Goal: Task Accomplishment & Management: Use online tool/utility

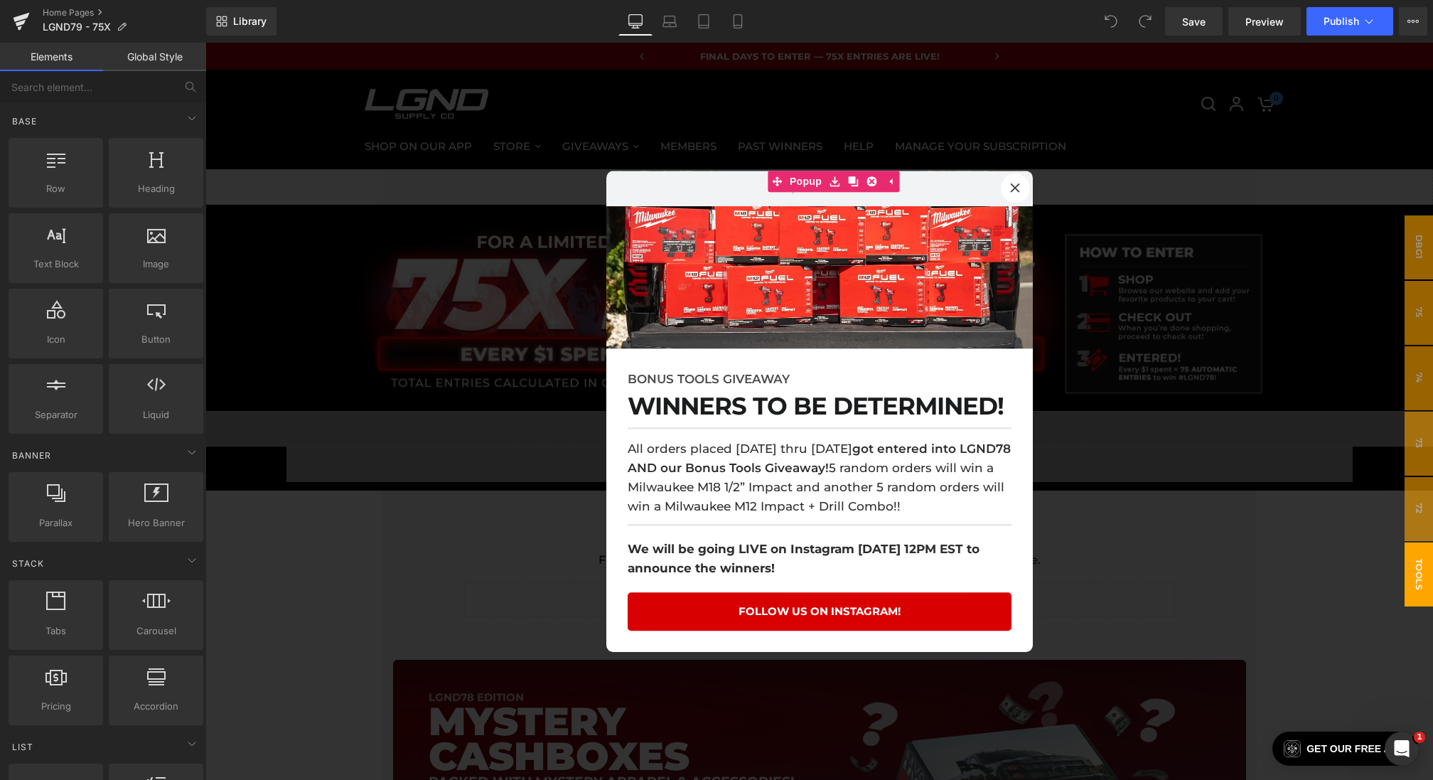
click at [451, 314] on div at bounding box center [818, 411] width 1227 height 737
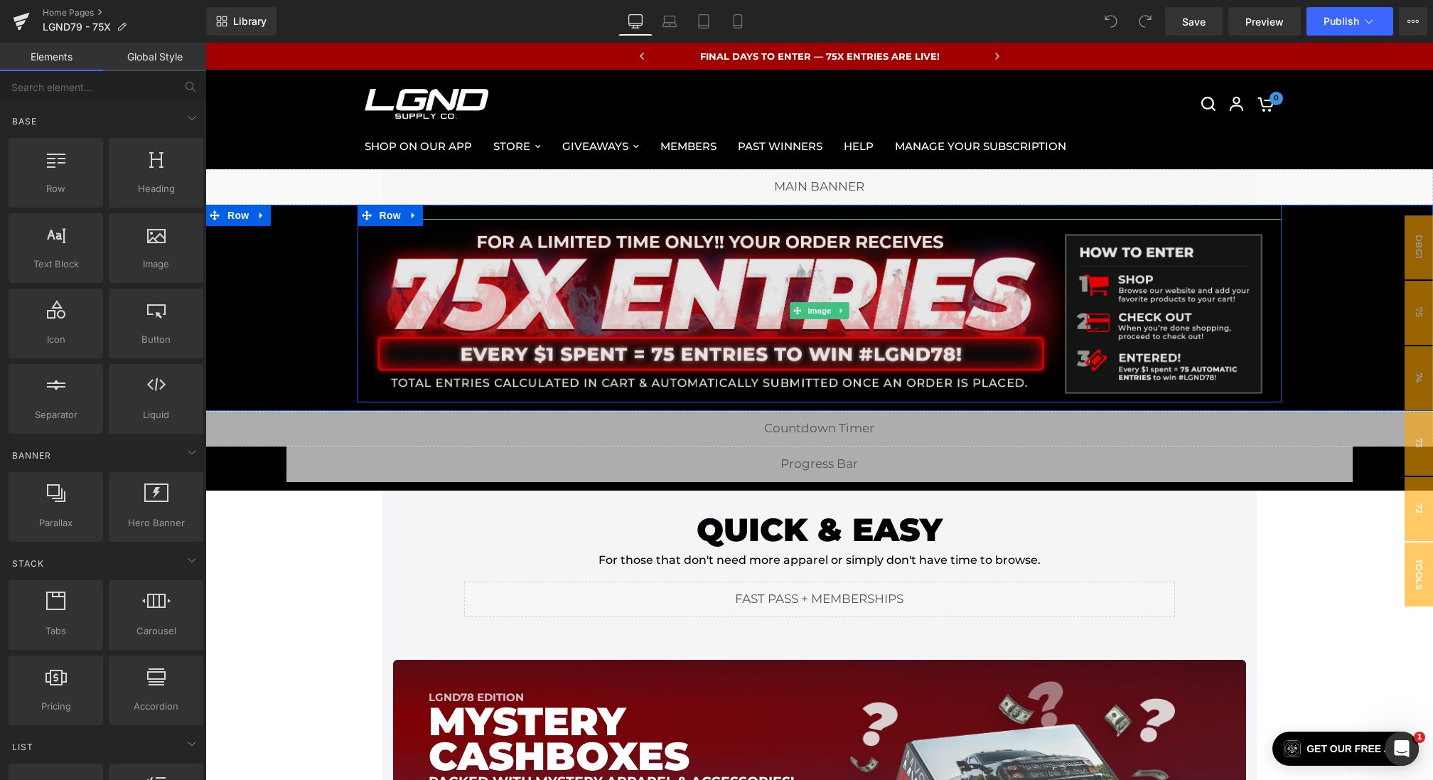
click at [760, 303] on img at bounding box center [819, 310] width 924 height 183
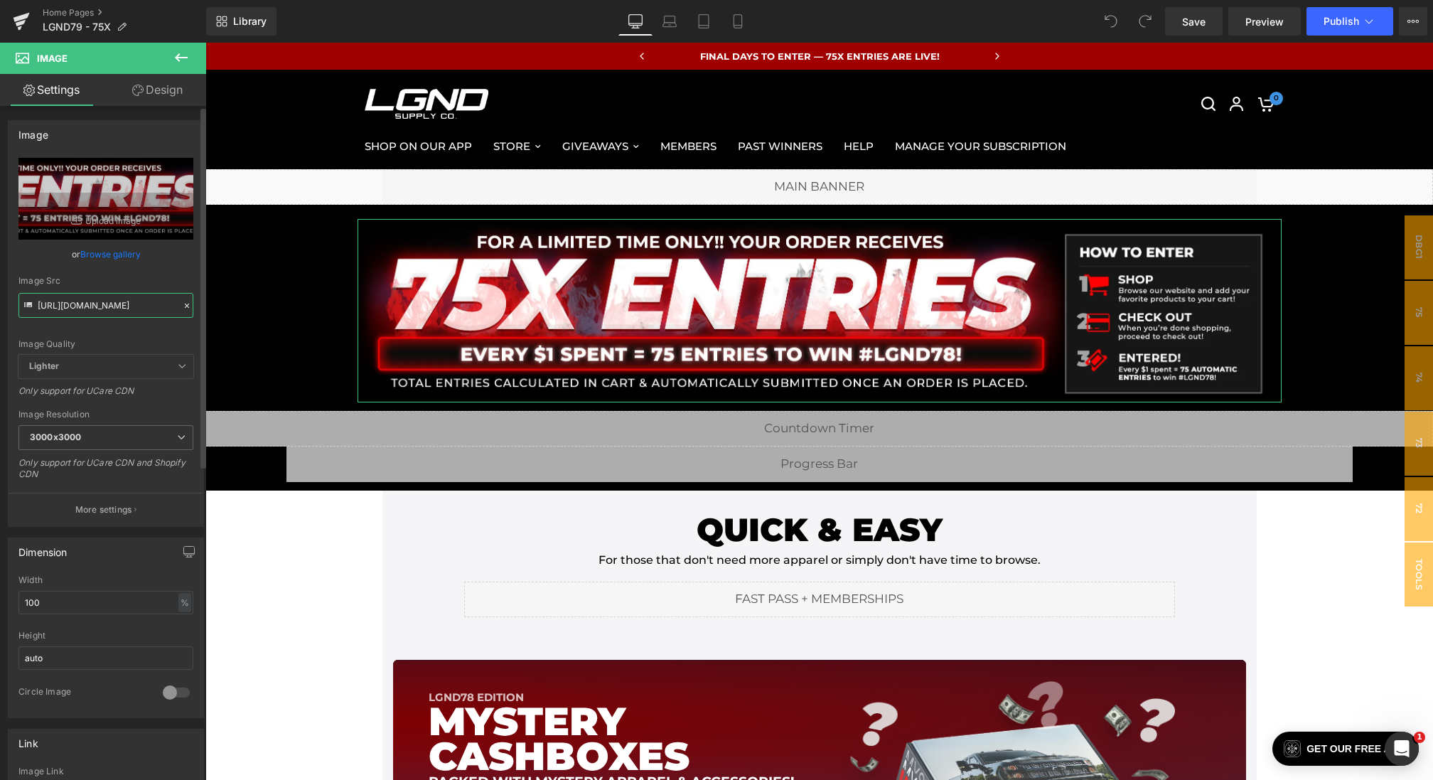
click at [41, 306] on input "https://cdn.shopify.com/s/files/1/0068/4245/0009/files/78-75xEntryBanner-Deskto…" at bounding box center [105, 305] width 175 height 25
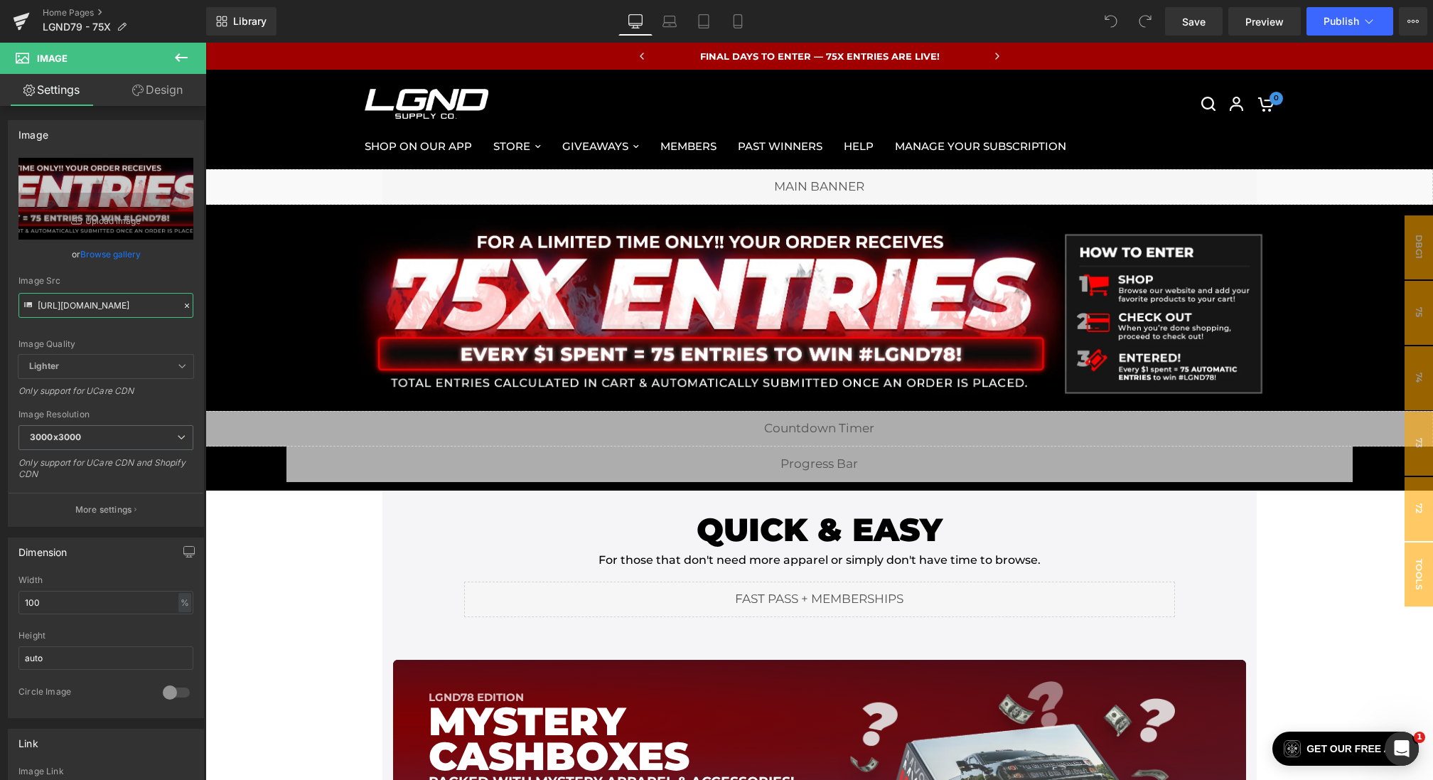
drag, startPoint x: 242, startPoint y: 347, endPoint x: 349, endPoint y: 303, distance: 115.6
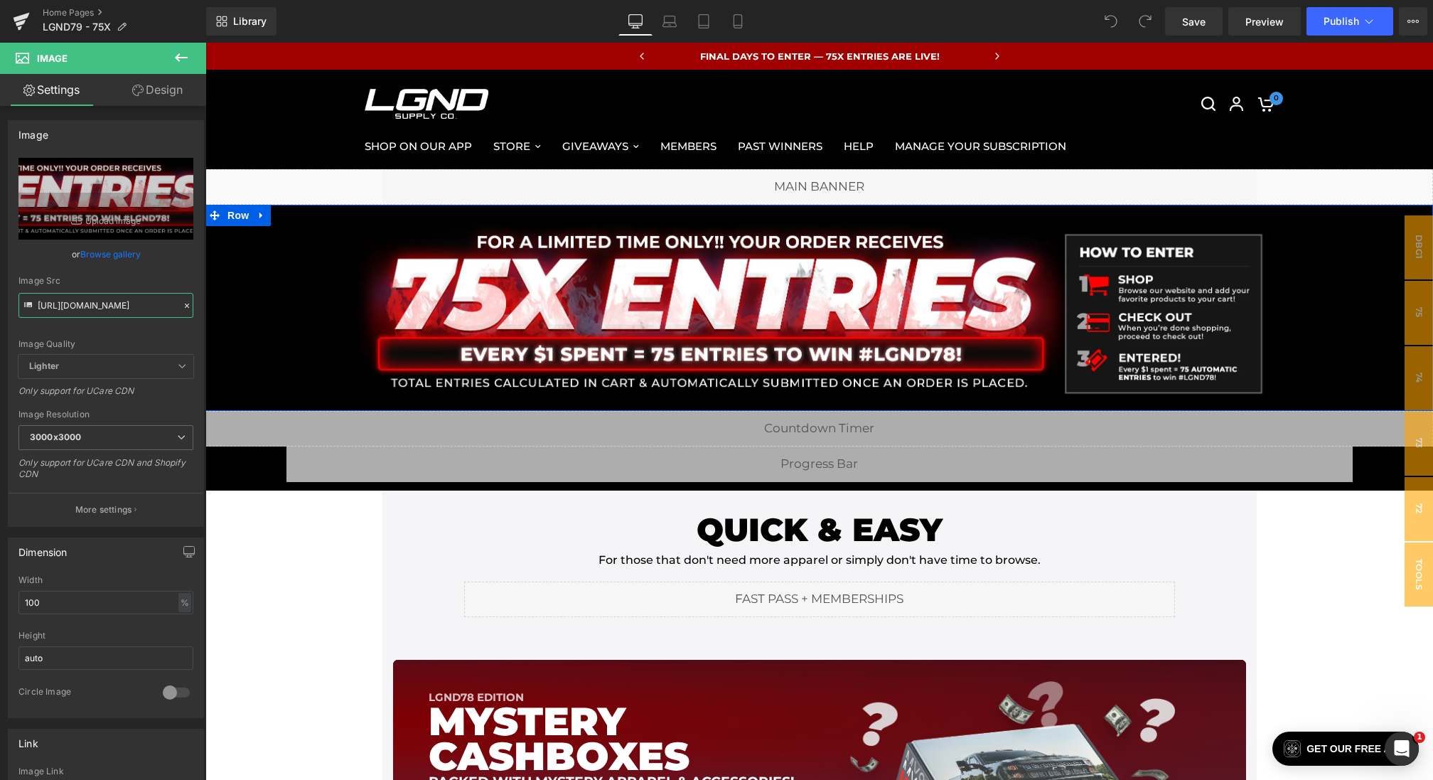
scroll to position [0, 304]
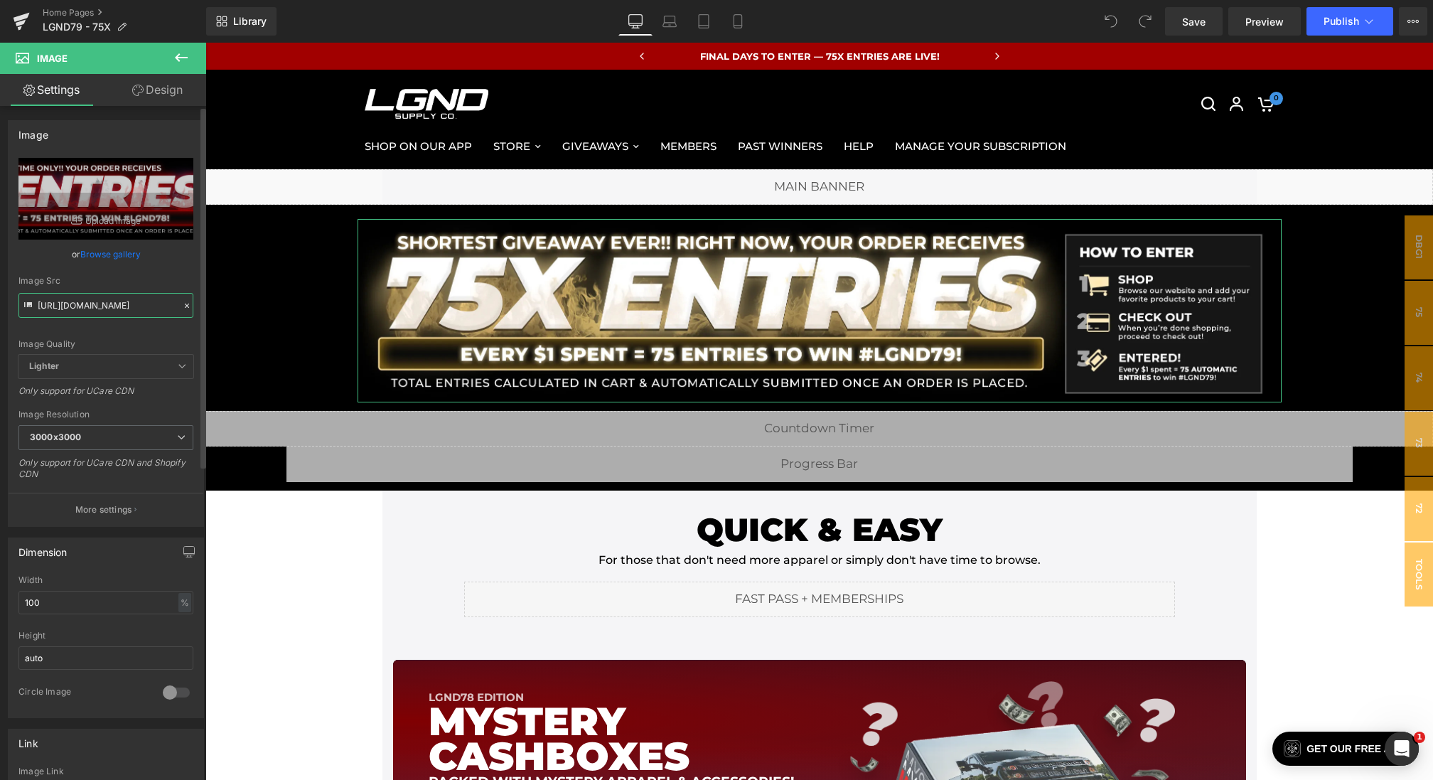
type input "https://cdn.shopify.com/s/files/1/0068/4245/0009/files/79-75xEntryBanner-Deskto…"
click at [154, 288] on div "Image Src https://cdn.shopify.com/s/files/1/0068/4245/0009/files/79-75xEntryBan…" at bounding box center [105, 297] width 175 height 42
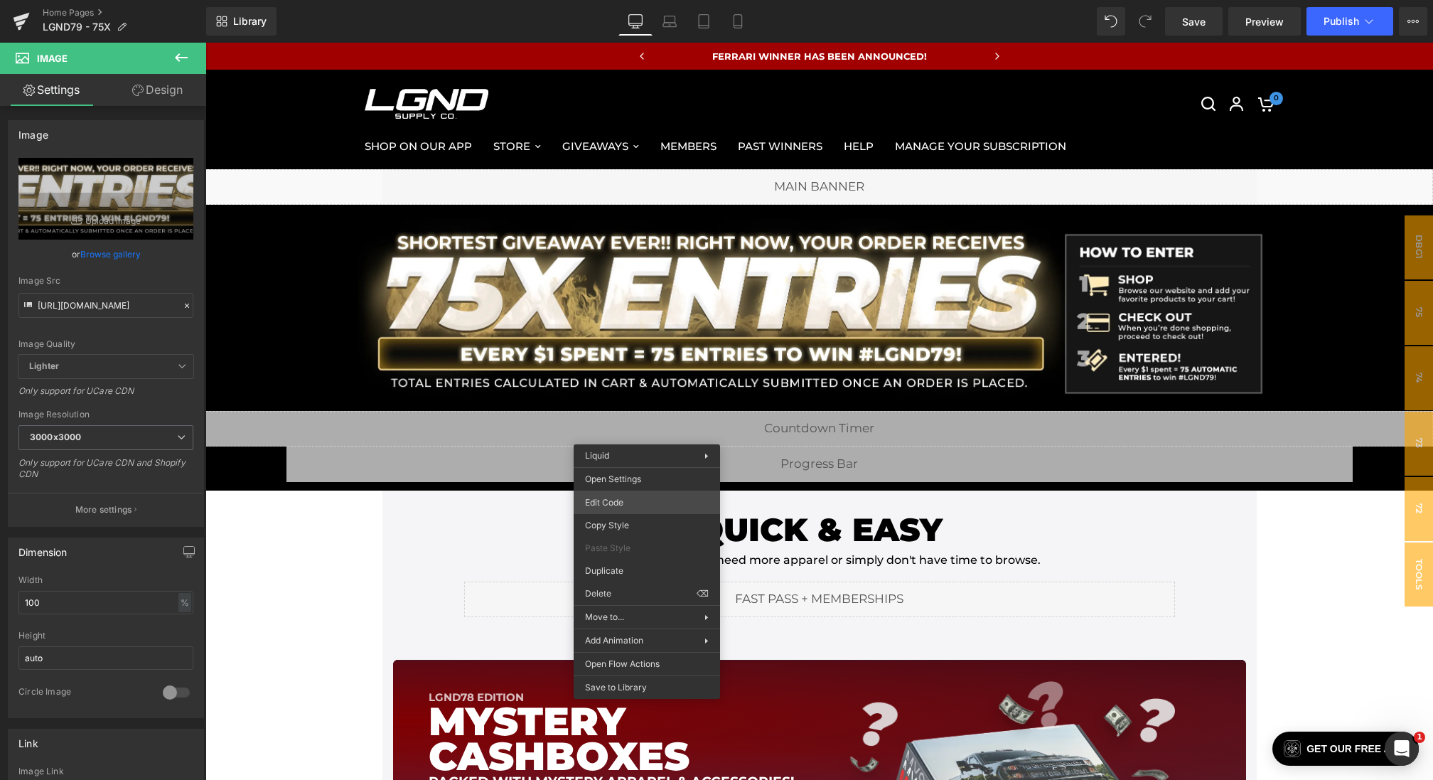
click at [616, 0] on div "You are previewing how the will restyle your page. You can not edit Elements in…" at bounding box center [716, 0] width 1433 height 0
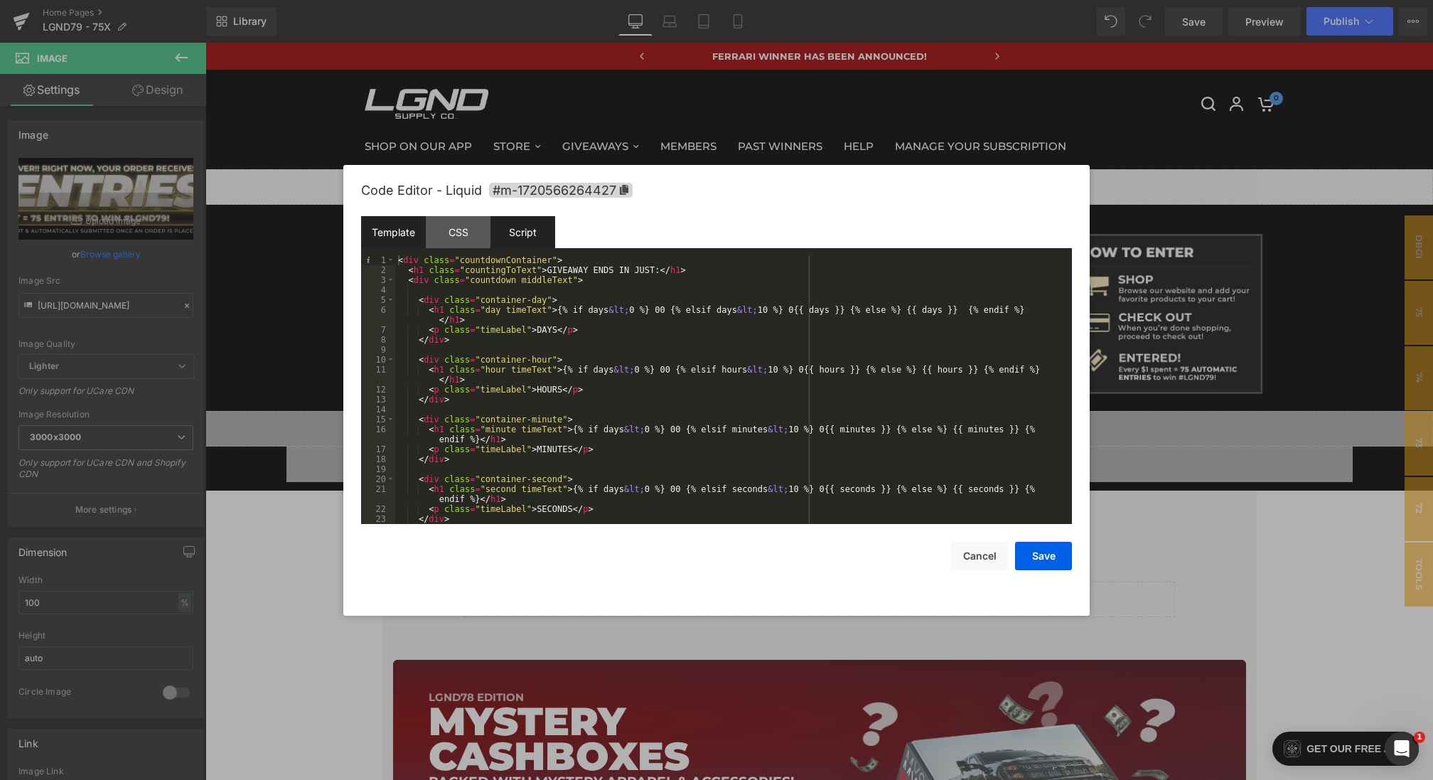
click at [534, 239] on div "Script" at bounding box center [522, 232] width 65 height 32
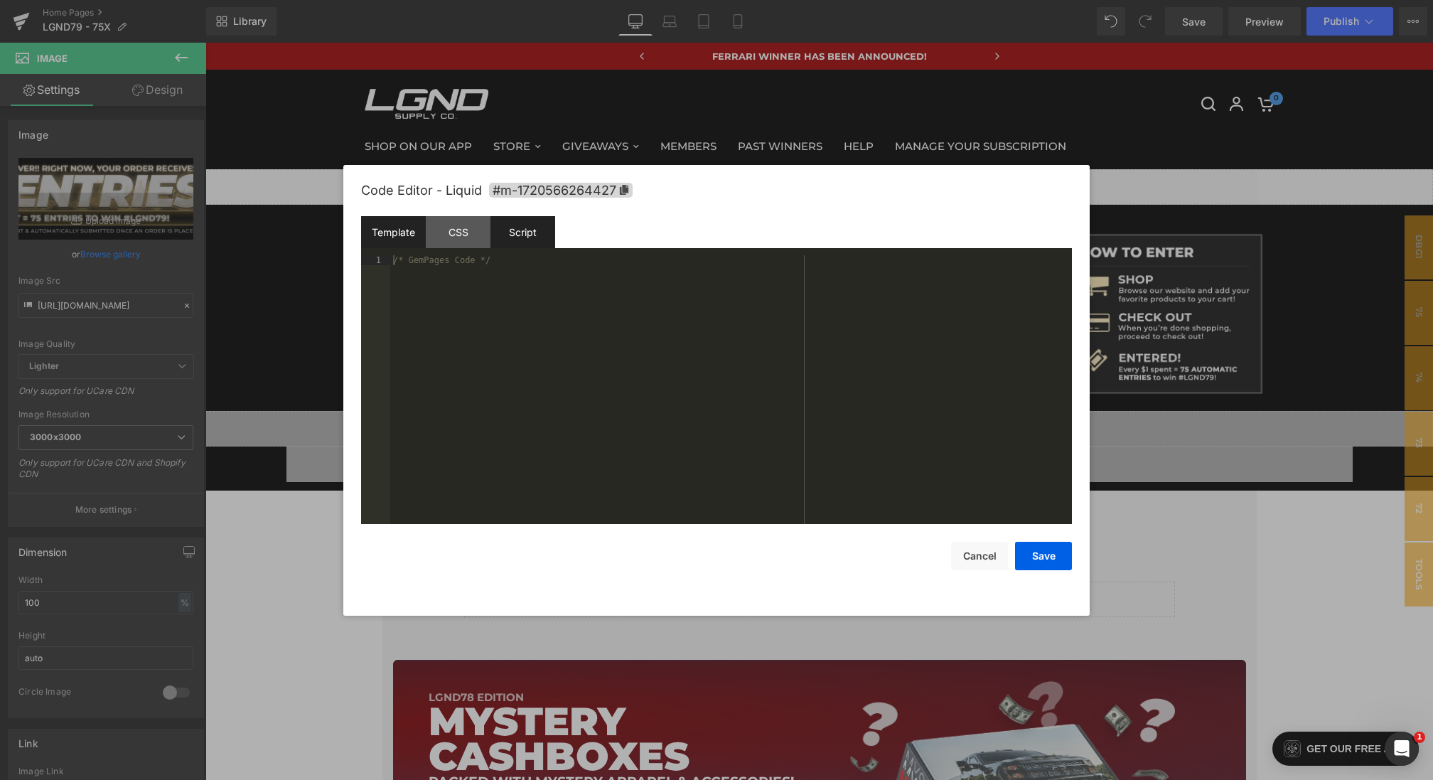
click at [399, 234] on div "Template" at bounding box center [393, 232] width 65 height 32
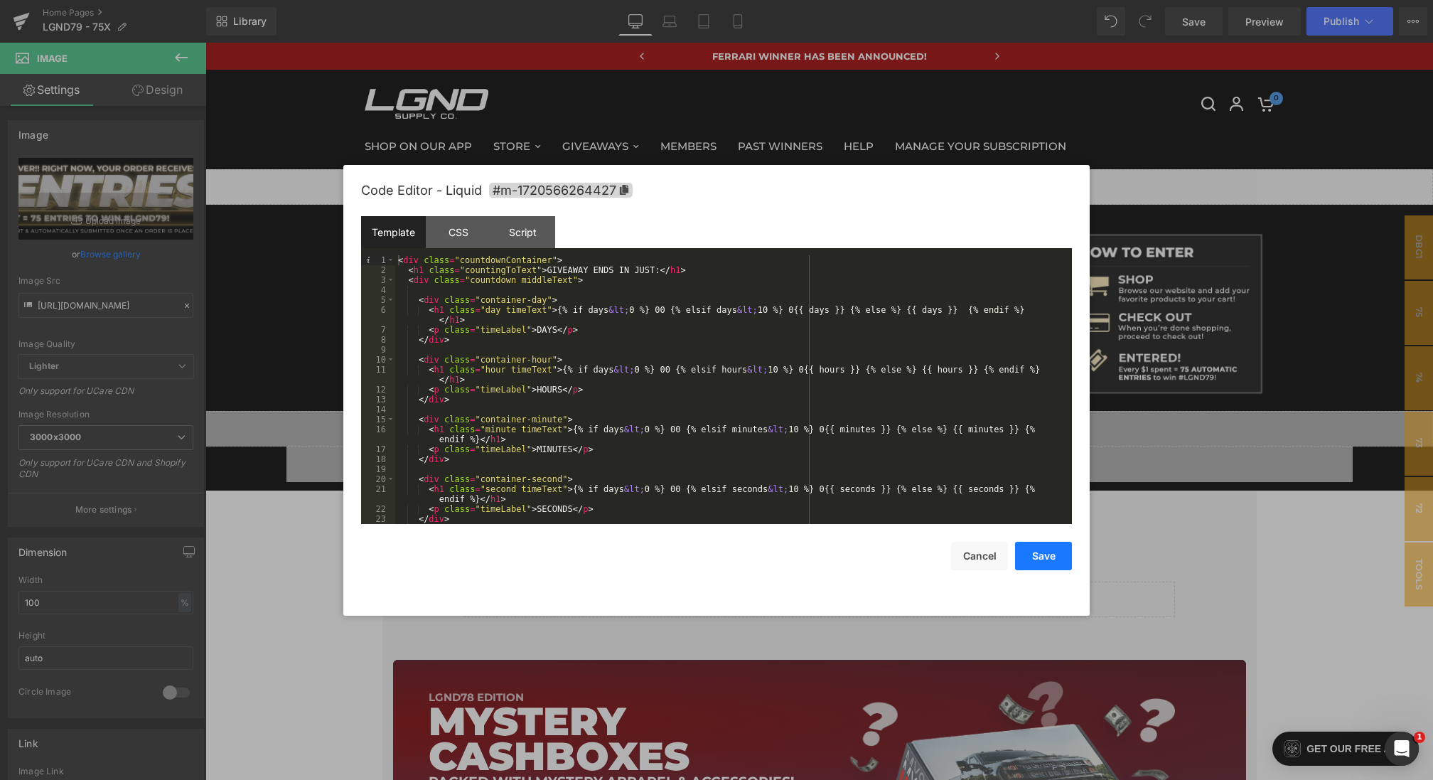
click at [1055, 551] on button "Save" at bounding box center [1043, 555] width 57 height 28
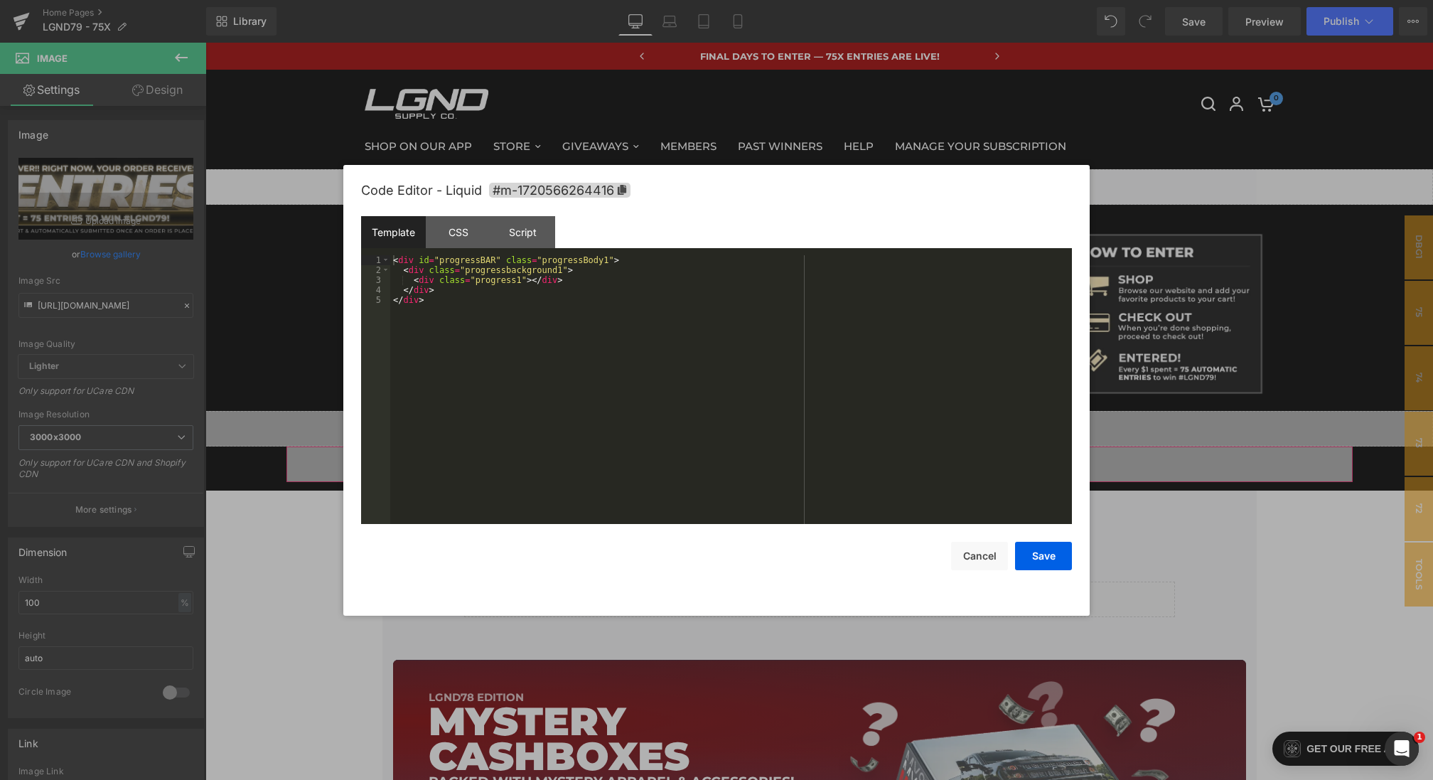
click at [649, 0] on div "You are previewing how the will restyle your page. You can not edit Elements in…" at bounding box center [716, 0] width 1433 height 0
click at [496, 229] on div "Script" at bounding box center [522, 232] width 65 height 32
click at [449, 234] on div "CSS" at bounding box center [458, 232] width 65 height 32
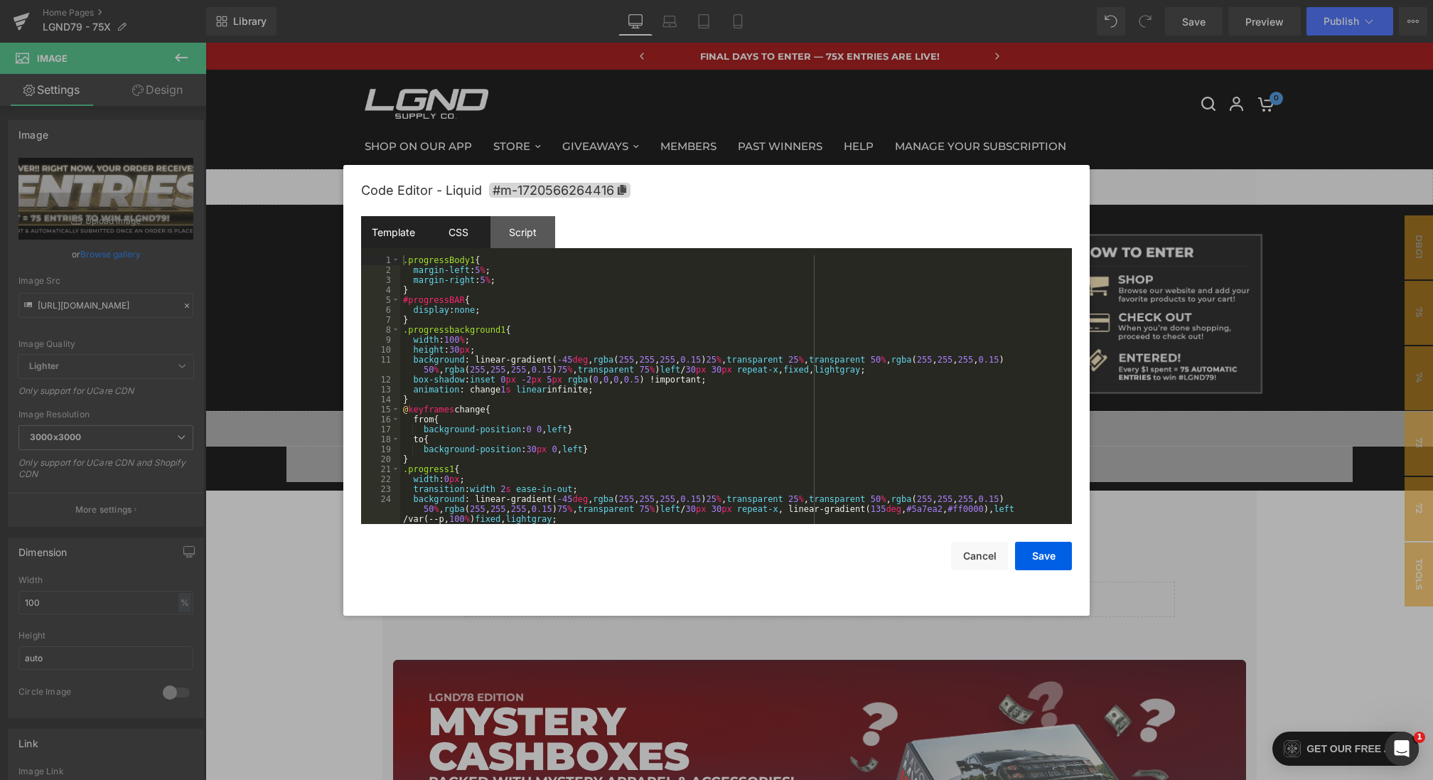
click at [374, 227] on div "Template" at bounding box center [393, 232] width 65 height 32
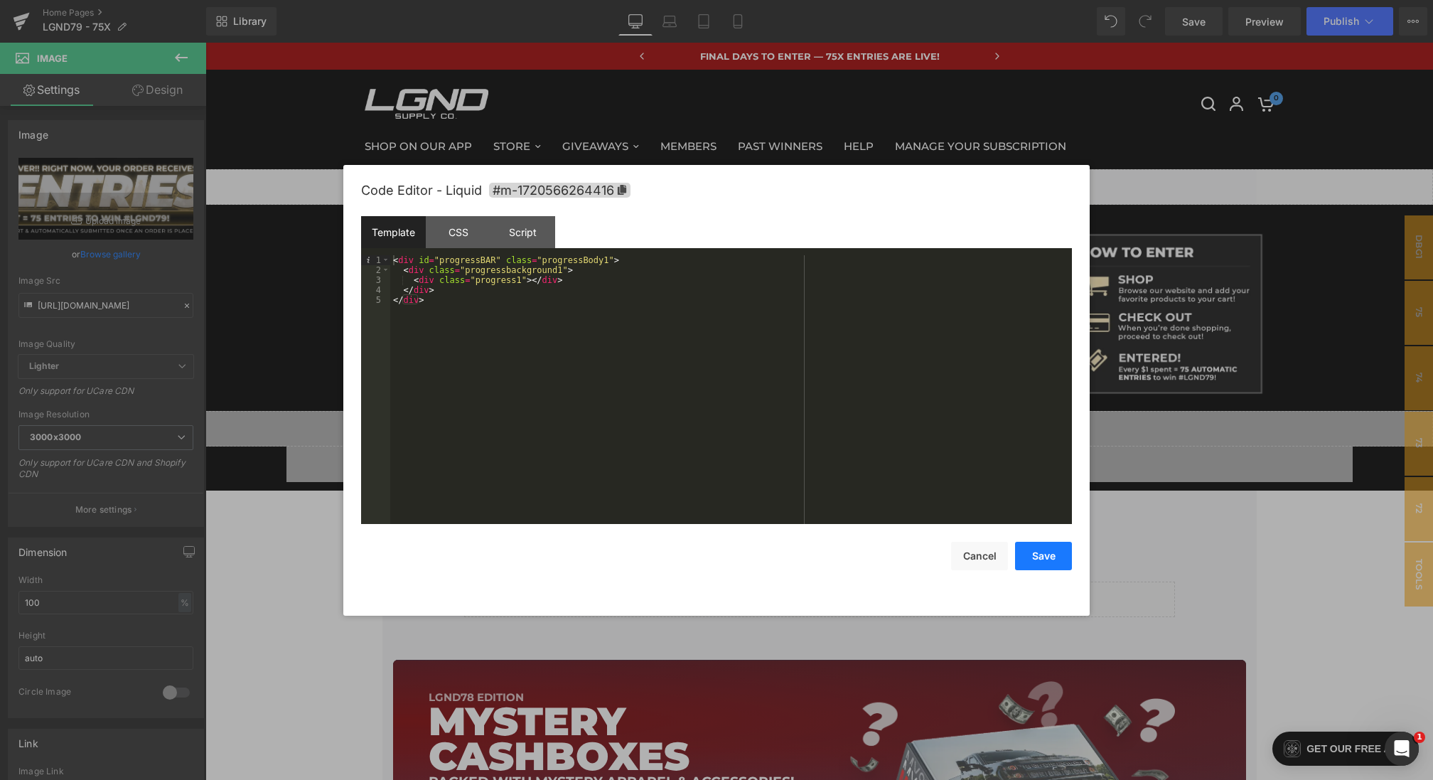
click at [1058, 560] on button "Save" at bounding box center [1043, 555] width 57 height 28
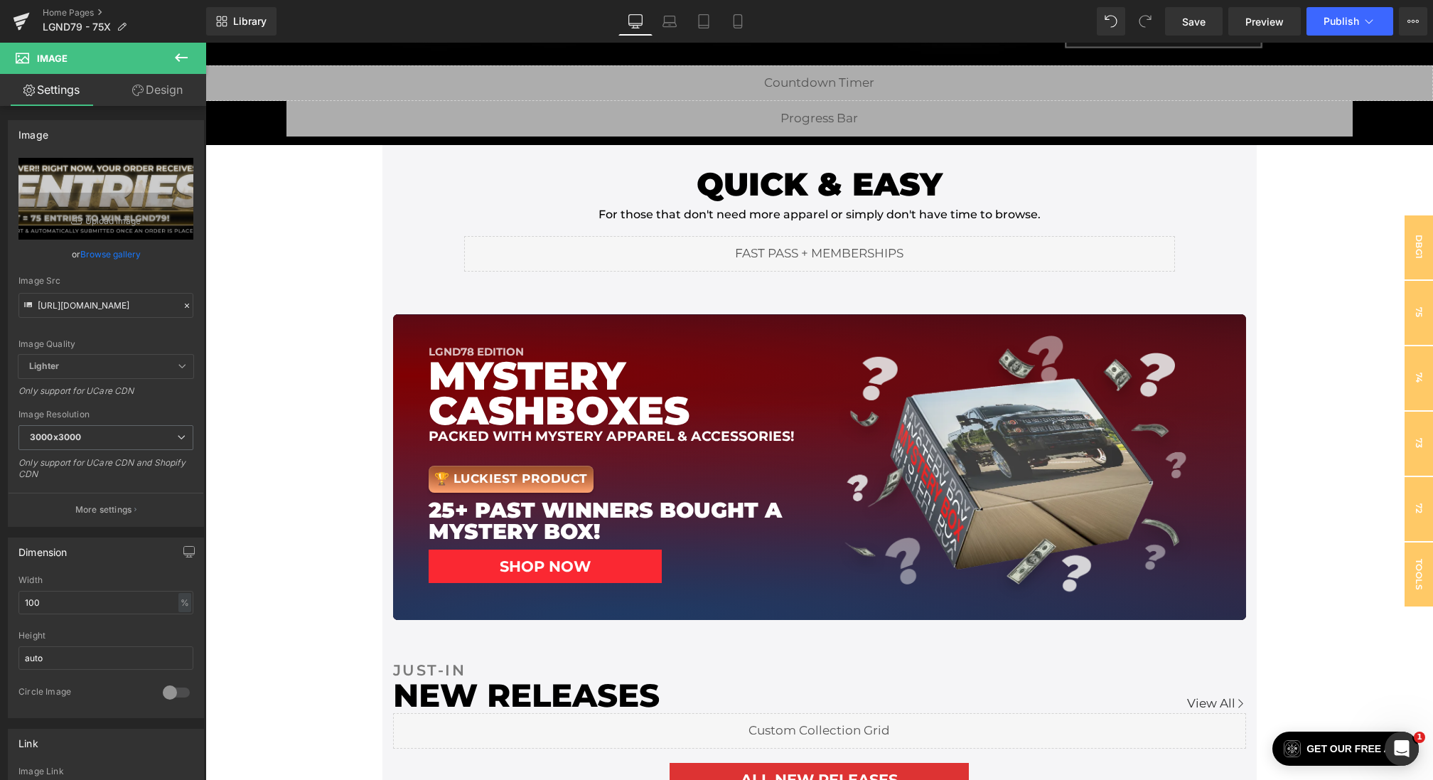
scroll to position [465, 0]
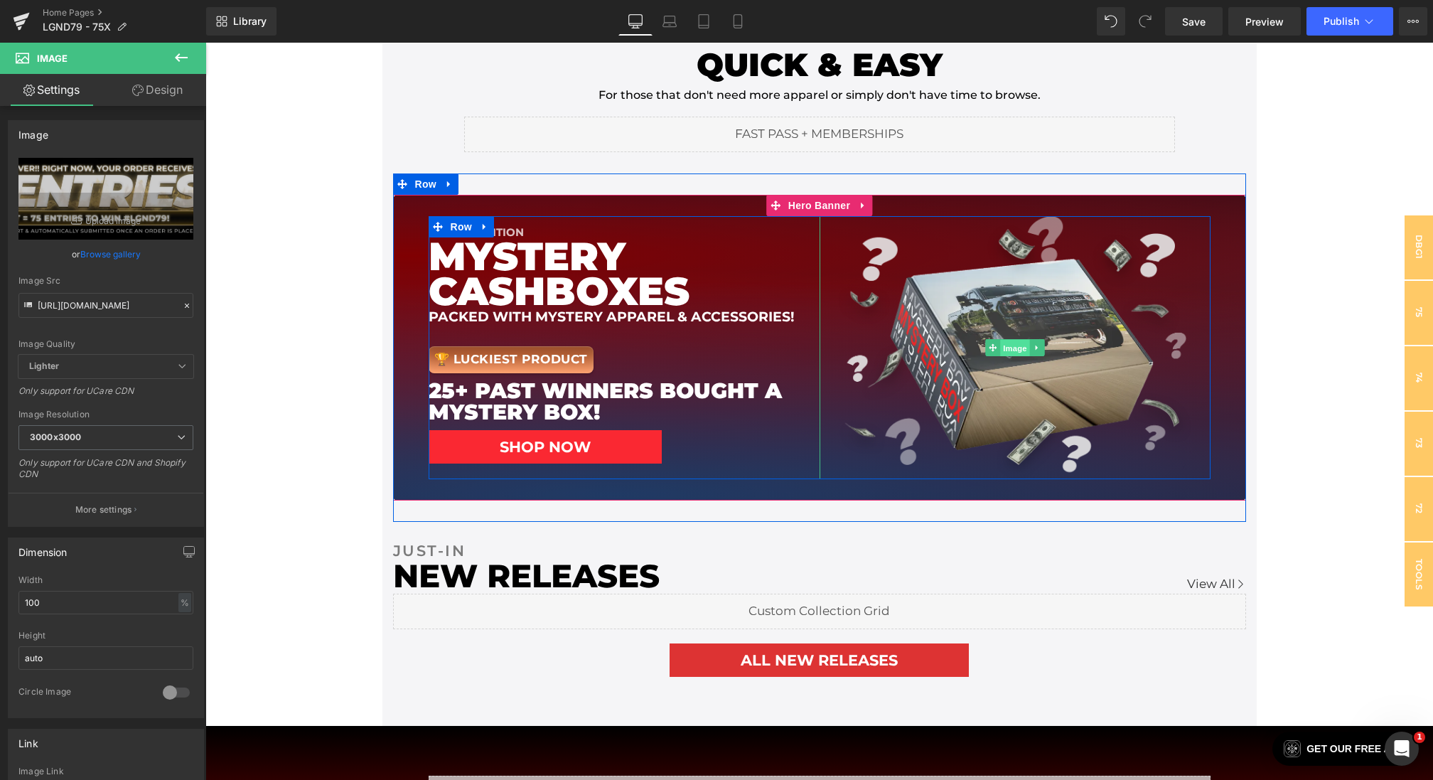
click at [1006, 342] on span "Image" at bounding box center [1015, 348] width 30 height 17
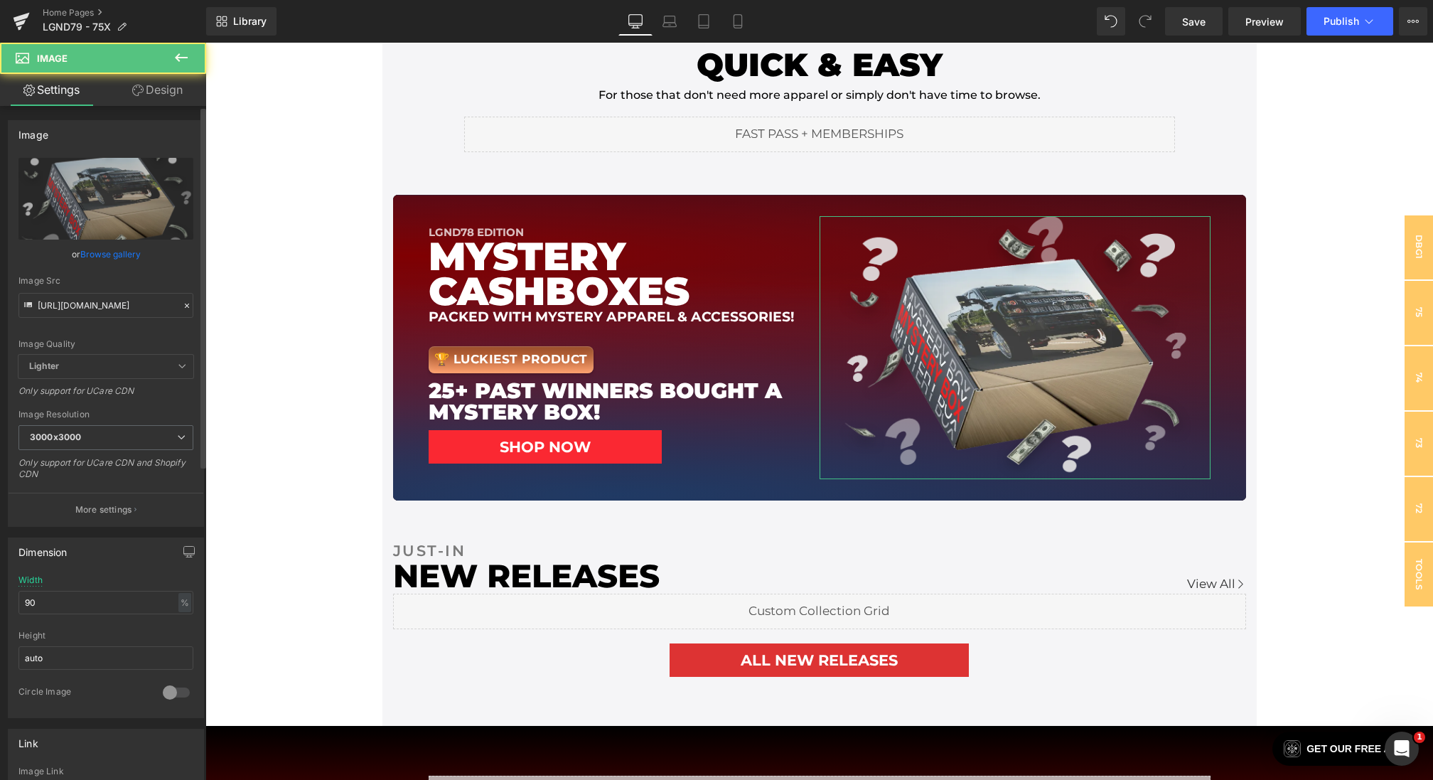
click at [185, 306] on icon at bounding box center [187, 306] width 10 height 10
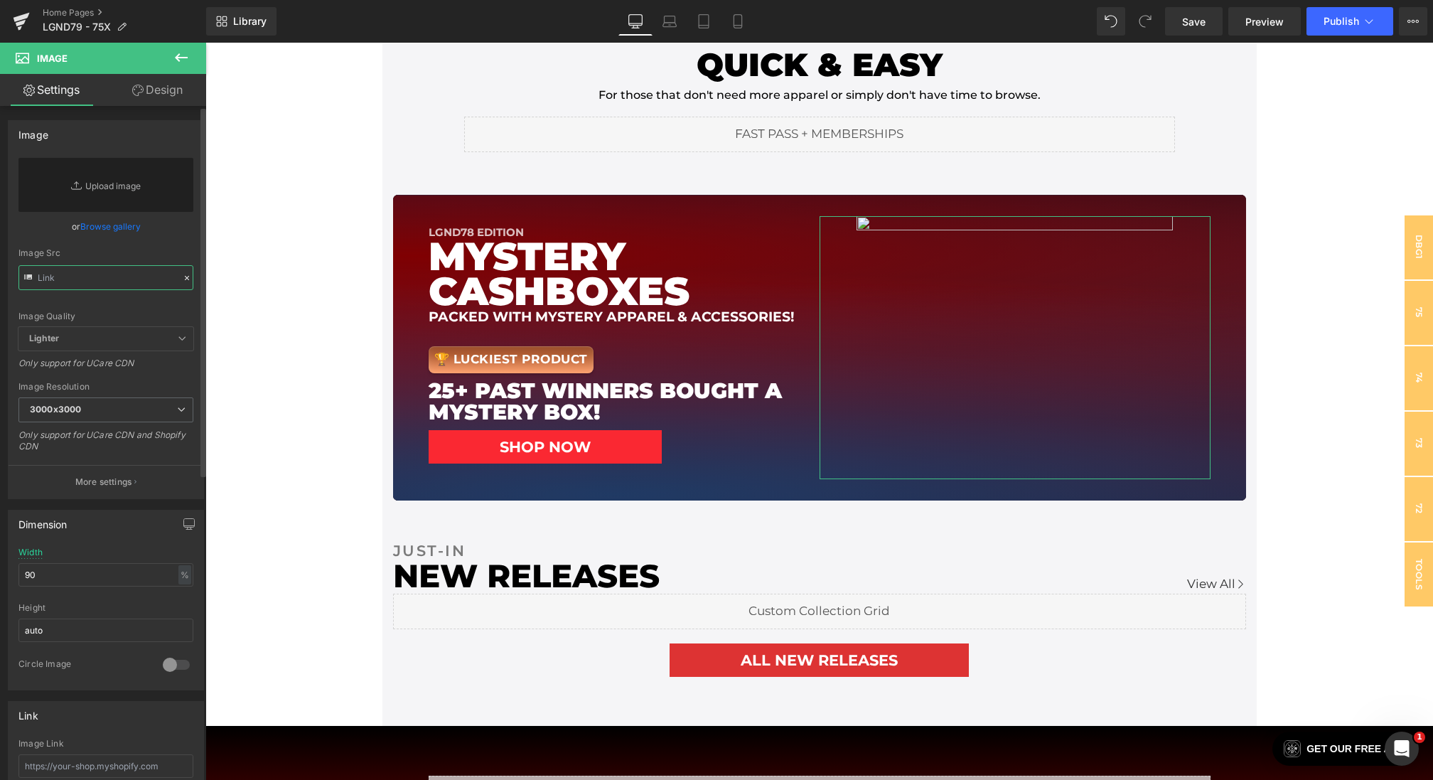
click at [114, 287] on input "text" at bounding box center [105, 277] width 175 height 25
paste input "https://cdn.shopify.com/s/files/1/0068/4245/0009/files/79-box-banner.webp?v=175…"
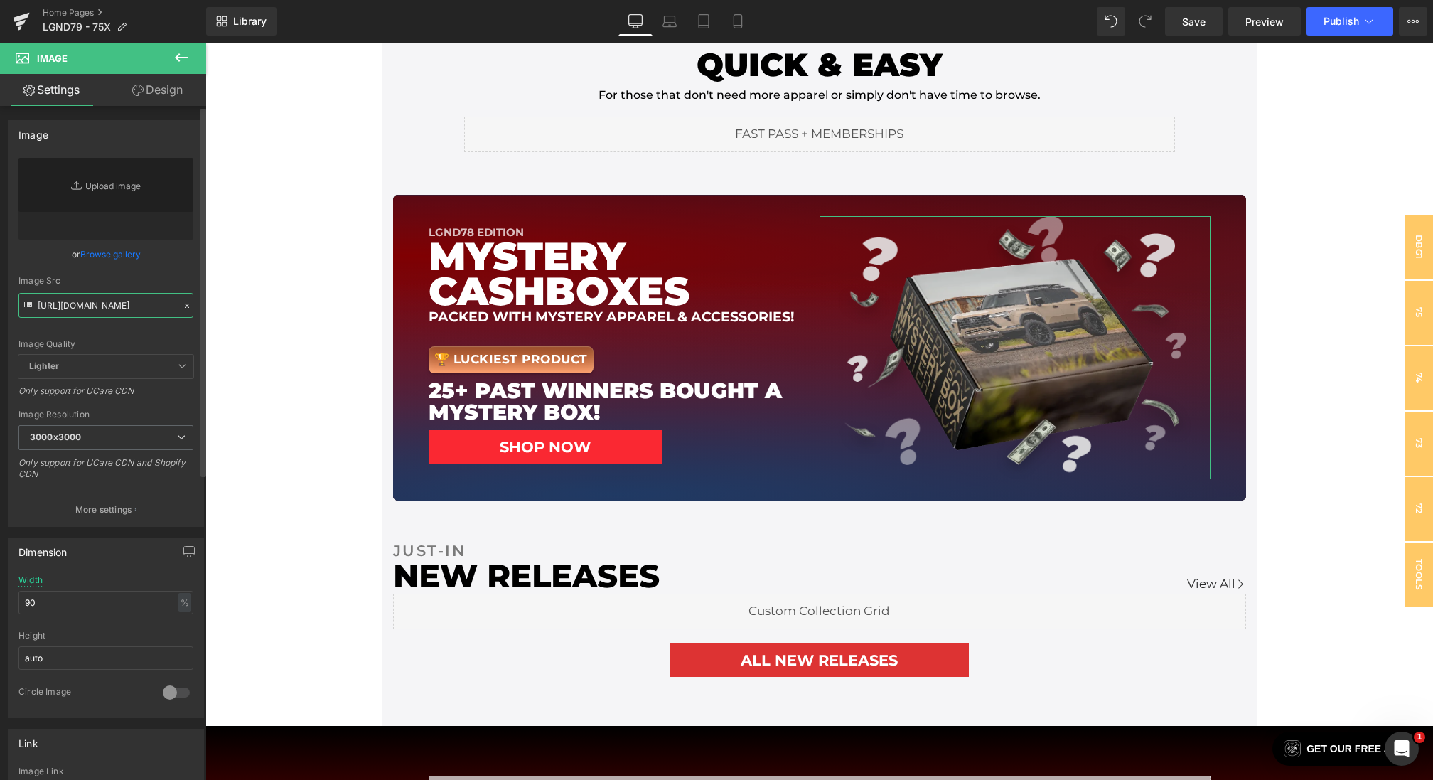
type input "https://cdn.shopify.com/s/files/1/0068/4245/0009/files/79-box-banner.webp?v=175…"
click at [169, 264] on div "Image Quality Lighter Lightest Lighter Lighter Lightest Only support for UCare …" at bounding box center [105, 256] width 175 height 197
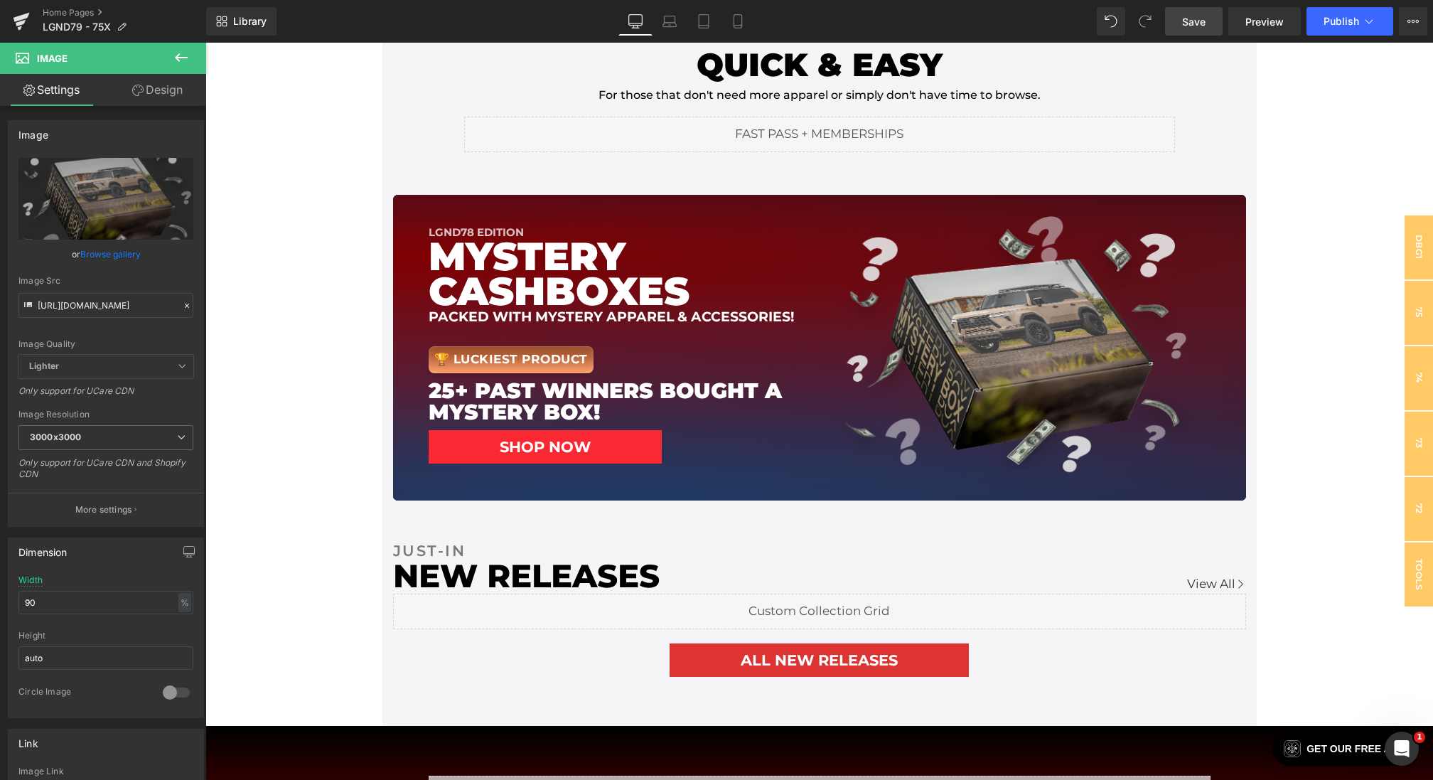
click at [1190, 33] on link "Save" at bounding box center [1194, 21] width 58 height 28
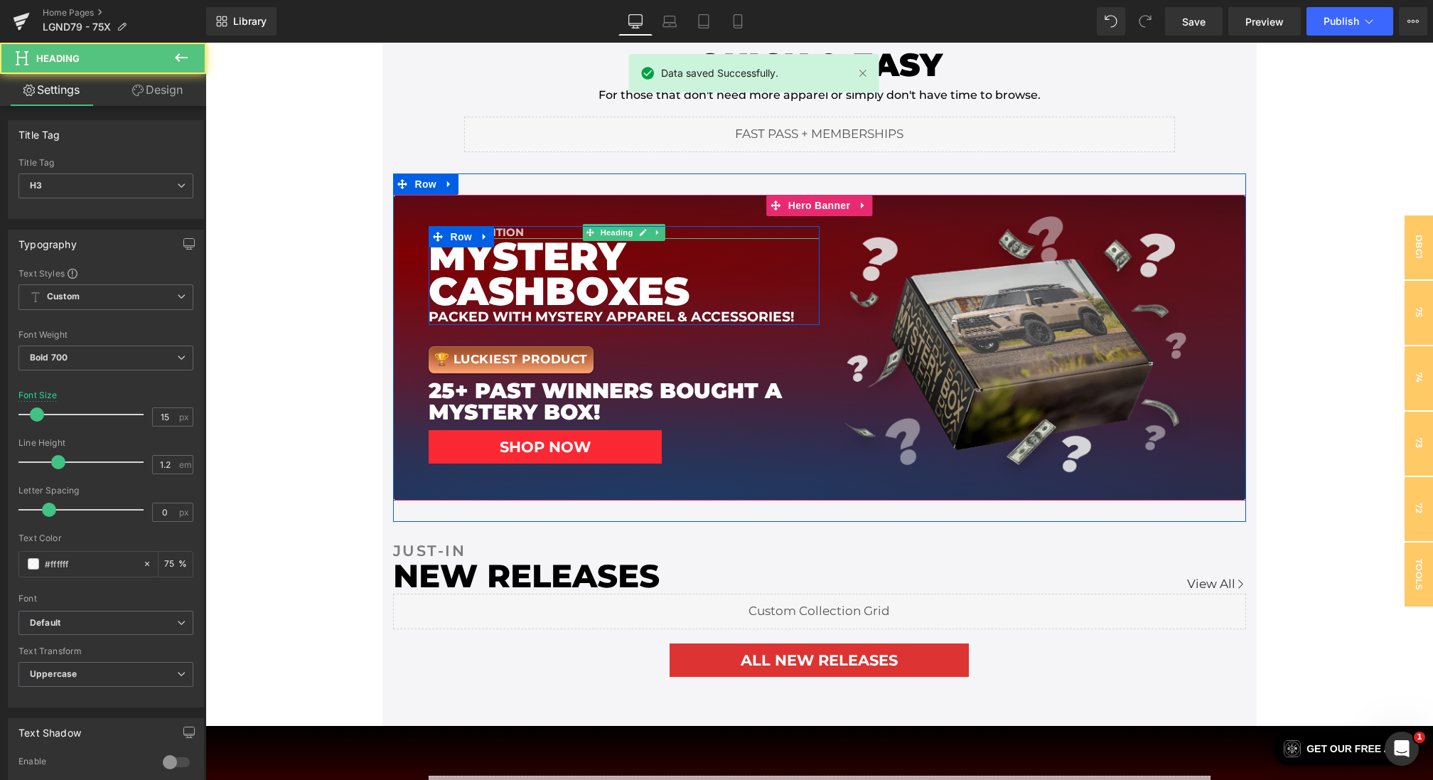
click at [532, 231] on div "lgnd78 EDITION" at bounding box center [623, 232] width 391 height 13
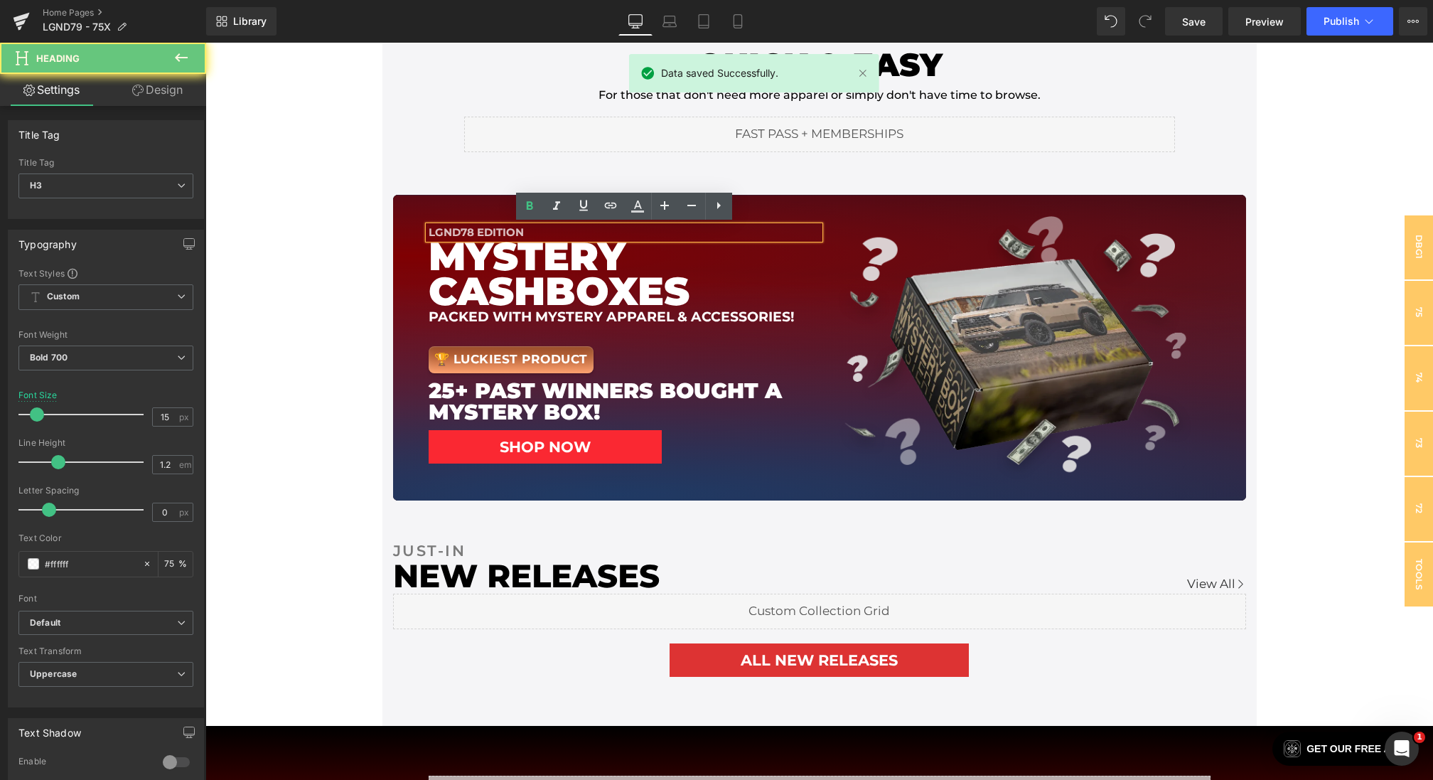
click at [526, 231] on div "lgnd78 EDITION" at bounding box center [623, 232] width 391 height 13
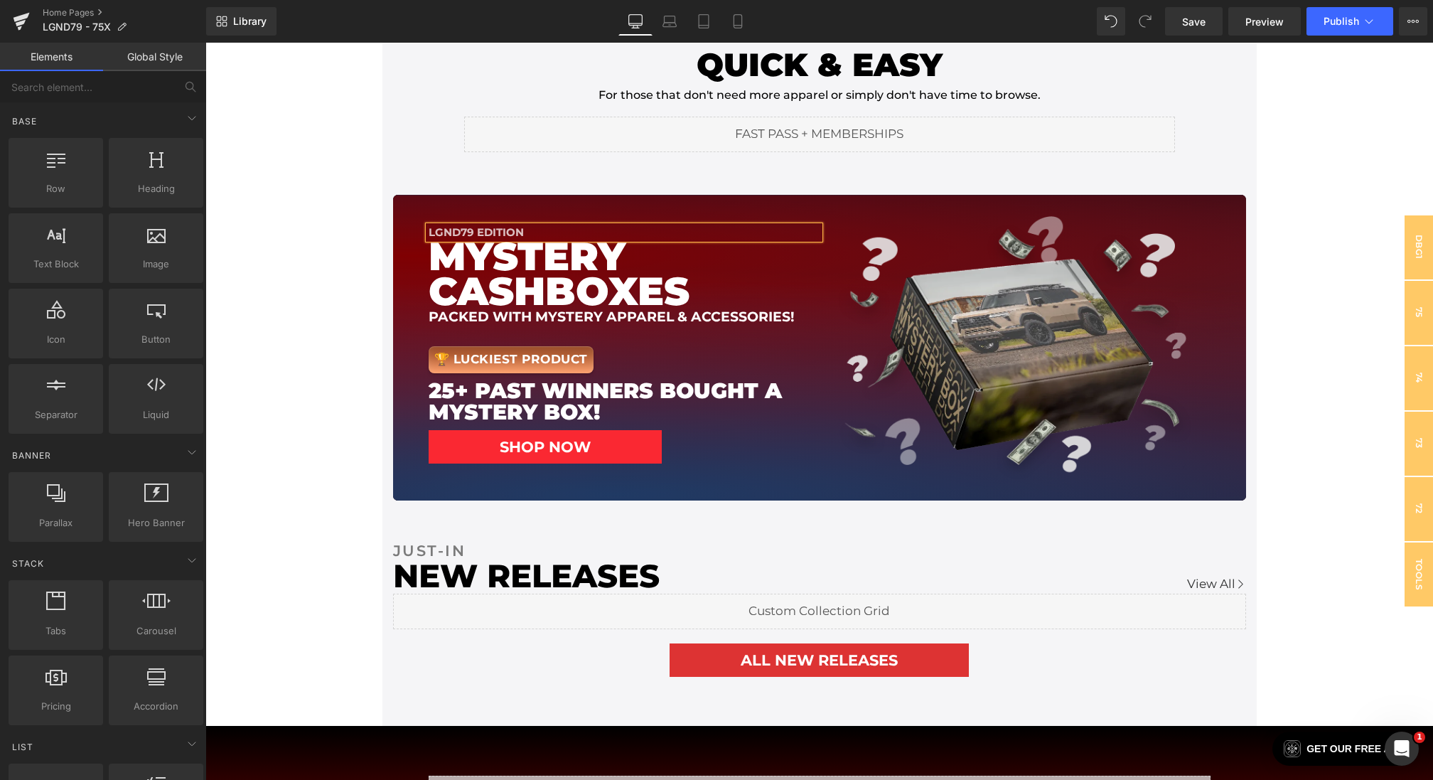
click at [735, 28] on icon at bounding box center [737, 22] width 8 height 14
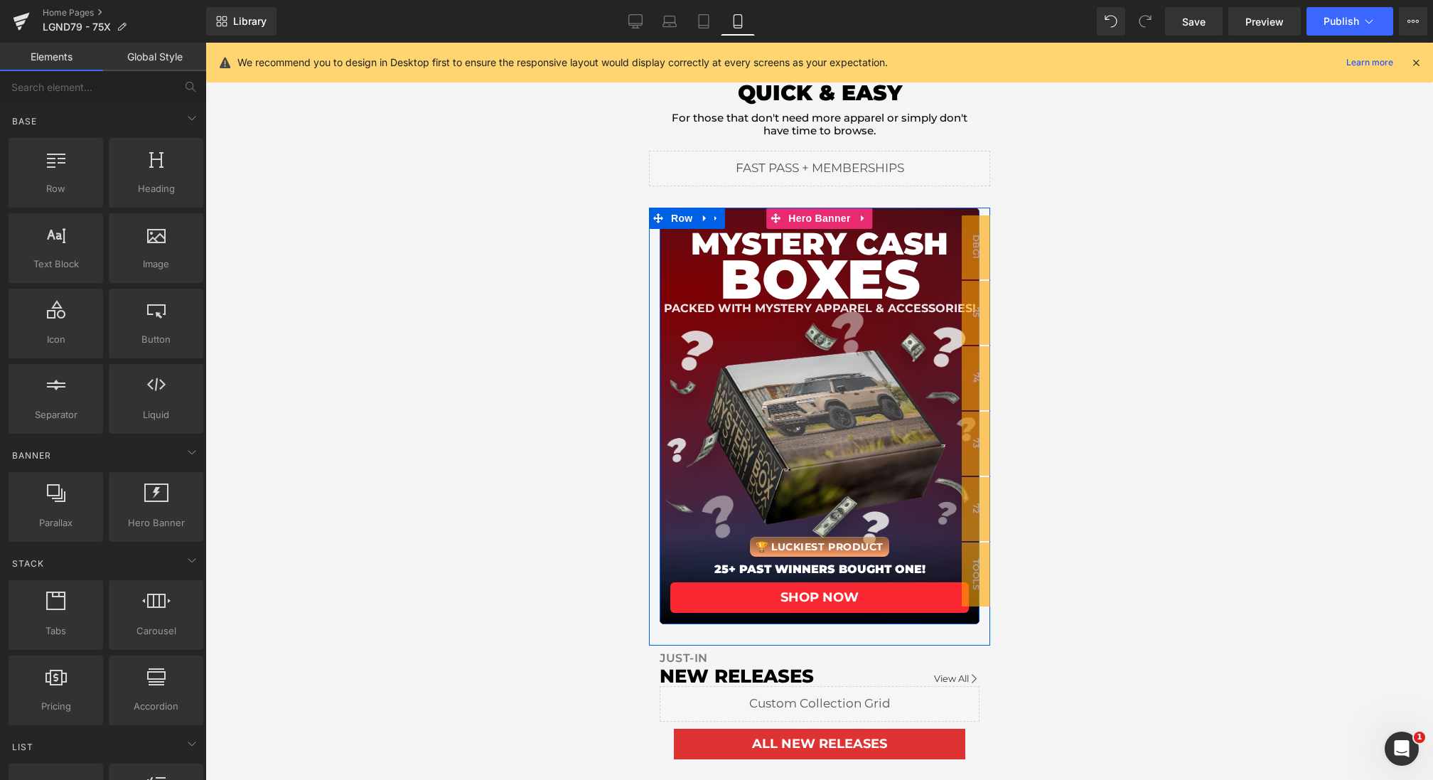
scroll to position [168, 0]
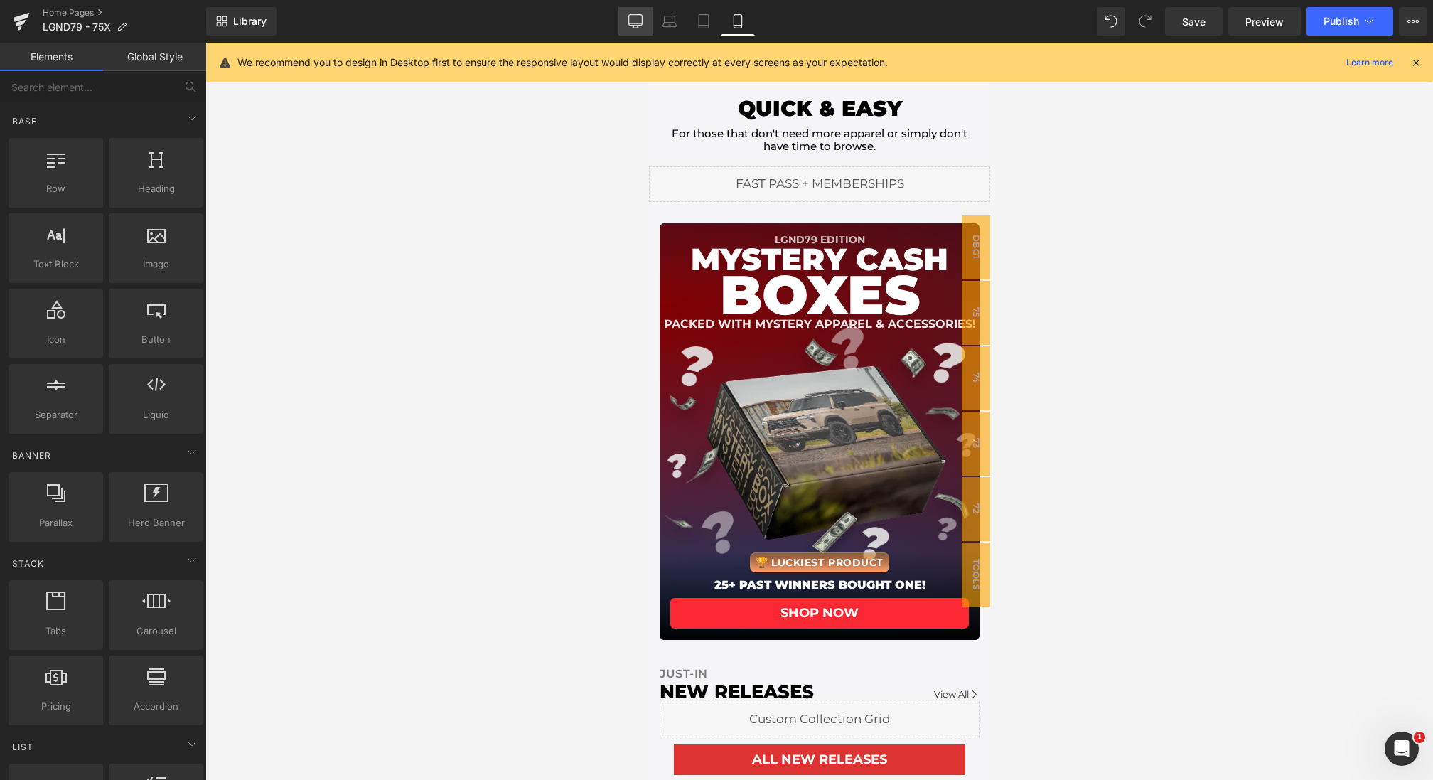
click at [632, 22] on icon at bounding box center [635, 21] width 14 height 14
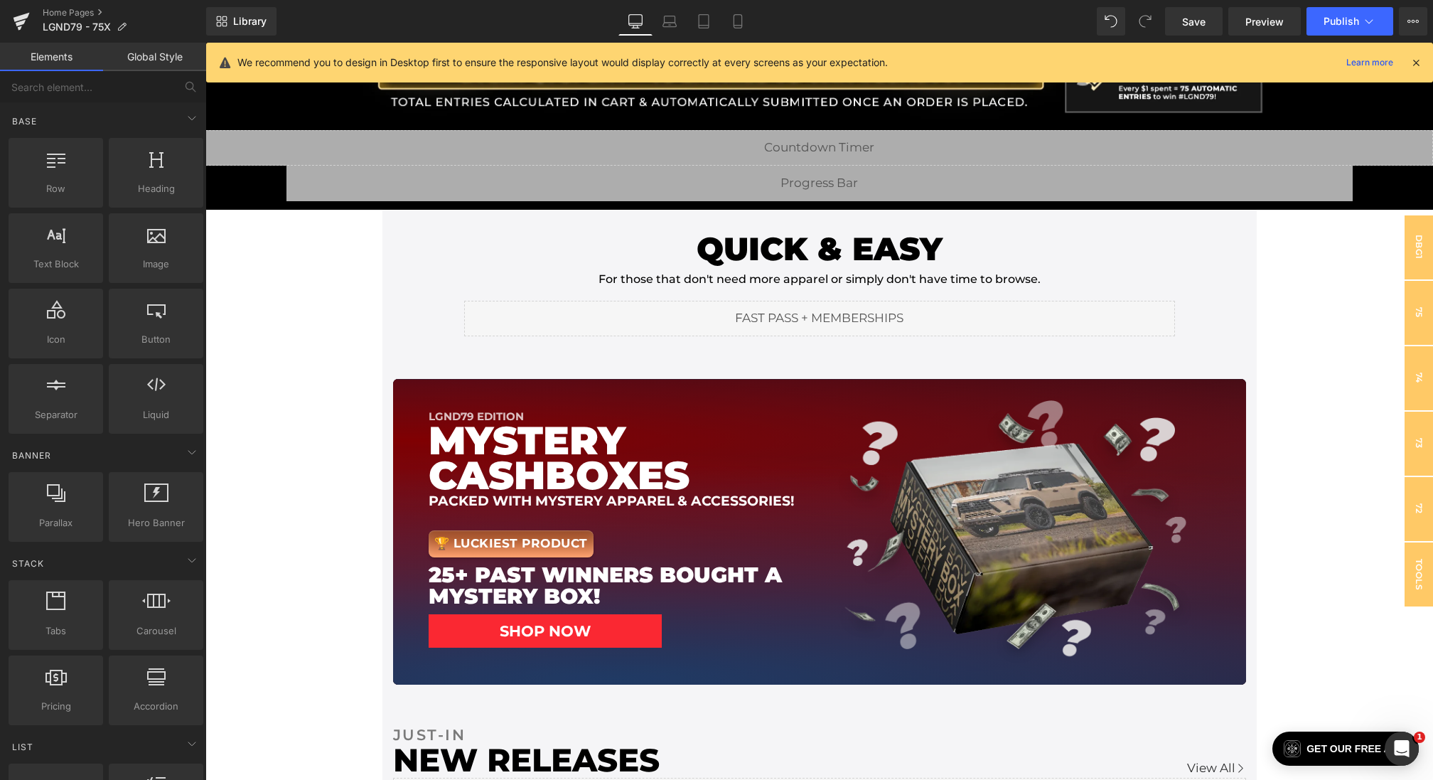
scroll to position [432, 0]
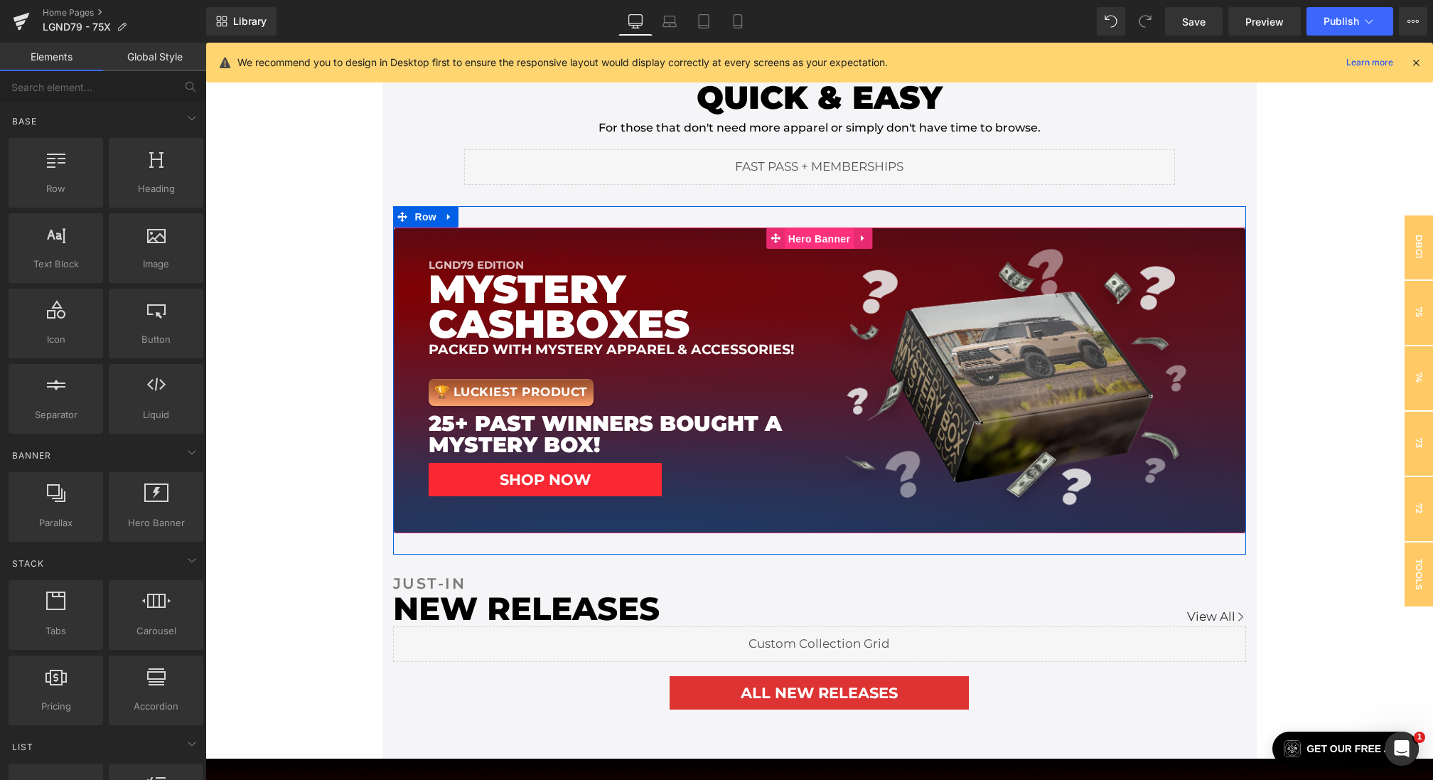
click at [815, 239] on span "Hero Banner" at bounding box center [818, 238] width 69 height 21
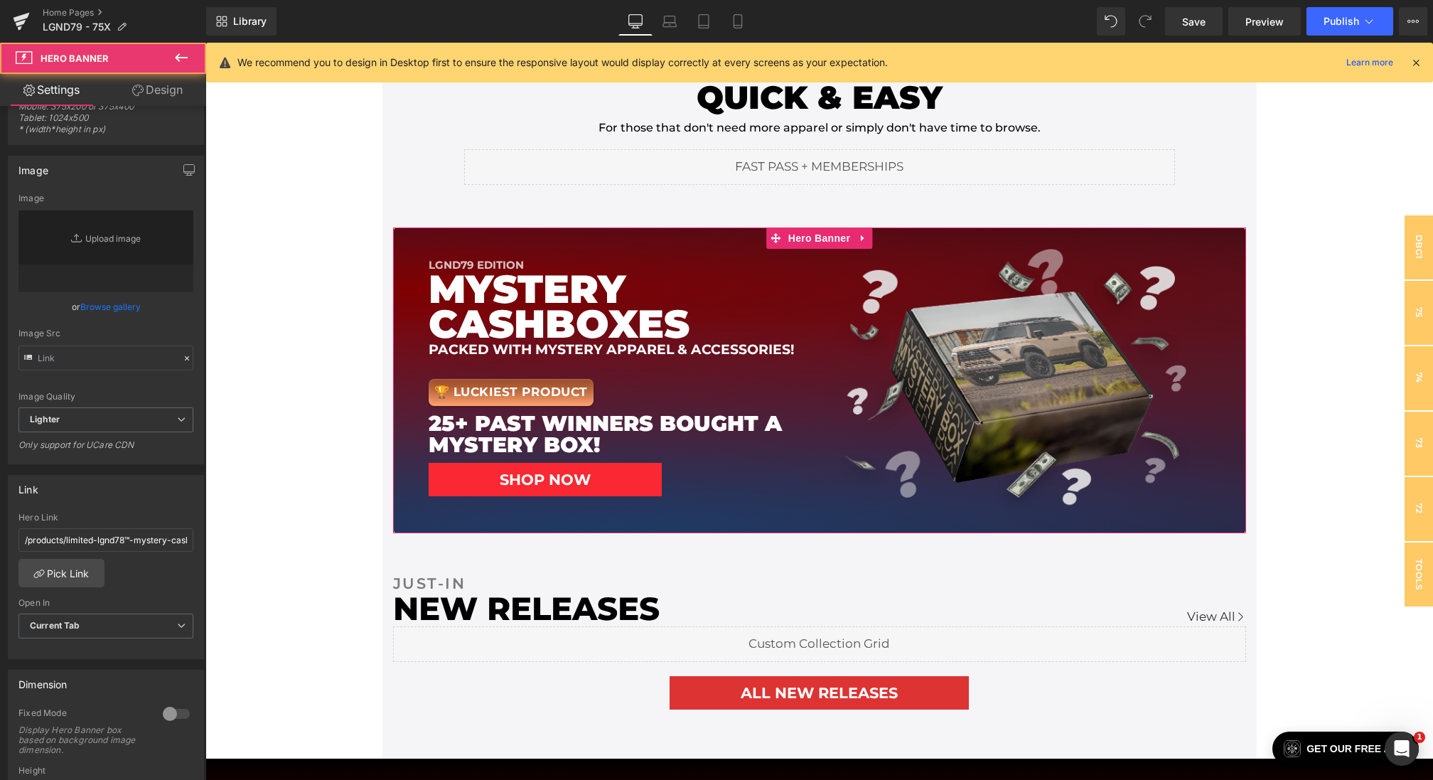
scroll to position [88, 0]
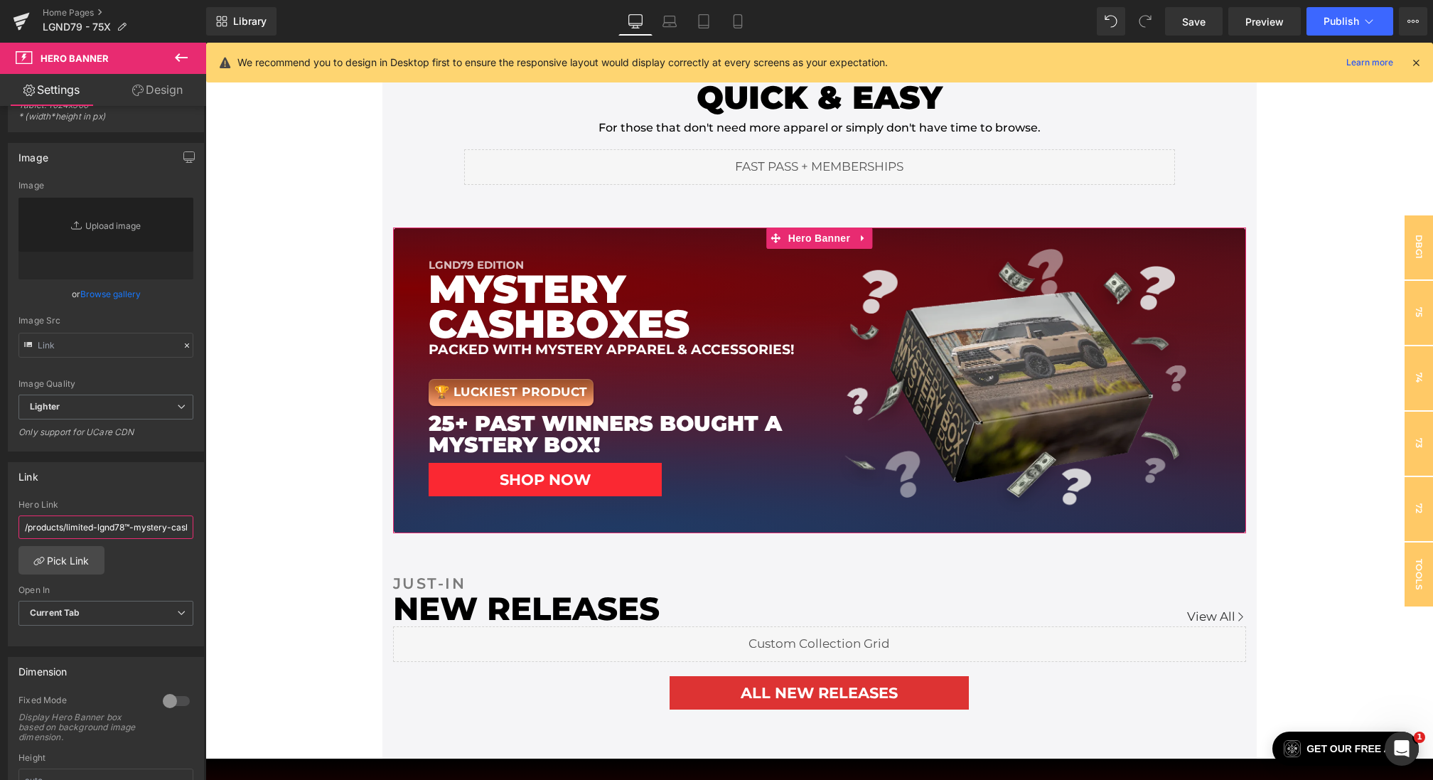
click at [80, 522] on input "/products/limited-lgnd78™-mystery-cash-box-1" at bounding box center [105, 526] width 175 height 23
drag, startPoint x: 286, startPoint y: 565, endPoint x: 352, endPoint y: 522, distance: 78.6
paste input "limited-lgnd79™-mystery-cash-box"
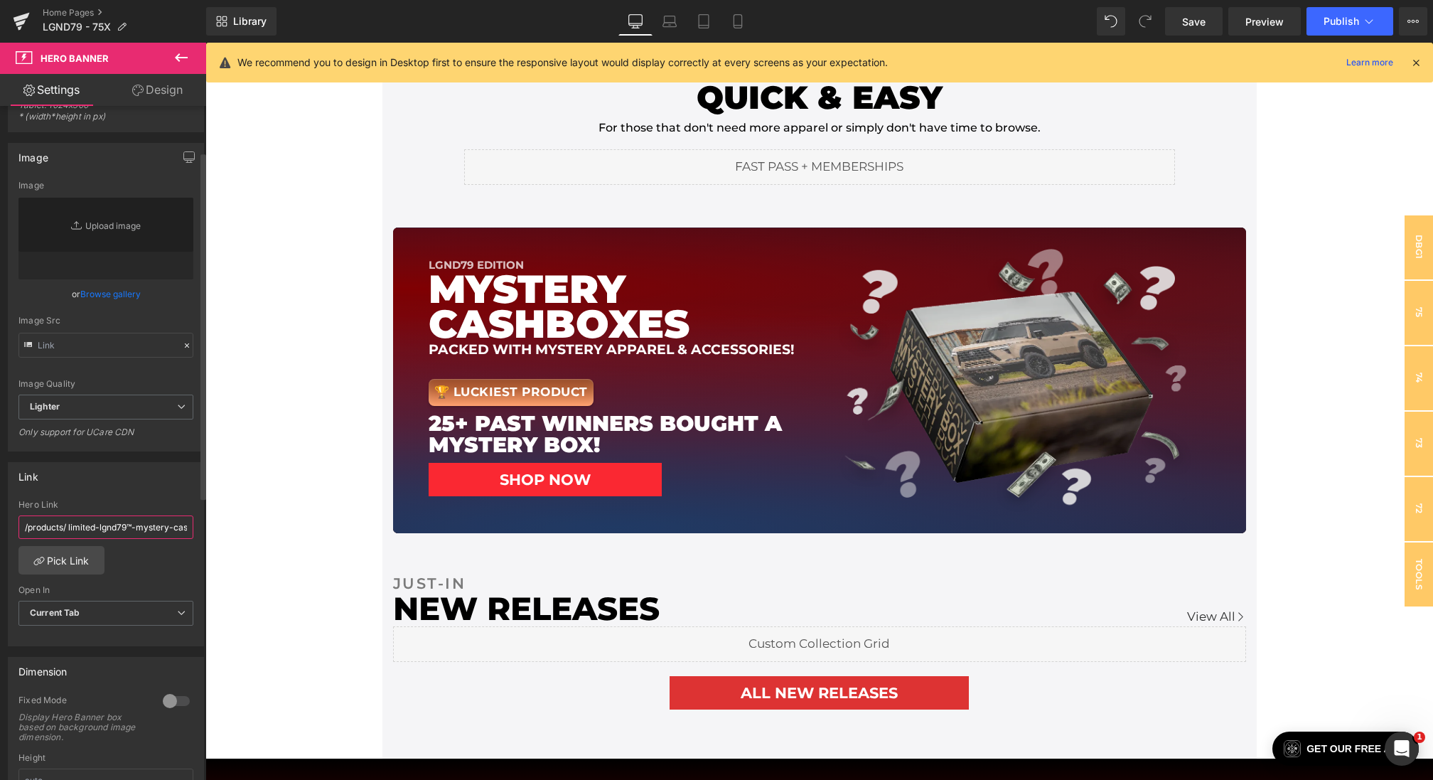
scroll to position [0, 28]
click at [40, 524] on input "/products/ limited-lgnd79™-mystery-cash-box" at bounding box center [105, 526] width 175 height 23
type input "/products/limited-lgnd79™-mystery-cash-box"
click at [168, 569] on div "/products/limited-lgnd78™-mystery-cash-box-1 Hero Link /products/limited-lgnd79…" at bounding box center [106, 573] width 195 height 146
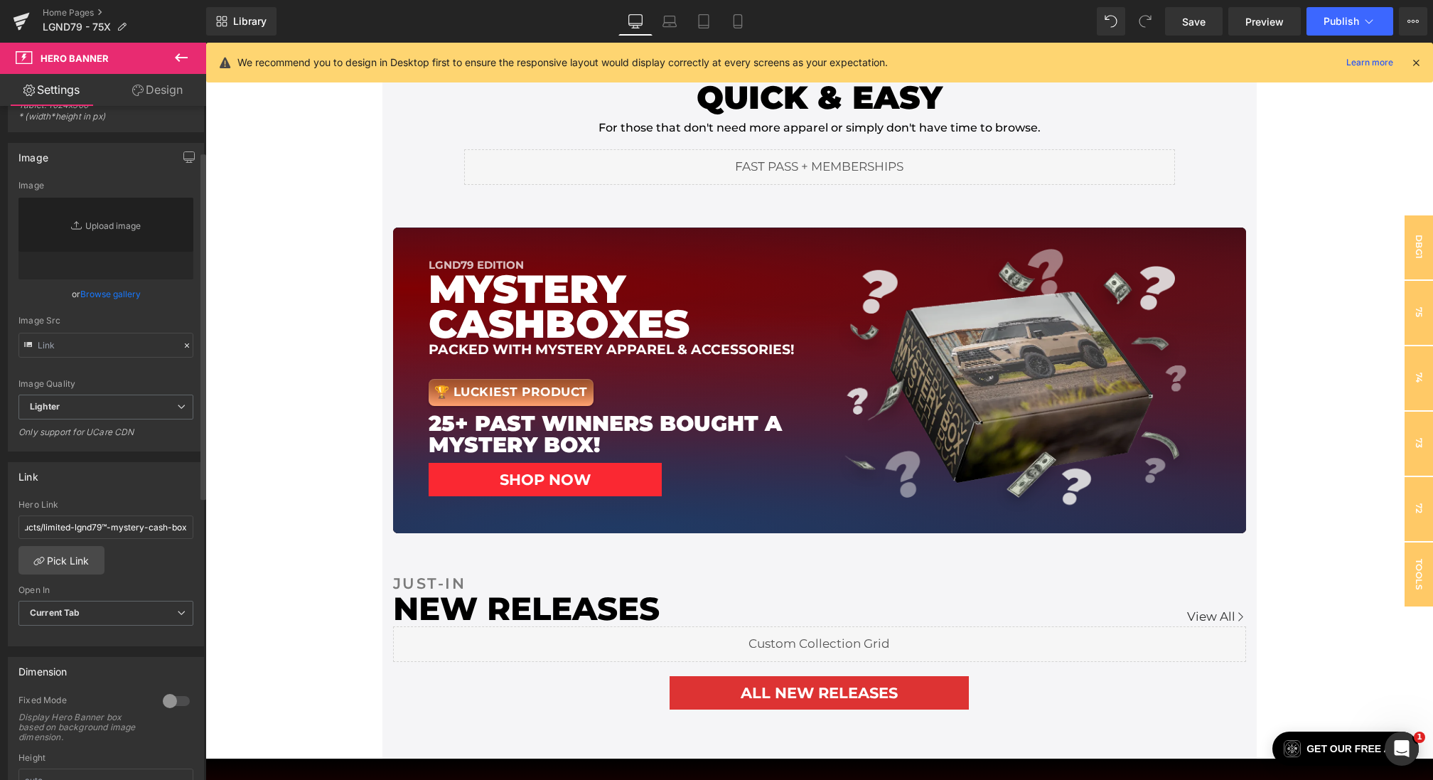
scroll to position [0, 0]
click at [1207, 23] on link "Save" at bounding box center [1194, 21] width 58 height 28
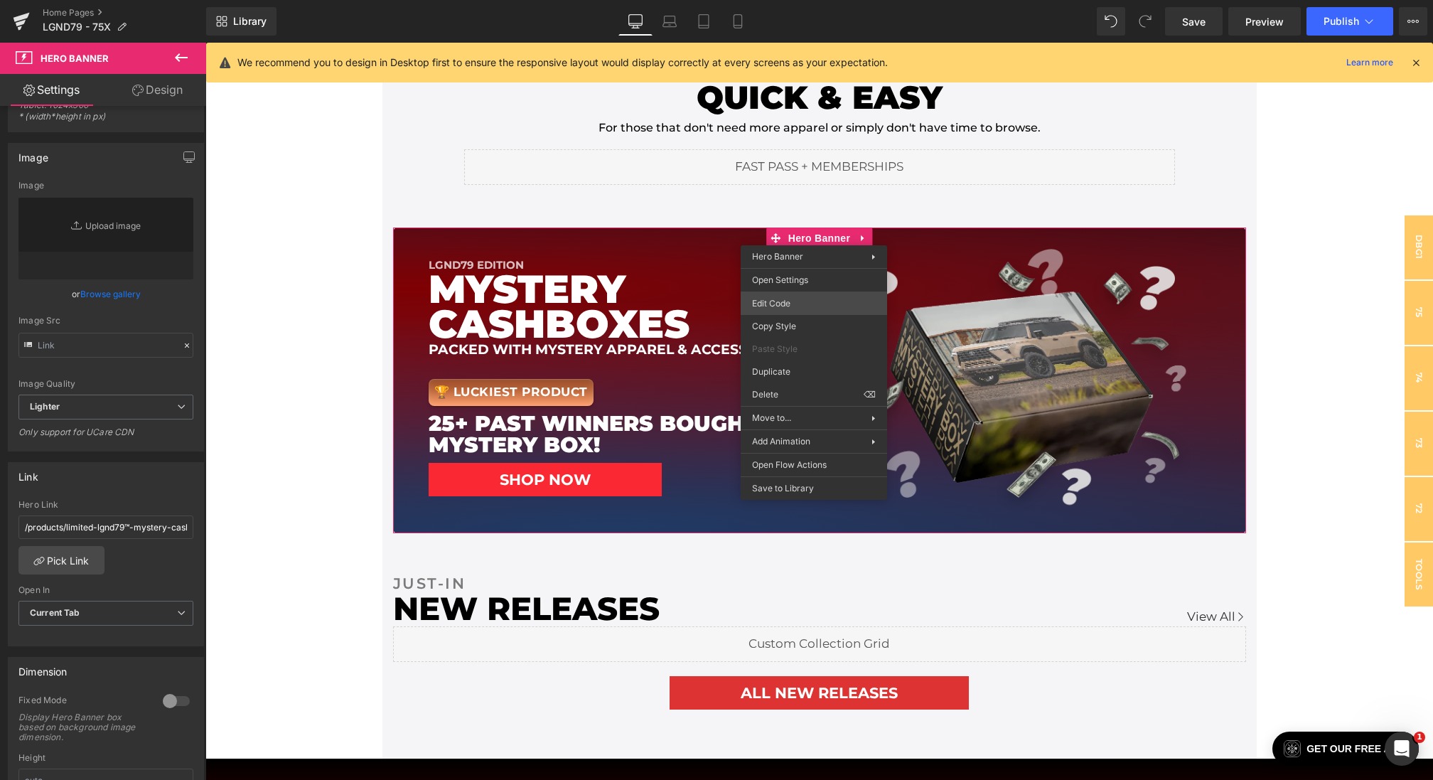
click at [784, 0] on div "Hero Banner You are previewing how the will restyle your page. You can not edit…" at bounding box center [716, 0] width 1433 height 0
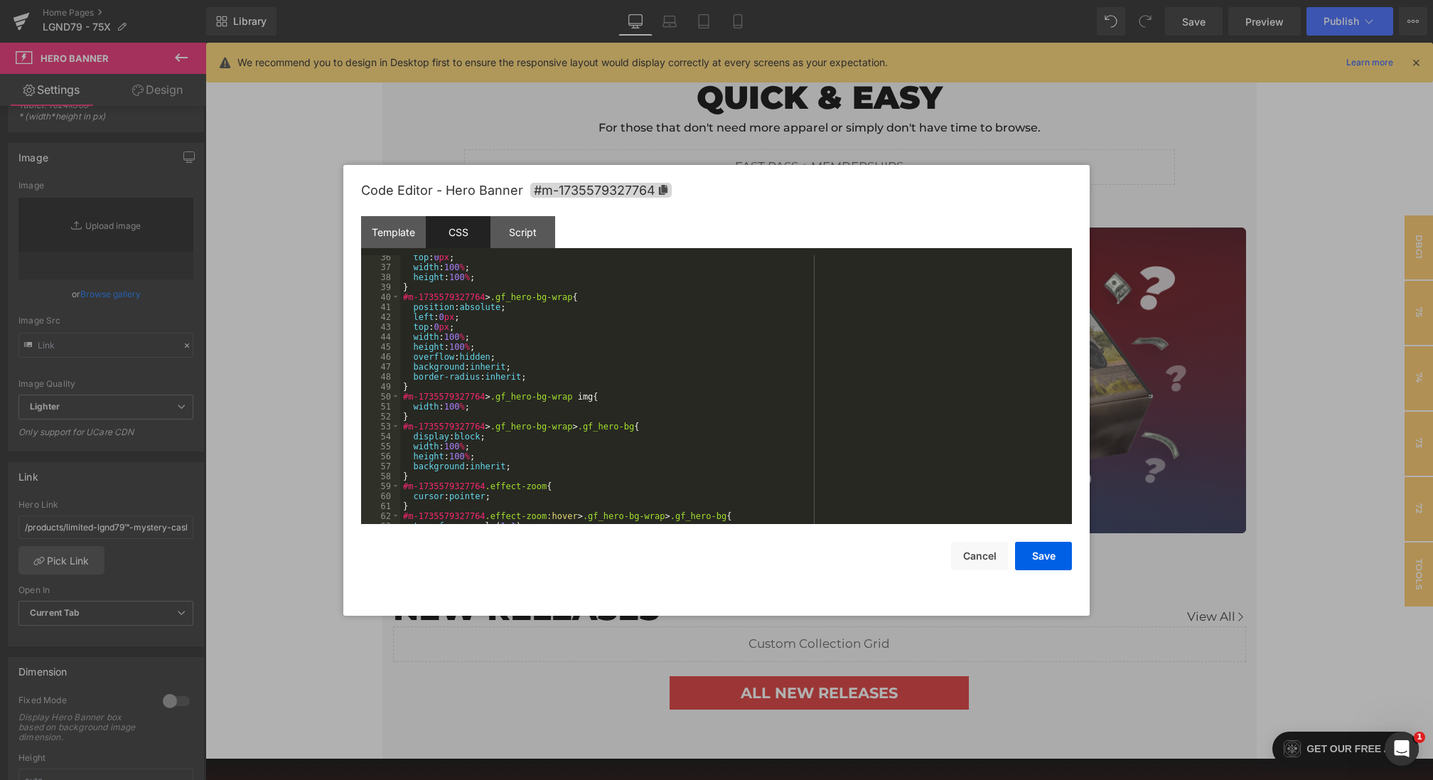
scroll to position [1572, 0]
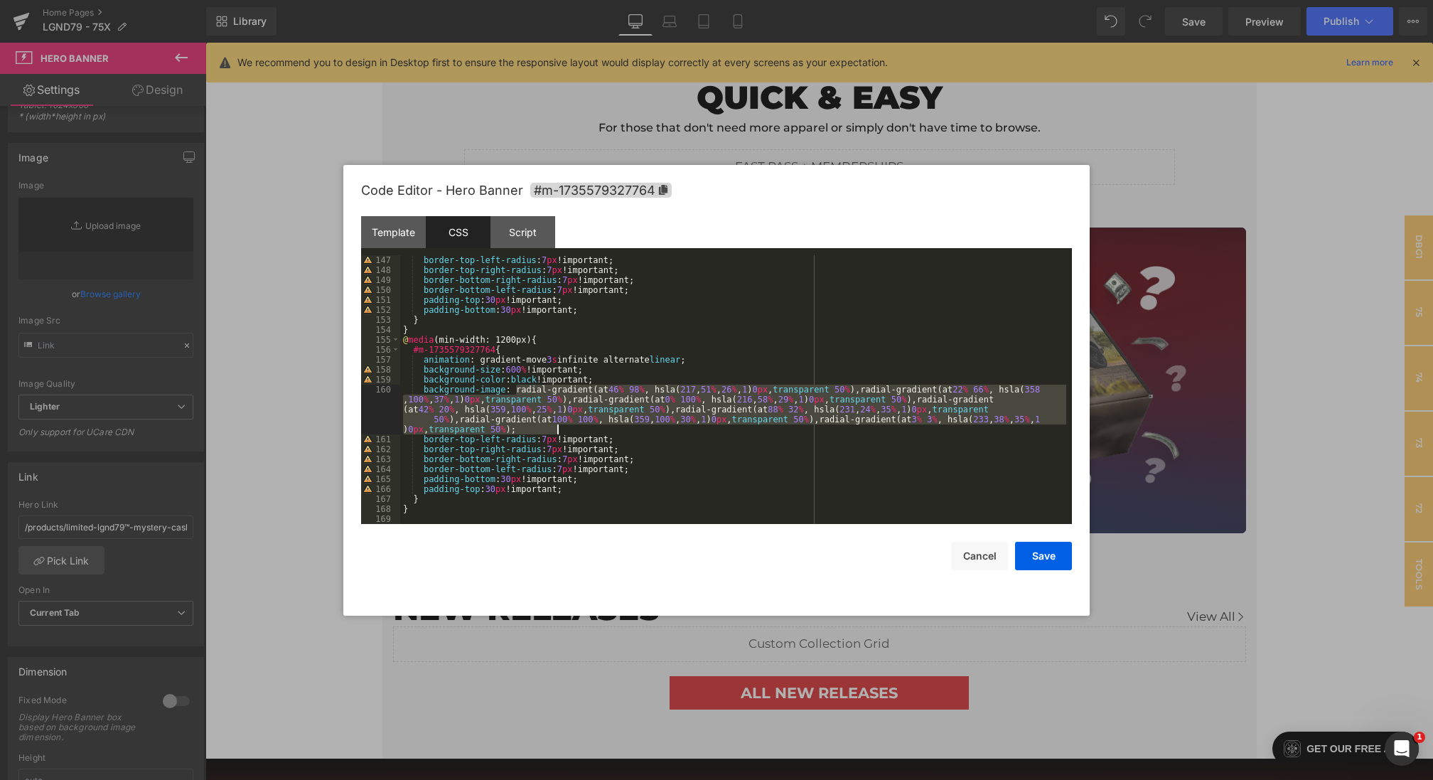
drag, startPoint x: 516, startPoint y: 391, endPoint x: 578, endPoint y: 428, distance: 73.0
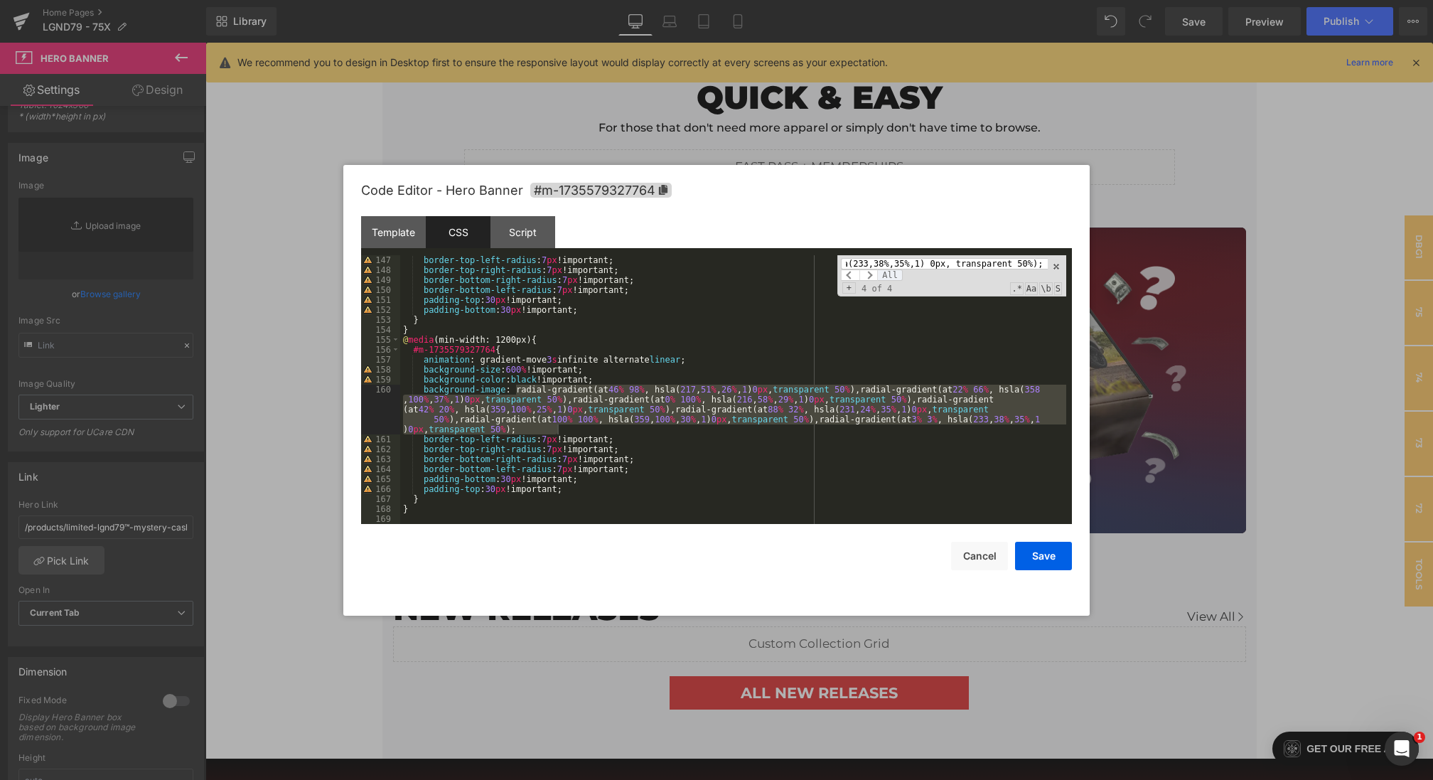
scroll to position [0, 0]
click at [890, 272] on span "All" at bounding box center [890, 274] width 26 height 11
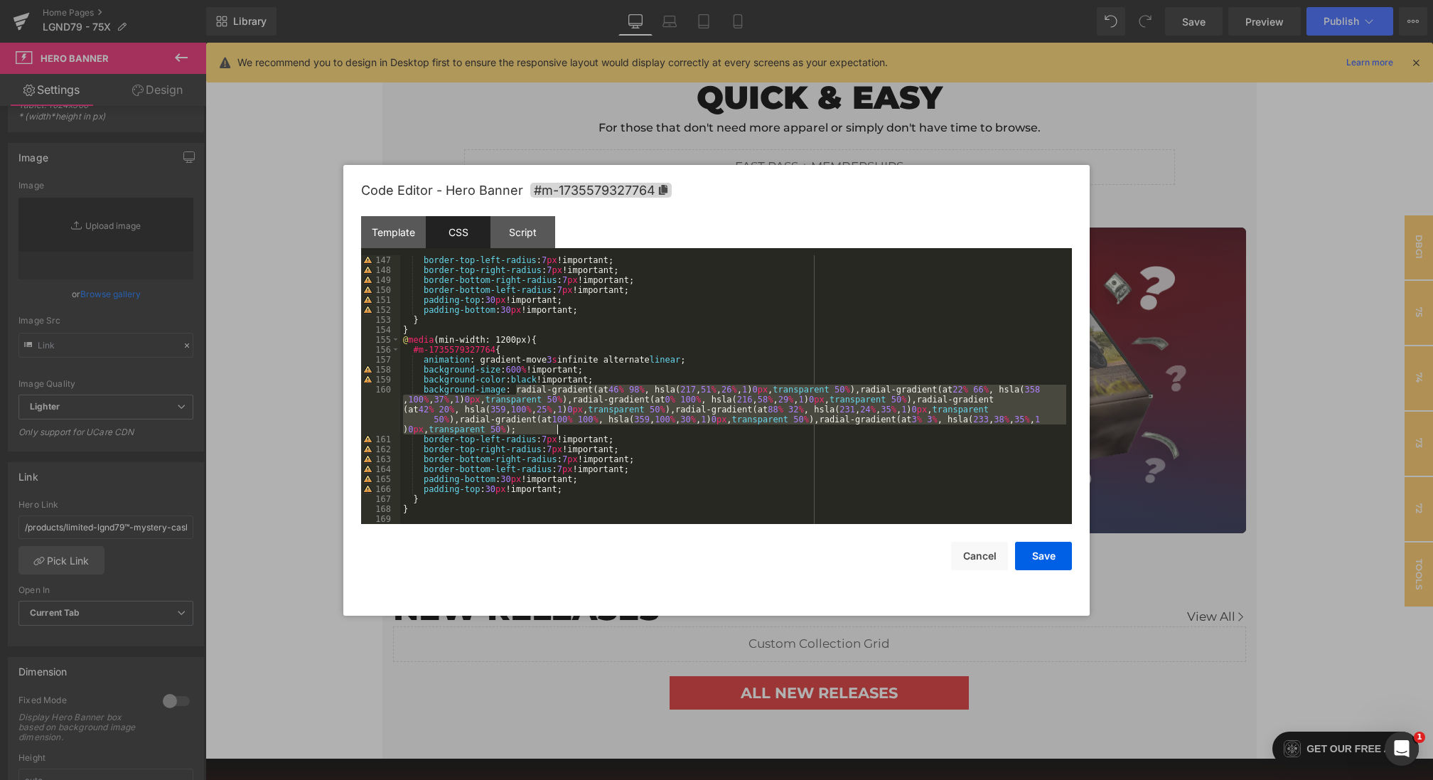
scroll to position [1244, 0]
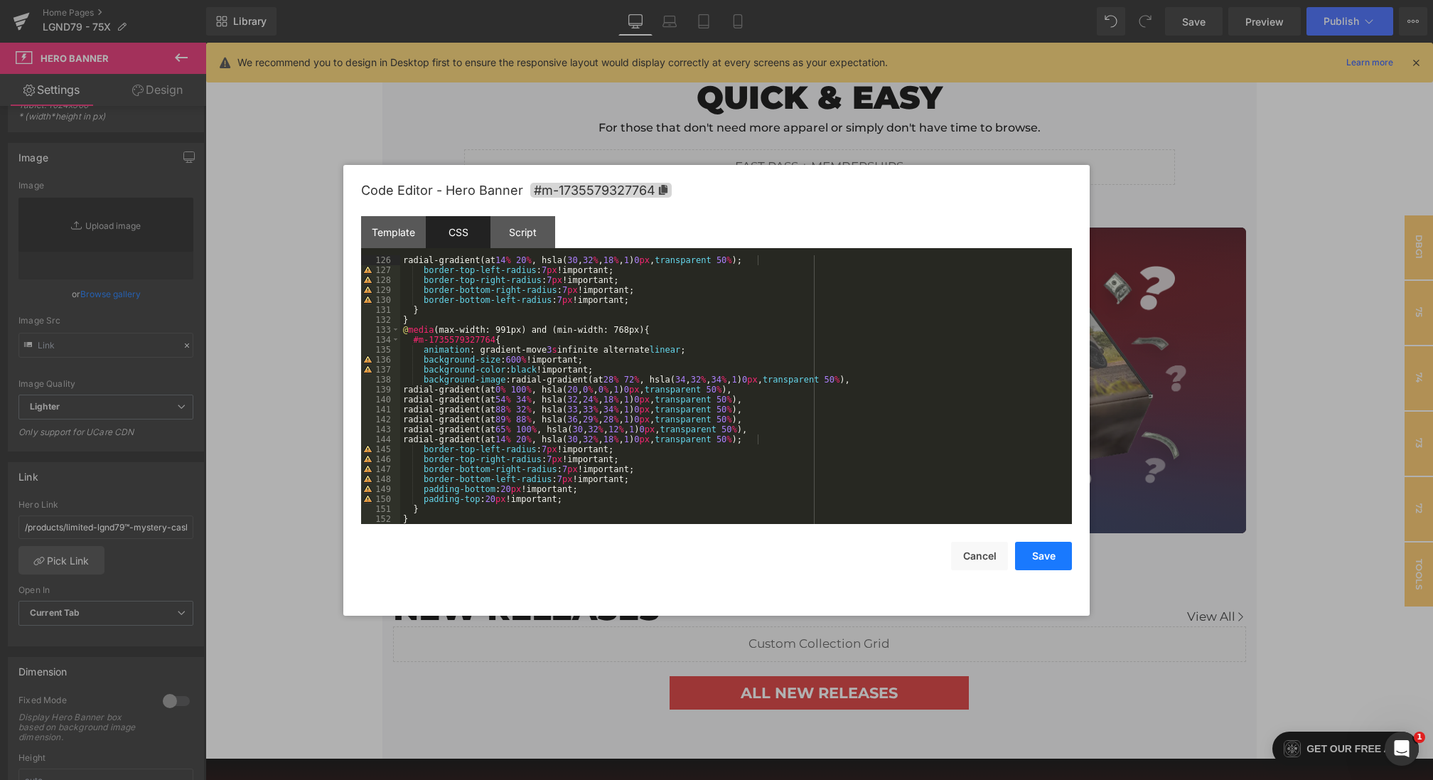
click at [0, 0] on button "Save" at bounding box center [0, 0] width 0 height 0
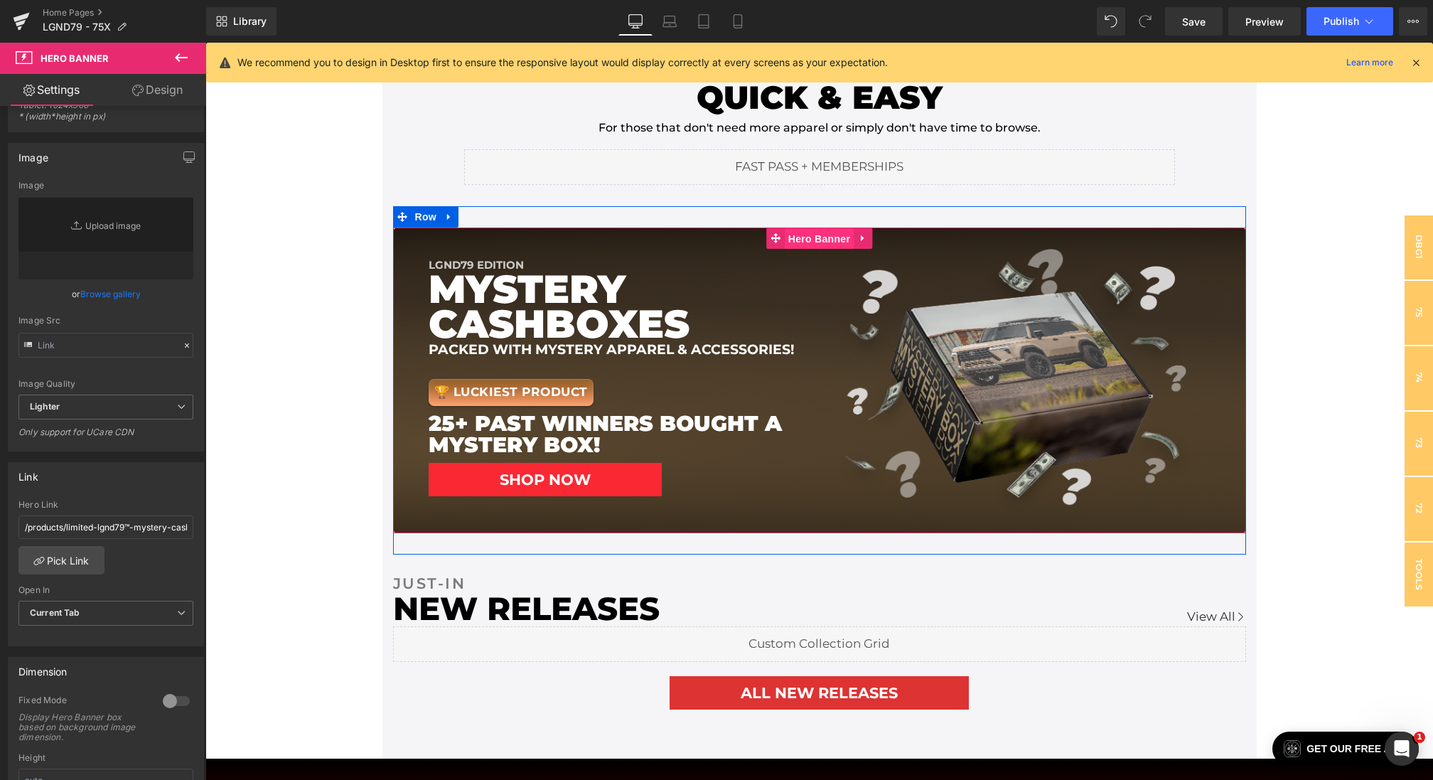
click at [804, 231] on span "Hero Banner" at bounding box center [818, 238] width 69 height 21
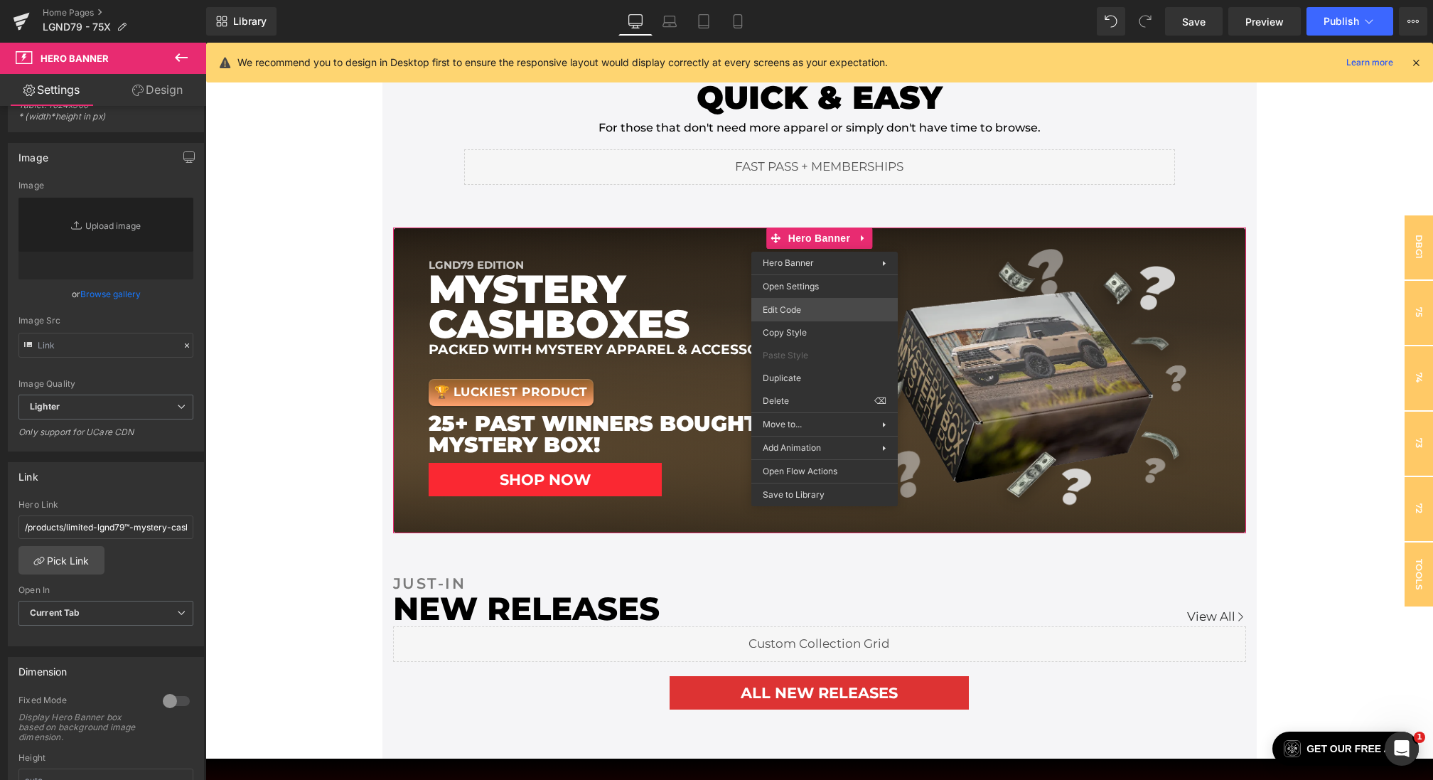
click at [795, 0] on div "Hero Banner You are previewing how the will restyle your page. You can not edit…" at bounding box center [716, 0] width 1433 height 0
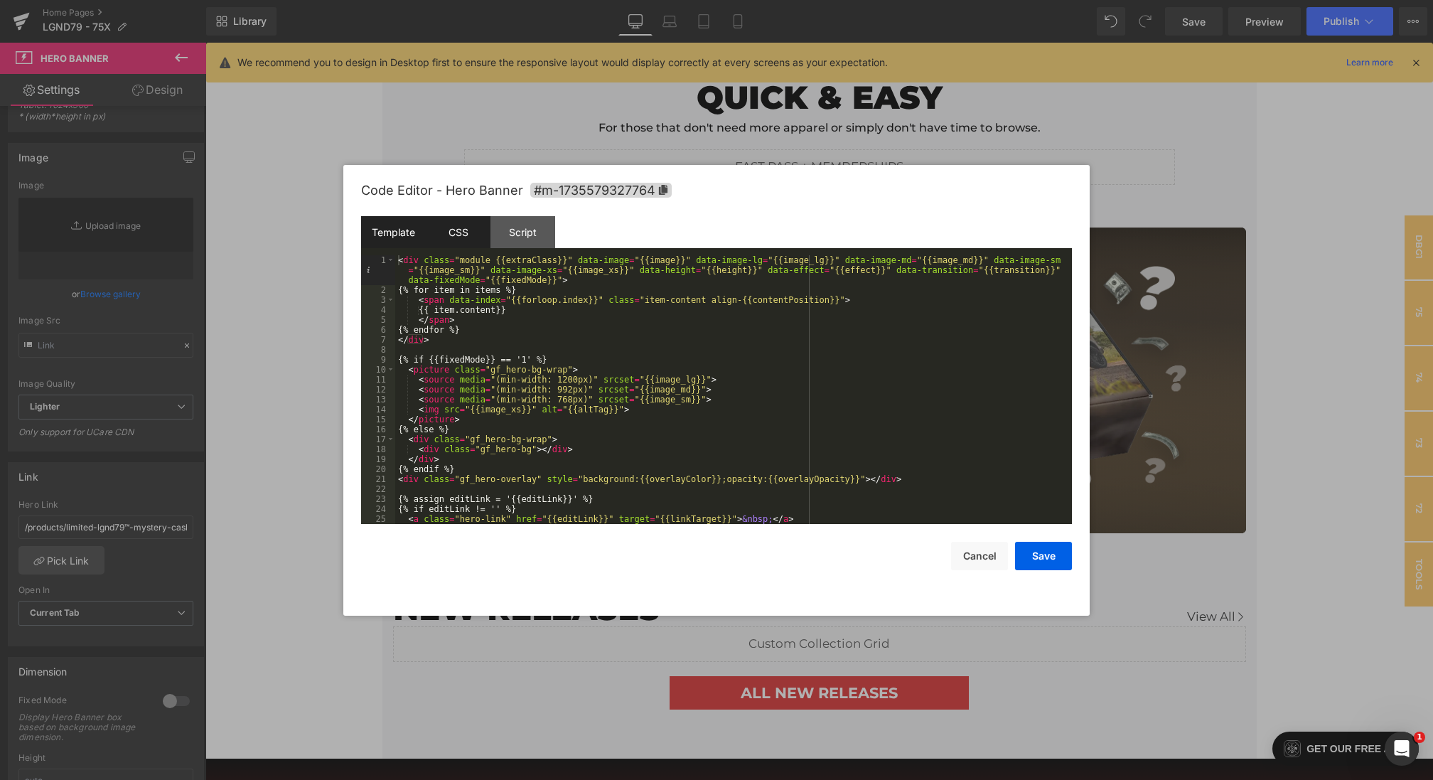
click at [0, 0] on div "CSS" at bounding box center [0, 0] width 0 height 0
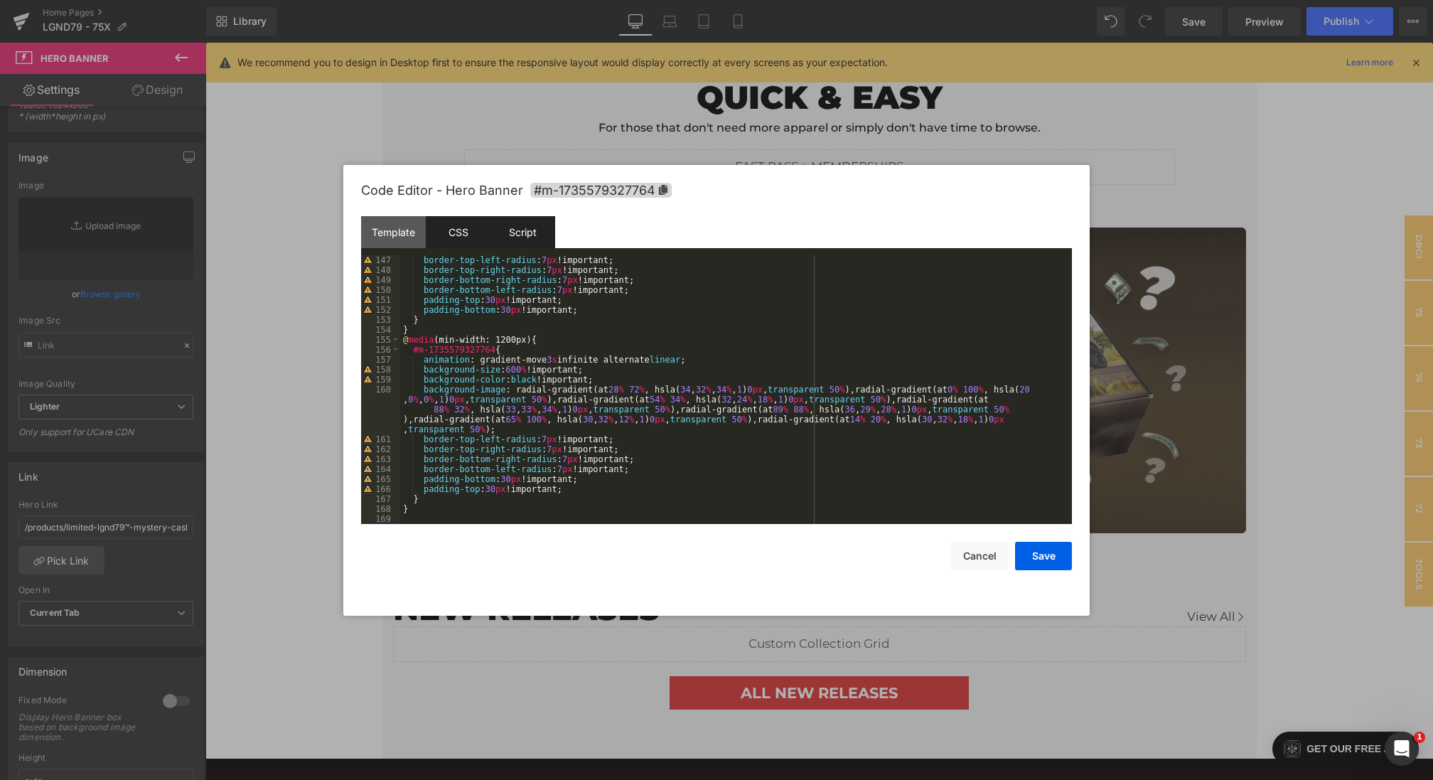
scroll to position [1572, 0]
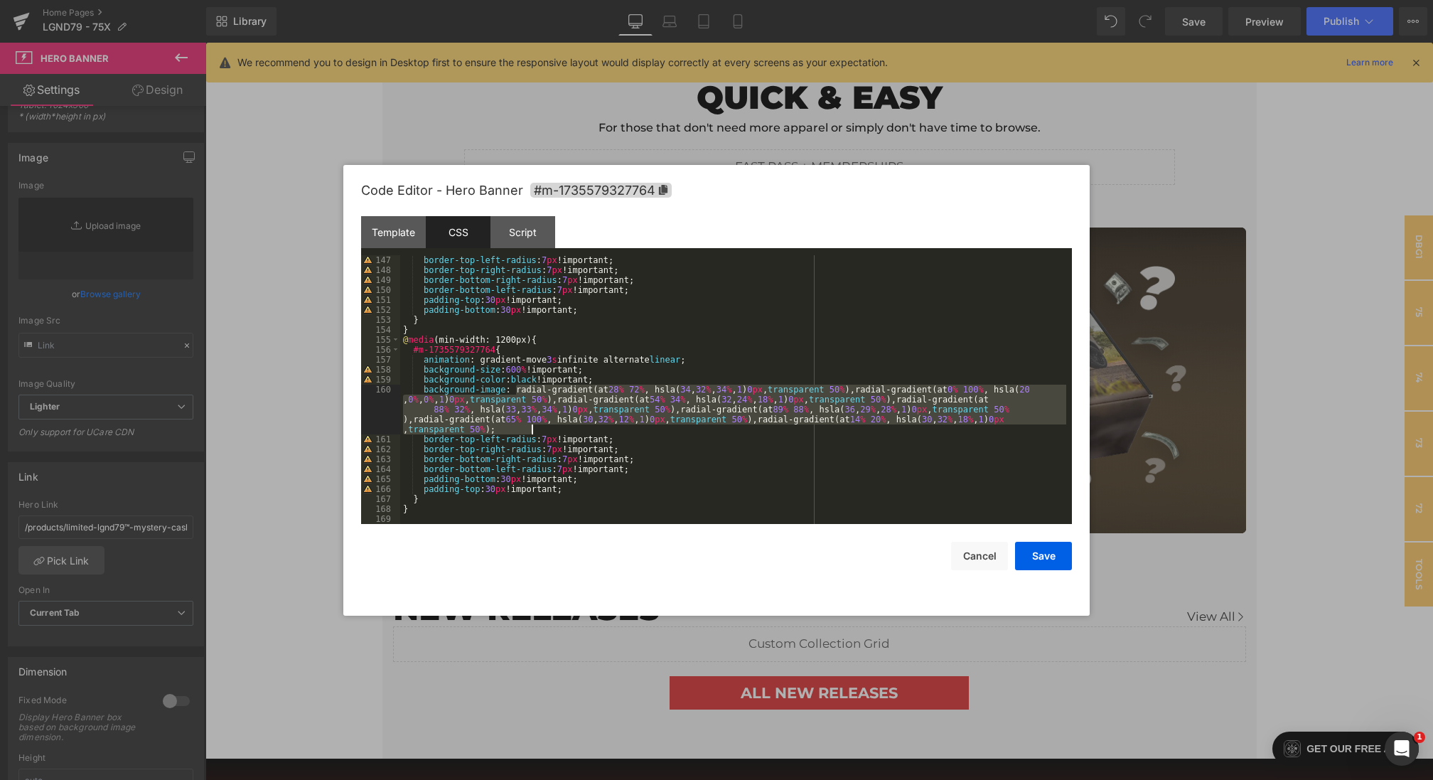
drag, startPoint x: 516, startPoint y: 389, endPoint x: 711, endPoint y: 432, distance: 200.2
click at [0, 0] on div "border-top-left-radius : 7 px !important; border-top-right-radius : 7 px !impor…" at bounding box center [0, 0] width 0 height 0
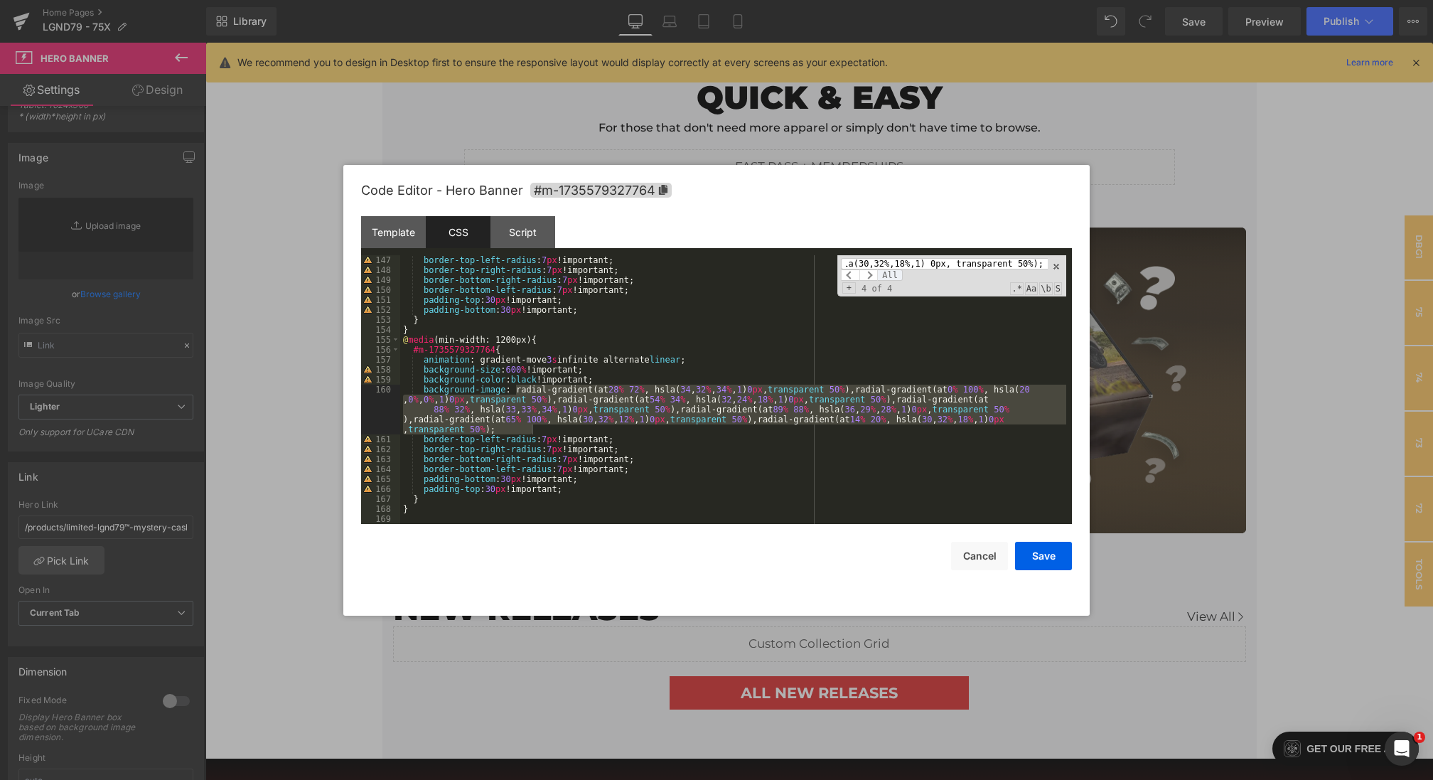
scroll to position [0, 0]
click at [0, 0] on span "All" at bounding box center [0, 0] width 0 height 0
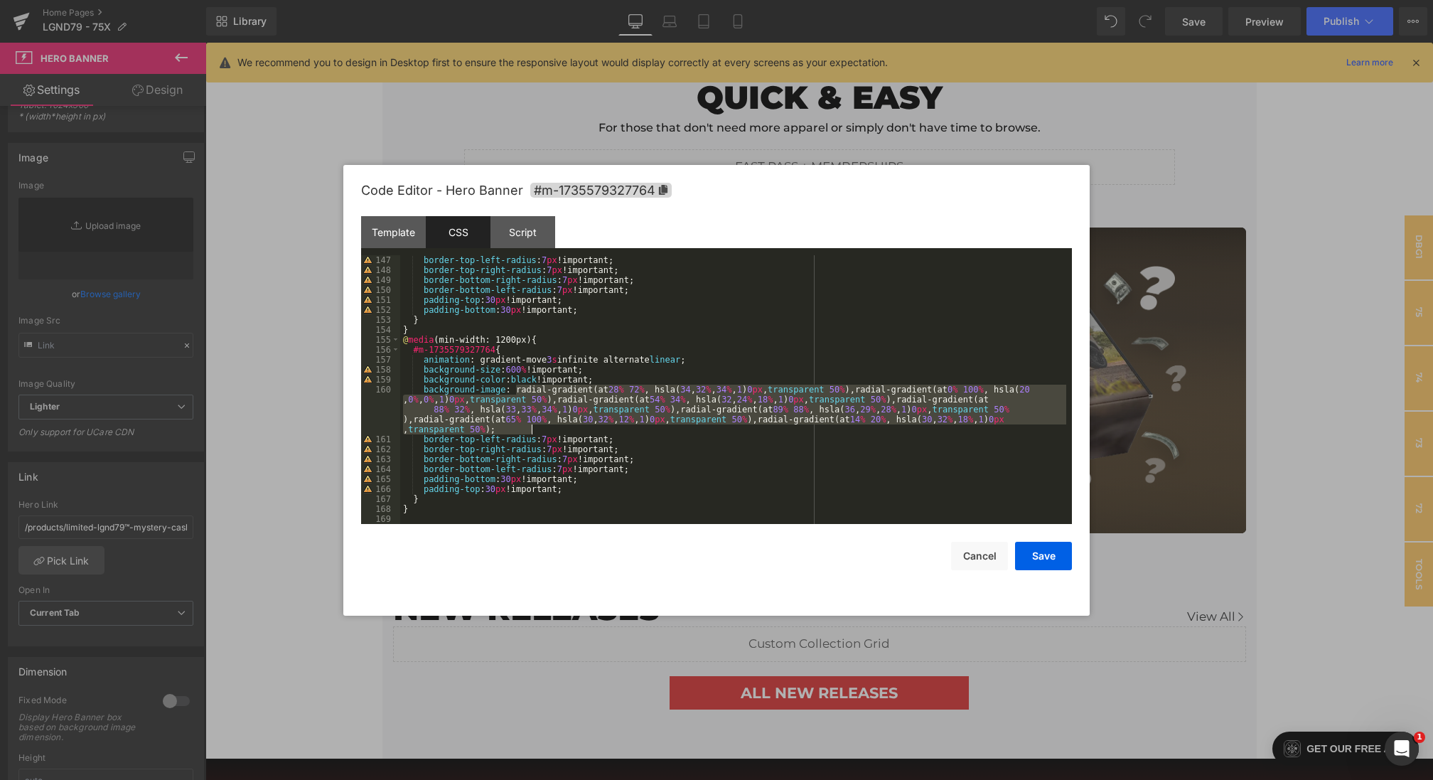
scroll to position [1244, 0]
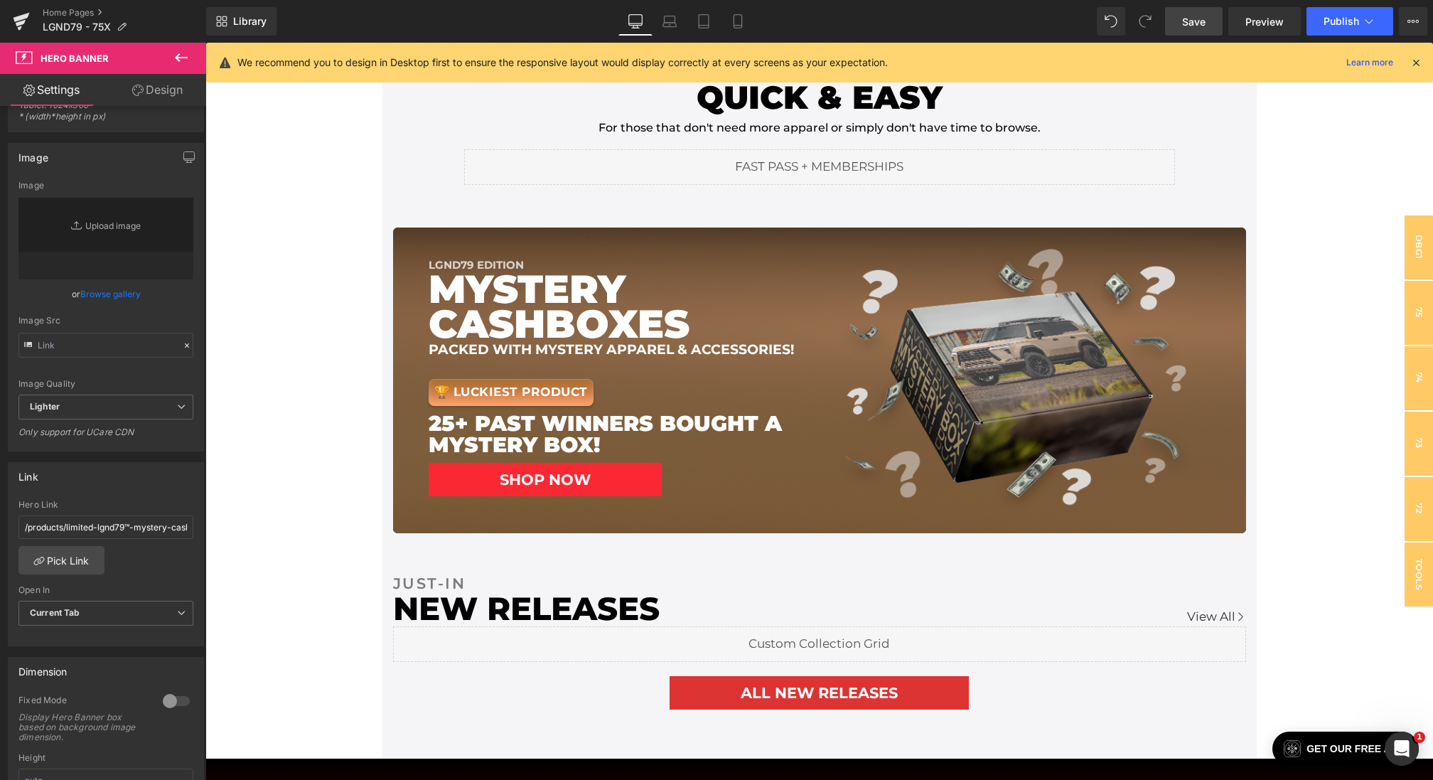
click at [1185, 21] on span "Save" at bounding box center [1193, 21] width 23 height 15
click at [1181, 22] on link "Save" at bounding box center [1194, 21] width 58 height 28
click at [652, 16] on icon at bounding box center [654, 19] width 11 height 6
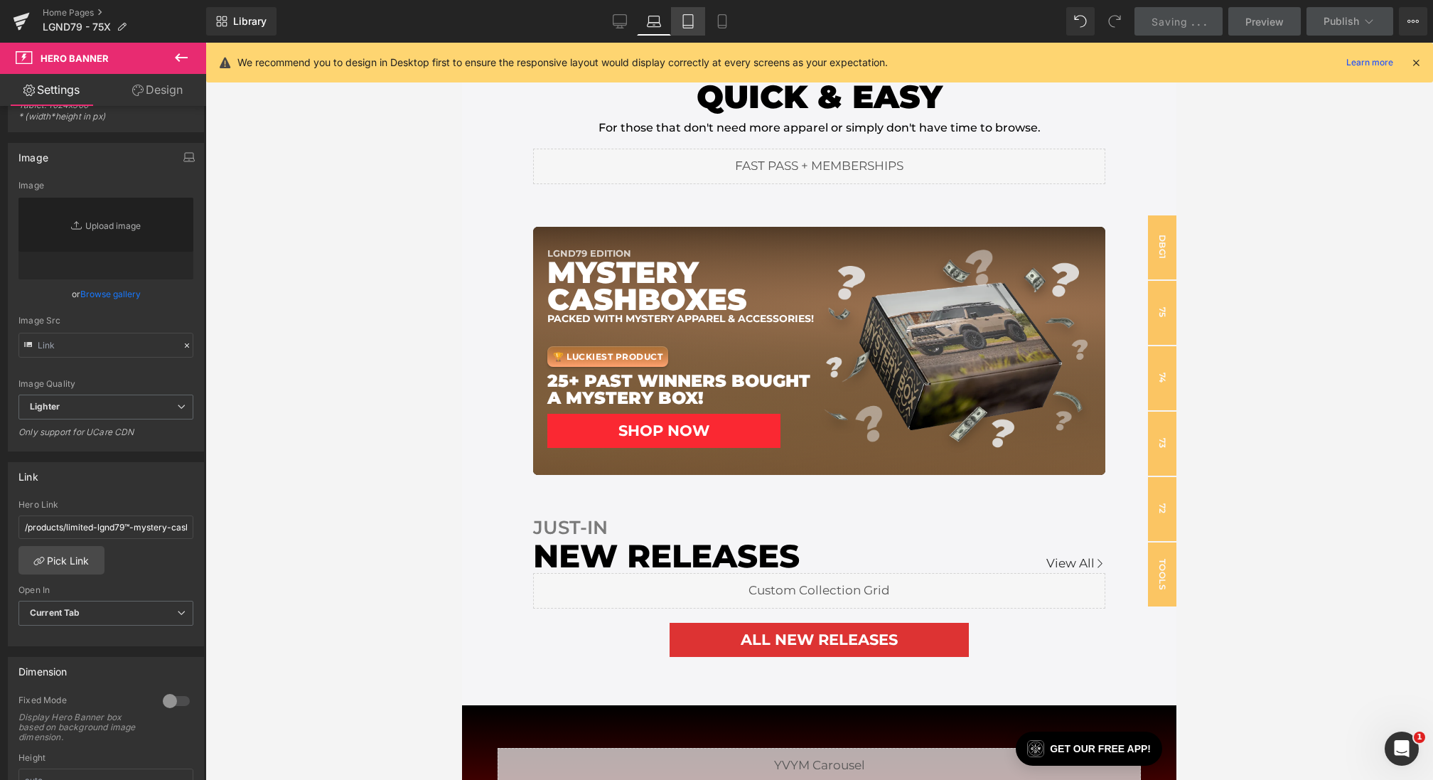
click at [676, 25] on link "Tablet" at bounding box center [688, 21] width 34 height 28
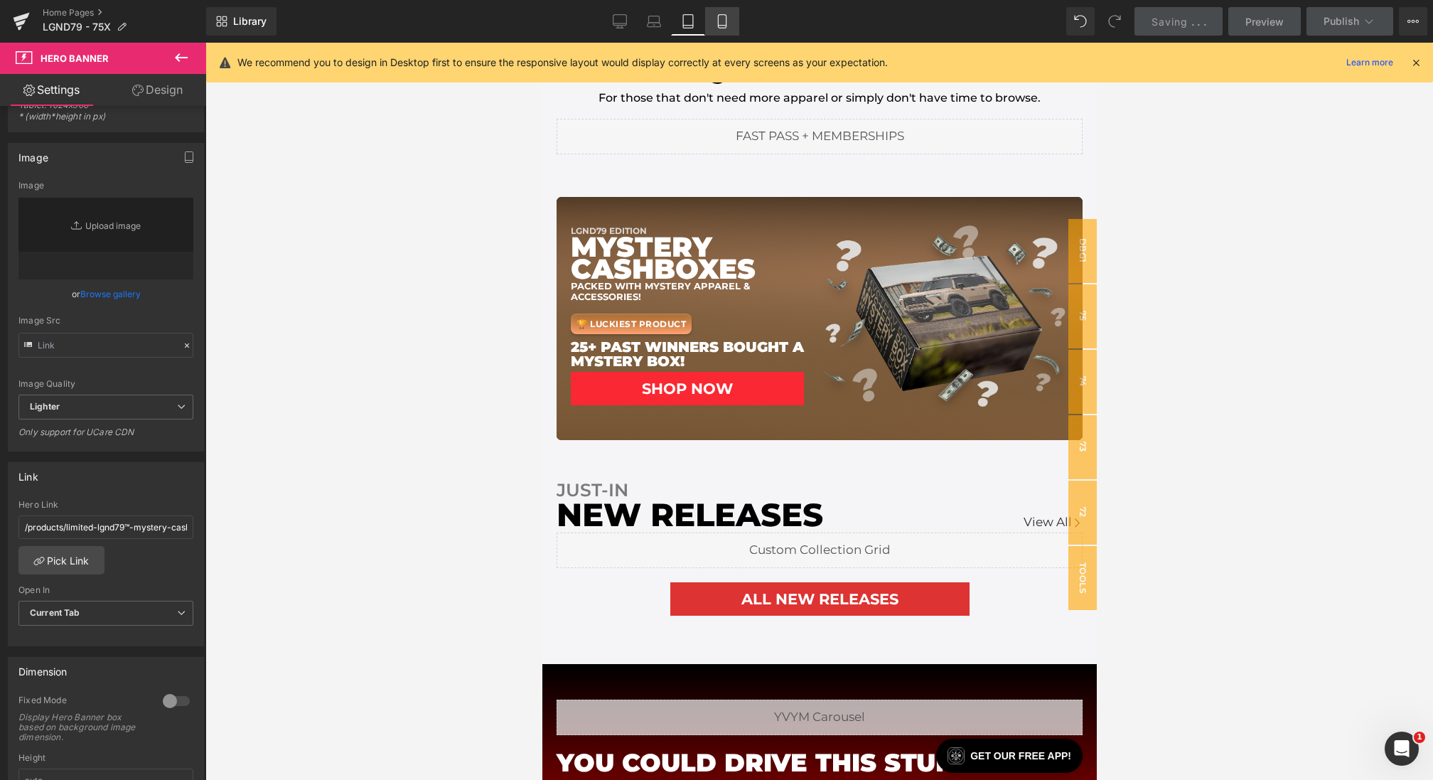
click at [706, 25] on link "Mobile" at bounding box center [722, 21] width 34 height 28
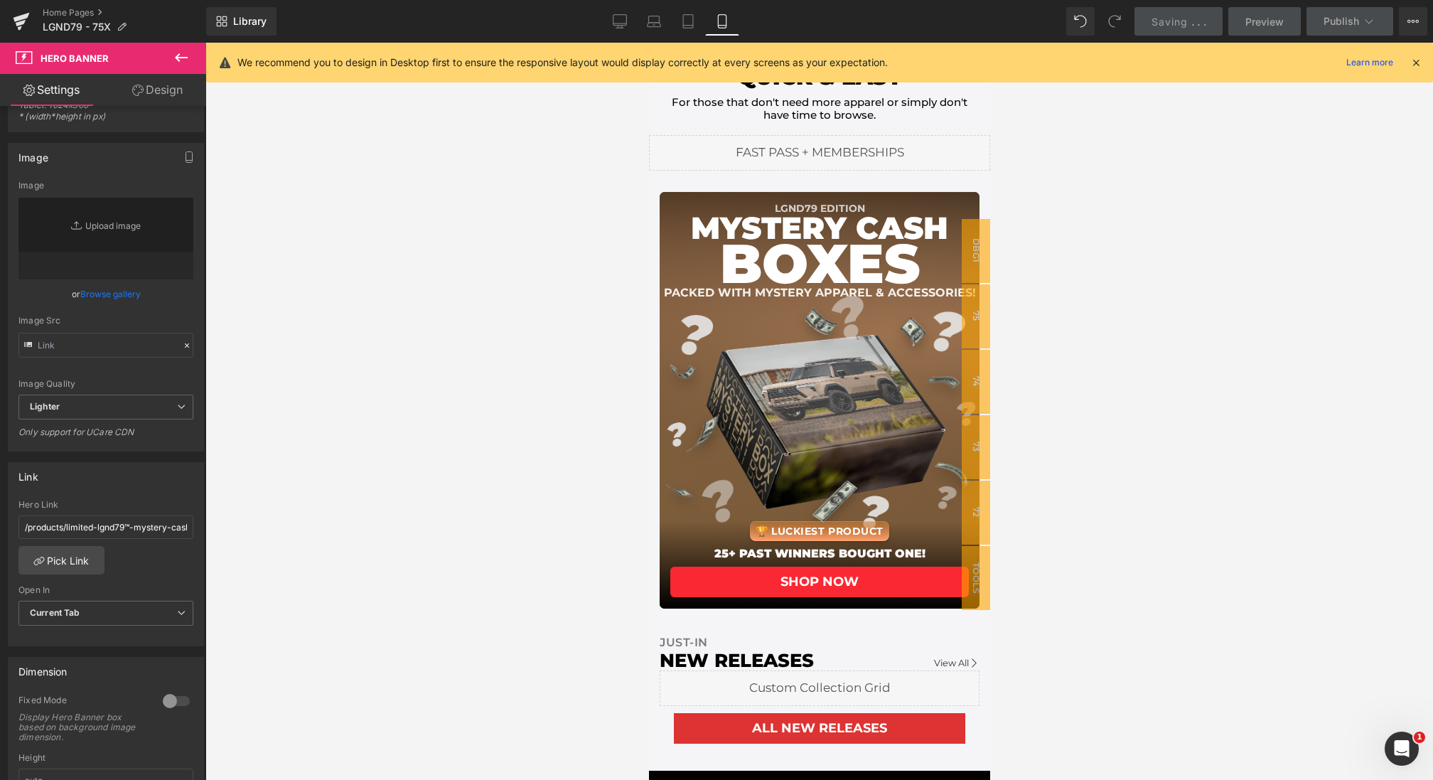
scroll to position [178, 0]
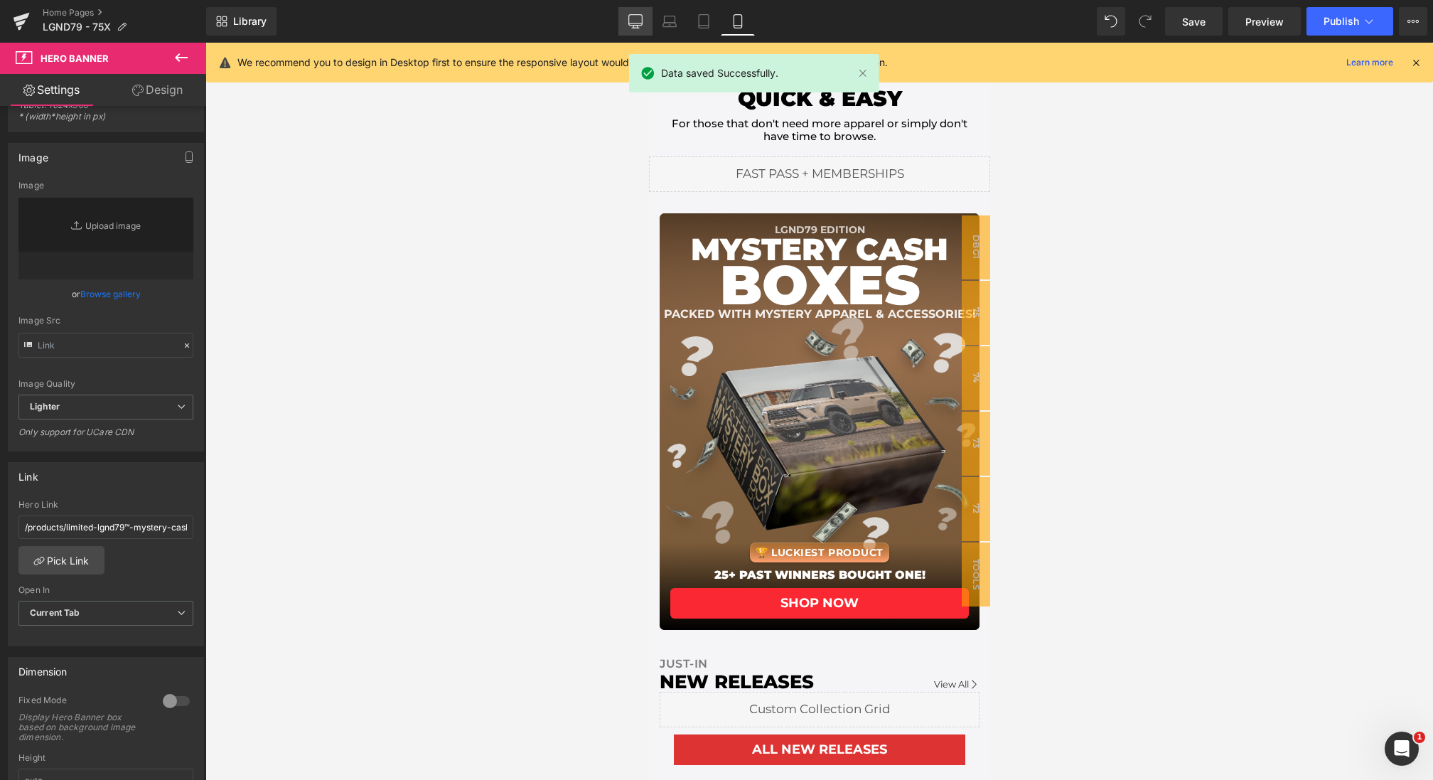
click at [632, 18] on icon at bounding box center [635, 21] width 14 height 14
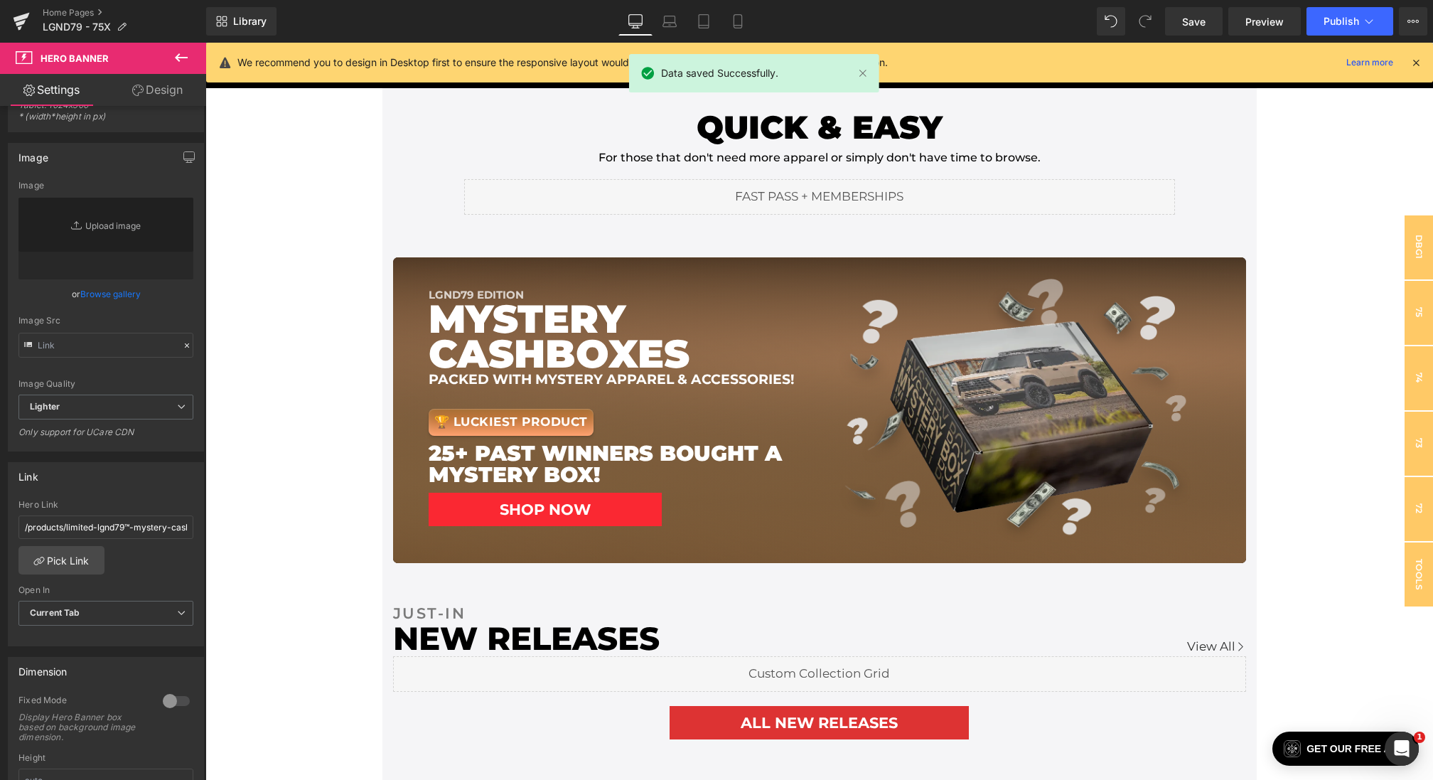
scroll to position [431, 0]
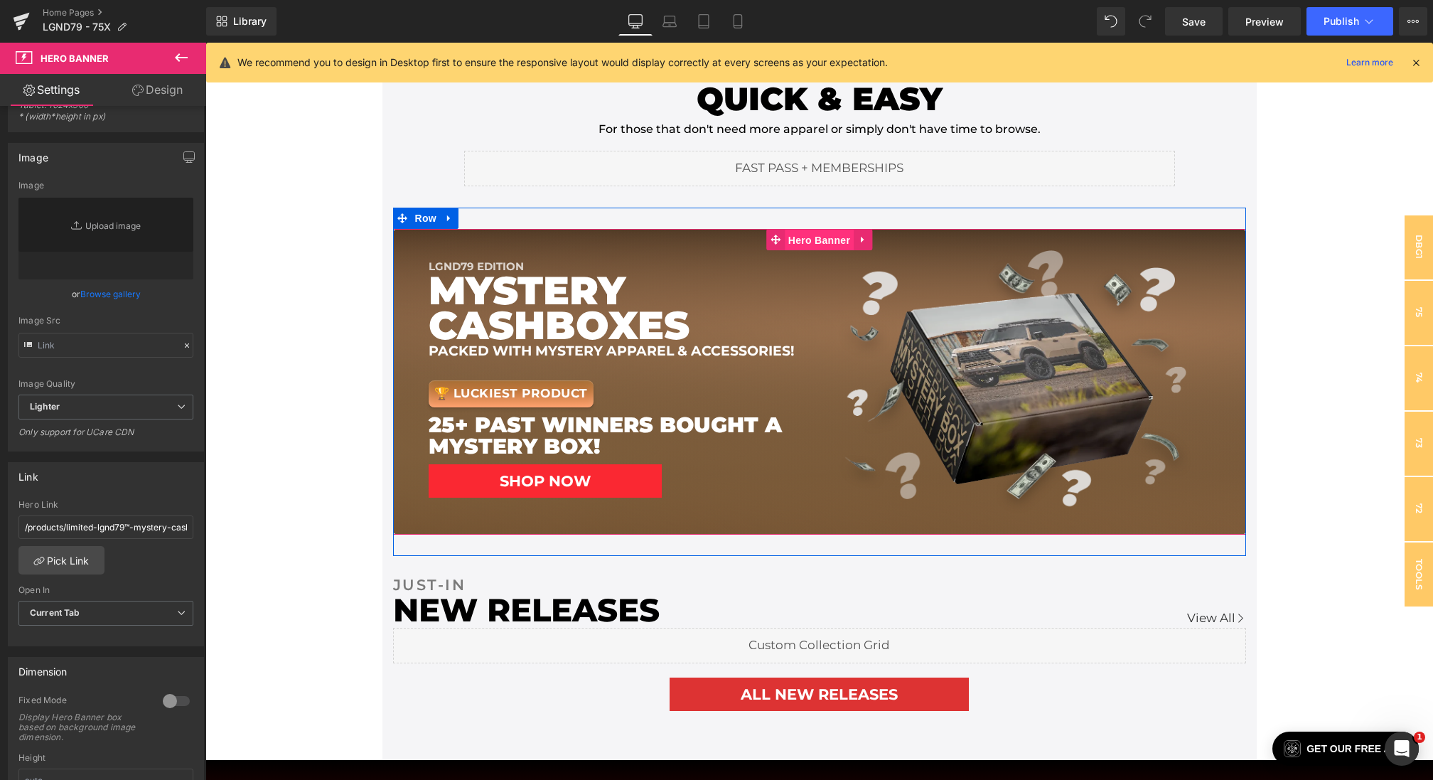
click at [812, 242] on span "Hero Banner" at bounding box center [818, 240] width 69 height 21
click at [1175, 14] on link "Save" at bounding box center [1194, 21] width 58 height 28
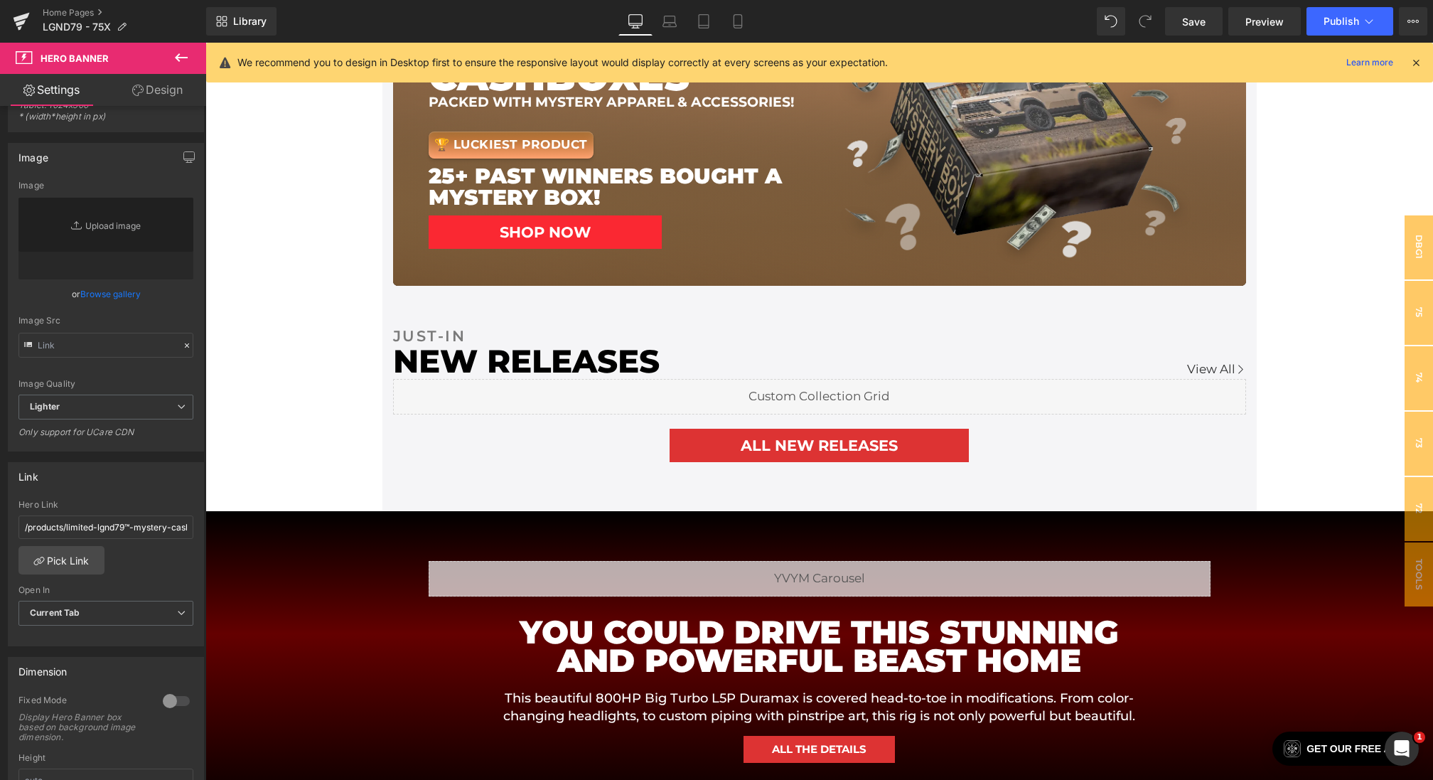
scroll to position [681, 0]
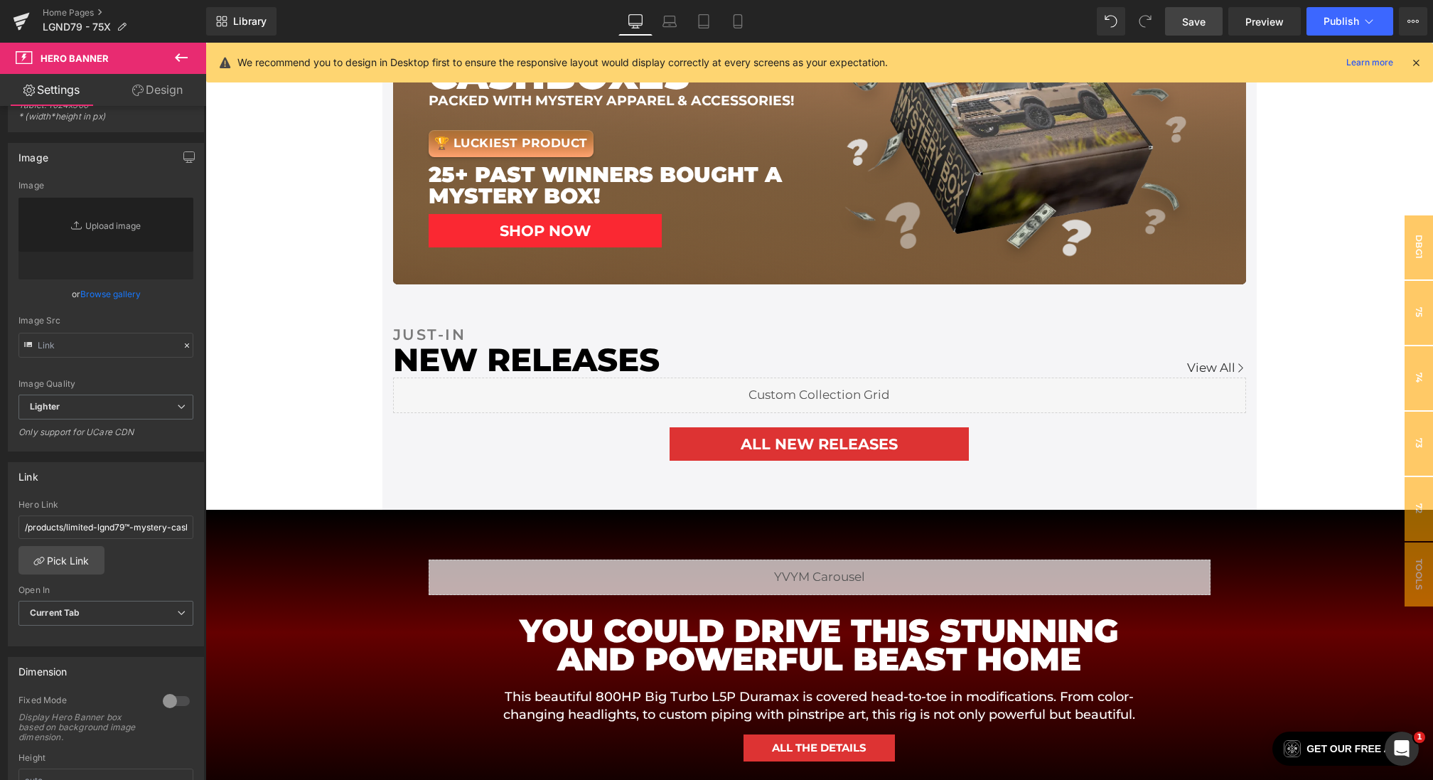
click at [1191, 18] on span "Save" at bounding box center [1193, 21] width 23 height 15
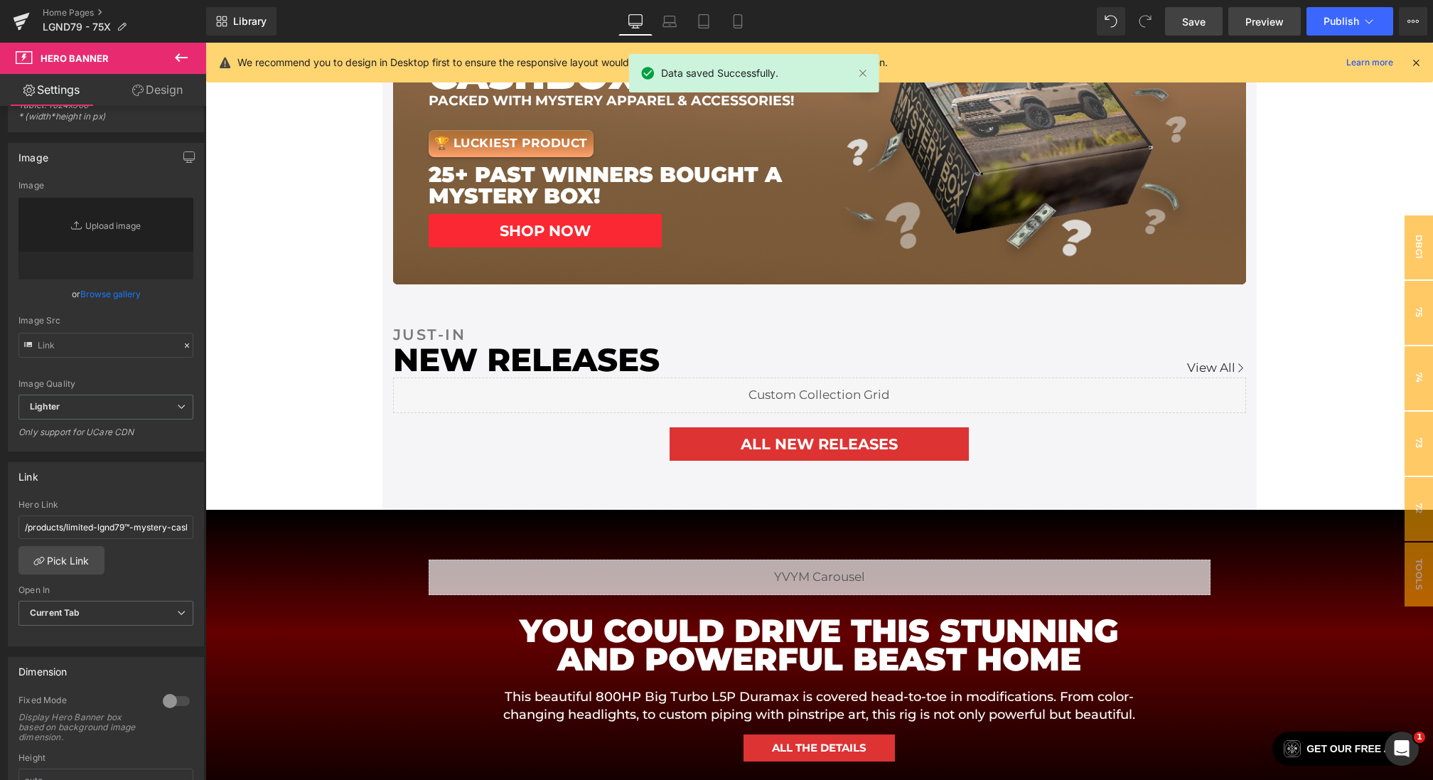
click at [1254, 32] on link "Preview" at bounding box center [1264, 21] width 72 height 28
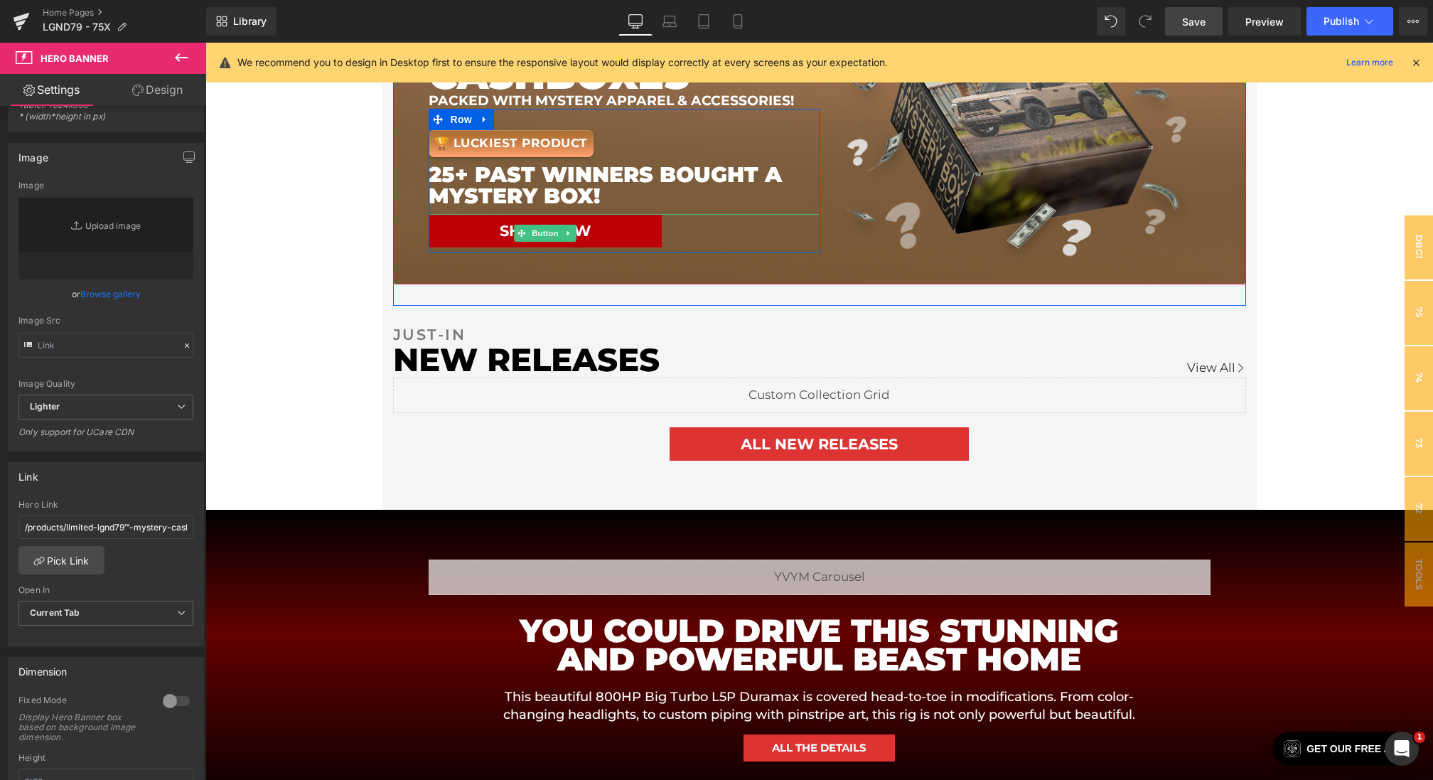
scroll to position [0, 0]
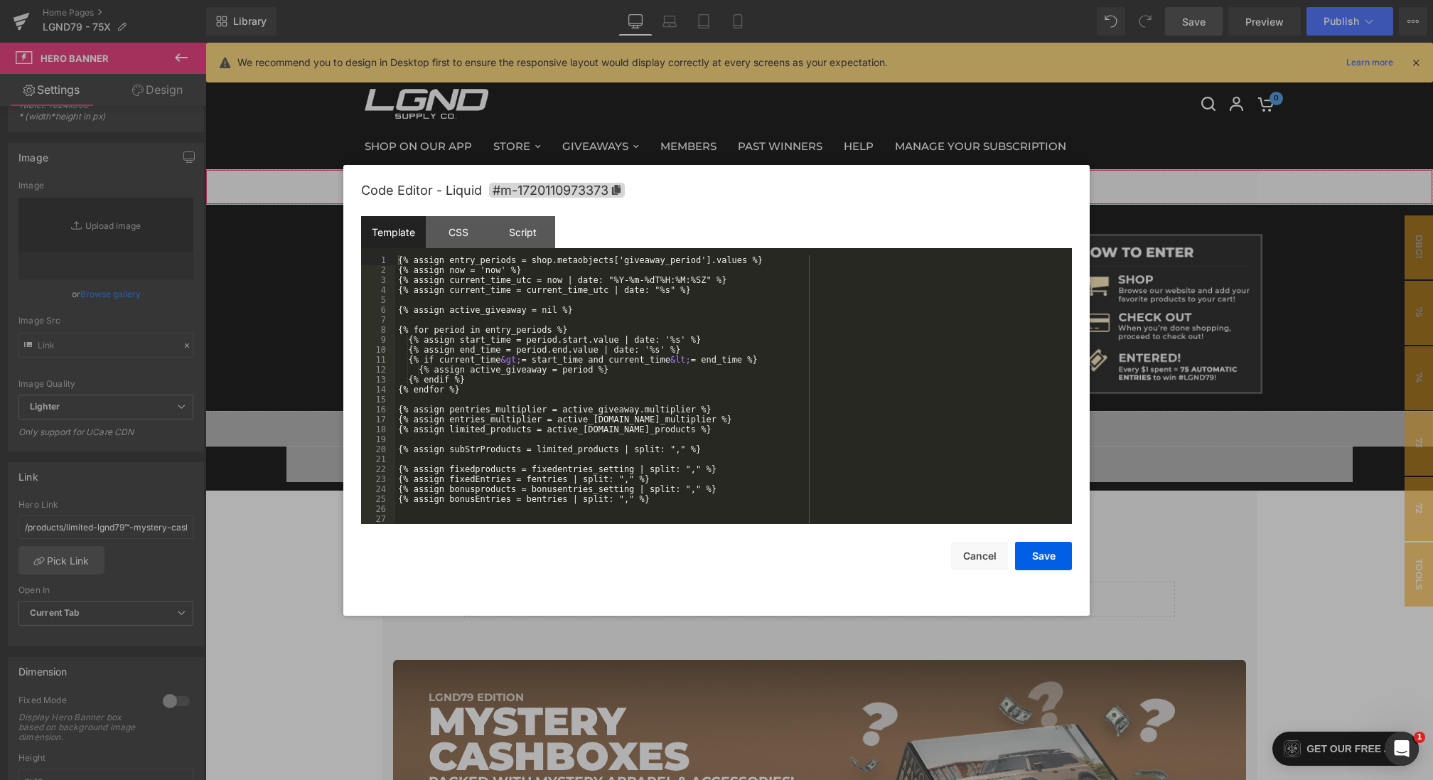
click at [570, 0] on div "Hero Banner You are previewing how the will restyle your page. You can not edit…" at bounding box center [716, 0] width 1433 height 0
click at [0, 0] on div "CSS" at bounding box center [0, 0] width 0 height 0
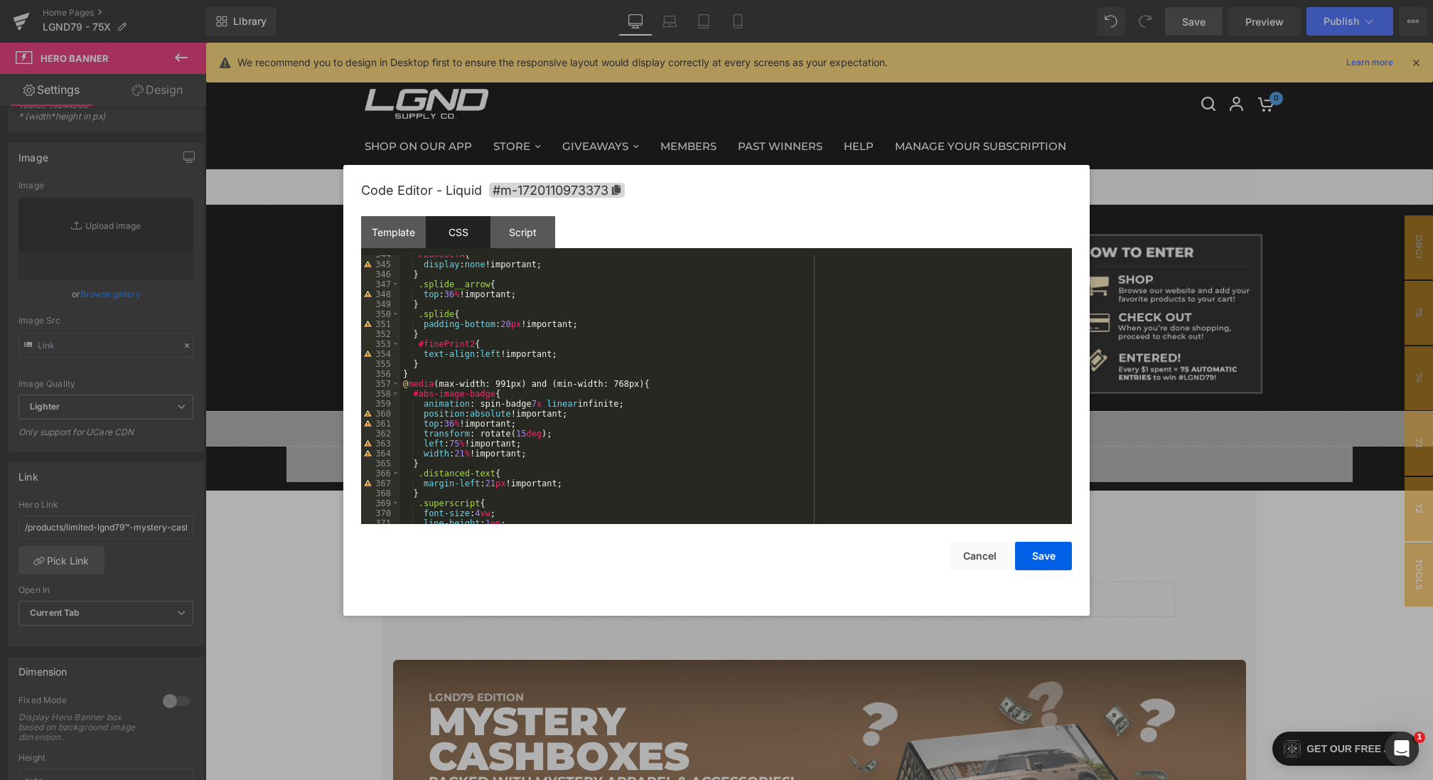
scroll to position [3888, 0]
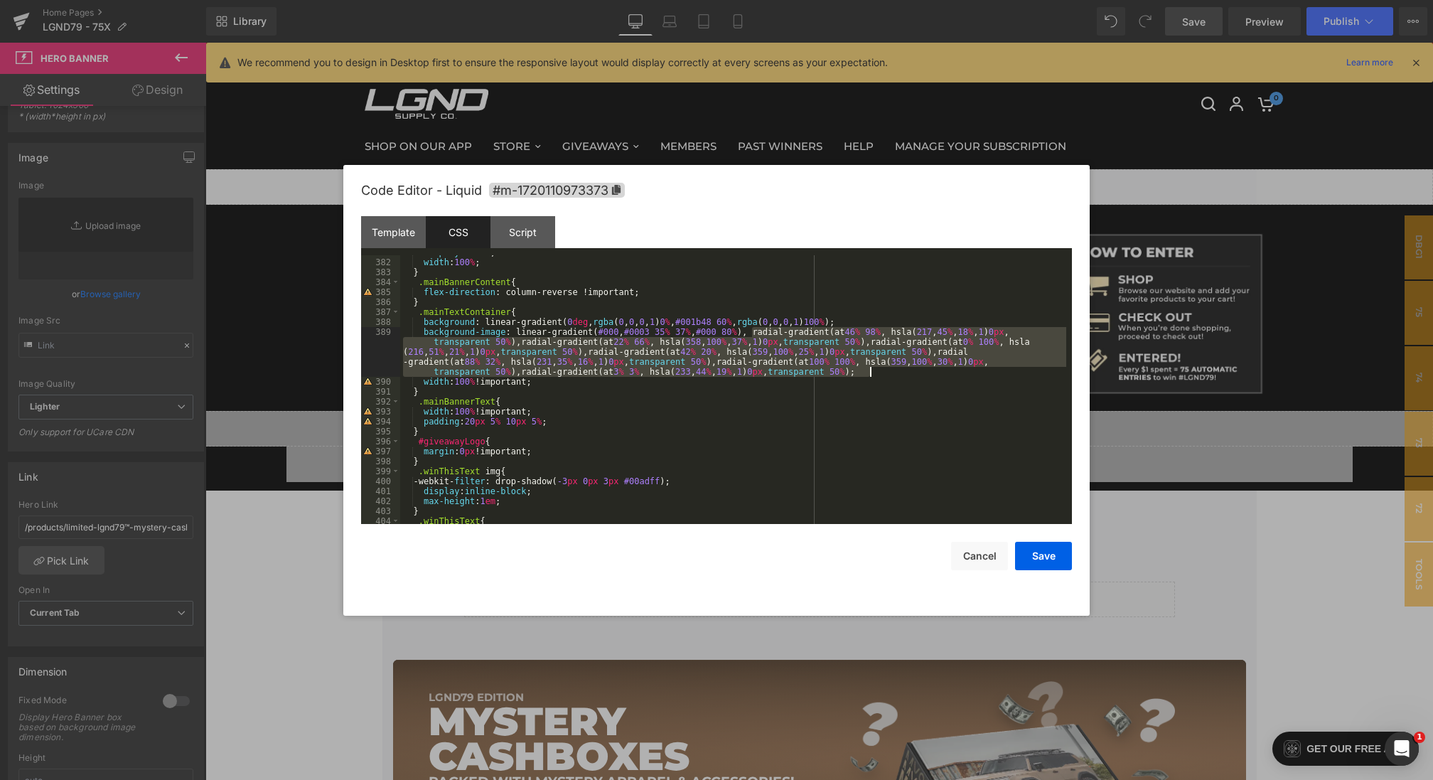
drag, startPoint x: 753, startPoint y: 331, endPoint x: 902, endPoint y: 369, distance: 153.9
click at [902, 369] on div "display : block ; width : 100 % ; } .mainBannerContent { flex-direction : colum…" at bounding box center [733, 391] width 666 height 288
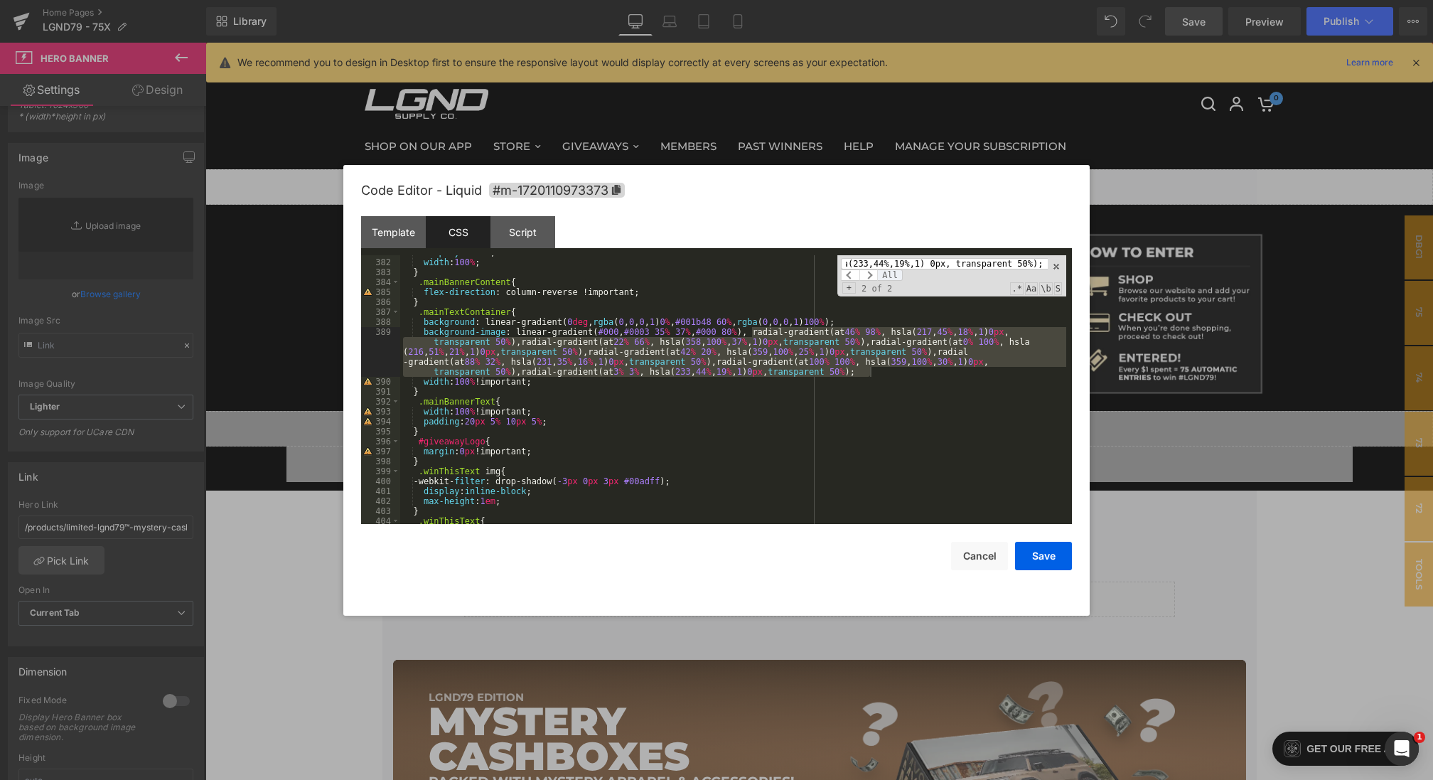
scroll to position [0, 0]
click at [896, 269] on span "All" at bounding box center [890, 274] width 26 height 11
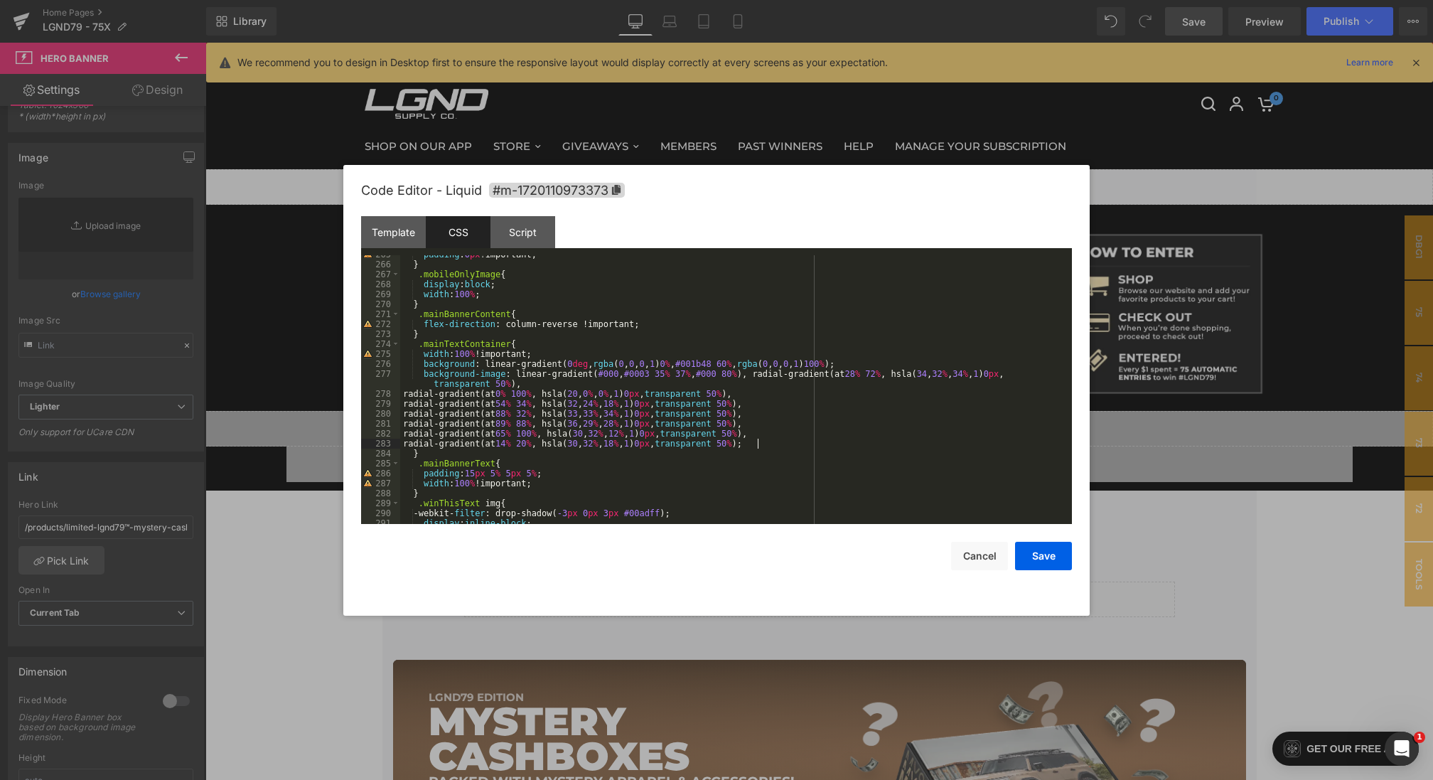
scroll to position [2746, 0]
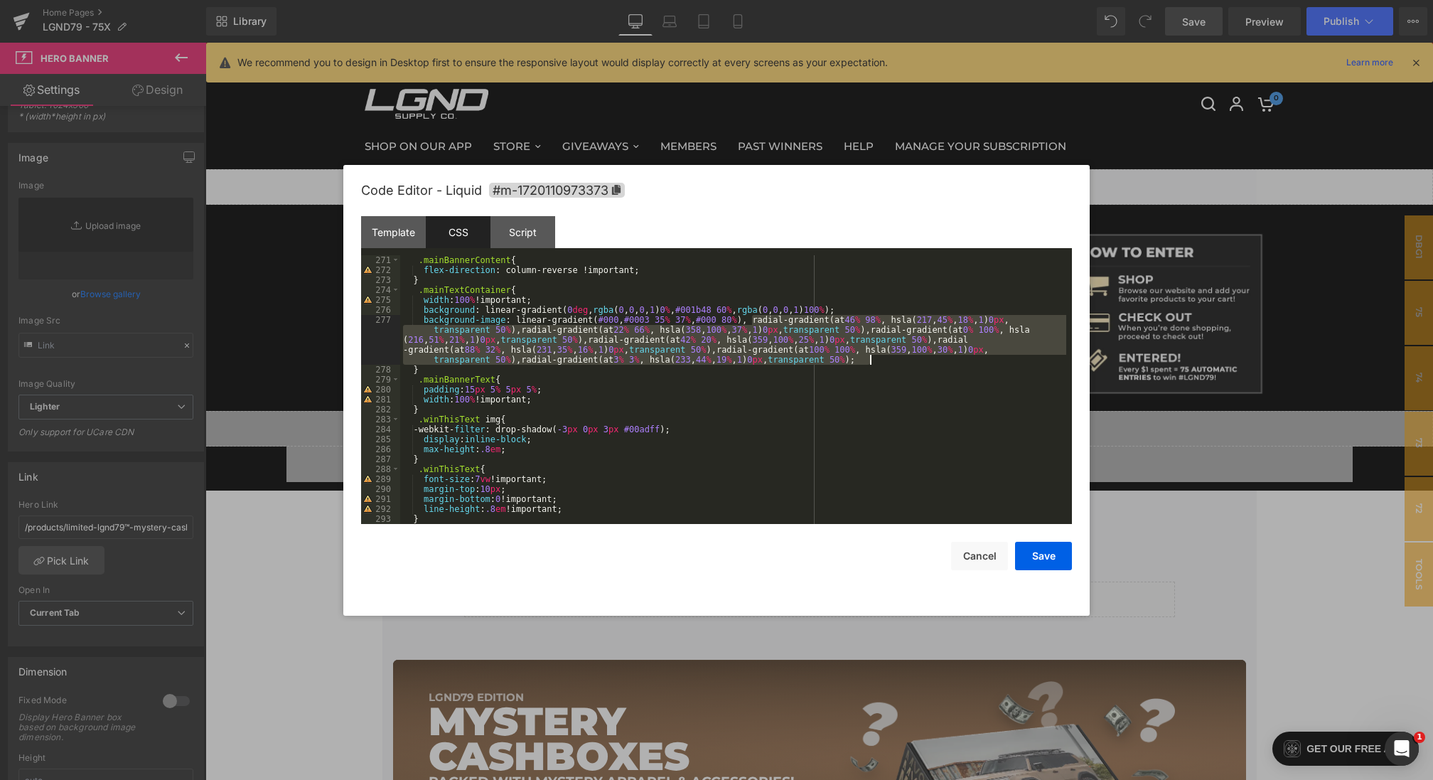
drag, startPoint x: 750, startPoint y: 319, endPoint x: 913, endPoint y: 363, distance: 168.6
click at [913, 363] on div ".mainBannerContent { flex-direction : column-reverse !important; } .mainTextCon…" at bounding box center [733, 399] width 666 height 288
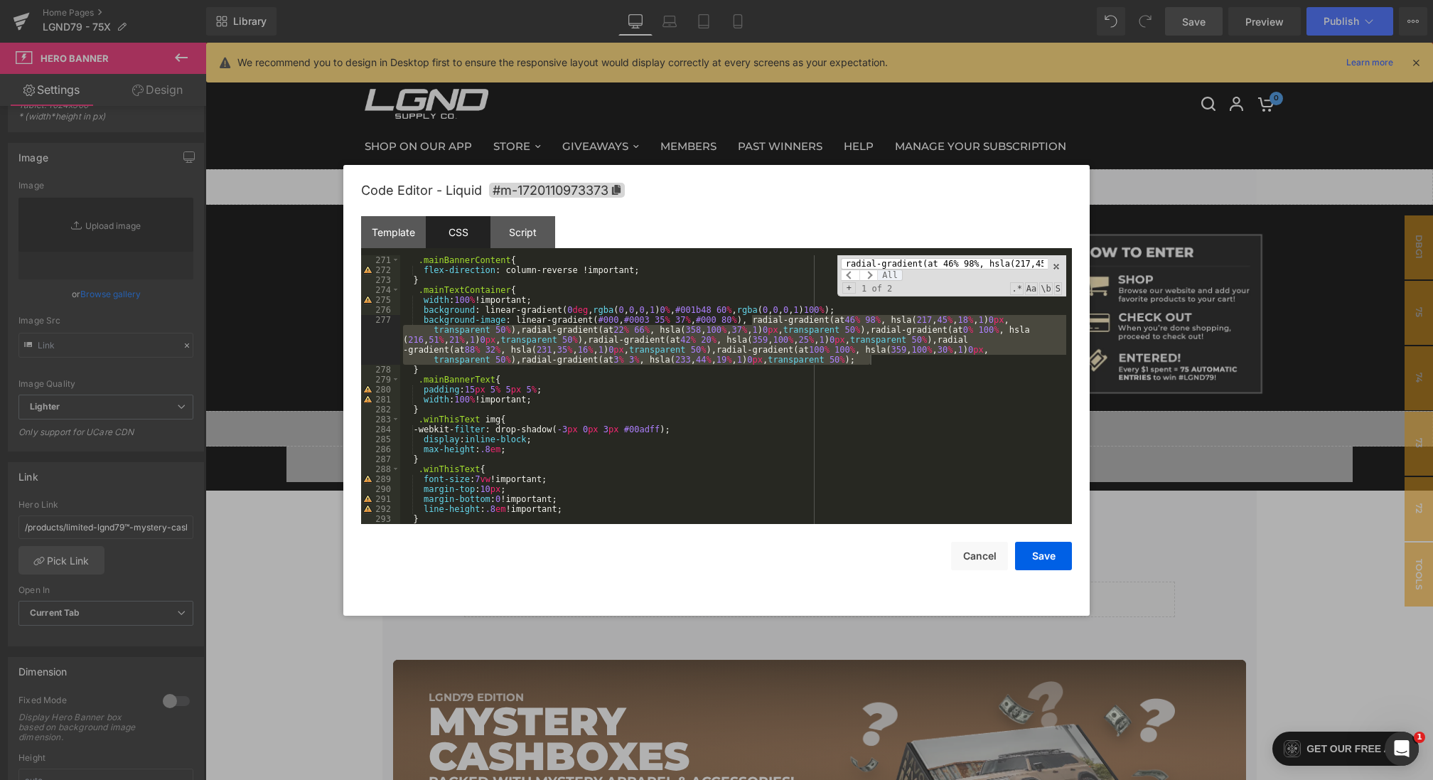
click at [891, 278] on span "All" at bounding box center [890, 274] width 26 height 11
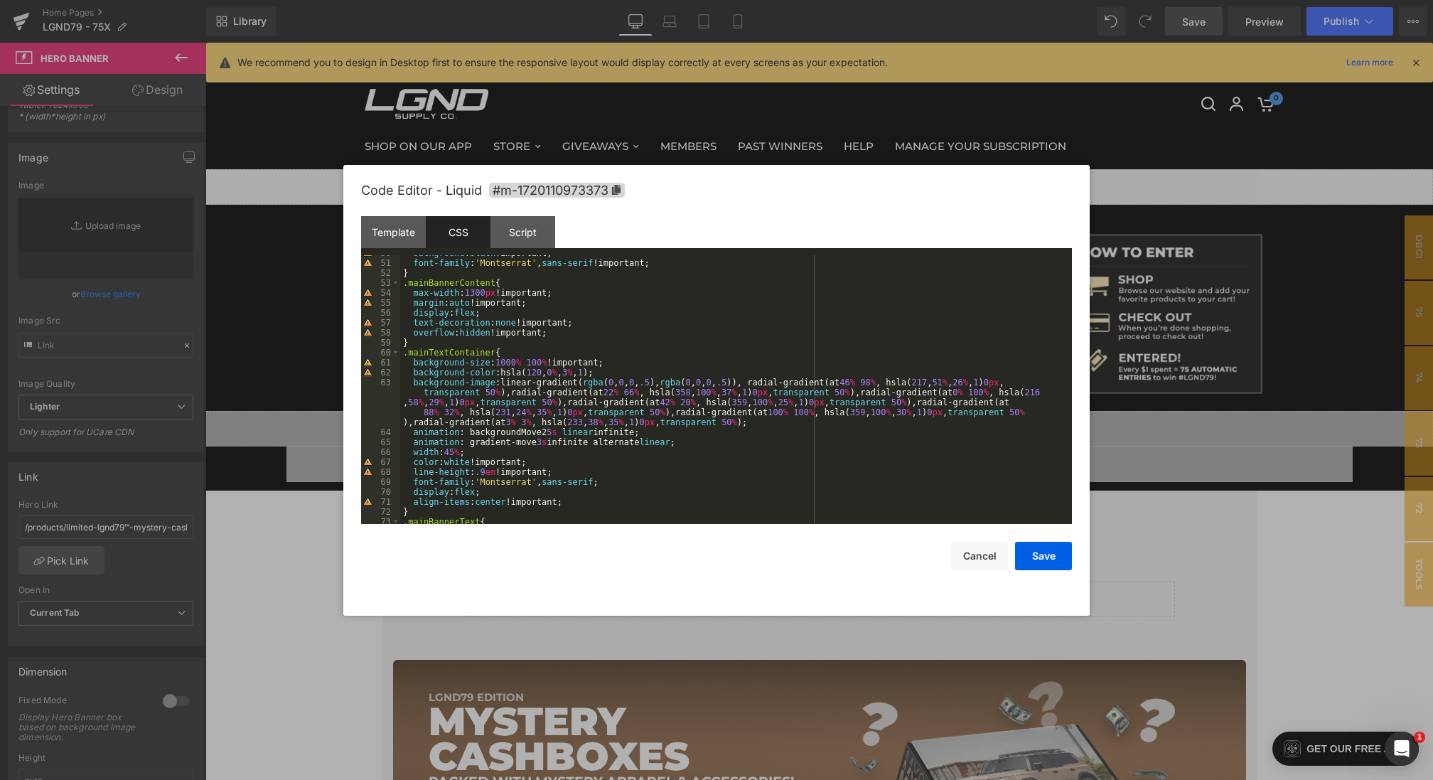
scroll to position [526, 0]
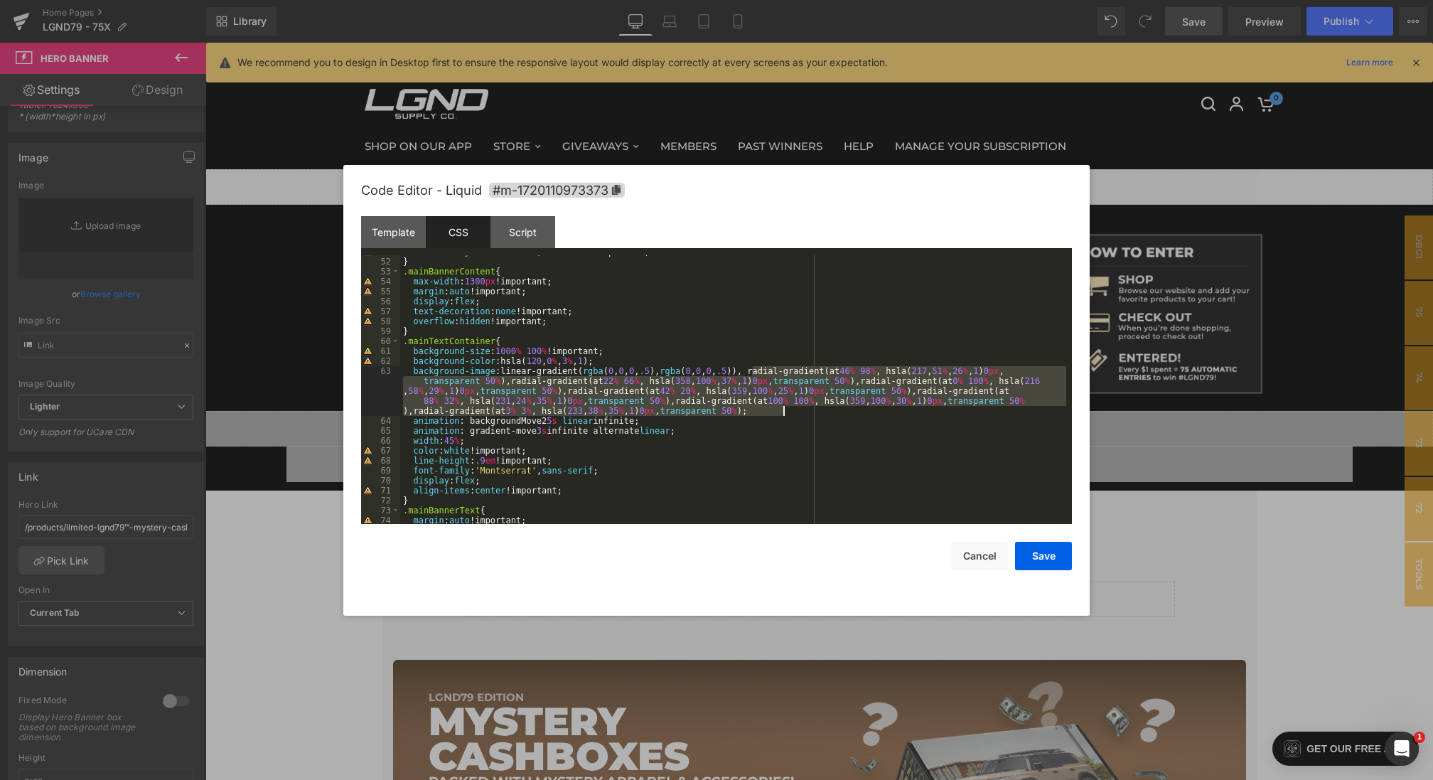
drag, startPoint x: 750, startPoint y: 371, endPoint x: 820, endPoint y: 410, distance: 79.9
click at [820, 410] on div "font-family : ' Montserrat ' , sans-serif !important; } .mainBannerContent { ma…" at bounding box center [733, 391] width 666 height 288
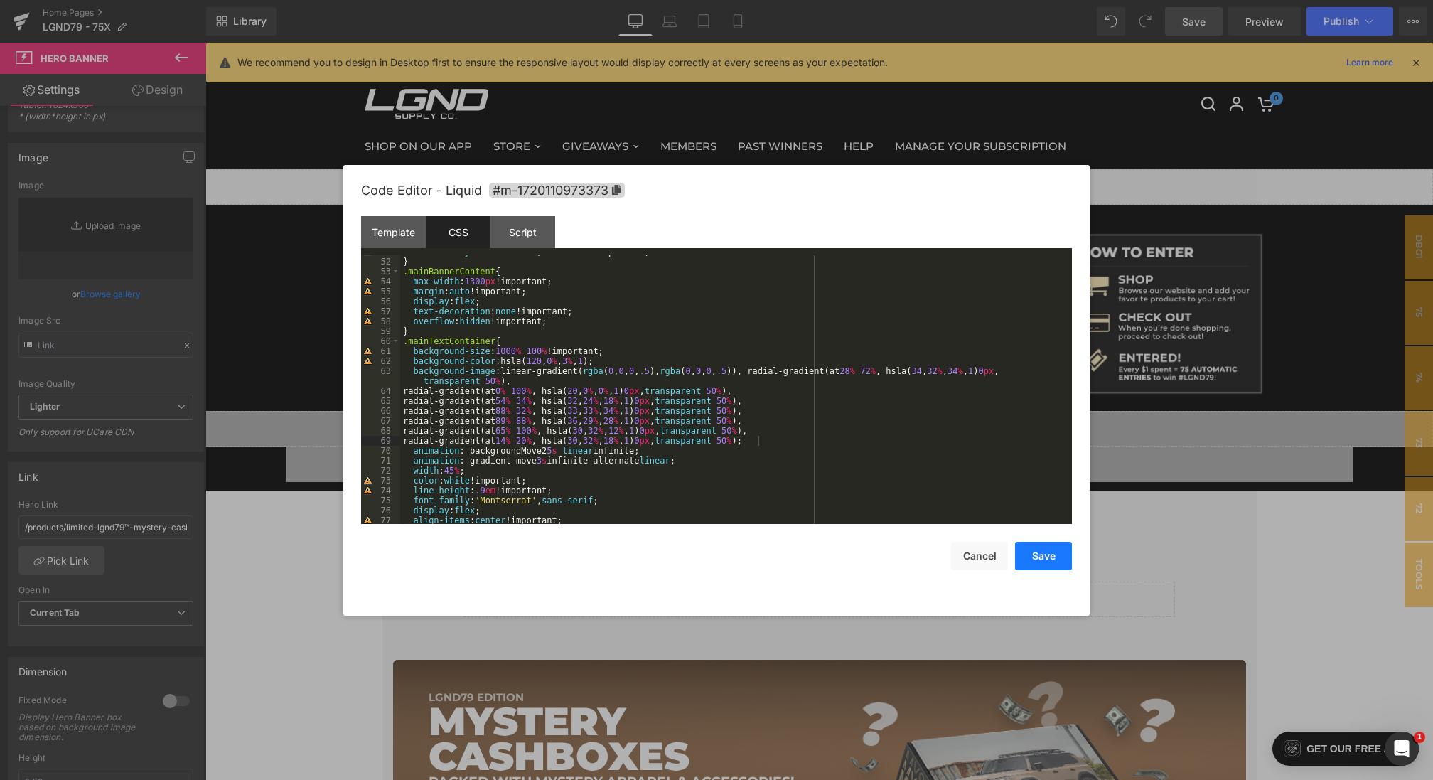
click at [0, 0] on button "Save" at bounding box center [0, 0] width 0 height 0
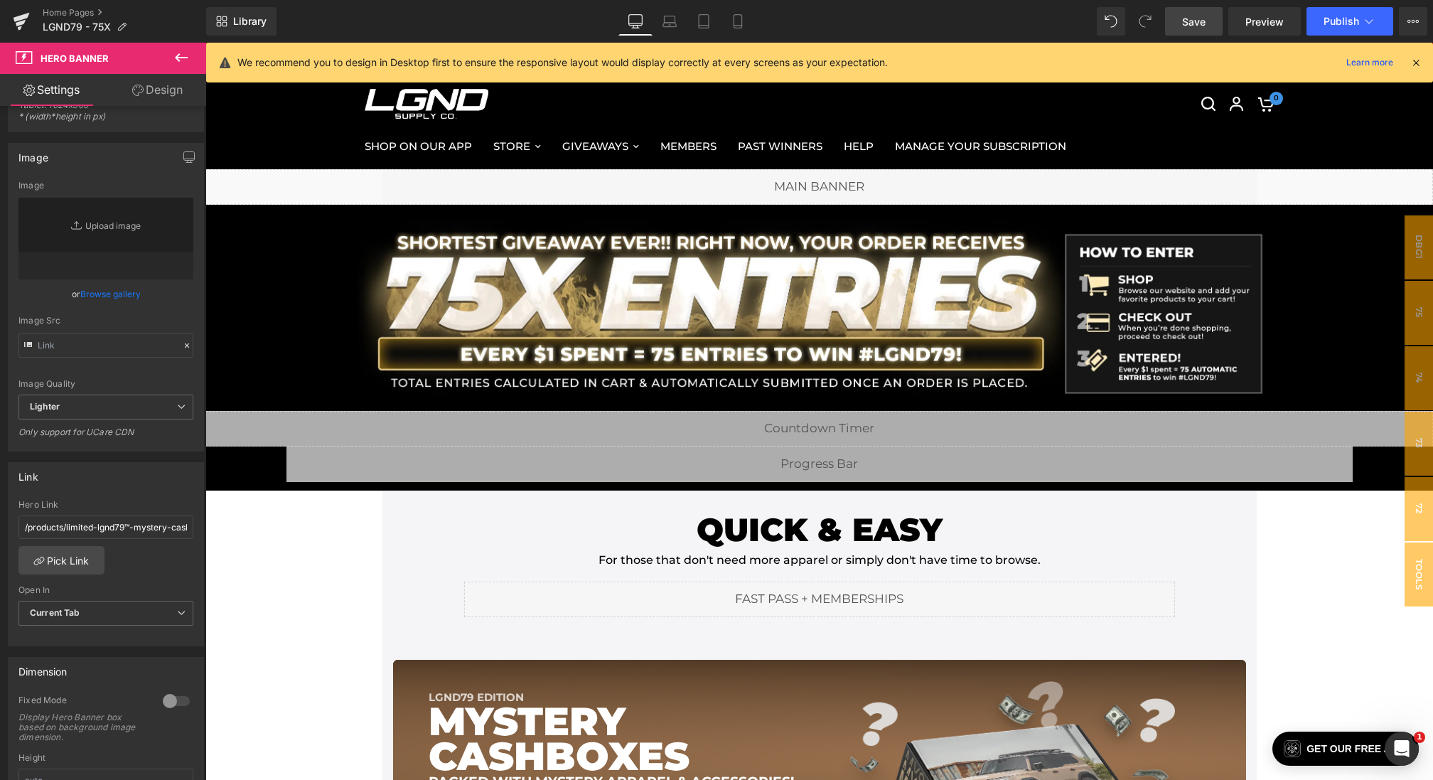
click at [1186, 24] on span "Save" at bounding box center [1193, 21] width 23 height 15
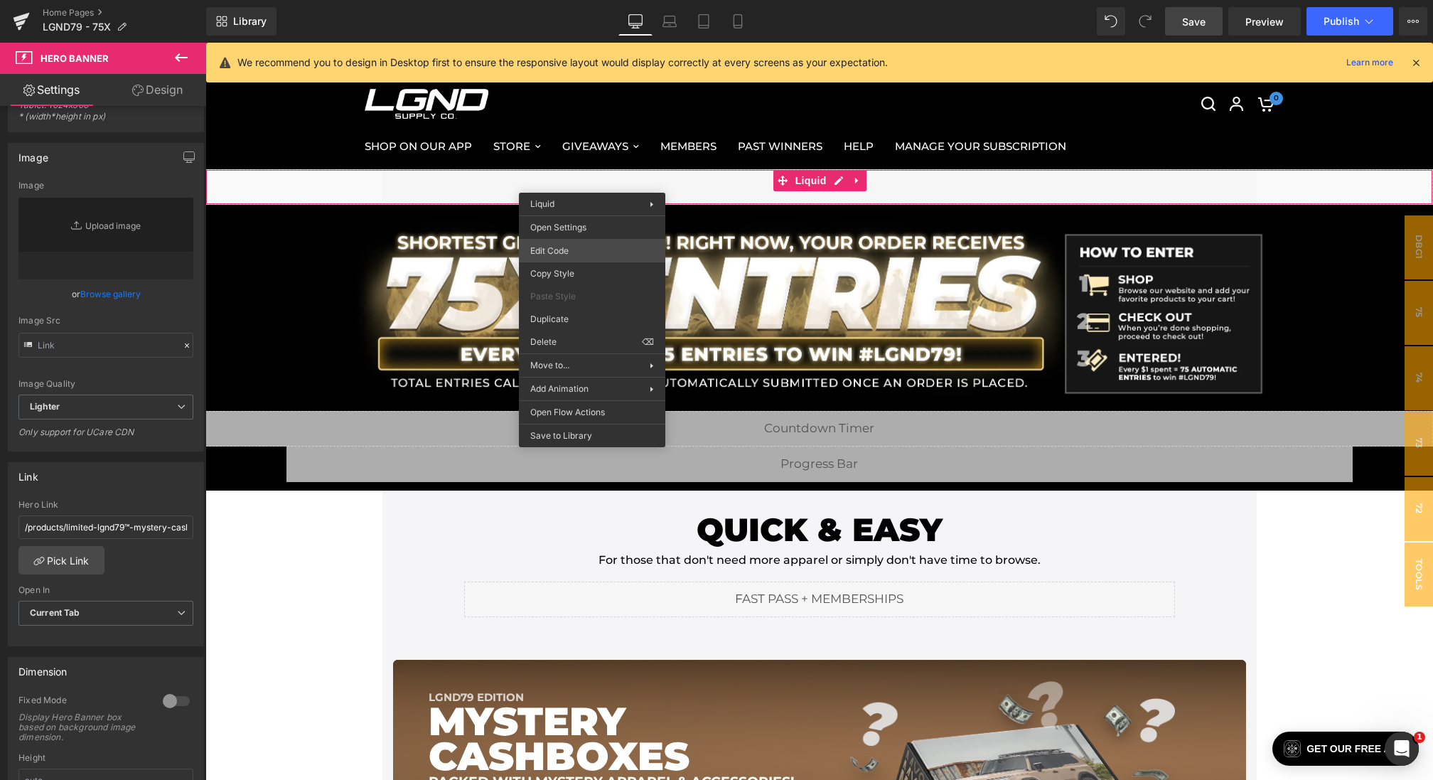
click at [570, 0] on div "Hero Banner You are previewing how the will restyle your page. You can not edit…" at bounding box center [716, 0] width 1433 height 0
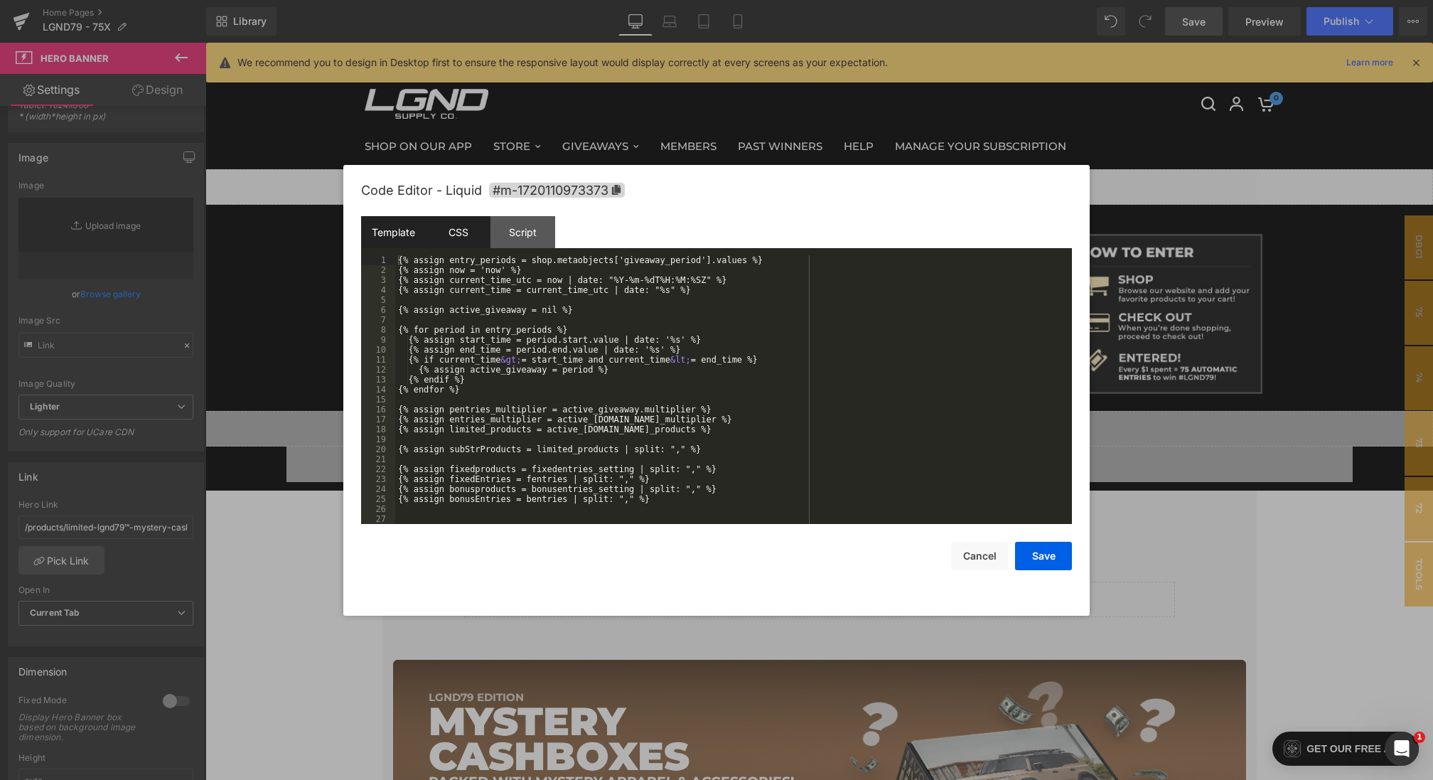
click at [469, 239] on div "CSS" at bounding box center [458, 232] width 65 height 32
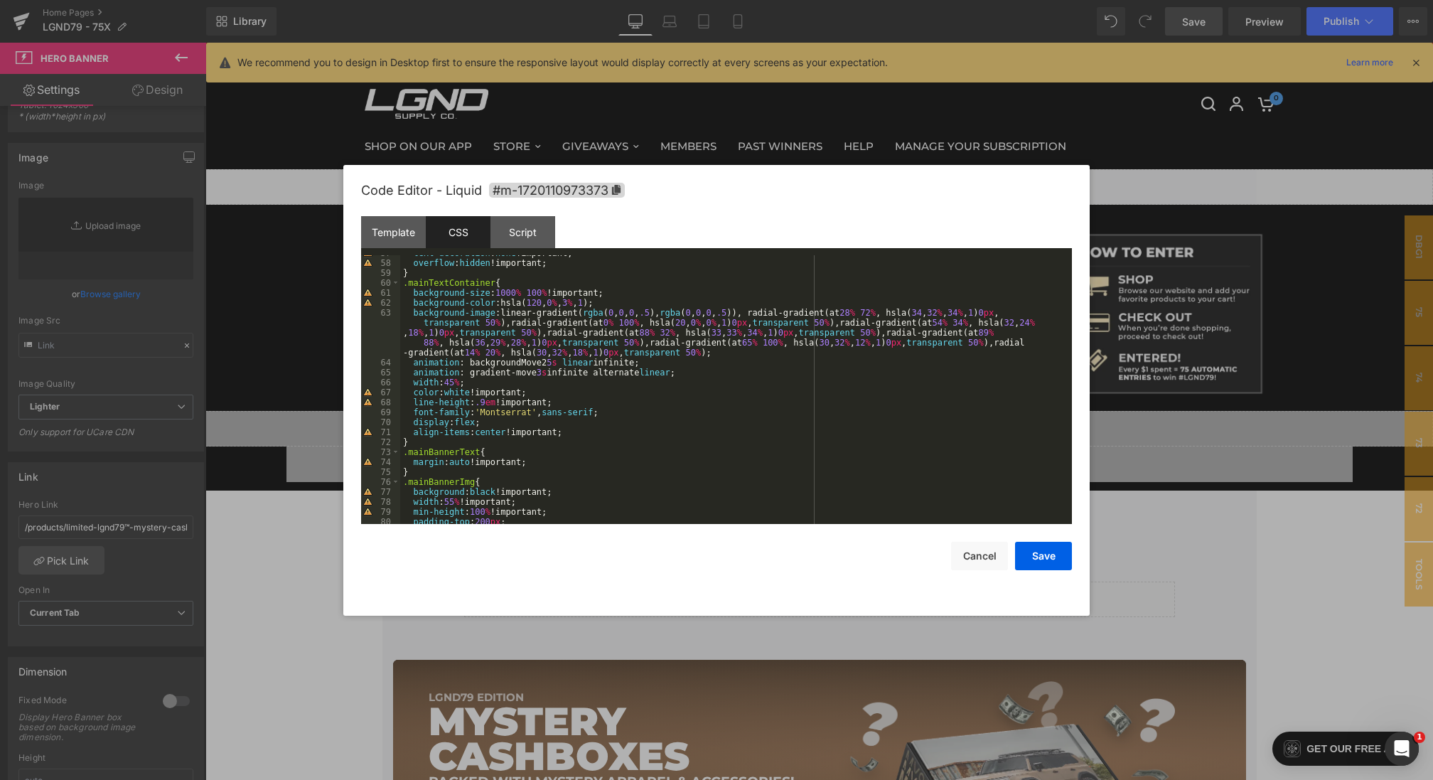
scroll to position [448, 0]
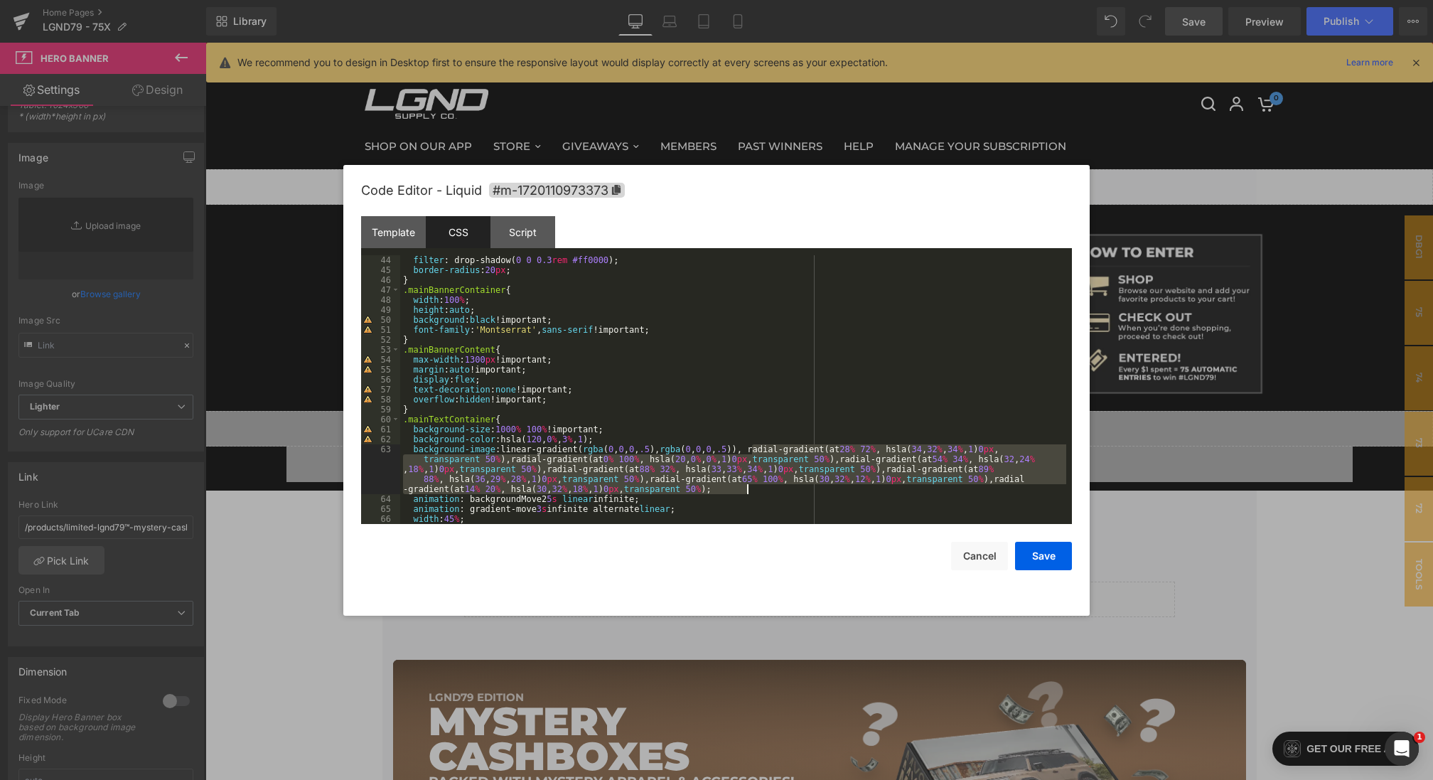
drag, startPoint x: 750, startPoint y: 448, endPoint x: 785, endPoint y: 489, distance: 54.0
click at [785, 489] on div "filter : drop-shadow( 0 0 0.3 rem #ff0000 ); border-radius : 20 px ; } .mainBan…" at bounding box center [733, 399] width 666 height 288
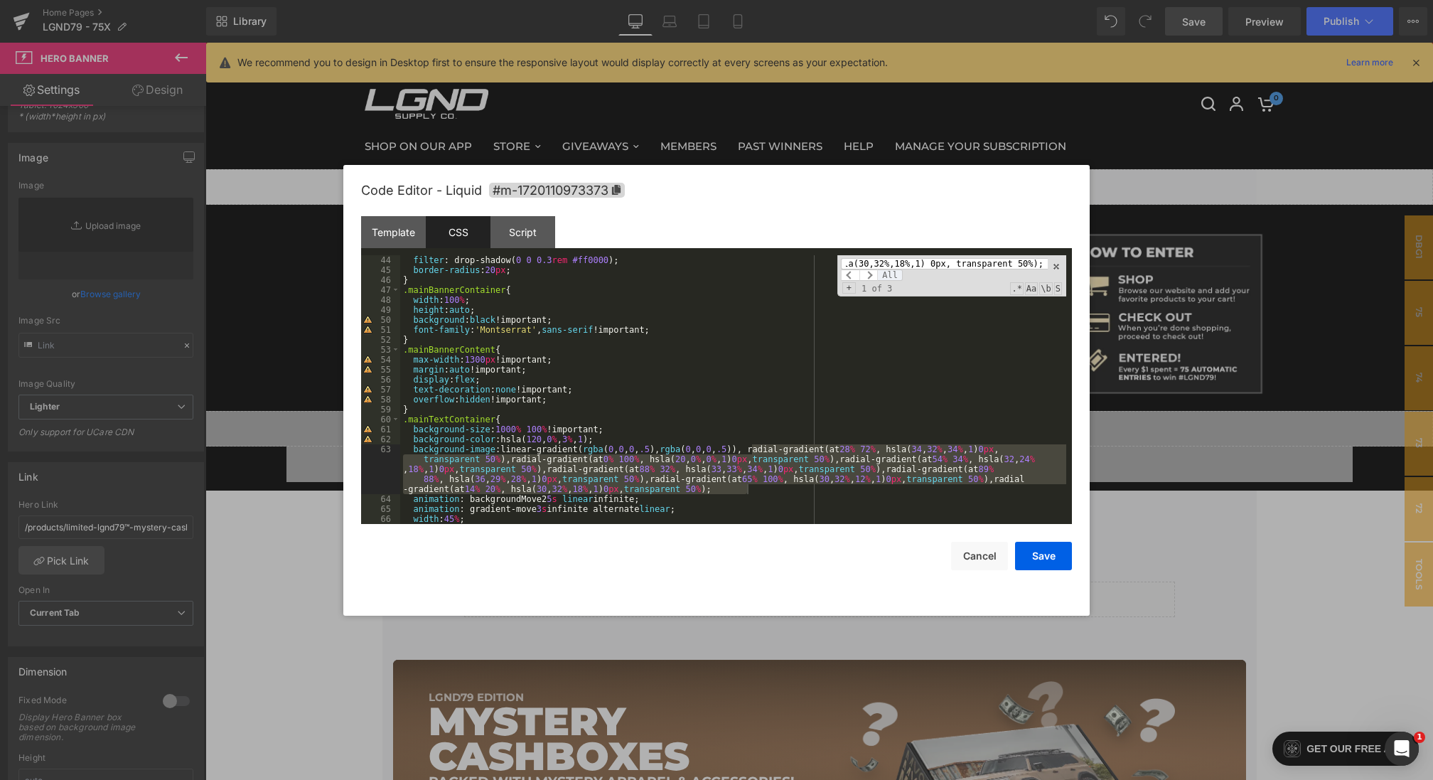
scroll to position [0, 0]
click at [885, 272] on span "All" at bounding box center [890, 274] width 26 height 11
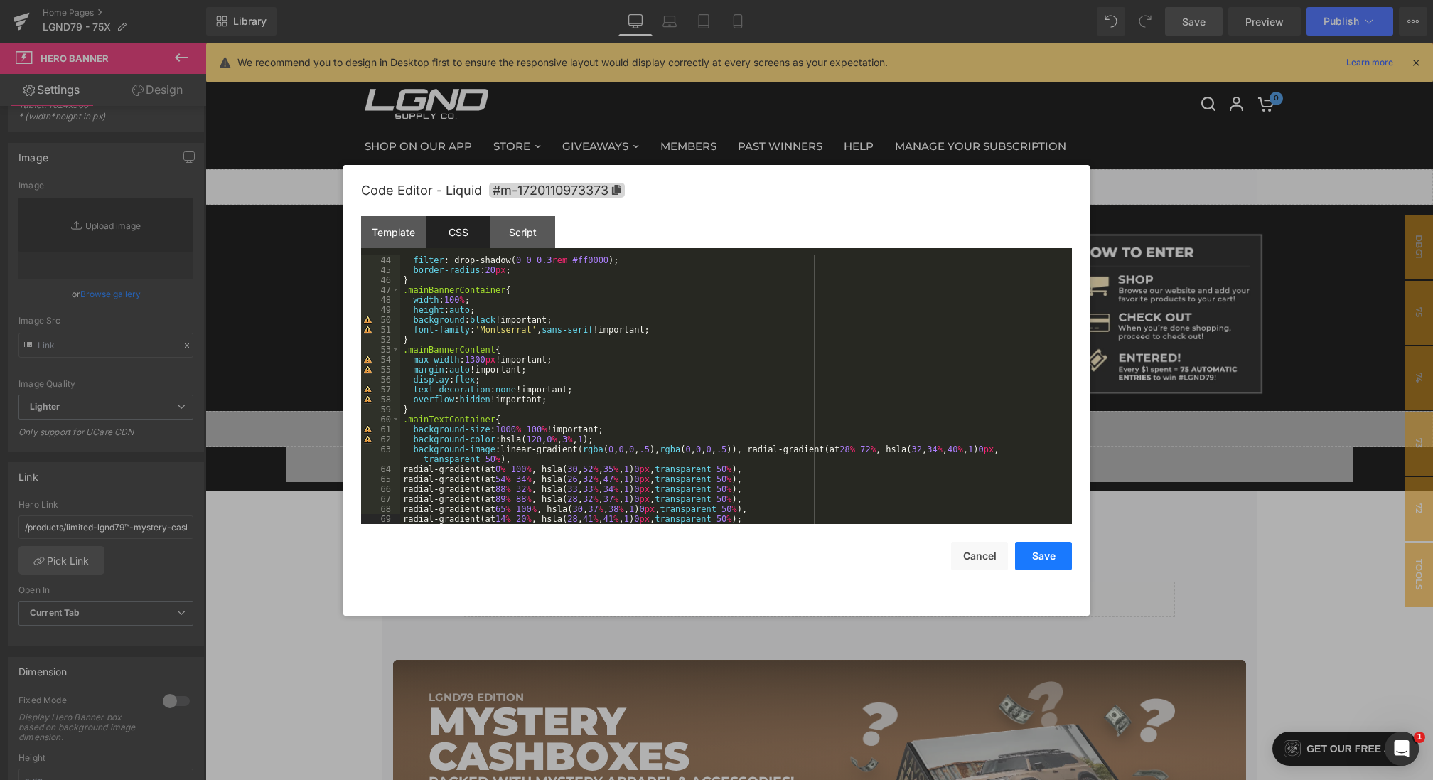
click at [1040, 556] on button "Save" at bounding box center [1043, 555] width 57 height 28
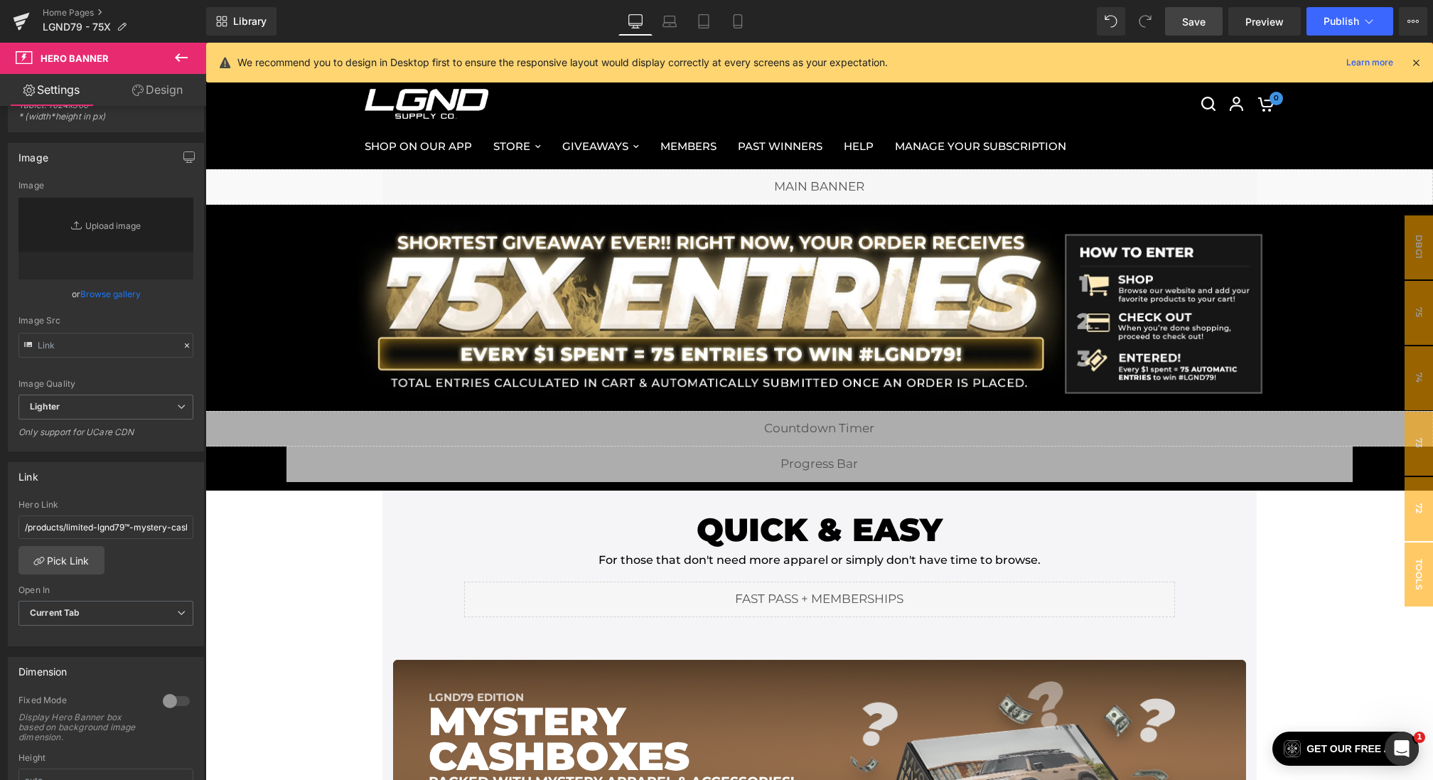
click at [1177, 32] on link "Save" at bounding box center [1194, 21] width 58 height 28
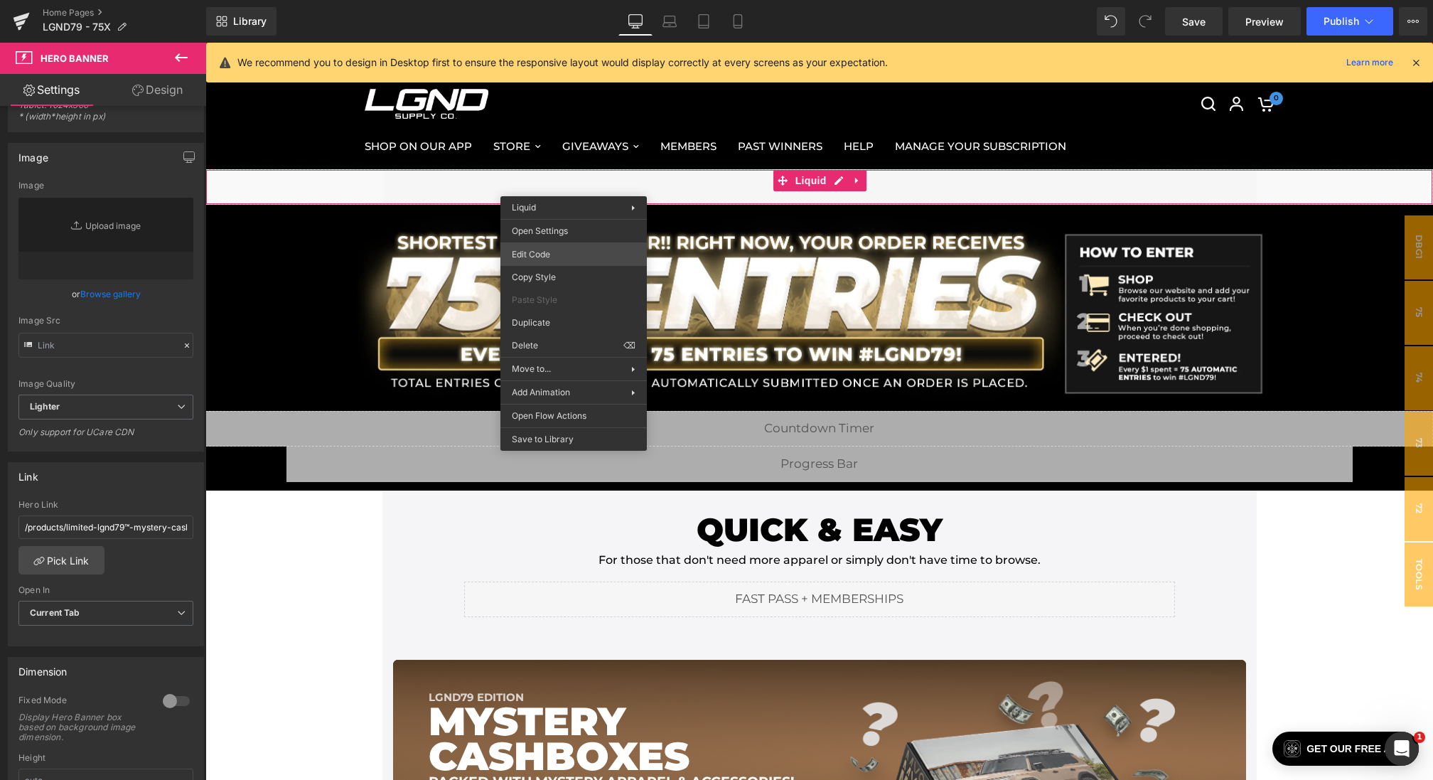
click at [540, 0] on div "Hero Banner You are previewing how the will restyle your page. You can not edit…" at bounding box center [716, 0] width 1433 height 0
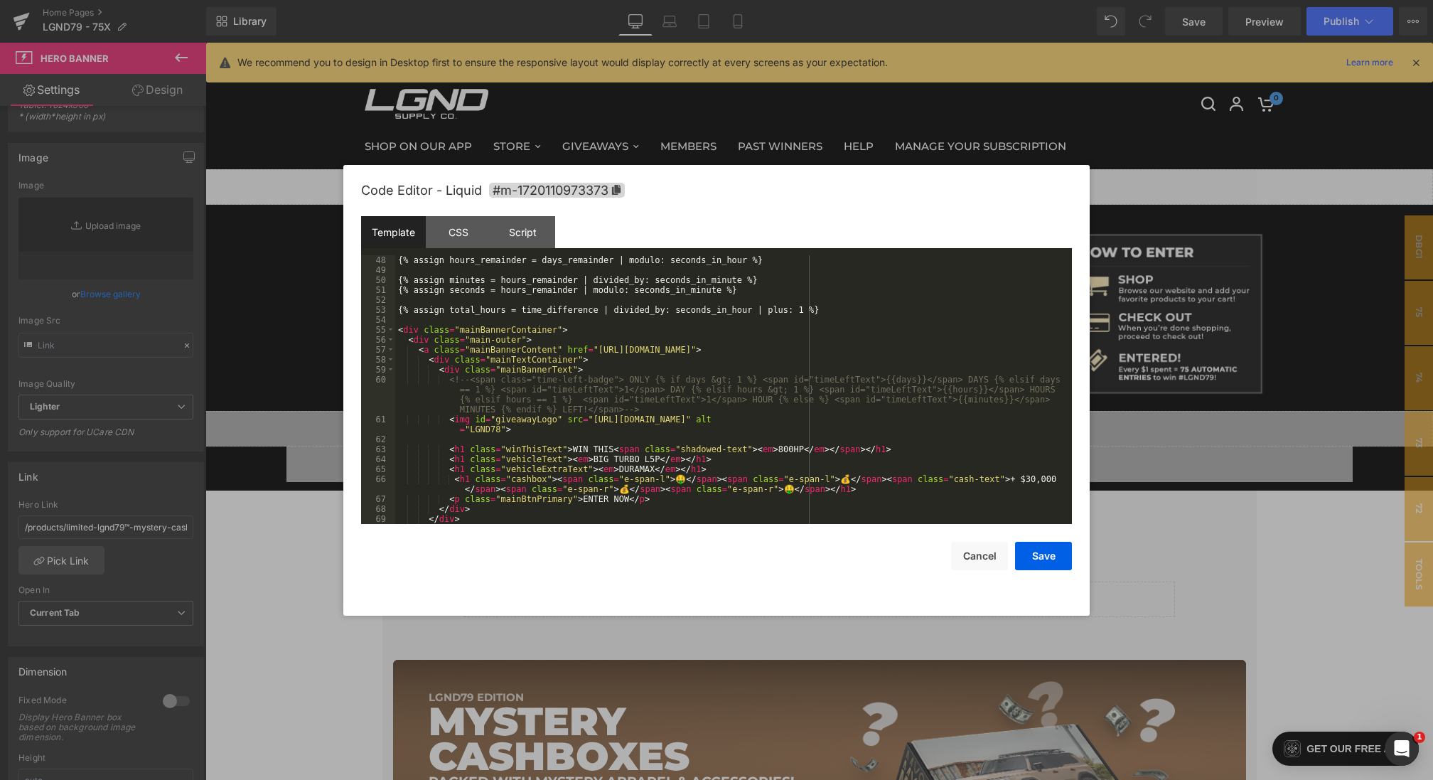
scroll to position [537, 0]
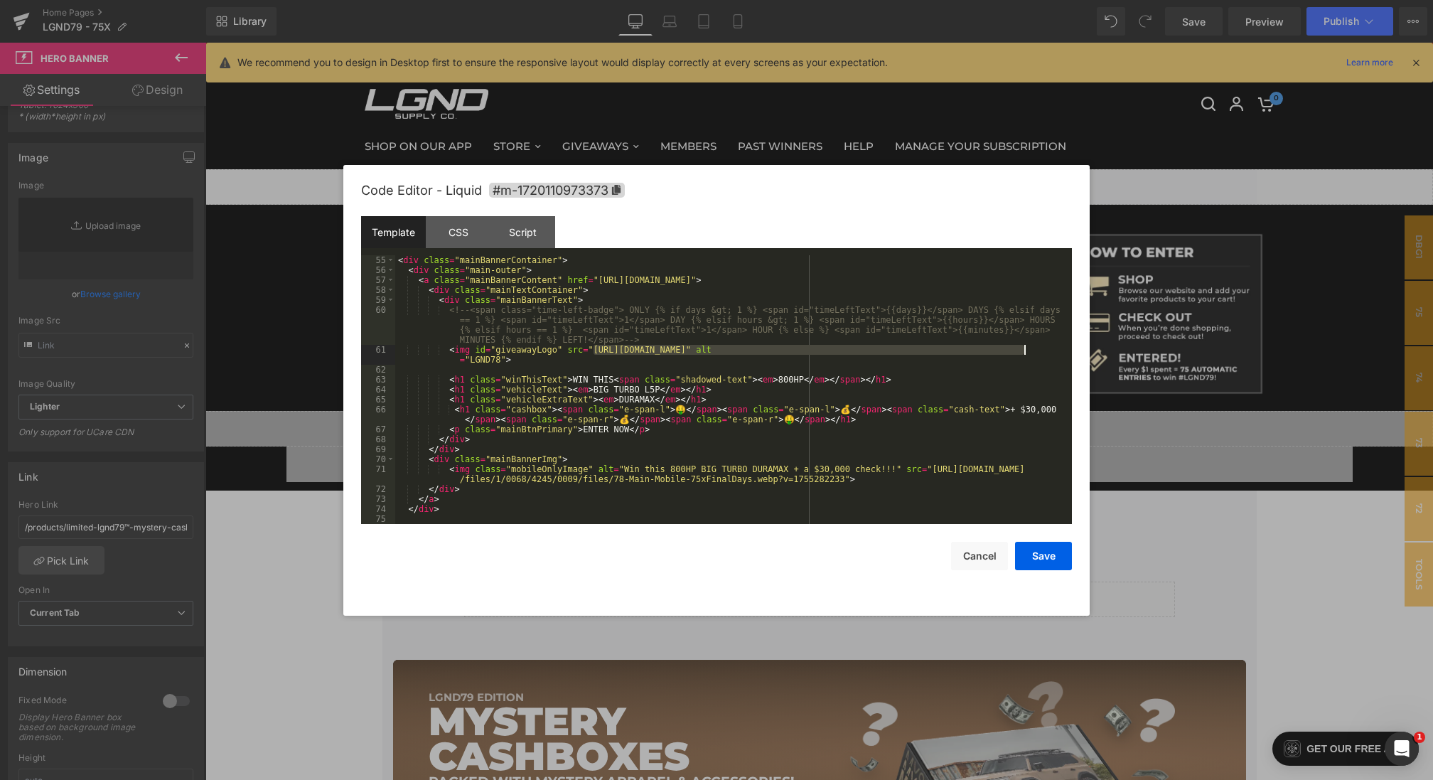
drag, startPoint x: 593, startPoint y: 351, endPoint x: 1025, endPoint y: 346, distance: 432.8
click at [1025, 346] on div "< div class = "mainBannerContainer" > < div class = "main-outer" > < a class = …" at bounding box center [730, 399] width 671 height 288
paste textarea
click at [500, 362] on div "< div class = "mainBannerContainer" > < div class = "main-outer" > < a class = …" at bounding box center [730, 399] width 671 height 288
click at [0, 0] on button "Save" at bounding box center [0, 0] width 0 height 0
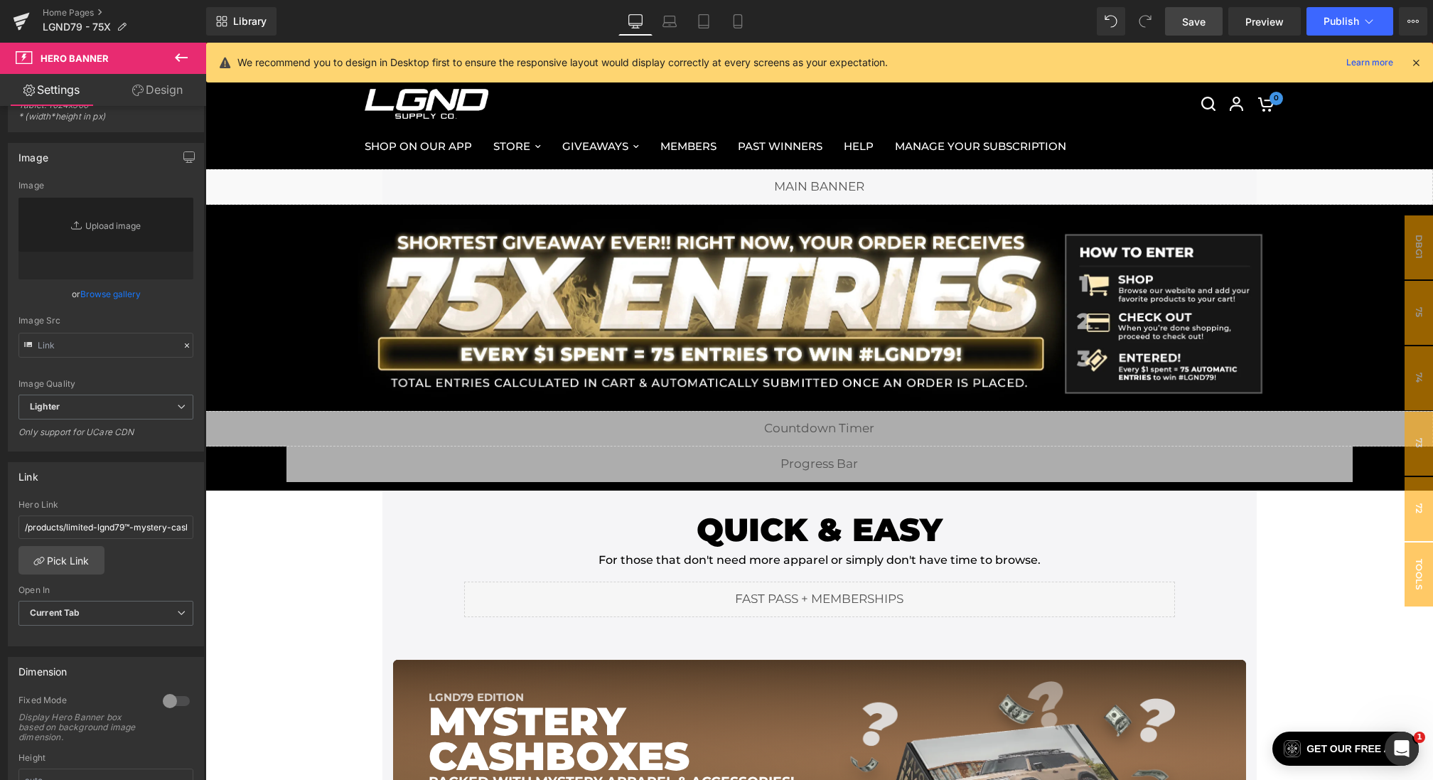
click at [1176, 25] on link "Save" at bounding box center [1194, 21] width 58 height 28
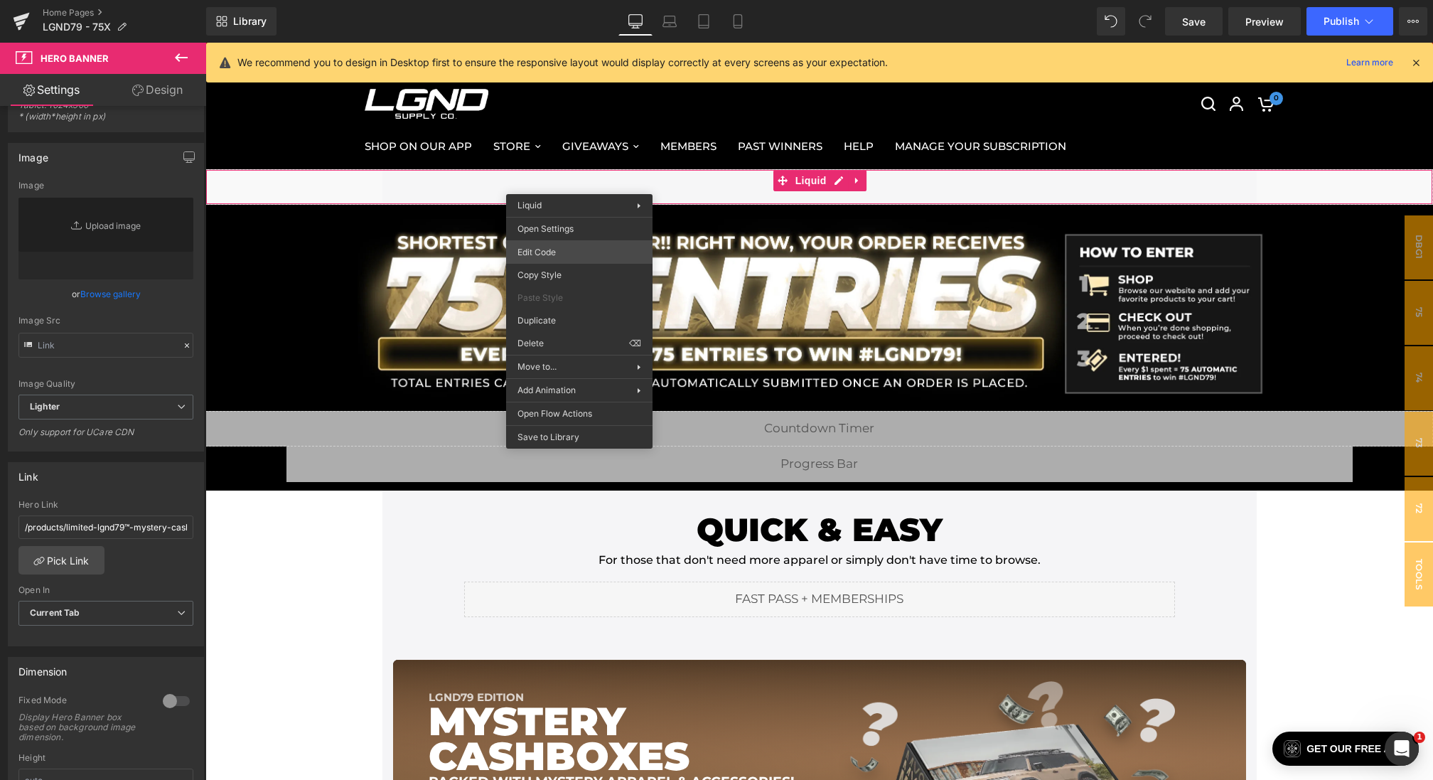
click at [557, 0] on div "Hero Banner You are previewing how the will restyle your page. You can not edit…" at bounding box center [716, 0] width 1433 height 0
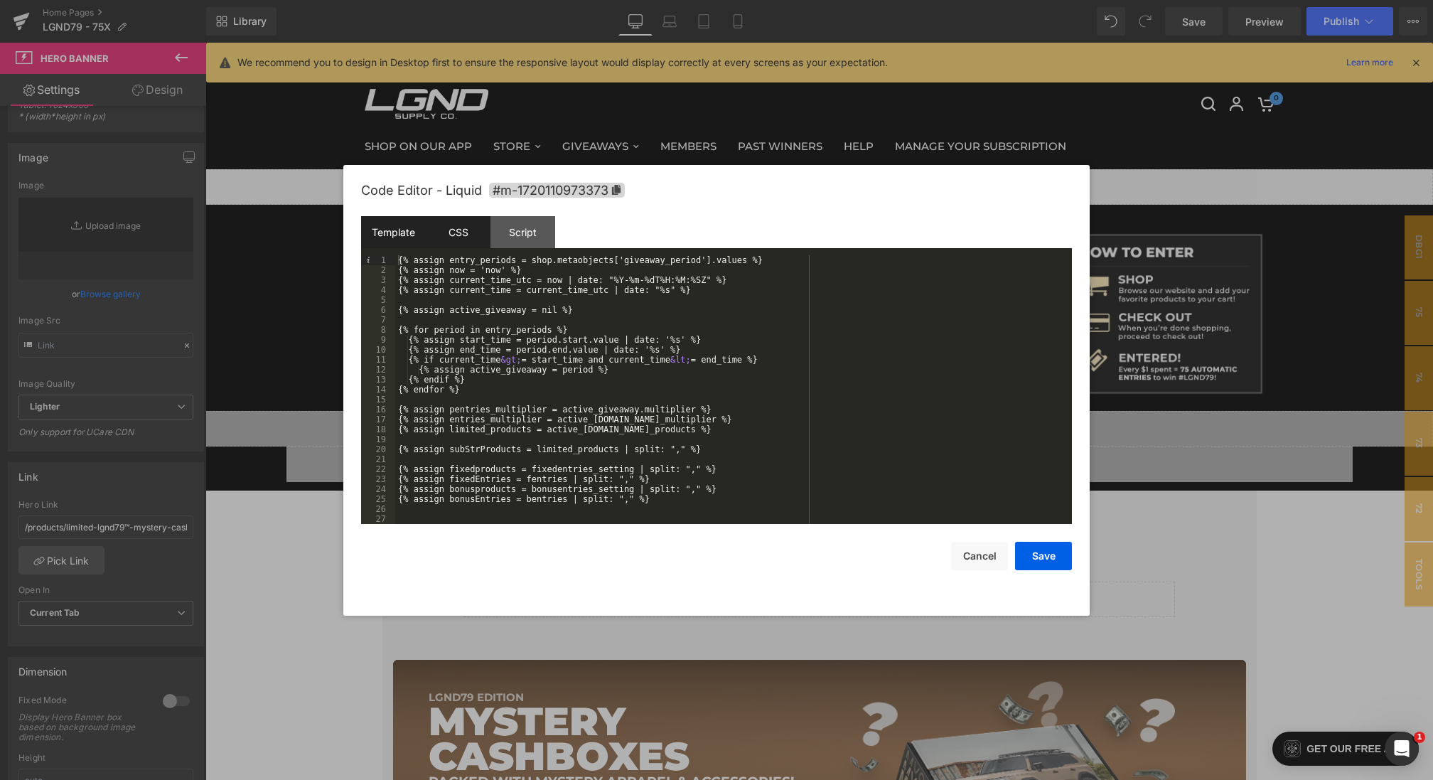
click at [455, 222] on div "CSS" at bounding box center [458, 232] width 65 height 32
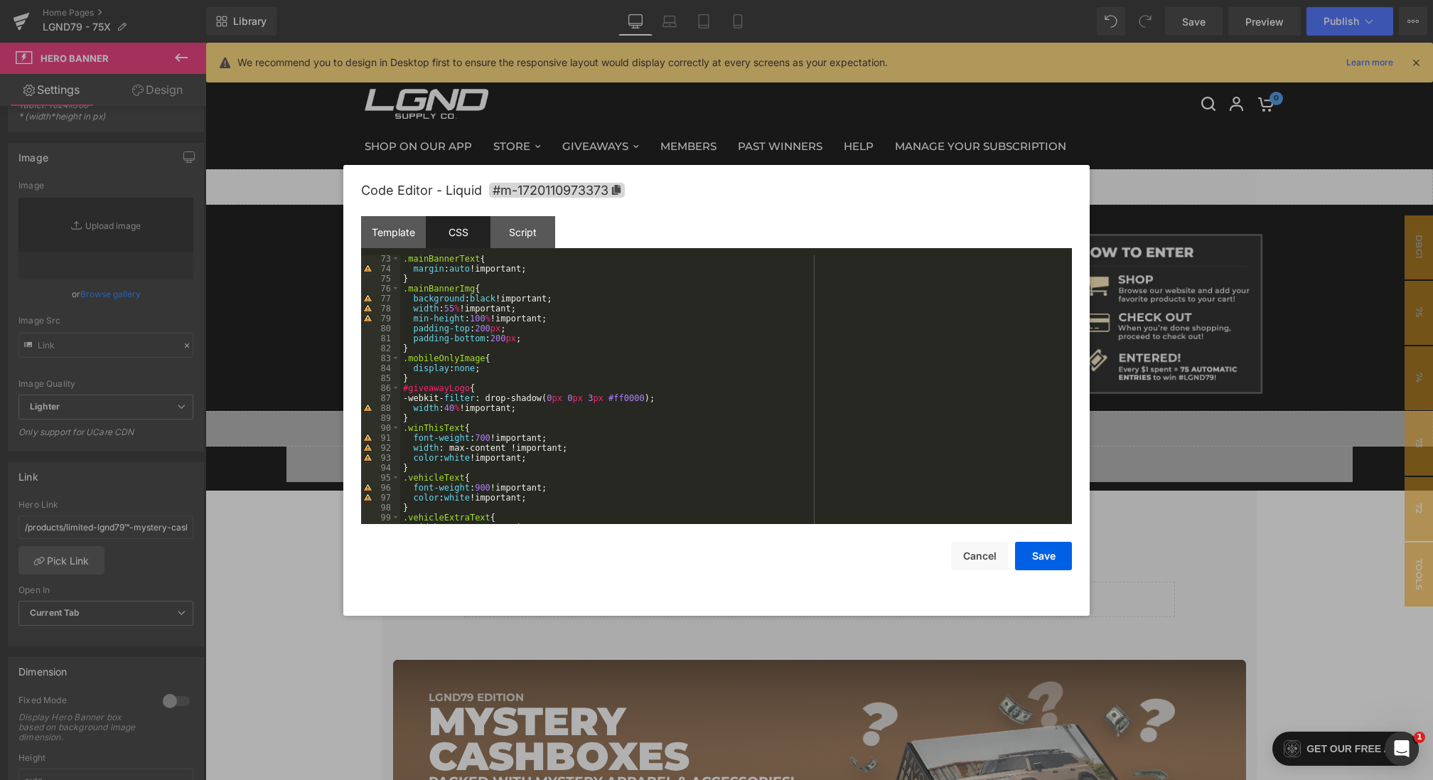
scroll to position [811, 0]
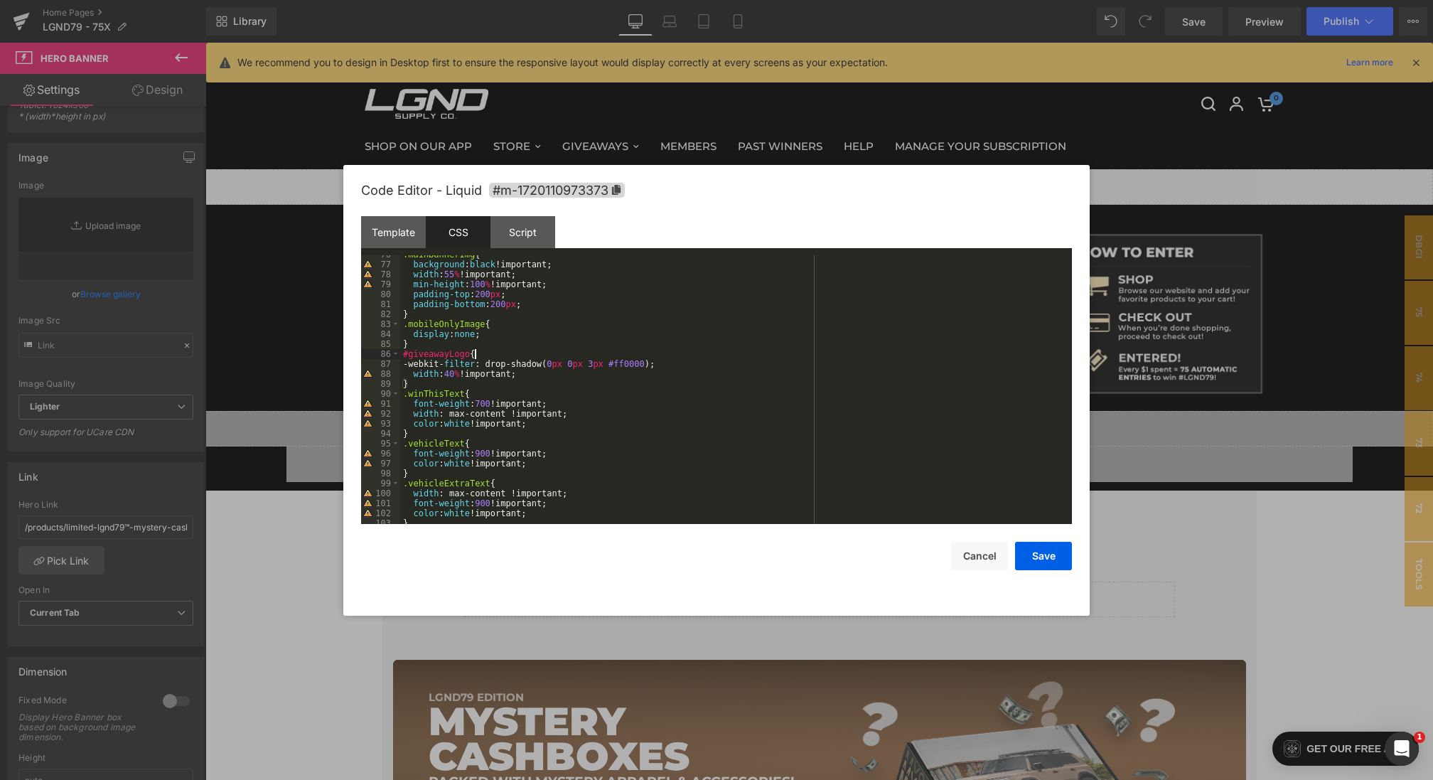
click at [684, 358] on div ".mainBannerImg { background : black !important; width : 55 % !important; min-he…" at bounding box center [733, 393] width 666 height 288
drag, startPoint x: 684, startPoint y: 365, endPoint x: 414, endPoint y: 360, distance: 269.4
click at [414, 360] on div ".mainBannerImg { background : black !important; width : 55 % !important; min-he…" at bounding box center [733, 393] width 666 height 288
click at [1033, 537] on div "Save Cancel" at bounding box center [716, 547] width 711 height 46
click at [1041, 557] on button "Save" at bounding box center [1043, 555] width 57 height 28
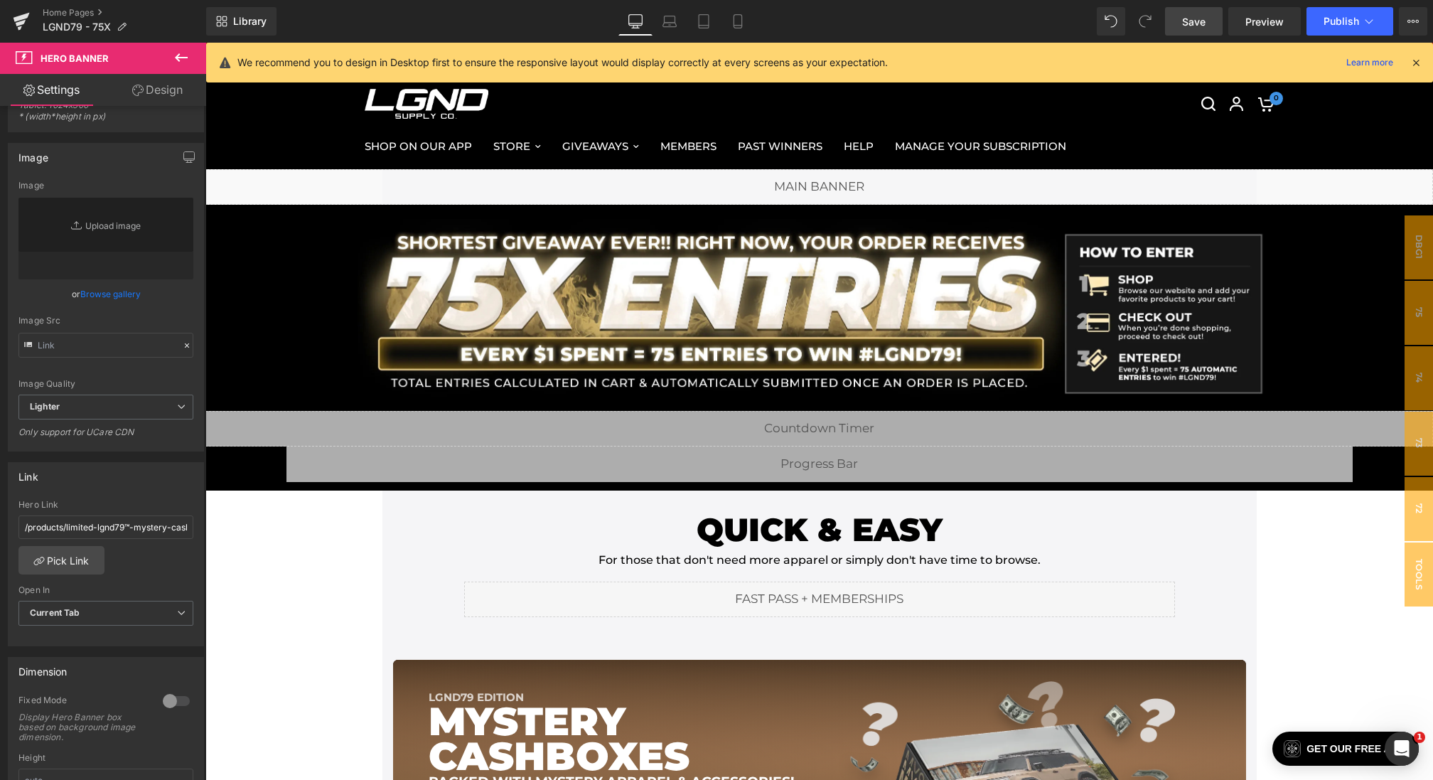
click at [1183, 22] on span "Save" at bounding box center [1193, 21] width 23 height 15
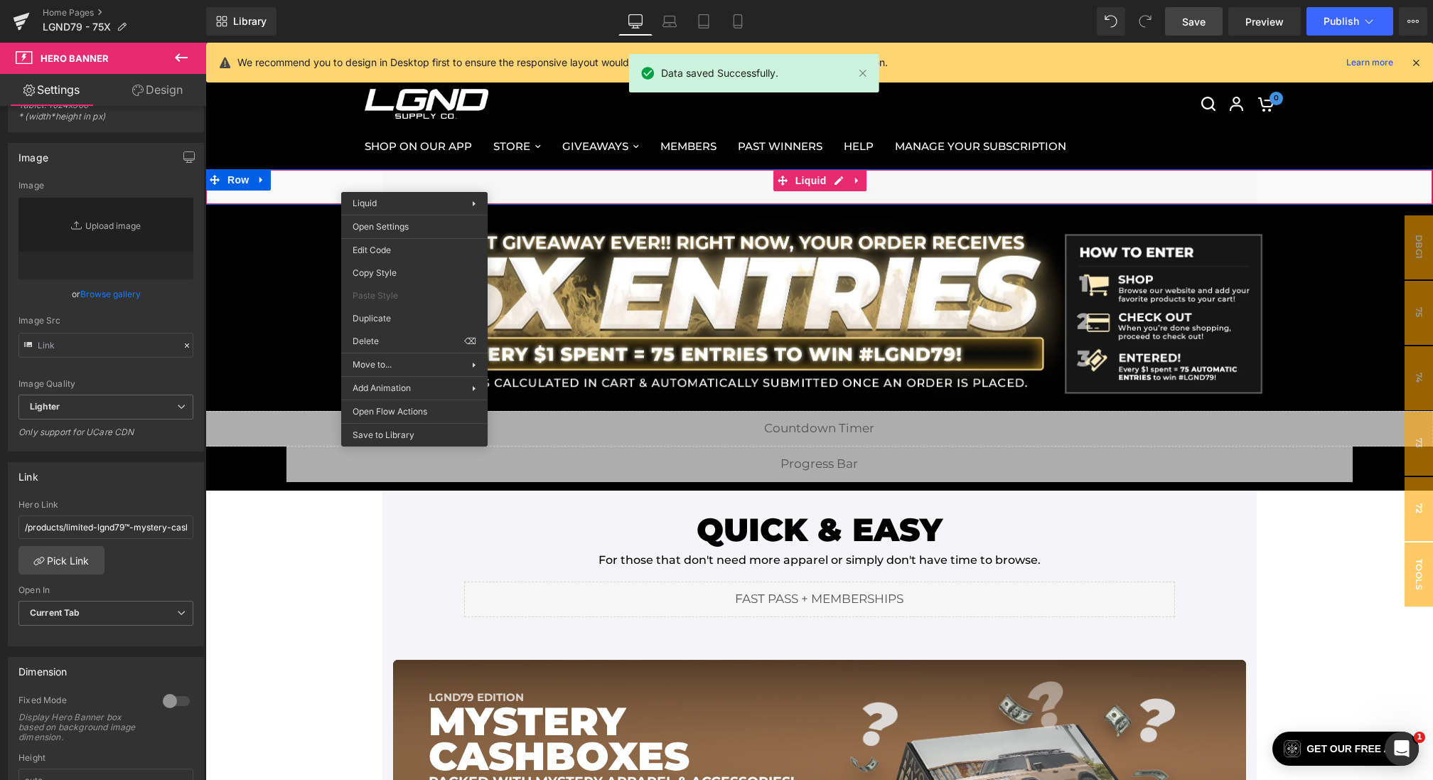
drag, startPoint x: 414, startPoint y: 181, endPoint x: 620, endPoint y: 238, distance: 213.1
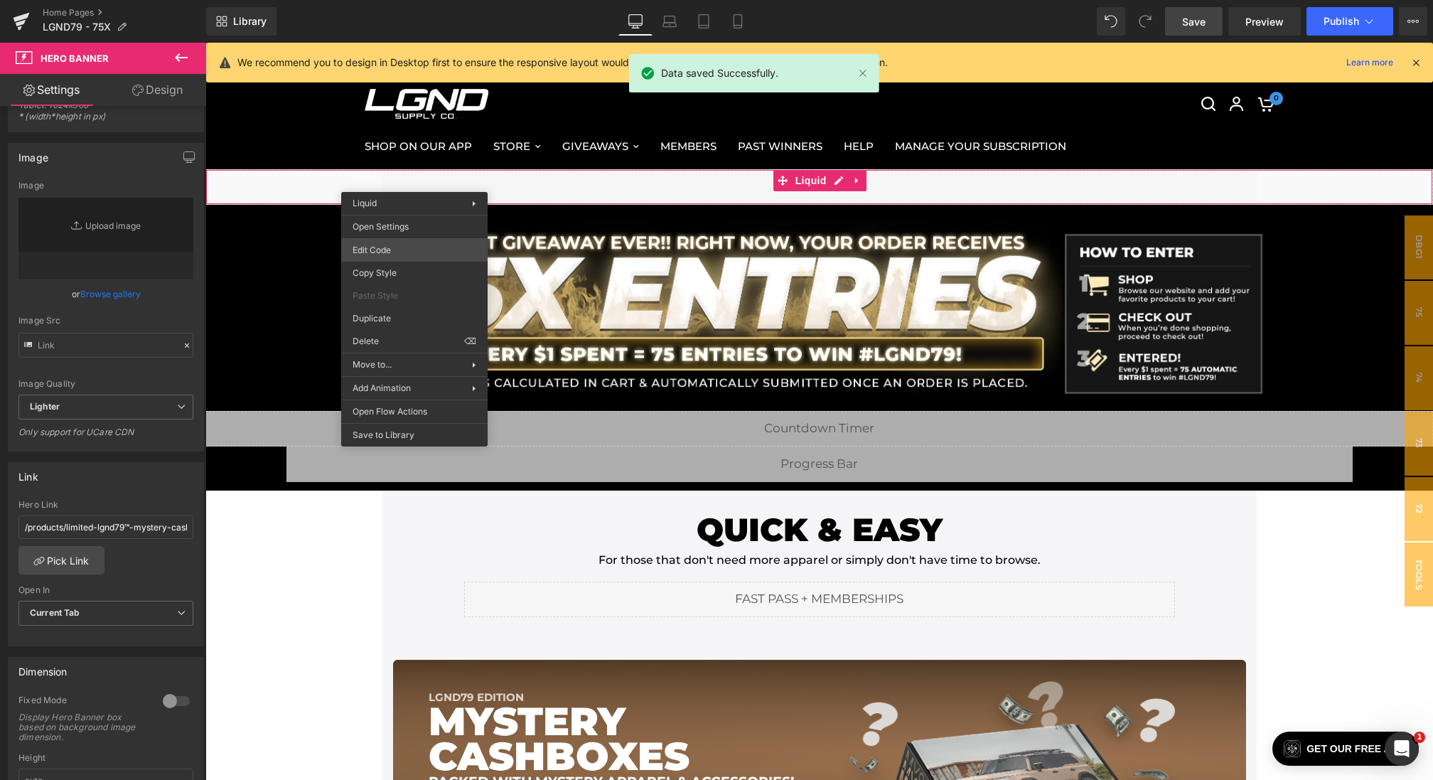
click at [389, 0] on div "Hero Banner You are previewing how the will restyle your page. You can not edit…" at bounding box center [716, 0] width 1433 height 0
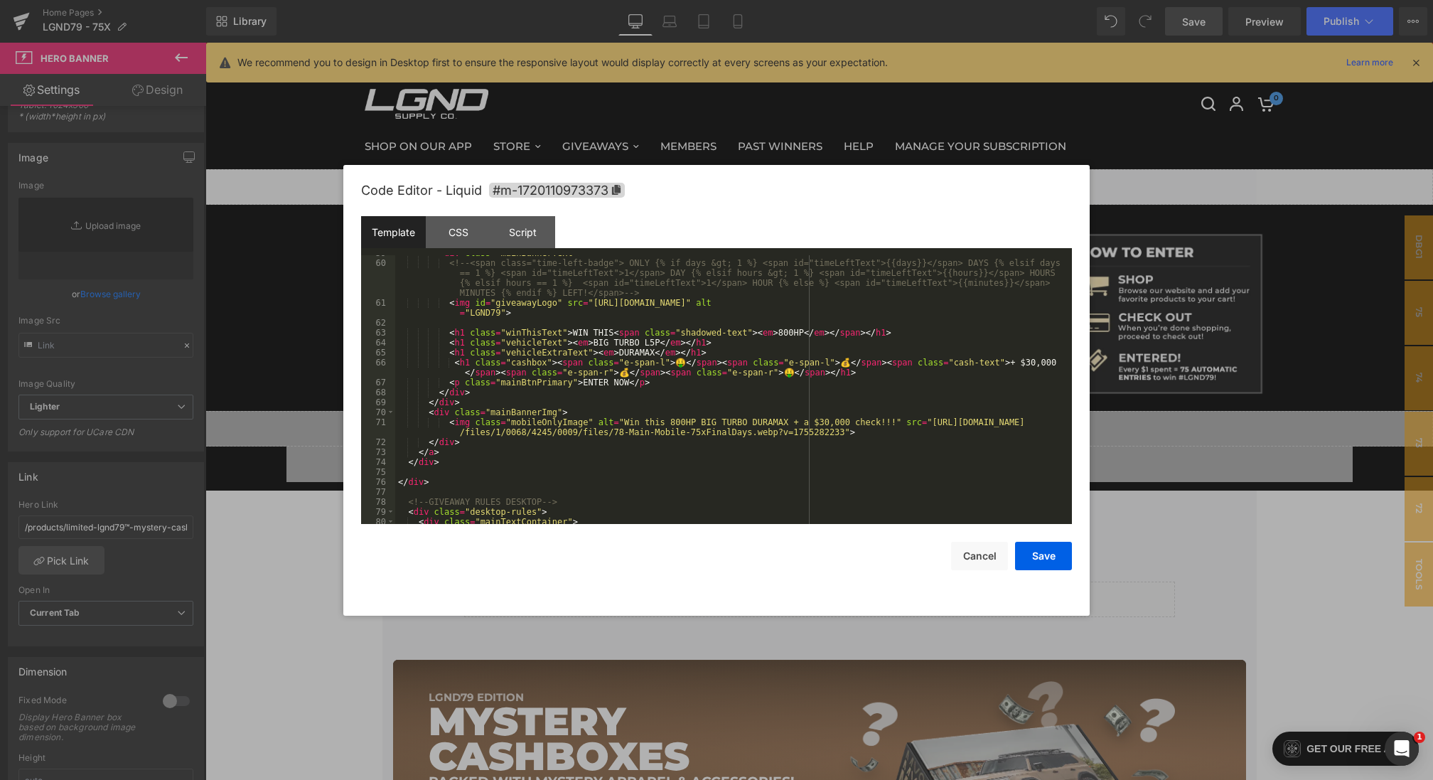
scroll to position [584, 0]
click at [622, 333] on div "< div class = "mainBannerText" > <!-- <span class="time-left-badge"> ONLY {% if…" at bounding box center [730, 392] width 671 height 288
drag, startPoint x: 784, startPoint y: 333, endPoint x: 809, endPoint y: 335, distance: 25.6
click at [809, 335] on div "< div class = "mainBannerText" > <!-- <span class="time-left-badge"> ONLY {% if…" at bounding box center [730, 392] width 671 height 288
drag, startPoint x: 759, startPoint y: 333, endPoint x: 621, endPoint y: 330, distance: 137.9
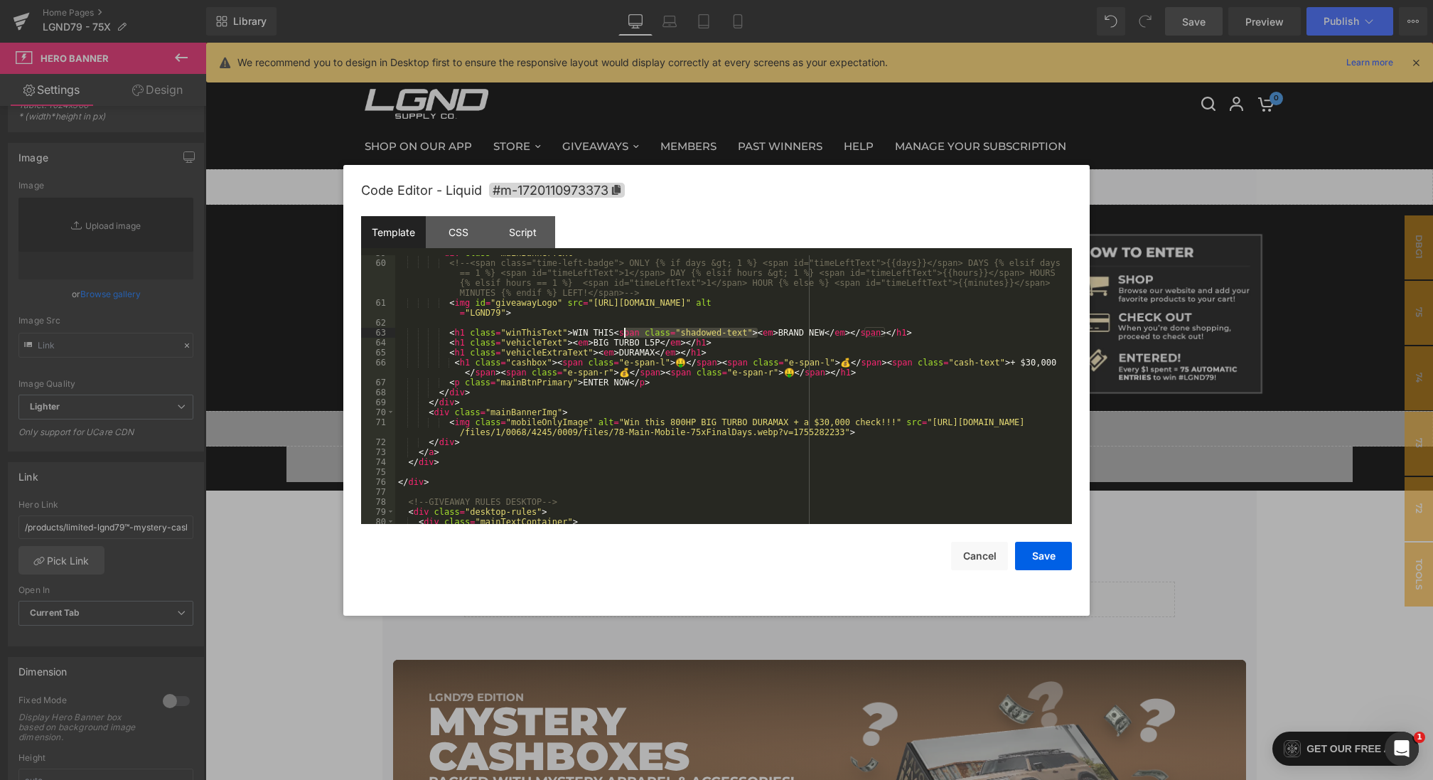
click at [621, 330] on div "< div class = "mainBannerText" > <!-- <span class="time-left-badge"> ONLY {% if…" at bounding box center [730, 392] width 671 height 288
click at [747, 336] on div "< div class = "mainBannerText" > <!-- <span class="time-left-badge"> ONLY {% if…" at bounding box center [730, 392] width 671 height 288
drag, startPoint x: 658, startPoint y: 342, endPoint x: 598, endPoint y: 342, distance: 59.7
click at [598, 342] on div "< div class = "mainBannerText" > <!-- <span class="time-left-badge"> ONLY {% if…" at bounding box center [730, 392] width 671 height 288
click at [1052, 561] on button "Save" at bounding box center [1043, 555] width 57 height 28
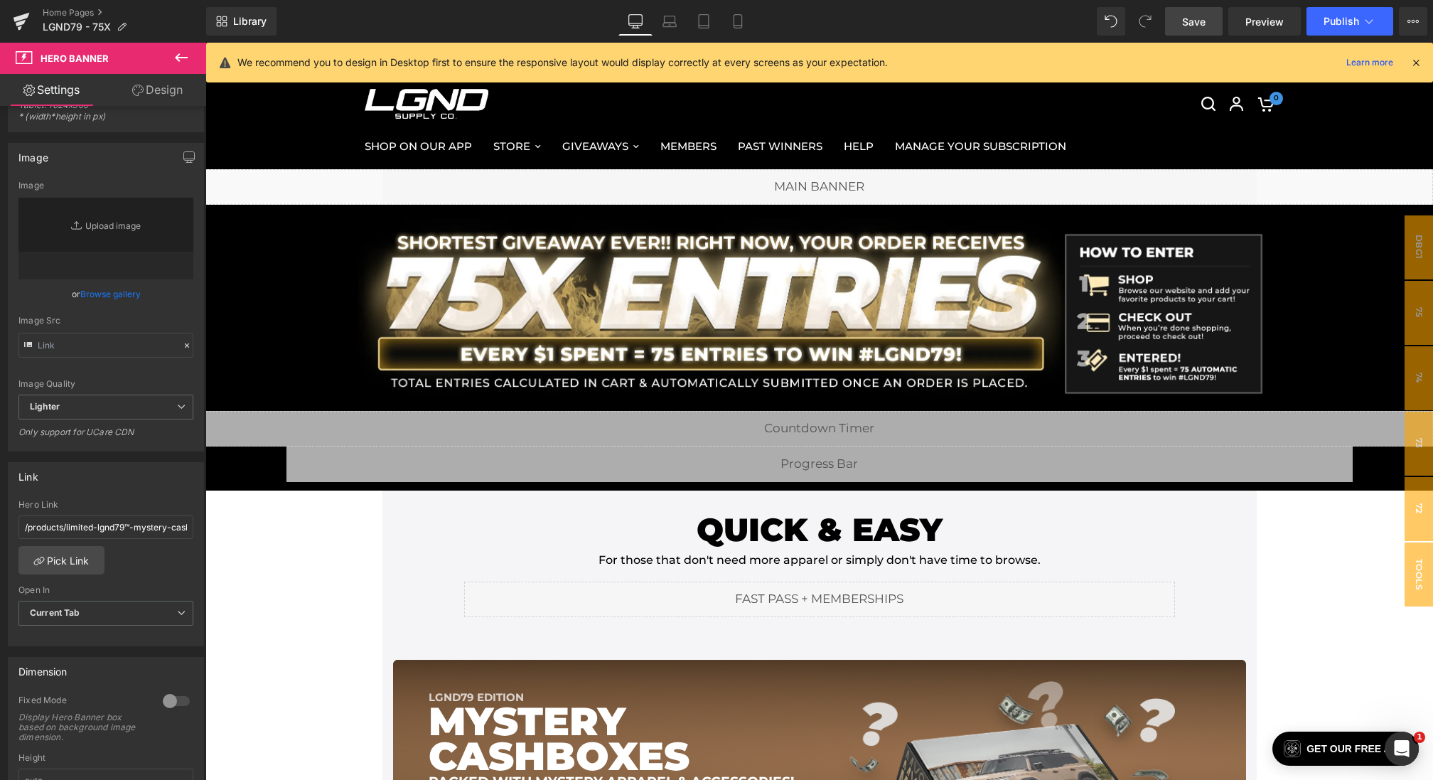
click at [1180, 36] on div "Library Desktop Desktop Laptop Tablet Mobile Save Preview Publish Scheduled Vie…" at bounding box center [819, 21] width 1226 height 43
click at [1180, 21] on link "Save" at bounding box center [1194, 21] width 58 height 28
click at [1192, 15] on span "Save" at bounding box center [1193, 21] width 23 height 15
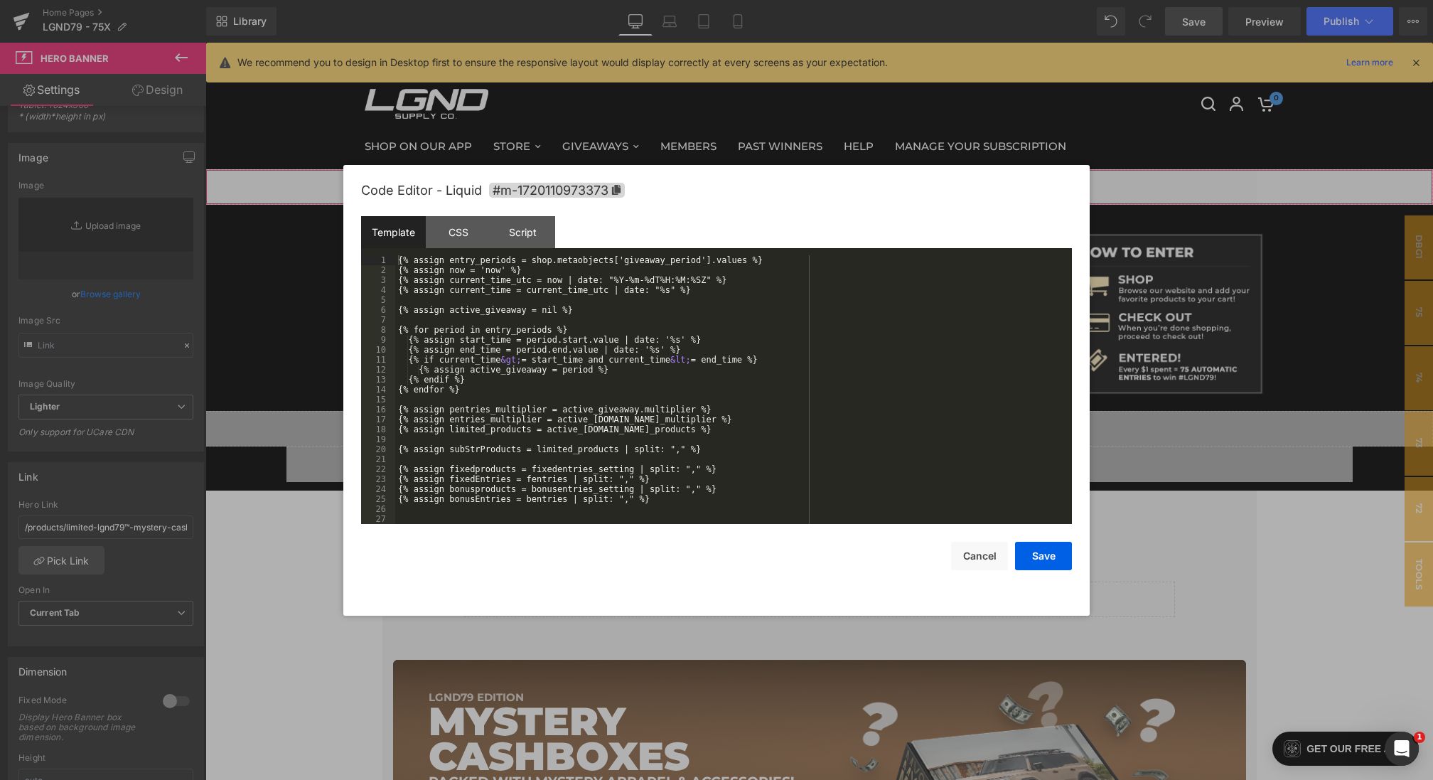
click at [425, 0] on div "Hero Banner You are previewing how the will restyle your page. You can not edit…" at bounding box center [716, 0] width 1433 height 0
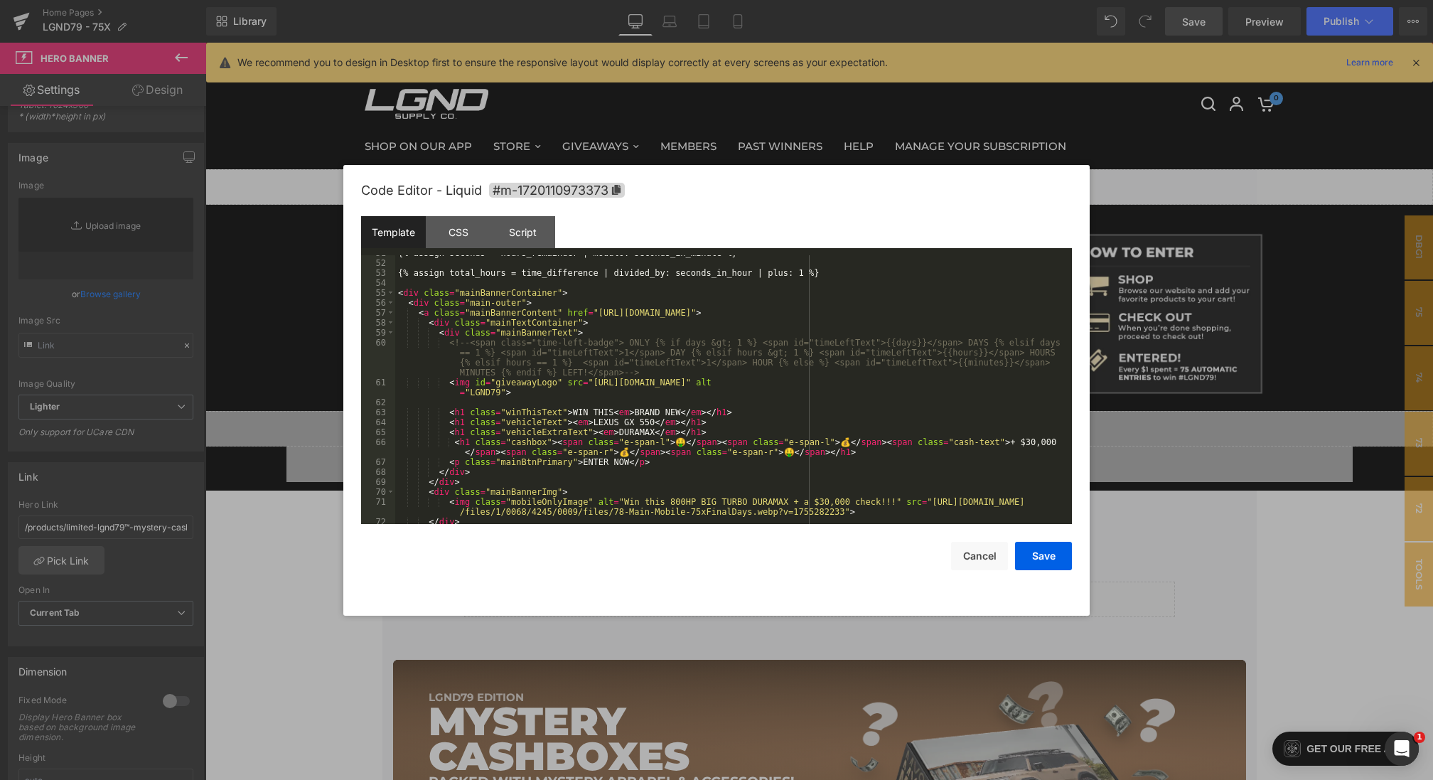
scroll to position [541, 0]
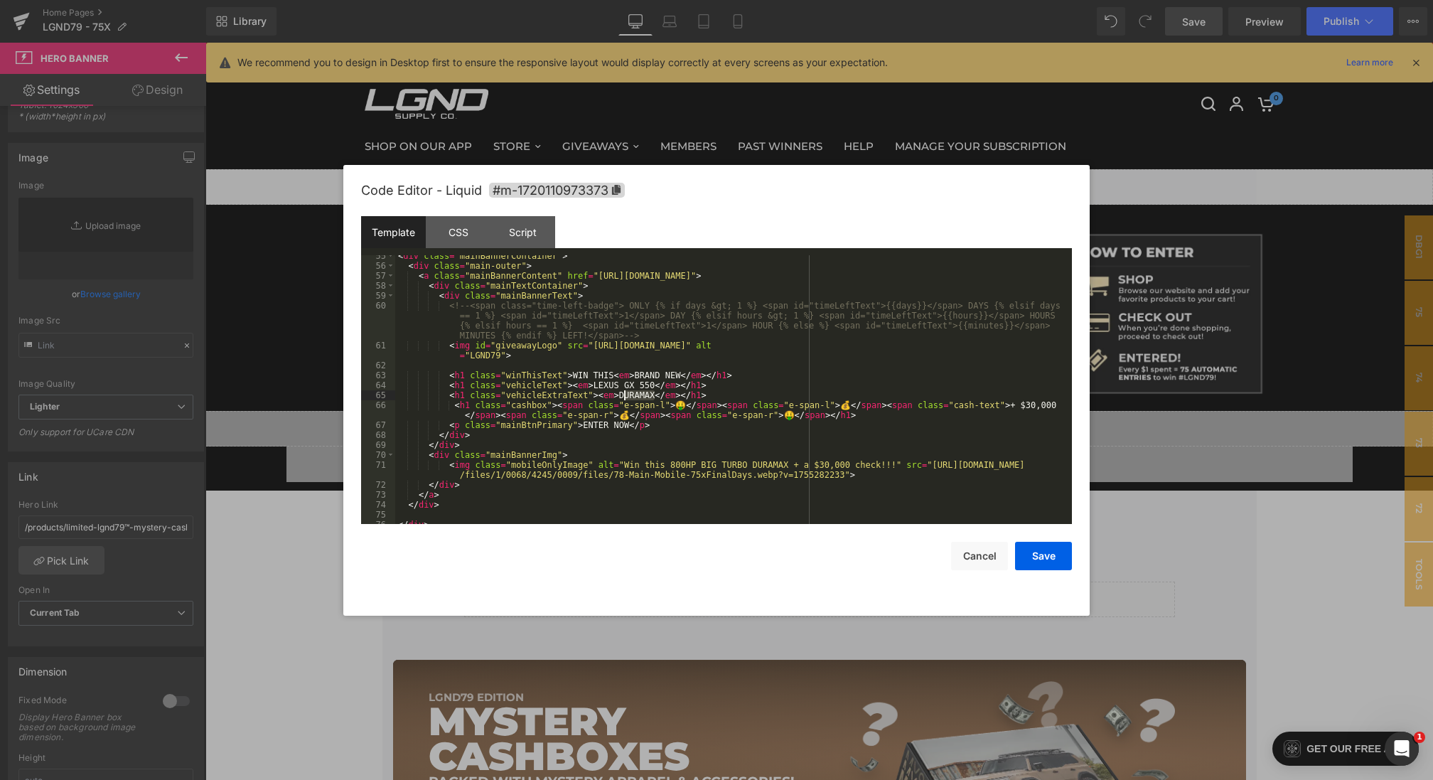
drag, startPoint x: 657, startPoint y: 395, endPoint x: 622, endPoint y: 395, distance: 34.8
click at [622, 395] on div "< div class = "mainBannerContainer" > < div class = "main-outer" > < a class = …" at bounding box center [730, 395] width 671 height 288
click at [1047, 554] on button "Save" at bounding box center [1043, 555] width 57 height 28
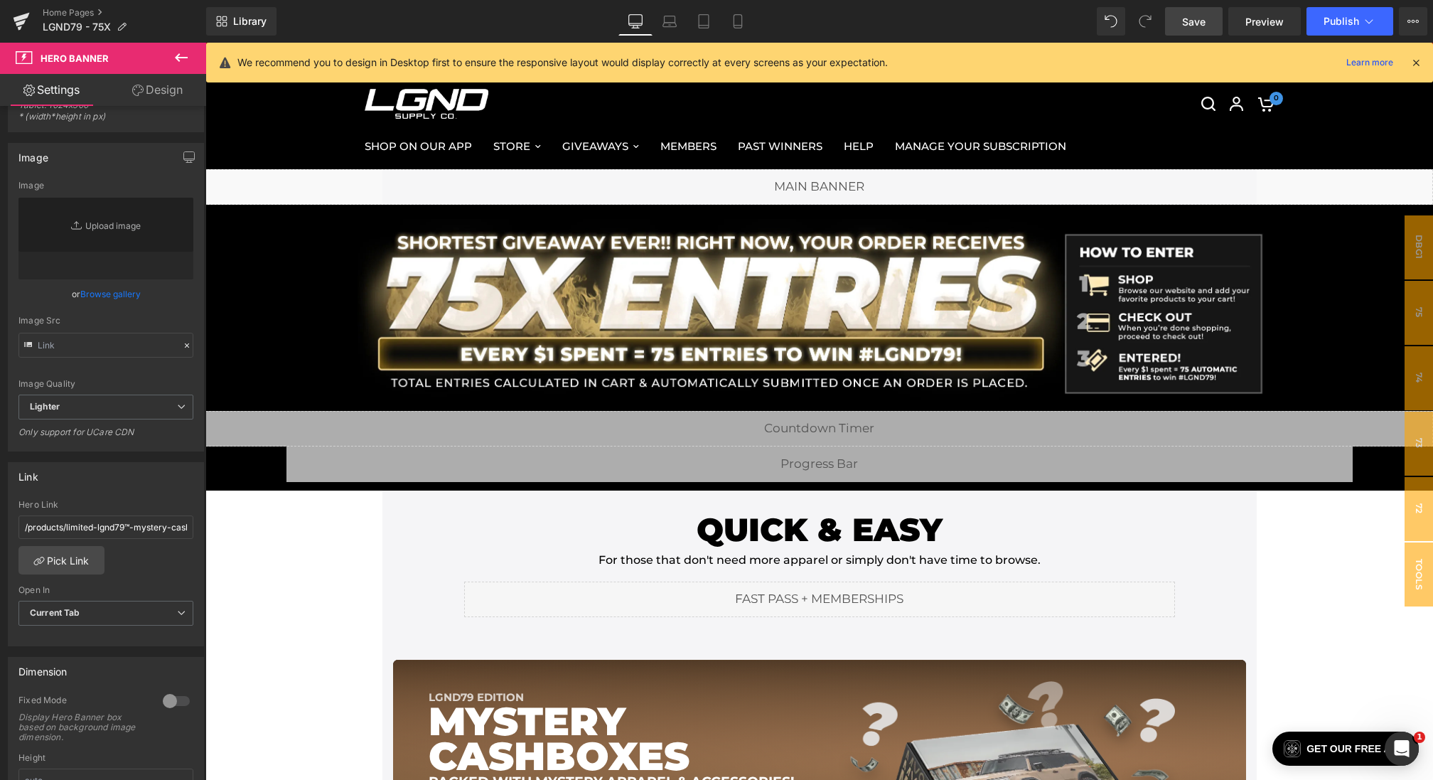
click at [1190, 14] on span "Save" at bounding box center [1193, 21] width 23 height 15
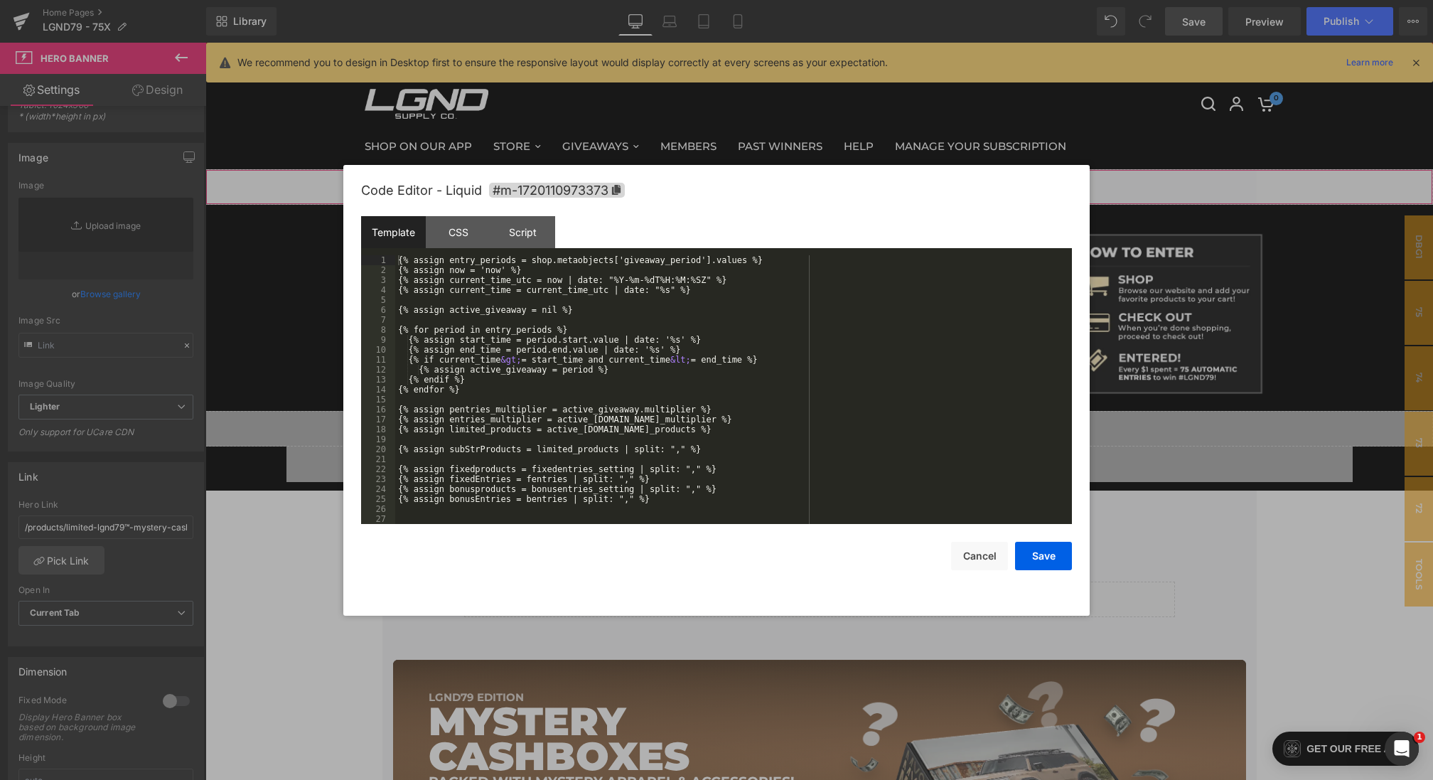
click at [492, 0] on div "Hero Banner You are previewing how the will restyle your page. You can not edit…" at bounding box center [716, 0] width 1433 height 0
click at [437, 222] on div "CSS" at bounding box center [458, 232] width 65 height 32
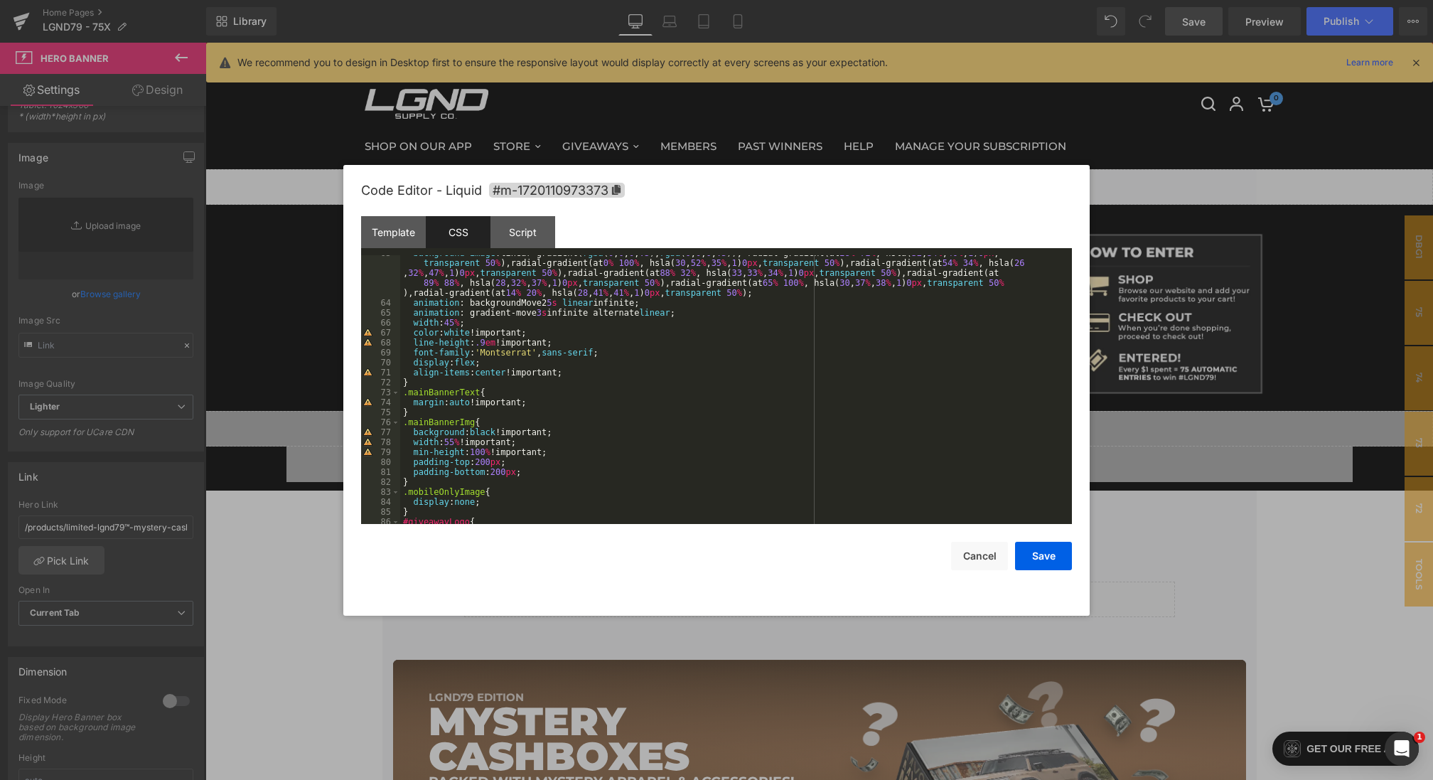
scroll to position [740, 0]
click at [579, 364] on div "background-image :linear-gradient( rgba ( 0 , 0 , 0 , .5 ), rgba ( 0 , 0 , 0 , …" at bounding box center [733, 412] width 666 height 328
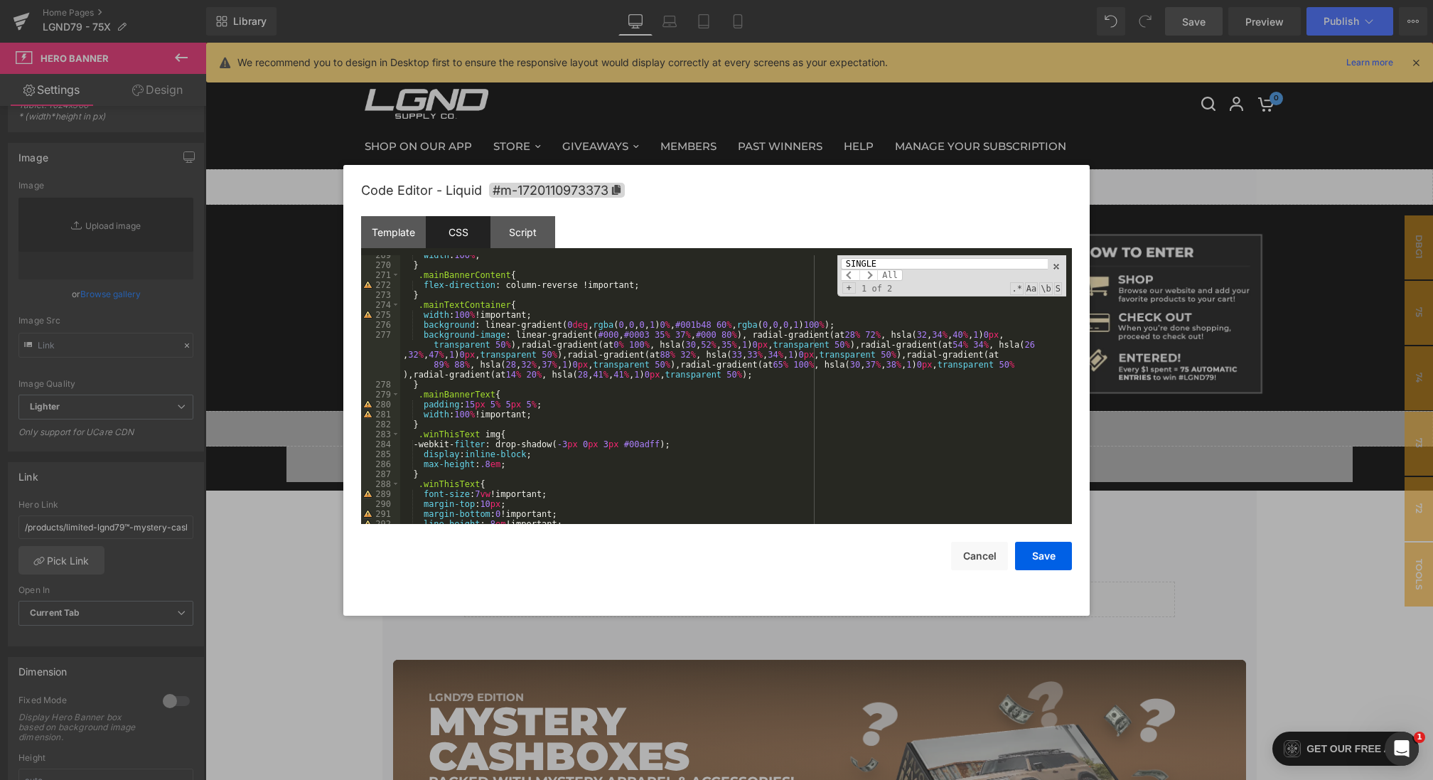
scroll to position [2725, 0]
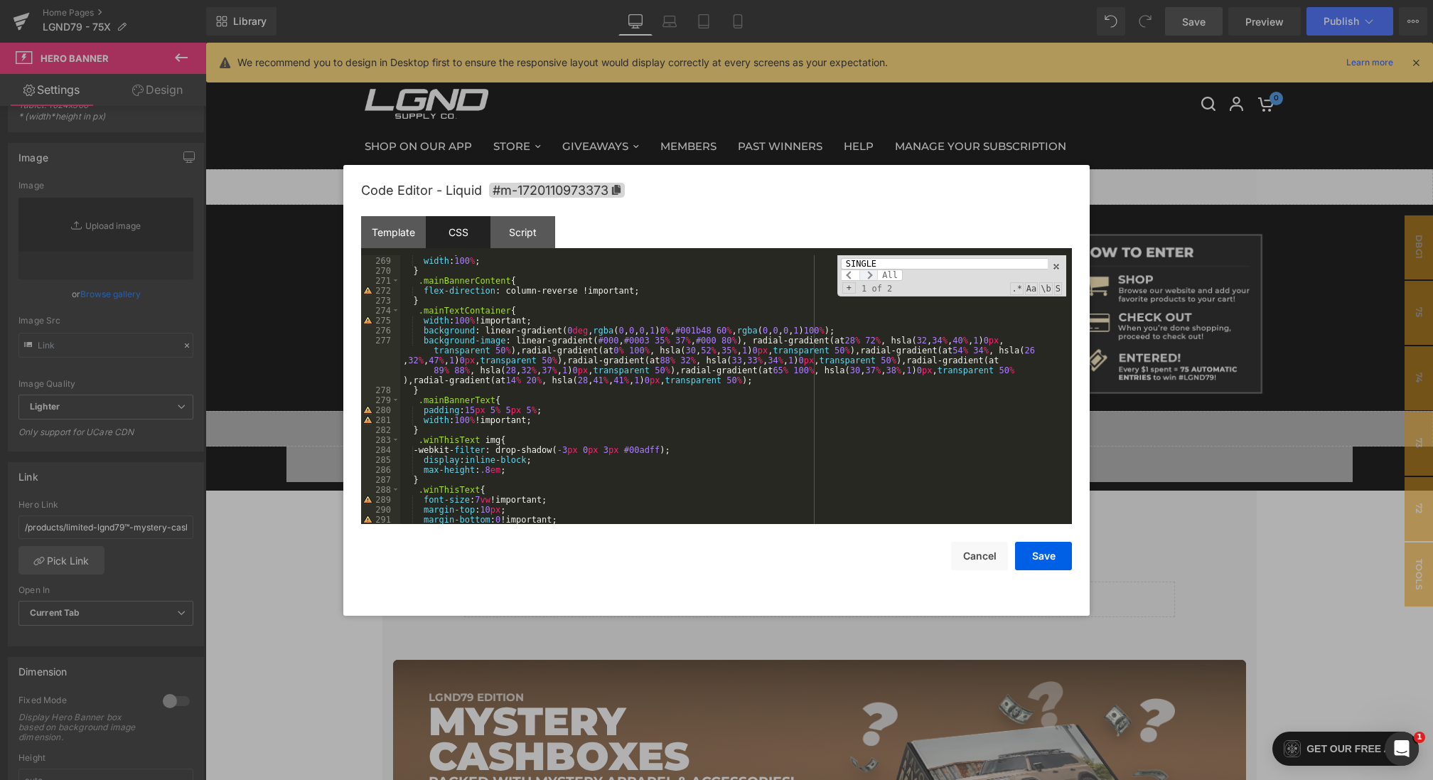
type input "SINGLE"
click at [860, 275] on span at bounding box center [868, 274] width 18 height 11
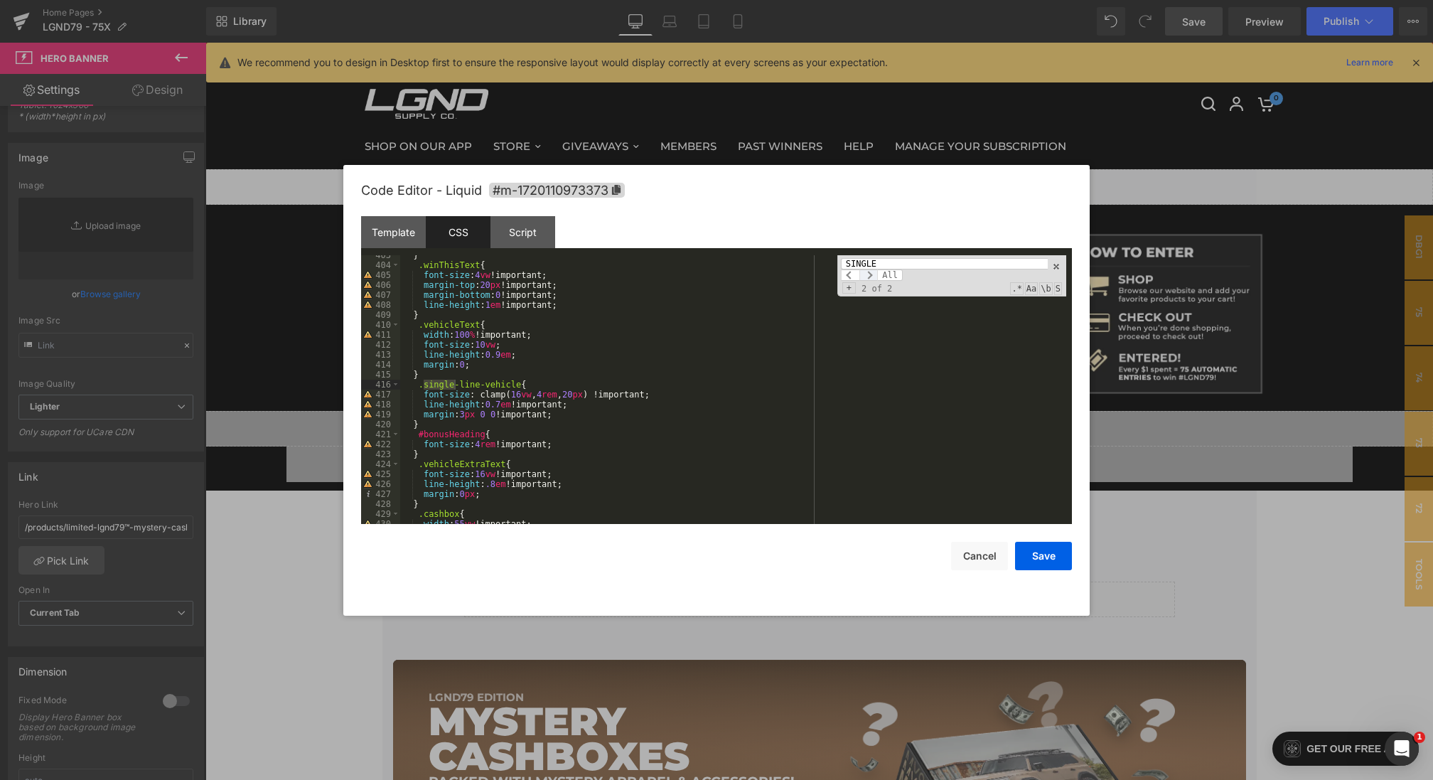
scroll to position [4143, 0]
click at [848, 275] on span at bounding box center [850, 274] width 18 height 11
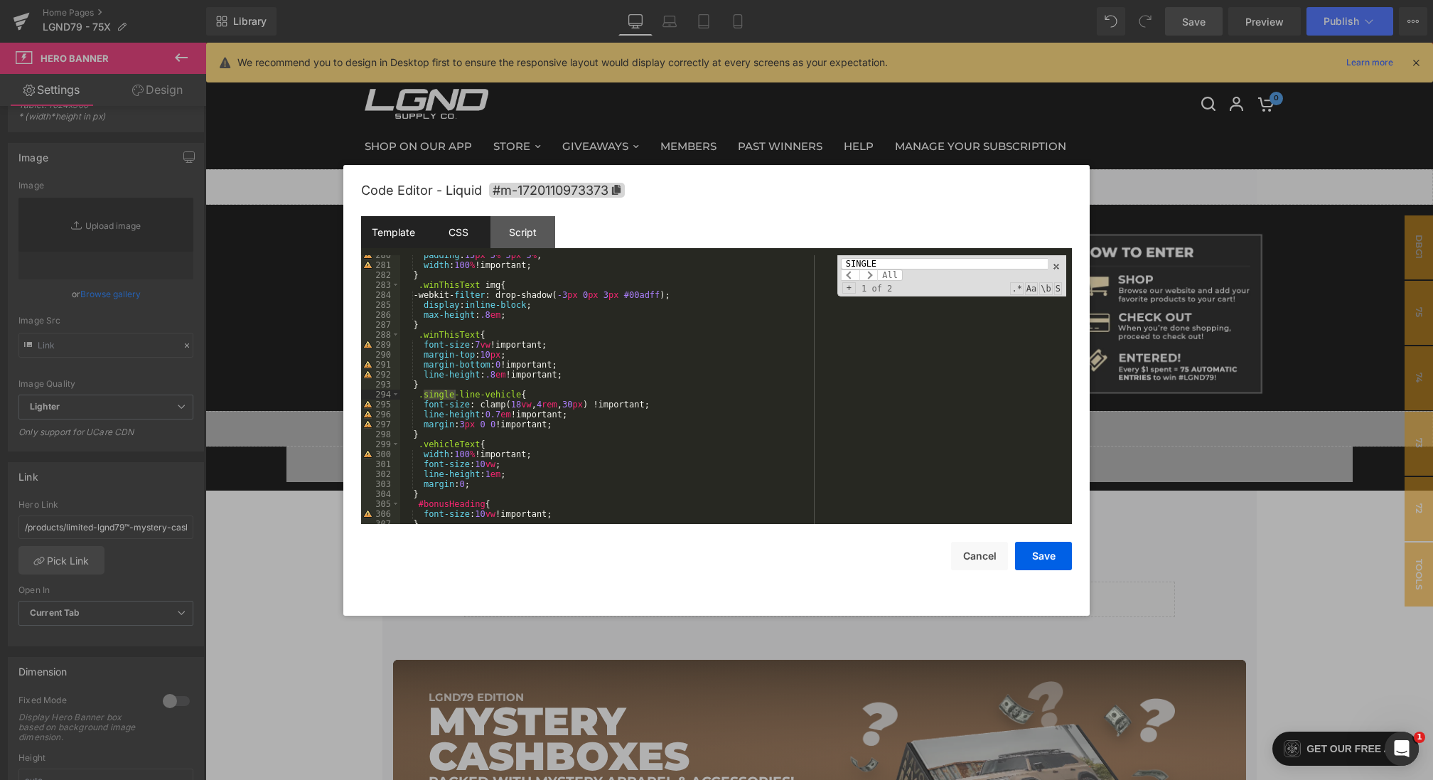
click at [403, 238] on div "Template" at bounding box center [393, 232] width 65 height 32
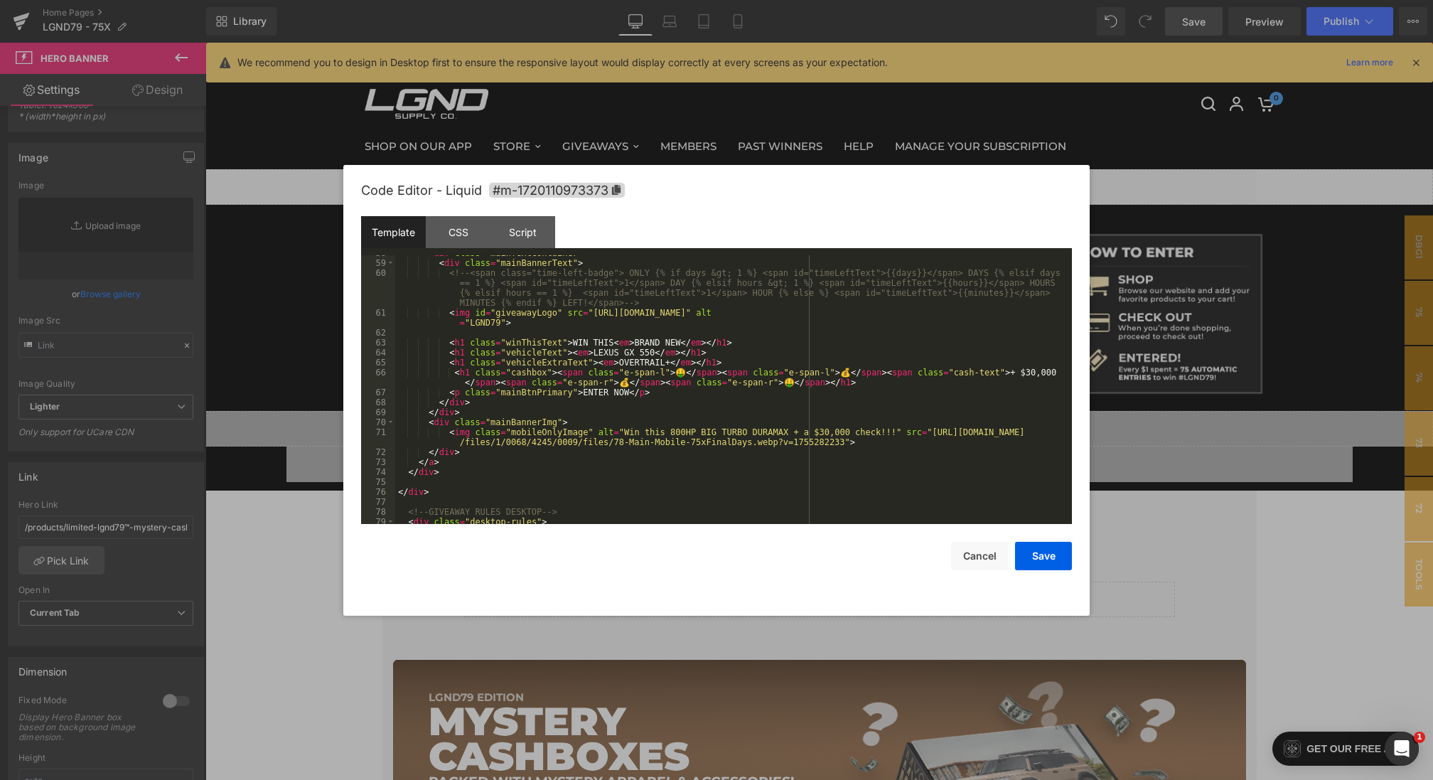
scroll to position [577, 0]
drag, startPoint x: 448, startPoint y: 358, endPoint x: 752, endPoint y: 356, distance: 304.1
click at [752, 356] on div "< div class = "mainBannerText" > <!-- <span class="time-left-badge"> ONLY {% if…" at bounding box center [730, 399] width 671 height 288
click at [720, 350] on div "< div class = "mainBannerText" > <!-- <span class="time-left-badge"> ONLY {% if…" at bounding box center [730, 399] width 671 height 288
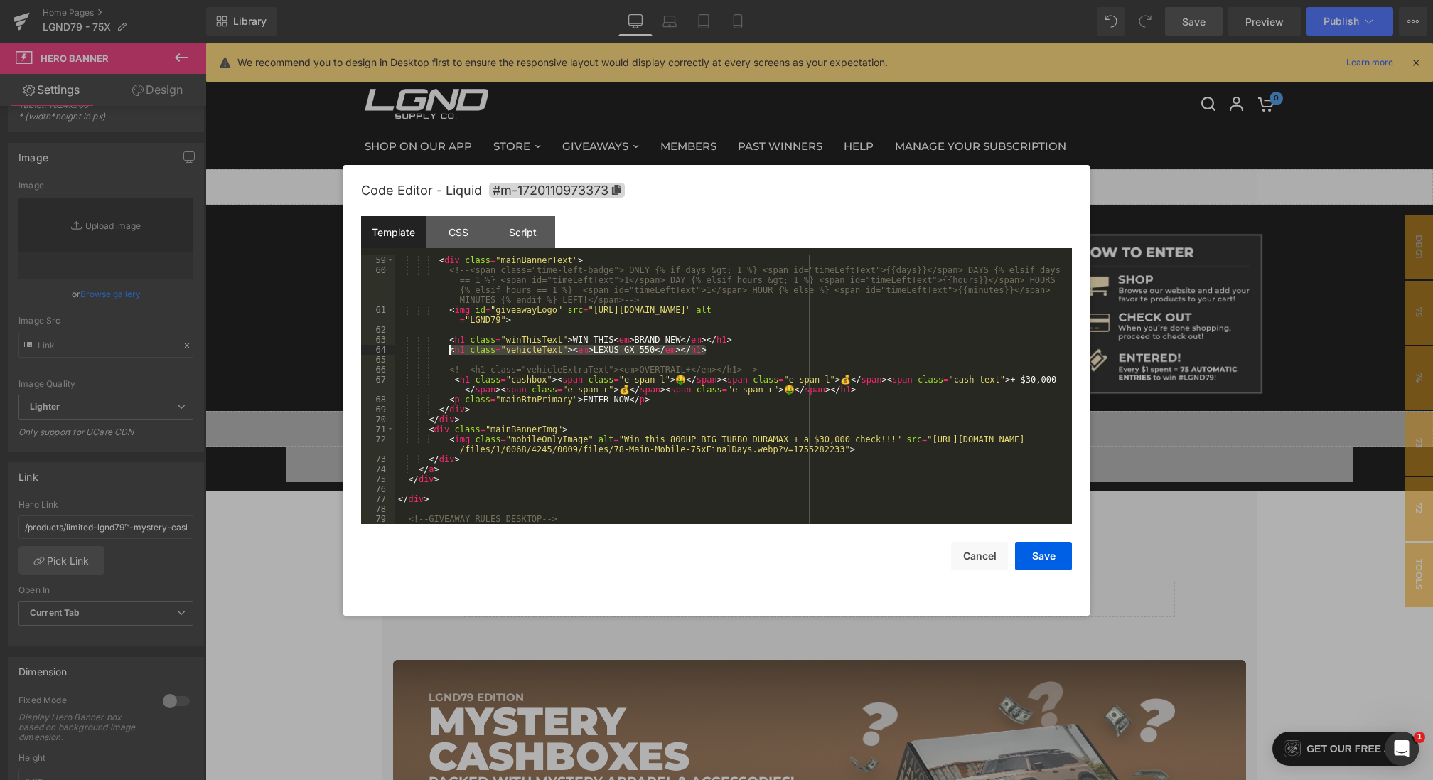
drag, startPoint x: 720, startPoint y: 350, endPoint x: 449, endPoint y: 352, distance: 270.7
click at [449, 352] on div "< div class = "mainBannerText" > <!-- <span class="time-left-badge"> ONLY {% if…" at bounding box center [730, 399] width 671 height 288
click at [740, 341] on div "< div class = "mainBannerText" > <!-- <span class="time-left-badge"> ONLY {% if…" at bounding box center [730, 399] width 671 height 288
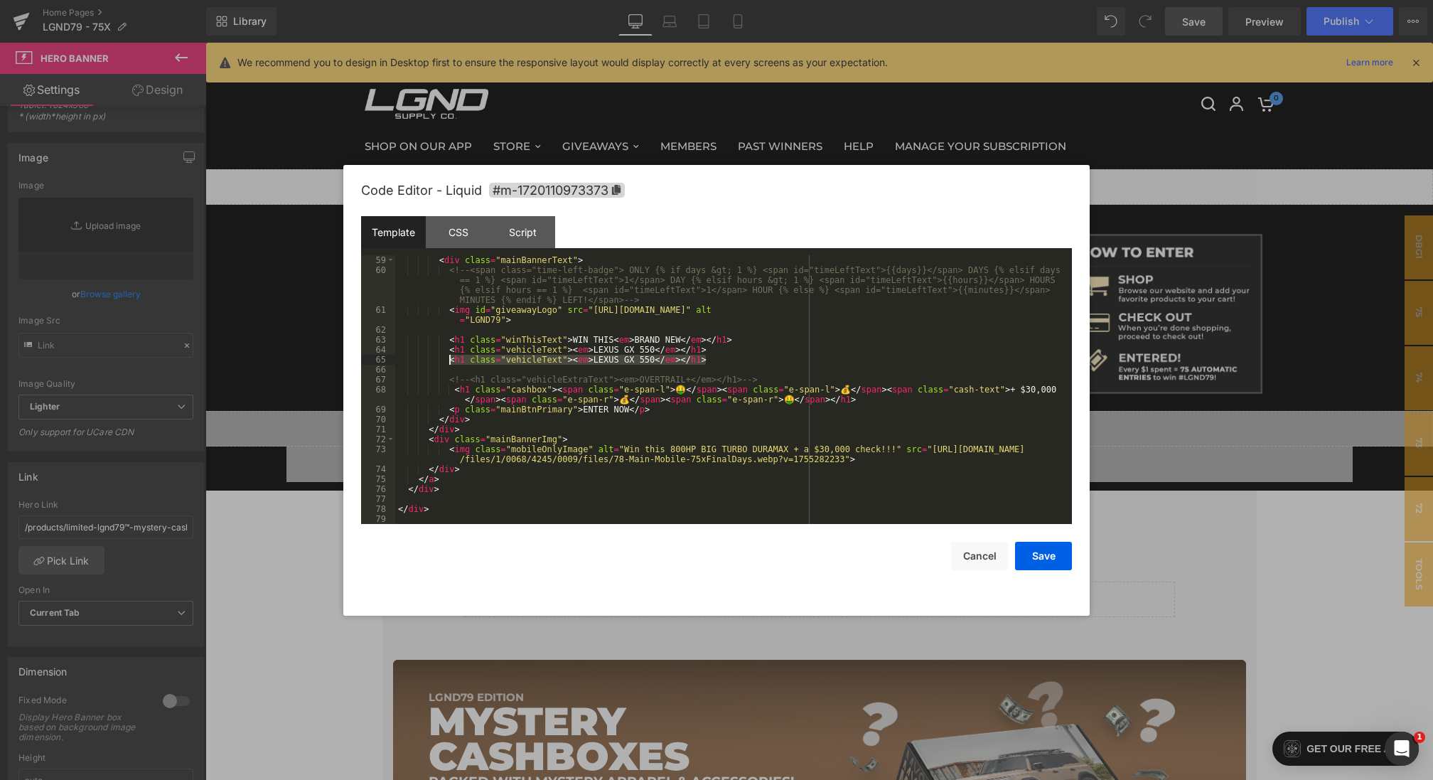
drag, startPoint x: 712, startPoint y: 360, endPoint x: 446, endPoint y: 359, distance: 265.8
click at [446, 359] on div "< div class = "mainBannerText" > <!-- <span class="time-left-badge"> ONLY {% if…" at bounding box center [730, 399] width 671 height 288
click at [551, 349] on div "< div class = "mainBannerText" > <!-- <span class="time-left-badge"> ONLY {% if…" at bounding box center [730, 399] width 671 height 288
drag, startPoint x: 560, startPoint y: 349, endPoint x: 505, endPoint y: 349, distance: 55.4
click at [505, 349] on div "< div class = "mainBannerText" > <!-- <span class="time-left-badge"> ONLY {% if…" at bounding box center [730, 399] width 671 height 288
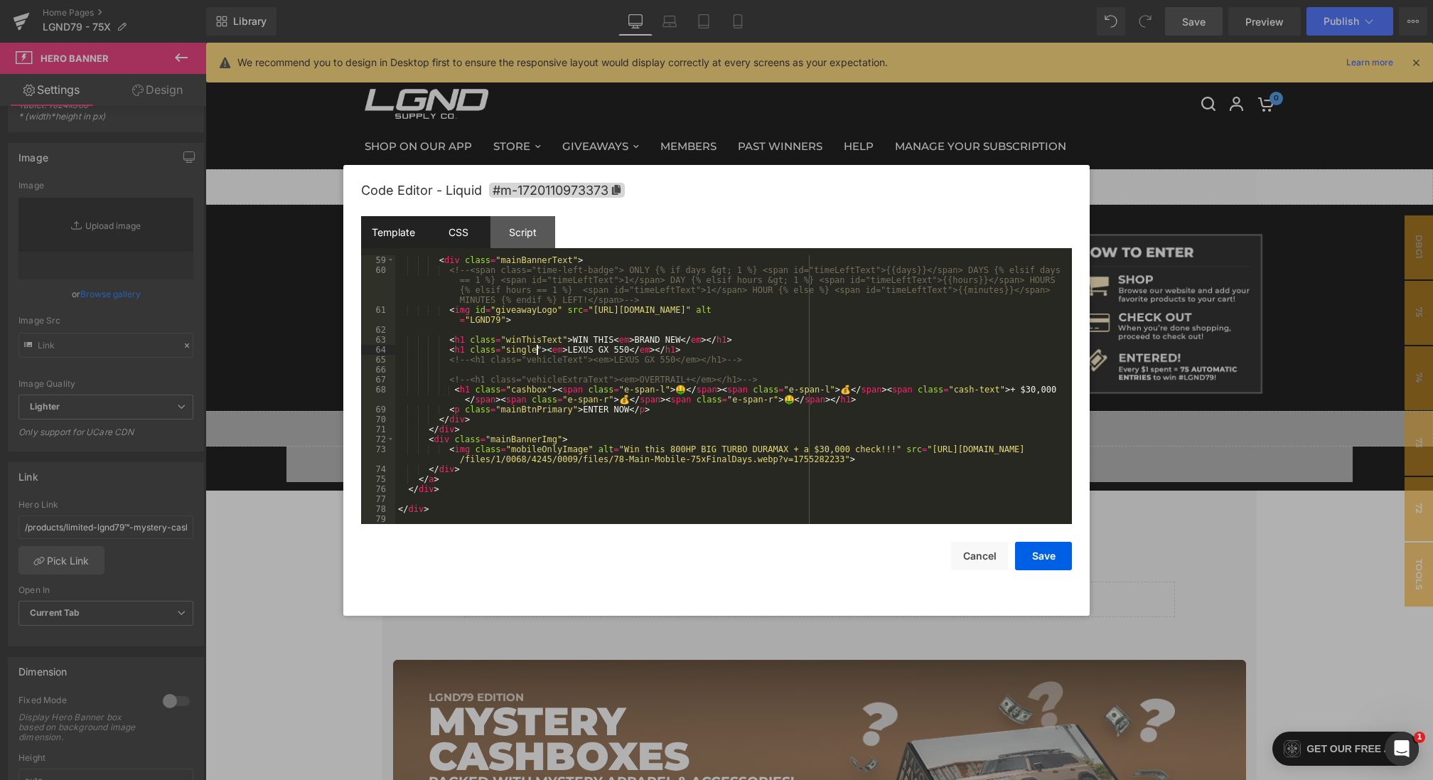
click at [446, 232] on div "CSS" at bounding box center [458, 232] width 65 height 32
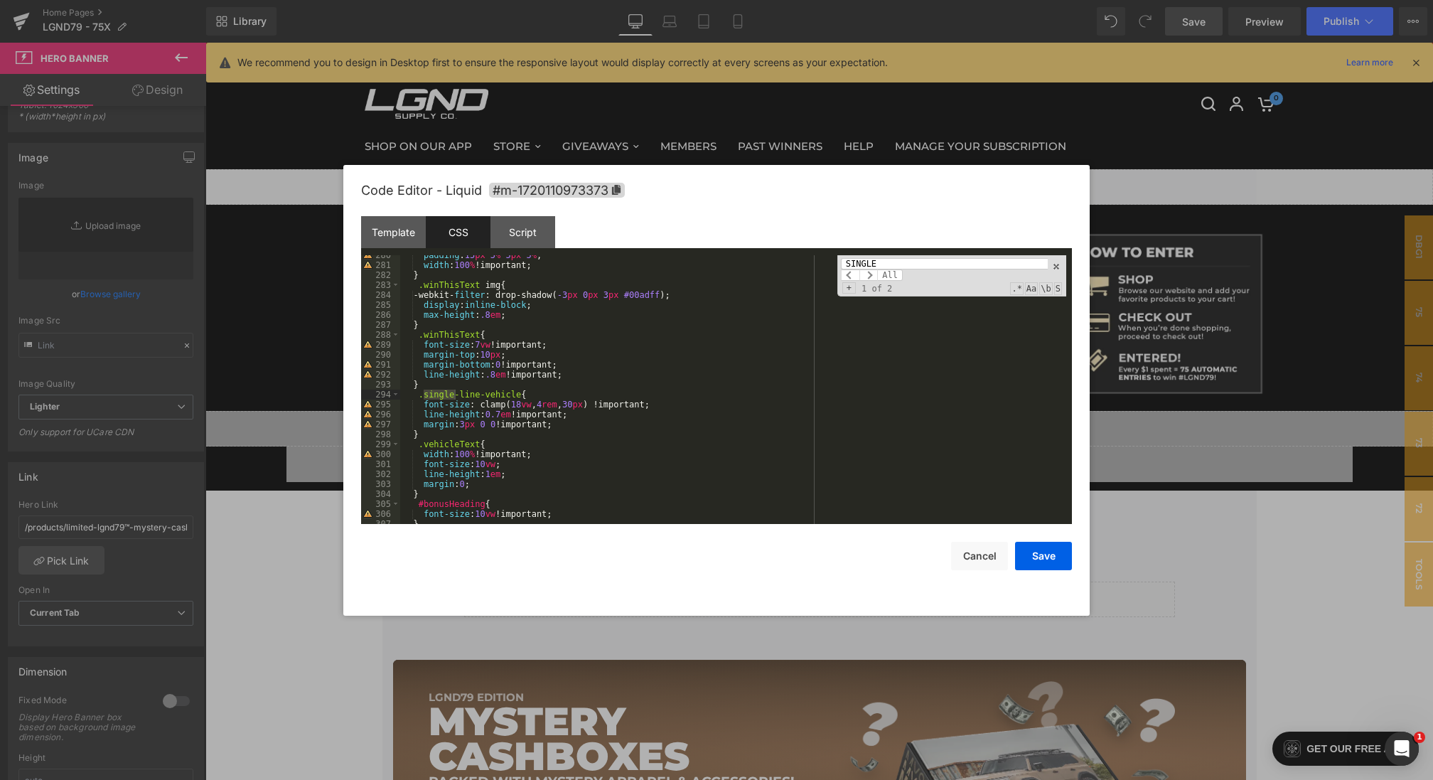
click at [564, 459] on div "padding : 15 px 5 % 5 px 5 % ; width : 100 % !important; } .winThisText img { -…" at bounding box center [733, 394] width 666 height 288
type input "font-size: 10vw;"
click at [410, 233] on div "Template" at bounding box center [393, 232] width 65 height 32
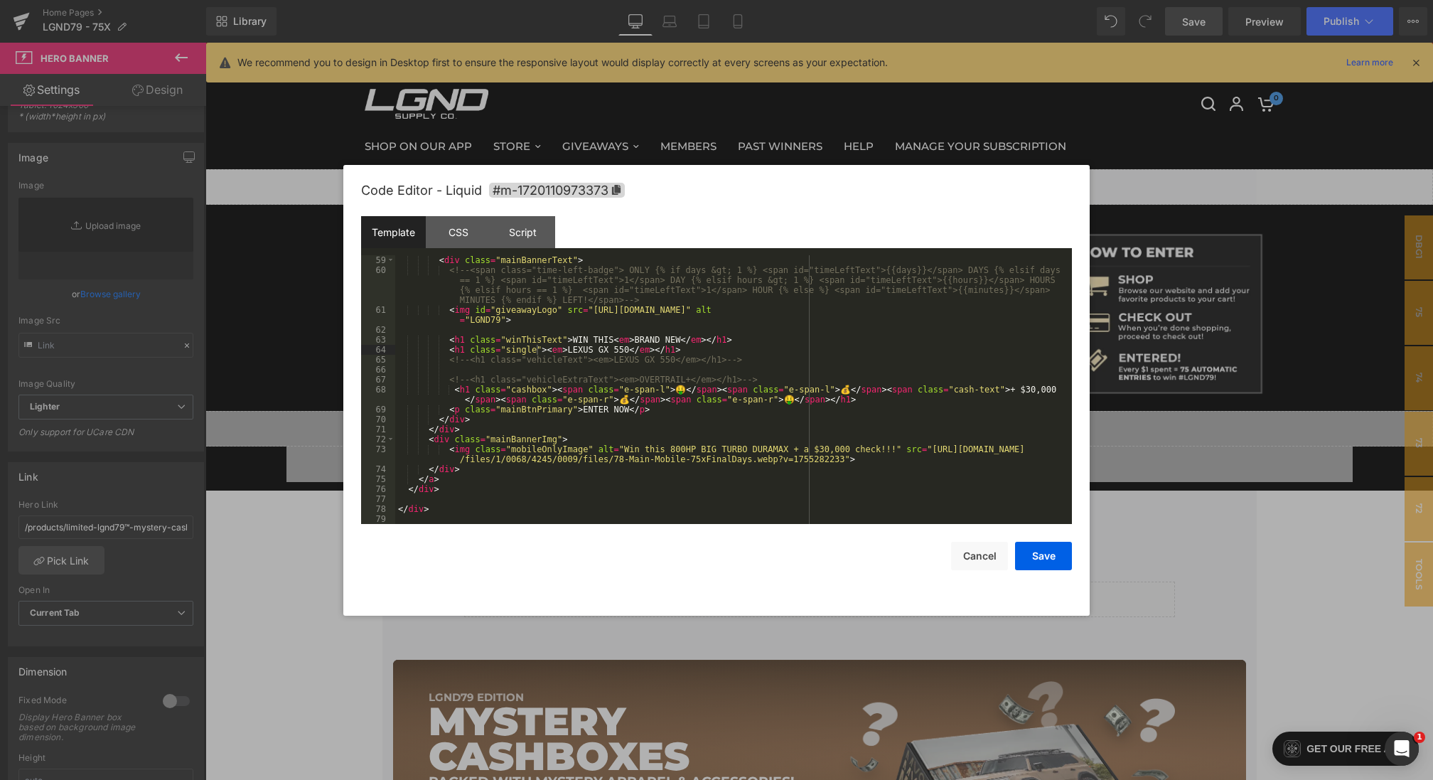
click at [533, 347] on div "< div class = "mainBannerText" > <!-- <span class="time-left-badge"> ONLY {% if…" at bounding box center [730, 399] width 671 height 288
click at [1019, 559] on button "Save" at bounding box center [1043, 555] width 57 height 28
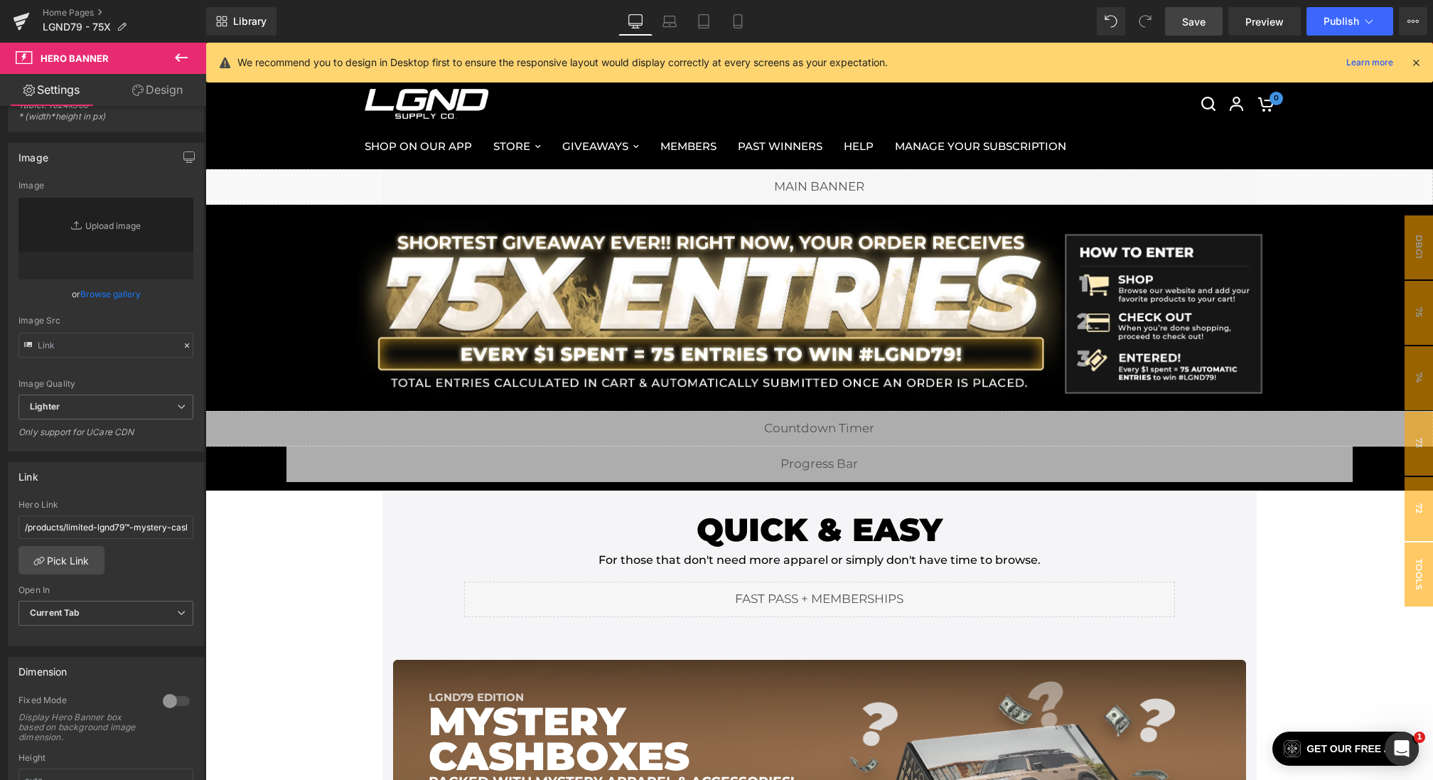
click at [1189, 24] on span "Save" at bounding box center [1193, 21] width 23 height 15
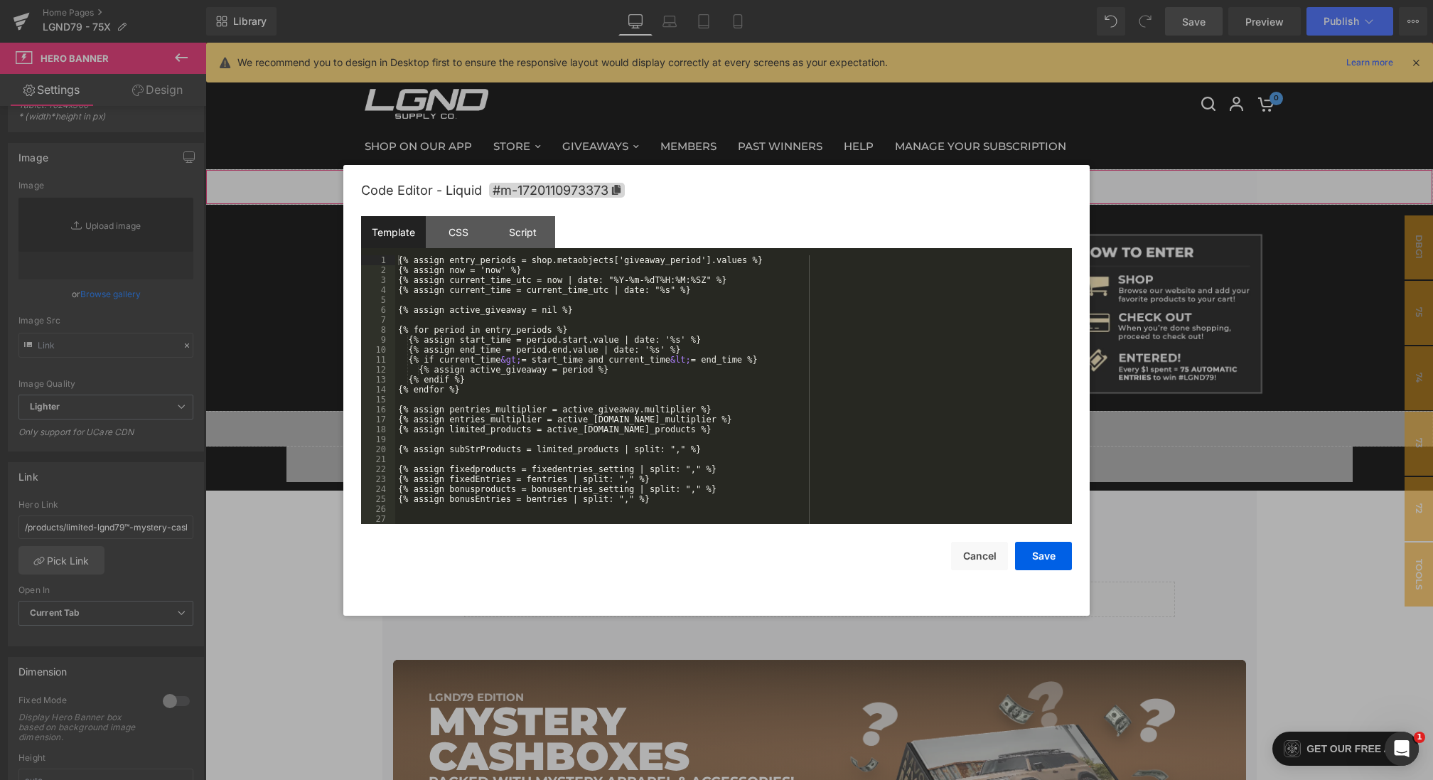
click at [454, 0] on div "Hero Banner You are previewing how the will restyle your page. You can not edit…" at bounding box center [716, 0] width 1433 height 0
click at [445, 238] on div "CSS" at bounding box center [458, 232] width 65 height 32
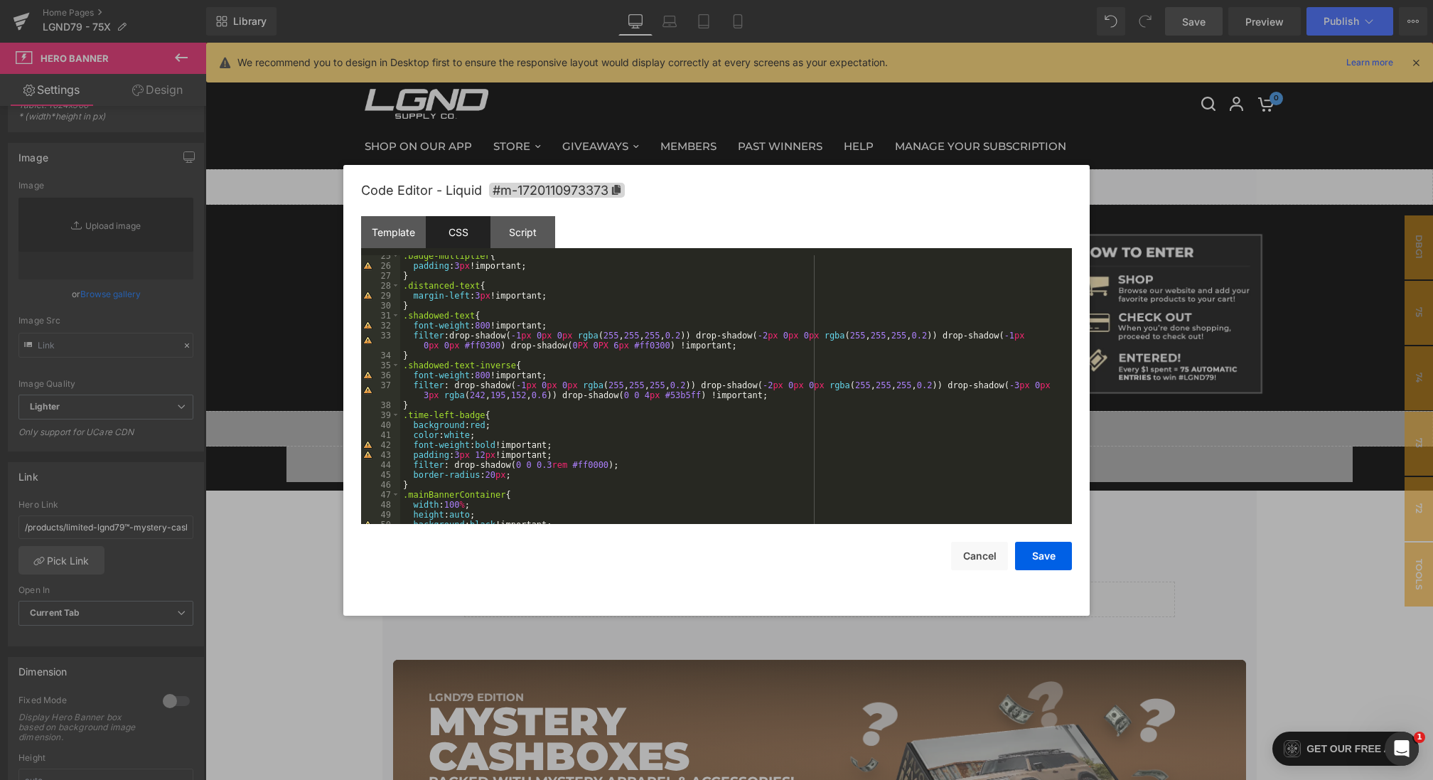
scroll to position [243, 0]
click at [404, 238] on div "Template" at bounding box center [393, 232] width 65 height 32
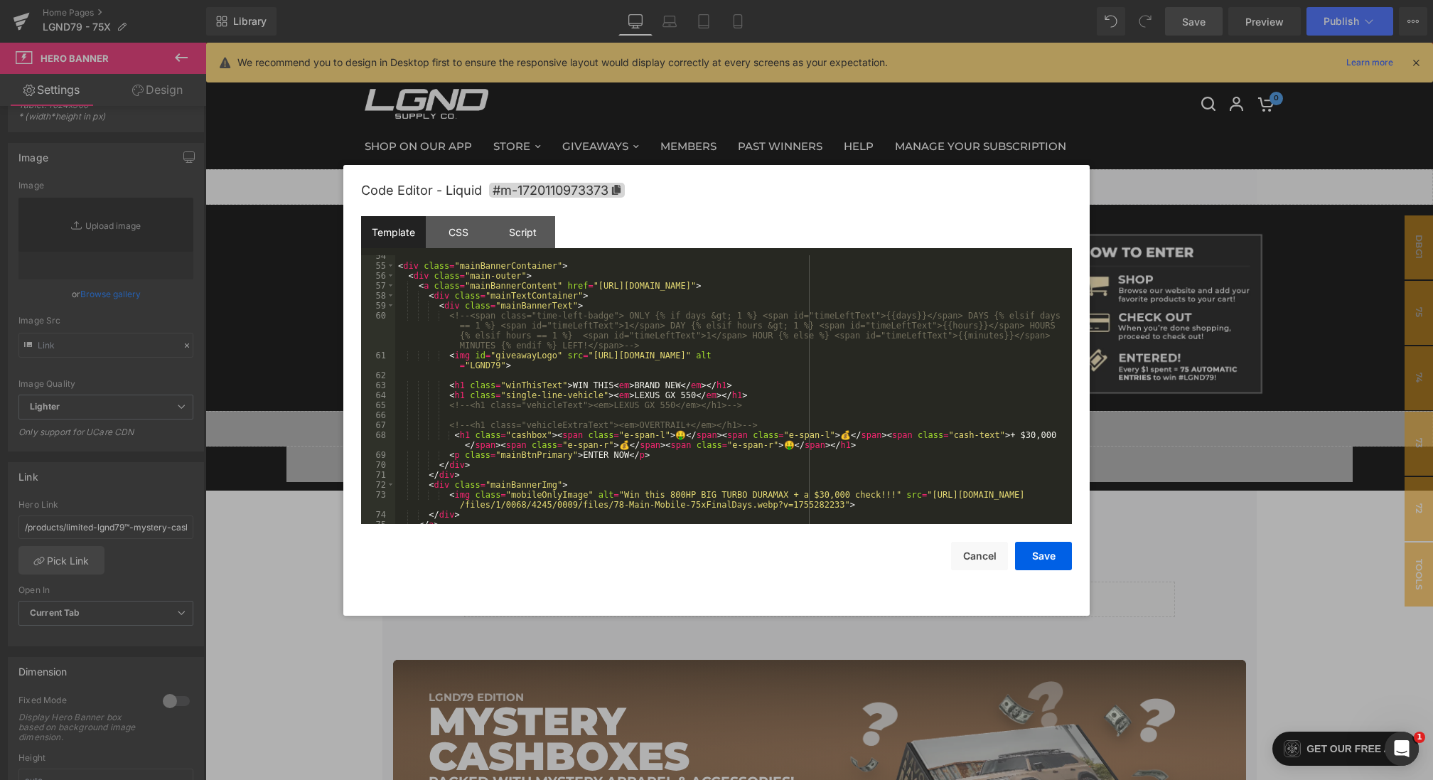
scroll to position [539, 0]
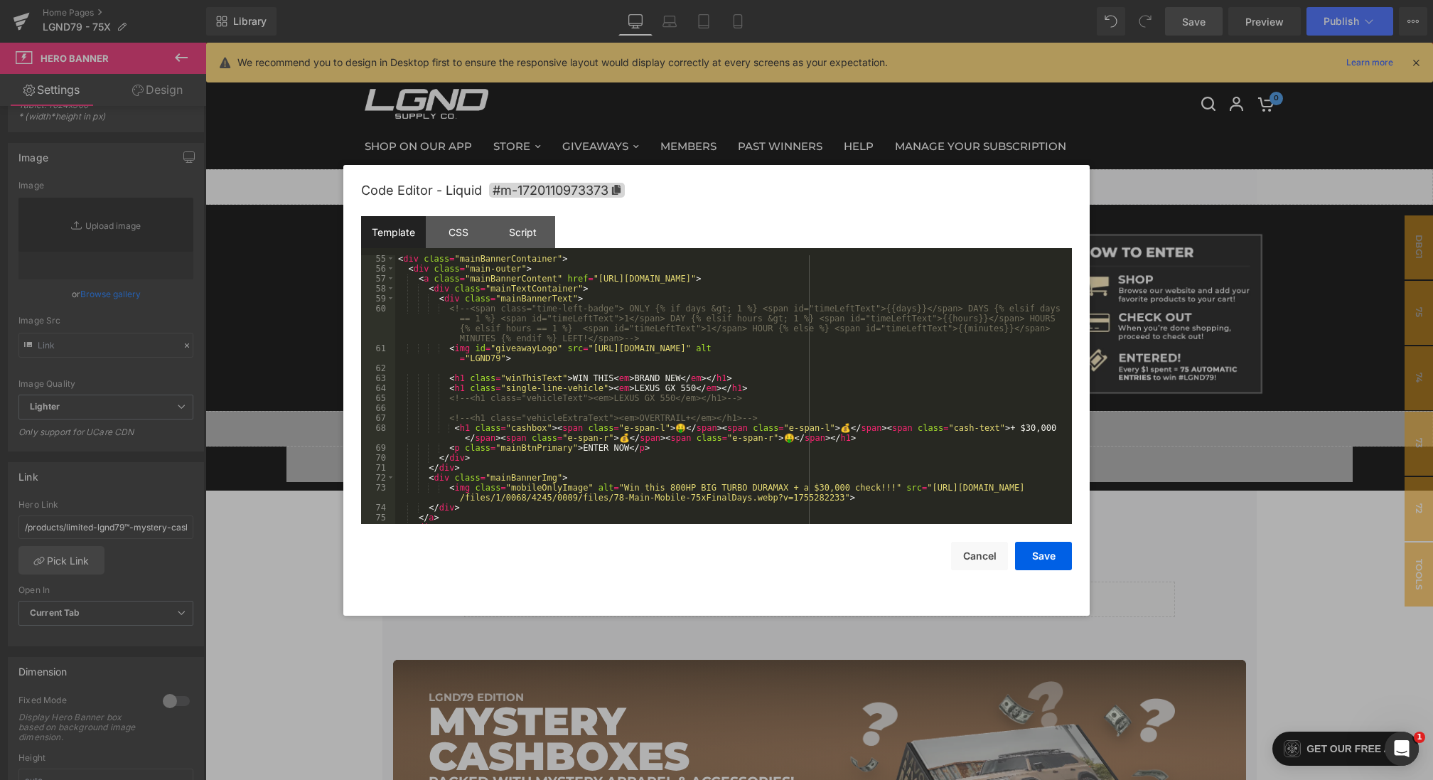
click at [1030, 430] on div "< div class = "mainBannerContainer" > < div class = "main-outer" > < a class = …" at bounding box center [730, 398] width 671 height 288
click at [466, 226] on div "CSS" at bounding box center [458, 232] width 65 height 32
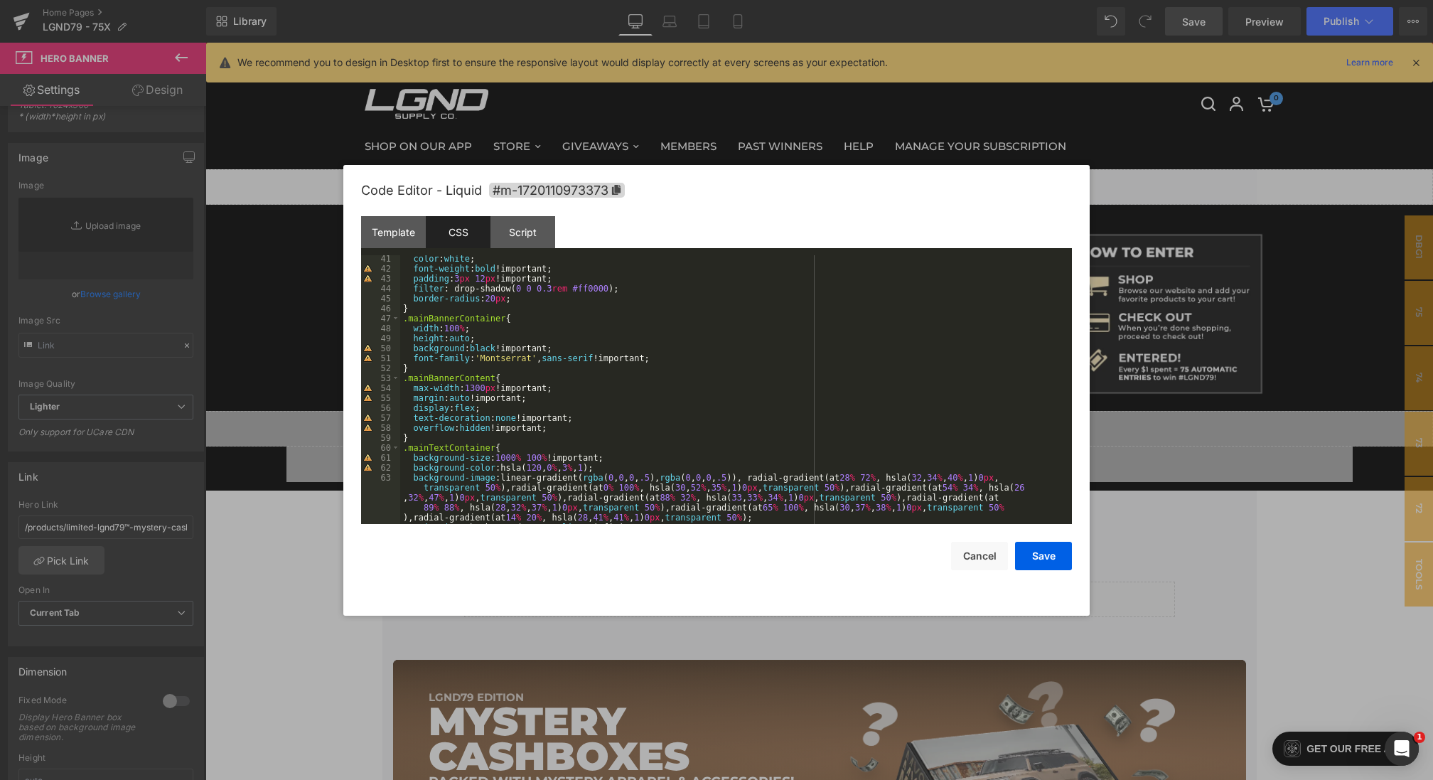
scroll to position [0, 0]
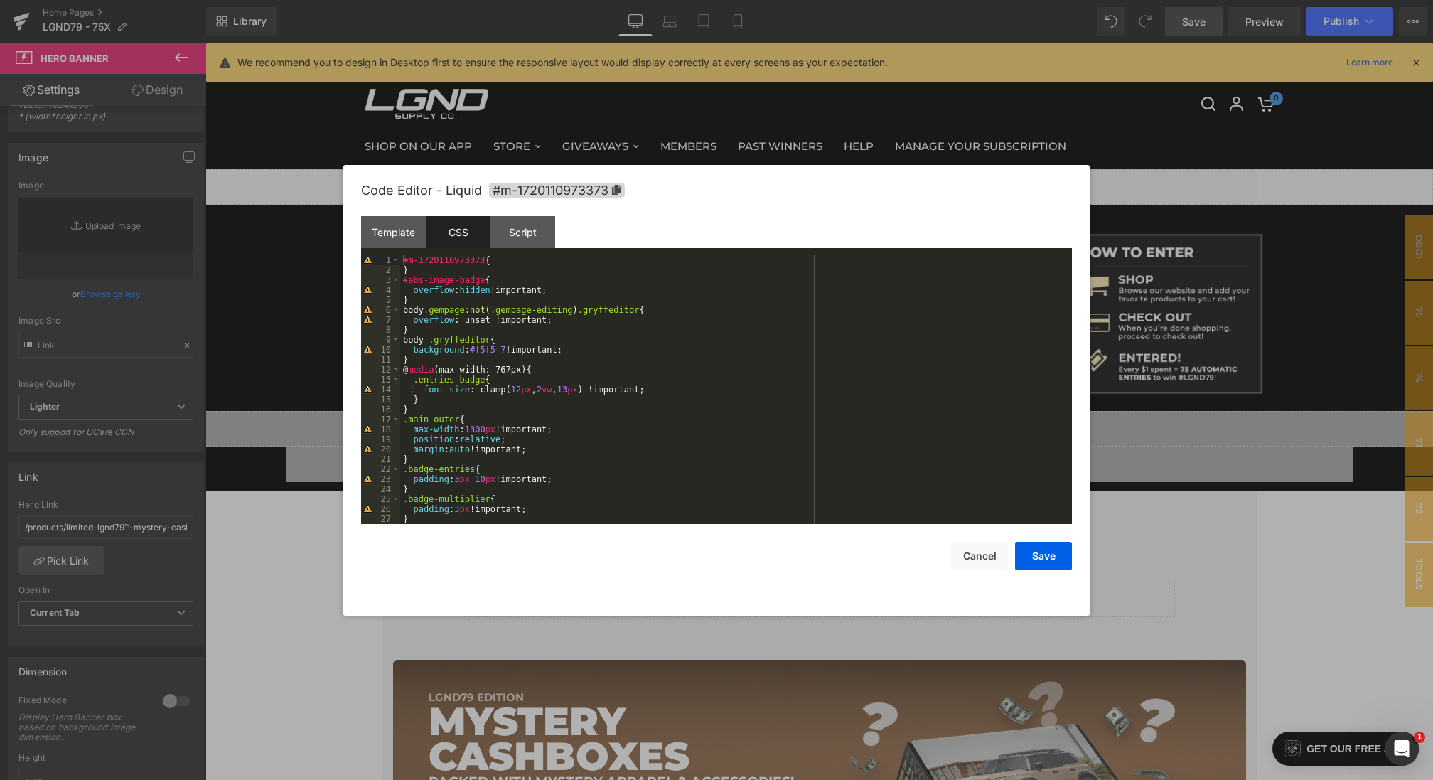
click at [568, 431] on div "#m-1720110973373 { } #abs-image-badge { overflow : hidden !important; } body .g…" at bounding box center [733, 399] width 666 height 288
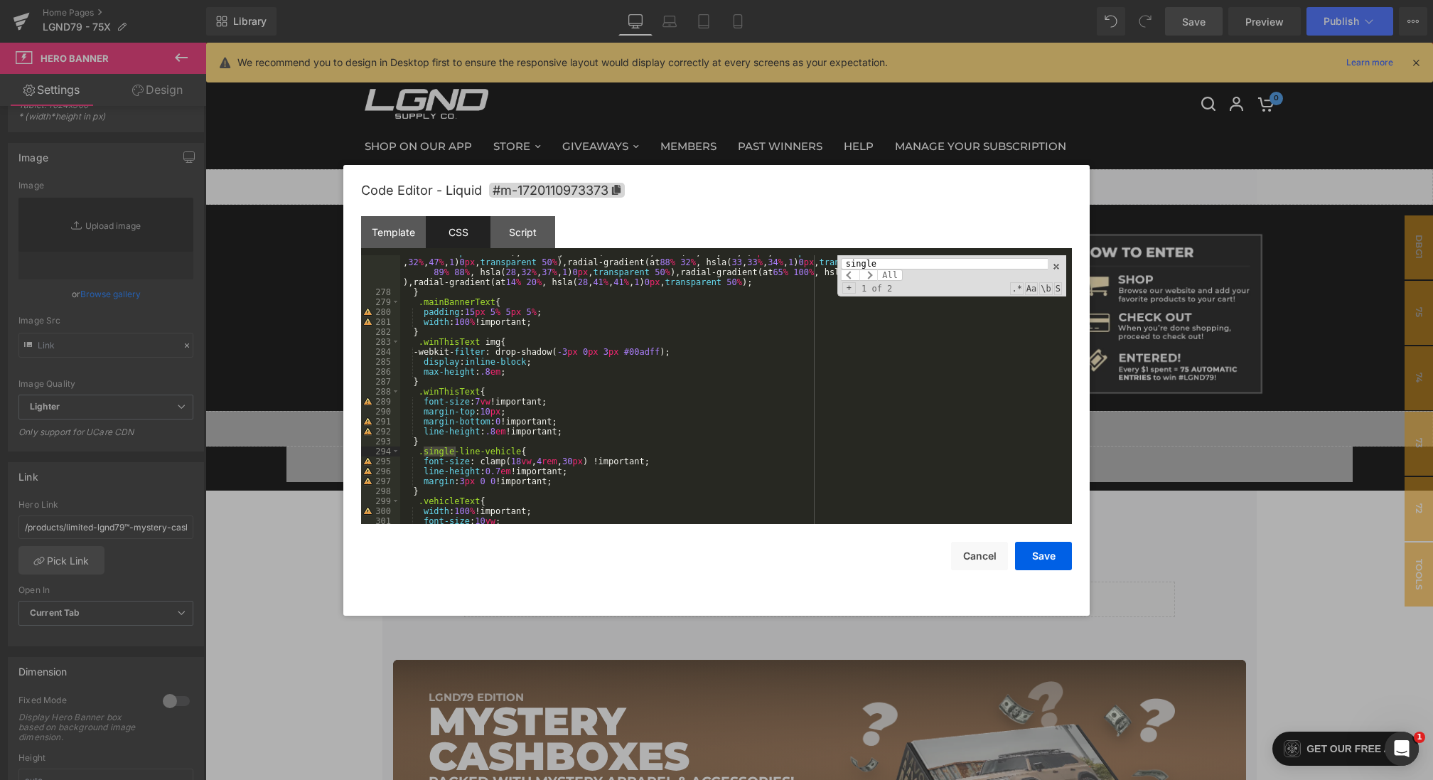
scroll to position [2863, 0]
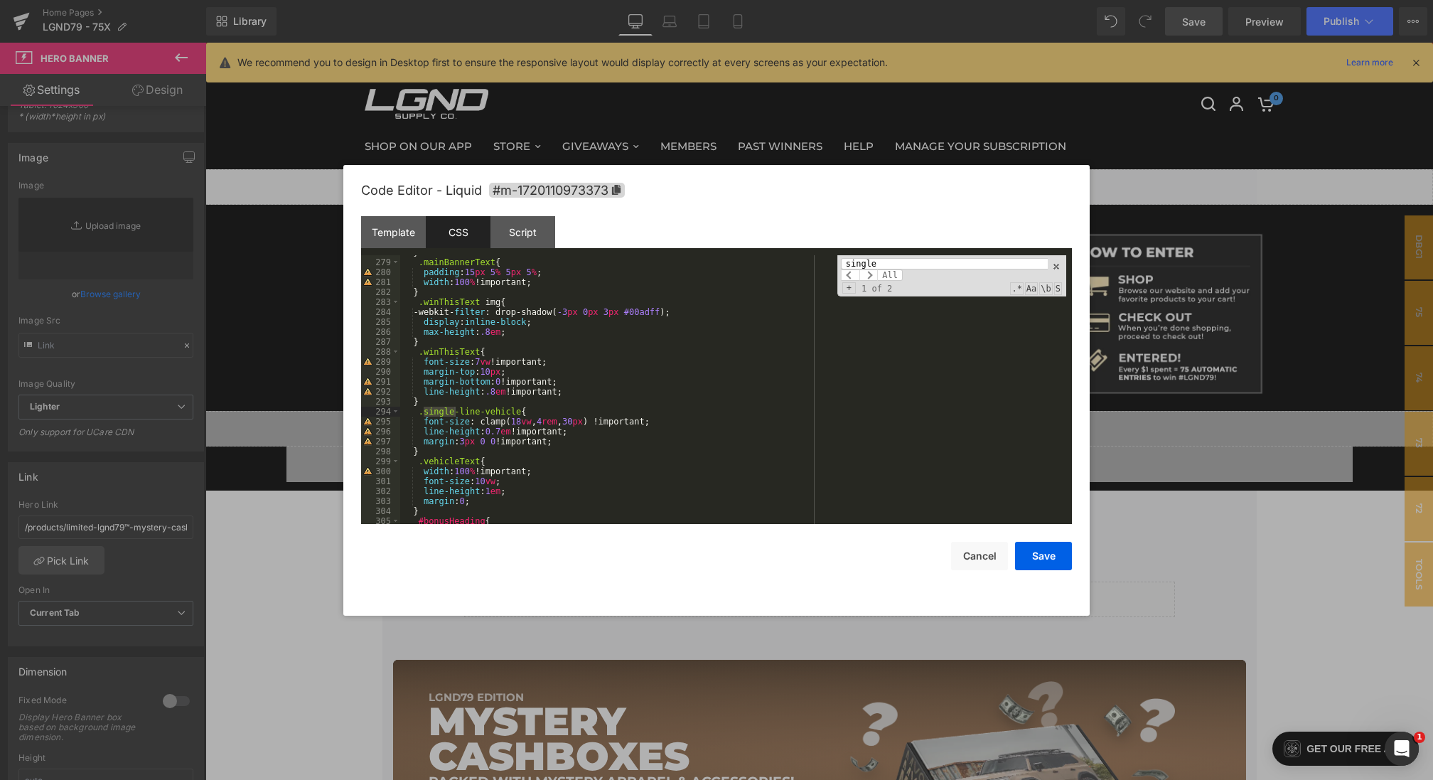
type input "single"
click at [629, 410] on div "} .mainBannerText { padding : 15 px 5 % 5 px 5 % ; width : 100 % !important; } …" at bounding box center [733, 391] width 666 height 288
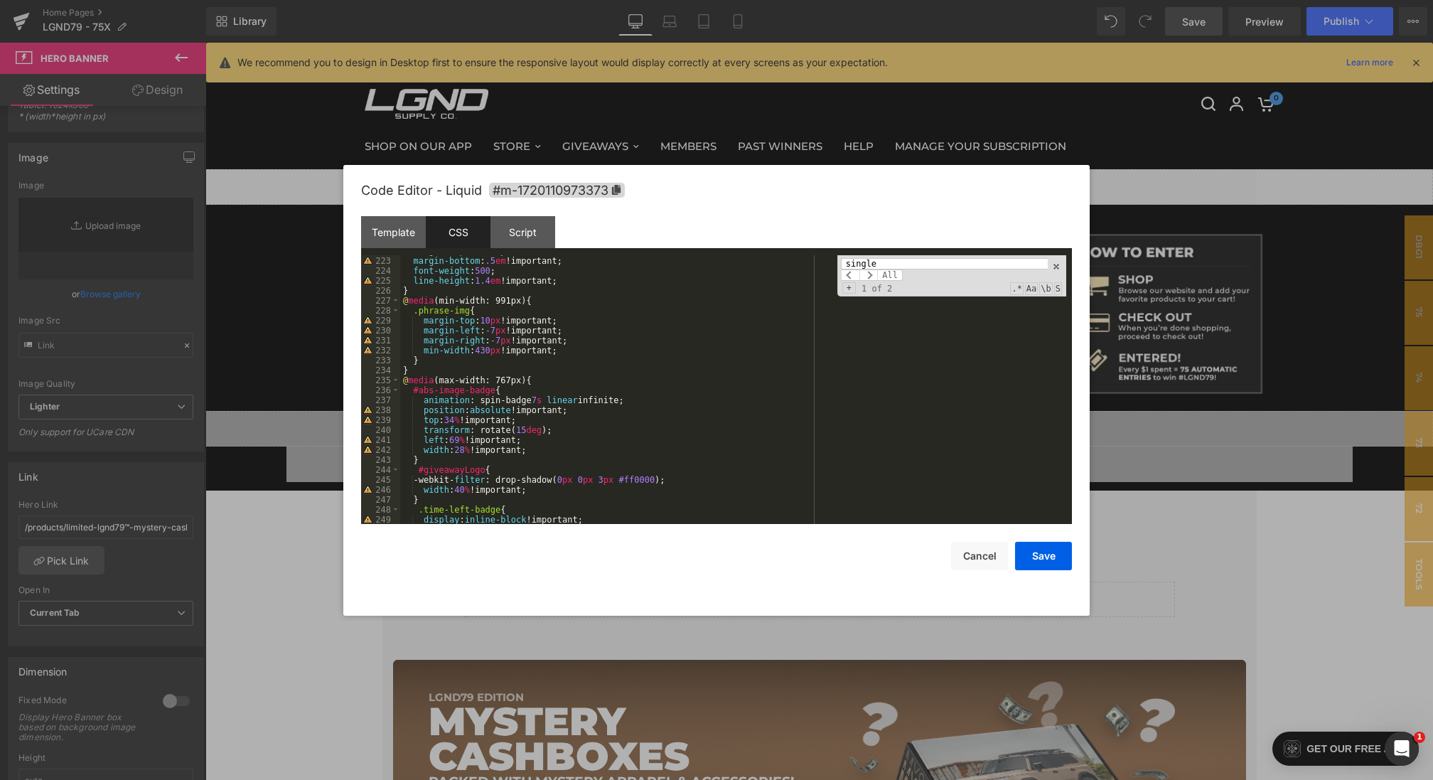
scroll to position [2267, 0]
click at [868, 274] on span at bounding box center [868, 274] width 18 height 11
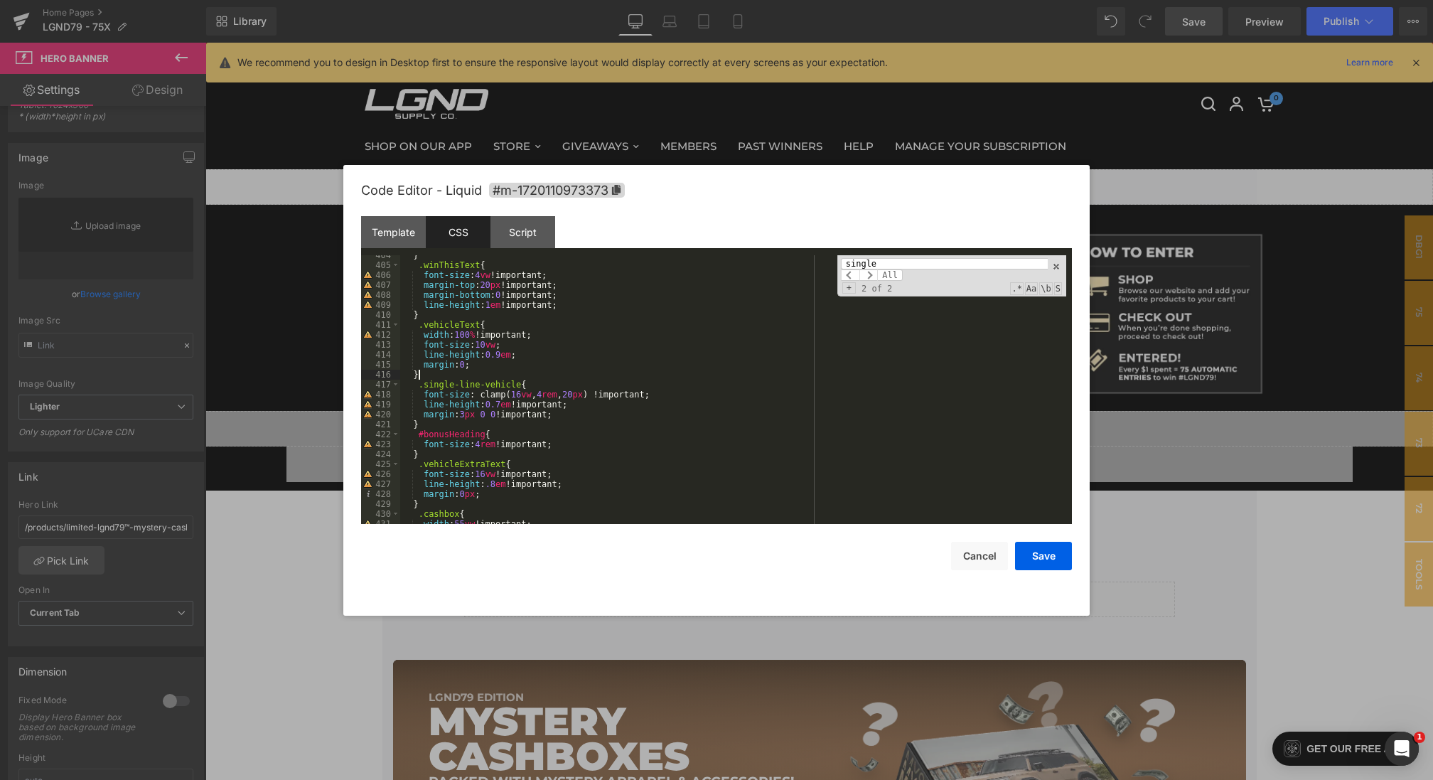
click at [571, 378] on div "} .winThisText { font-size : 4 vw !important; margin-top : 20 px !important; ma…" at bounding box center [733, 394] width 666 height 288
click at [576, 388] on div "} .winThisText { font-size : 4 vw !important; margin-top : 20 px !important; ma…" at bounding box center [733, 394] width 666 height 288
click at [1055, 563] on button "Save" at bounding box center [1043, 555] width 57 height 28
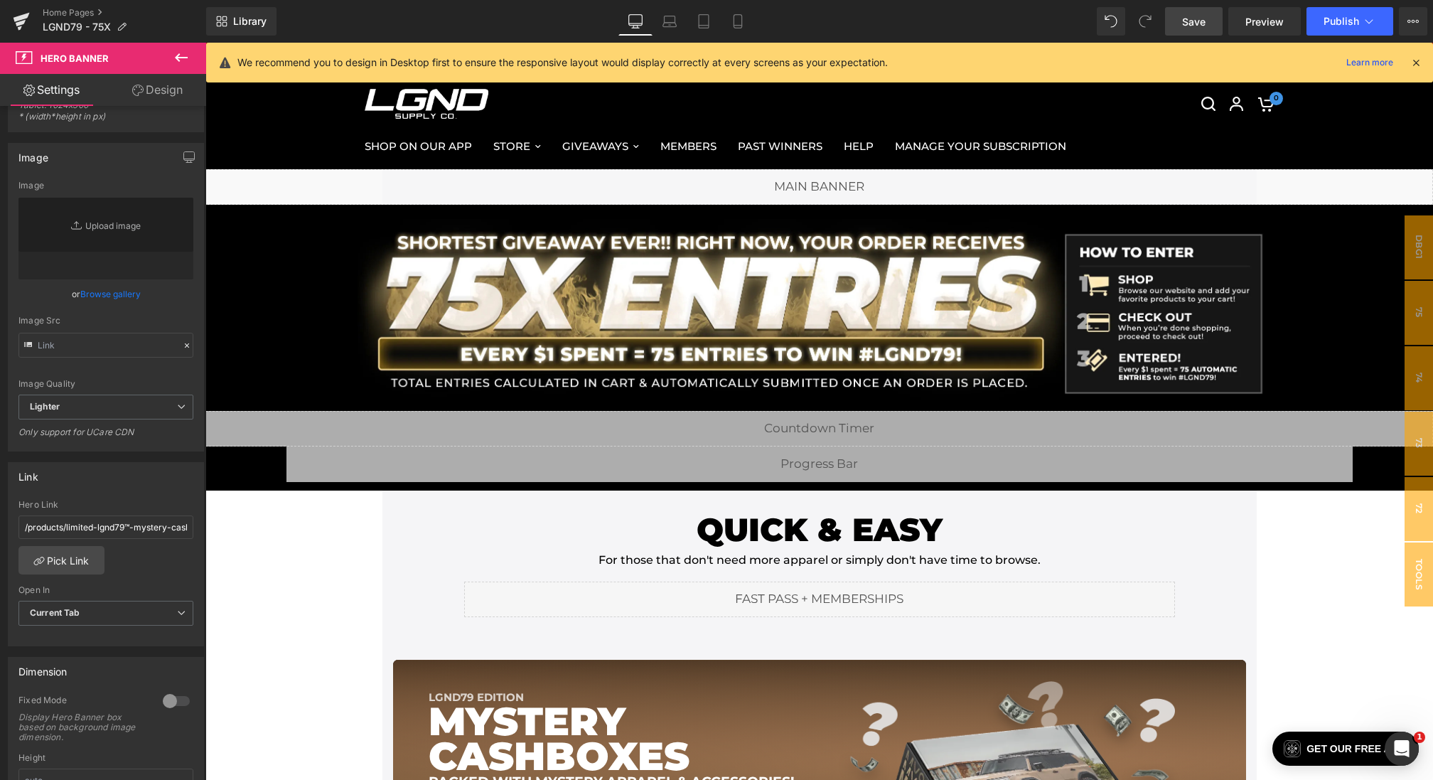
click at [1184, 18] on span "Save" at bounding box center [1193, 21] width 23 height 15
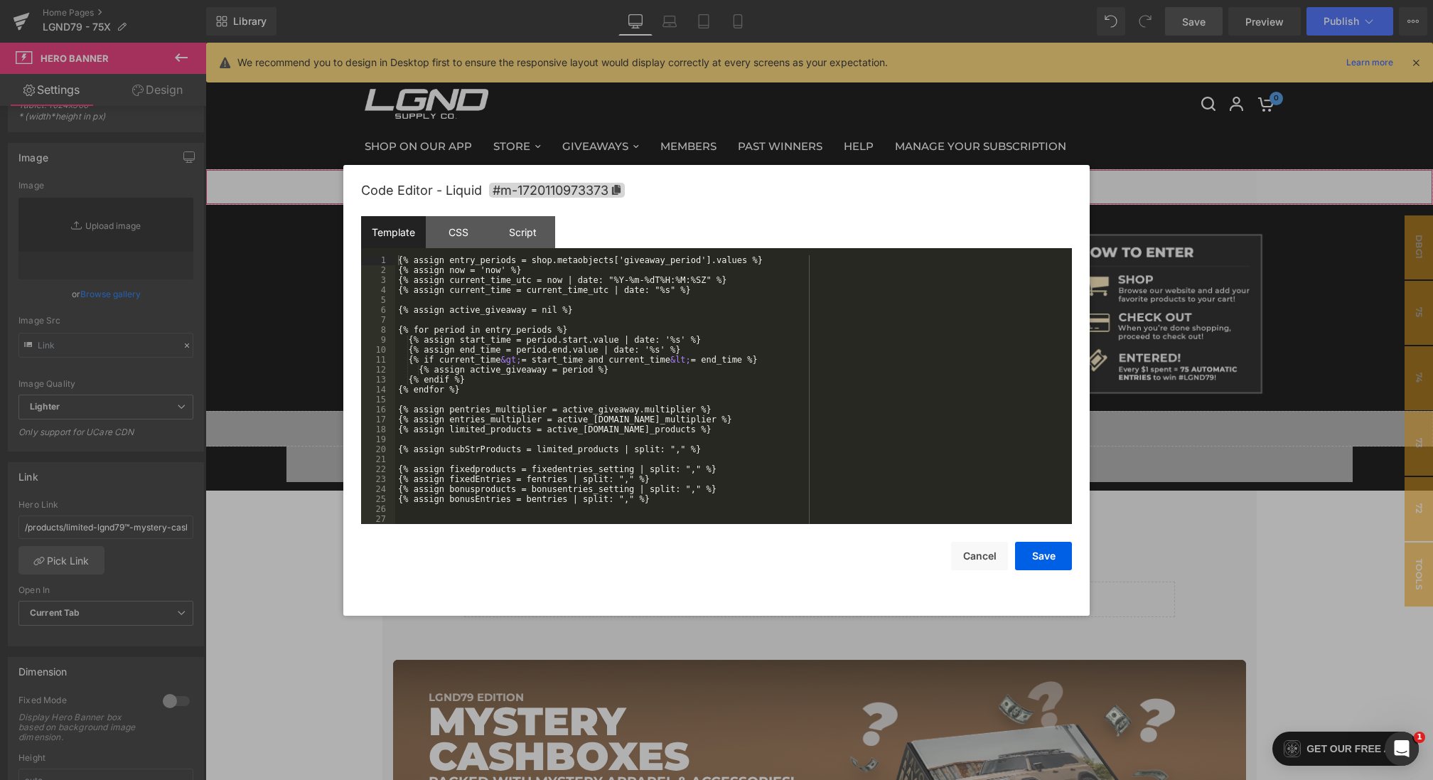
click at [500, 0] on div "Hero Banner You are previewing how the will restyle your page. You can not edit…" at bounding box center [716, 0] width 1433 height 0
click at [434, 234] on div "CSS" at bounding box center [458, 232] width 65 height 32
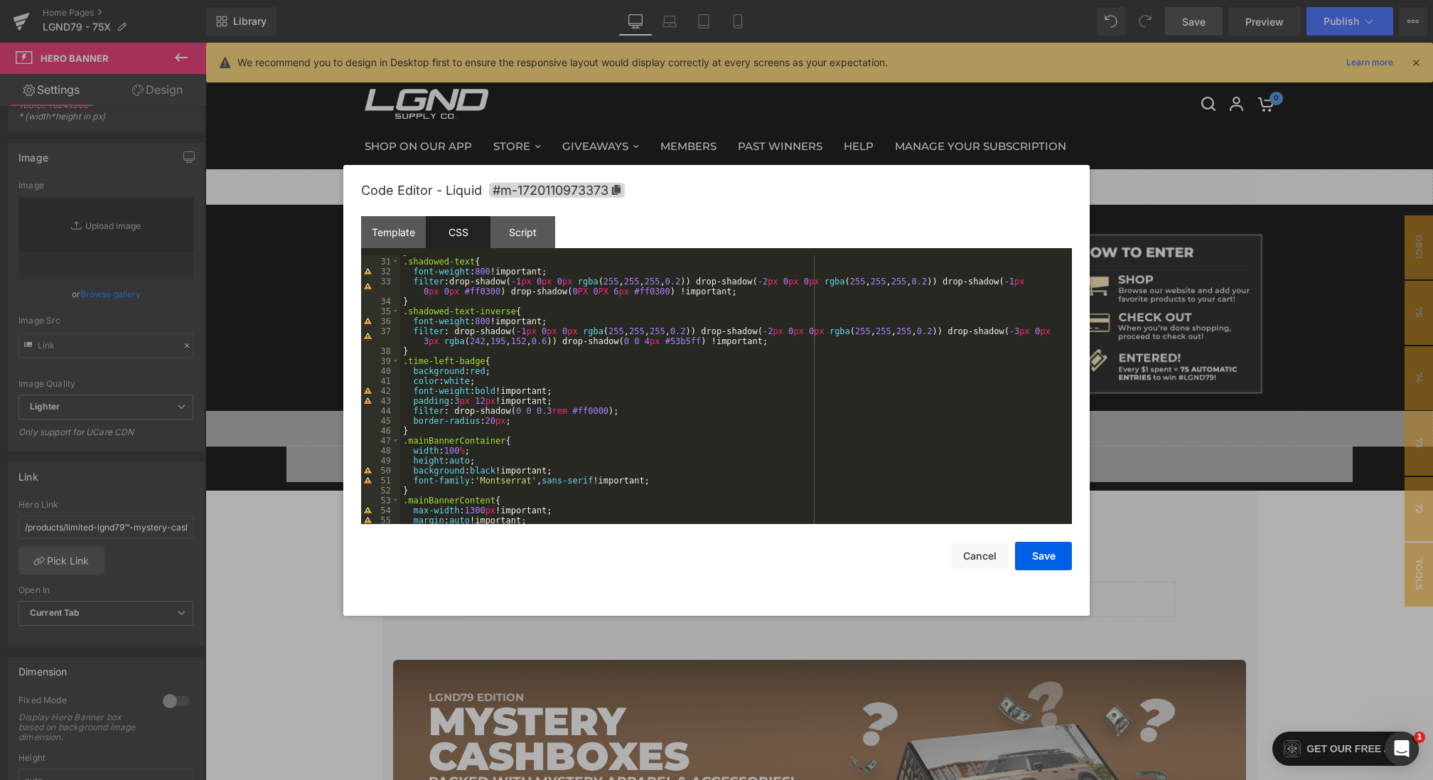
scroll to position [307, 0]
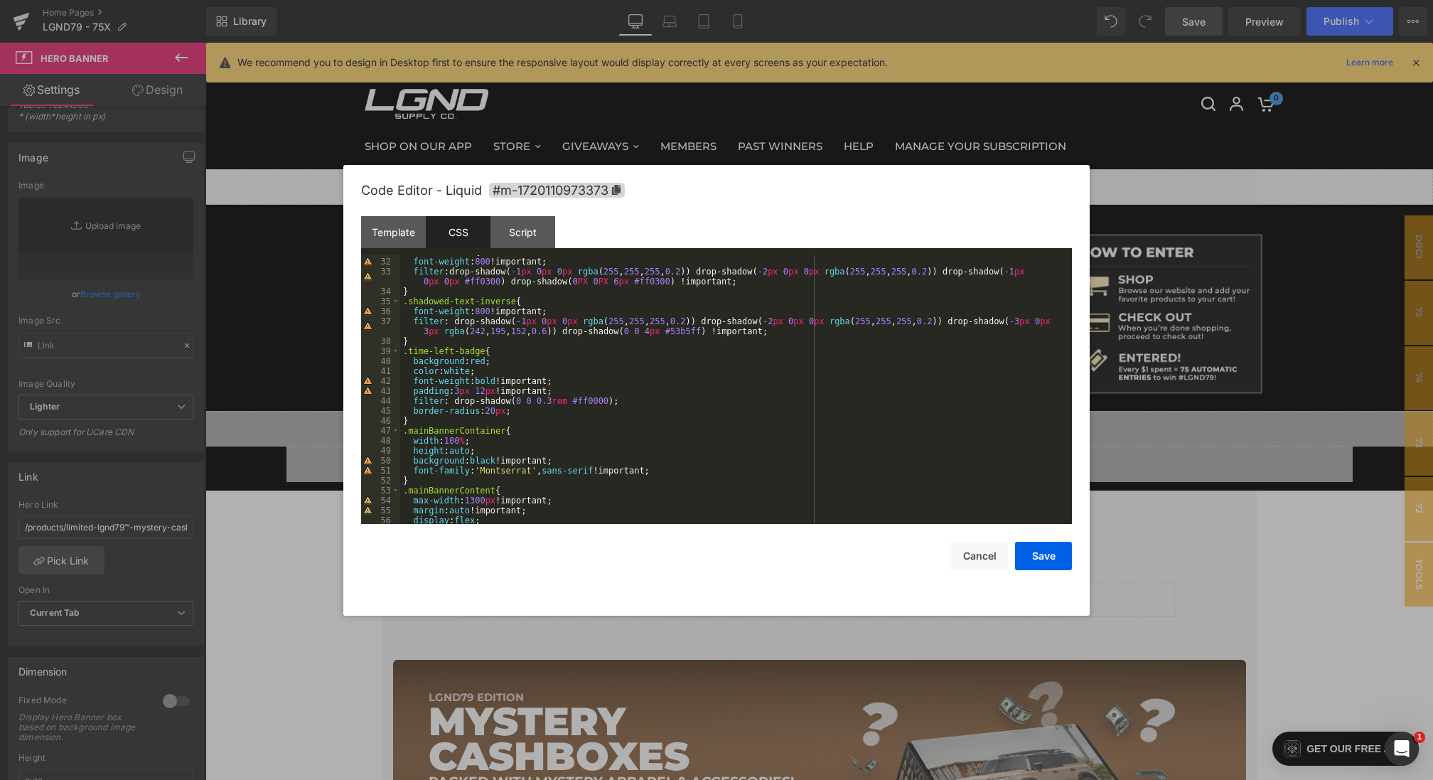
click at [392, 211] on div "Code Editor - Liquid #m-1720110973373" at bounding box center [716, 190] width 711 height 51
click at [395, 222] on div "Template" at bounding box center [392, 231] width 65 height 32
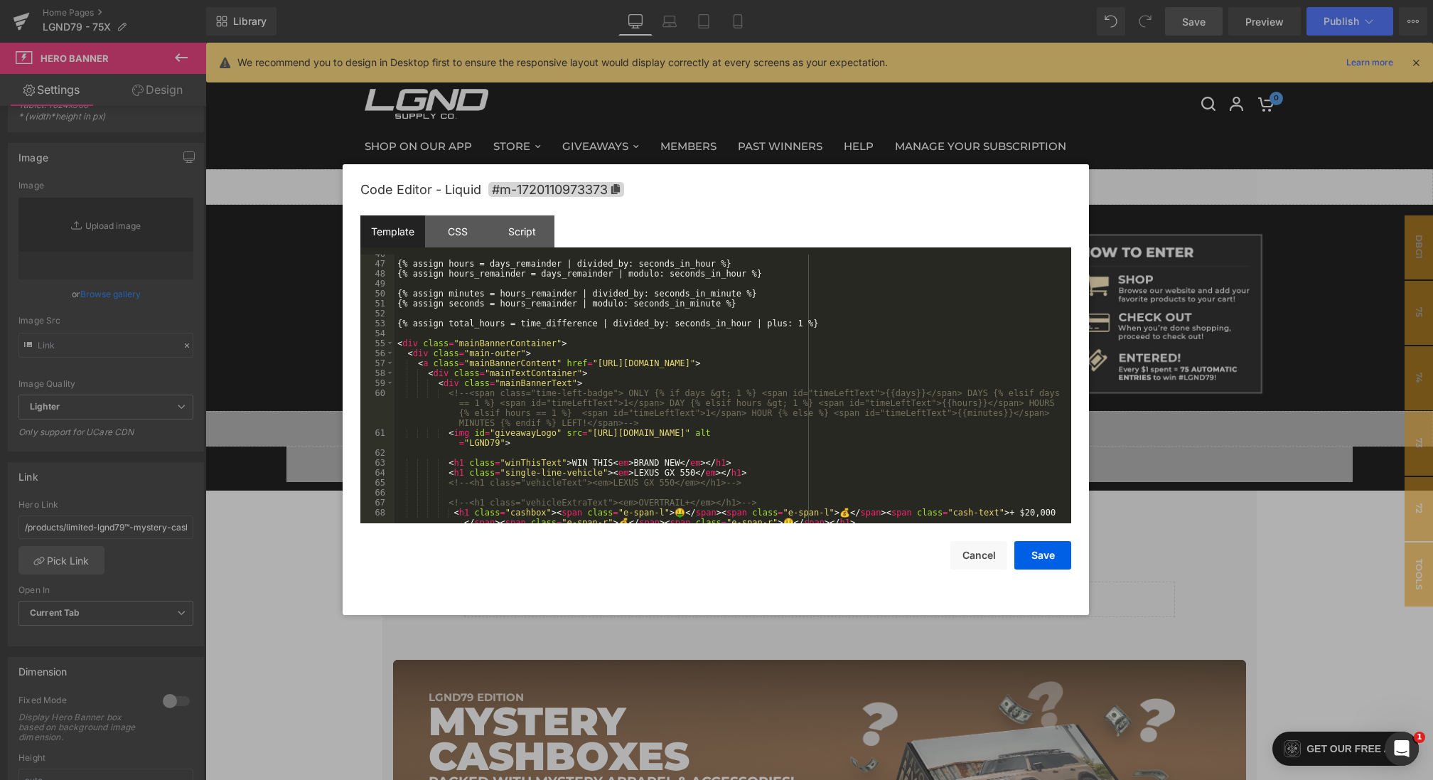
scroll to position [513, 0]
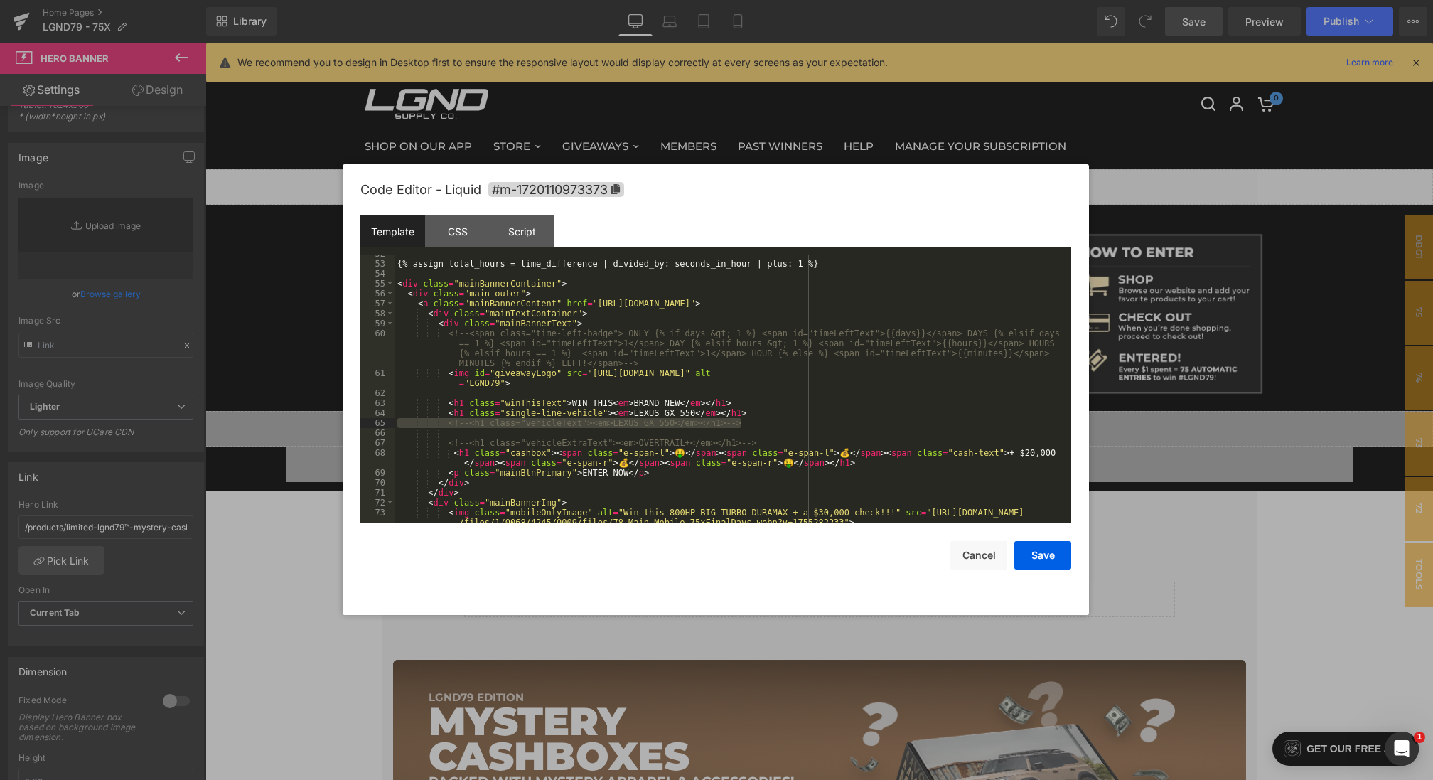
drag, startPoint x: 757, startPoint y: 426, endPoint x: 357, endPoint y: 421, distance: 400.8
click at [357, 421] on div "Code Editor - Liquid #m-1720110973373 Template CSS Script Data 52 53 54 55 56 5…" at bounding box center [715, 389] width 746 height 451
drag, startPoint x: 767, startPoint y: 414, endPoint x: 164, endPoint y: 410, distance: 603.3
click at [164, 410] on body "Hero Banner You are previewing how the will restyle your page. You can not edit…" at bounding box center [716, 390] width 1433 height 780
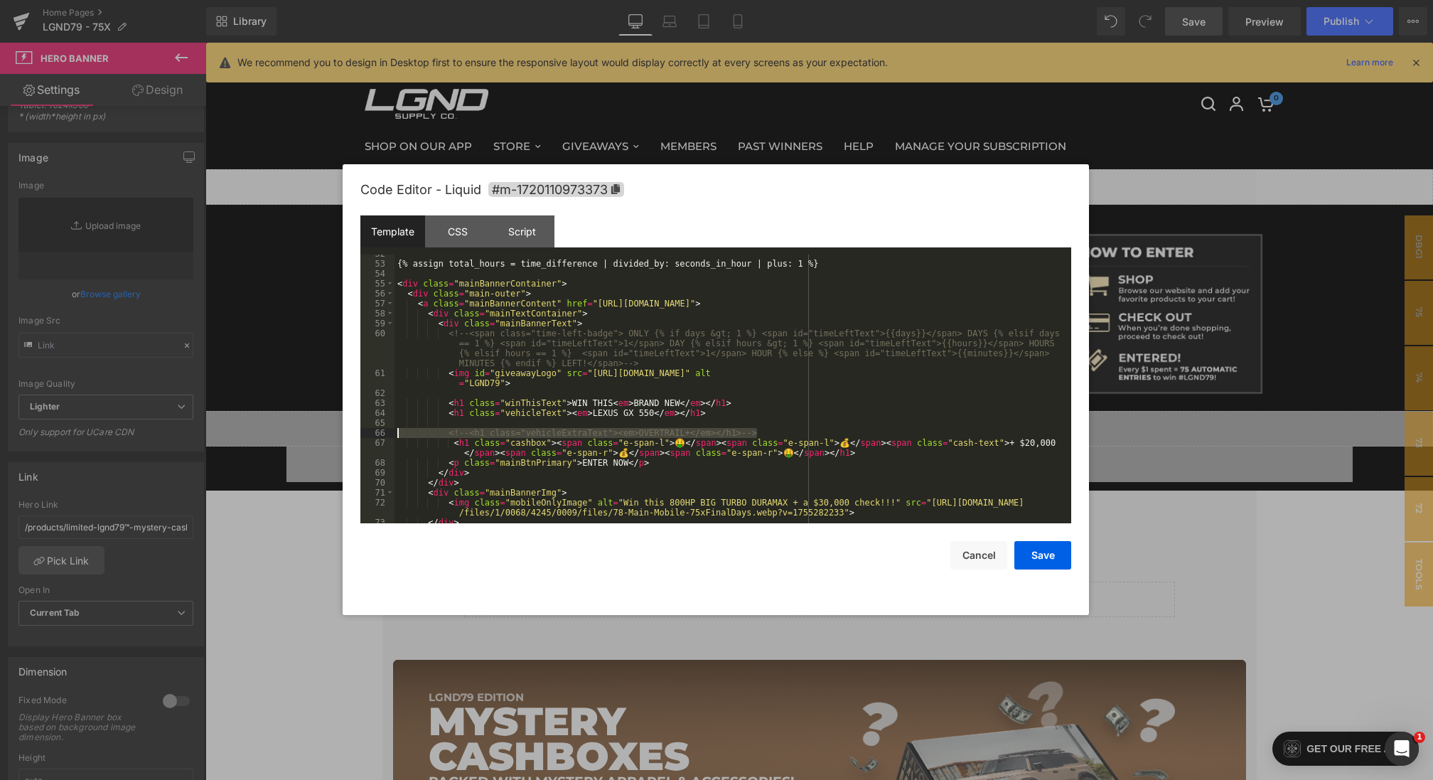
drag, startPoint x: 787, startPoint y: 434, endPoint x: 149, endPoint y: 433, distance: 638.1
click at [149, 433] on body "Hero Banner You are previewing how the will restyle your page. You can not edit…" at bounding box center [716, 390] width 1433 height 780
click at [610, 422] on div "{% assign total_hours = time_difference | divided_by: seconds_in_hour | plus: 1…" at bounding box center [729, 393] width 671 height 288
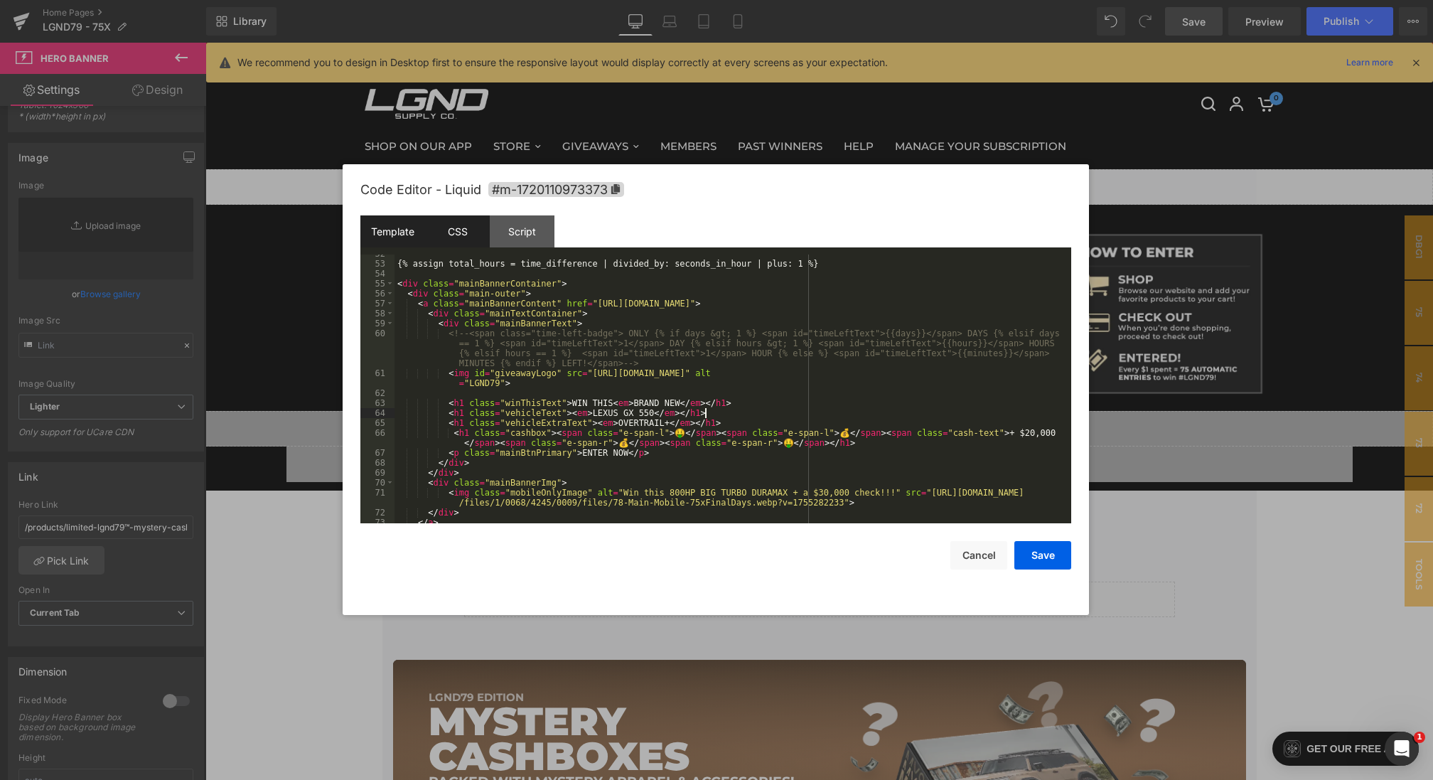
click at [468, 225] on div "CSS" at bounding box center [457, 231] width 65 height 32
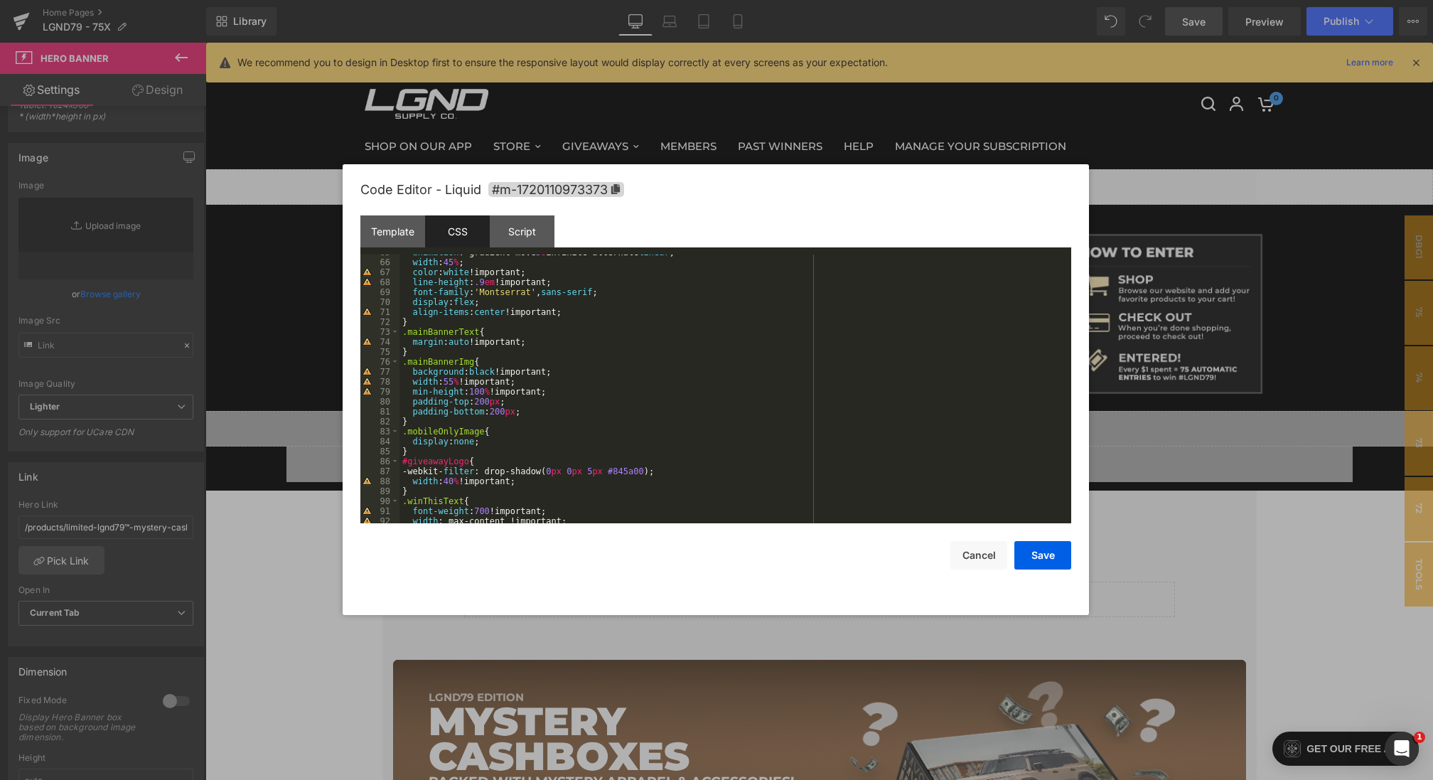
scroll to position [826, 0]
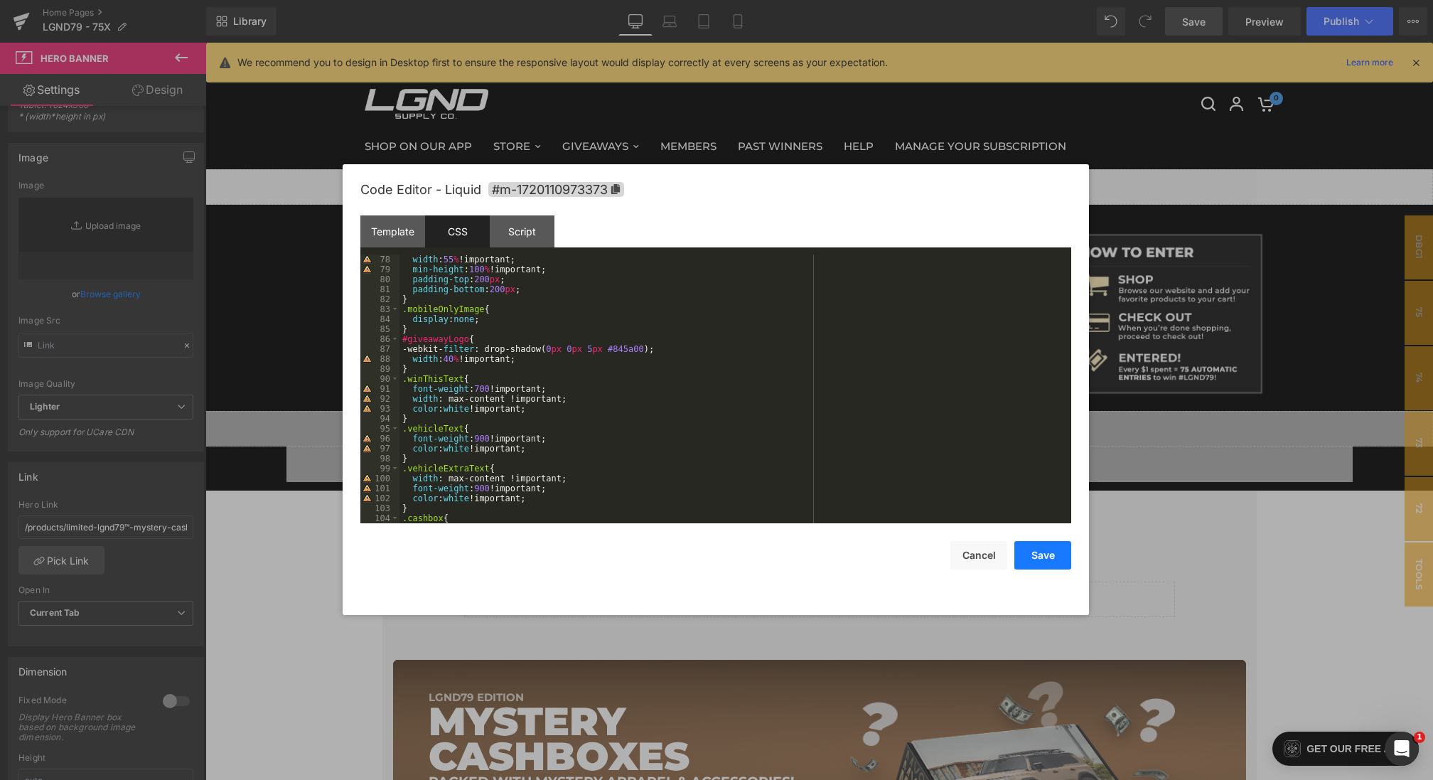
click at [1046, 563] on button "Save" at bounding box center [1042, 555] width 57 height 28
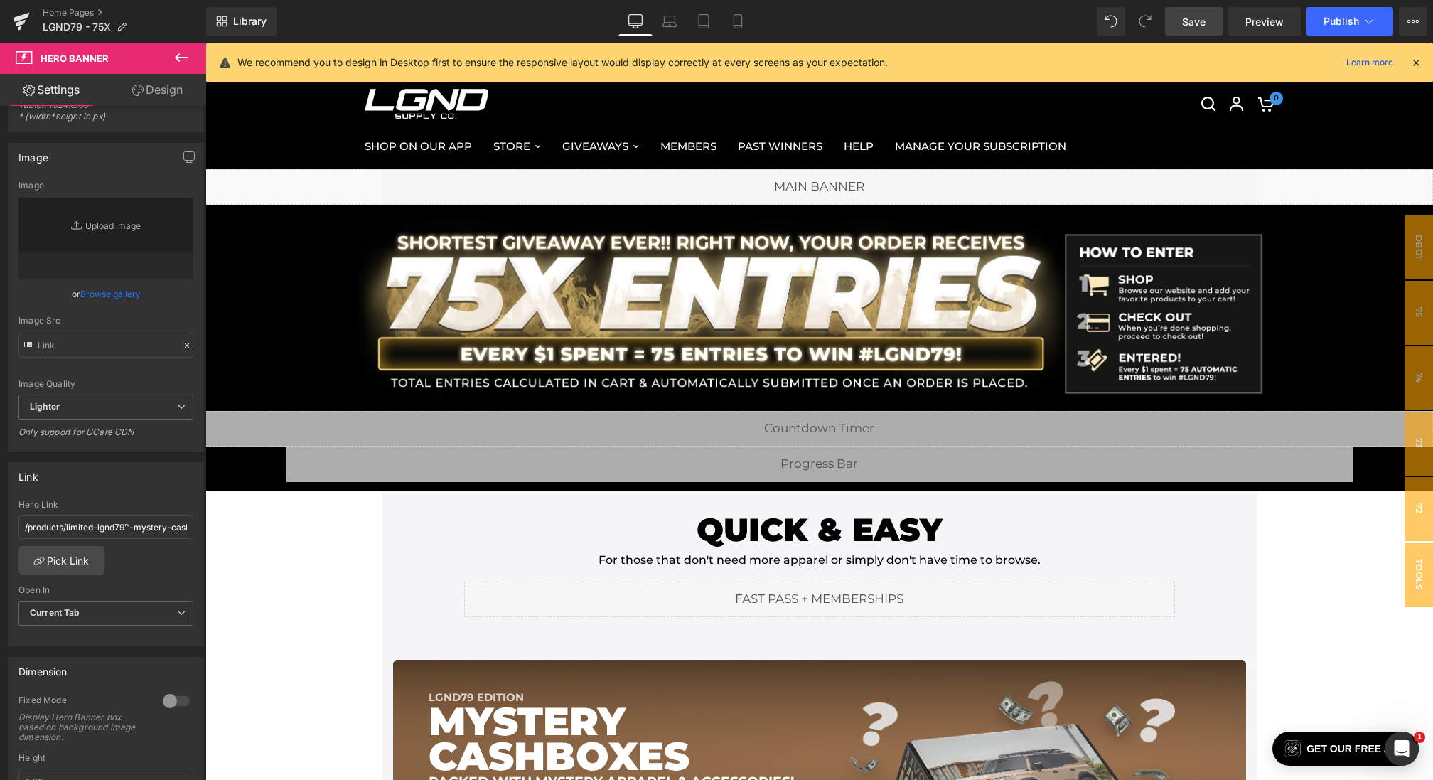
drag, startPoint x: 1185, startPoint y: 26, endPoint x: 429, endPoint y: 166, distance: 769.0
click at [1185, 26] on span "Save" at bounding box center [1193, 21] width 23 height 15
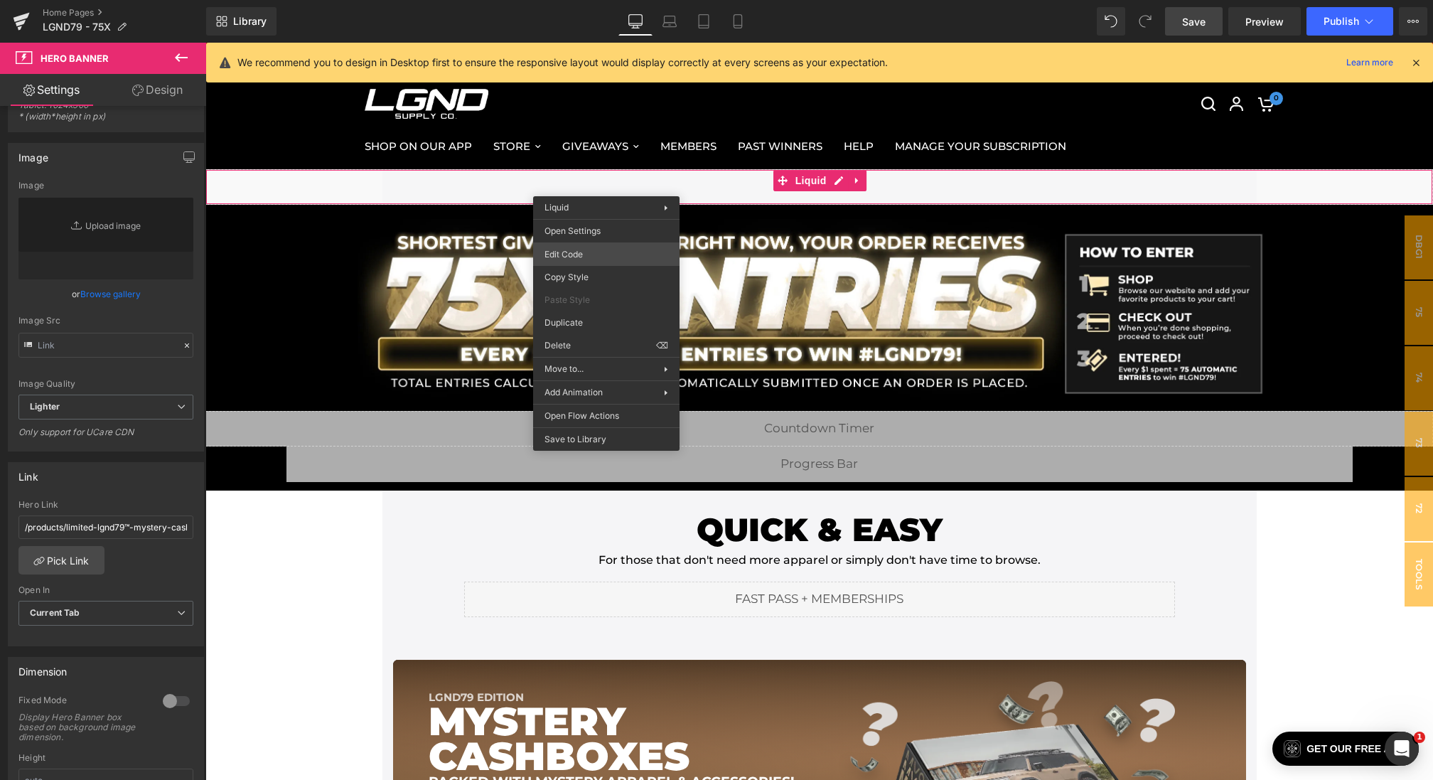
click at [592, 0] on div "Hero Banner You are previewing how the will restyle your page. You can not edit…" at bounding box center [716, 0] width 1433 height 0
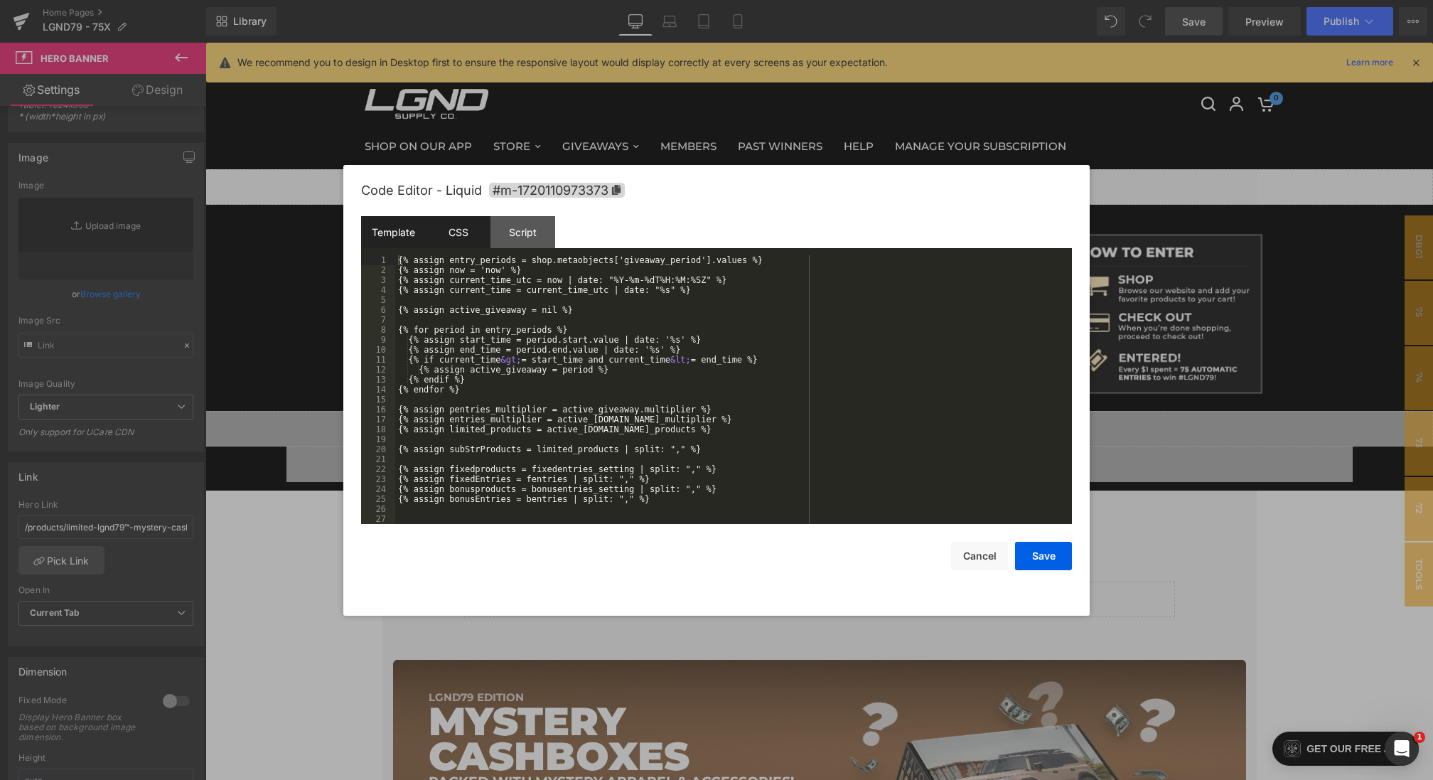
click at [460, 234] on div "CSS" at bounding box center [458, 232] width 65 height 32
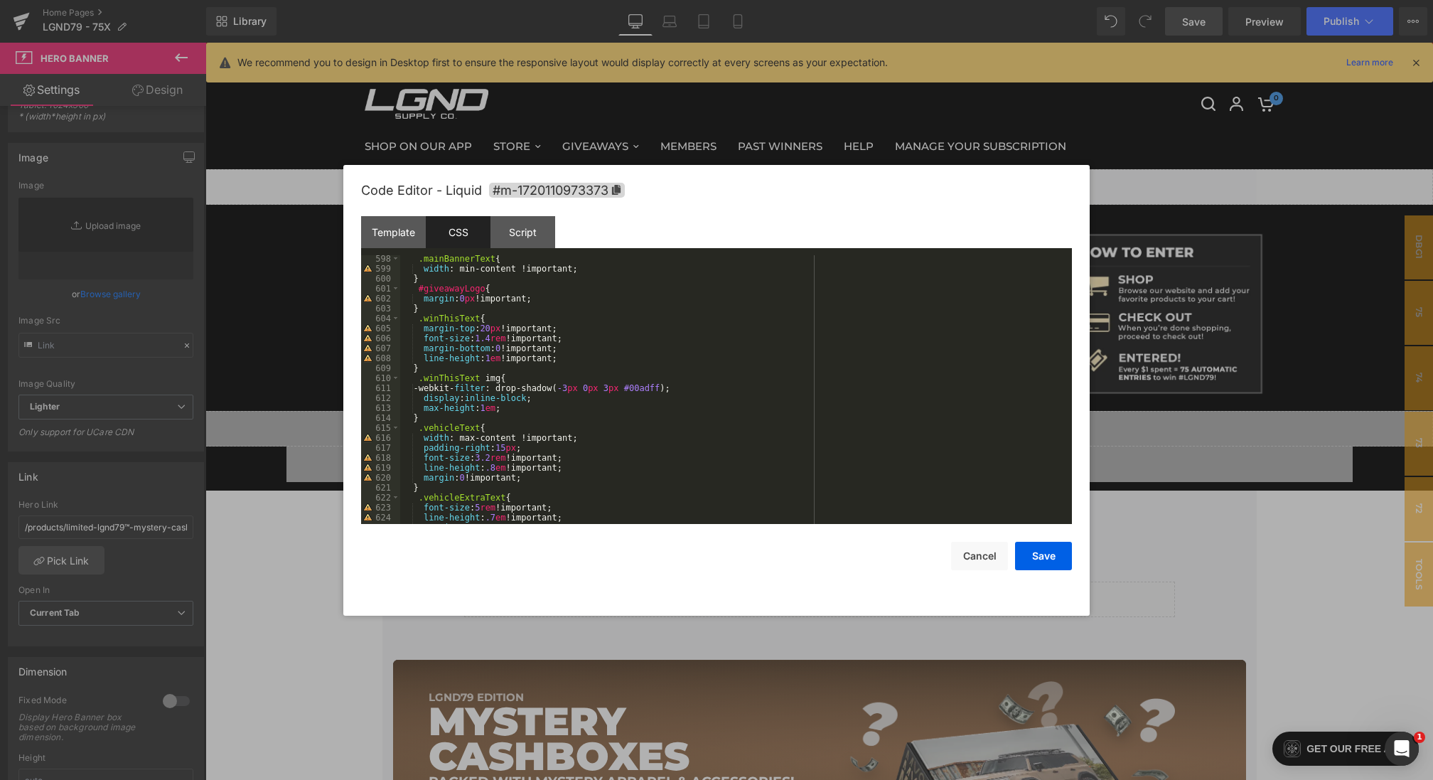
scroll to position [6144, 0]
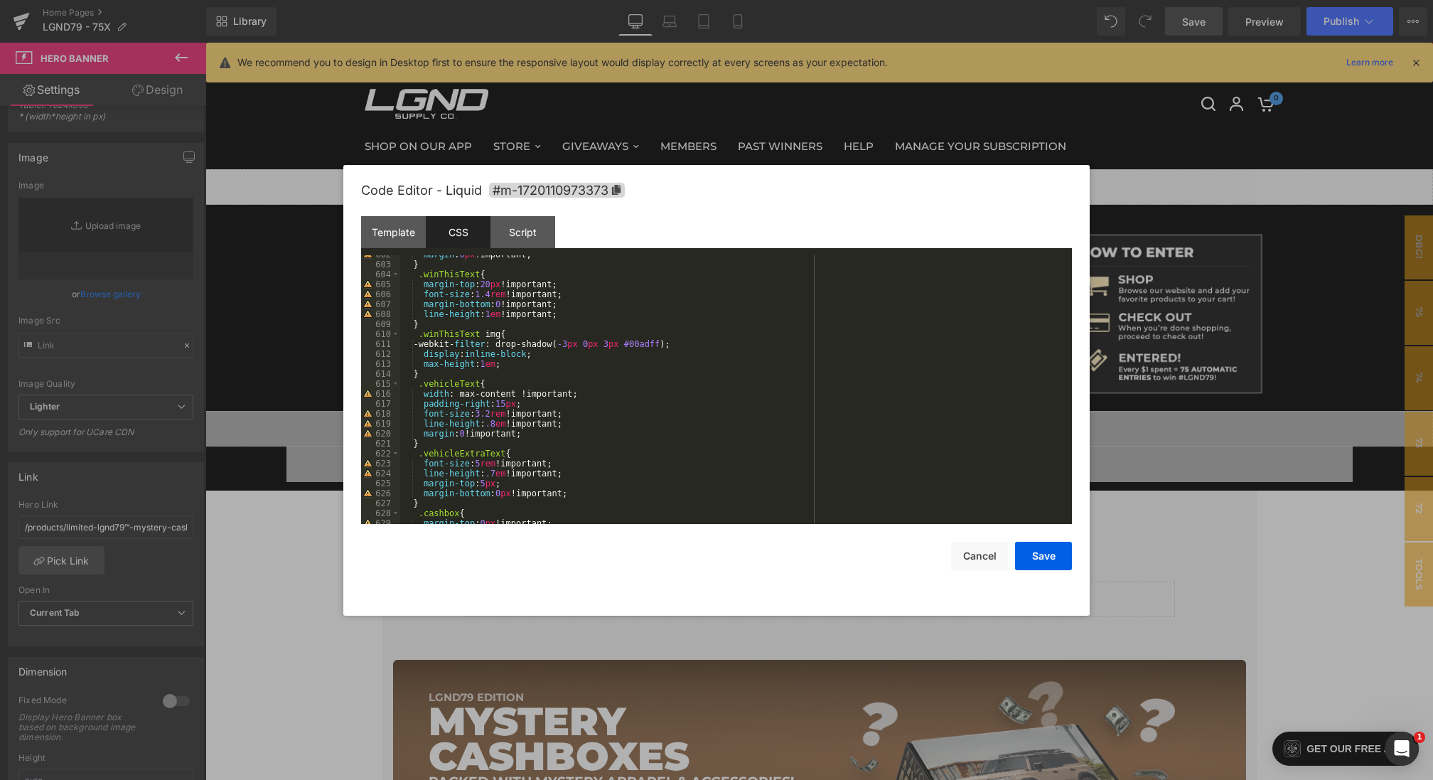
click at [485, 459] on div "margin : 0 px !important; } .winThisText { margin-top : 20 px !important; font-…" at bounding box center [733, 393] width 666 height 288
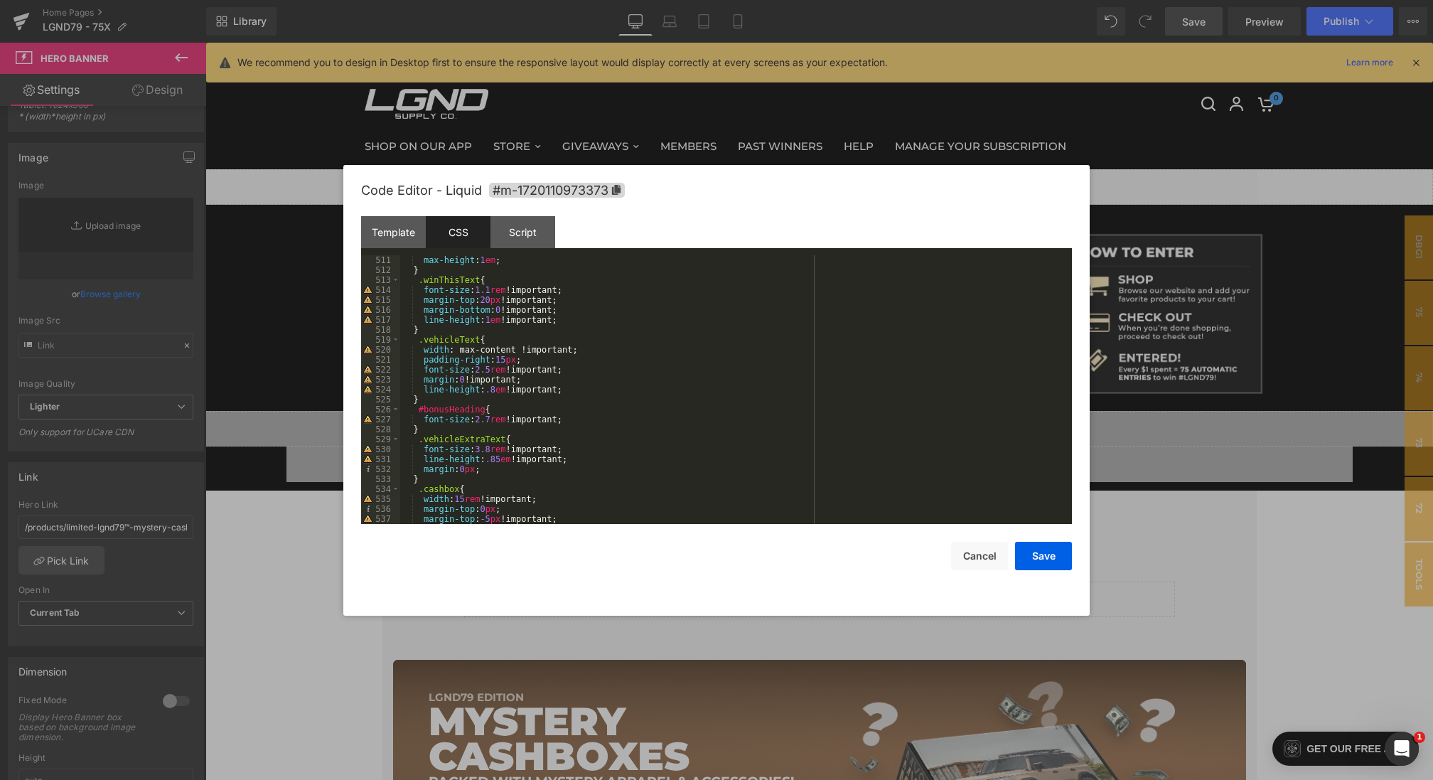
scroll to position [5223, 0]
click at [495, 372] on div "max-height : 1 em ; } .winThisText { font-size : 1.1 rem !important; margin-top…" at bounding box center [733, 399] width 666 height 288
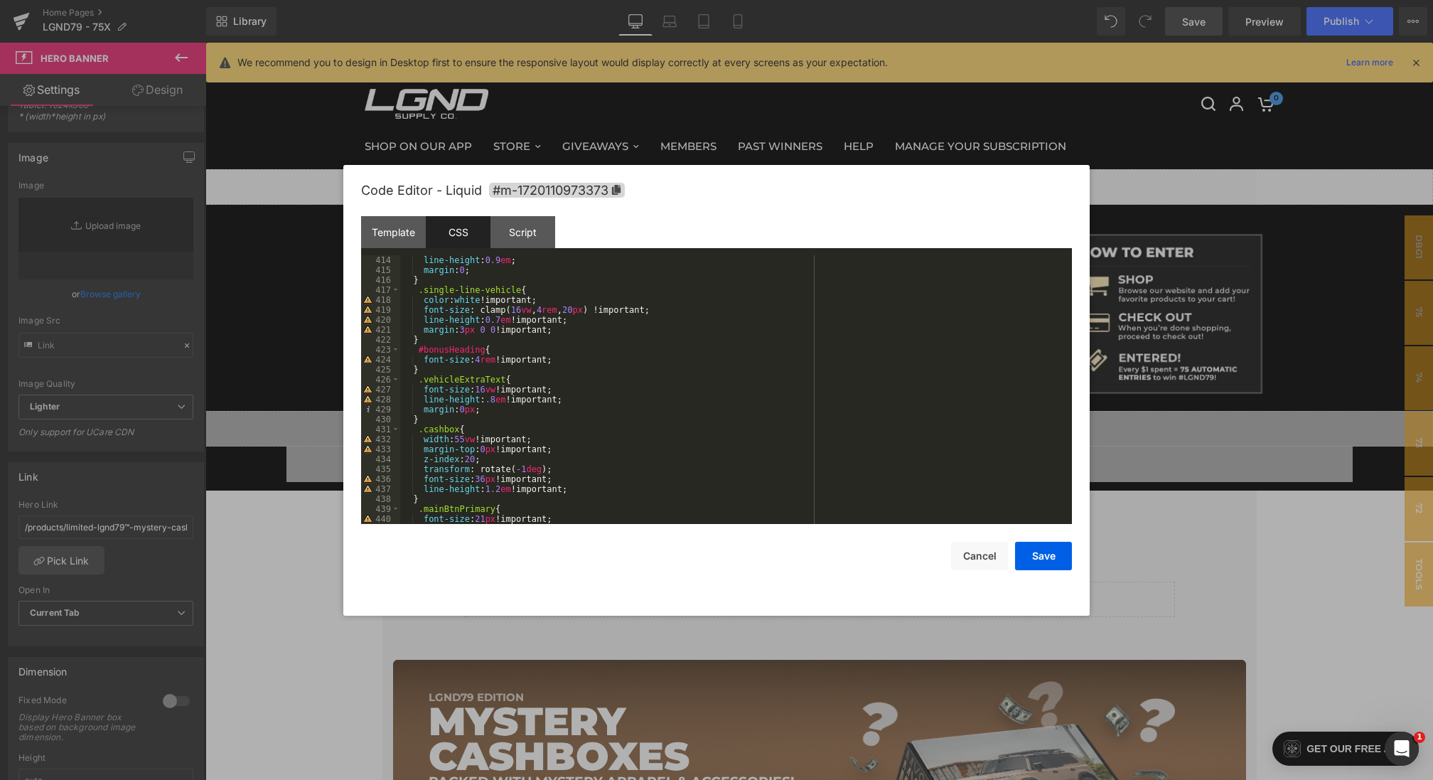
scroll to position [4227, 0]
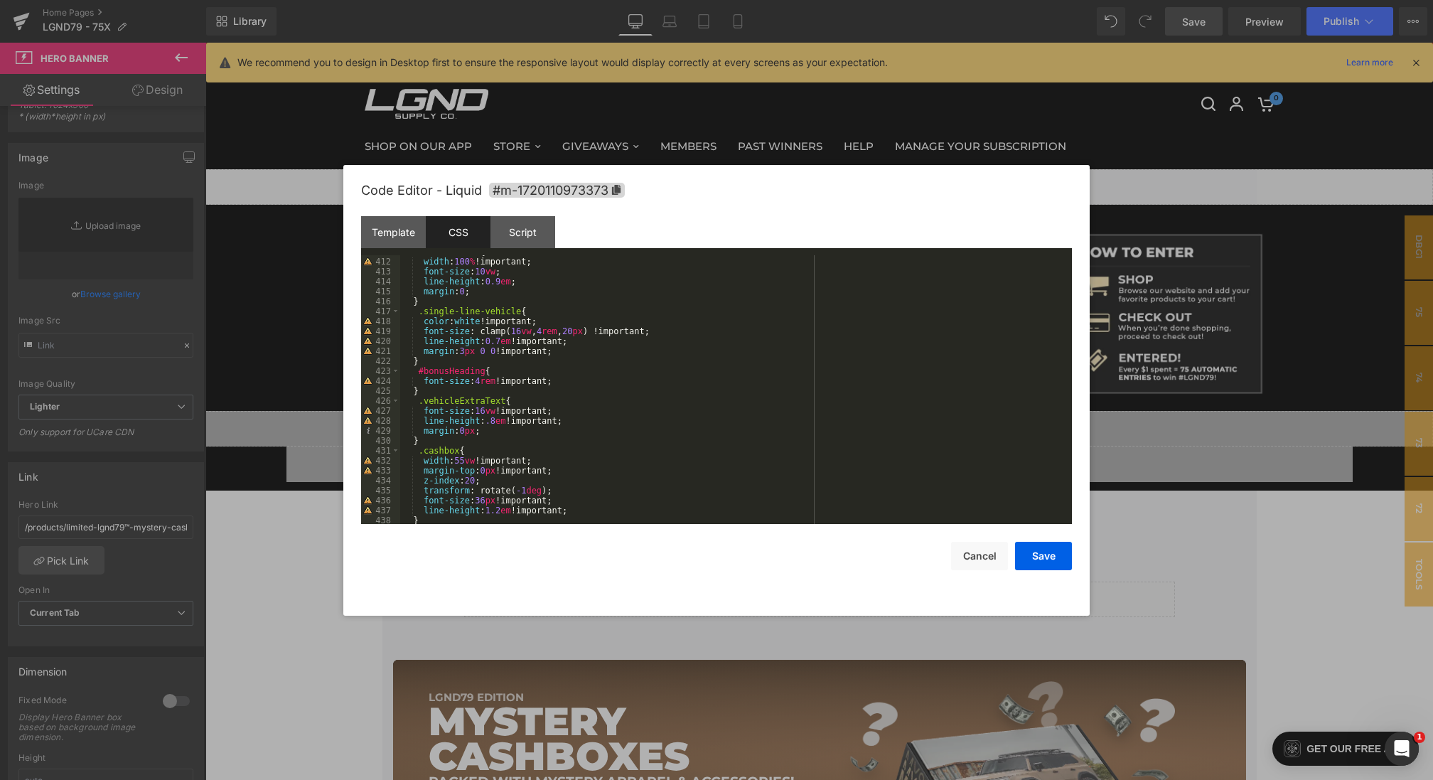
click at [490, 407] on div ".vehicleText { width : 100 % !important; font-size : 10 vw ; line-height : 0.9 …" at bounding box center [733, 391] width 666 height 288
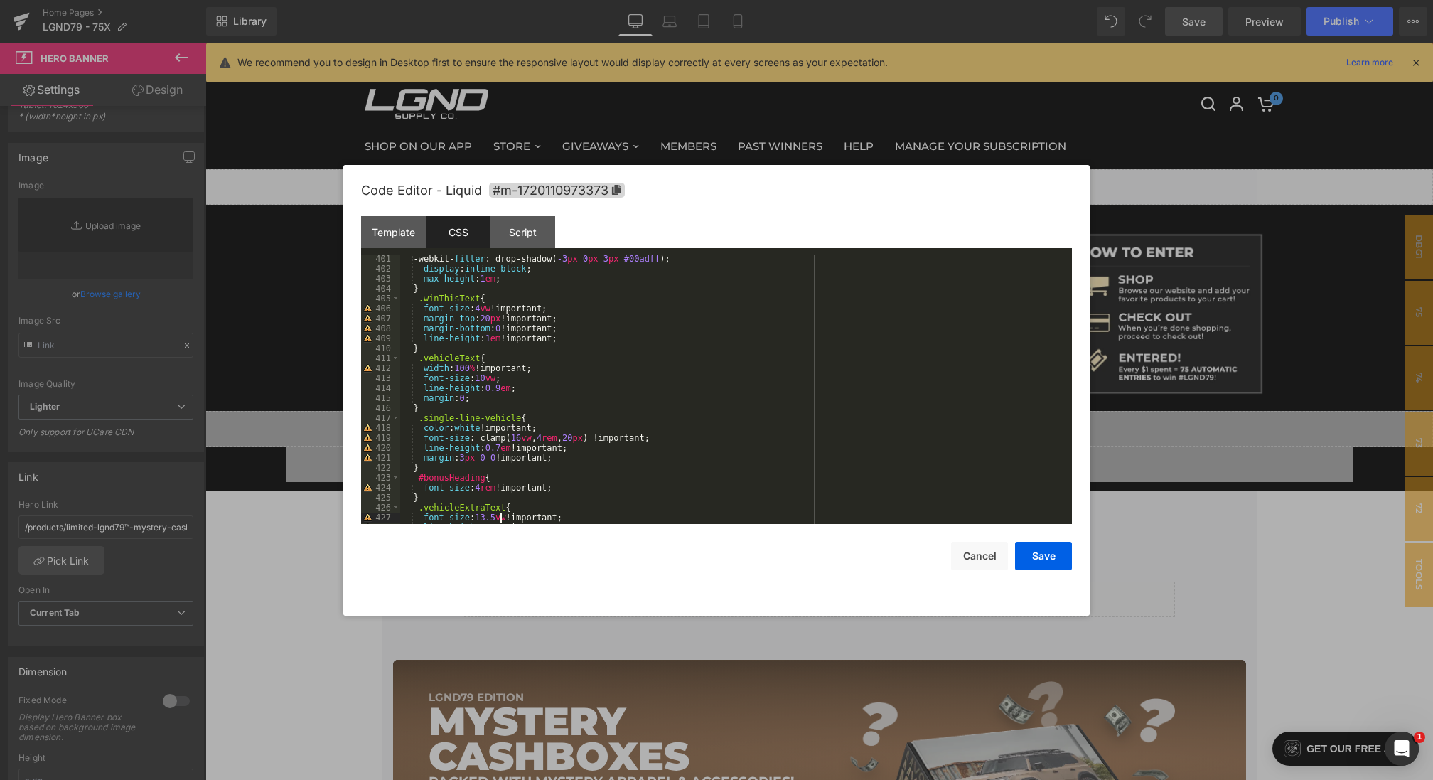
scroll to position [4120, 0]
click at [489, 380] on div "-webkit- filter : drop-shadow( -3 px 0 px 3 px #00adff ); display : inline-bloc…" at bounding box center [733, 398] width 666 height 288
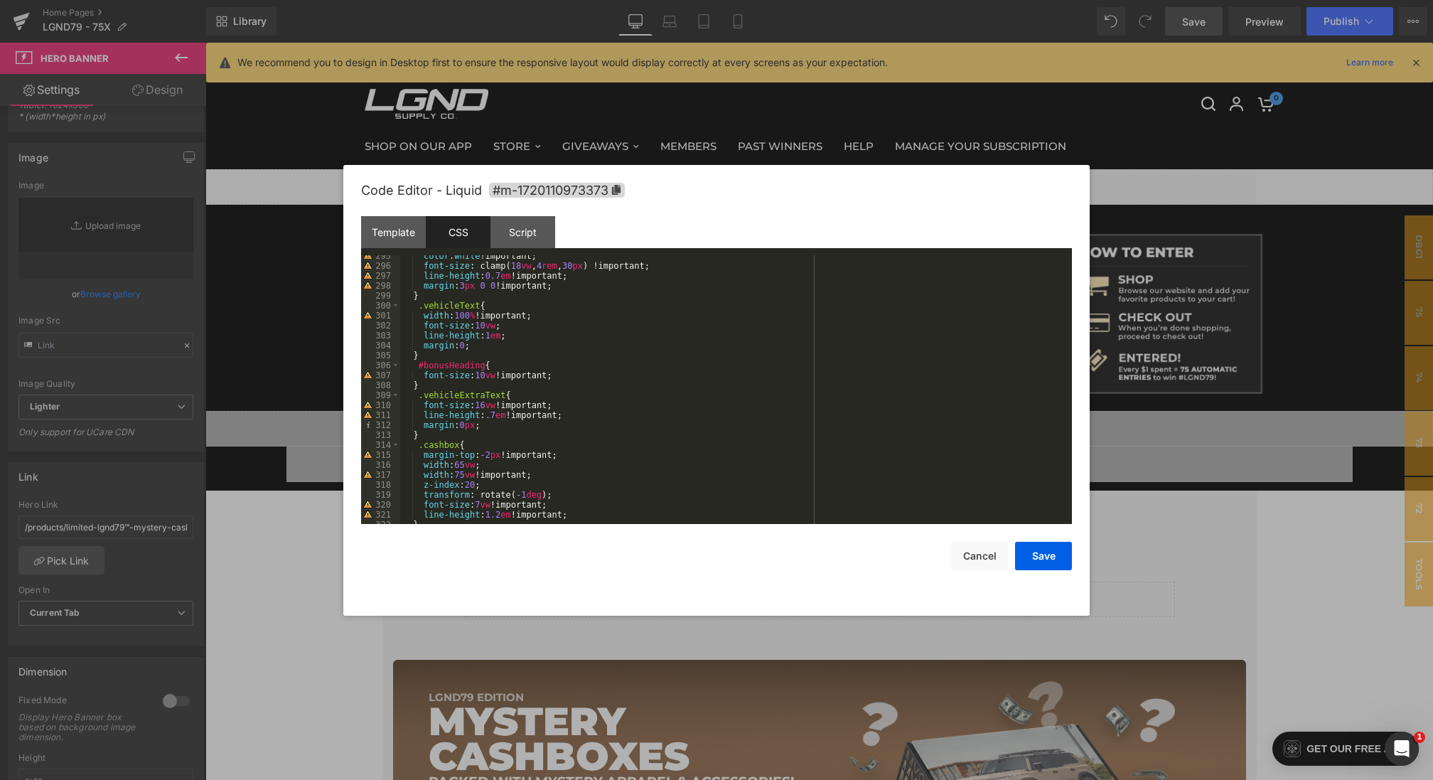
scroll to position [3067, 0]
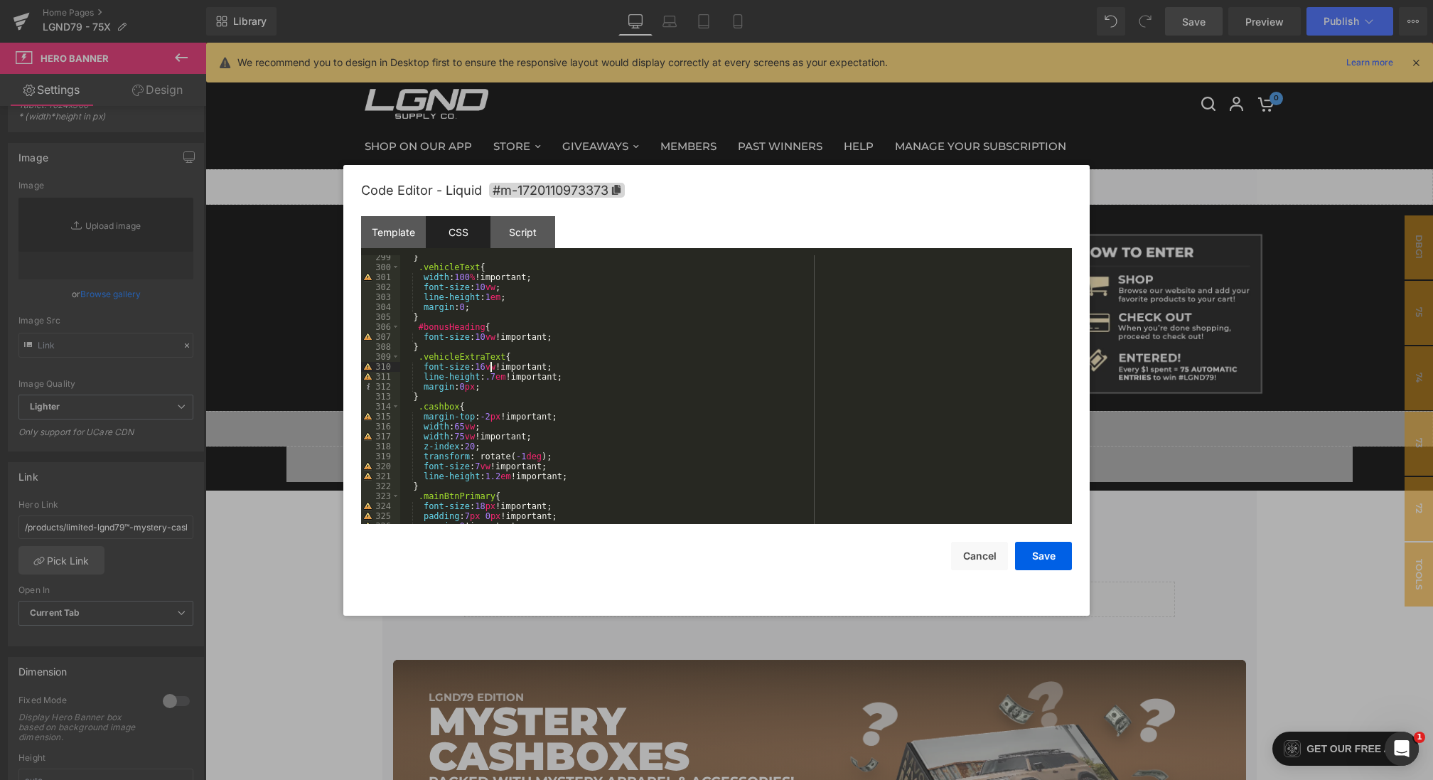
click at [488, 367] on div "} .vehicleText { width : 100 % !important; font-size : 10 vw ; line-height : 1 …" at bounding box center [733, 396] width 666 height 288
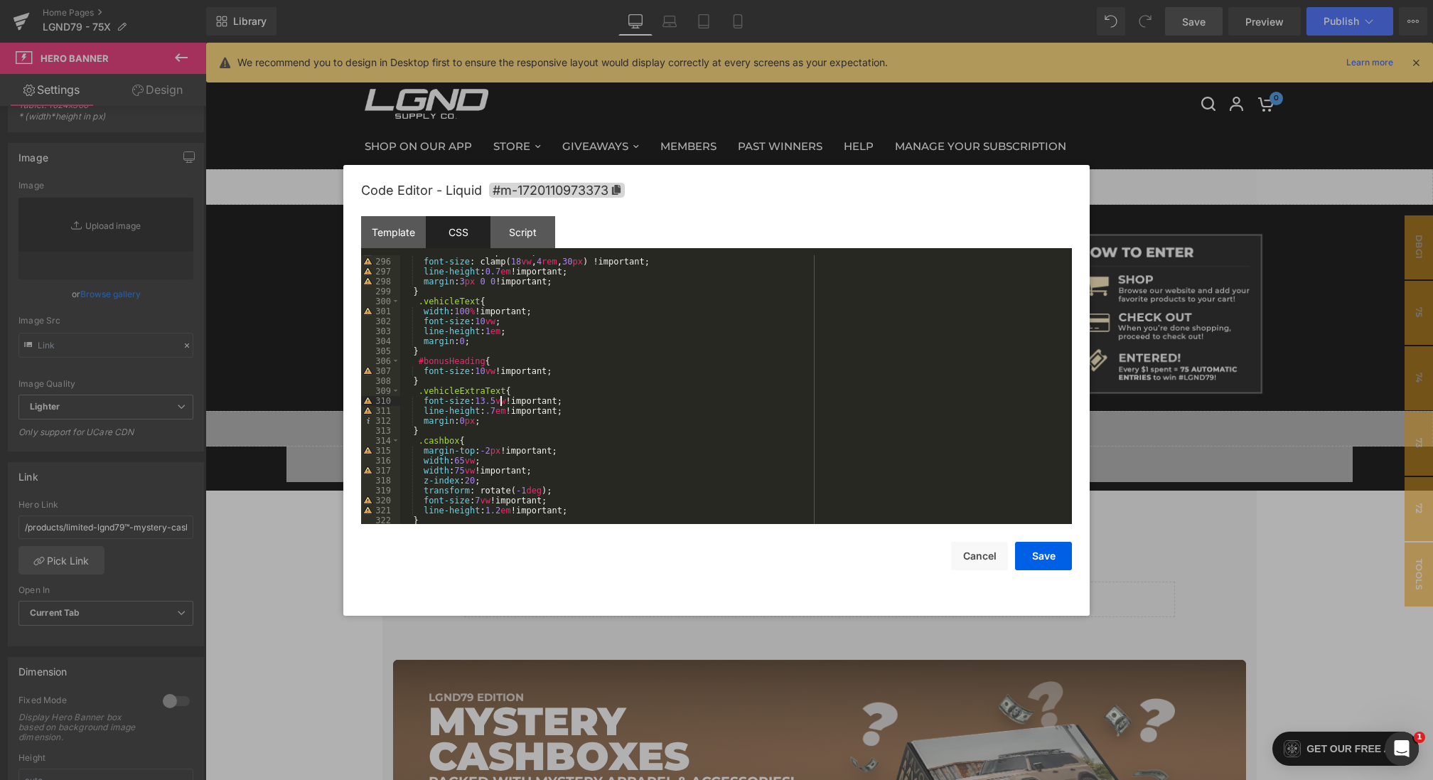
scroll to position [3006, 0]
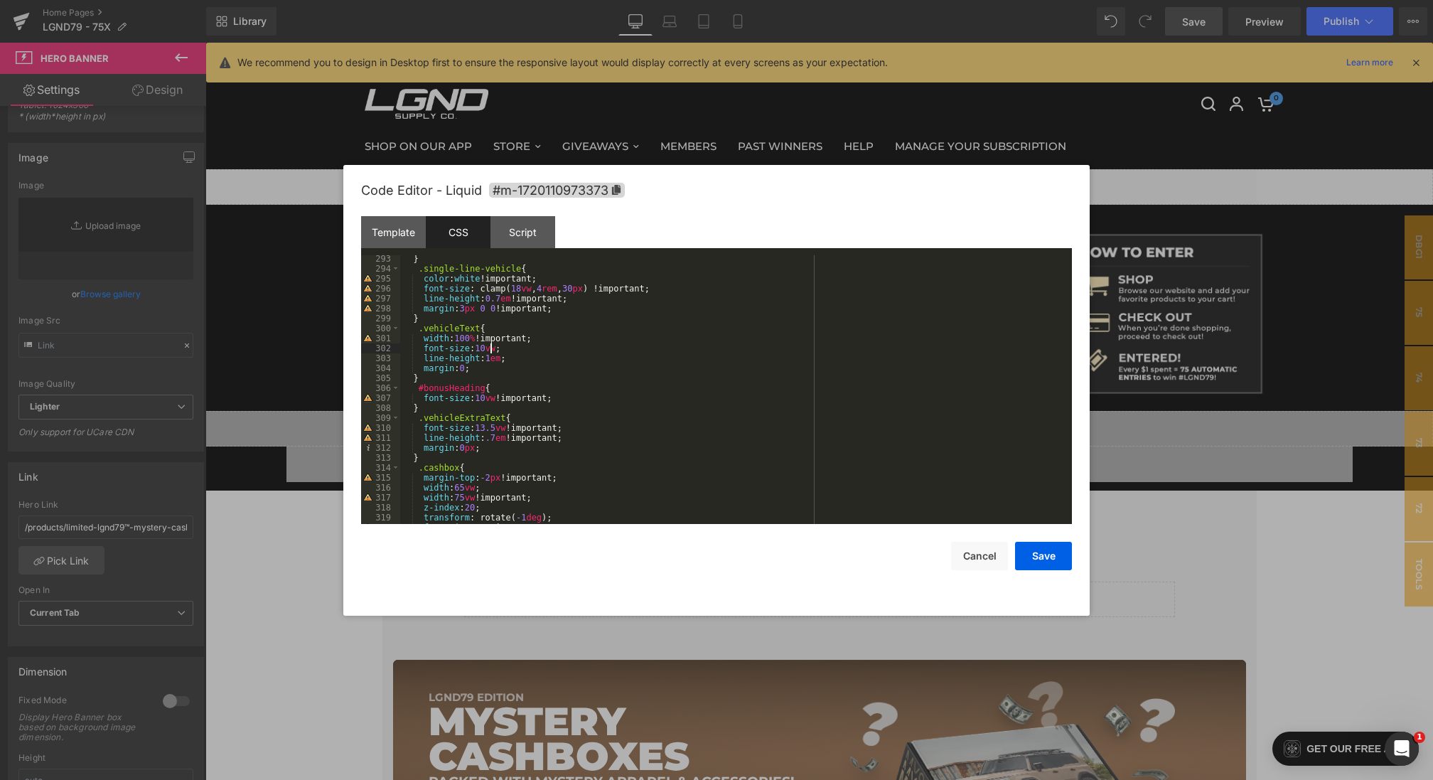
click at [490, 347] on div "} .single-line-vehicle { color : white !important; font-size : clamp( 18 vw , 4…" at bounding box center [733, 398] width 666 height 288
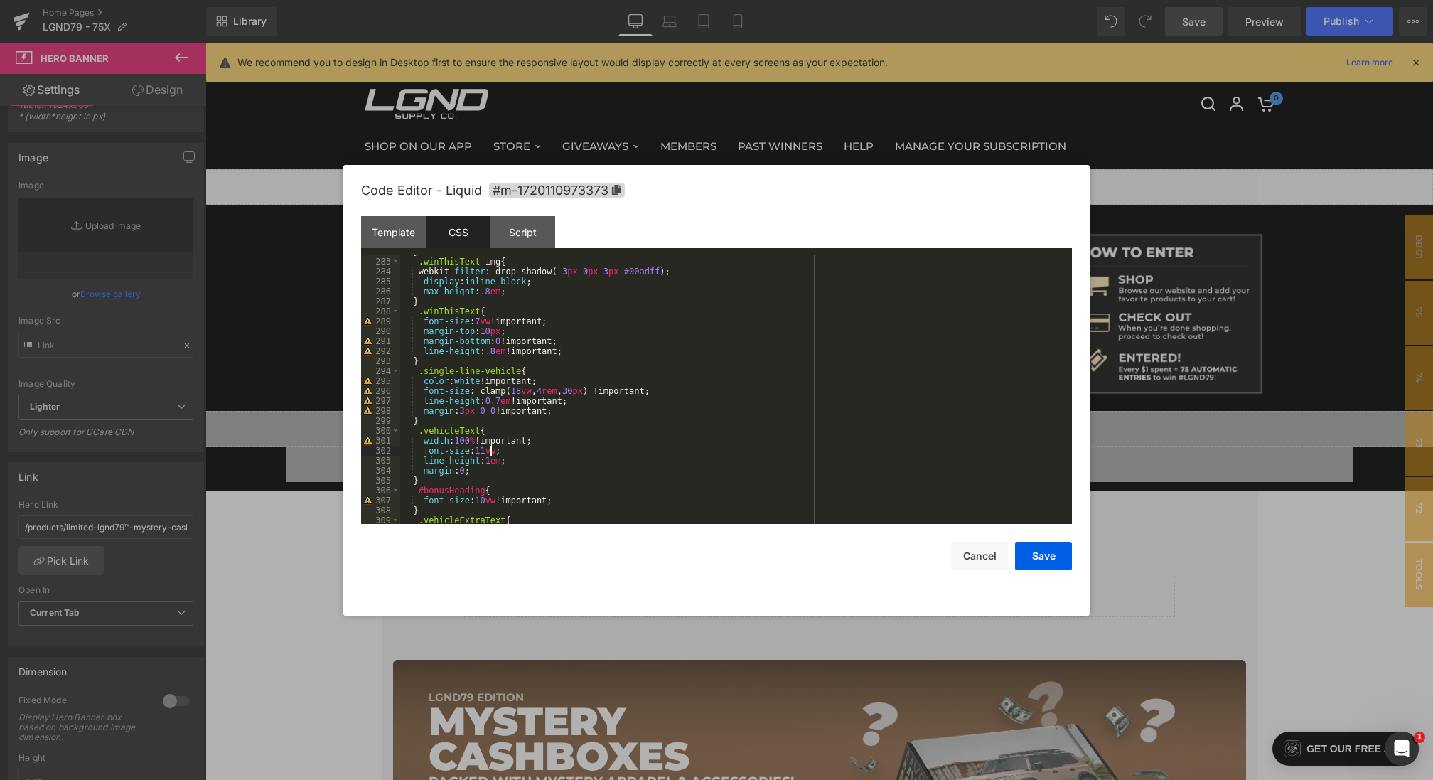
scroll to position [2903, 0]
click at [484, 320] on div "} .winThisText img { -webkit- filter : drop-shadow( -3 px 0 px 3 px #00adff ); …" at bounding box center [733, 391] width 666 height 288
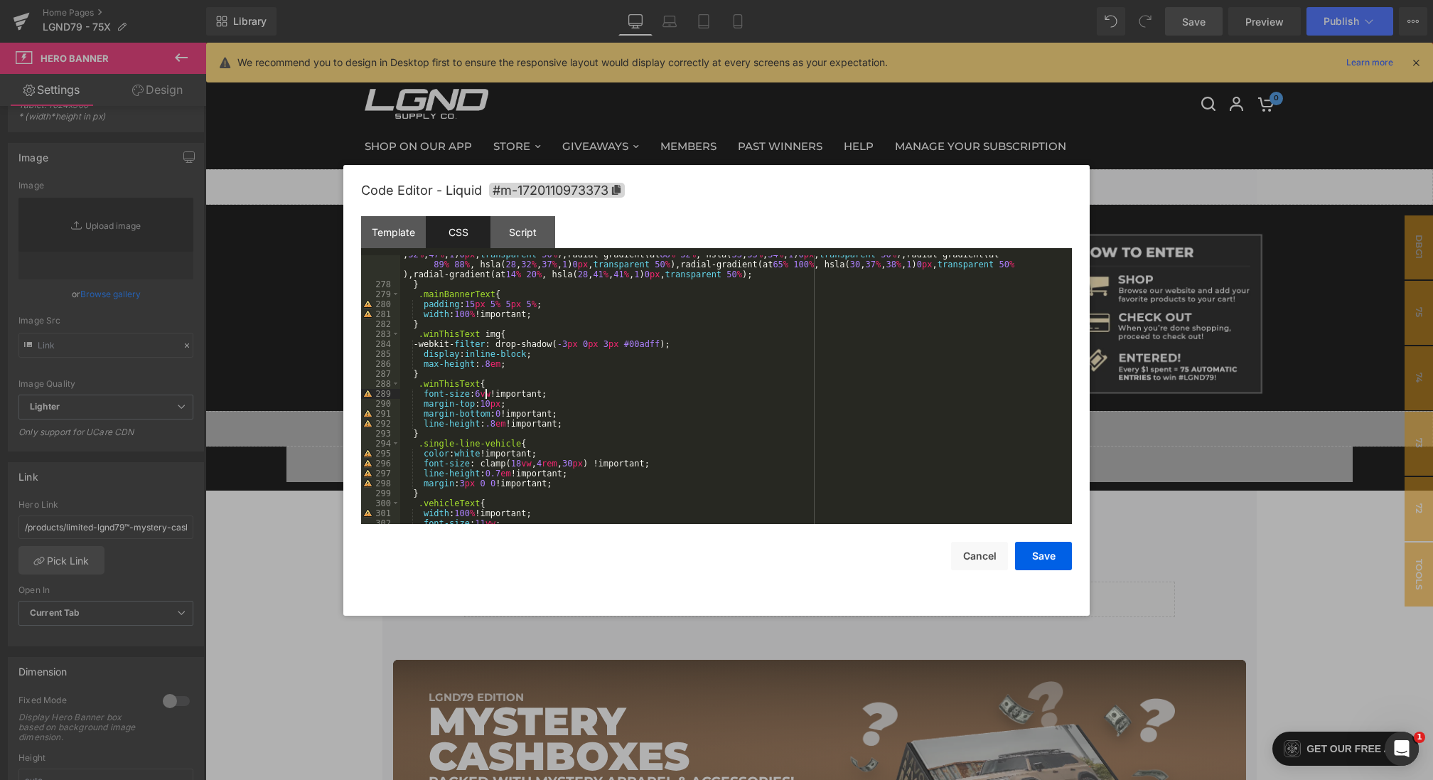
scroll to position [2817, 0]
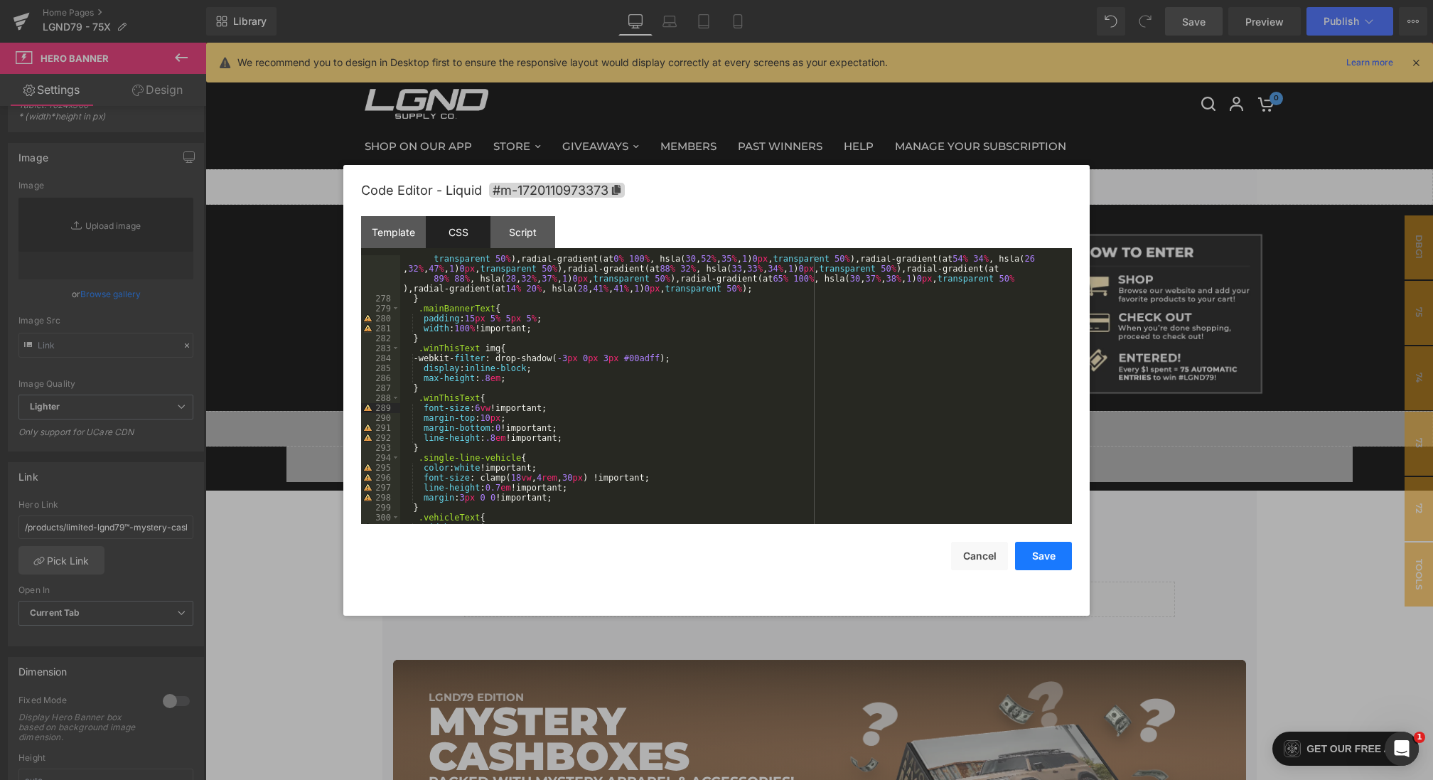
click at [1037, 563] on button "Save" at bounding box center [1043, 555] width 57 height 28
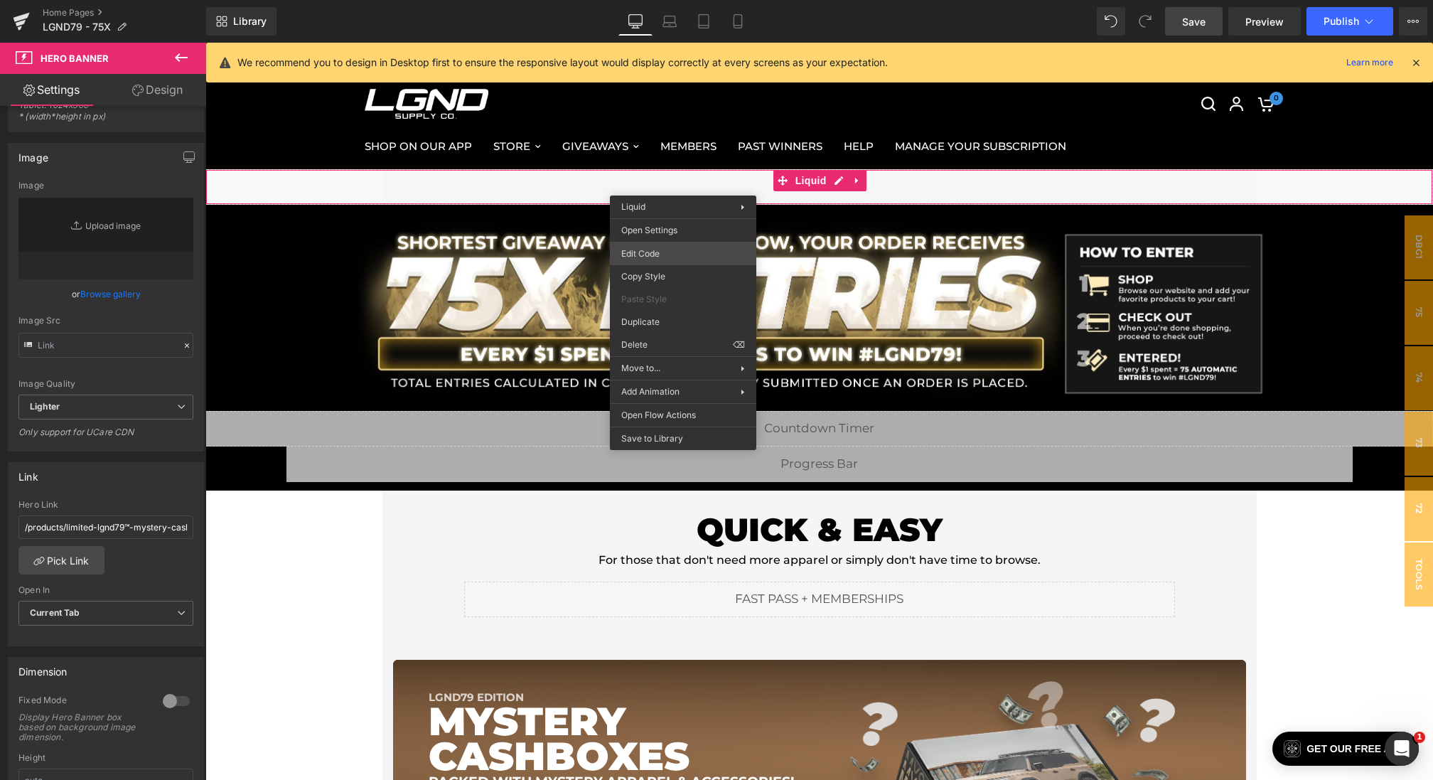
click at [649, 0] on div "Hero Banner You are previewing how the will restyle your page. You can not edit…" at bounding box center [716, 0] width 1433 height 0
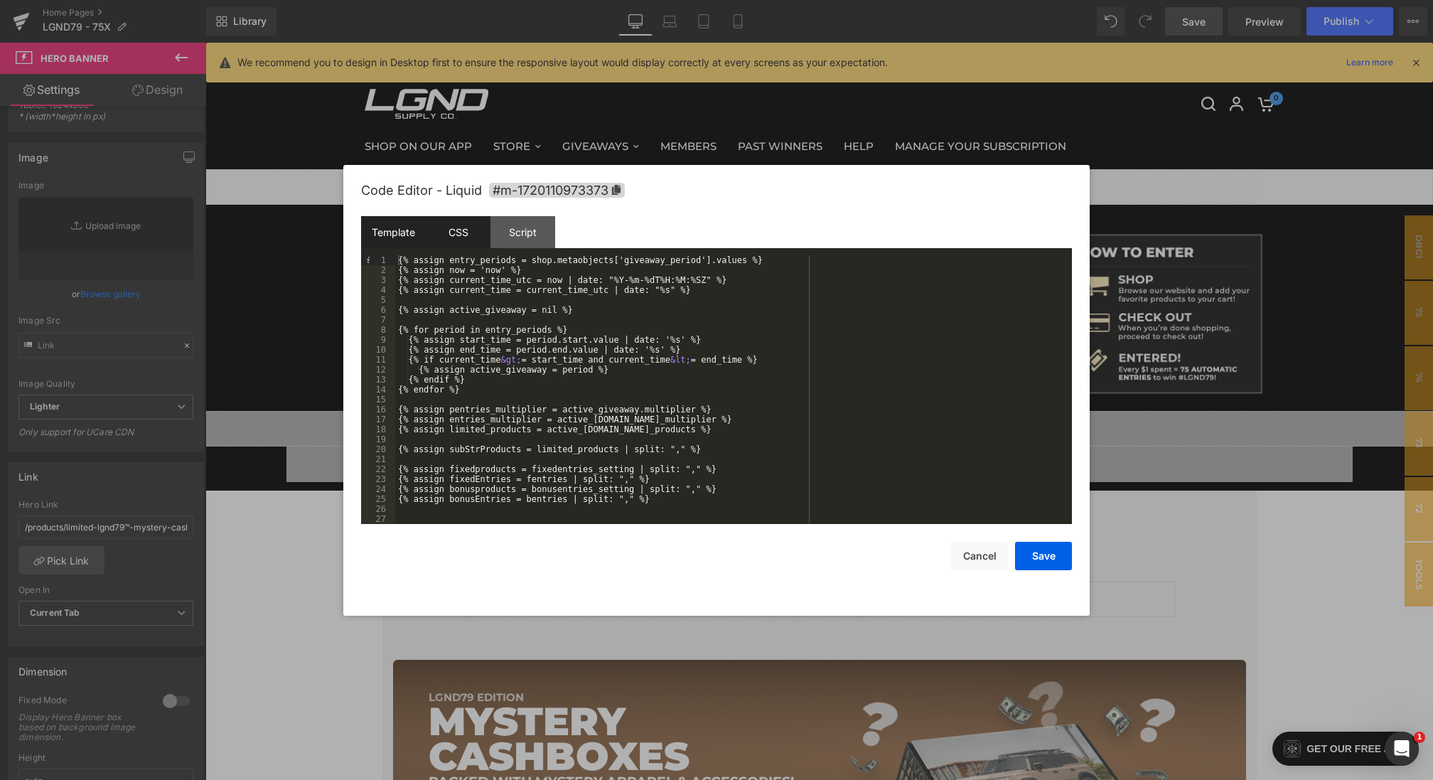
click at [455, 239] on div "CSS" at bounding box center [458, 232] width 65 height 32
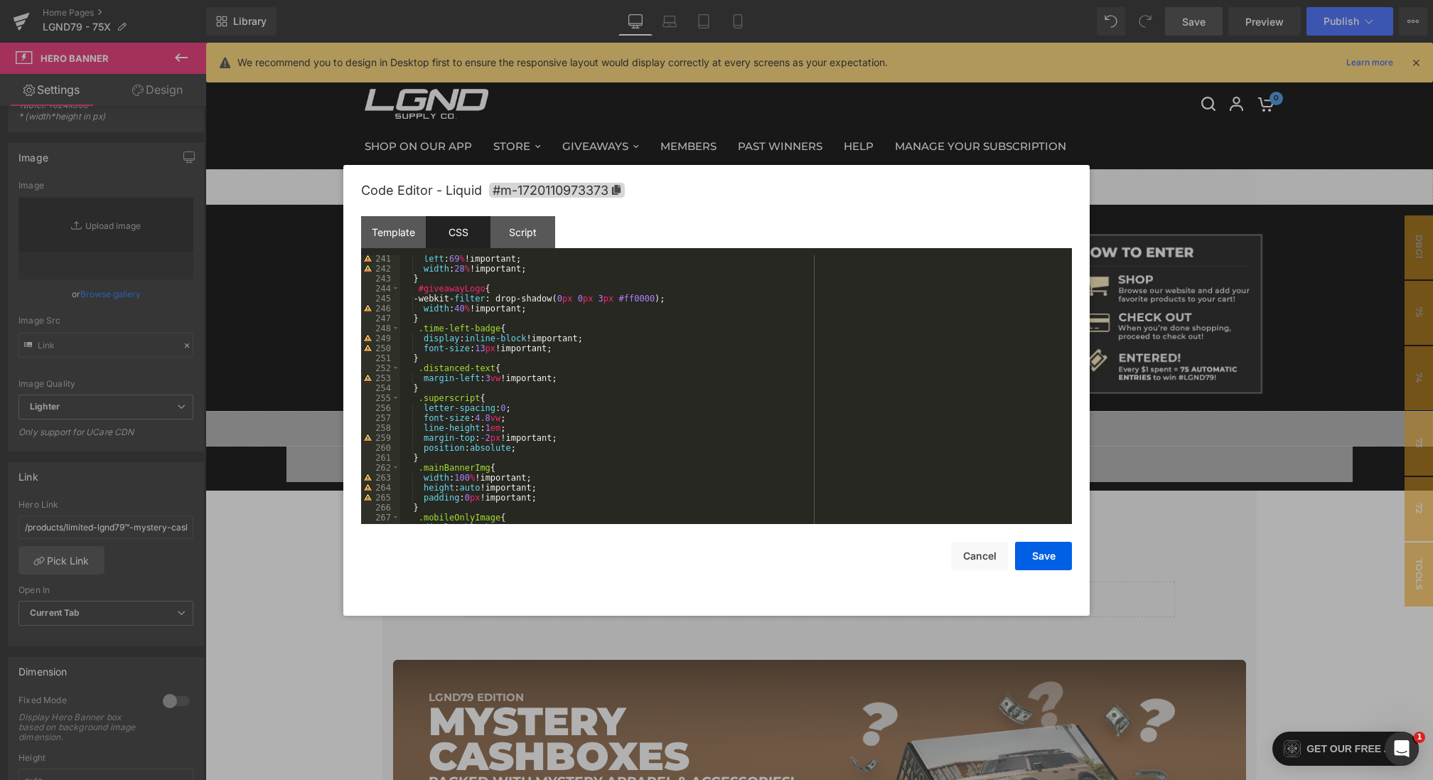
scroll to position [2419, 0]
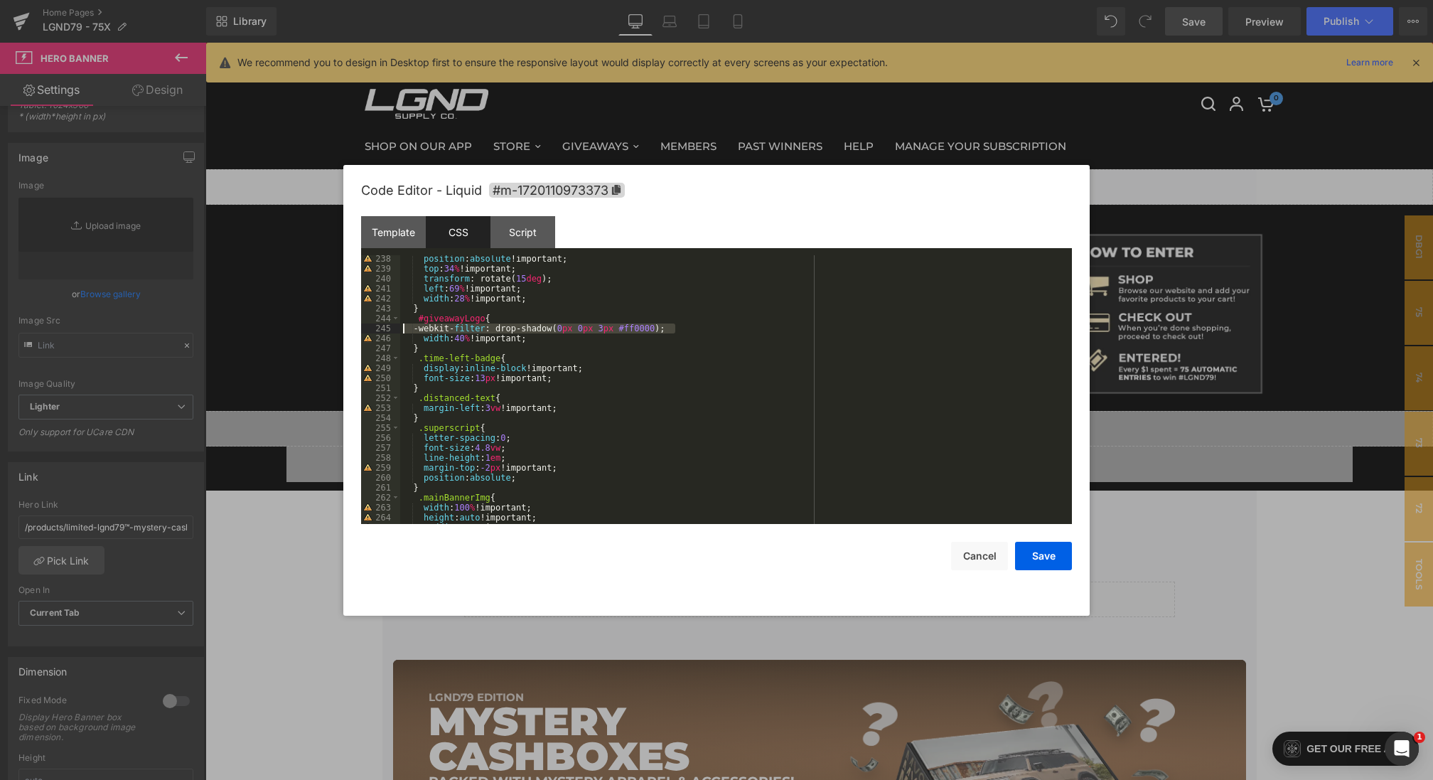
drag, startPoint x: 686, startPoint y: 330, endPoint x: 372, endPoint y: 330, distance: 314.1
click at [372, 330] on pre "238 239 240 241 242 243 244 245 246 247 248 249 250 251 252 253 254 255 256 257…" at bounding box center [716, 389] width 711 height 269
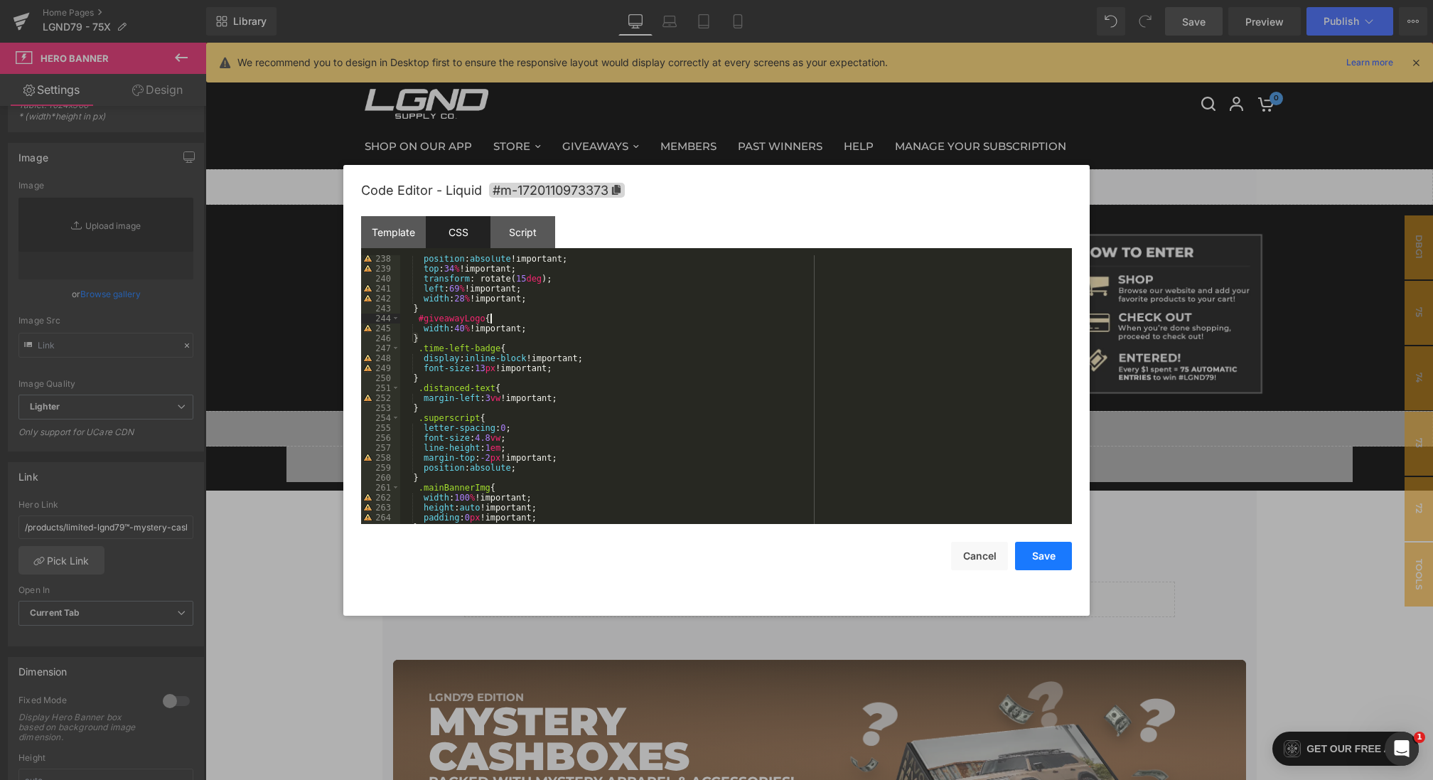
click at [1037, 559] on button "Save" at bounding box center [1043, 555] width 57 height 28
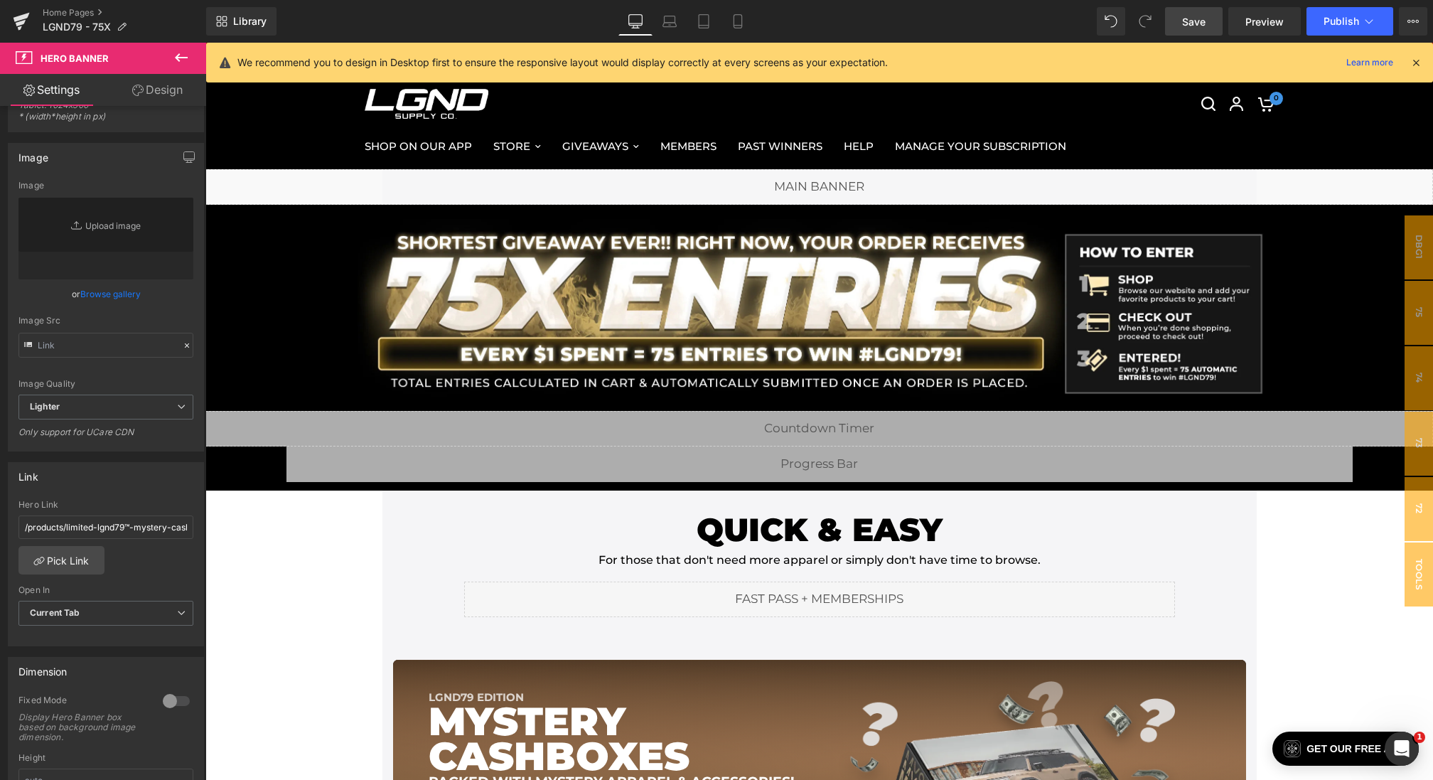
click at [1201, 16] on span "Save" at bounding box center [1193, 21] width 23 height 15
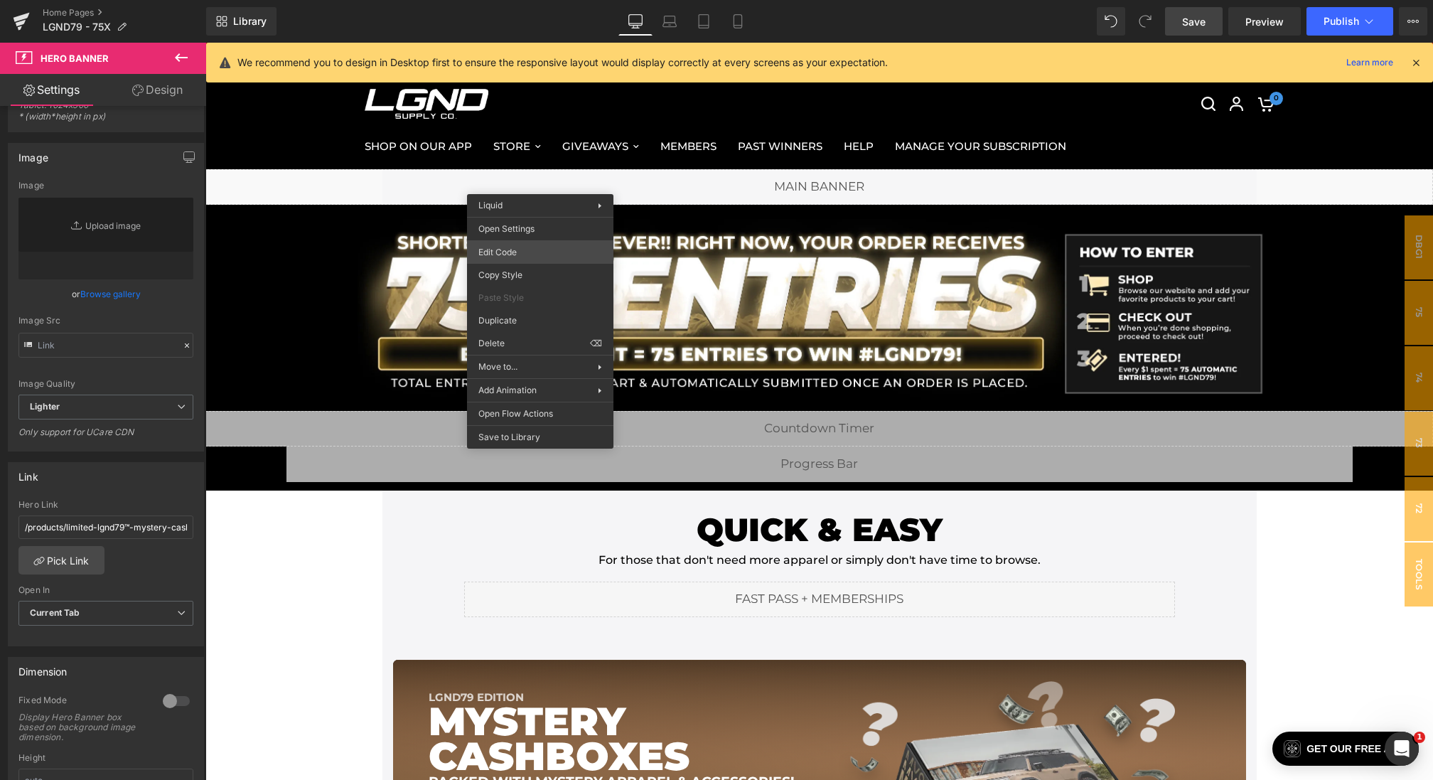
click at [523, 0] on div "Hero Banner You are previewing how the will restyle your page. You can not edit…" at bounding box center [716, 0] width 1433 height 0
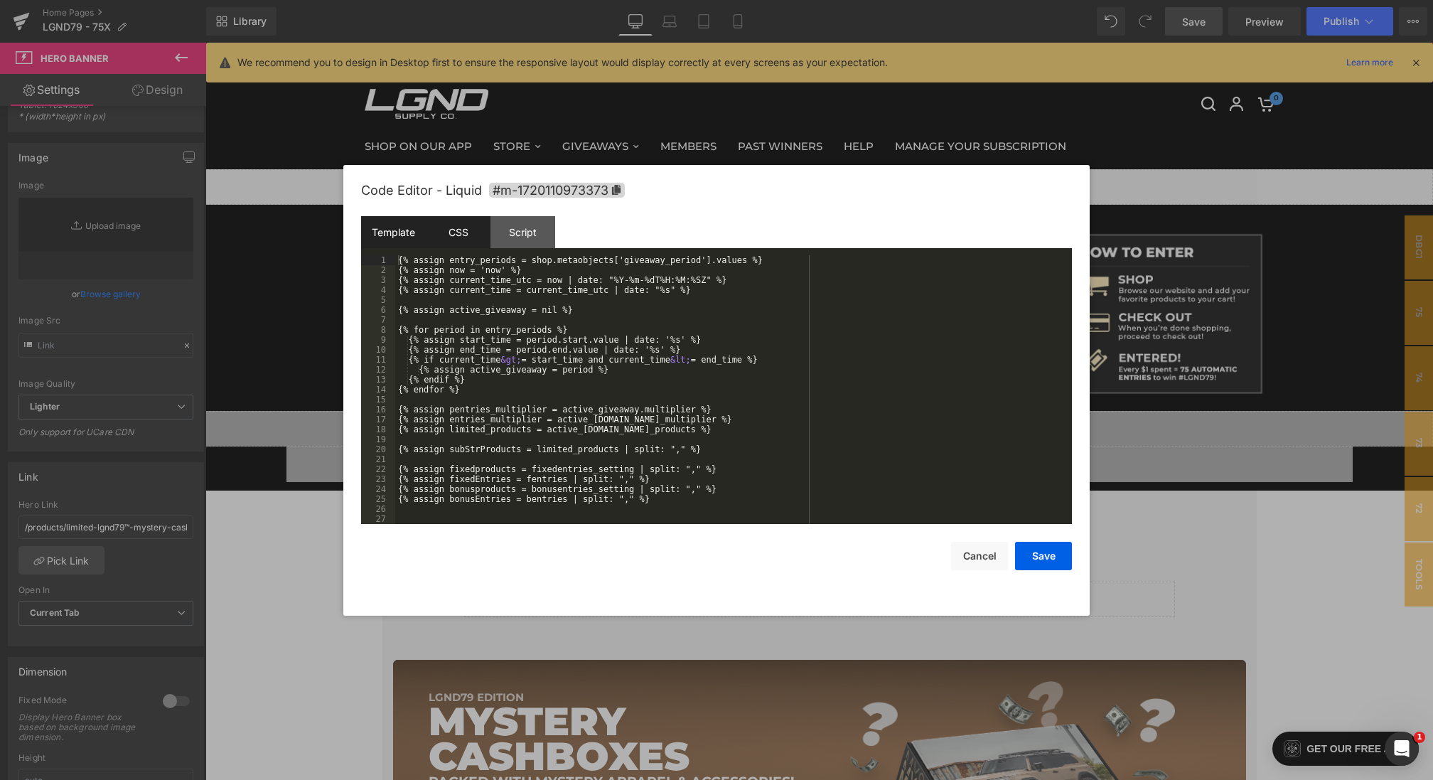
click at [448, 225] on div "CSS" at bounding box center [458, 232] width 65 height 32
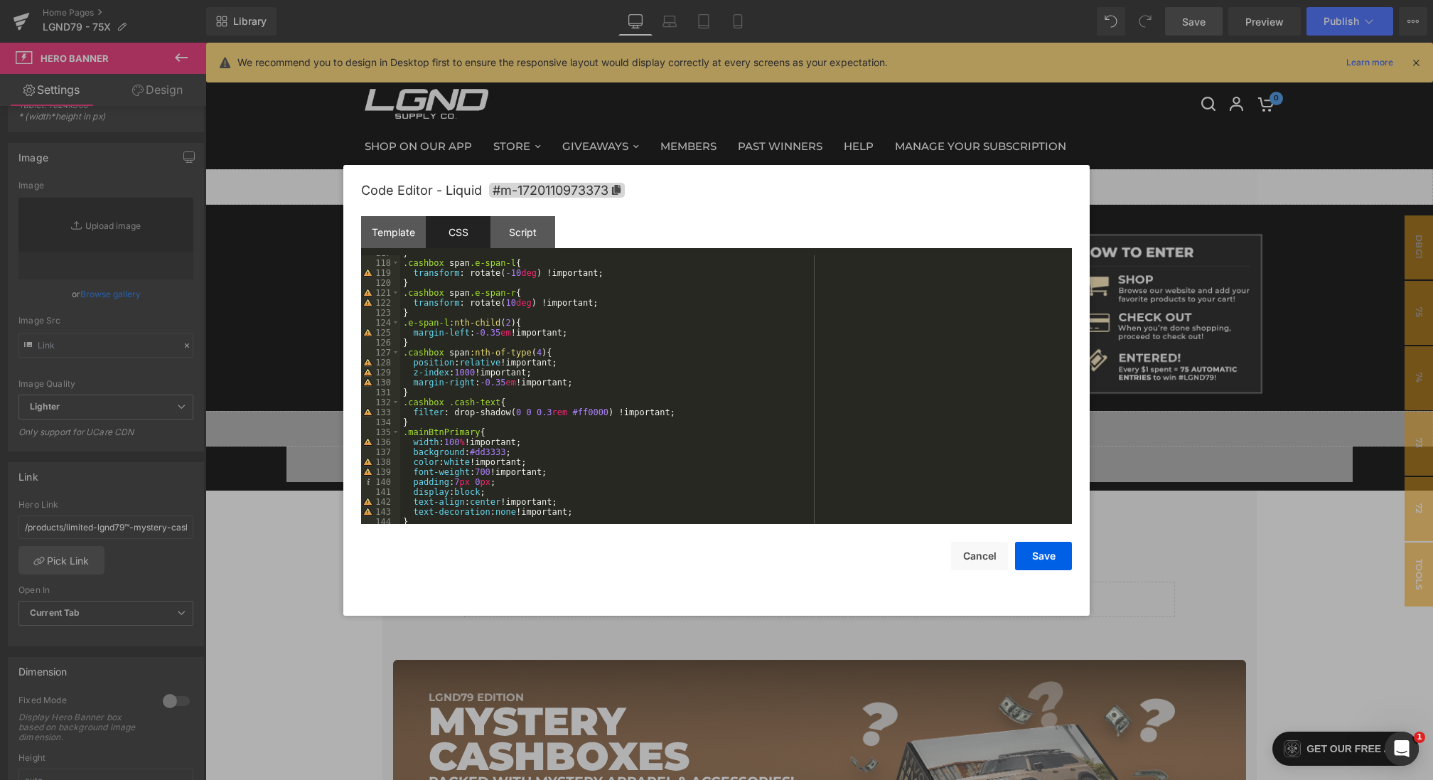
scroll to position [1224, 0]
drag, startPoint x: 629, startPoint y: 409, endPoint x: 412, endPoint y: 409, distance: 216.7
click at [412, 409] on div ".cashbox span .e-span-l { transform : rotate( -10 deg ) !important; } .cashbox …" at bounding box center [733, 399] width 666 height 288
click at [434, 409] on div ".cashbox span .e-span-l { transform : rotate( -10 deg ) !important; } .cashbox …" at bounding box center [733, 399] width 666 height 288
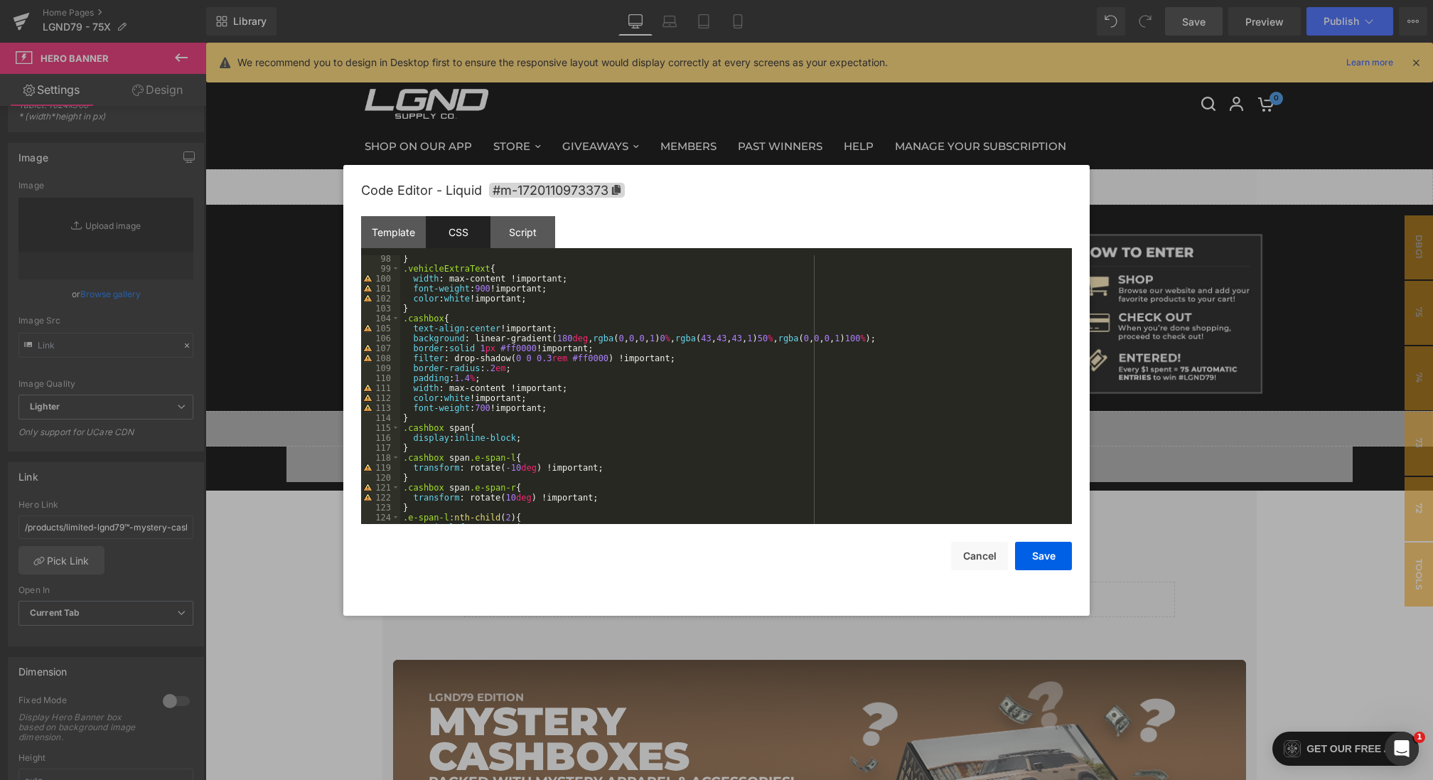
scroll to position [1026, 0]
drag, startPoint x: 698, startPoint y: 358, endPoint x: 412, endPoint y: 348, distance: 285.8
click at [412, 348] on div "} .vehicleExtraText { width : max-content !important; font-weight : 900 !import…" at bounding box center [733, 398] width 666 height 288
click at [1052, 563] on button "Save" at bounding box center [1043, 555] width 57 height 28
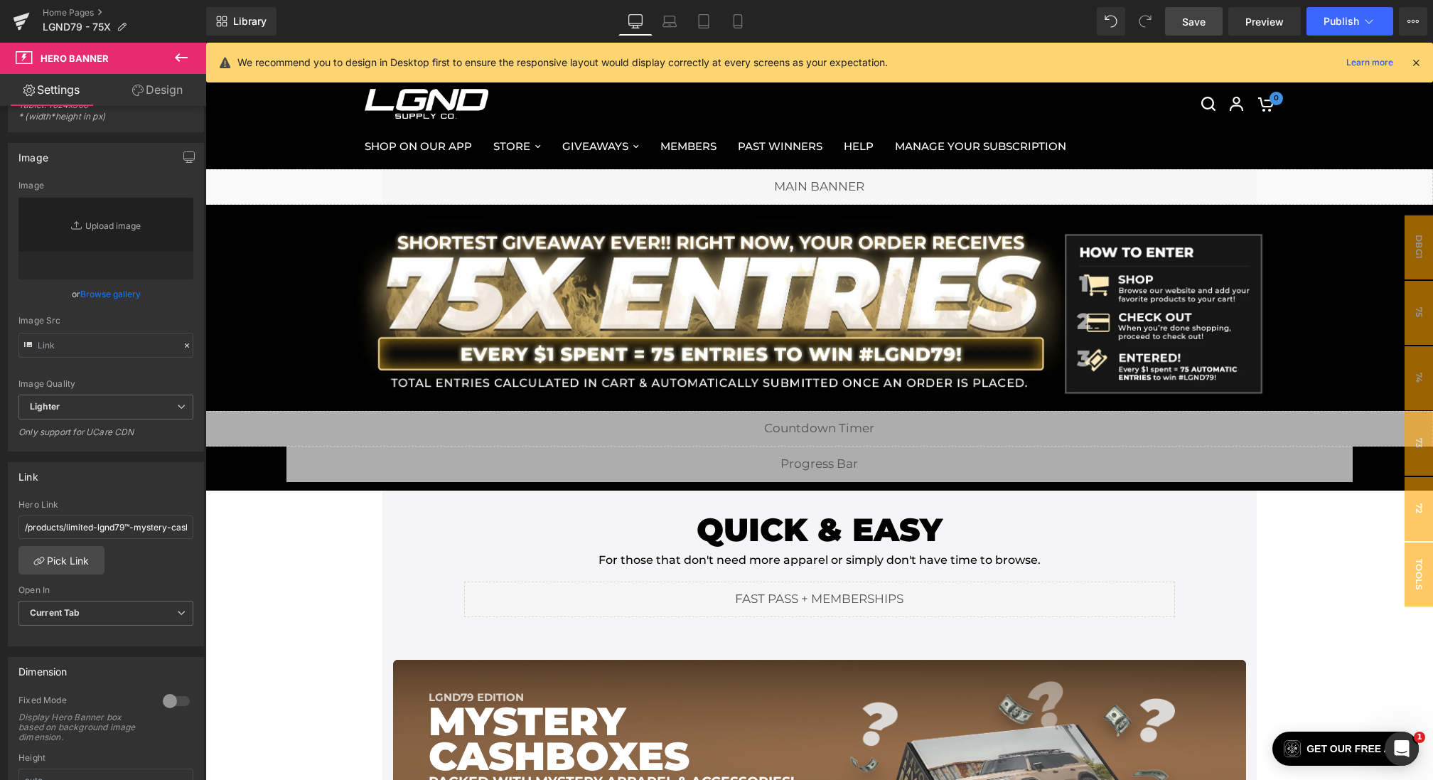
click at [1200, 12] on link "Save" at bounding box center [1194, 21] width 58 height 28
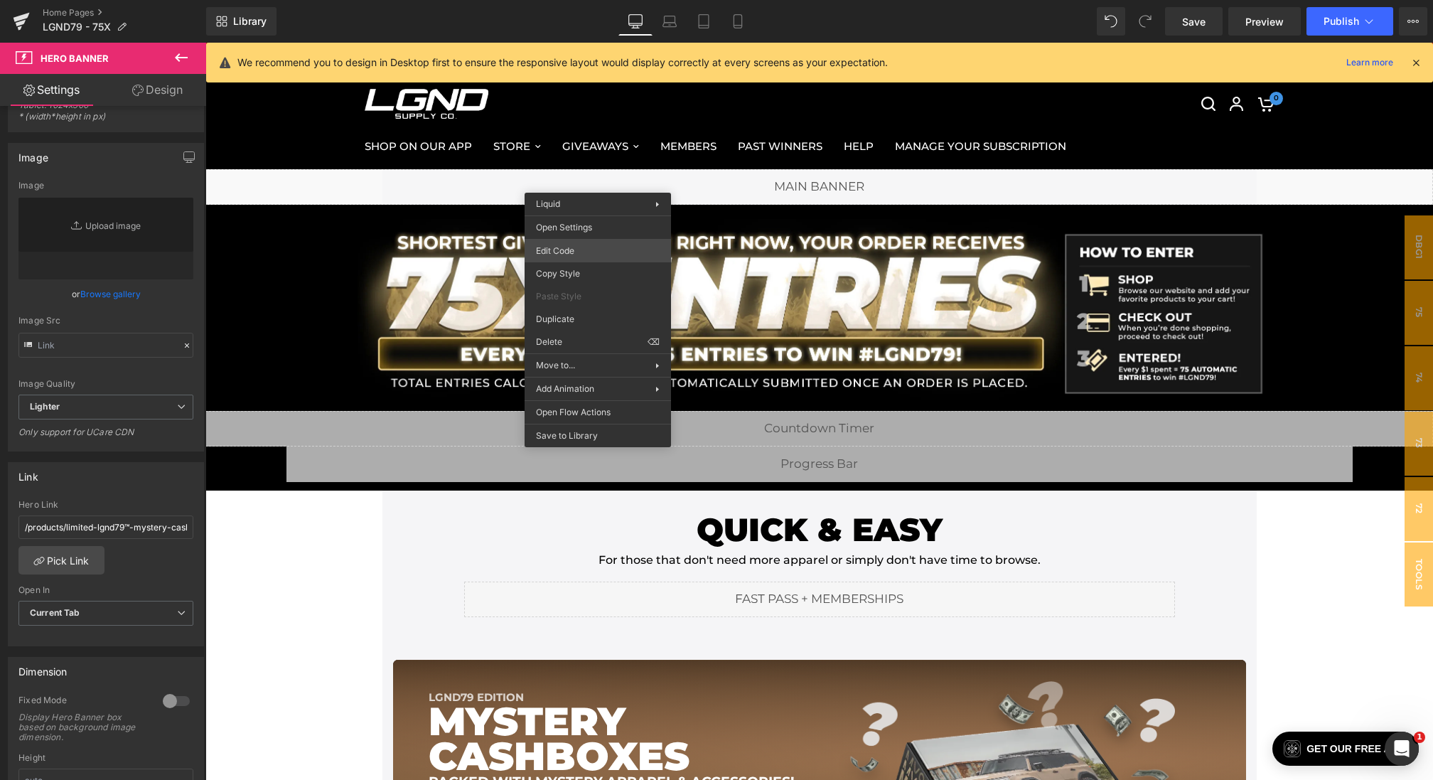
click at [569, 0] on div "Hero Banner You are previewing how the will restyle your page. You can not edit…" at bounding box center [716, 0] width 1433 height 0
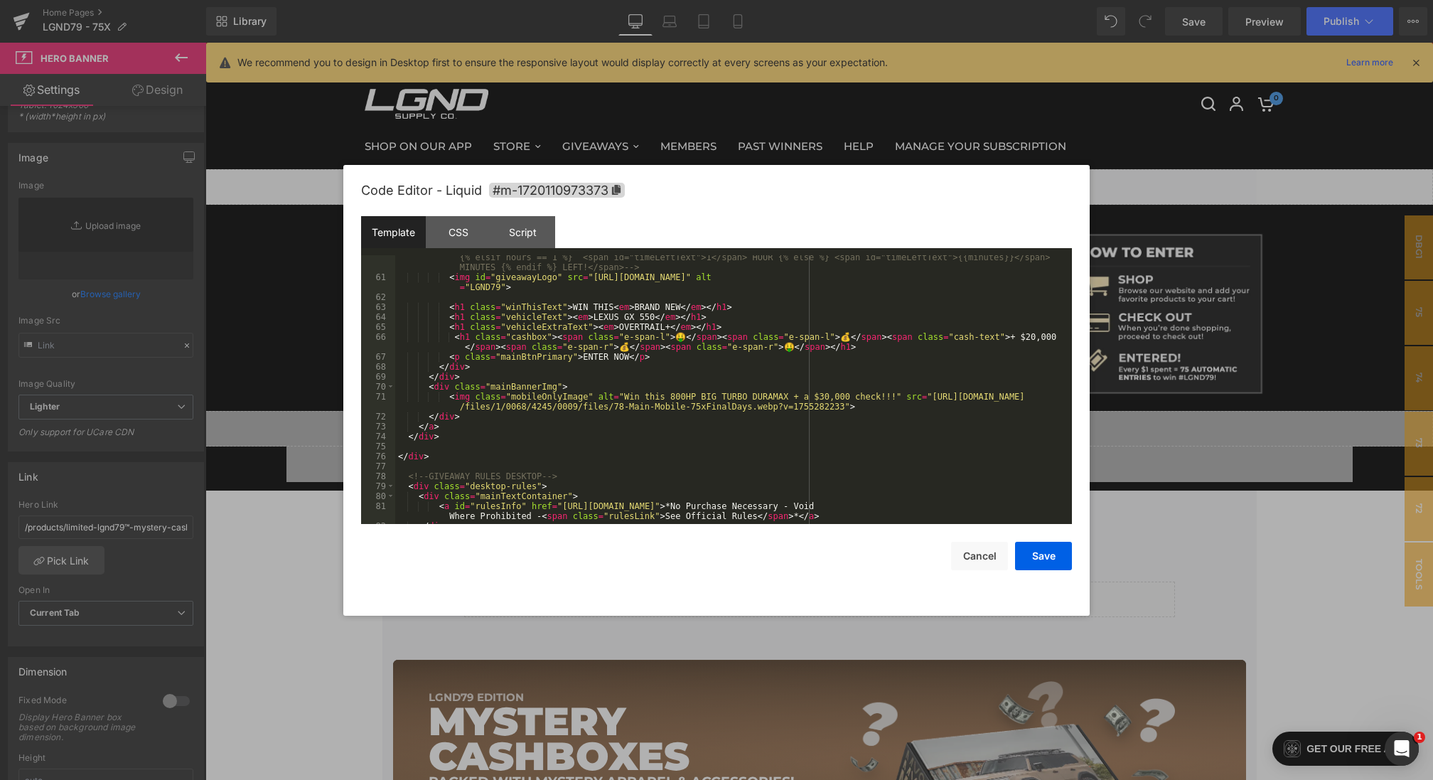
scroll to position [638, 0]
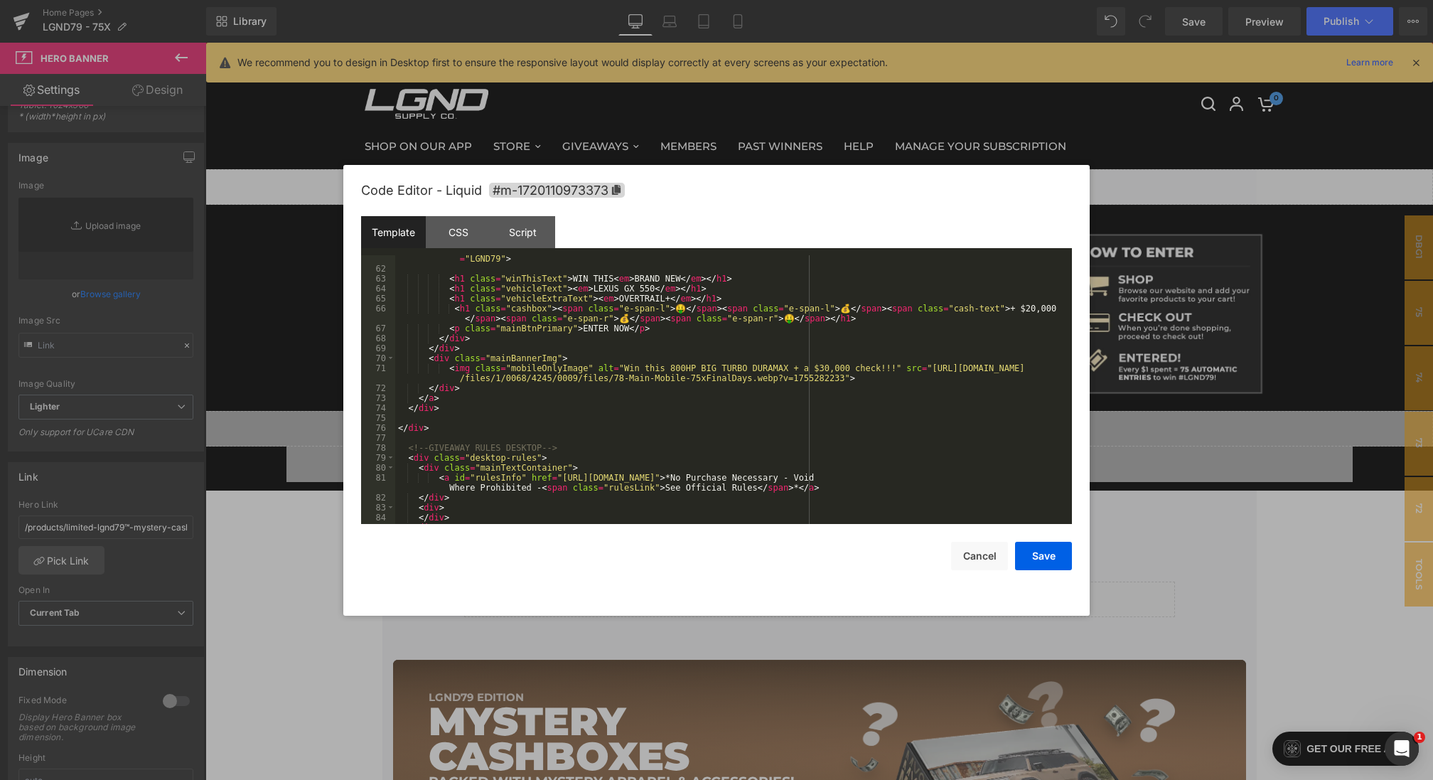
click at [642, 367] on div "< img id = "giveawayLogo" src = "https://cdn.shopify.com/s/files/1/0068/4245/00…" at bounding box center [730, 393] width 671 height 298
drag, startPoint x: 671, startPoint y: 367, endPoint x: 787, endPoint y: 370, distance: 115.9
click at [787, 370] on div "< img id = "giveawayLogo" src = "https://cdn.shopify.com/s/files/1/0068/4245/00…" at bounding box center [730, 393] width 671 height 298
click at [875, 367] on div "< img id = "giveawayLogo" src = "https://cdn.shopify.com/s/files/1/0068/4245/00…" at bounding box center [730, 393] width 671 height 298
click at [753, 475] on div "< img id = "giveawayLogo" src = "https://cdn.shopify.com/s/files/1/0068/4245/00…" at bounding box center [730, 393] width 671 height 298
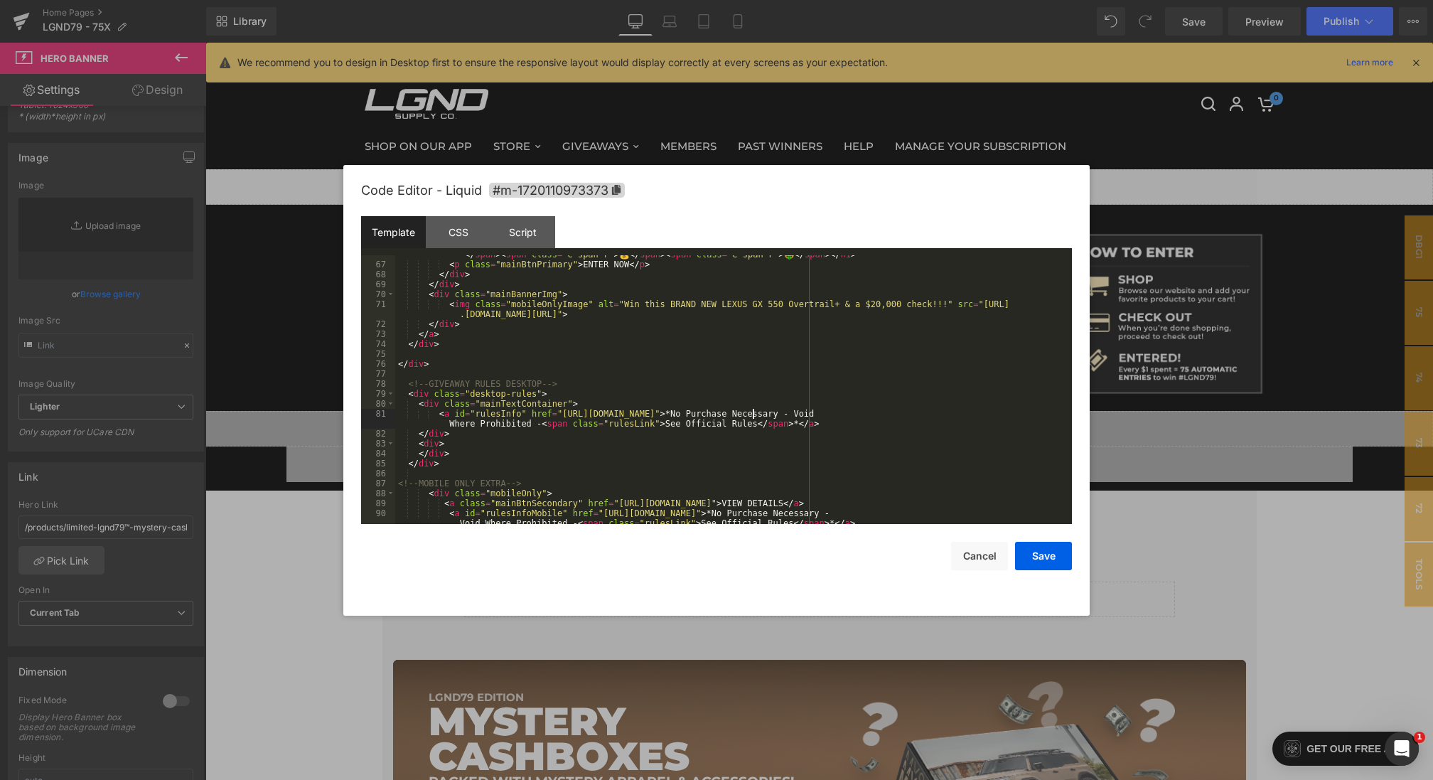
scroll to position [738, 0]
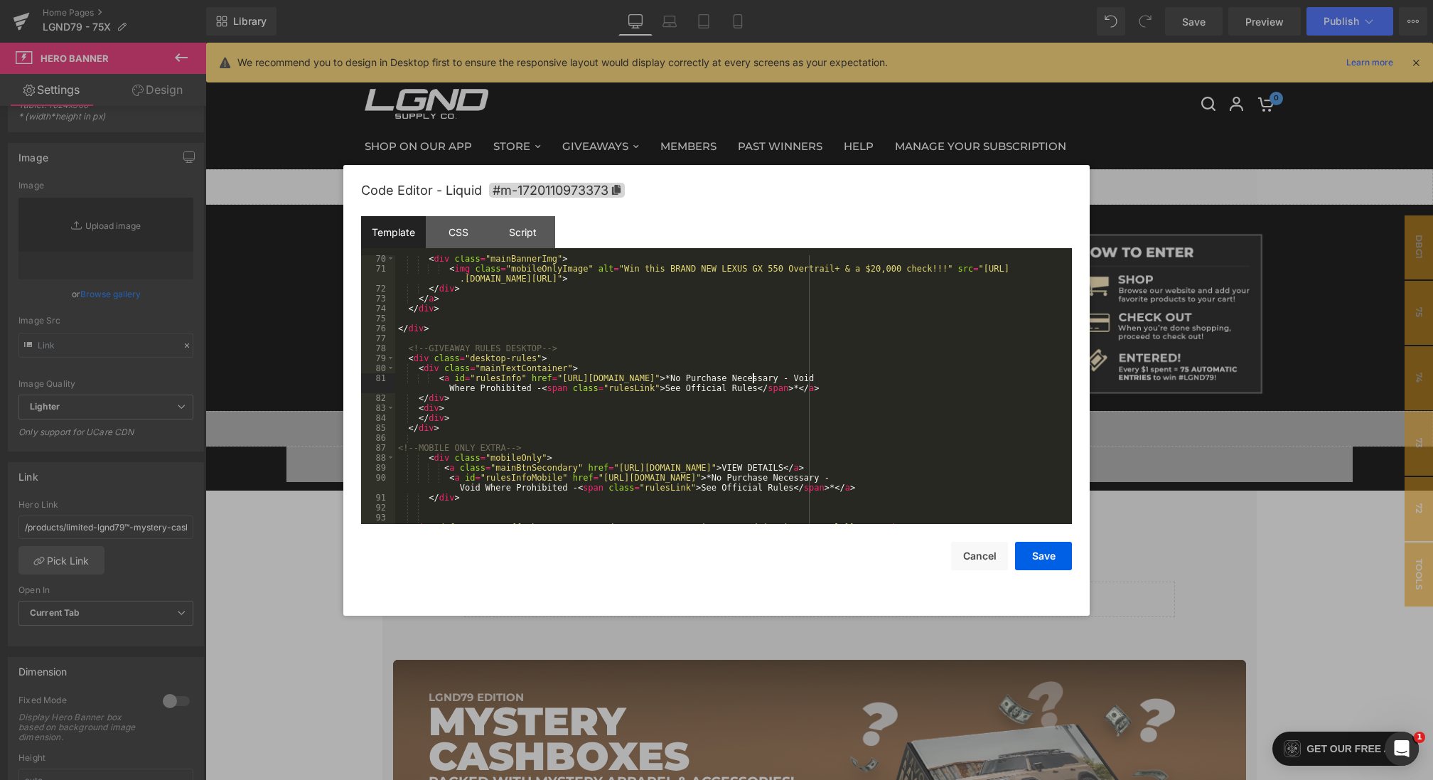
click at [793, 477] on div "< div class = "mainBannerImg" > < img class = "mobileOnlyImage" alt = "Win this…" at bounding box center [730, 398] width 671 height 288
click at [1041, 549] on button "Save" at bounding box center [1043, 555] width 57 height 28
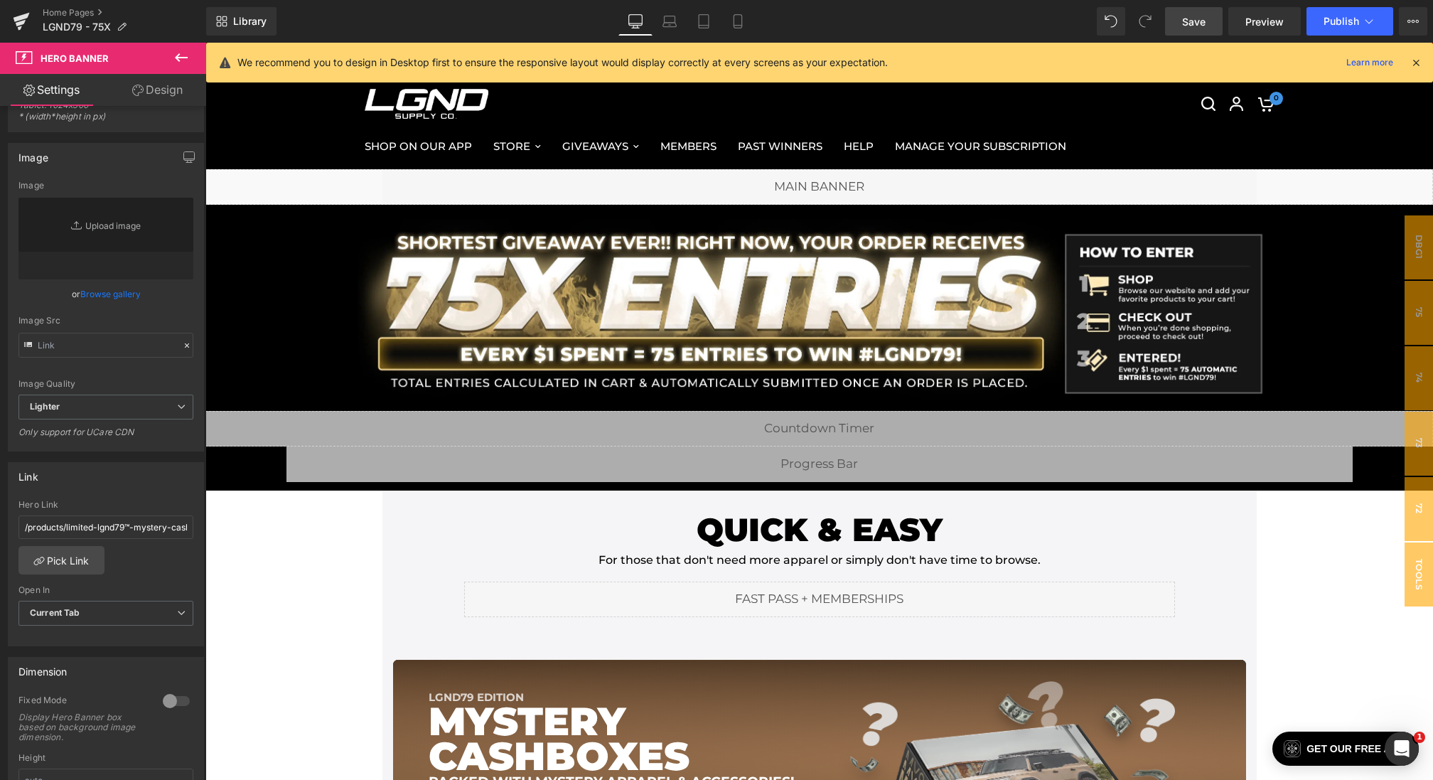
click at [1184, 24] on span "Save" at bounding box center [1193, 21] width 23 height 15
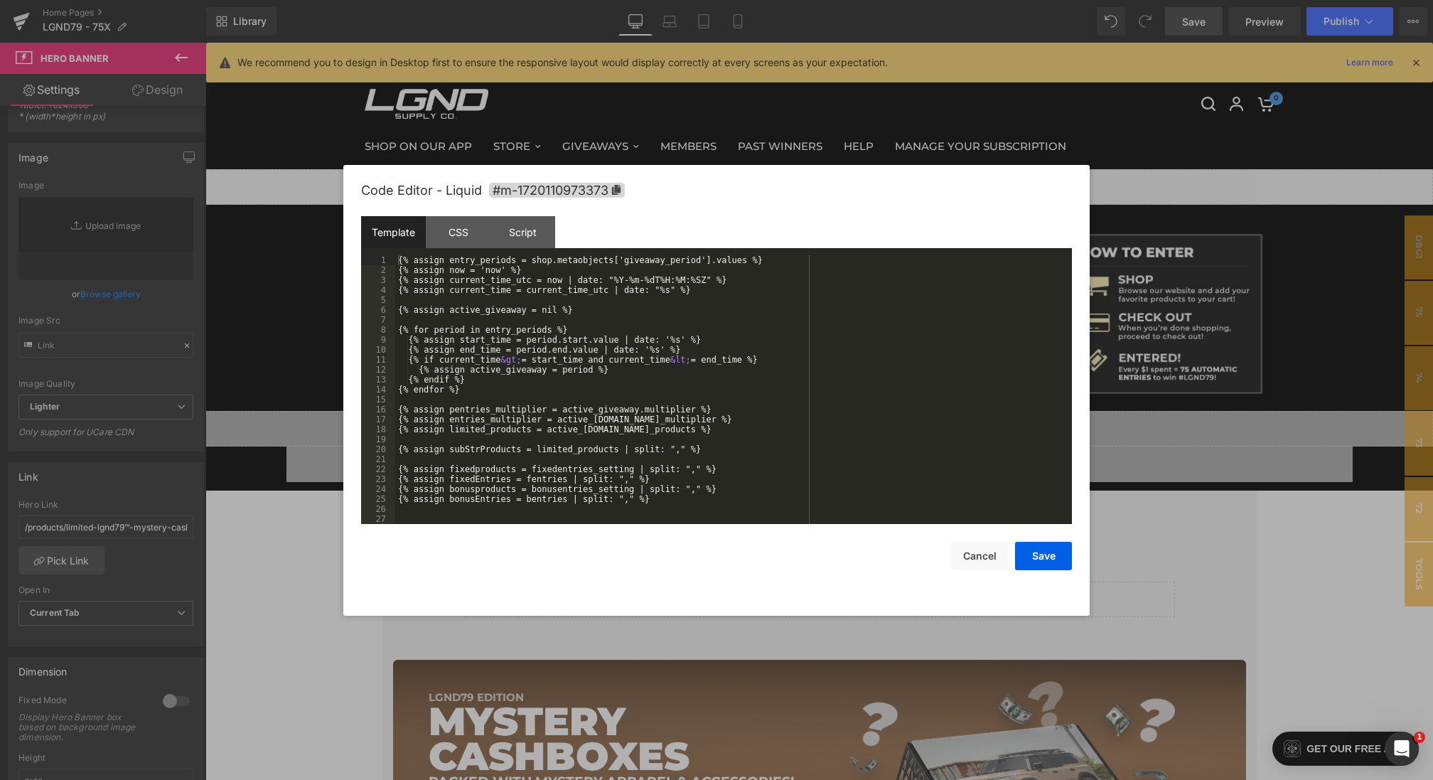
click at [556, 0] on div "Hero Banner You are previewing how the will restyle your page. You can not edit…" at bounding box center [716, 0] width 1433 height 0
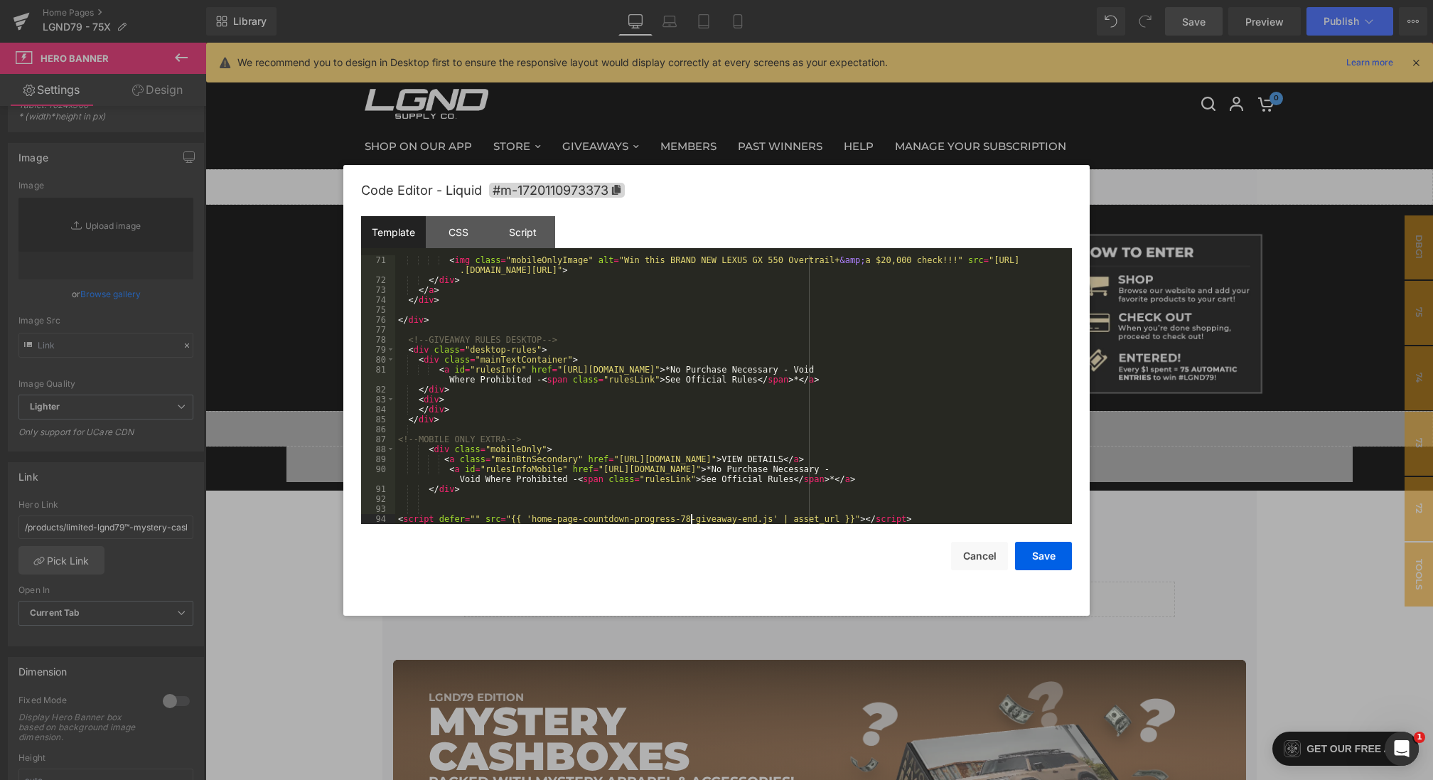
click at [691, 514] on div "< img class = "mobileOnlyImage" alt = "Win this BRAND NEW LEXUS GX 550 Overtrai…" at bounding box center [730, 404] width 671 height 298
drag, startPoint x: 694, startPoint y: 518, endPoint x: 756, endPoint y: 521, distance: 62.6
click at [756, 521] on div "< img class = "mobileOnlyImage" alt = "Win this BRAND NEW LEXUS GX 550 Overtrai…" at bounding box center [730, 404] width 671 height 298
click at [1053, 563] on button "Save" at bounding box center [1043, 555] width 57 height 28
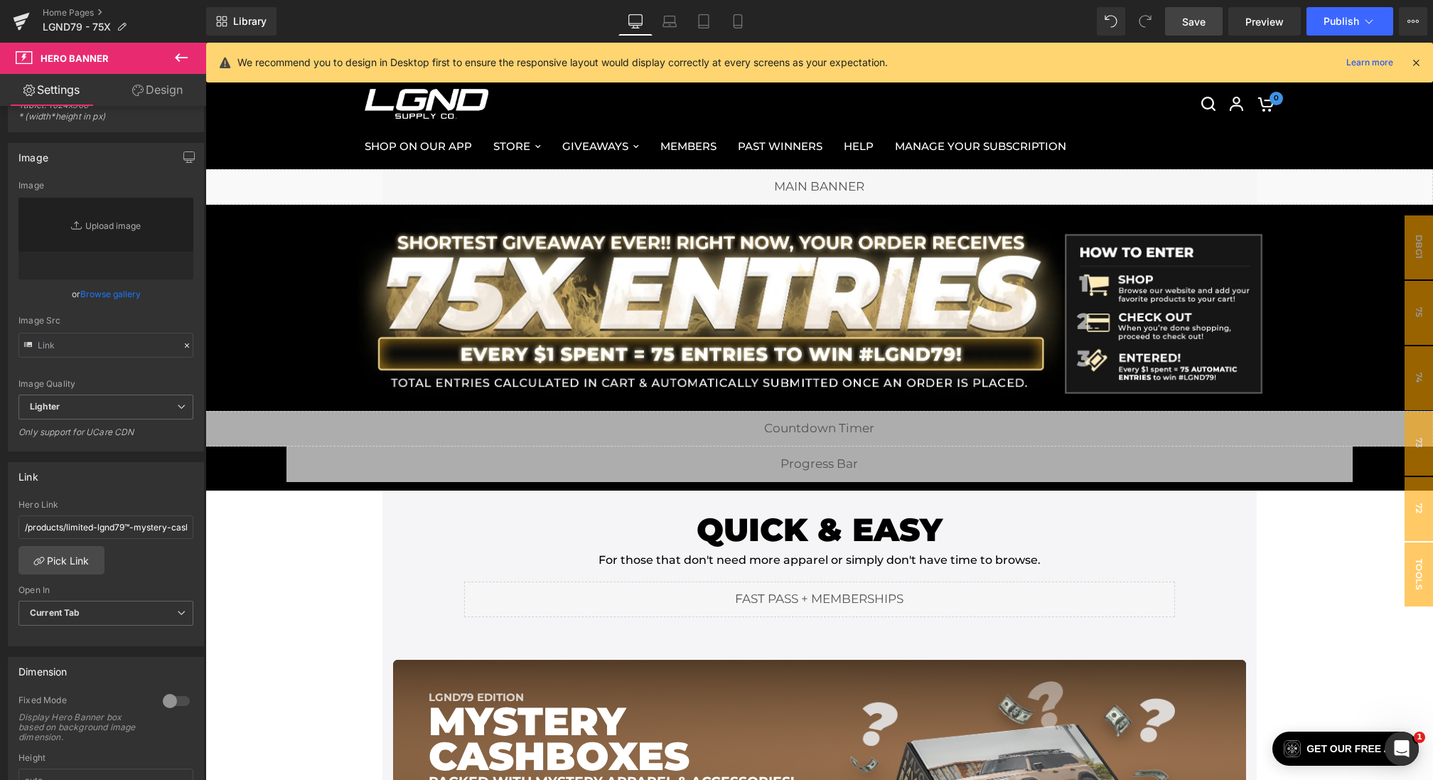
click at [1180, 17] on link "Save" at bounding box center [1194, 21] width 58 height 28
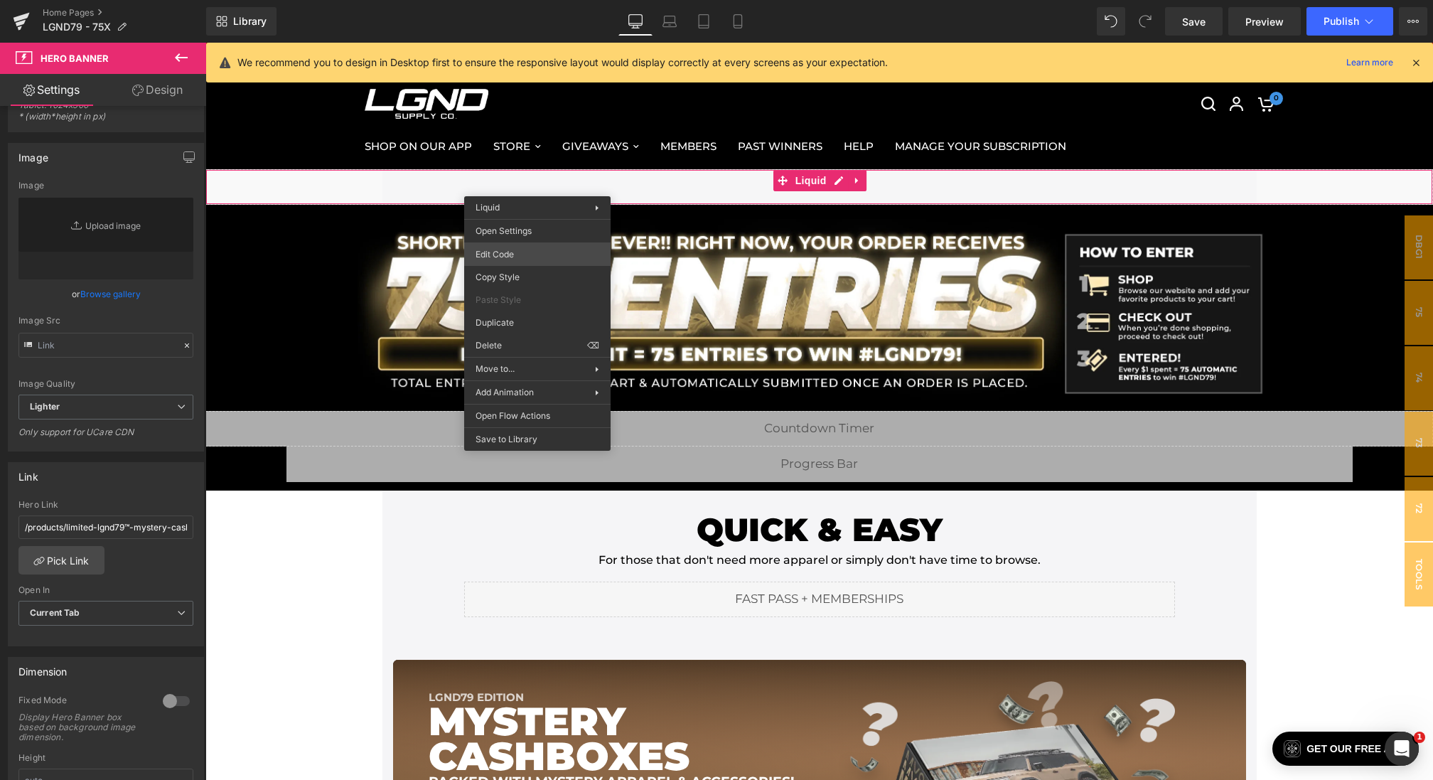
click at [514, 0] on div "Hero Banner You are previewing how the will restyle your page. You can not edit…" at bounding box center [716, 0] width 1433 height 0
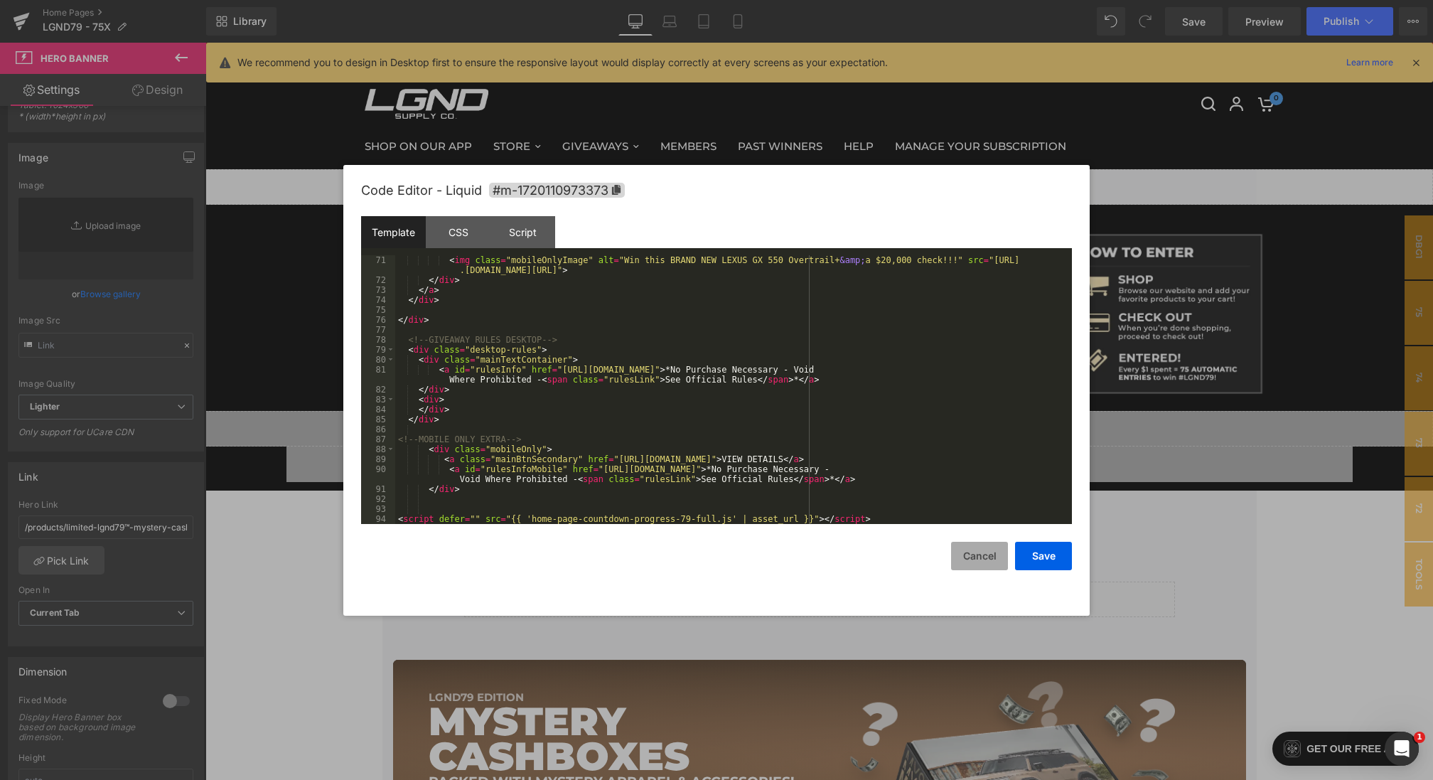
click at [986, 566] on button "Cancel" at bounding box center [979, 555] width 57 height 28
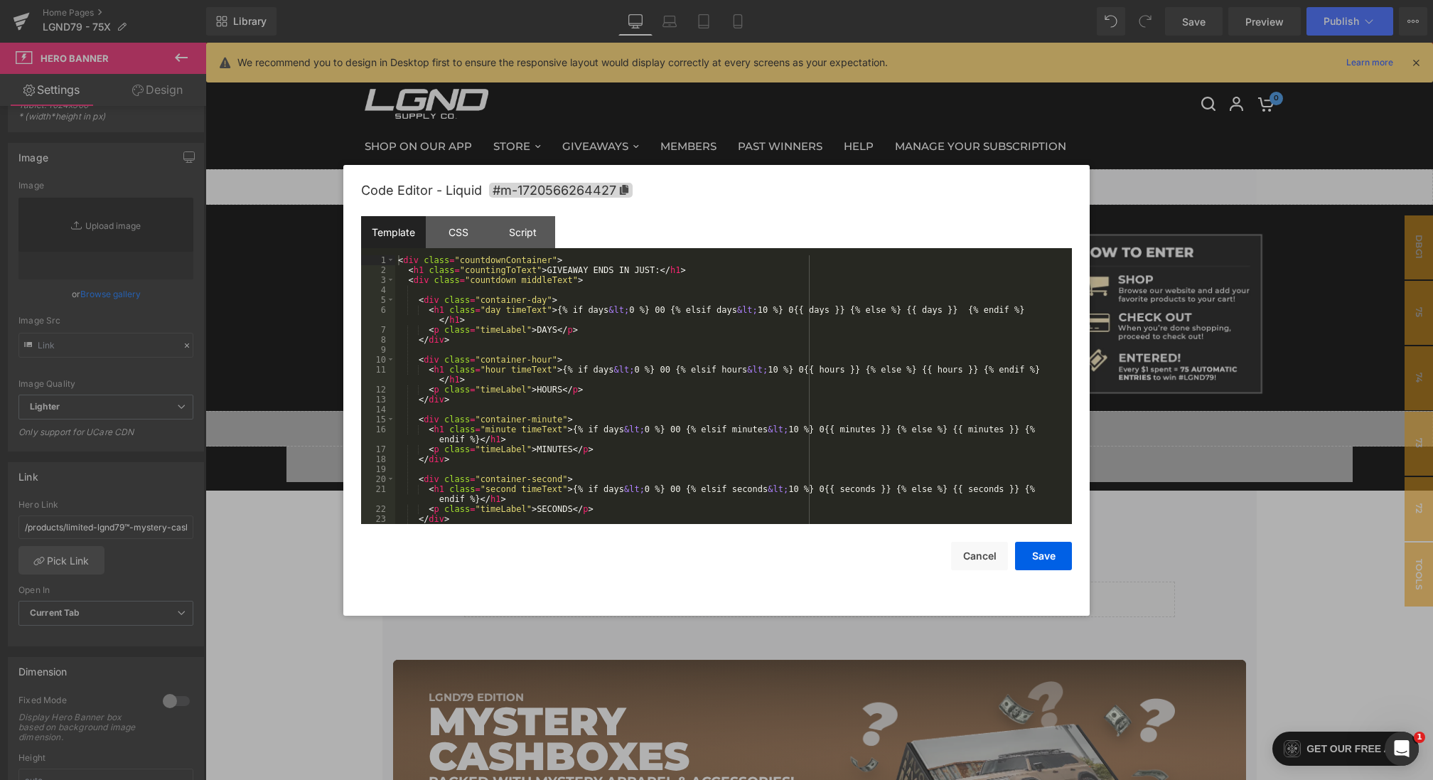
click at [705, 0] on div "Hero Banner You are previewing how the will restyle your page. You can not edit…" at bounding box center [716, 0] width 1433 height 0
click at [980, 554] on button "Cancel" at bounding box center [979, 555] width 57 height 28
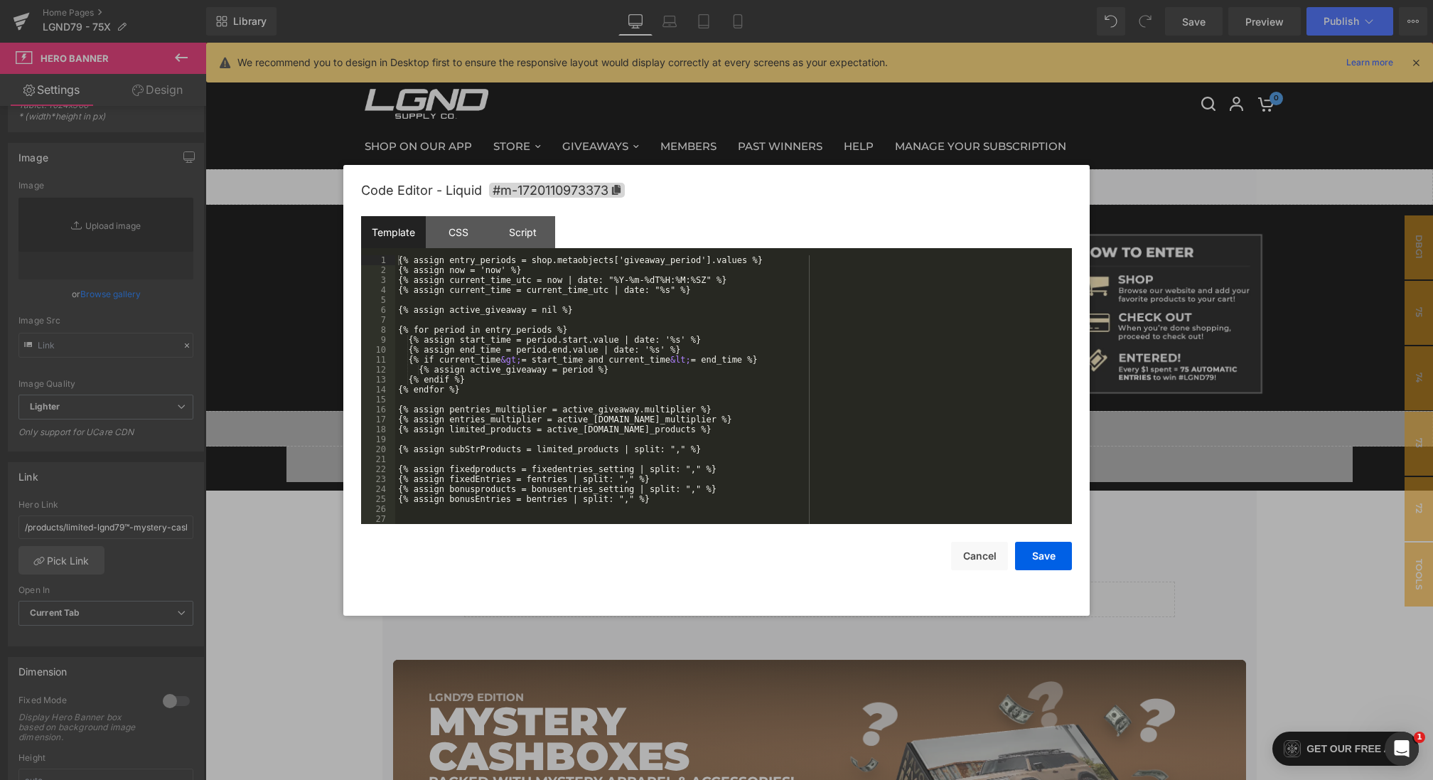
click at [651, 0] on div "Hero Banner You are previewing how the will restyle your page. You can not edit…" at bounding box center [716, 0] width 1433 height 0
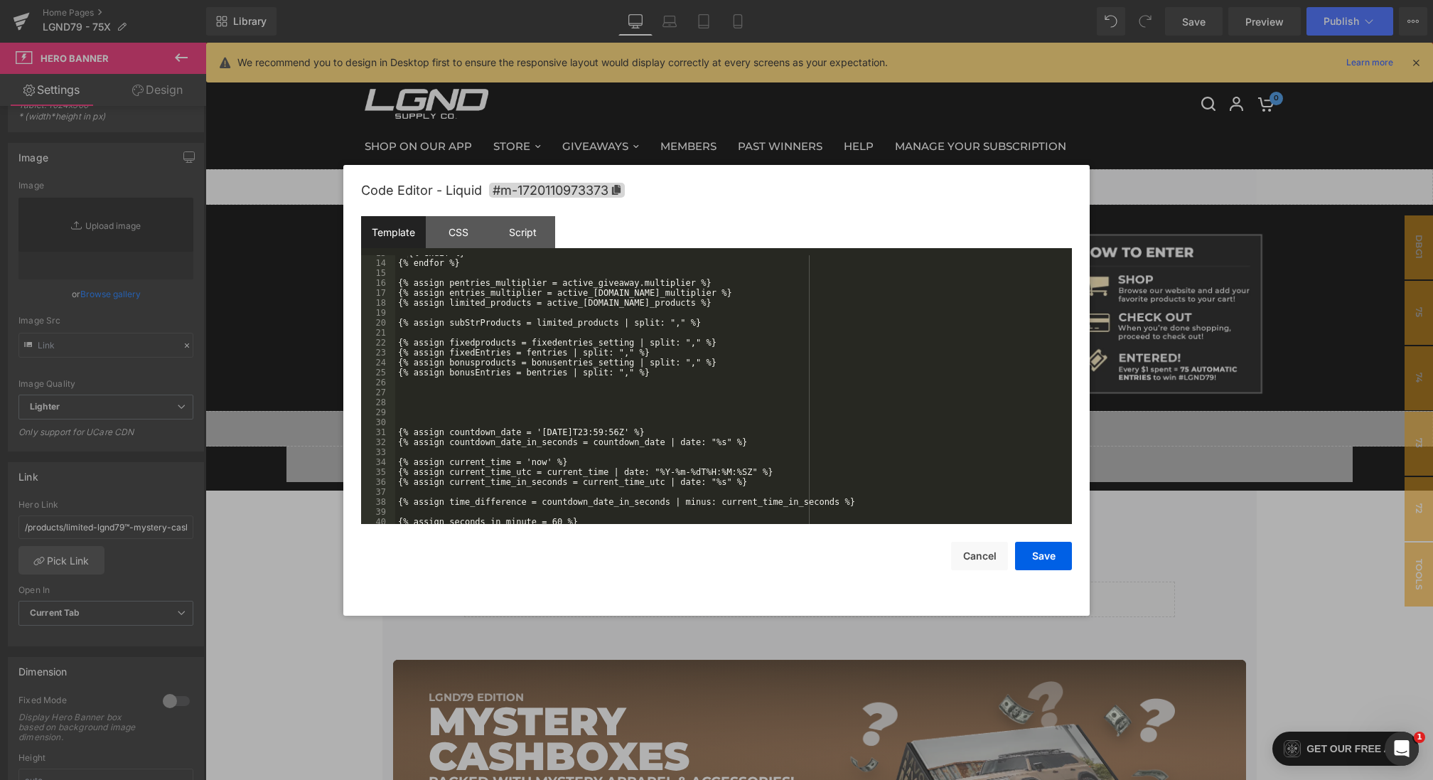
scroll to position [128, 0]
click at [591, 429] on div "{% endif %} {% endfor %} {% assign pentries_multiplier = active_giveaway.multip…" at bounding box center [730, 391] width 671 height 288
click at [1037, 561] on button "Save" at bounding box center [1043, 555] width 57 height 28
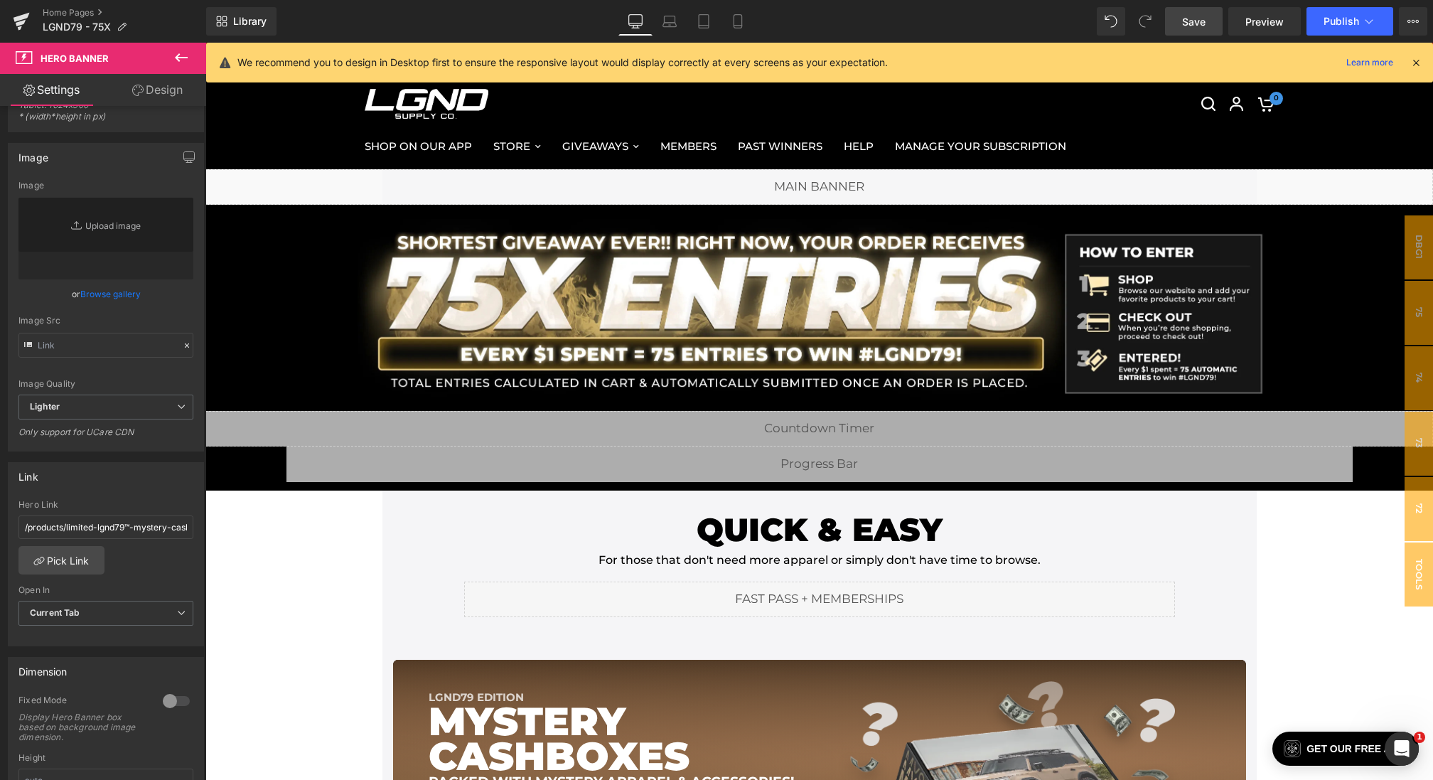
click at [1184, 21] on span "Save" at bounding box center [1193, 21] width 23 height 15
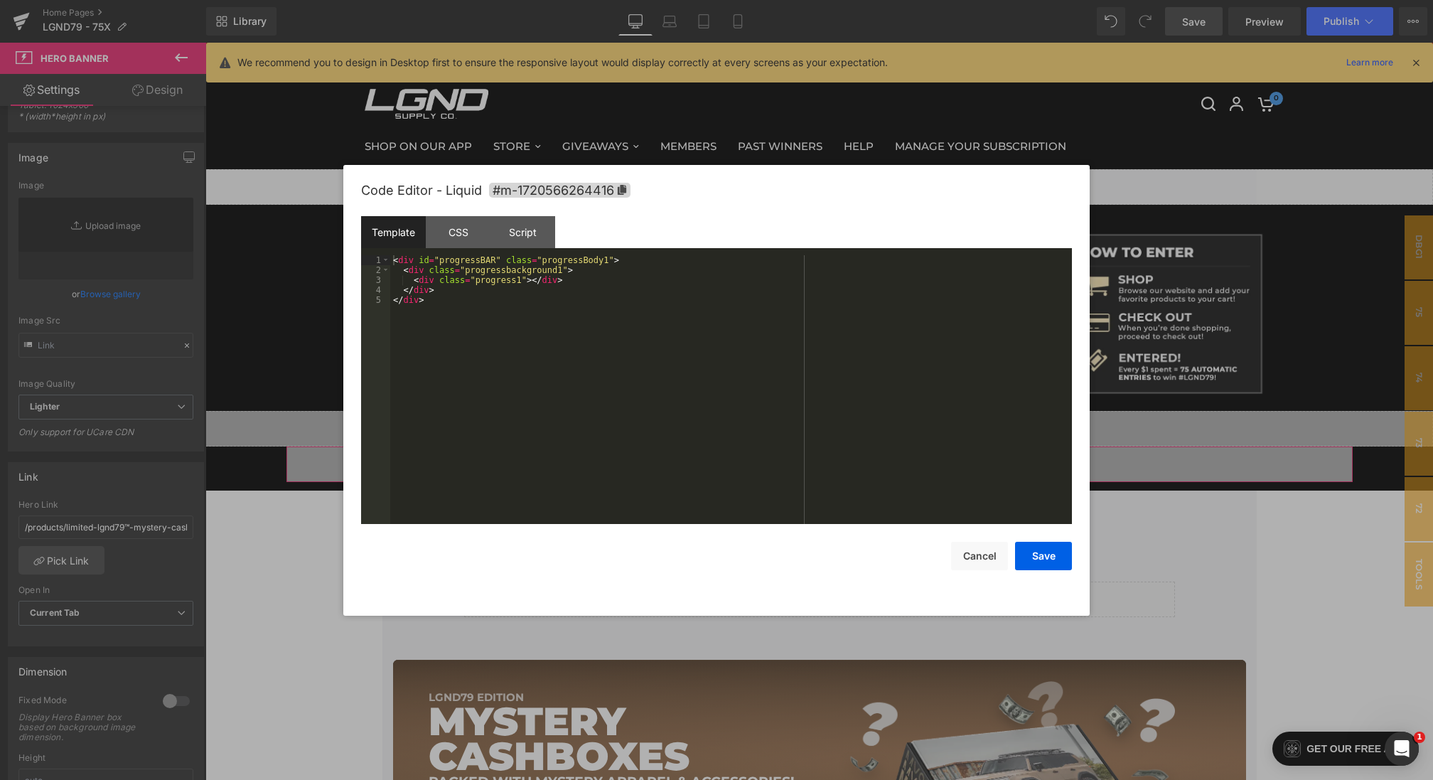
click at [564, 0] on div "Hero Banner You are previewing how the will restyle your page. You can not edit…" at bounding box center [716, 0] width 1433 height 0
click at [465, 228] on div "CSS" at bounding box center [458, 232] width 65 height 32
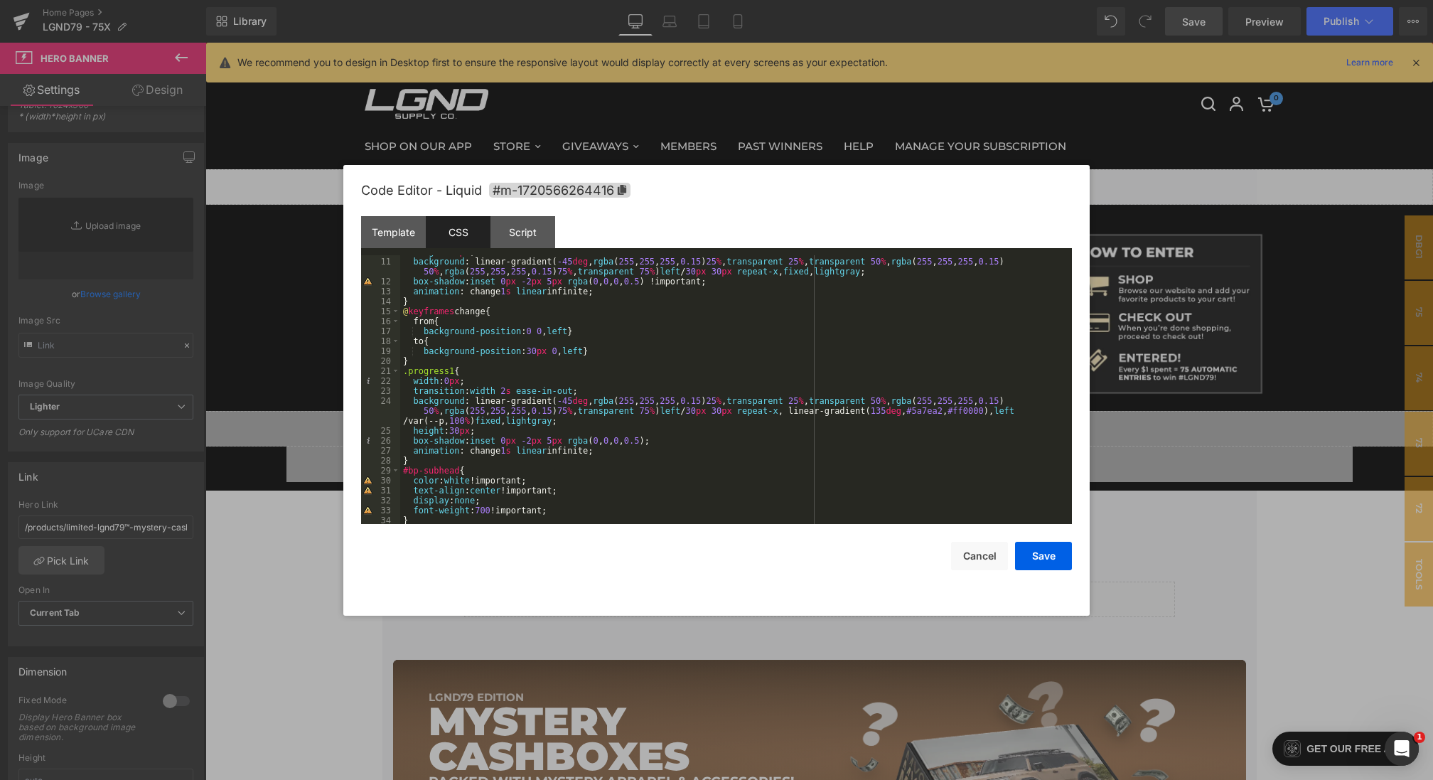
scroll to position [168, 0]
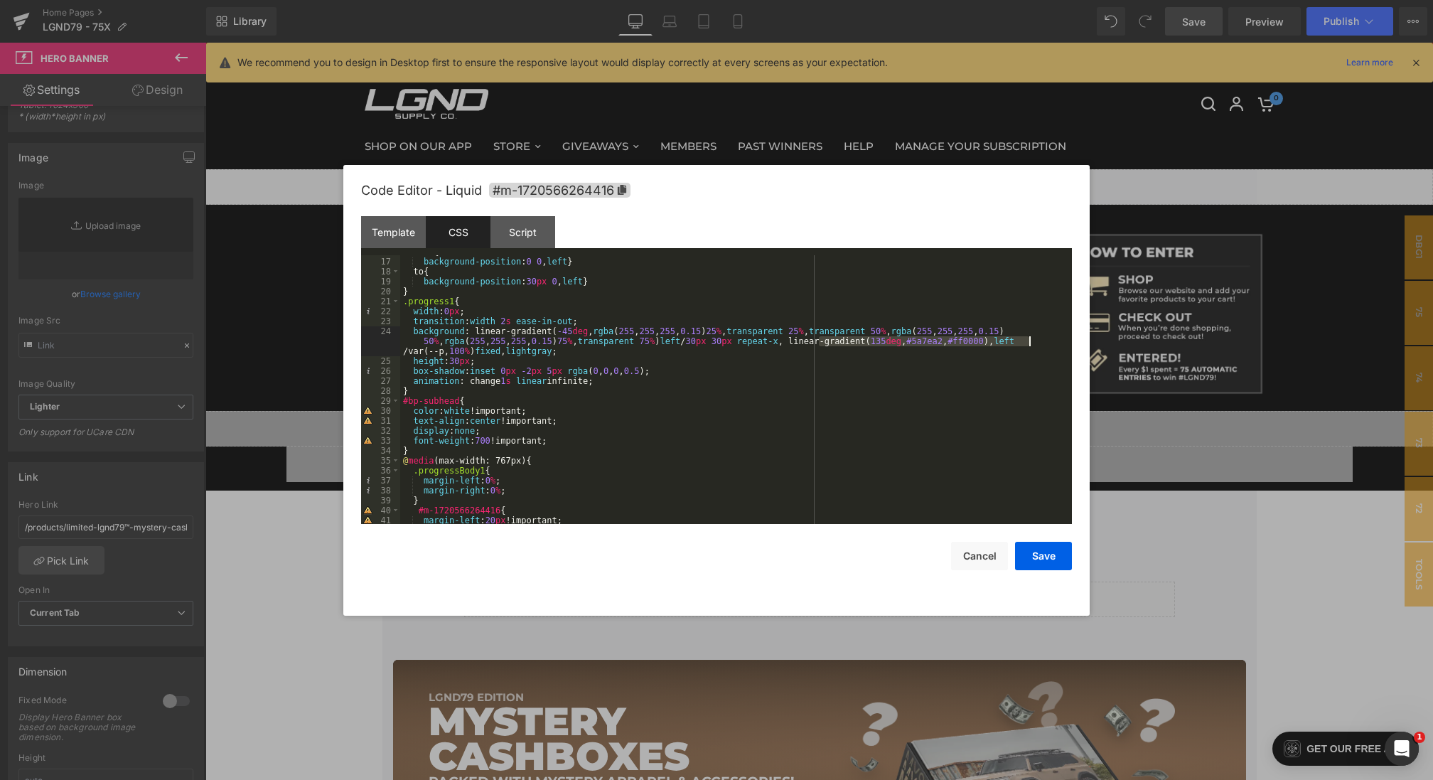
drag, startPoint x: 819, startPoint y: 339, endPoint x: 1029, endPoint y: 339, distance: 209.6
click at [1029, 339] on div "from { background-position : 0 0 , left } to { background-position : 30 px 0 , …" at bounding box center [733, 391] width 666 height 288
click at [1050, 551] on button "Save" at bounding box center [1043, 555] width 57 height 28
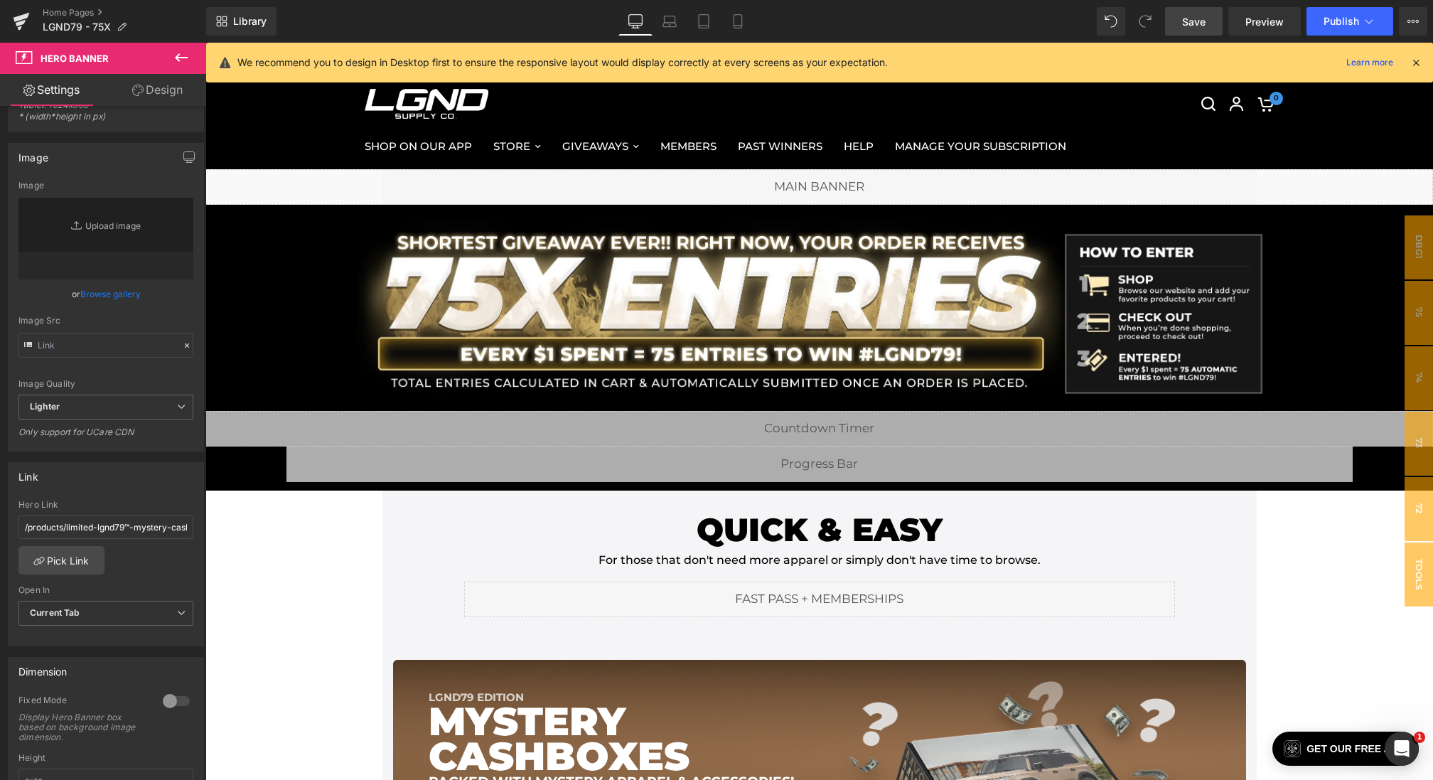
click at [1192, 14] on span "Save" at bounding box center [1193, 21] width 23 height 15
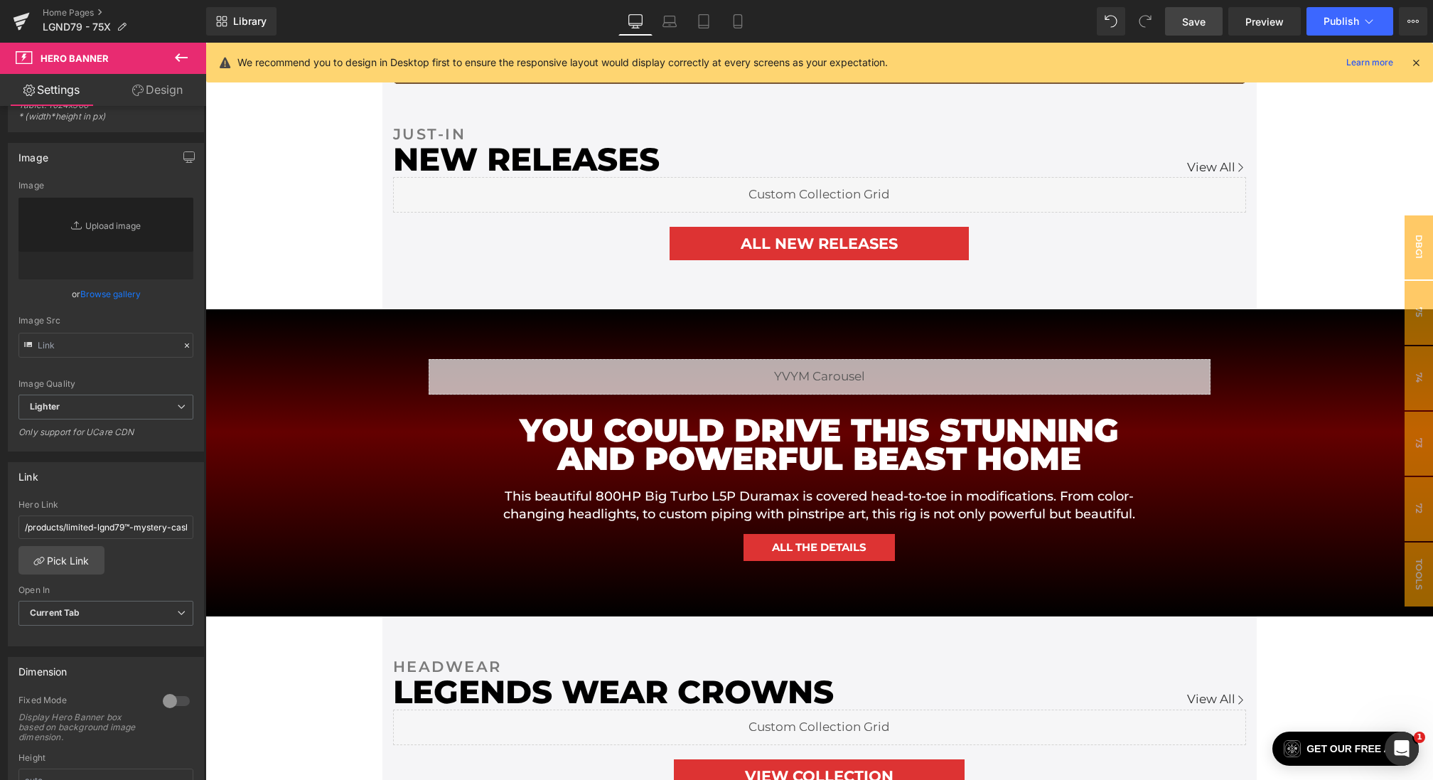
scroll to position [0, 0]
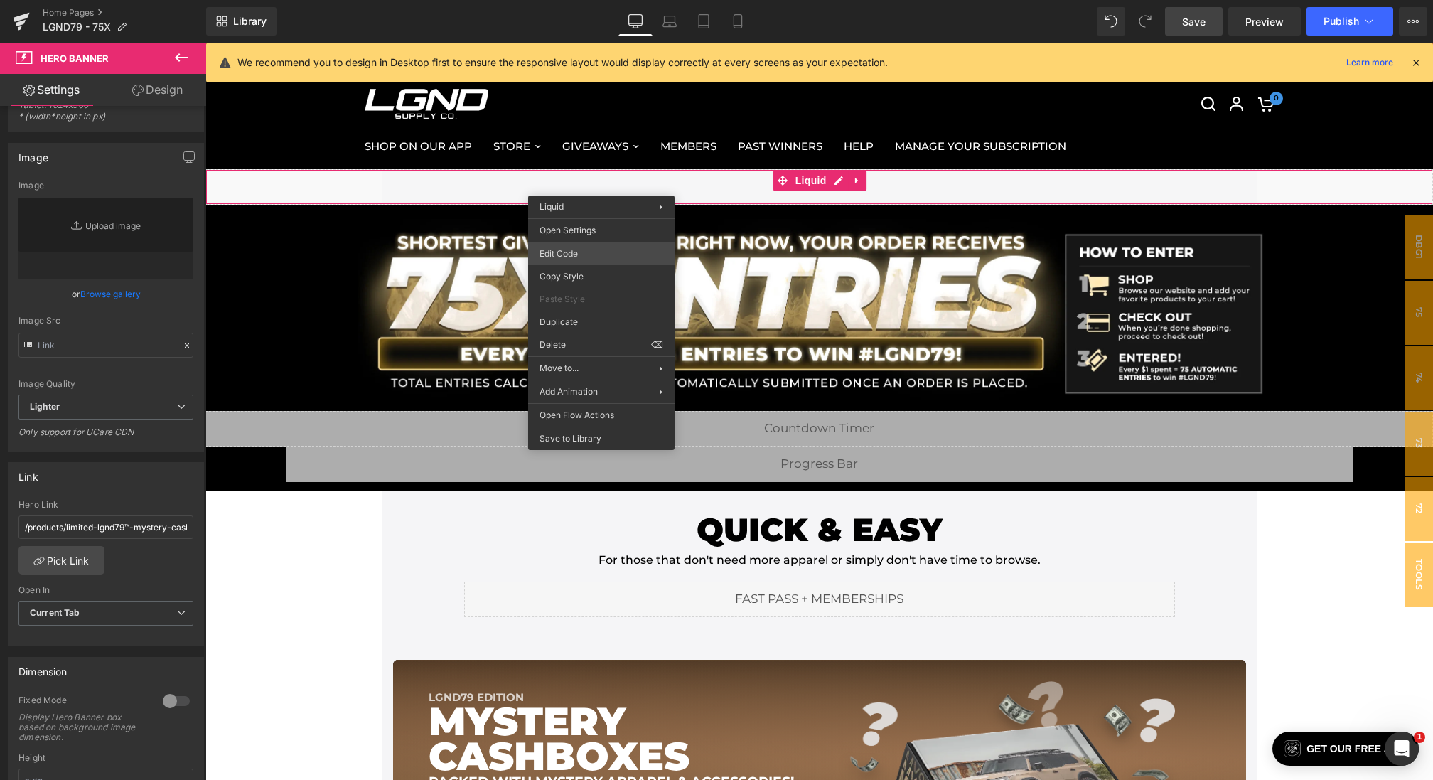
click at [573, 0] on div "Hero Banner You are previewing how the will restyle your page. You can not edit…" at bounding box center [716, 0] width 1433 height 0
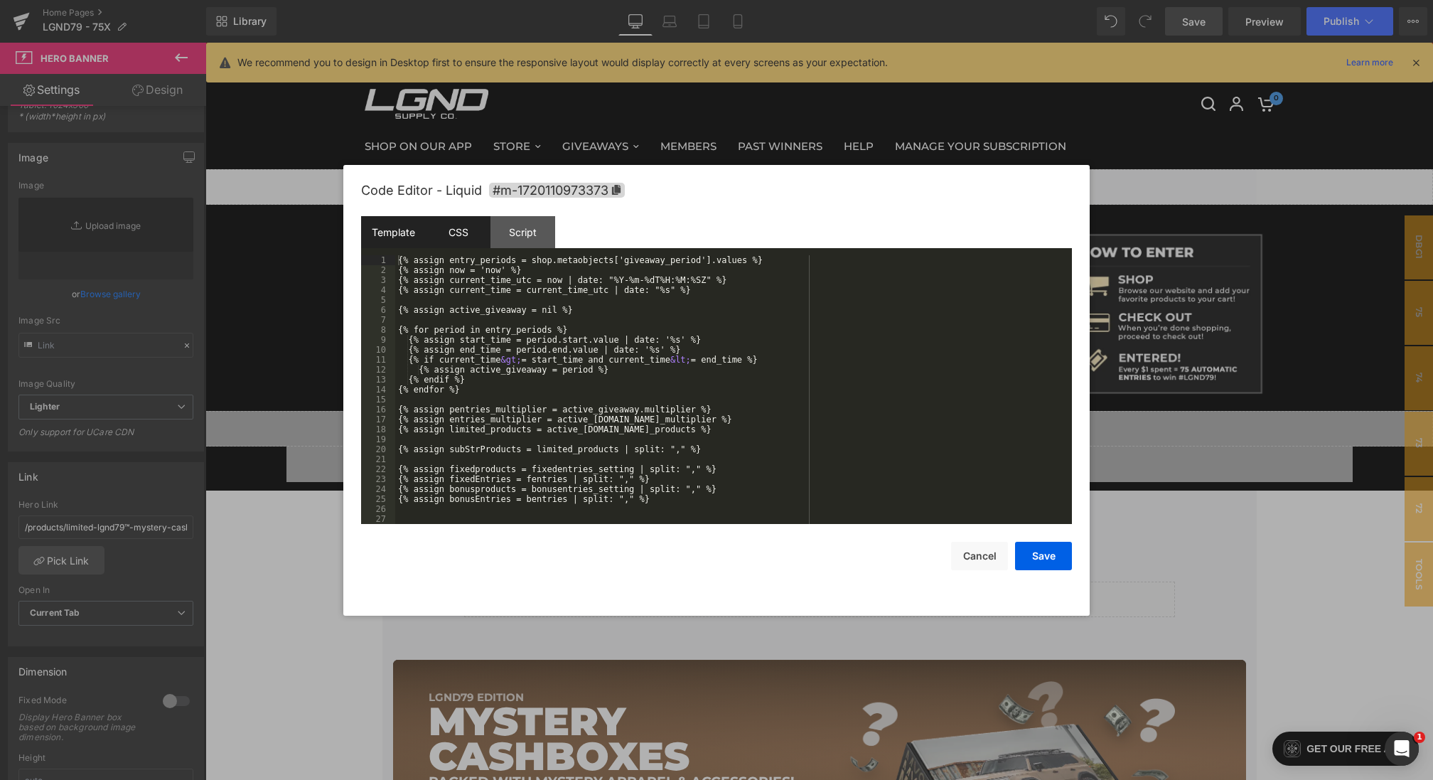
click at [457, 237] on div "CSS" at bounding box center [458, 232] width 65 height 32
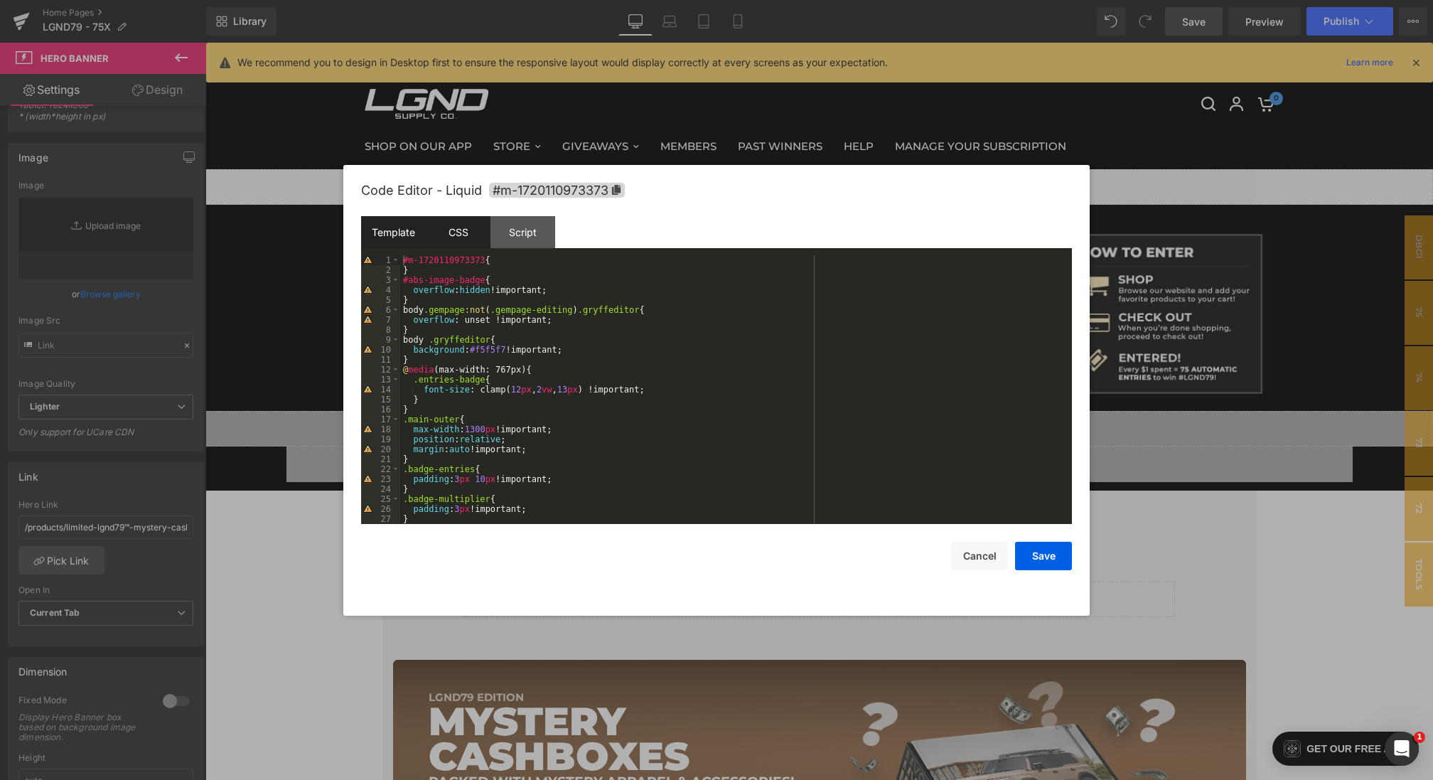
click at [401, 237] on div "Template" at bounding box center [393, 232] width 65 height 32
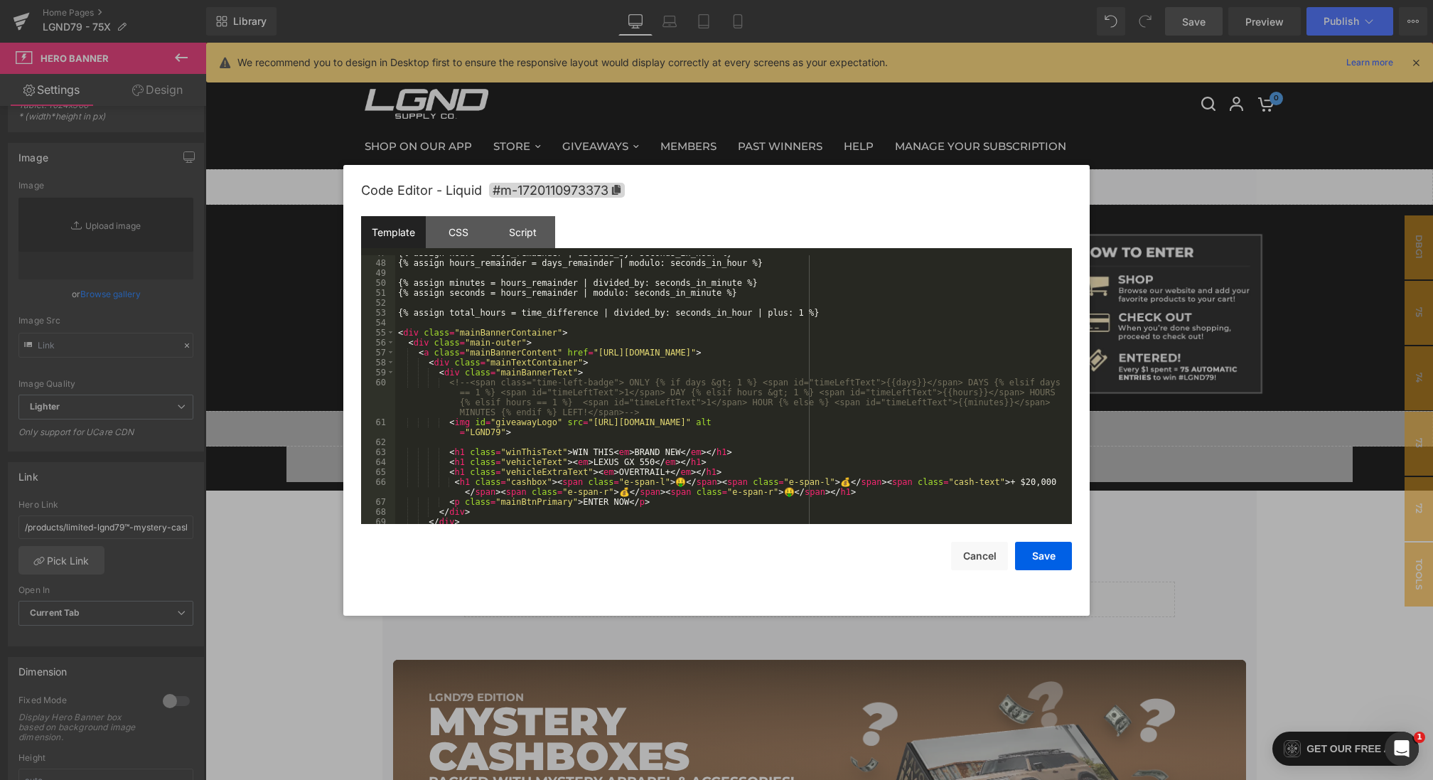
scroll to position [530, 0]
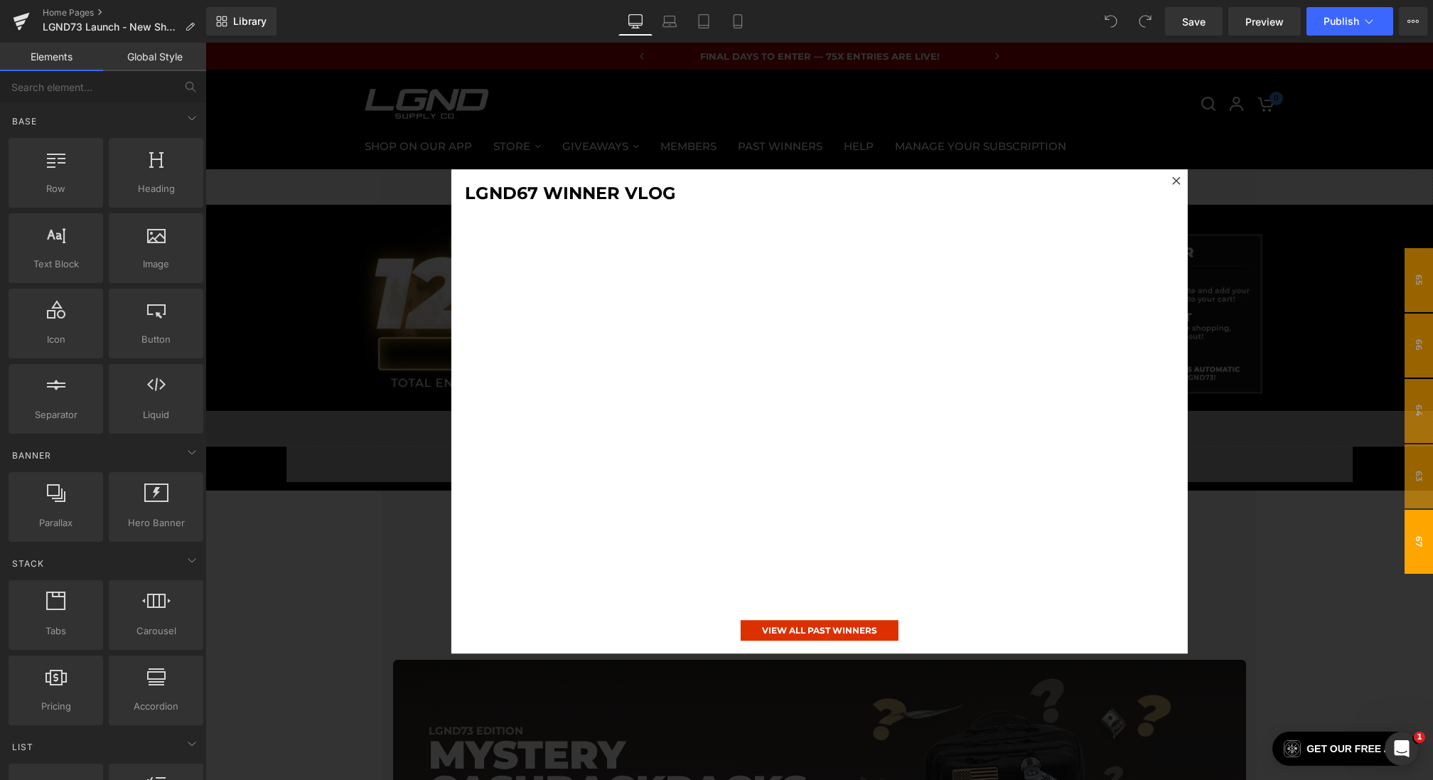
click at [367, 355] on div at bounding box center [818, 411] width 1227 height 737
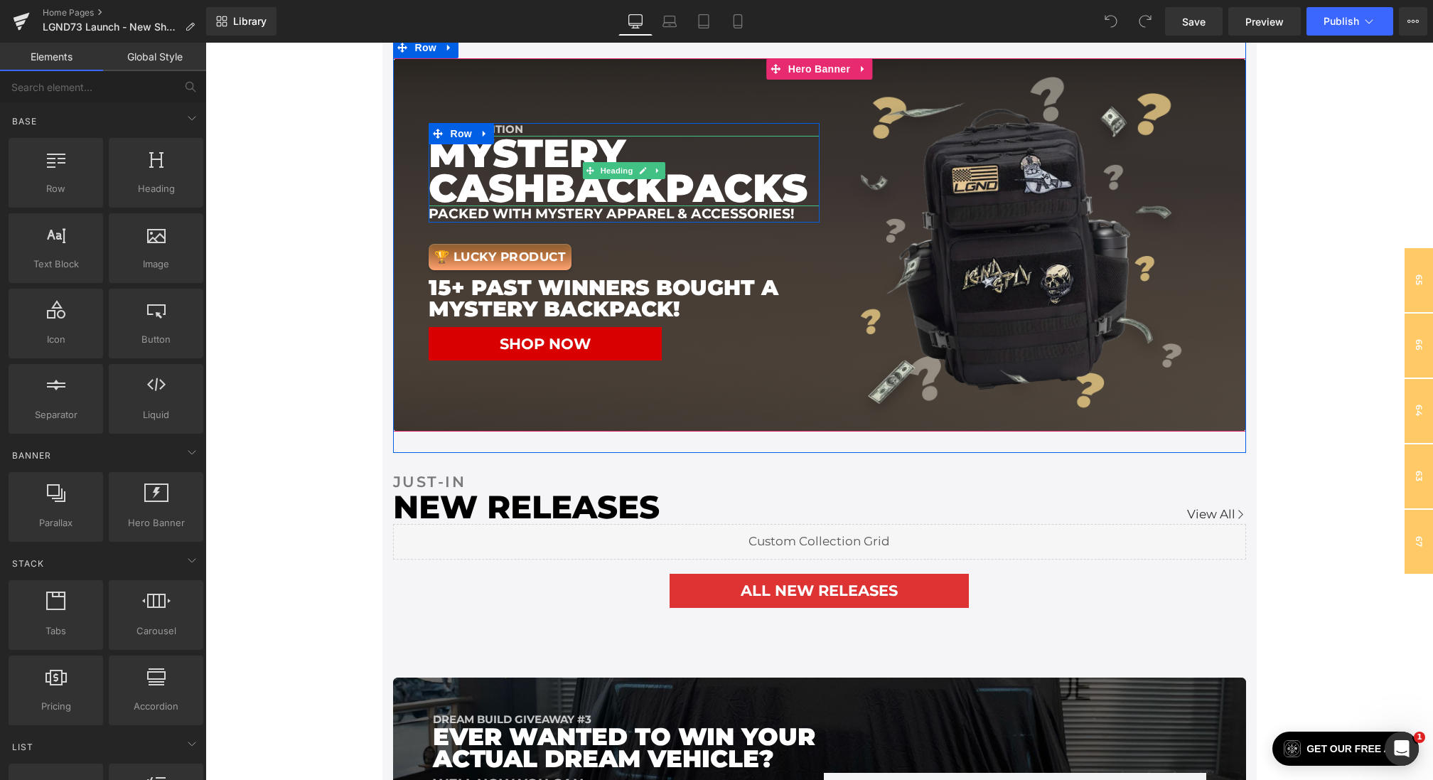
scroll to position [455, 0]
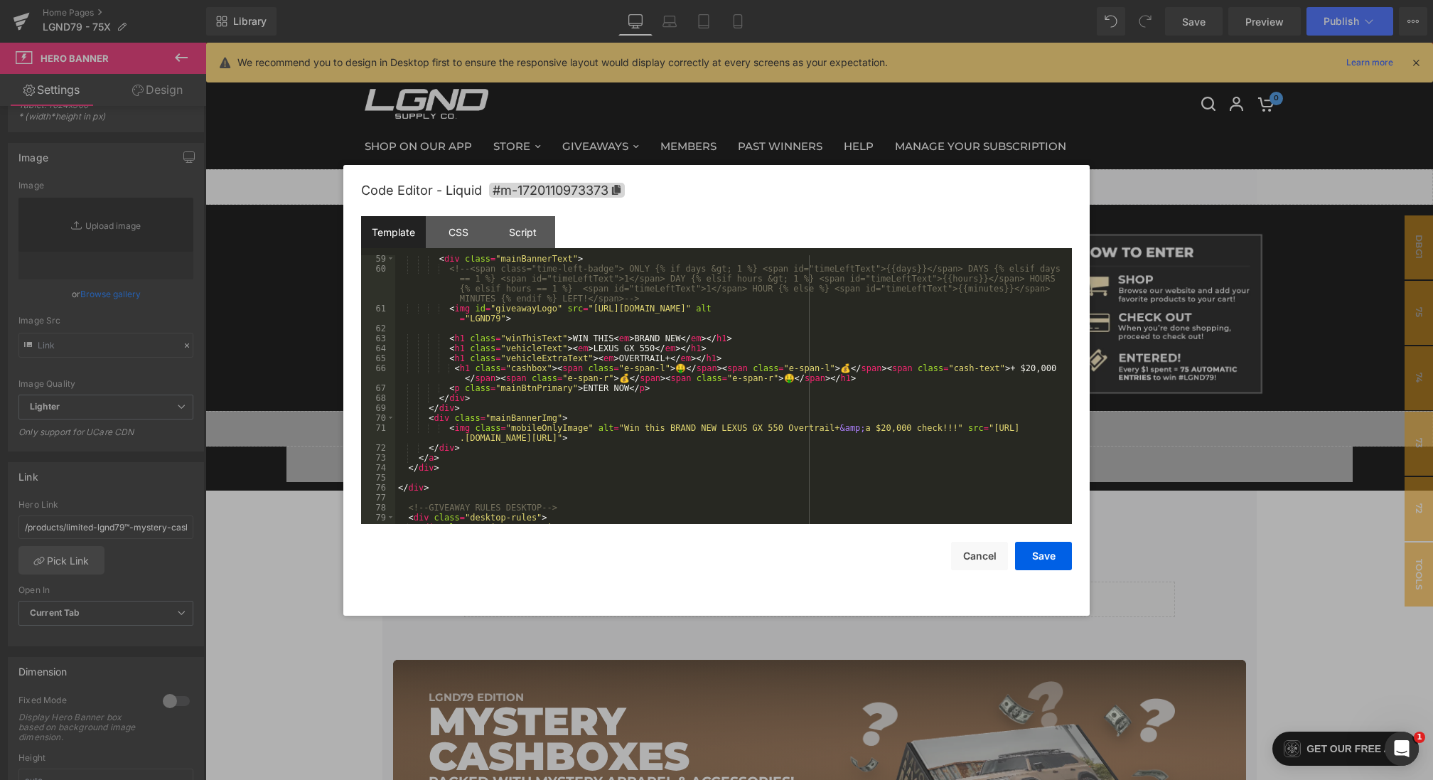
scroll to position [590, 0]
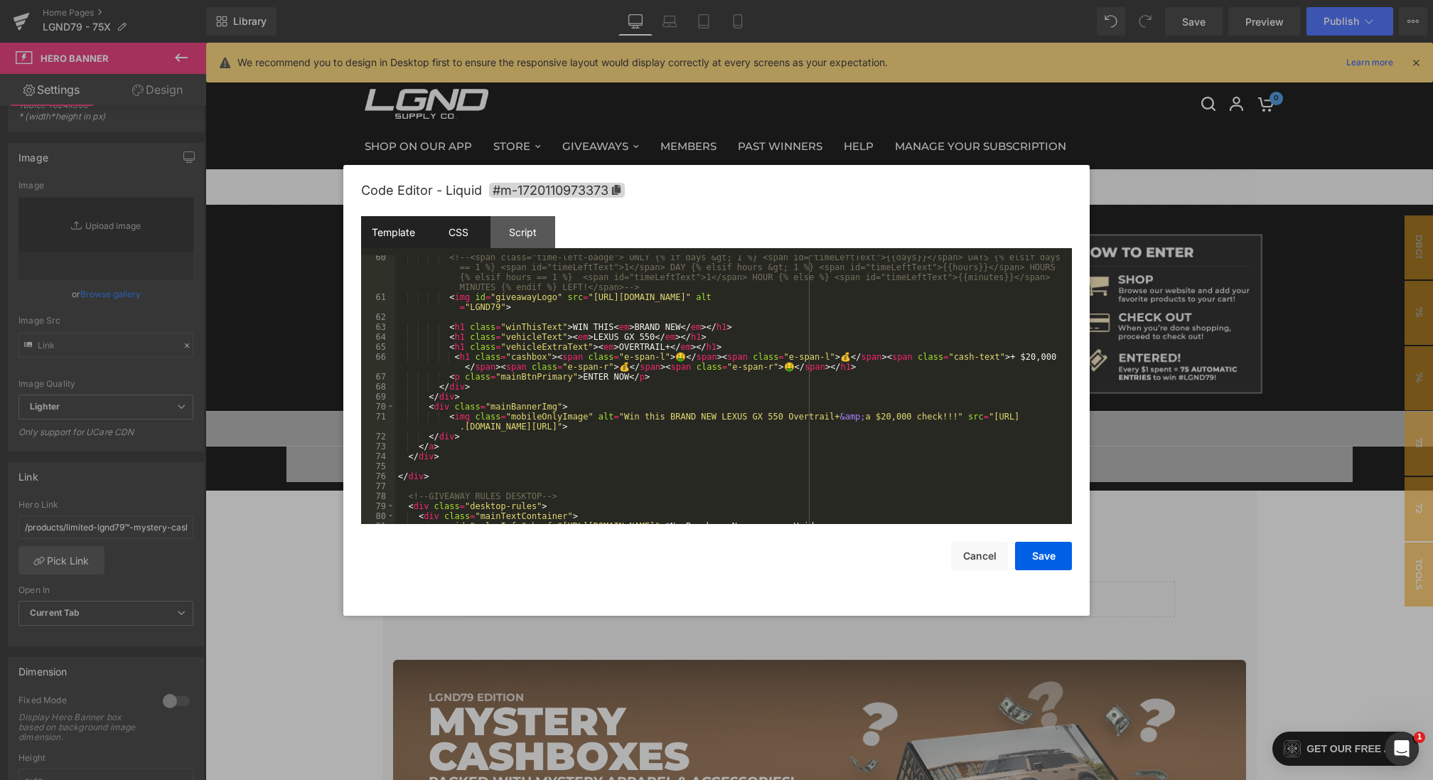
click at [0, 0] on div "CSS" at bounding box center [0, 0] width 0 height 0
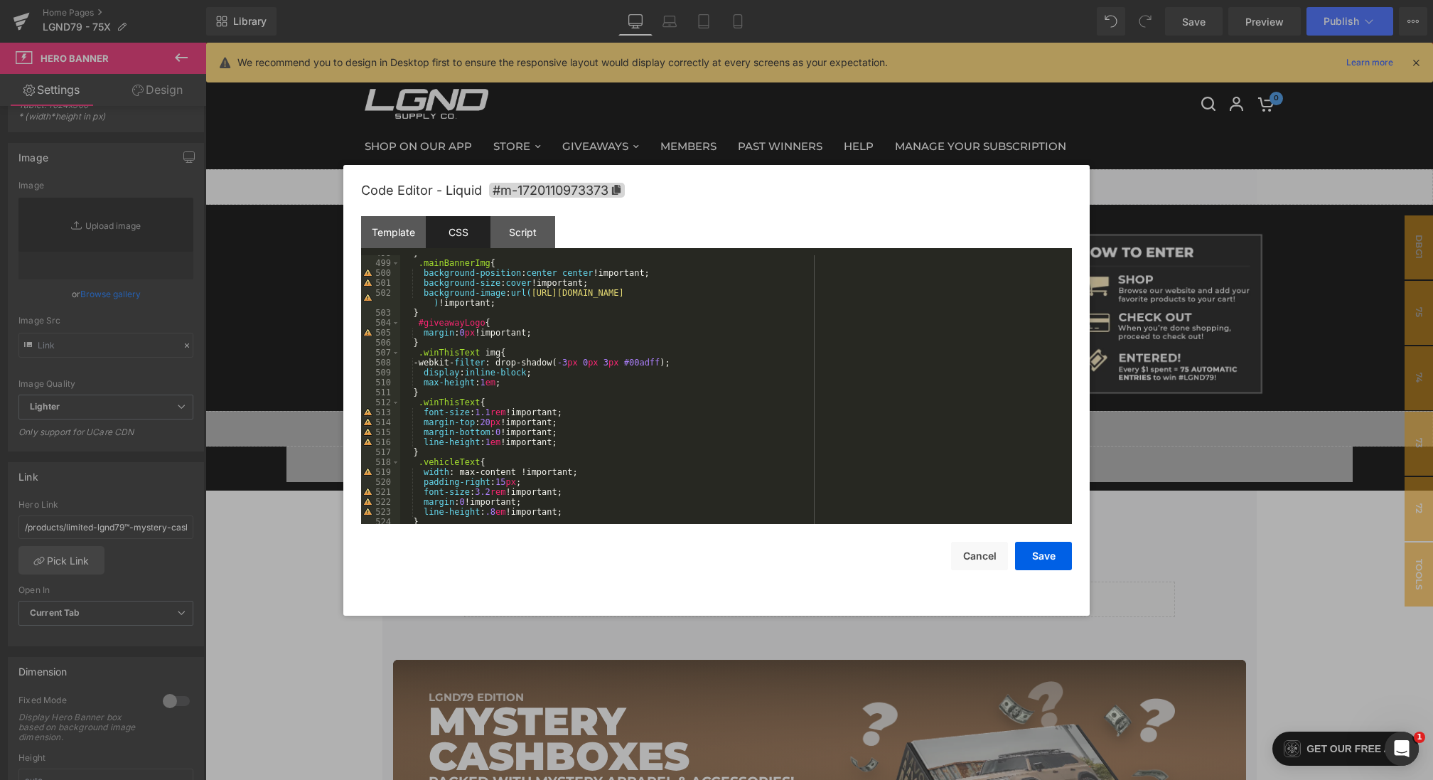
scroll to position [5090, 0]
drag, startPoint x: 536, startPoint y: 294, endPoint x: 437, endPoint y: 299, distance: 98.9
click at [0, 0] on div "} .mainBannerImg { background-position : center center !important; background-s…" at bounding box center [0, 0] width 0 height 0
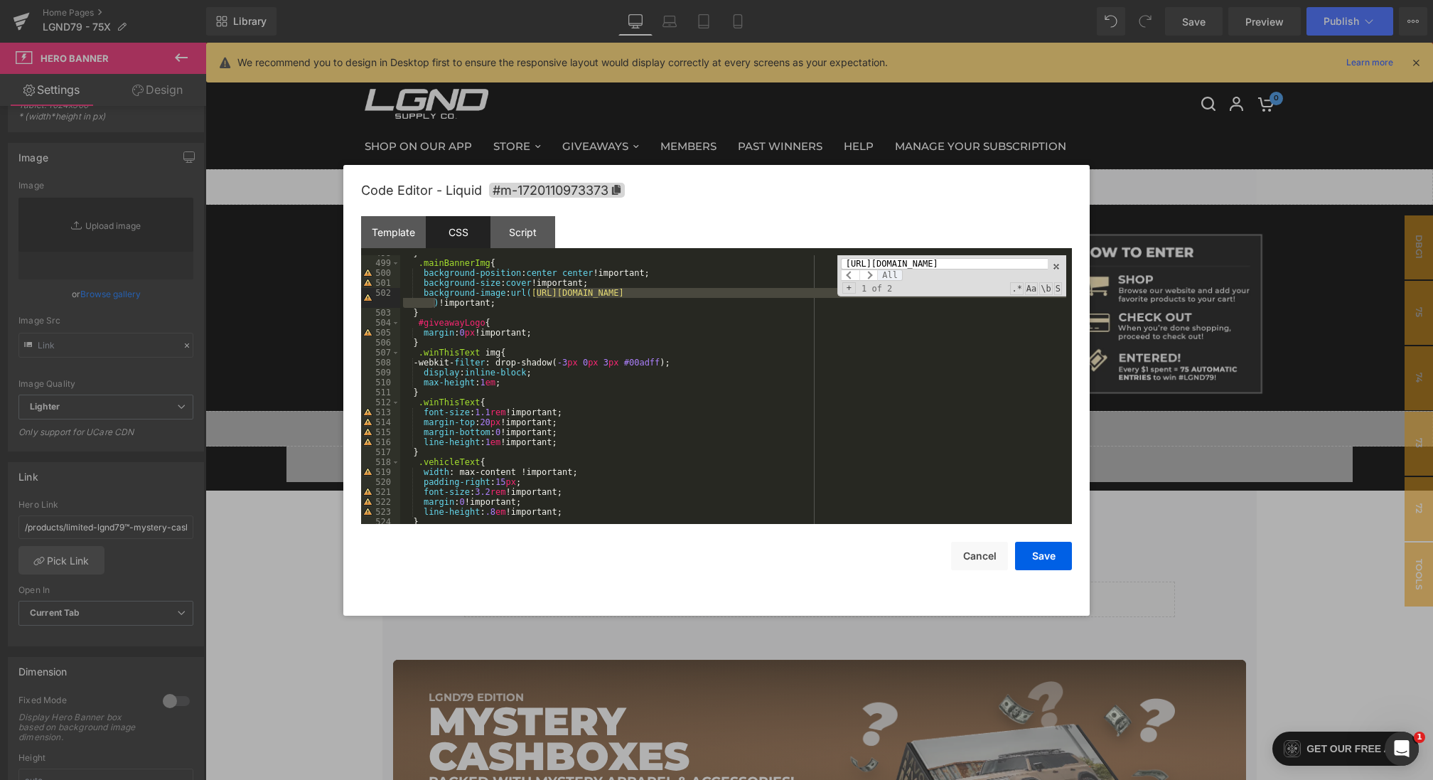
scroll to position [0, 0]
click at [0, 0] on span "All" at bounding box center [0, 0] width 0 height 0
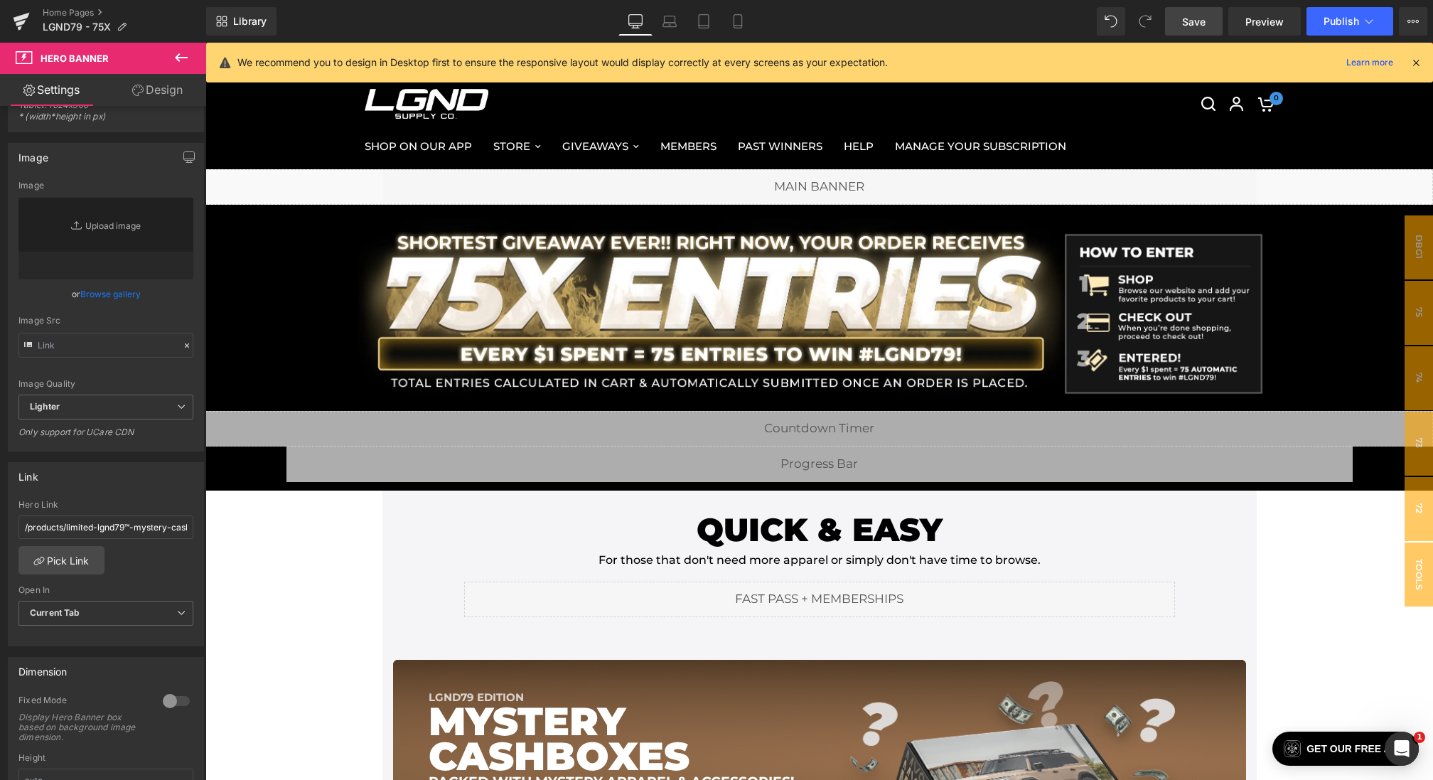
click at [1202, 21] on span "Save" at bounding box center [1193, 21] width 23 height 15
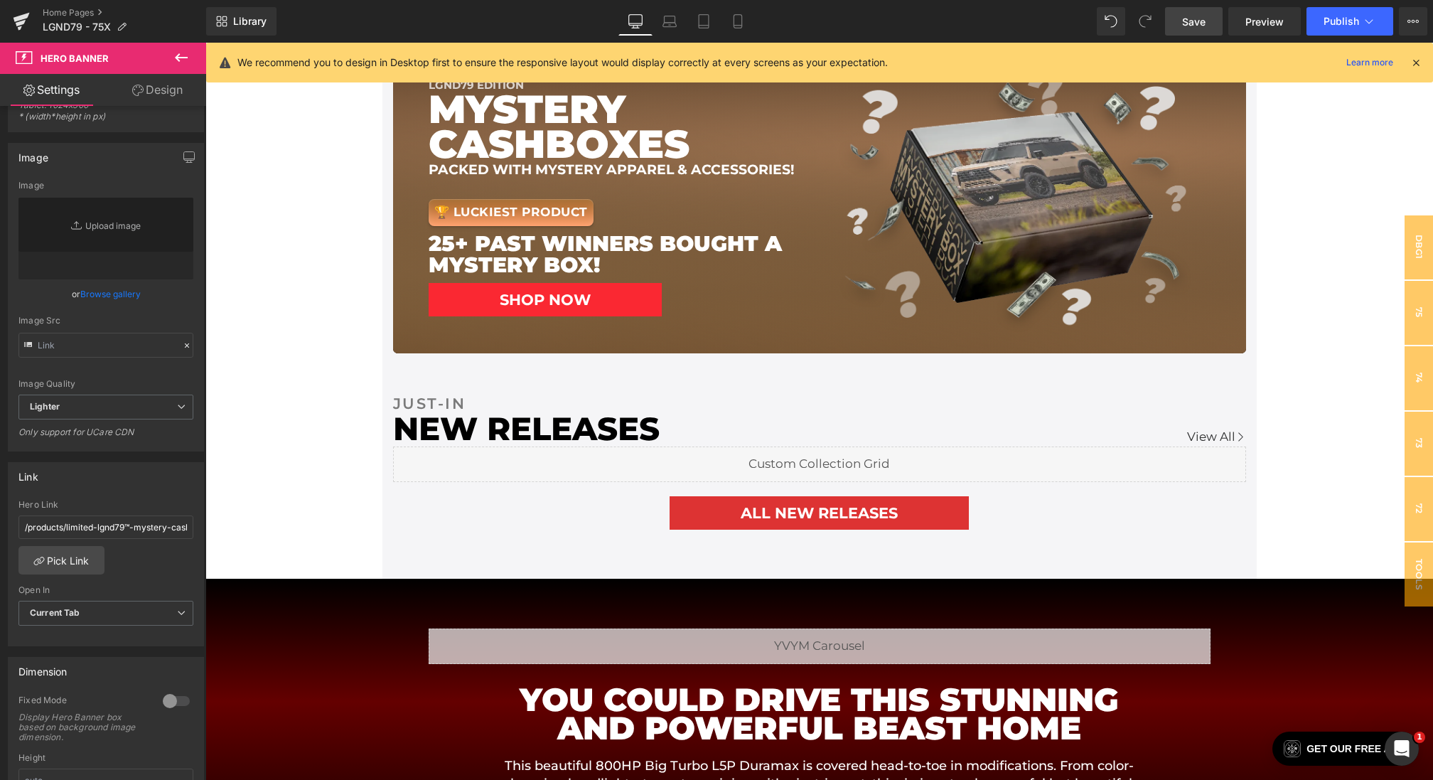
scroll to position [691, 0]
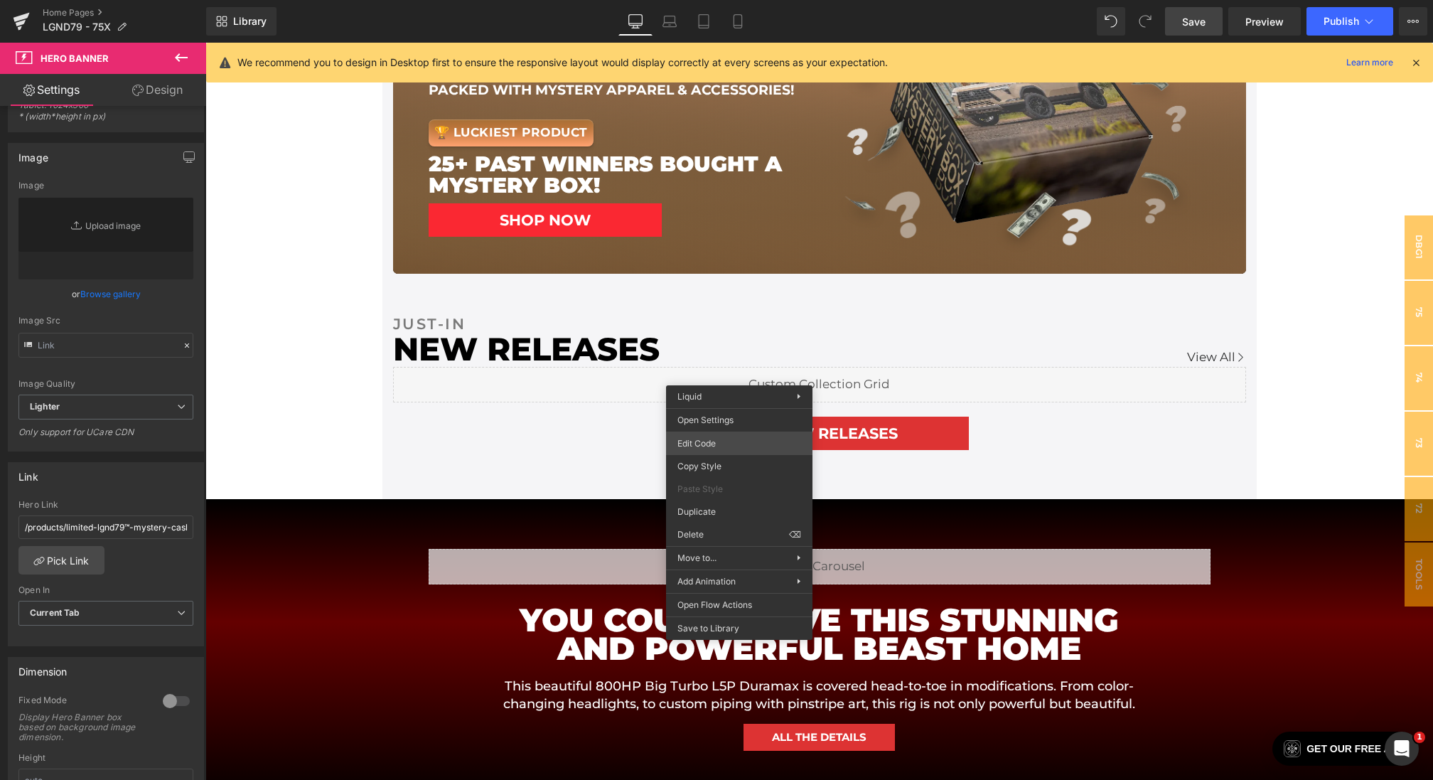
click at [699, 0] on div "Hero Banner You are previewing how the will restyle your page. You can not edit…" at bounding box center [716, 0] width 1433 height 0
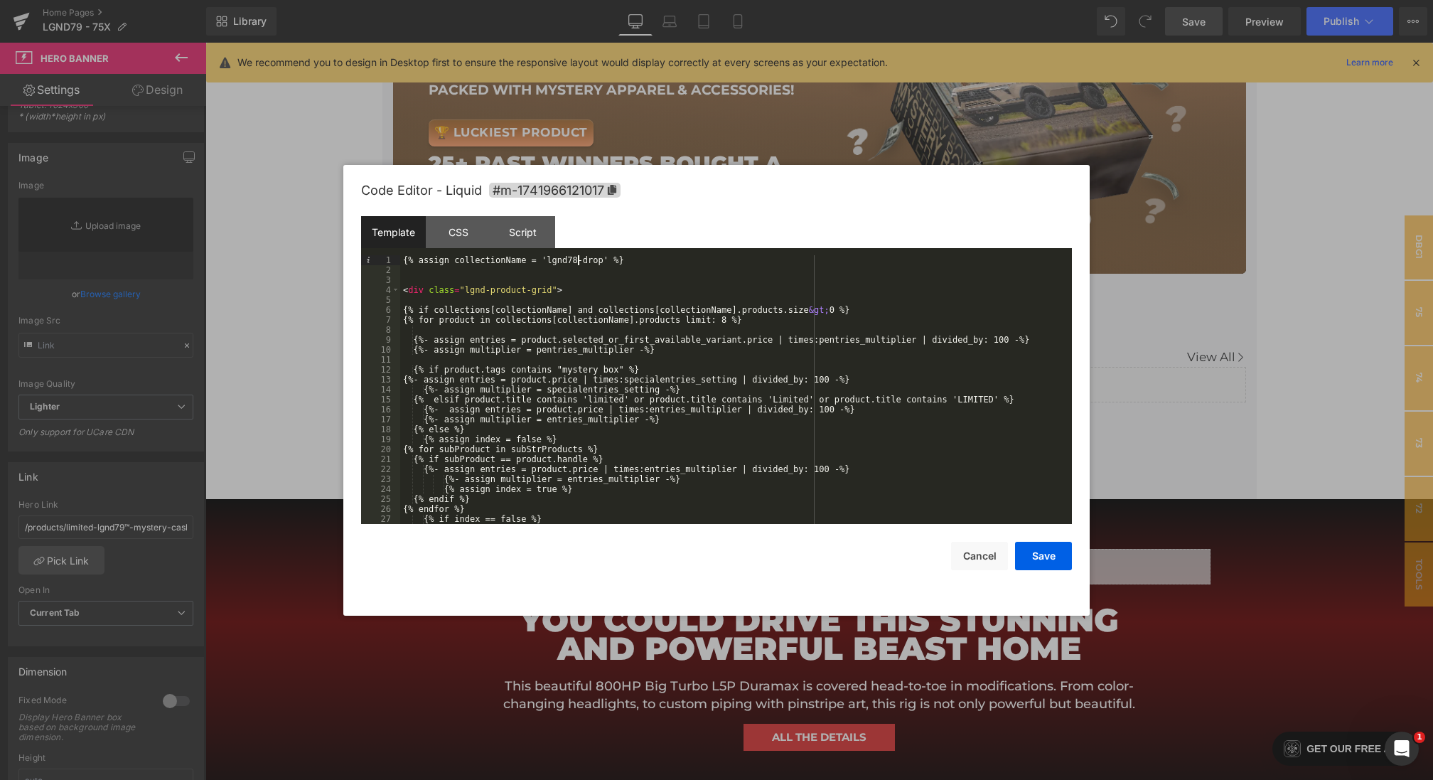
click at [0, 0] on div "{% assign collectionName = 'lgnd78-drop' %} < div class = "lgnd-product-grid" >…" at bounding box center [0, 0] width 0 height 0
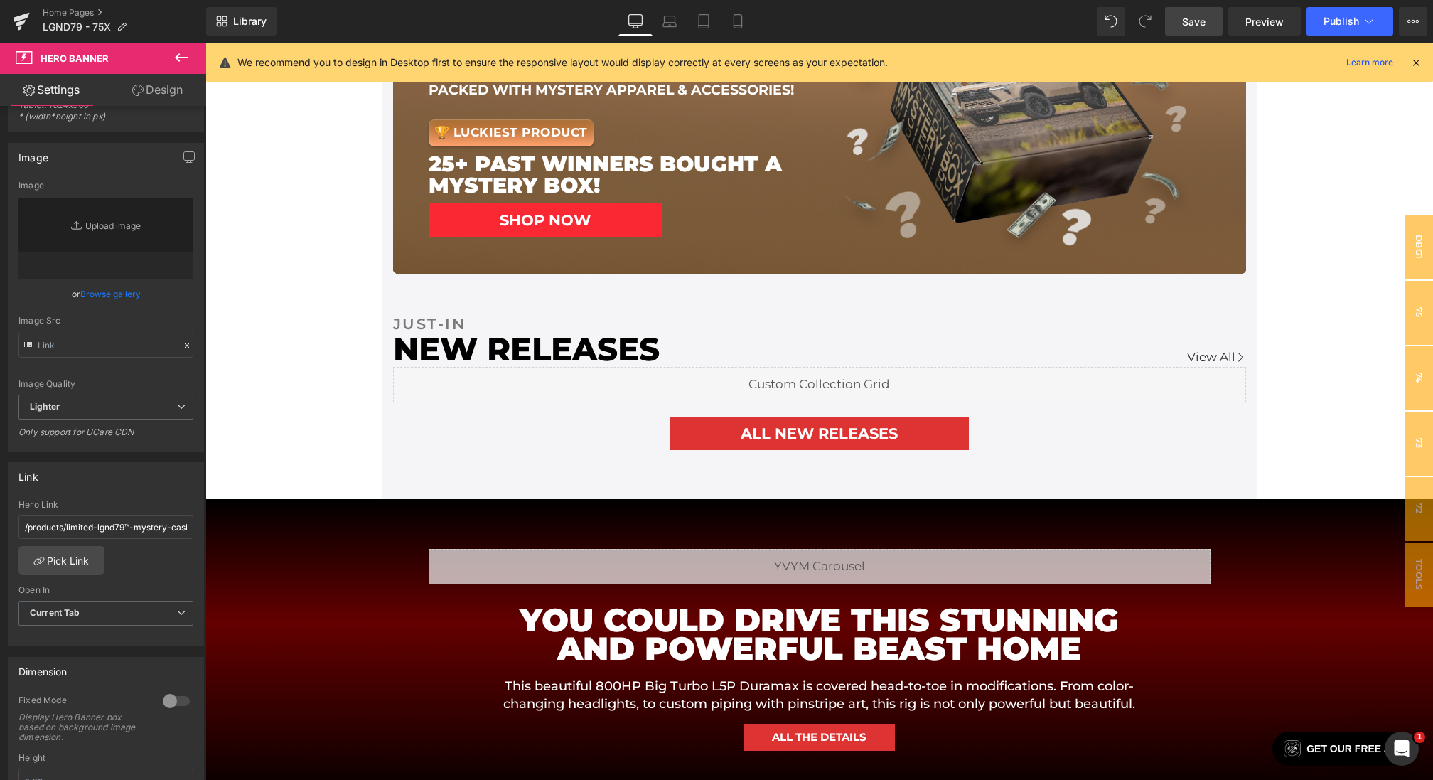
click at [1189, 17] on span "Save" at bounding box center [1193, 21] width 23 height 15
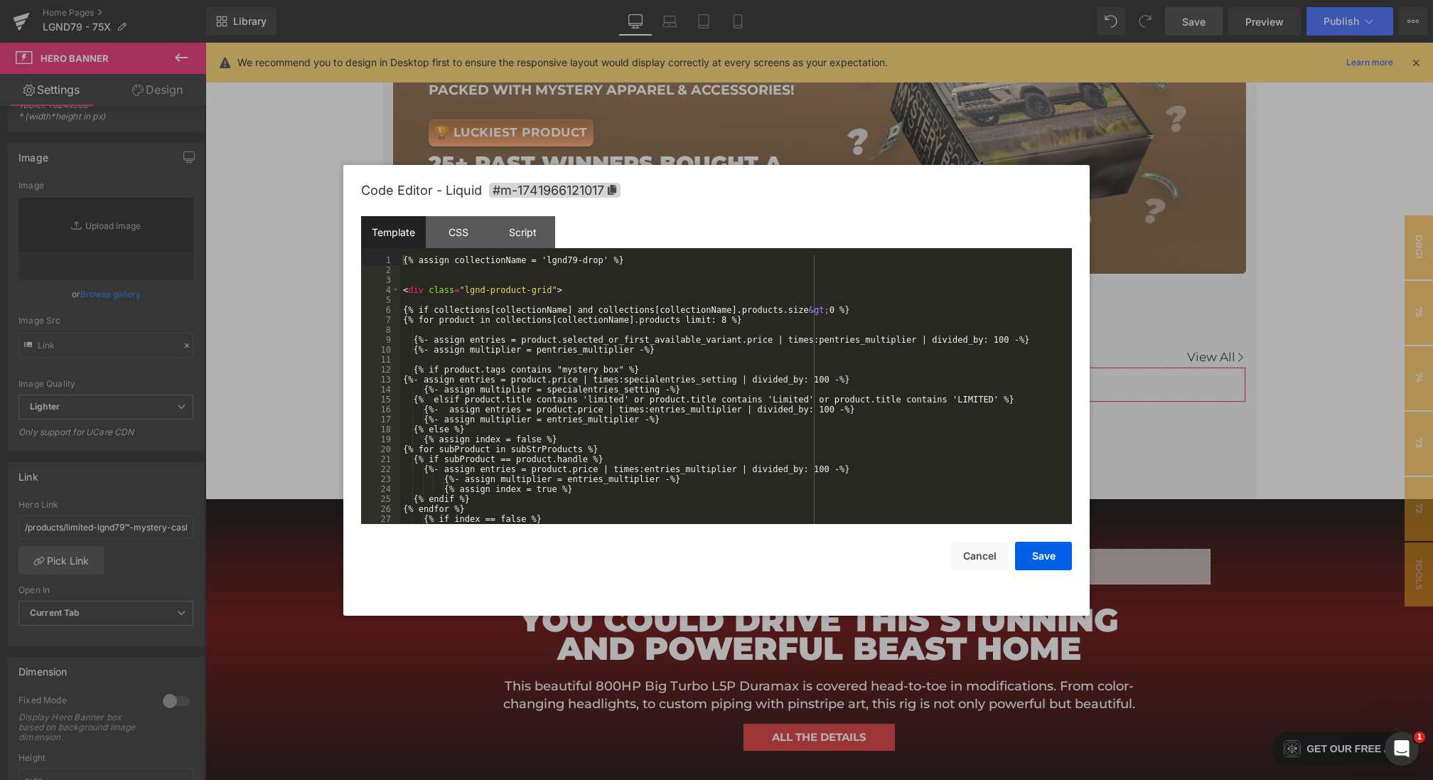
click at [489, 0] on div "Hero Banner You are previewing how the will restyle your page. You can not edit…" at bounding box center [716, 0] width 1433 height 0
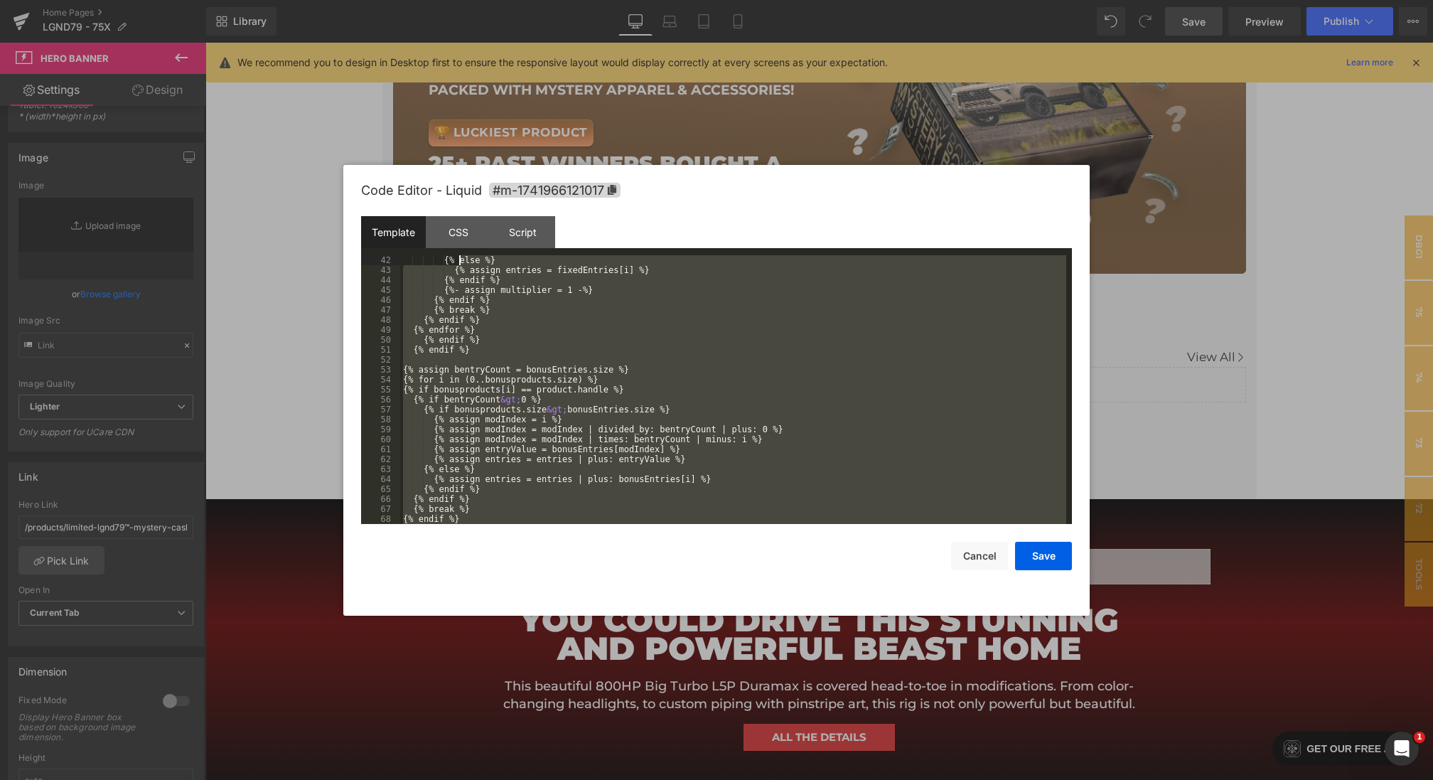
scroll to position [0, 0]
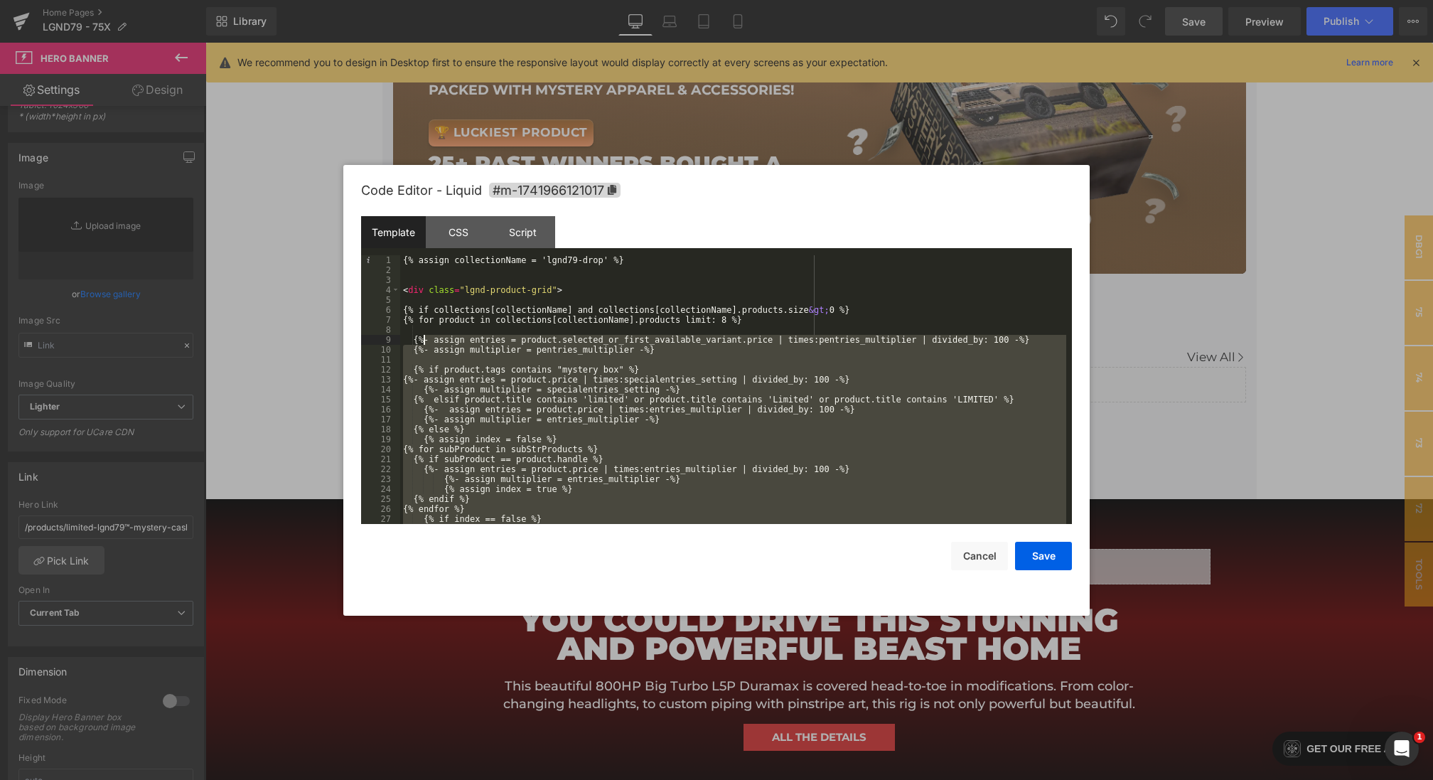
drag, startPoint x: 462, startPoint y: 435, endPoint x: 421, endPoint y: 340, distance: 103.8
click at [421, 340] on div "{% assign collectionName = 'lgnd79-drop' %} < div class = "lgnd-product-grid" >…" at bounding box center [733, 399] width 666 height 288
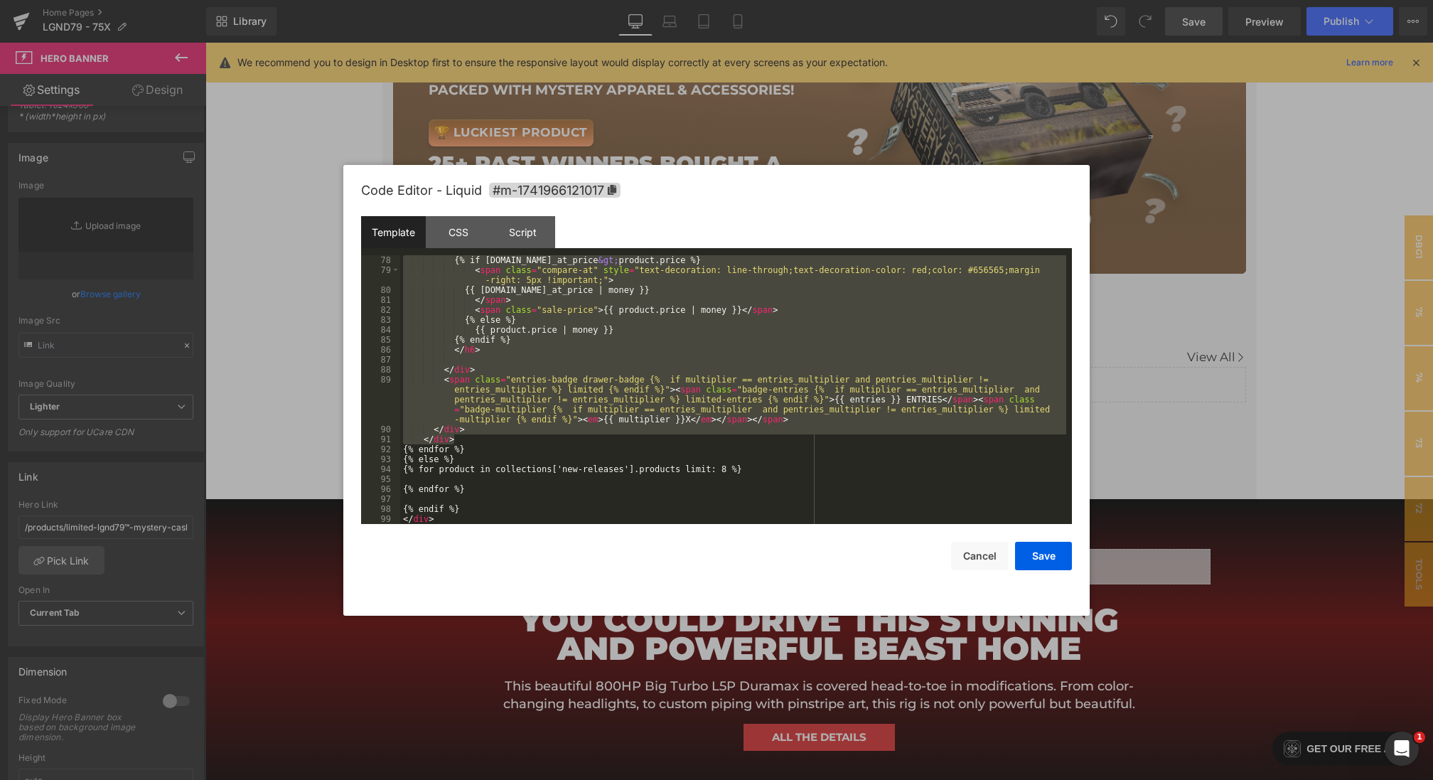
scroll to position [766, 0]
click at [496, 482] on div "{% if product.compare_at_price &gt; product.price %} < span class = "compare-at…" at bounding box center [733, 399] width 666 height 288
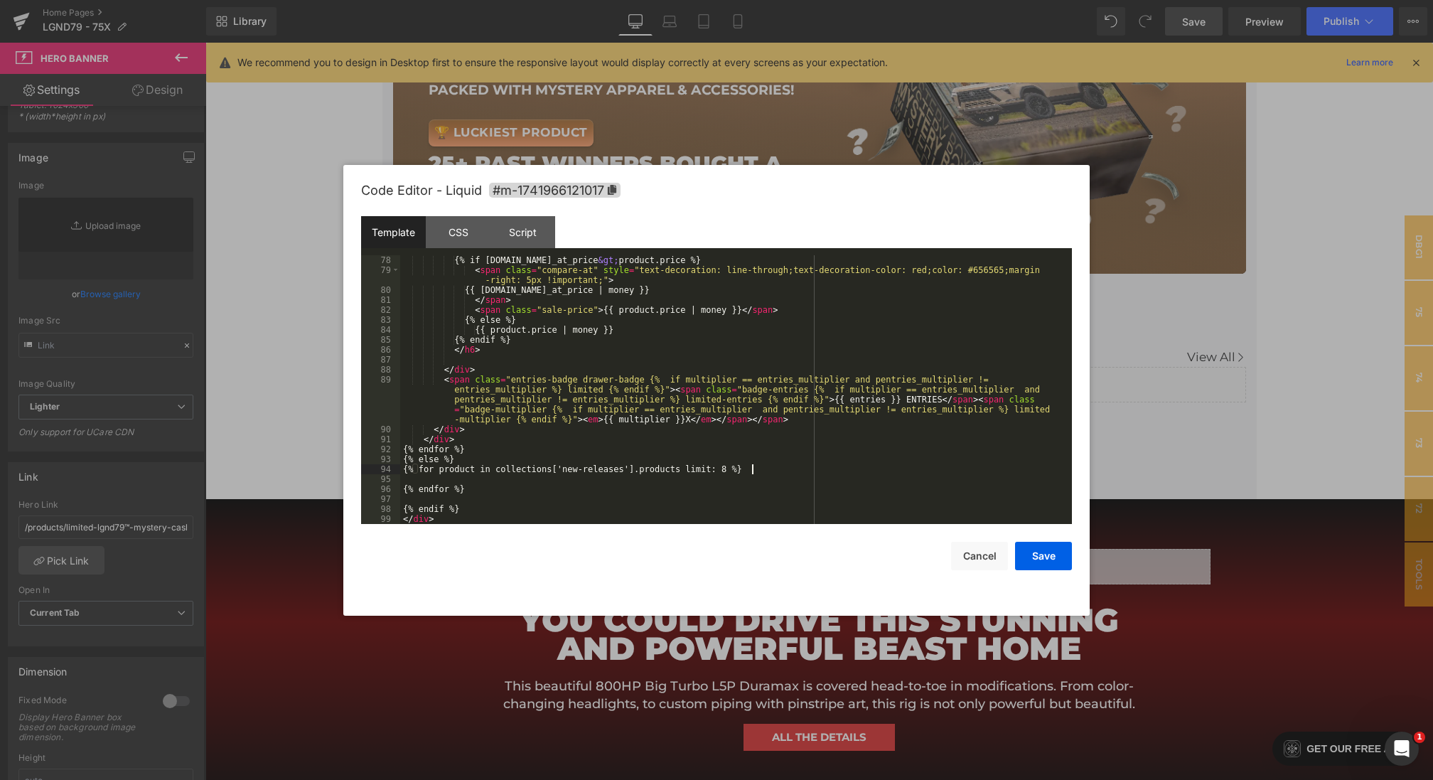
click at [767, 468] on div "{% if product.compare_at_price &gt; product.price %} < span class = "compare-at…" at bounding box center [733, 399] width 666 height 288
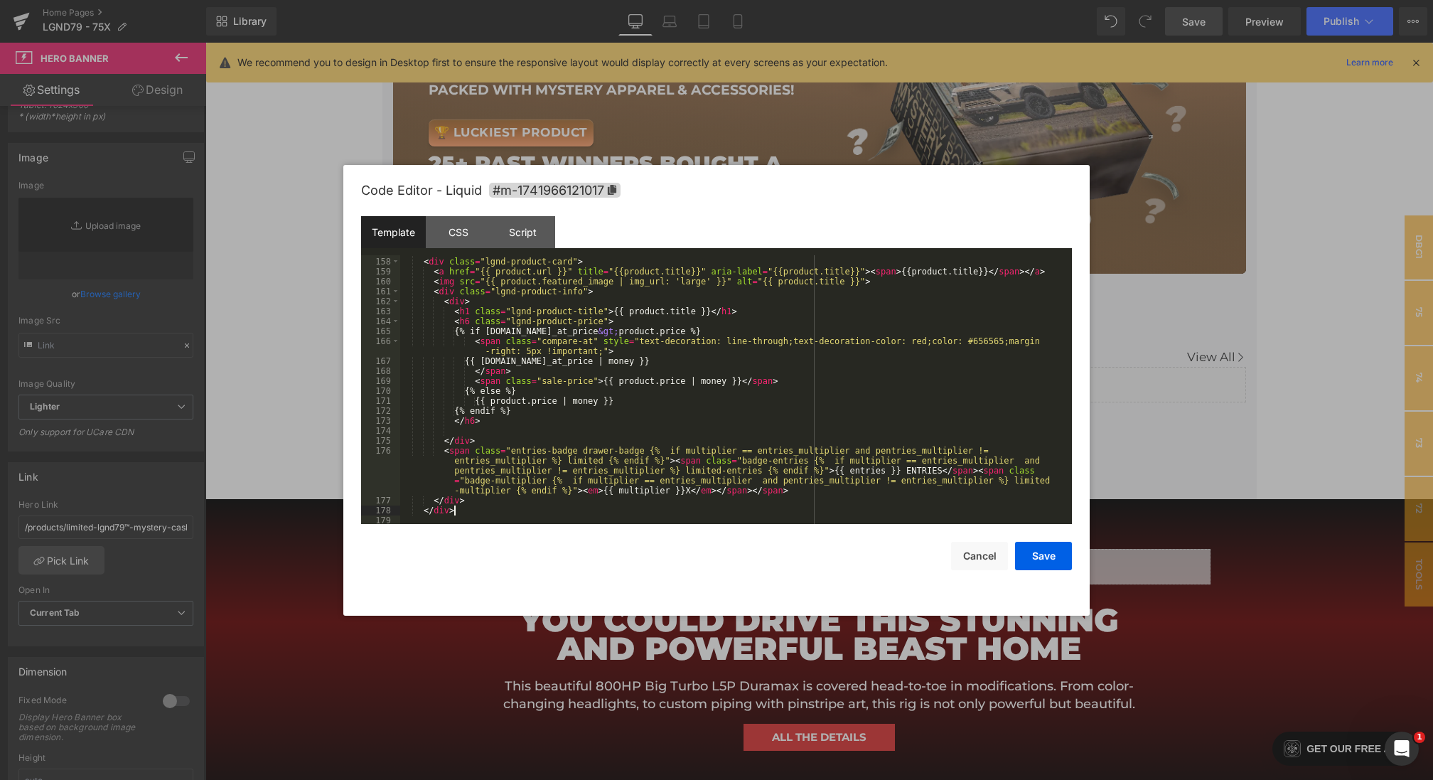
scroll to position [1651, 0]
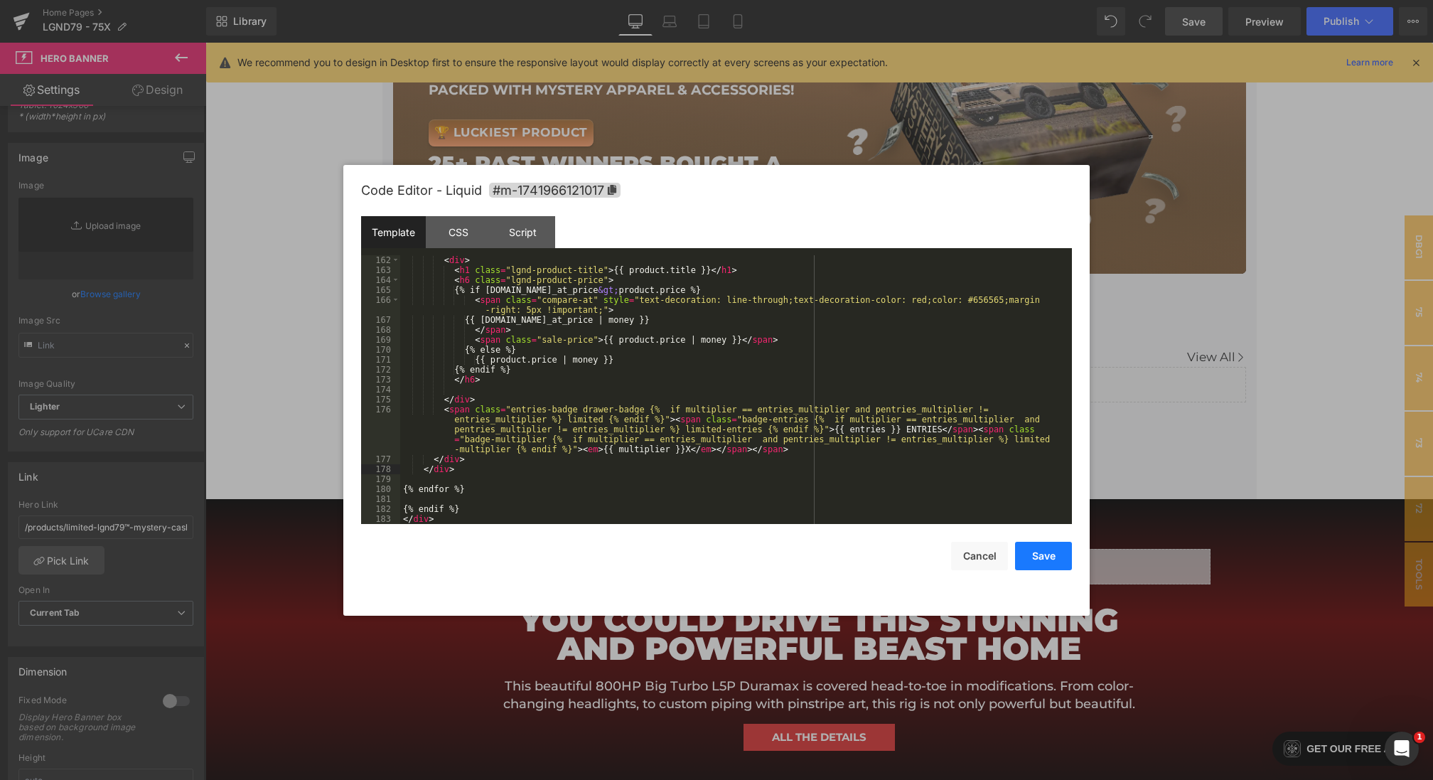
click at [0, 0] on button "Save" at bounding box center [0, 0] width 0 height 0
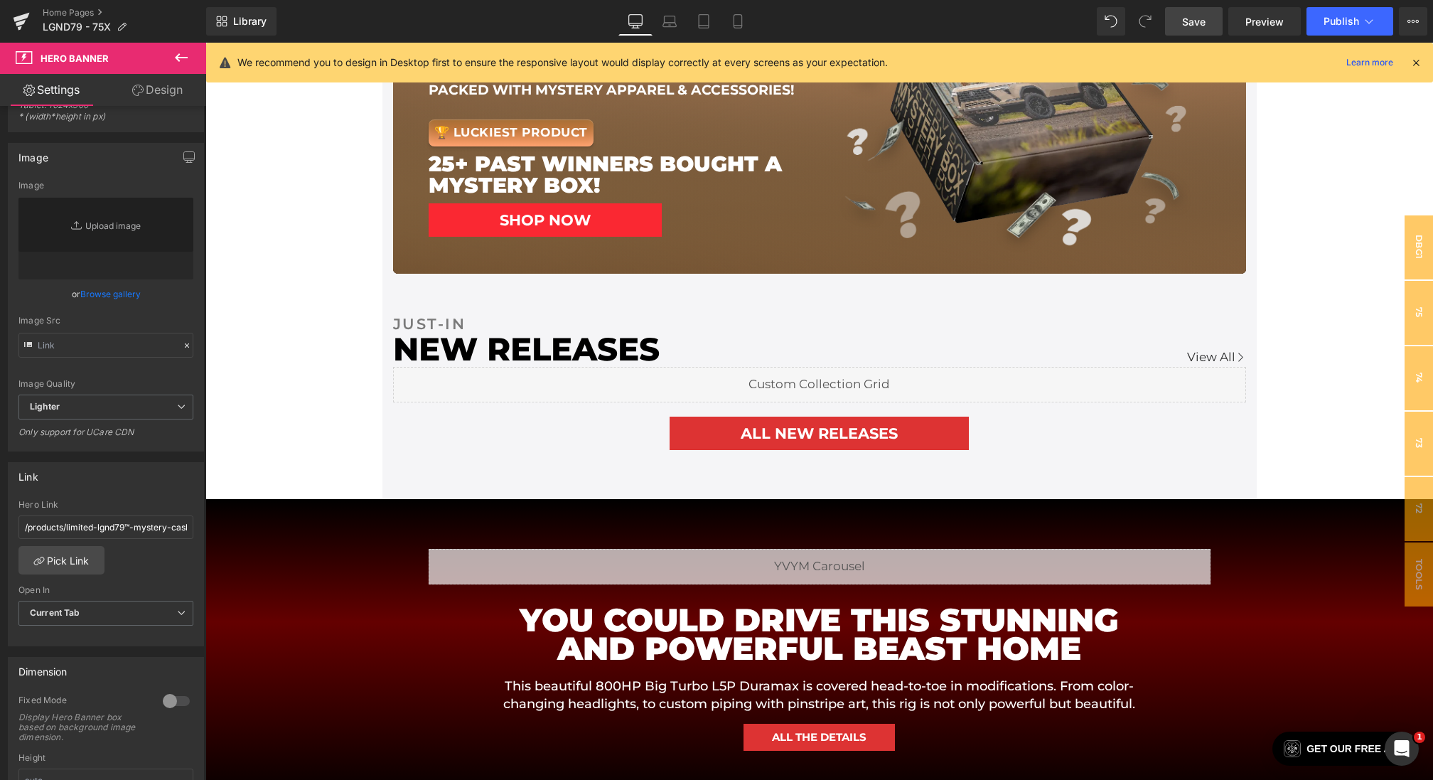
click at [1212, 10] on link "Save" at bounding box center [1194, 21] width 58 height 28
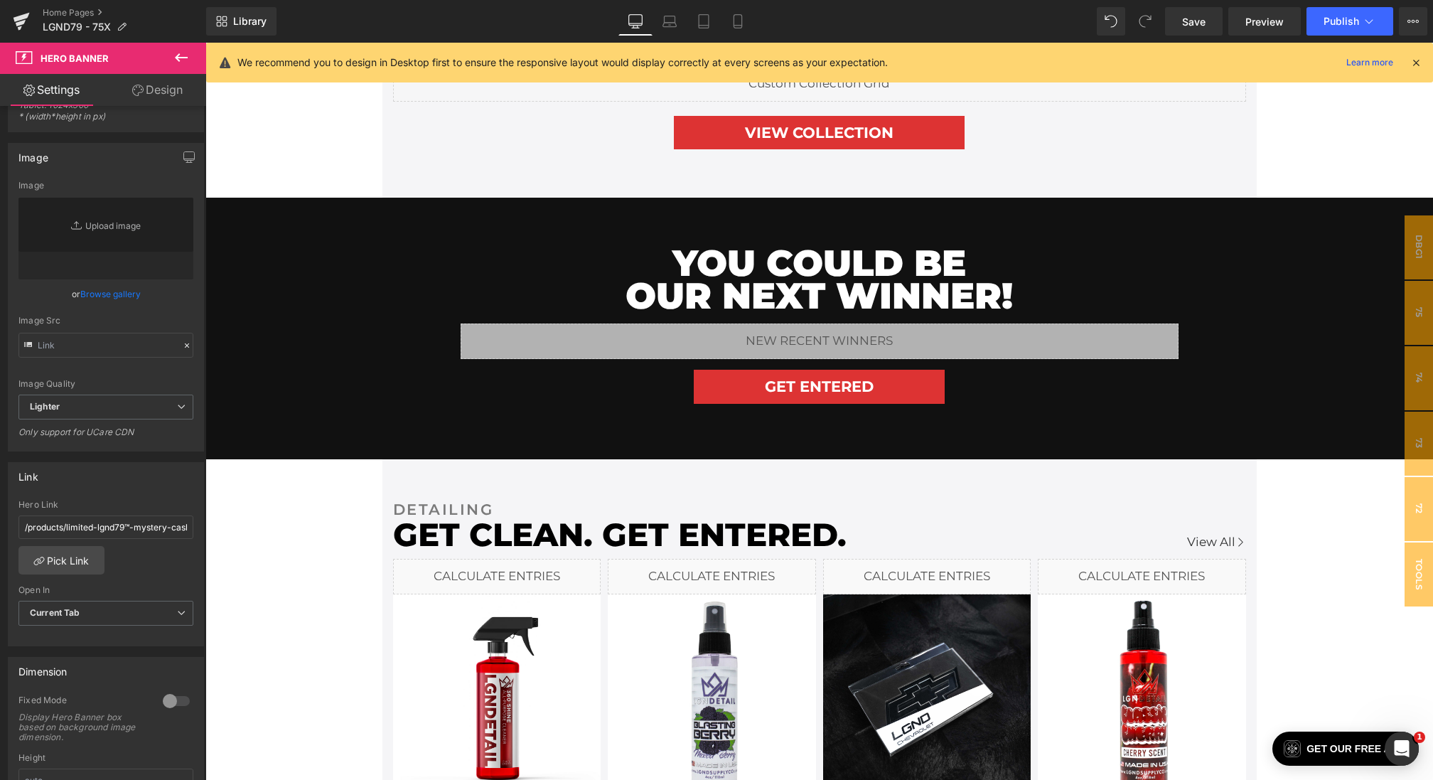
scroll to position [1649, 0]
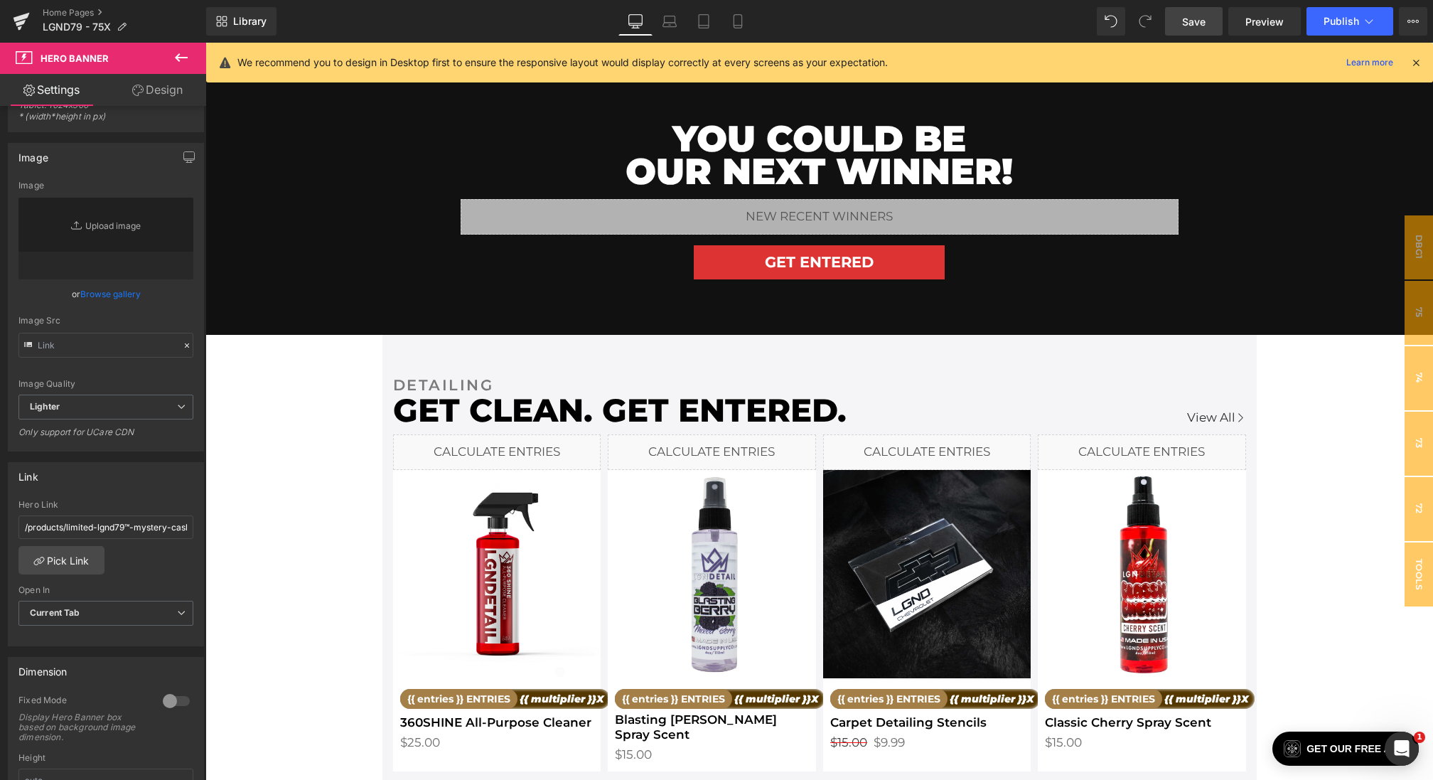
click at [1202, 34] on link "Save" at bounding box center [1194, 21] width 58 height 28
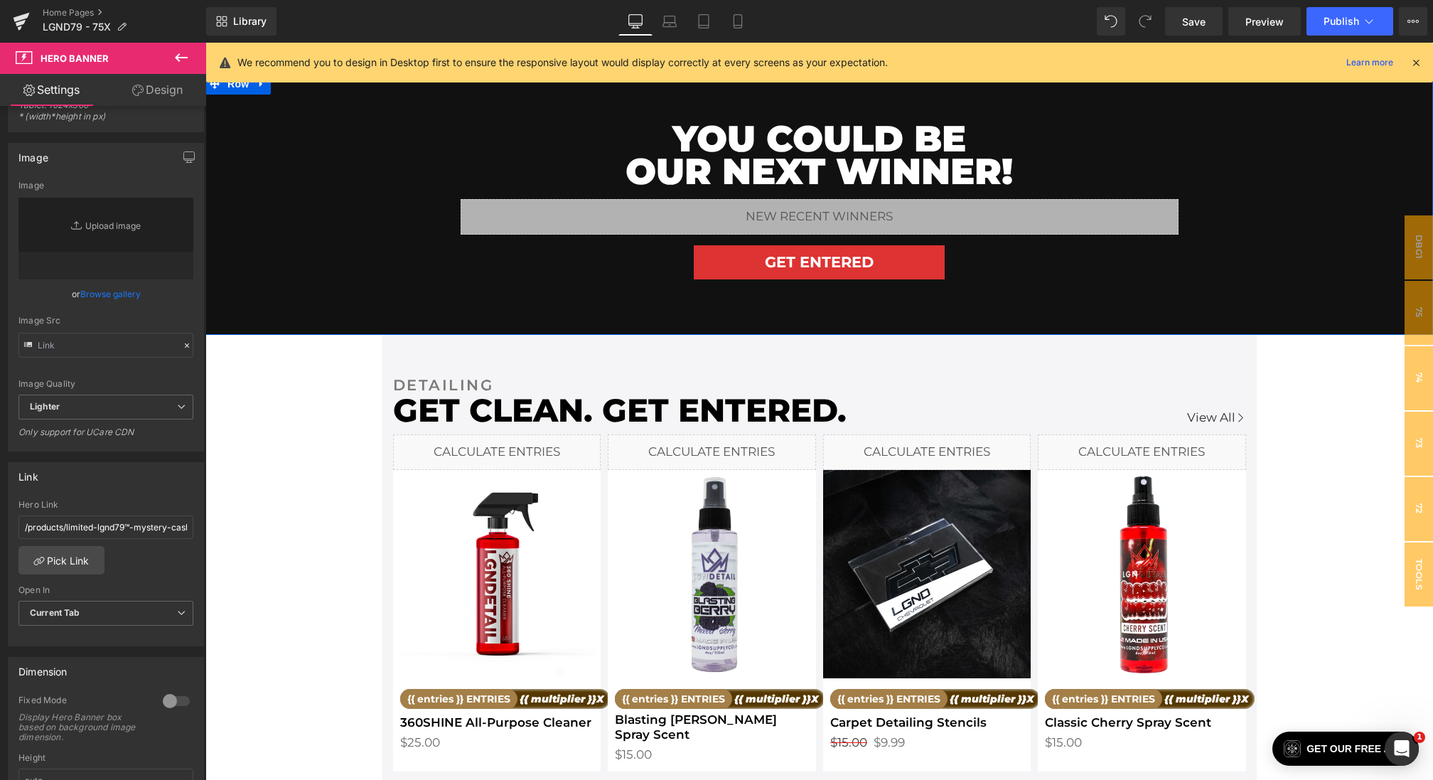
scroll to position [0, 0]
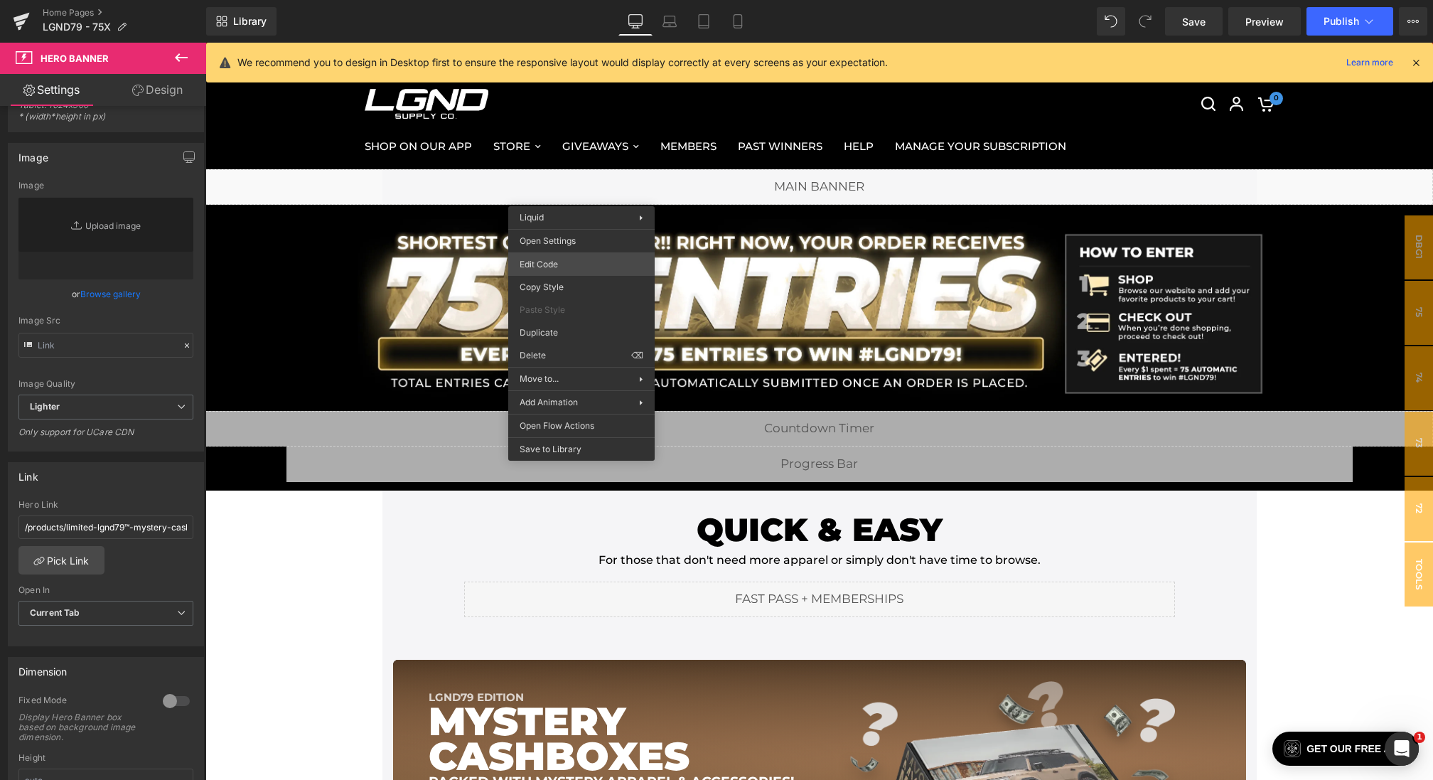
click at [556, 0] on div "Hero Banner You are previewing how the will restyle your page. You can not edit…" at bounding box center [716, 0] width 1433 height 0
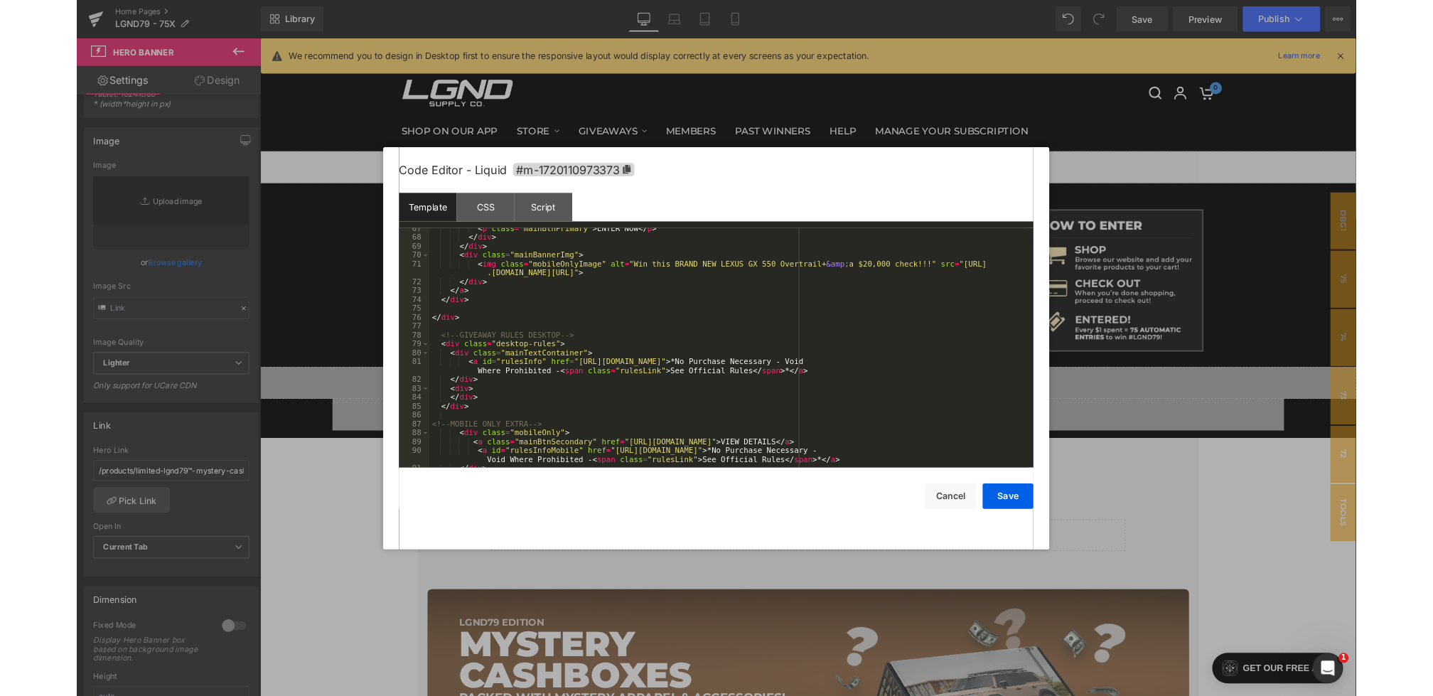
scroll to position [710, 0]
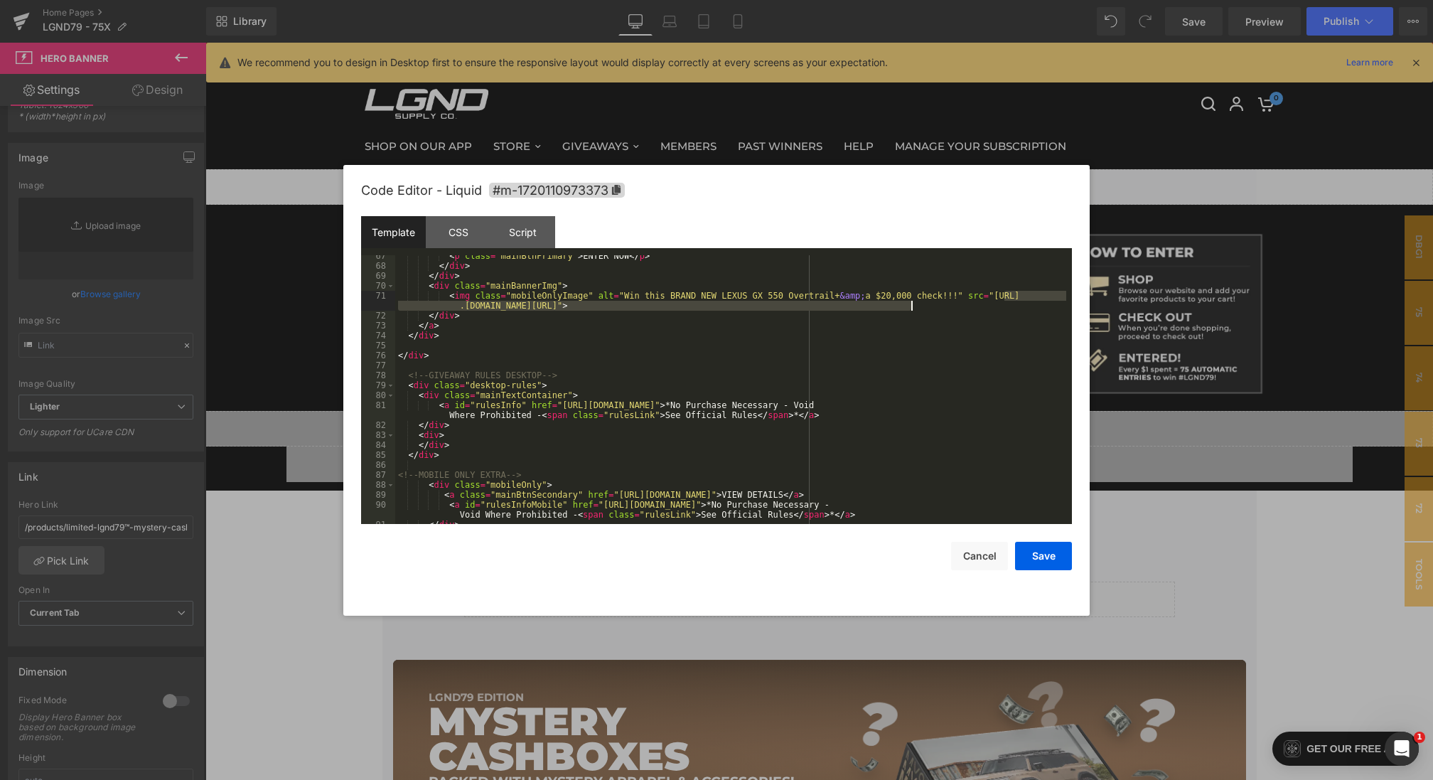
drag, startPoint x: 1005, startPoint y: 296, endPoint x: 915, endPoint y: 306, distance: 90.1
click at [1042, 563] on button "Save" at bounding box center [1043, 555] width 57 height 28
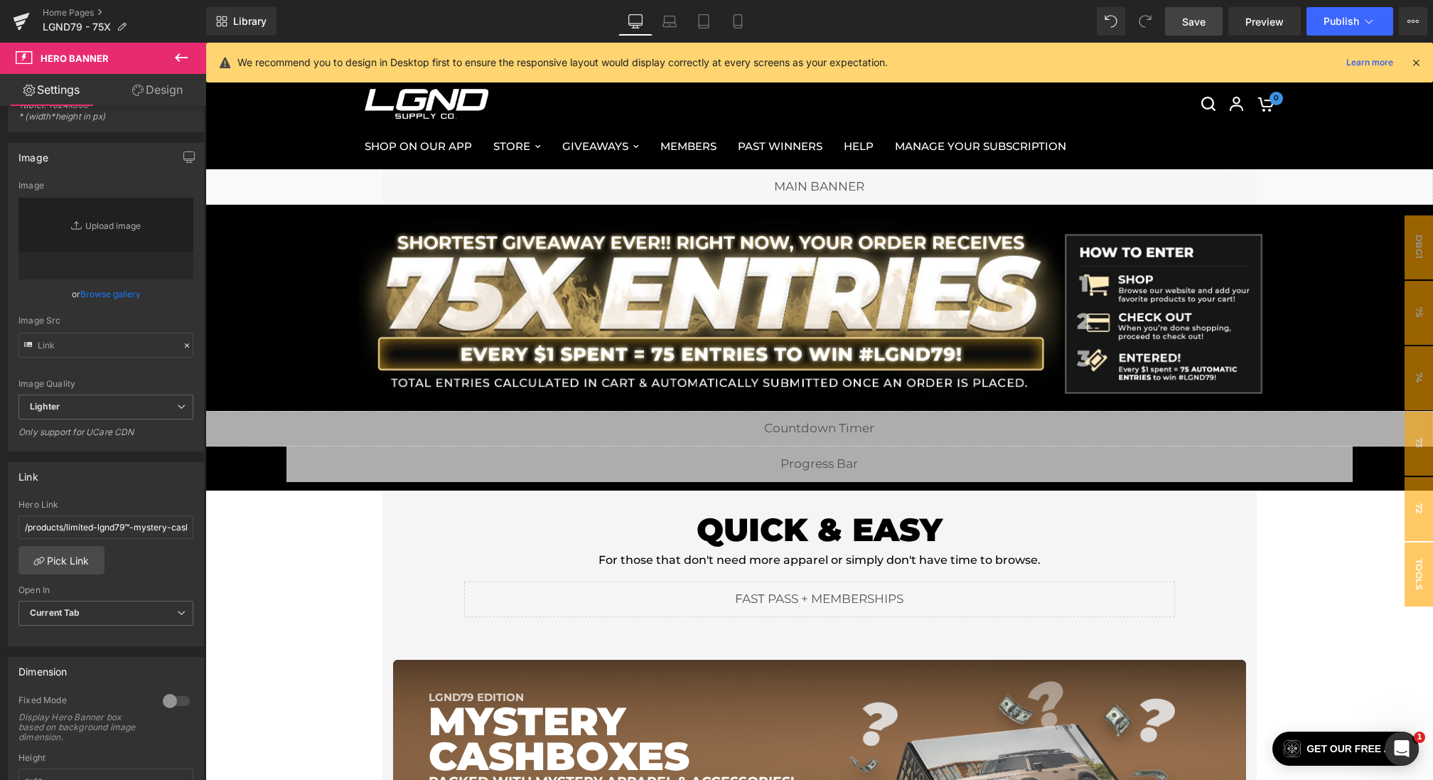
click at [1179, 20] on link "Save" at bounding box center [1194, 21] width 58 height 28
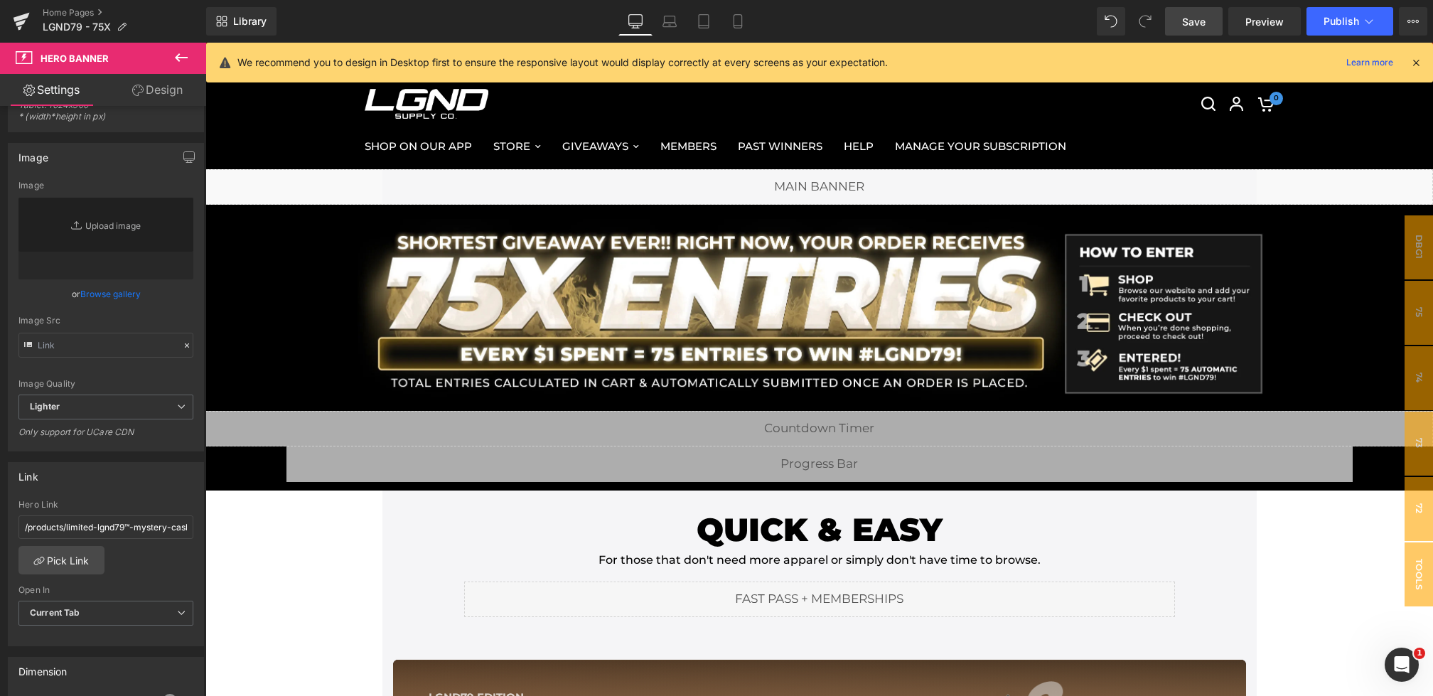
click at [1197, 19] on span "Save" at bounding box center [1193, 21] width 23 height 15
drag, startPoint x: 1177, startPoint y: 25, endPoint x: 688, endPoint y: 643, distance: 788.6
click at [1177, 25] on link "Save" at bounding box center [1194, 21] width 58 height 28
click at [1256, 18] on span "Preview" at bounding box center [1264, 21] width 38 height 15
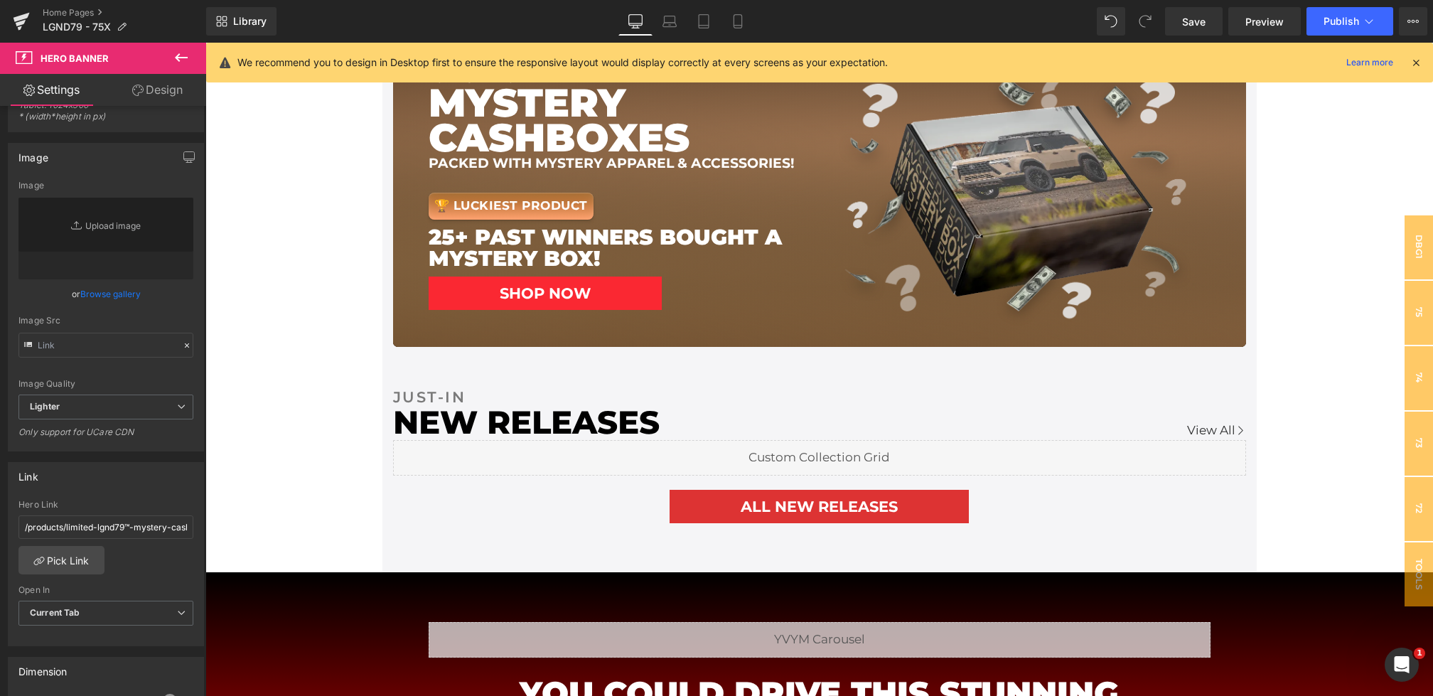
scroll to position [916, 0]
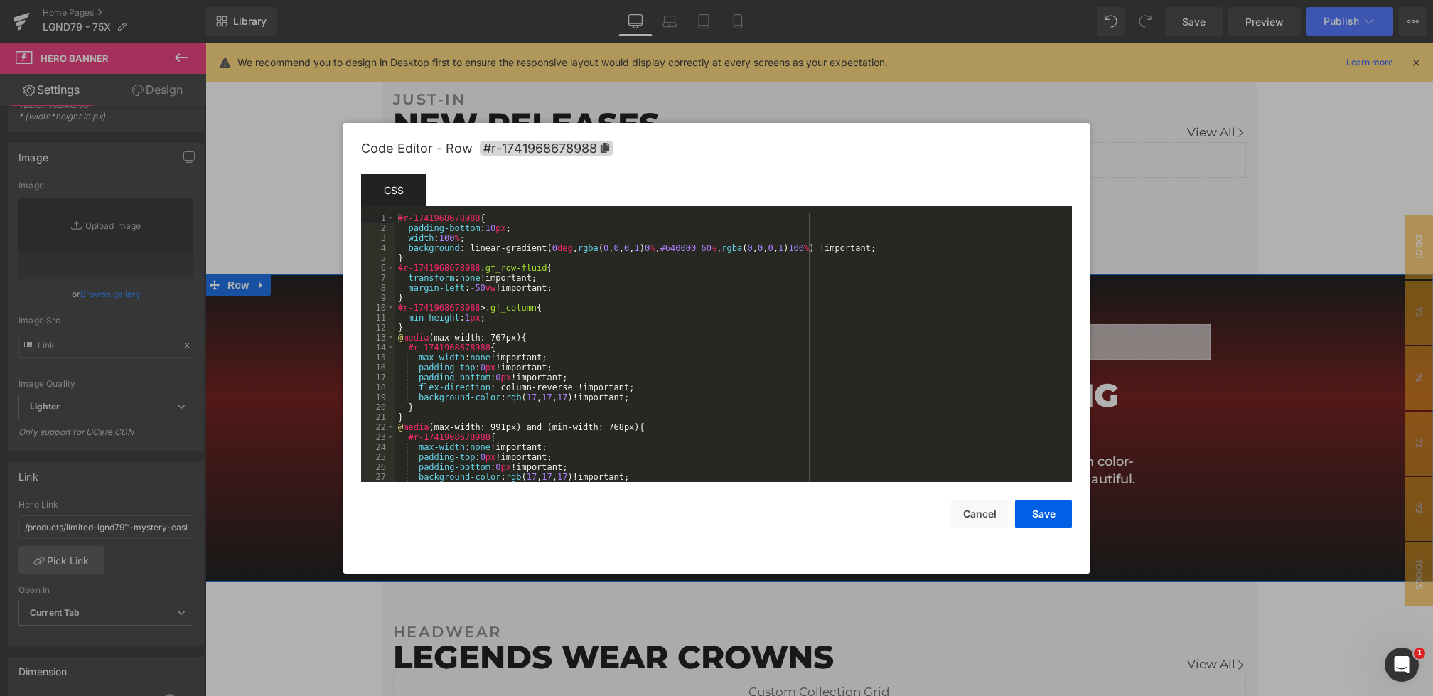
click at [308, 374] on body "Hero Banner You are previewing how the will restyle your page. You can not edit…" at bounding box center [716, 348] width 1433 height 696
drag, startPoint x: 726, startPoint y: 250, endPoint x: 690, endPoint y: 249, distance: 36.2
click at [690, 249] on div "#r-1741968678988 { padding-bottom : 10 px ; width : 100 % ; background : linear…" at bounding box center [730, 357] width 671 height 288
click at [1039, 512] on button "Save" at bounding box center [1043, 514] width 57 height 28
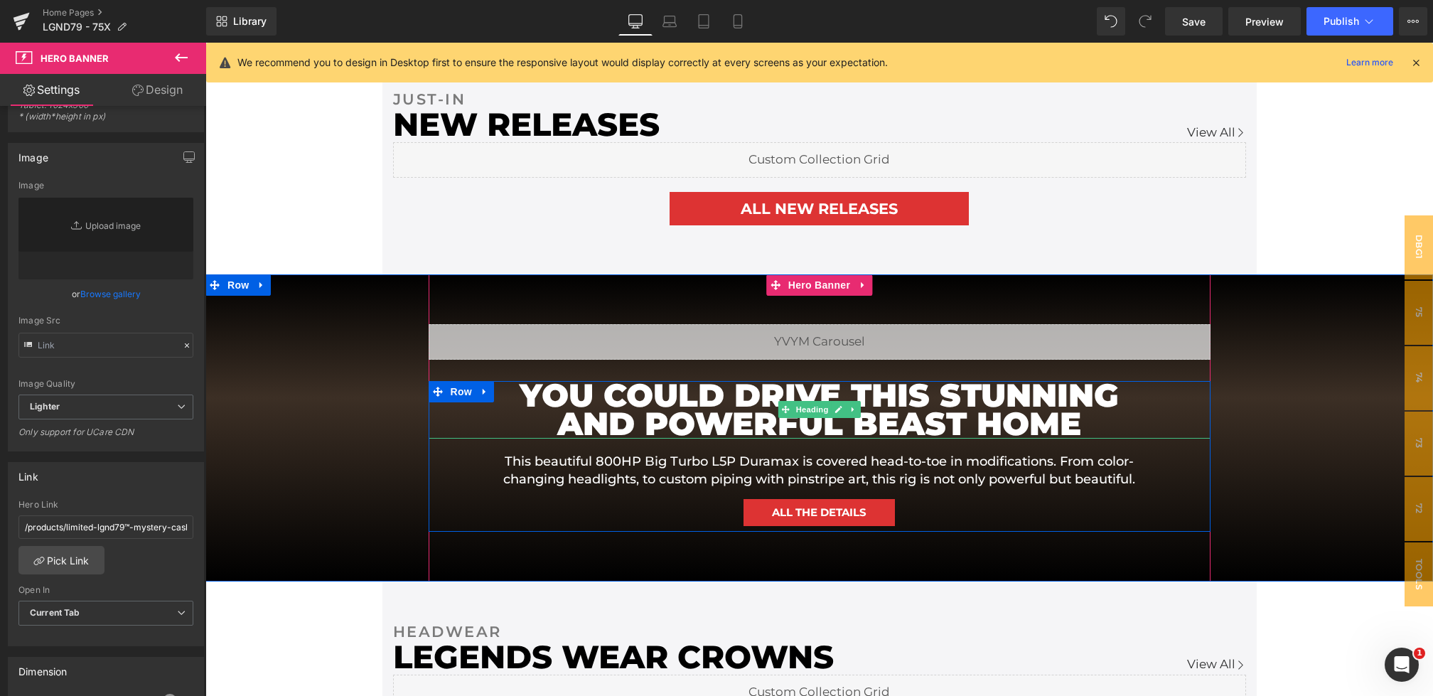
click at [726, 386] on h1 "YOU COULD DRIVE THIS STUNNING AND POWERFUL BEAST HOME" at bounding box center [820, 410] width 640 height 58
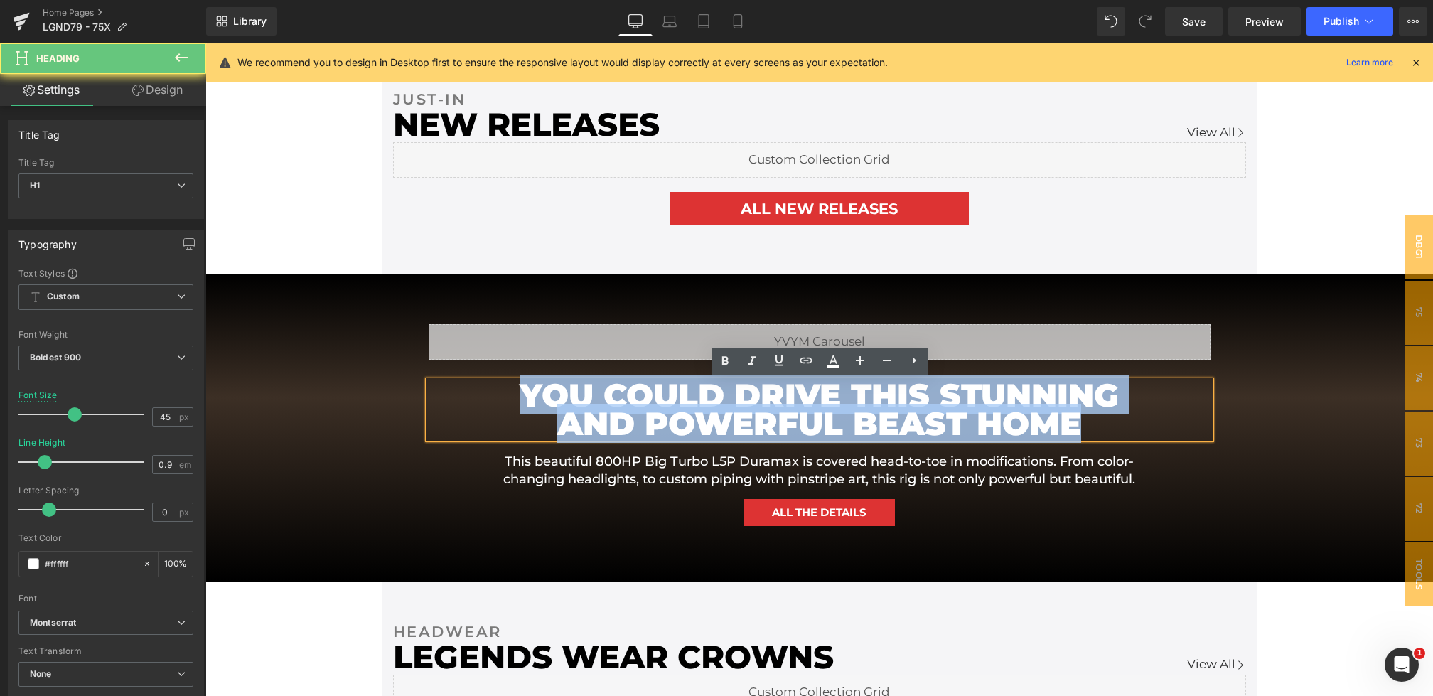
drag, startPoint x: 1091, startPoint y: 424, endPoint x: 345, endPoint y: 325, distance: 752.7
click at [345, 325] on div "Liquid YOU COULD DRIVE THIS STUNNING AND POWERFUL BEAST HOME Heading This beaut…" at bounding box center [818, 428] width 1227 height 308
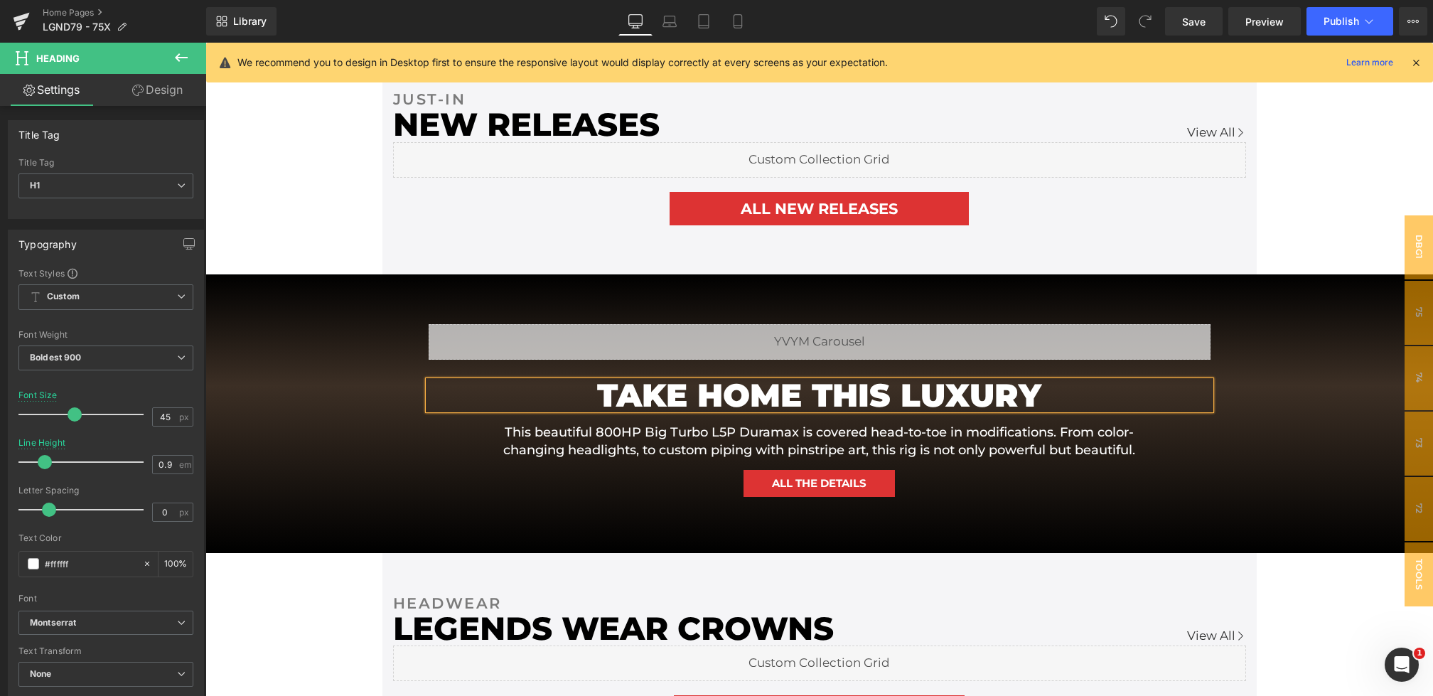
click at [888, 394] on h1 "TAKE HOME THIS LUXURY" at bounding box center [820, 395] width 640 height 29
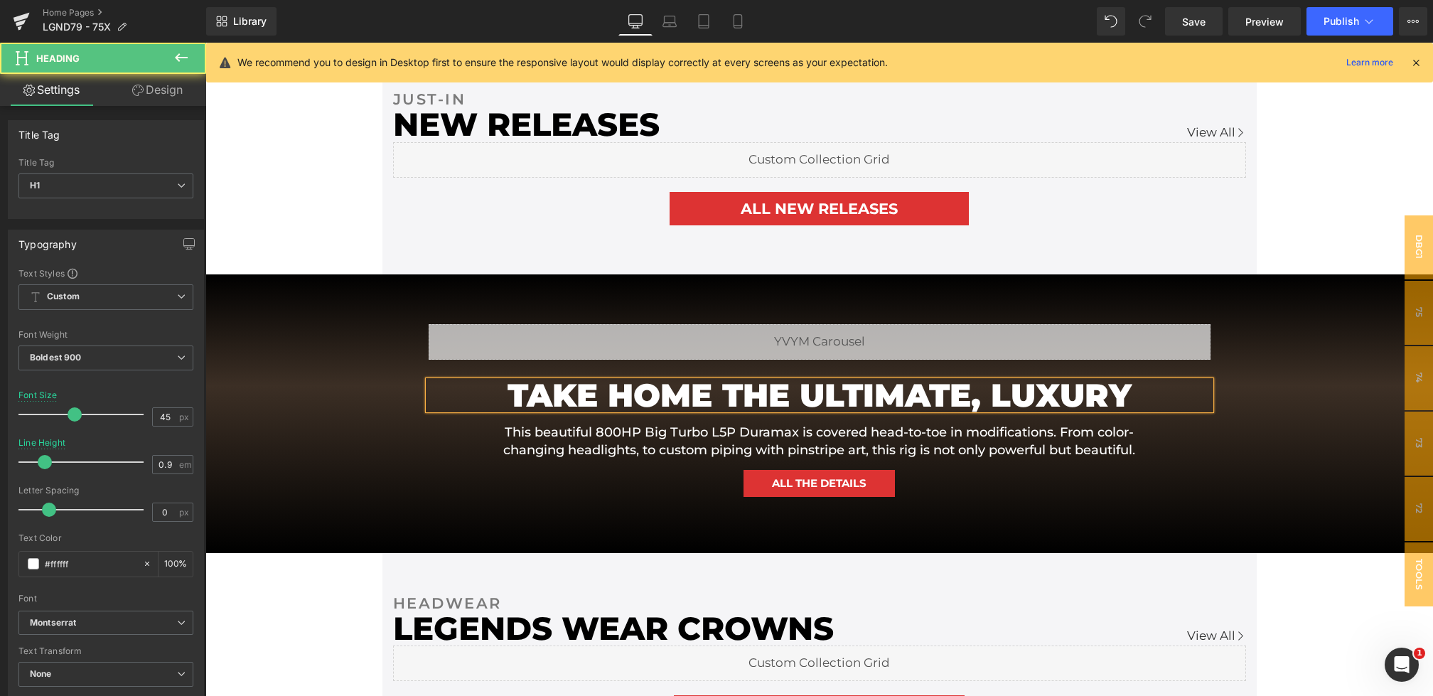
click at [1139, 395] on div "TAKE HOME THE ULTIMATE, LUXURY" at bounding box center [819, 395] width 782 height 29
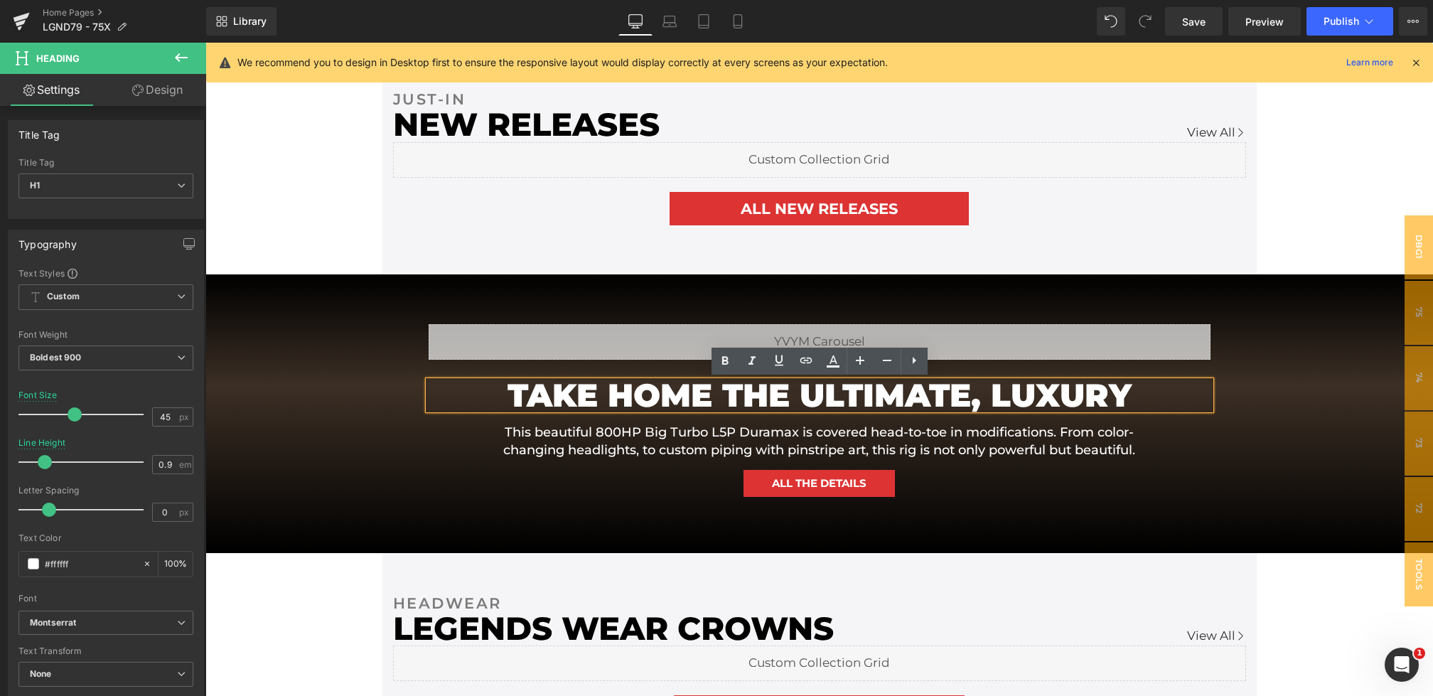
drag, startPoint x: 1099, startPoint y: 392, endPoint x: 993, endPoint y: 391, distance: 106.6
click at [993, 391] on div "TAKE HOME THE ULTIMATE, LUXURY" at bounding box center [819, 395] width 782 height 29
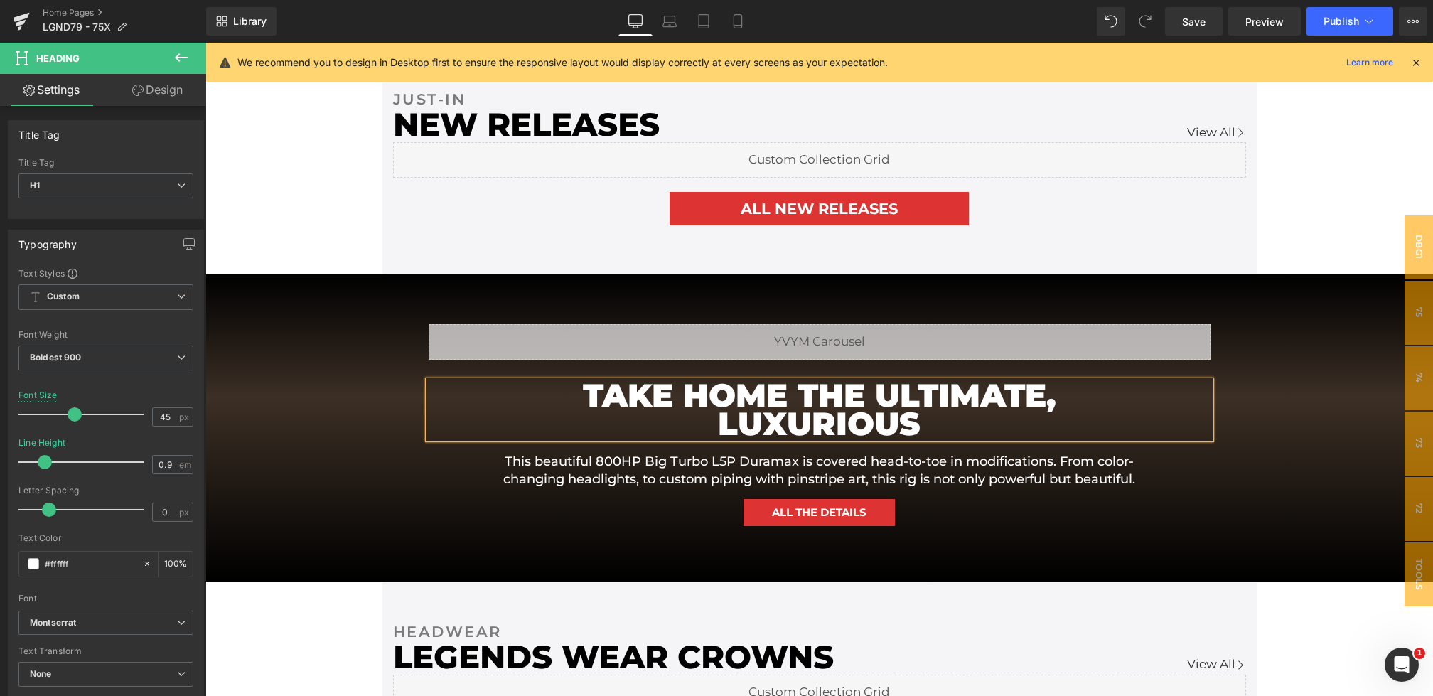
click at [852, 383] on h1 "TAKE HOME THE ULTIMATE, LUXURIOUS" at bounding box center [820, 410] width 640 height 58
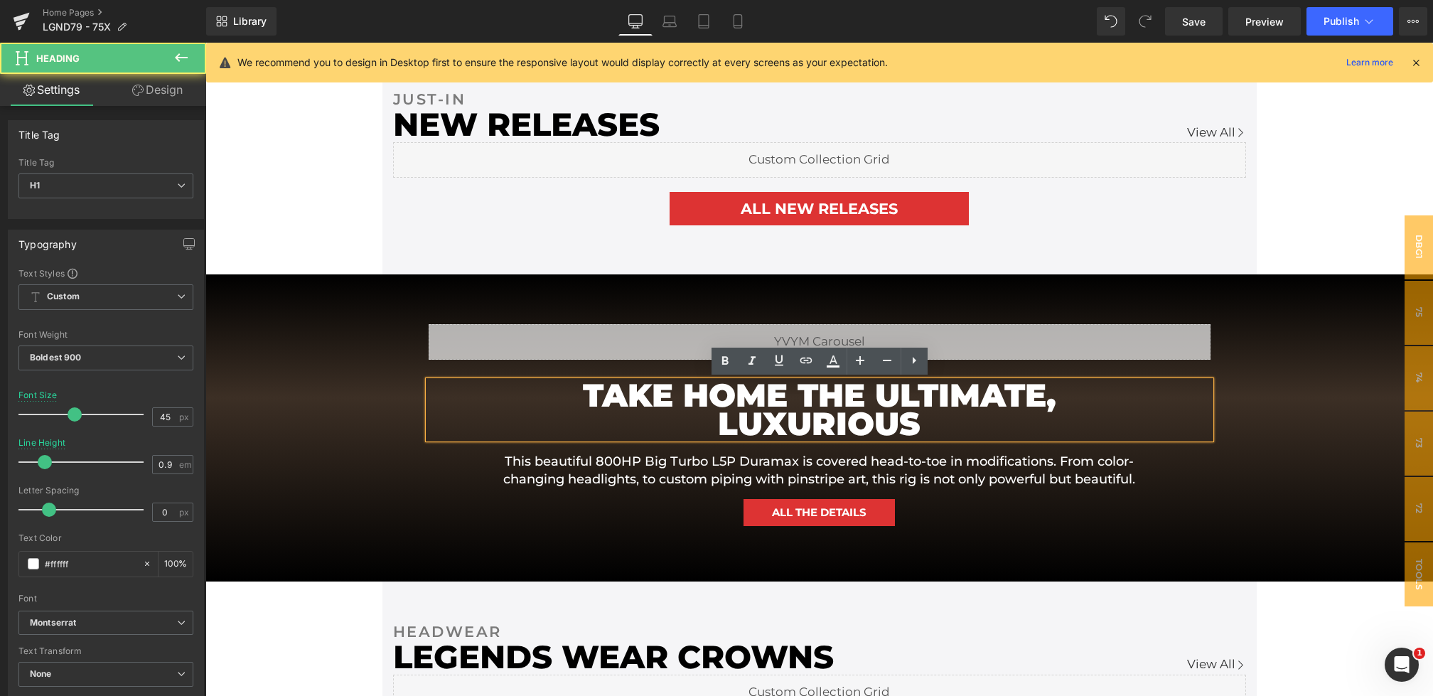
click at [862, 391] on h1 "TAKE HOME THE ULTIMATE, LUXURIOUS" at bounding box center [820, 410] width 640 height 58
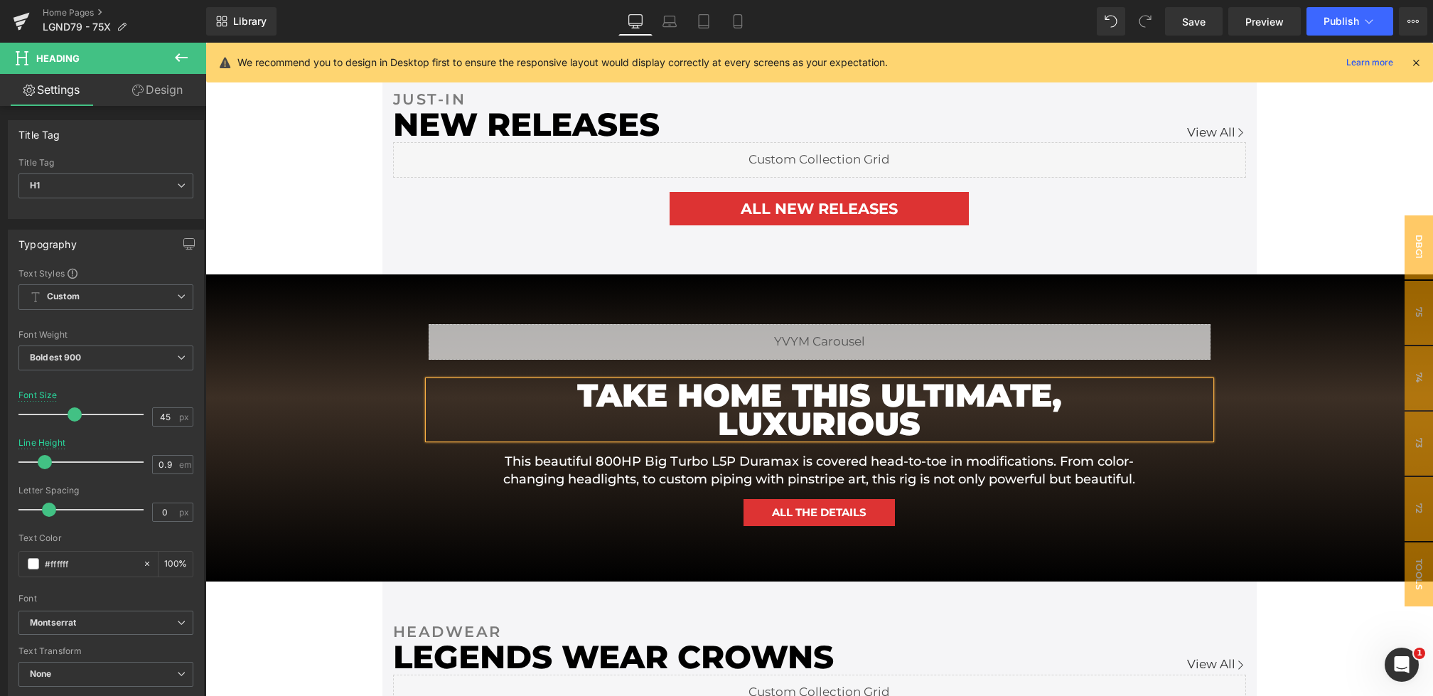
click at [978, 417] on h1 "TAKE HOME THIS ULTIMATE, LUXURIOUS" at bounding box center [820, 410] width 640 height 58
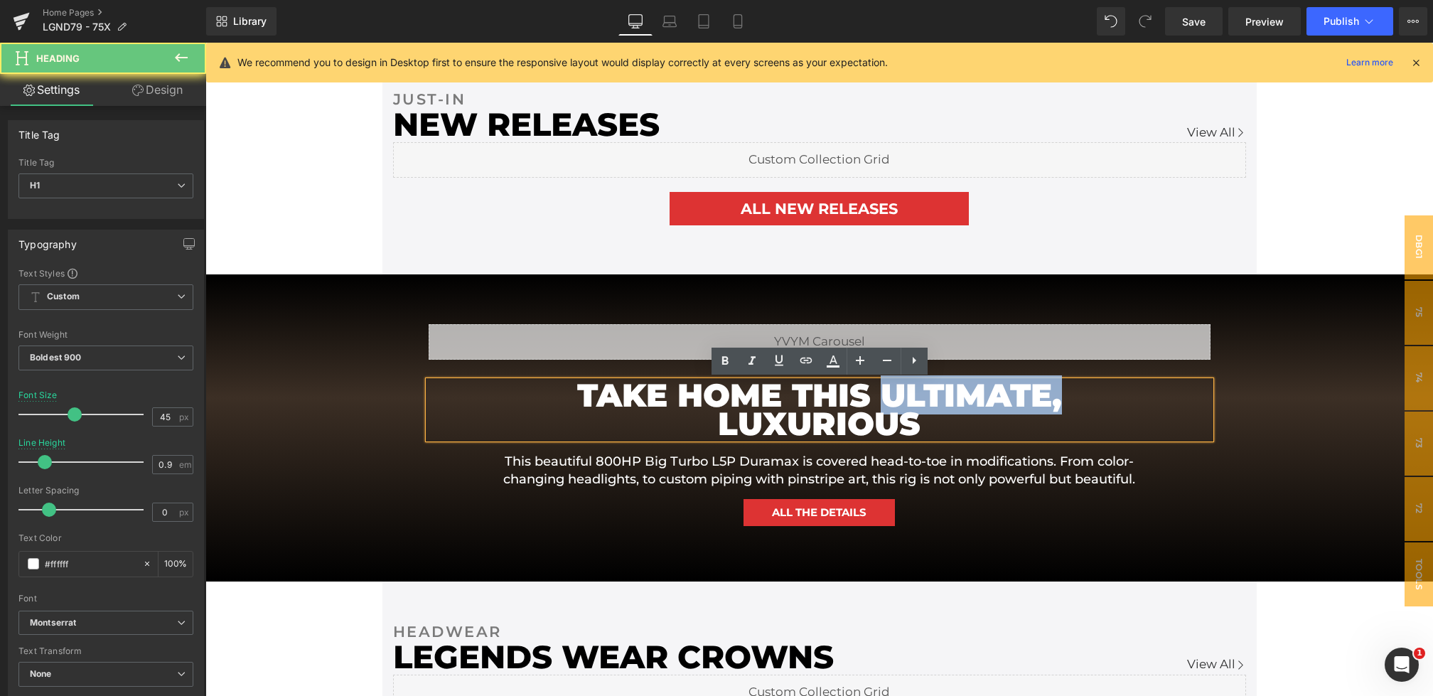
drag, startPoint x: 1073, startPoint y: 401, endPoint x: 888, endPoint y: 401, distance: 185.5
click at [888, 401] on h1 "TAKE HOME THIS ULTIMATE, LUXURIOUS" at bounding box center [820, 410] width 640 height 58
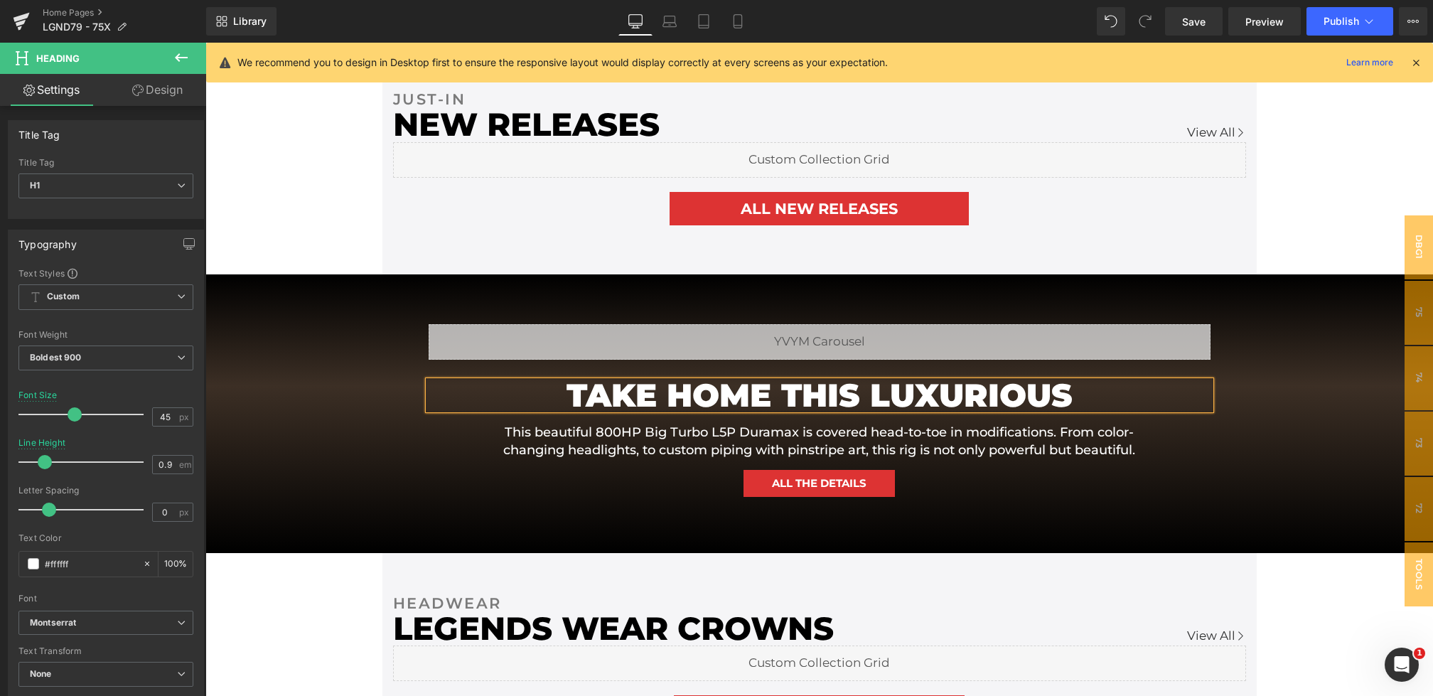
click at [1094, 394] on h1 "TAKE HOME THIS LUXURIOUS" at bounding box center [820, 395] width 640 height 29
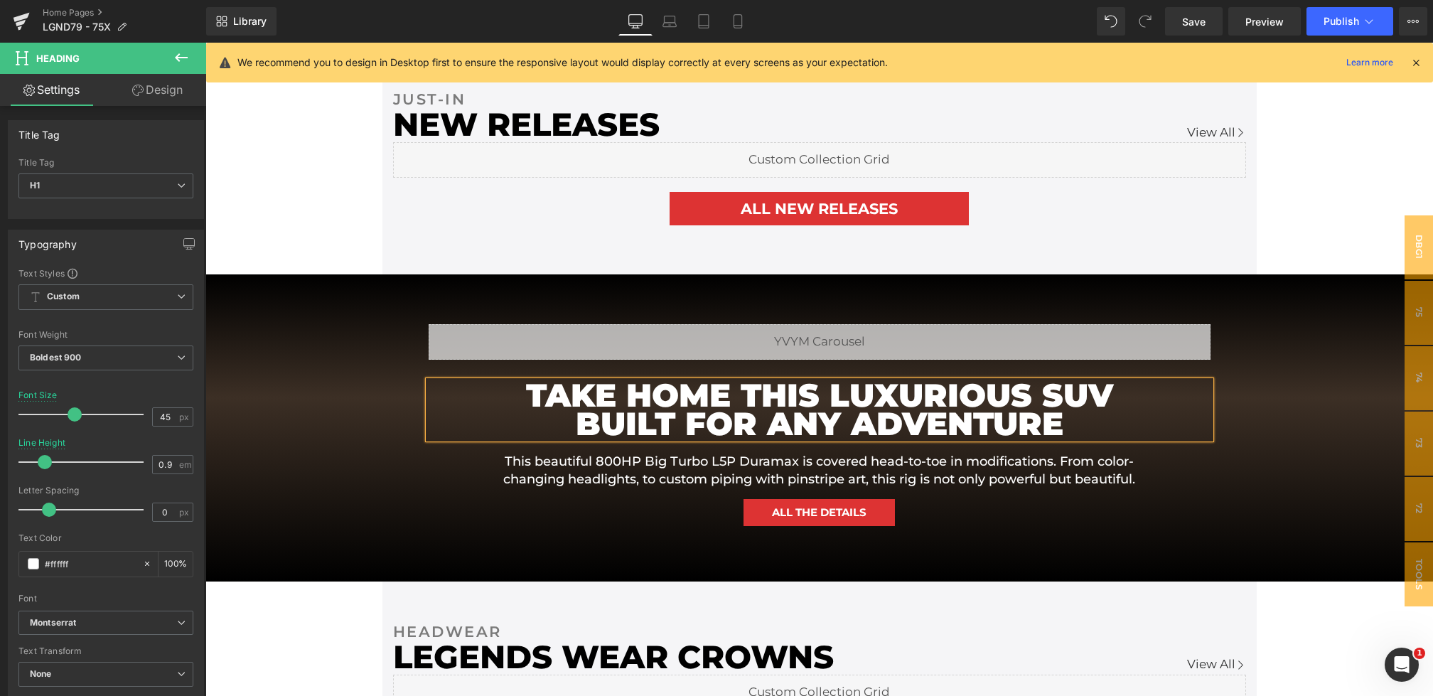
click at [333, 473] on div "Liquid TAKE HOME THIS LUXURIOUS SUV BUILT FOR ANY ADVENTURE Heading This beauti…" at bounding box center [818, 428] width 1227 height 308
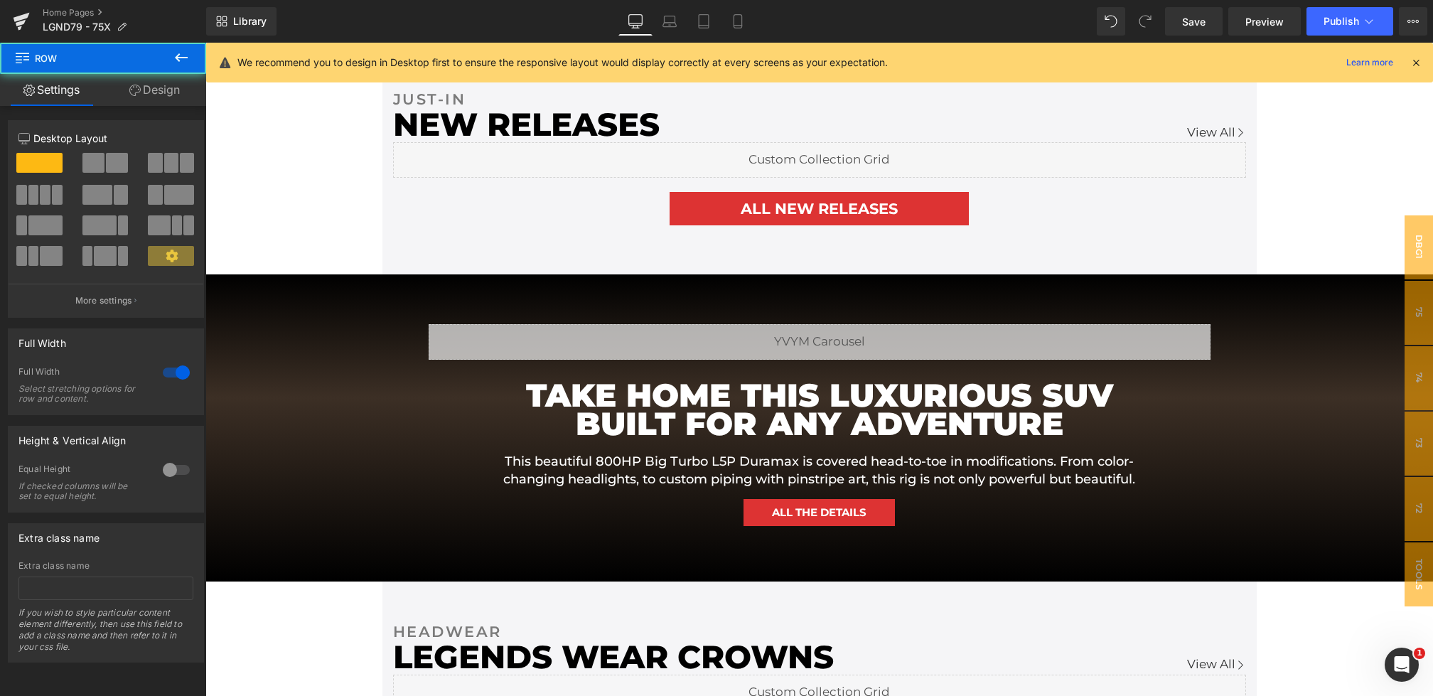
scroll to position [913, 0]
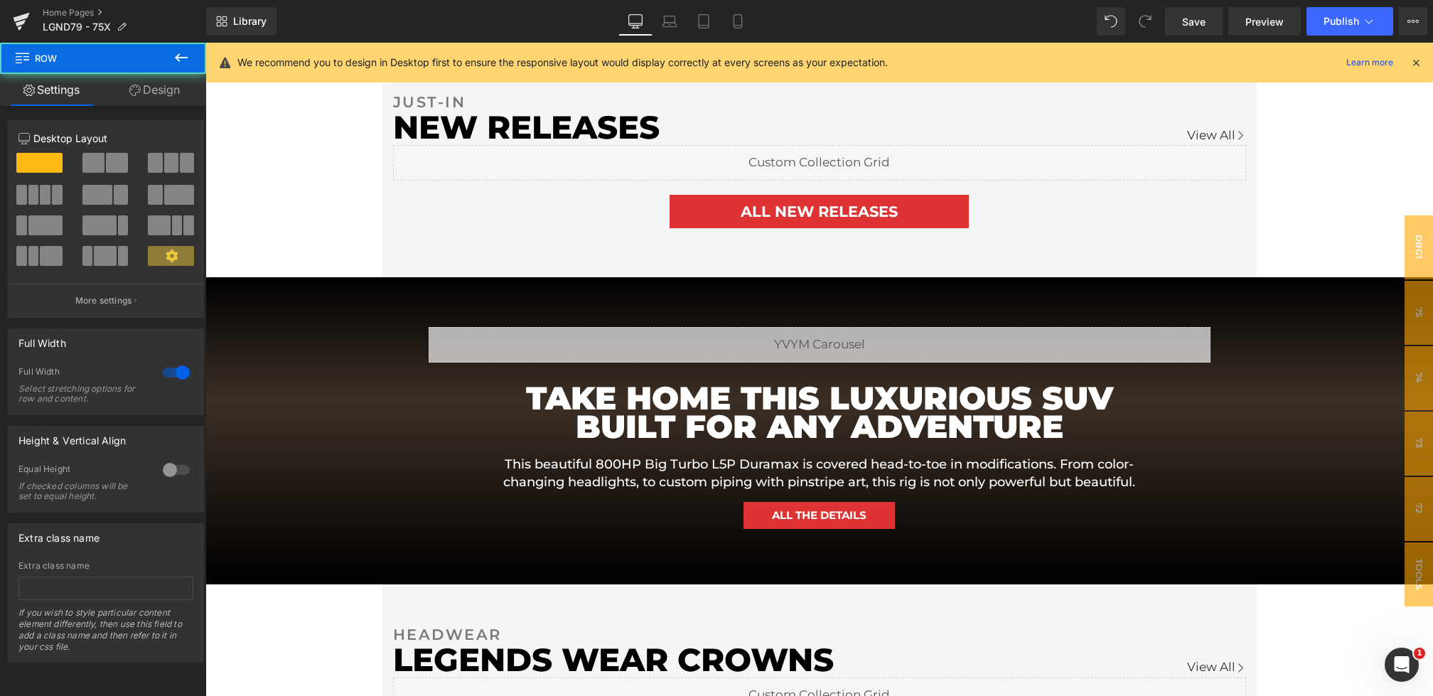
click at [1194, 38] on div "Library Desktop Desktop Laptop Tablet Mobile Save Preview Publish Scheduled Vie…" at bounding box center [819, 21] width 1226 height 43
click at [1194, 28] on link "Save" at bounding box center [1194, 21] width 58 height 28
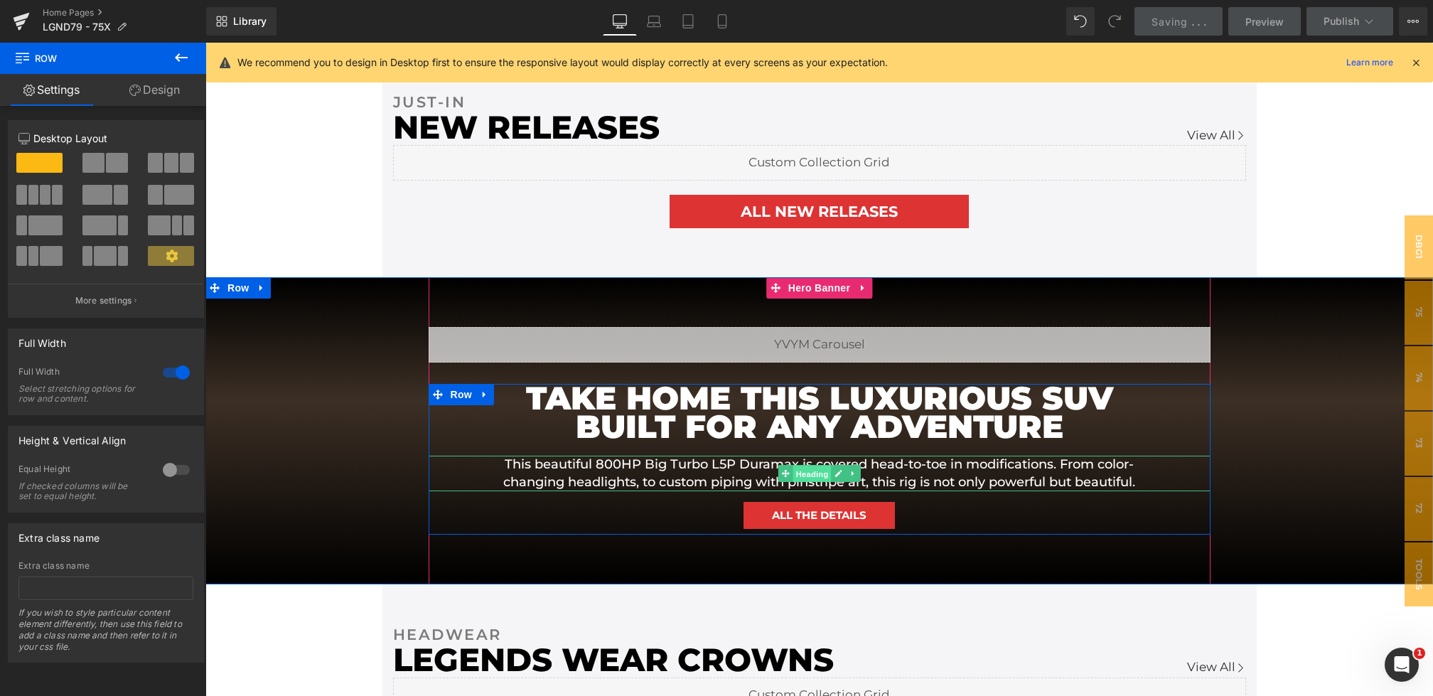
click at [804, 482] on span "Heading" at bounding box center [811, 473] width 38 height 17
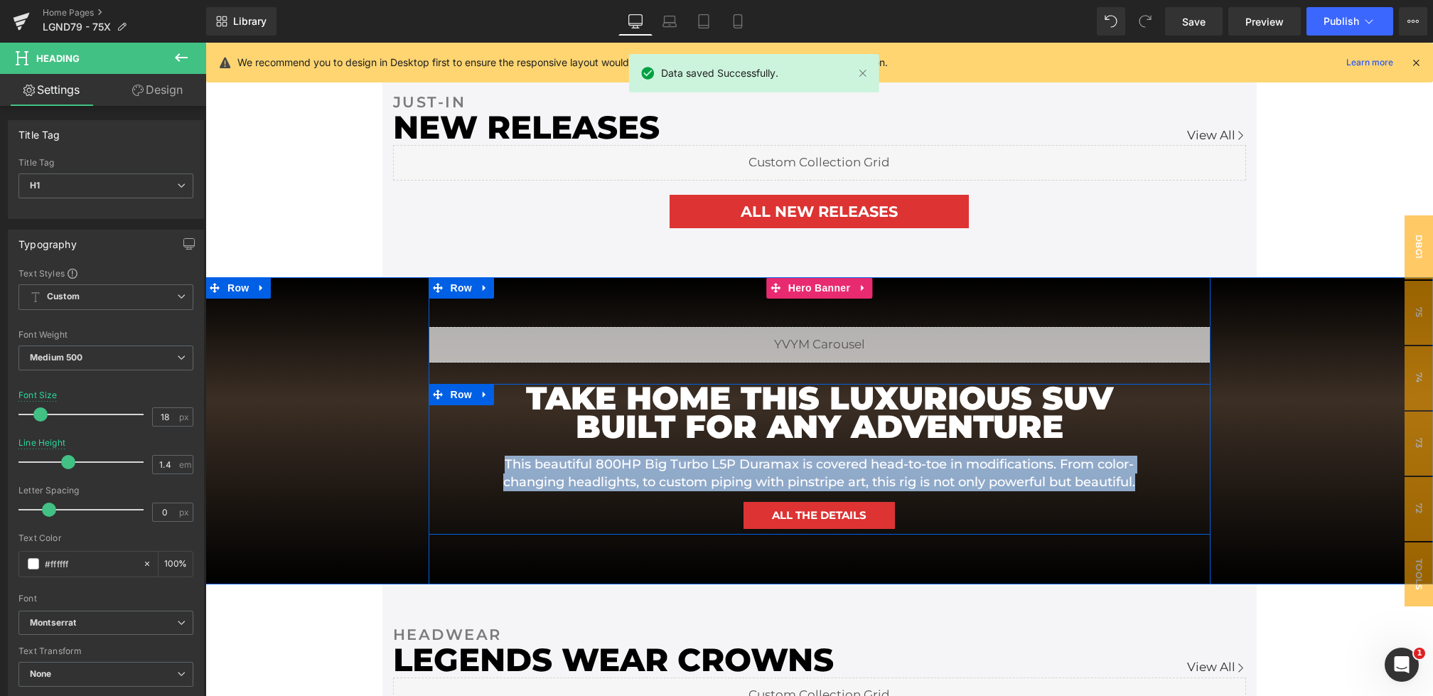
drag, startPoint x: 946, startPoint y: 494, endPoint x: 508, endPoint y: 448, distance: 440.1
click at [508, 448] on div "TAKE HOME THIS LUXURIOUS SUV BUILT FOR ANY ADVENTURE Heading This beautiful 800…" at bounding box center [819, 459] width 782 height 151
copy h1 "This beautiful 800HP Big Turbo L5P Duramax is covered head-to-toe in modificati…"
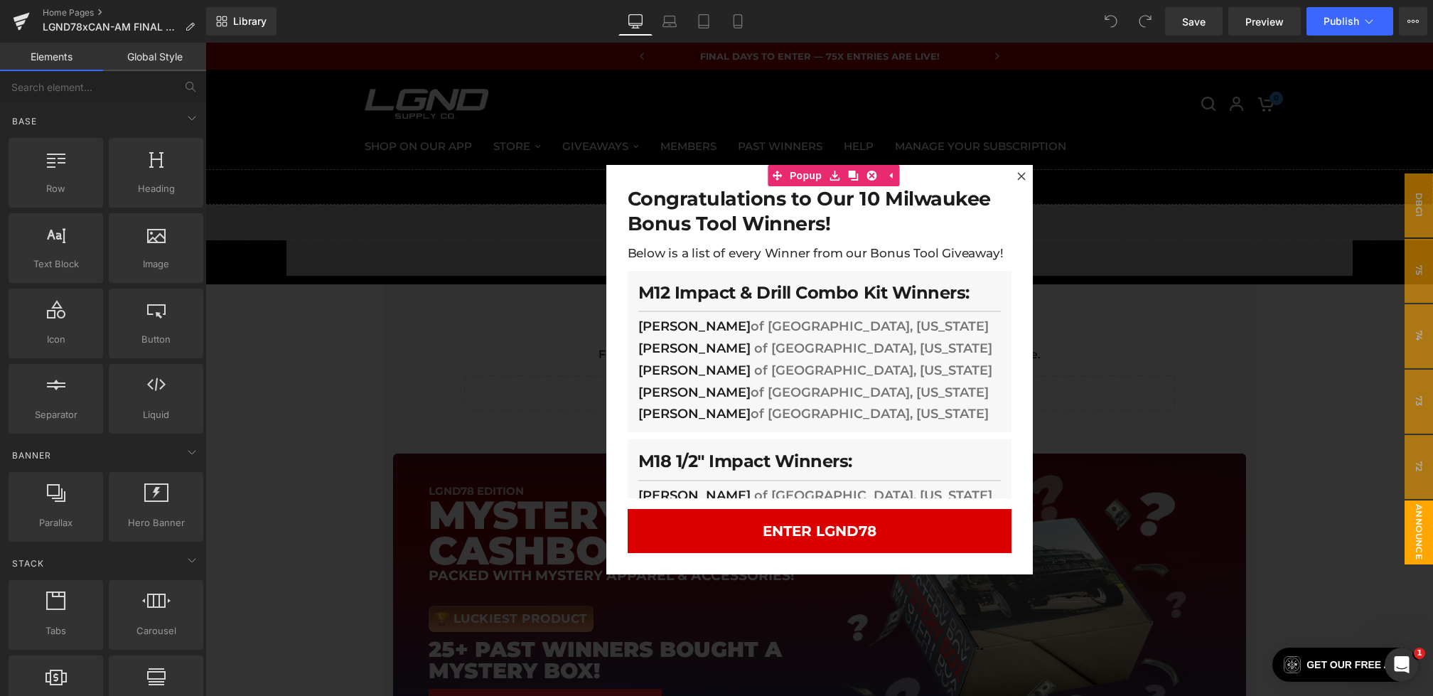
click at [421, 318] on div at bounding box center [818, 369] width 1227 height 653
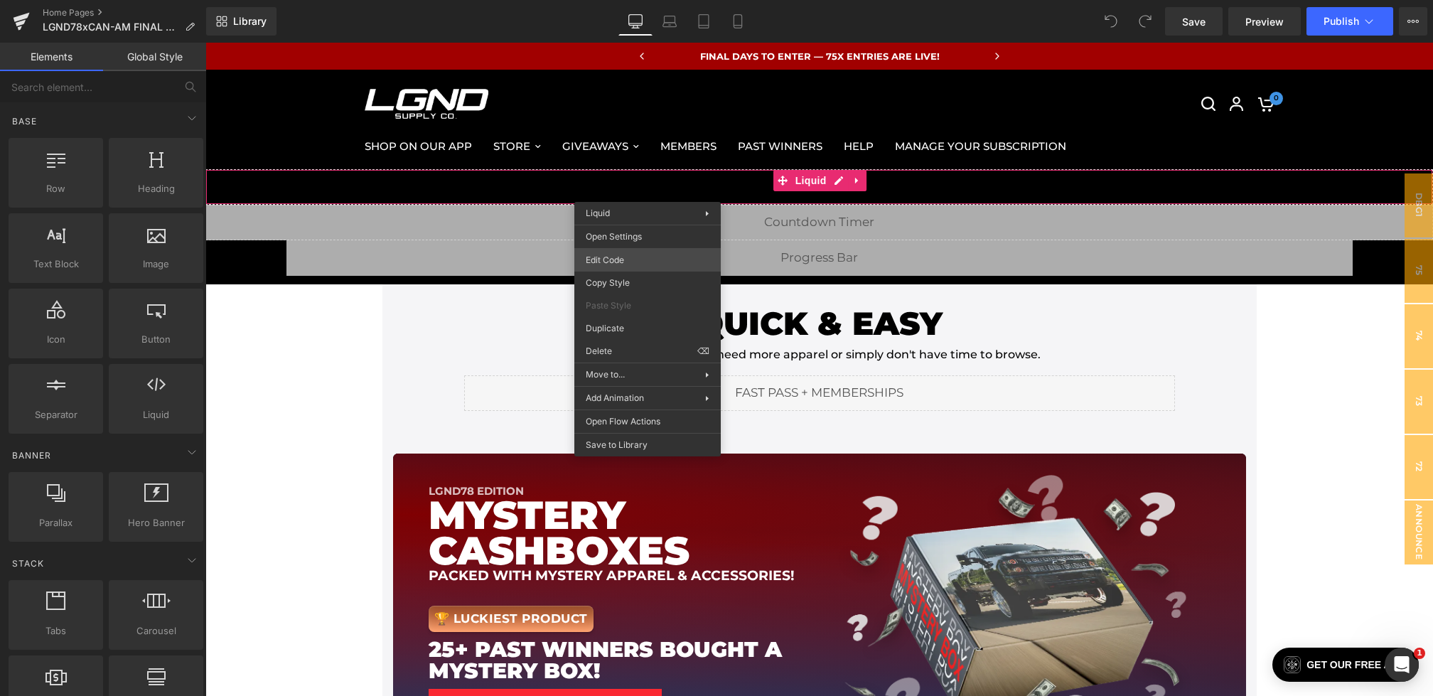
click at [636, 0] on div "You are previewing how the will restyle your page. You can not edit Elements in…" at bounding box center [716, 0] width 1433 height 0
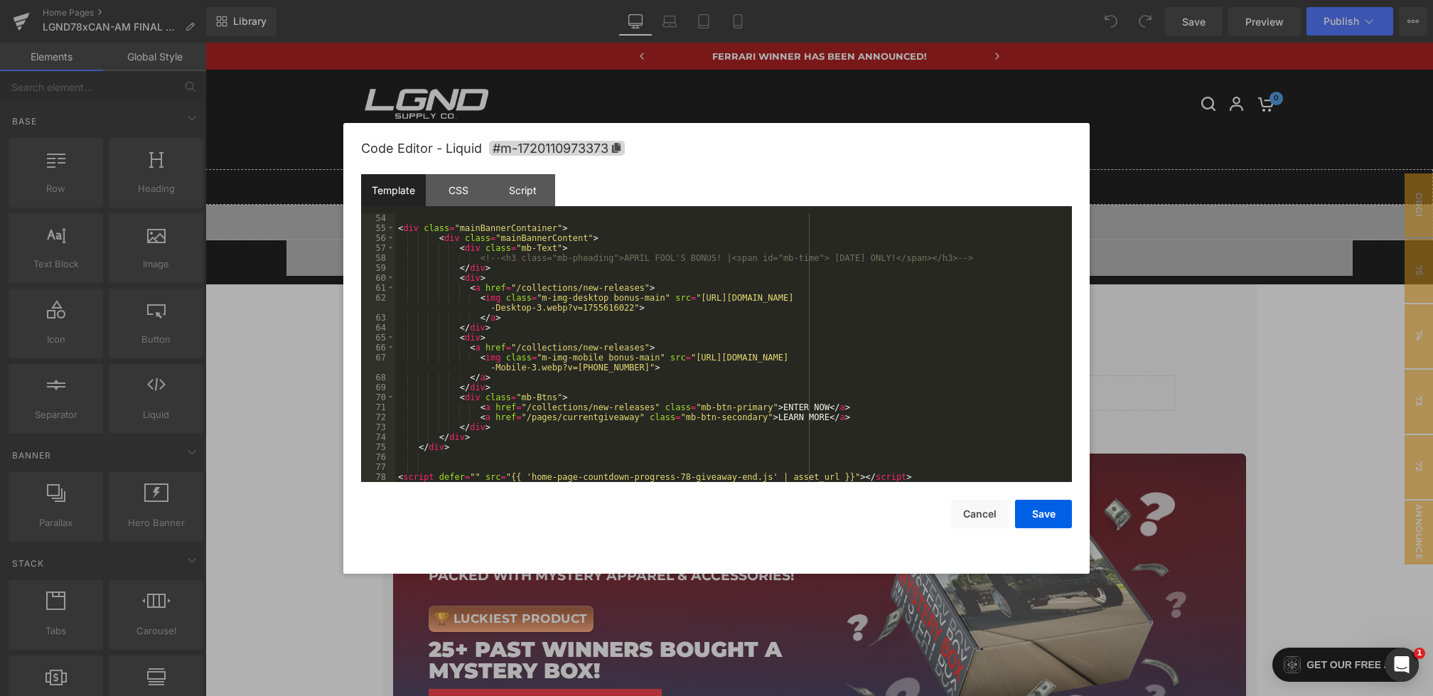
scroll to position [527, 0]
drag, startPoint x: 701, startPoint y: 298, endPoint x: 632, endPoint y: 307, distance: 69.5
click at [632, 307] on div "< div class = "mainBannerContainer" > < div class = "mainBannerContent" > < div…" at bounding box center [730, 357] width 671 height 288
click at [1041, 511] on button "Save" at bounding box center [1043, 514] width 57 height 28
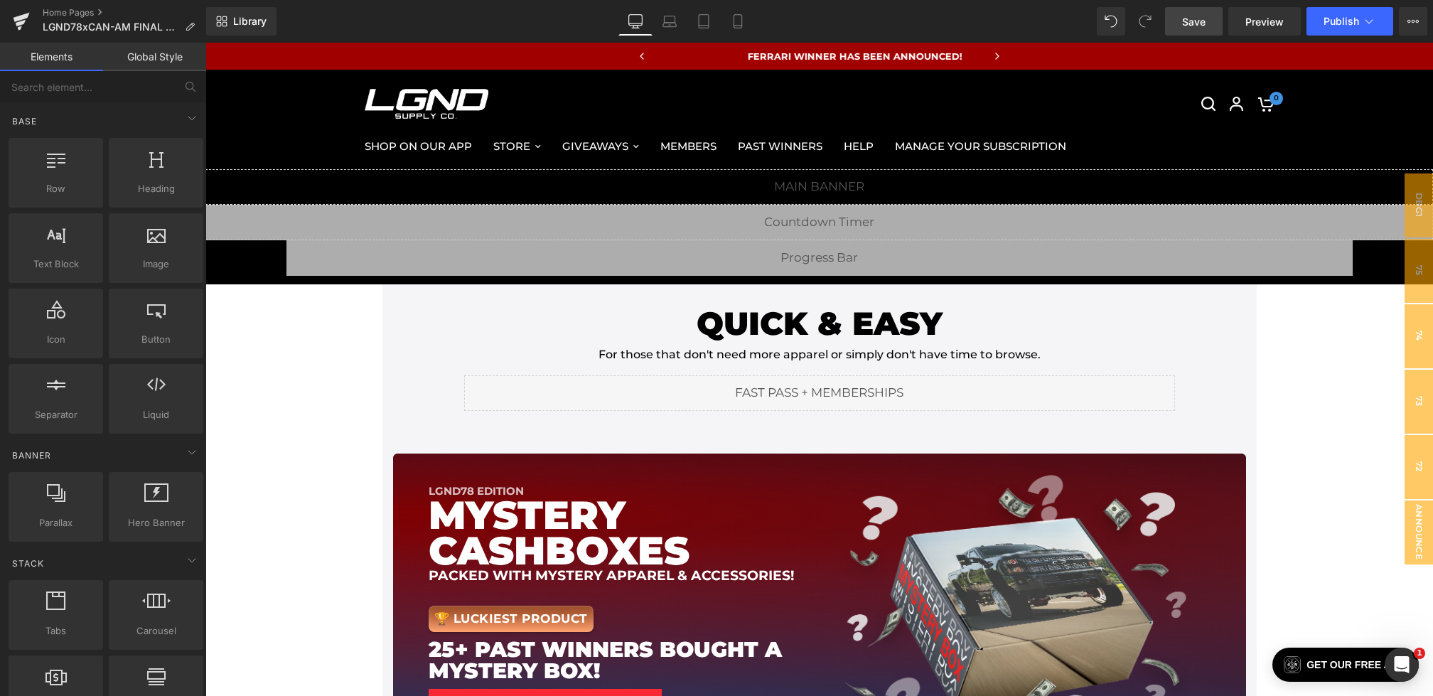
click at [1180, 19] on link "Save" at bounding box center [1194, 21] width 58 height 28
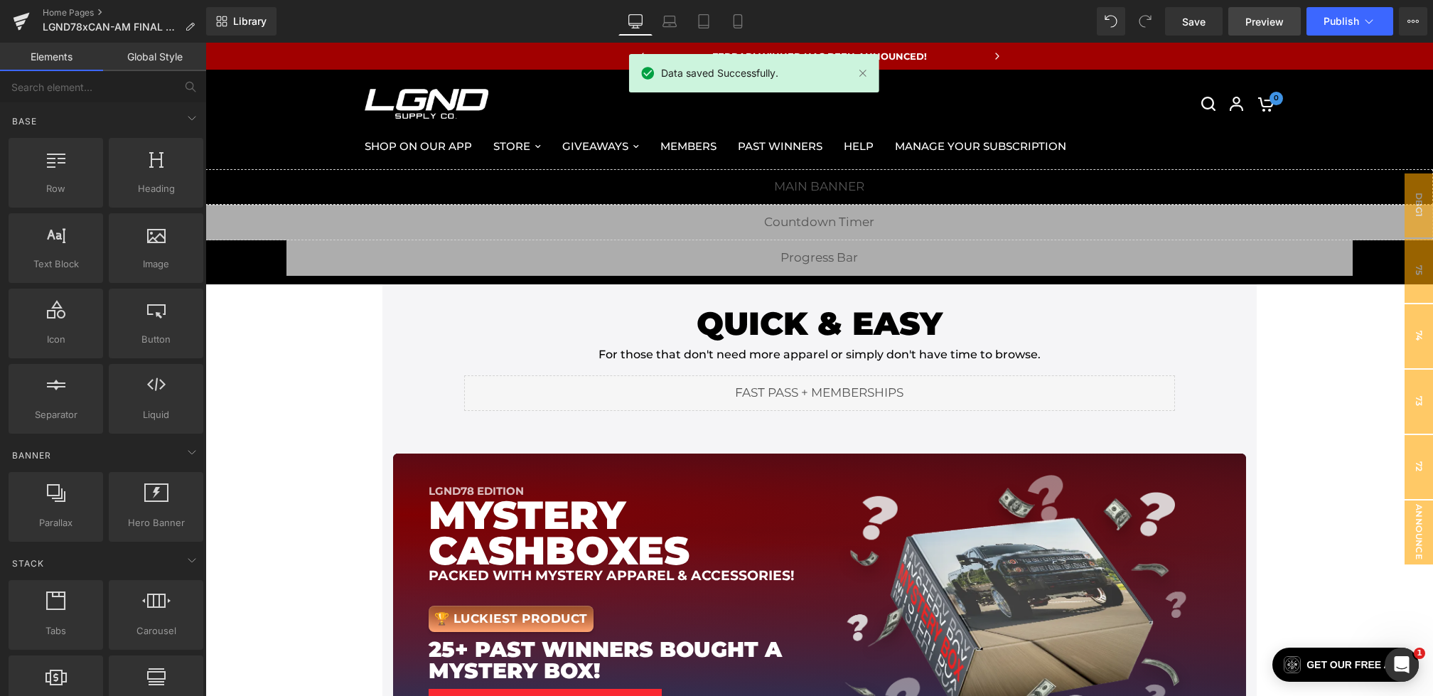
click at [1252, 23] on span "Preview" at bounding box center [1264, 21] width 38 height 15
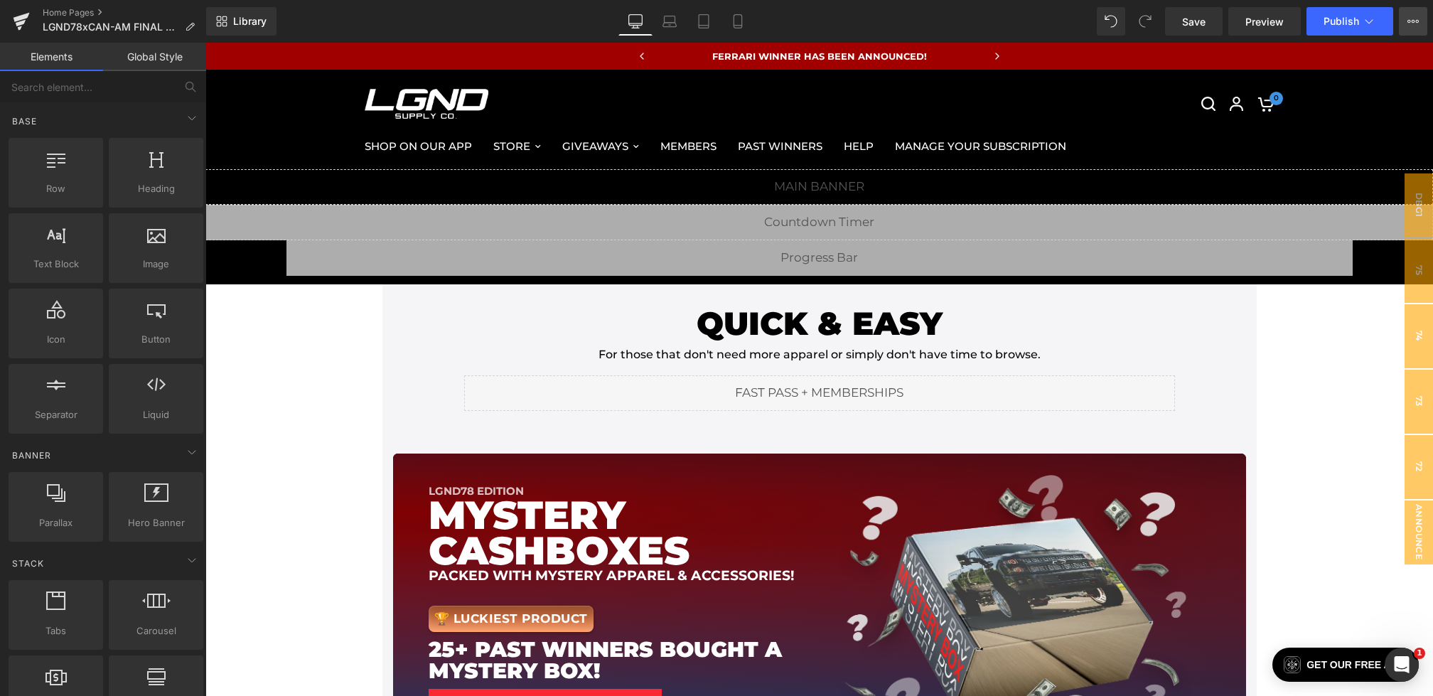
click at [1406, 26] on button "View Live Page View with current Template Save Template to Library Schedule Pub…" at bounding box center [1412, 21] width 28 height 28
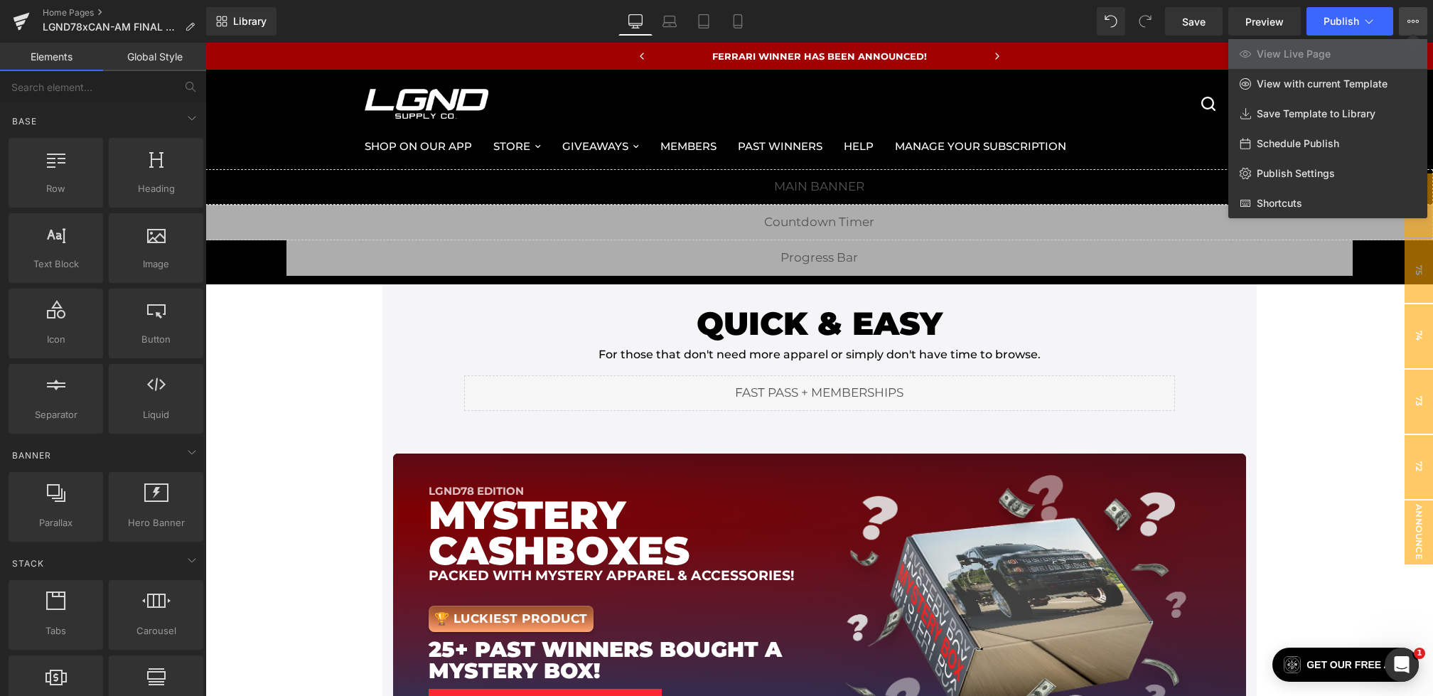
click at [1278, 144] on span "Schedule Publish" at bounding box center [1297, 143] width 82 height 13
select select
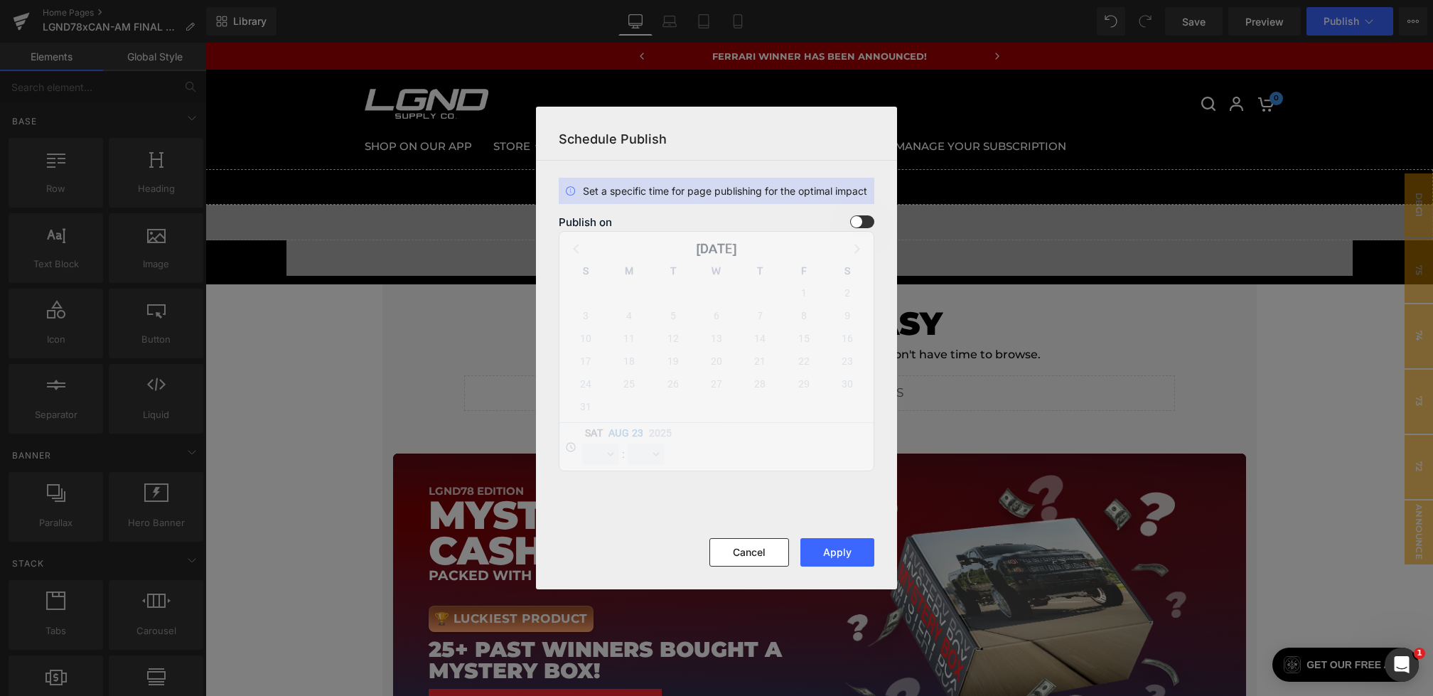
click at [857, 223] on span at bounding box center [862, 221] width 24 height 13
click at [0, 0] on input "checkbox" at bounding box center [0, 0] width 0 height 0
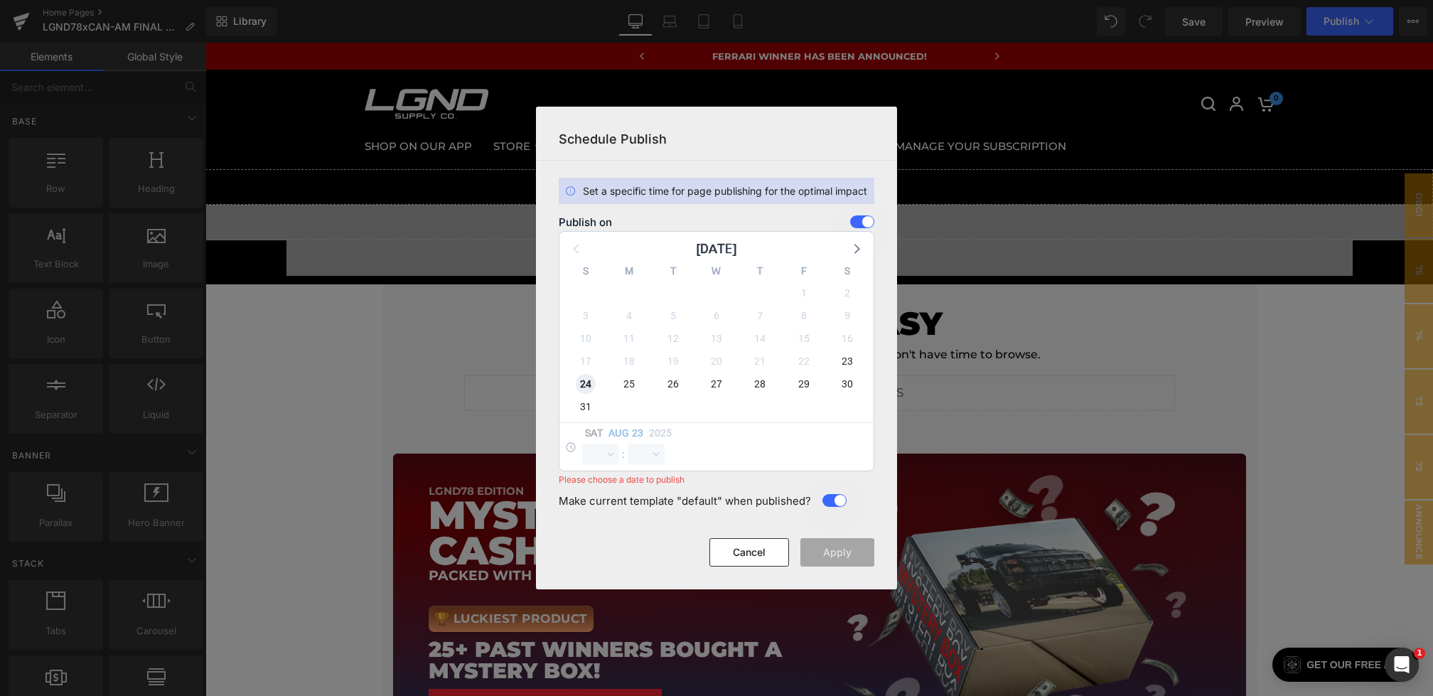
click at [583, 387] on span "24" at bounding box center [586, 384] width 20 height 20
click at [590, 465] on div "Sun Aug 24 2025 00 01 02 03 04 05 06 07 08 09 10 11 12 13 14 15 16 17 18 19 20 …" at bounding box center [716, 446] width 314 height 48
click at [755, 542] on button "Cancel" at bounding box center [749, 552] width 80 height 28
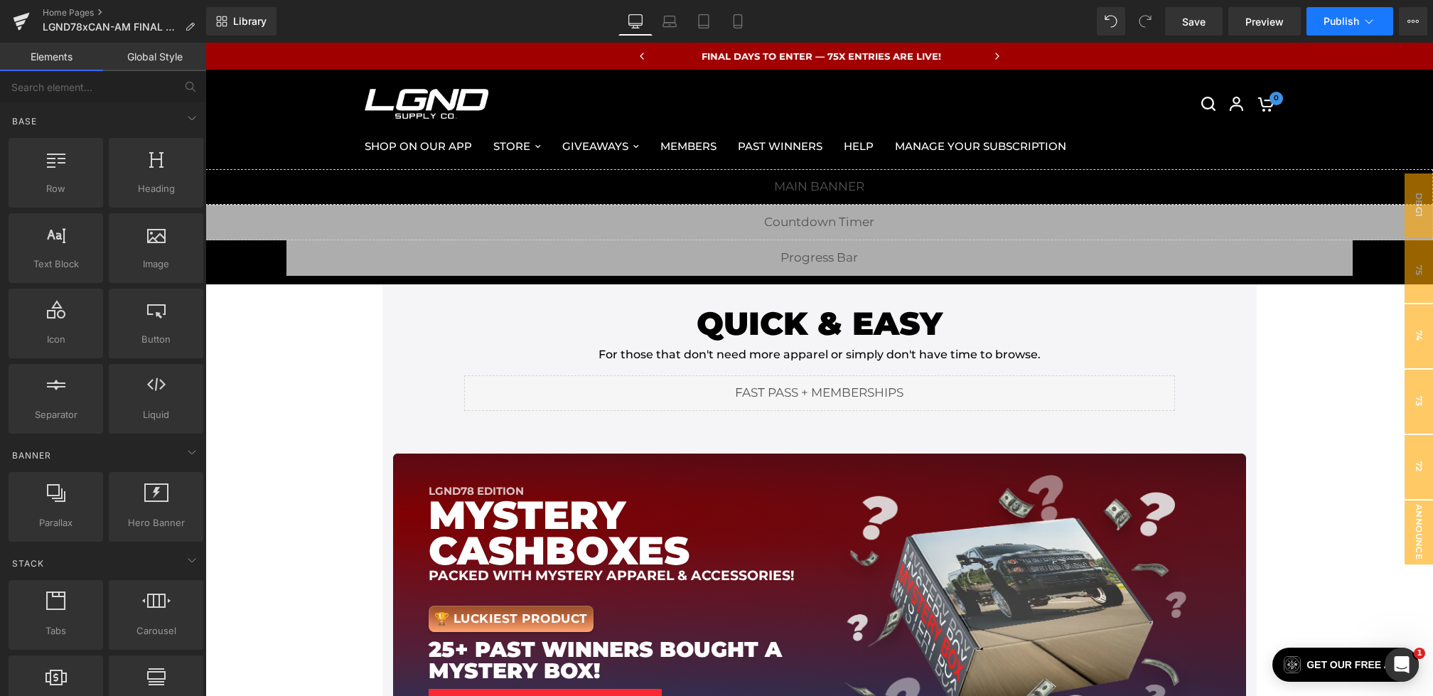
click at [1332, 22] on span "Publish" at bounding box center [1341, 21] width 36 height 11
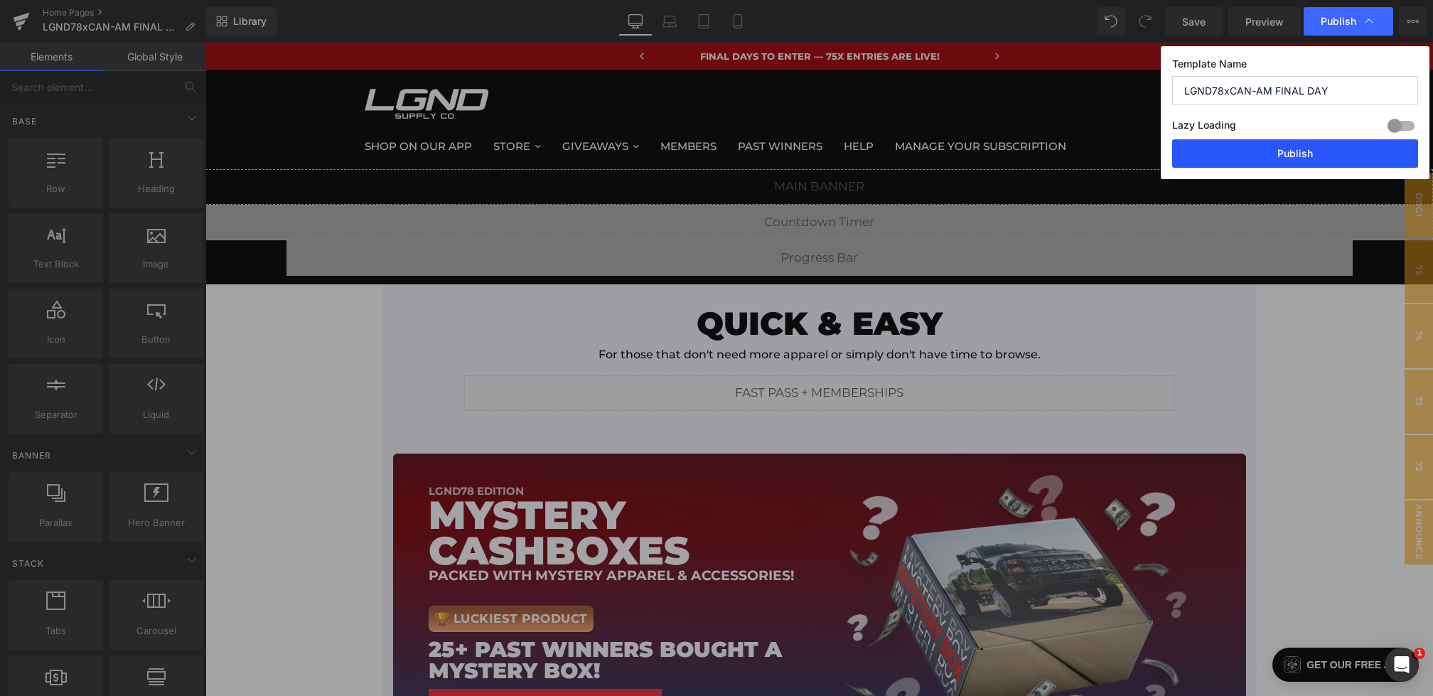
click at [1290, 158] on button "Publish" at bounding box center [1295, 153] width 246 height 28
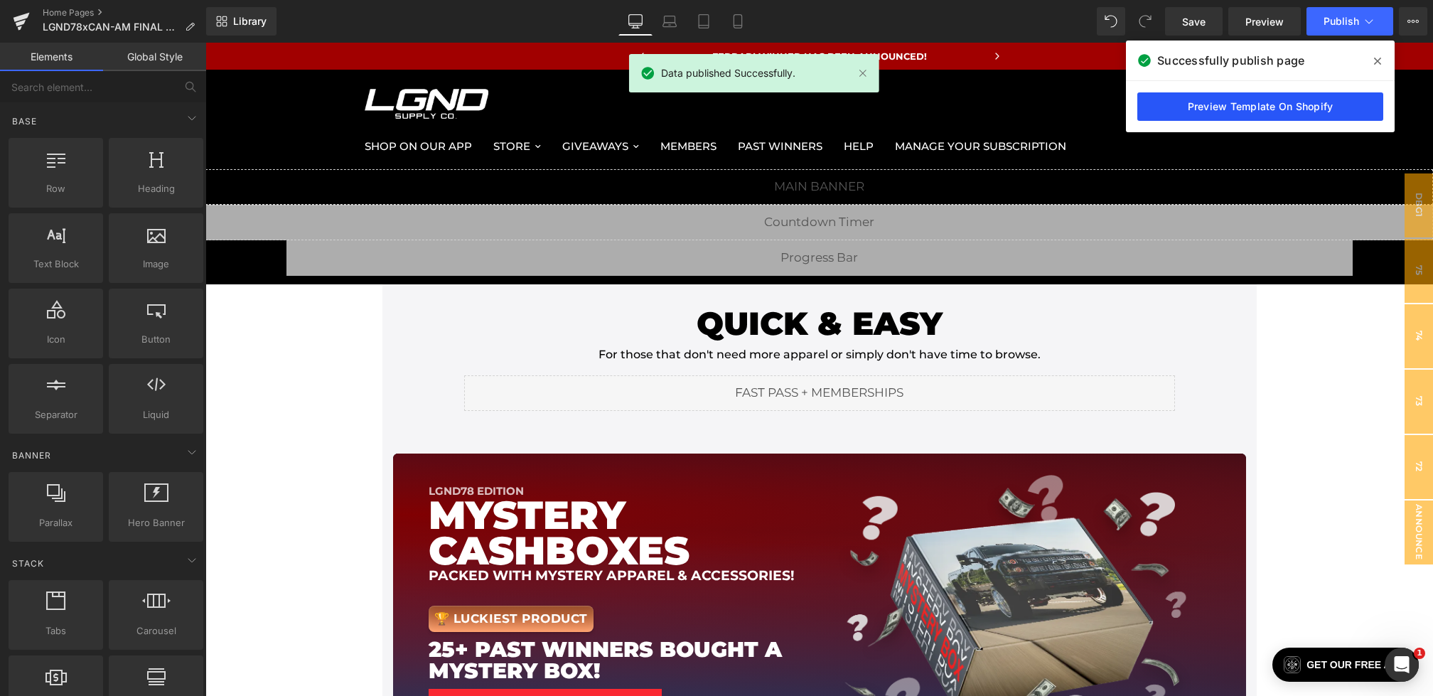
click at [1226, 107] on link "Preview Template On Shopify" at bounding box center [1260, 106] width 246 height 28
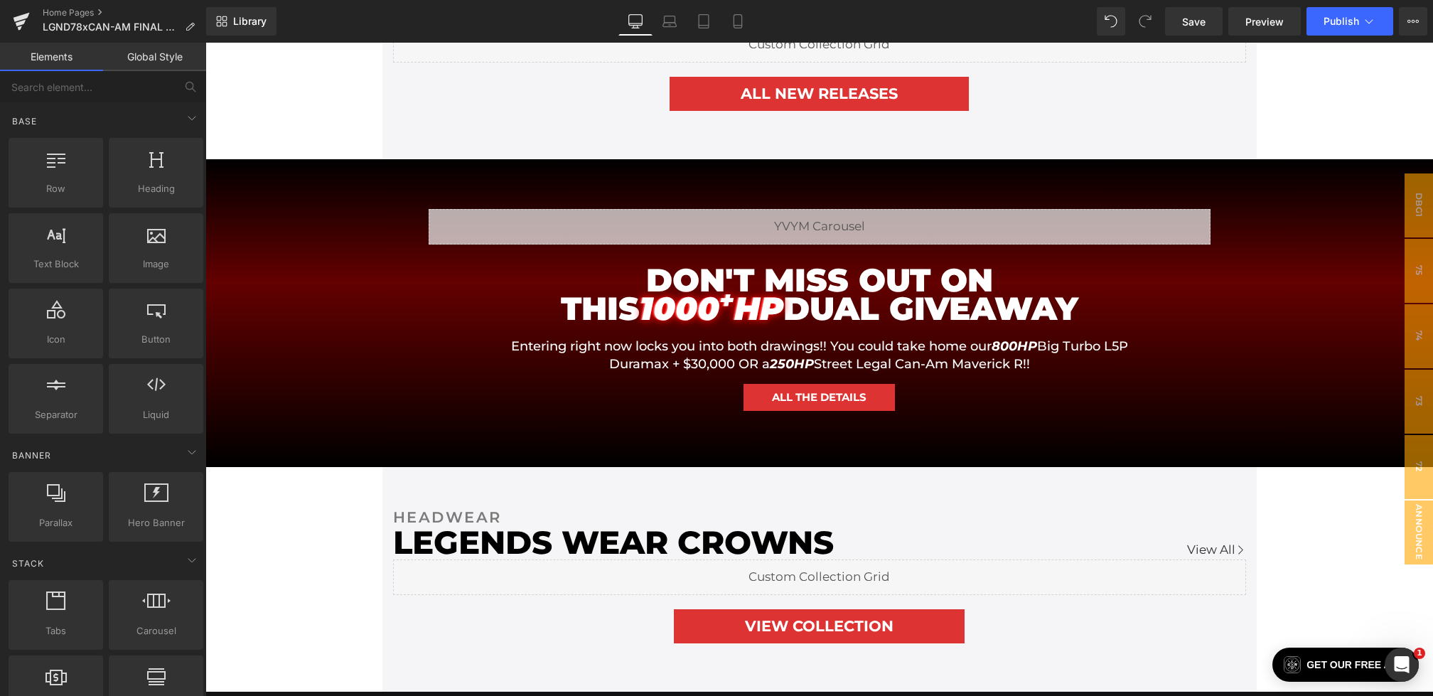
scroll to position [868, 0]
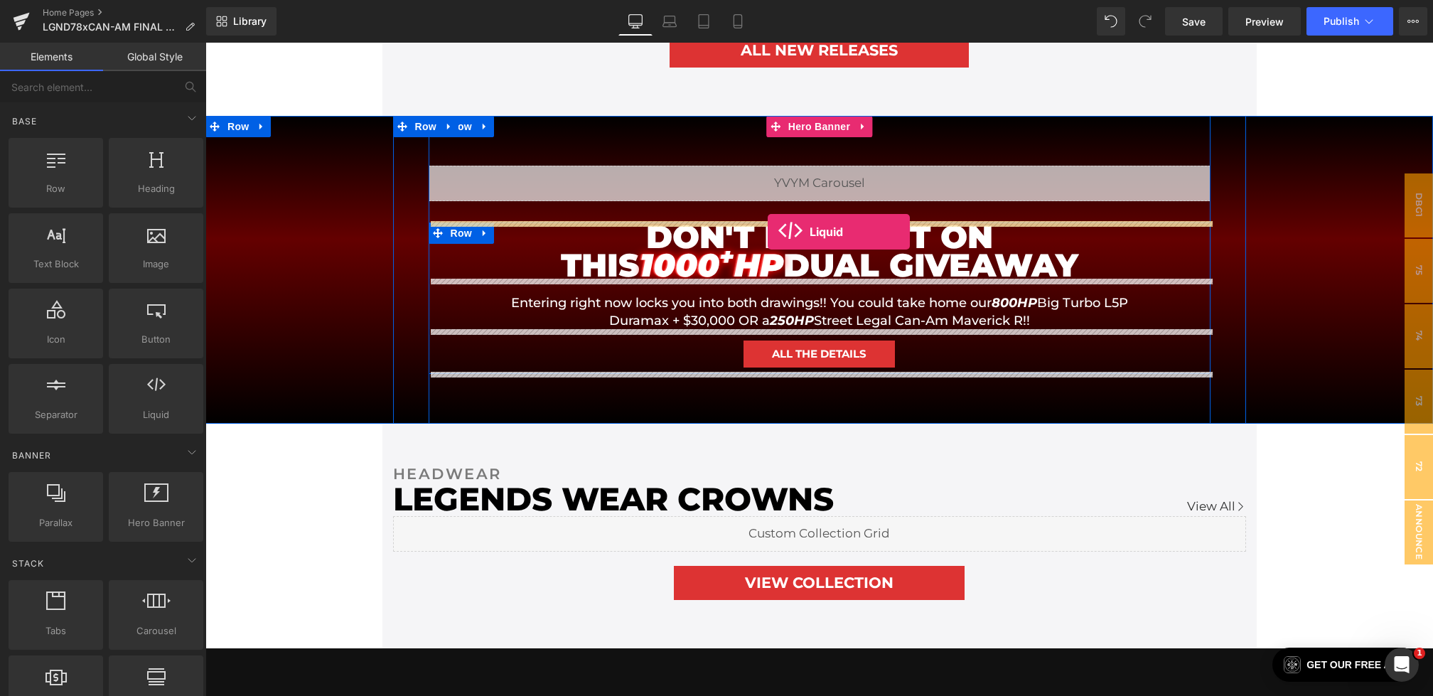
drag, startPoint x: 360, startPoint y: 465, endPoint x: 767, endPoint y: 231, distance: 469.9
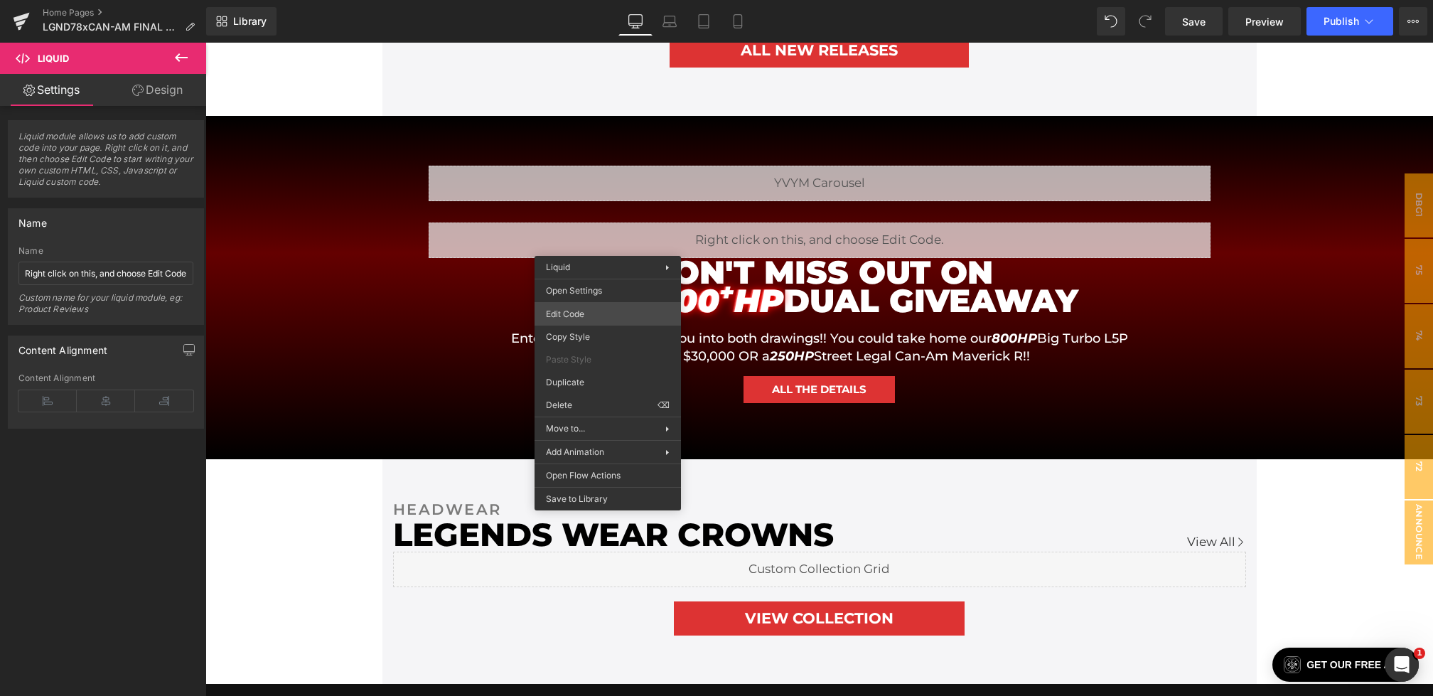
click at [584, 0] on div "Liquid You are previewing how the will restyle your page. You can not edit Elem…" at bounding box center [716, 0] width 1433 height 0
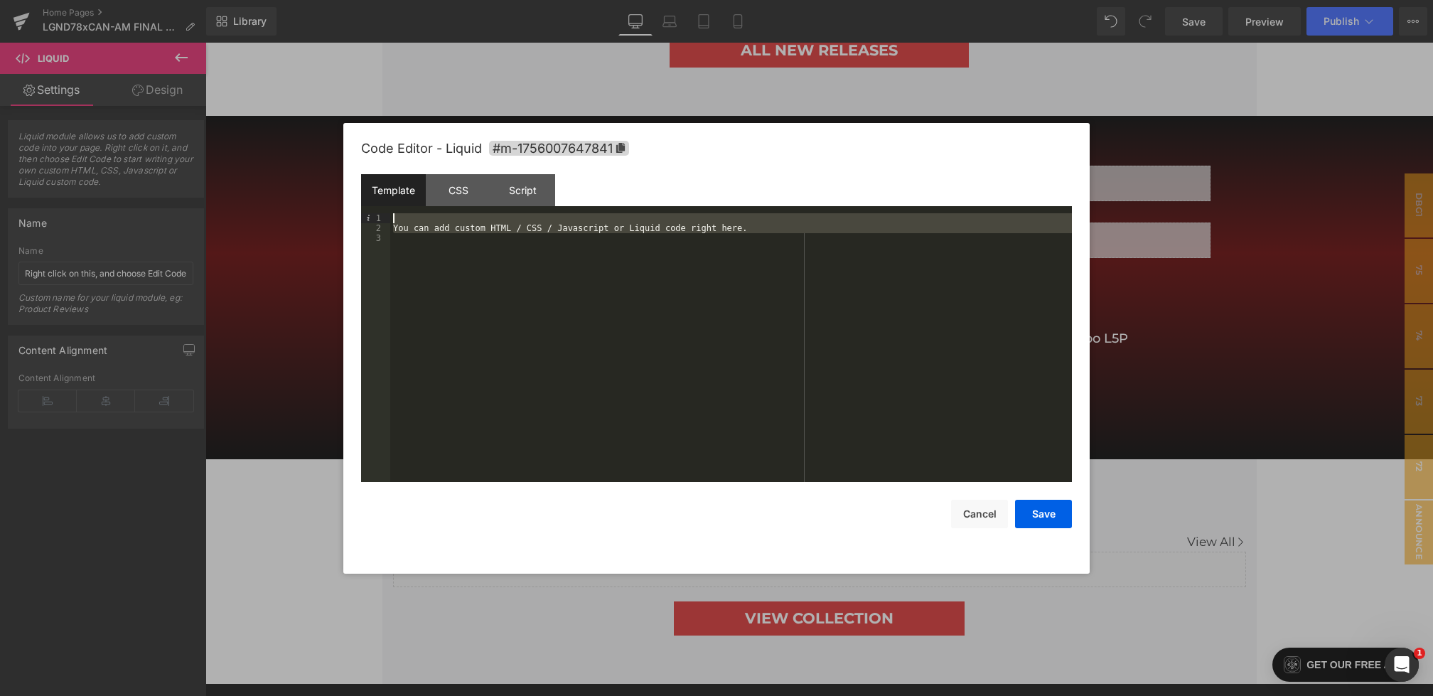
drag, startPoint x: 524, startPoint y: 411, endPoint x: 318, endPoint y: 61, distance: 406.2
click at [318, 61] on body "Liquid You are previewing how the will restyle your page. You can not edit Elem…" at bounding box center [716, 348] width 1433 height 696
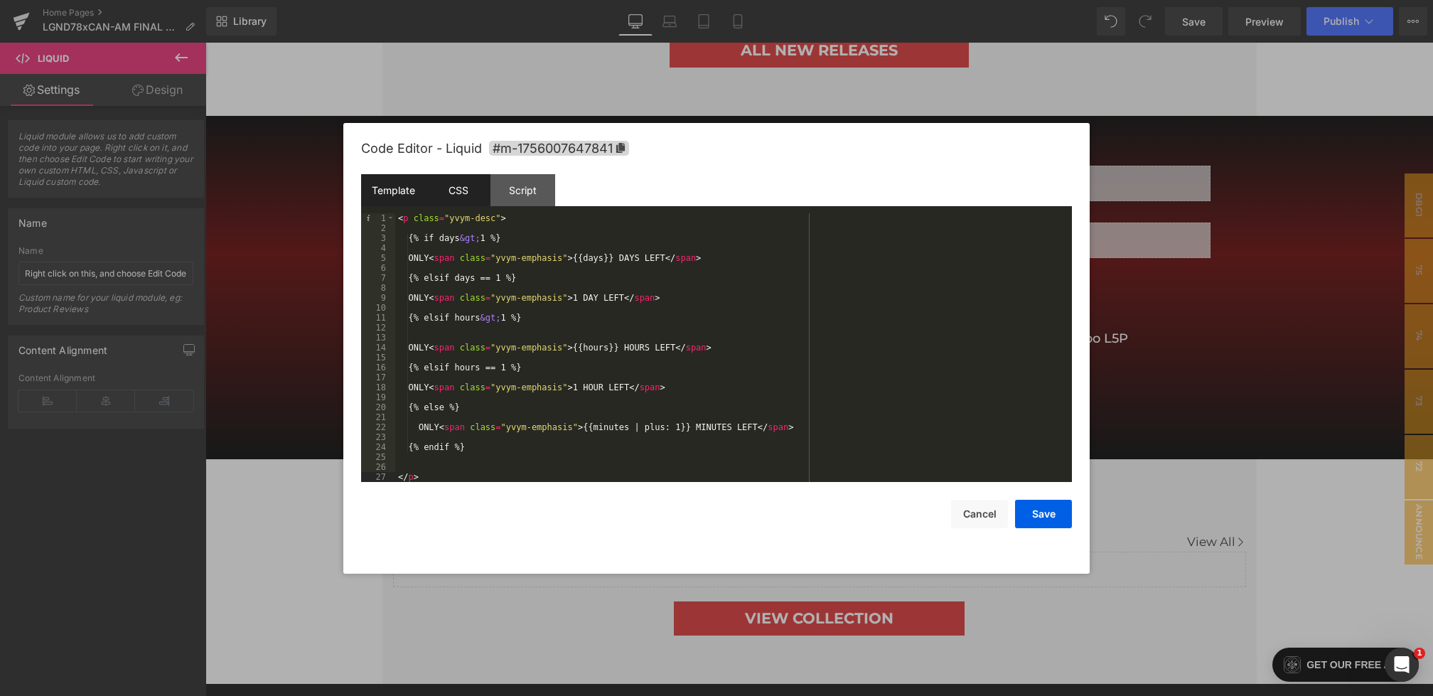
click at [460, 195] on div "CSS" at bounding box center [458, 190] width 65 height 32
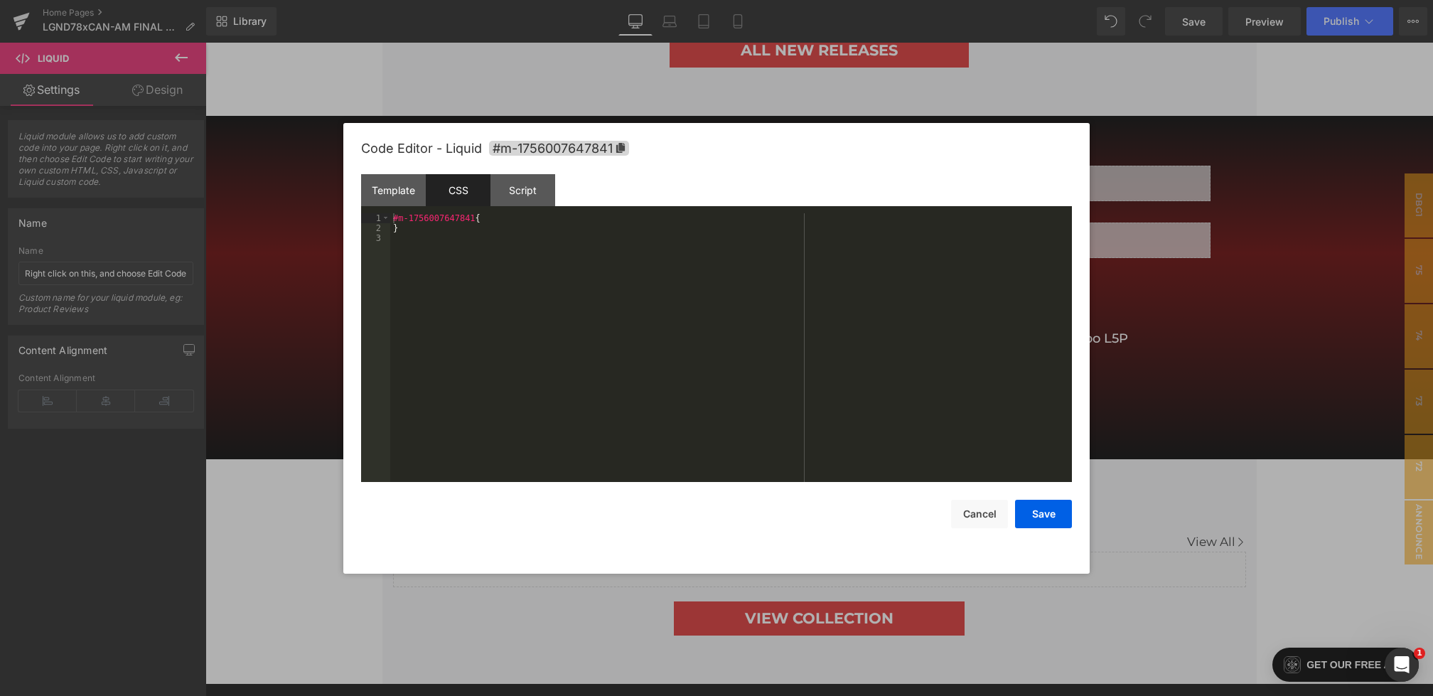
click at [482, 364] on div "#m-1756007647841 { }" at bounding box center [730, 357] width 681 height 288
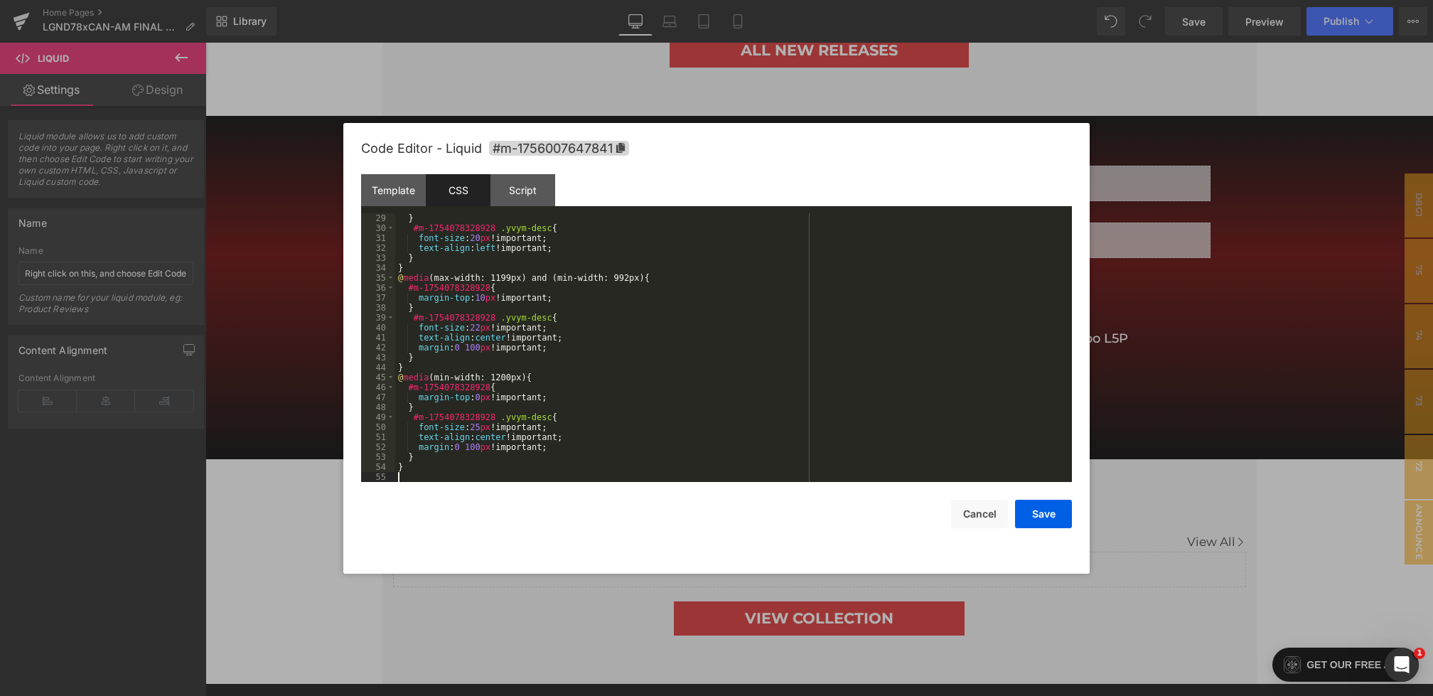
scroll to position [279, 0]
drag, startPoint x: 493, startPoint y: 228, endPoint x: 414, endPoint y: 230, distance: 79.6
click at [414, 230] on div "} #m-1754078328928 .yvym-desc { font-size : 20 px !important; text-align : left…" at bounding box center [730, 357] width 671 height 288
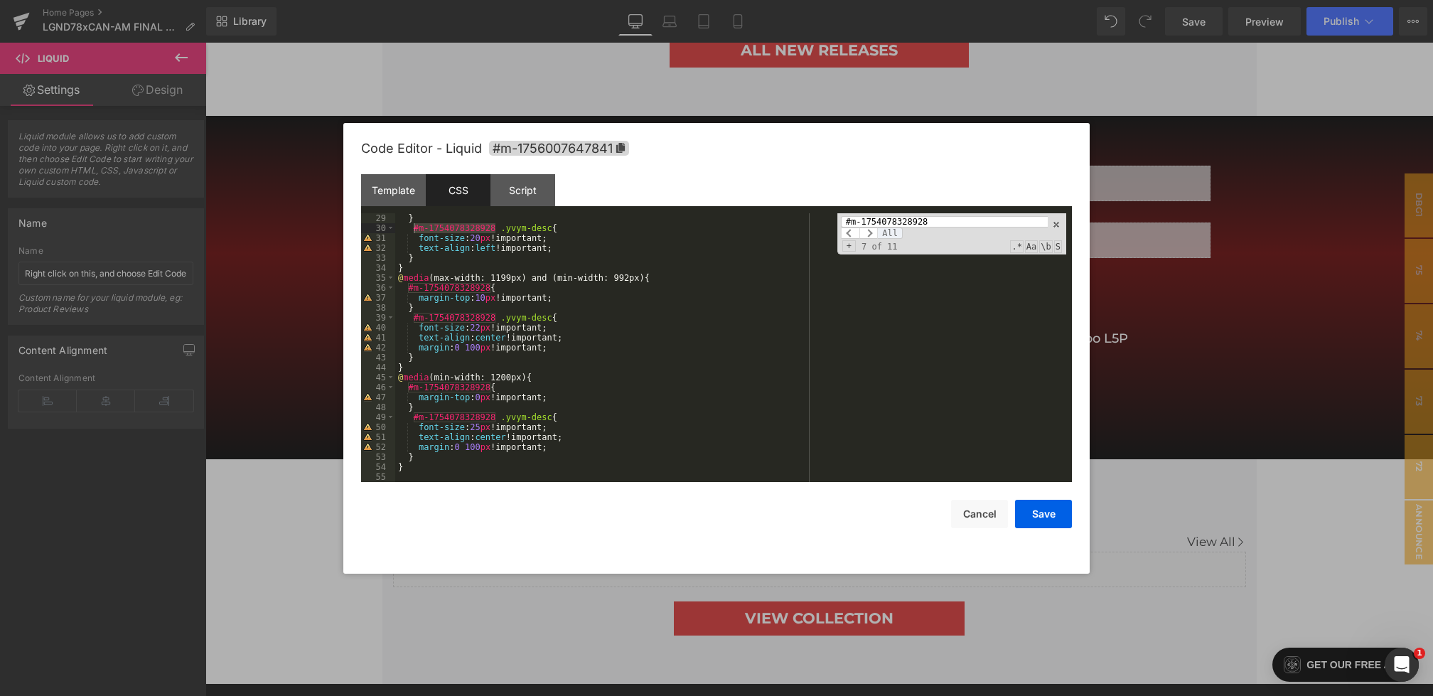
click at [894, 229] on span "All" at bounding box center [890, 232] width 26 height 11
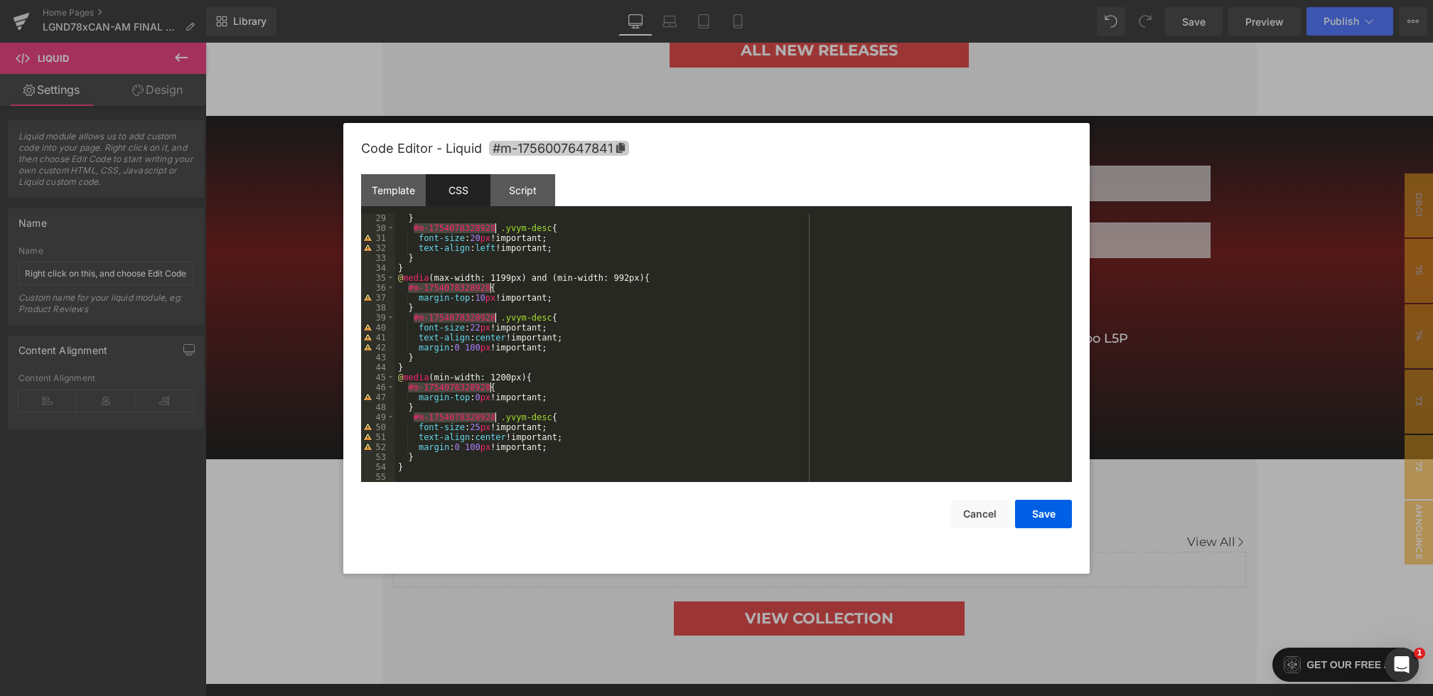
click at [537, 144] on span "#m-1756007647841" at bounding box center [559, 148] width 140 height 15
click at [495, 226] on div "} #m-1754078328928 .yvym-desc { font-size : 20 px !important; text-align : left…" at bounding box center [730, 357] width 671 height 288
drag, startPoint x: 497, startPoint y: 229, endPoint x: 413, endPoint y: 229, distance: 84.6
click at [413, 229] on div "} #m-1754078328928 .yvym-desc { font-size : 20 px !important; text-align : left…" at bounding box center [730, 357] width 671 height 288
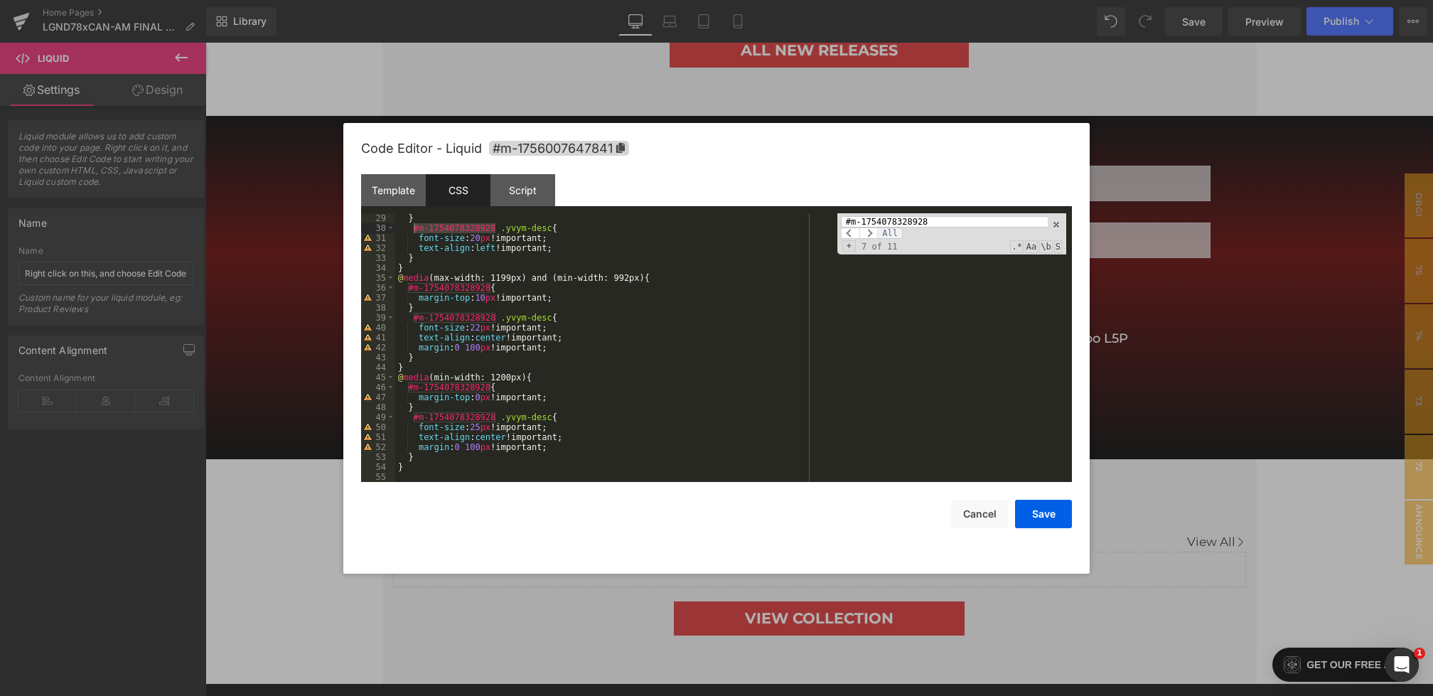
click at [889, 234] on span "All" at bounding box center [890, 232] width 26 height 11
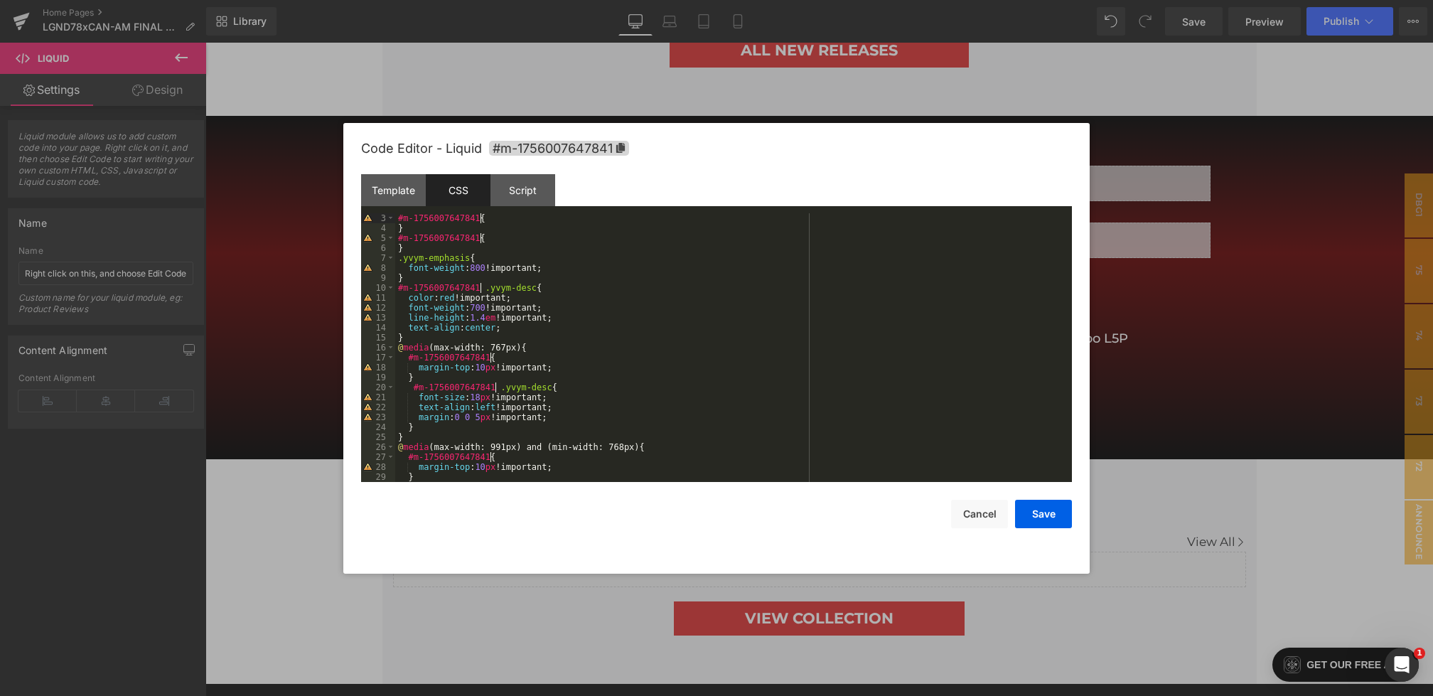
scroll to position [20, 0]
click at [1030, 514] on button "Save" at bounding box center [1043, 514] width 57 height 28
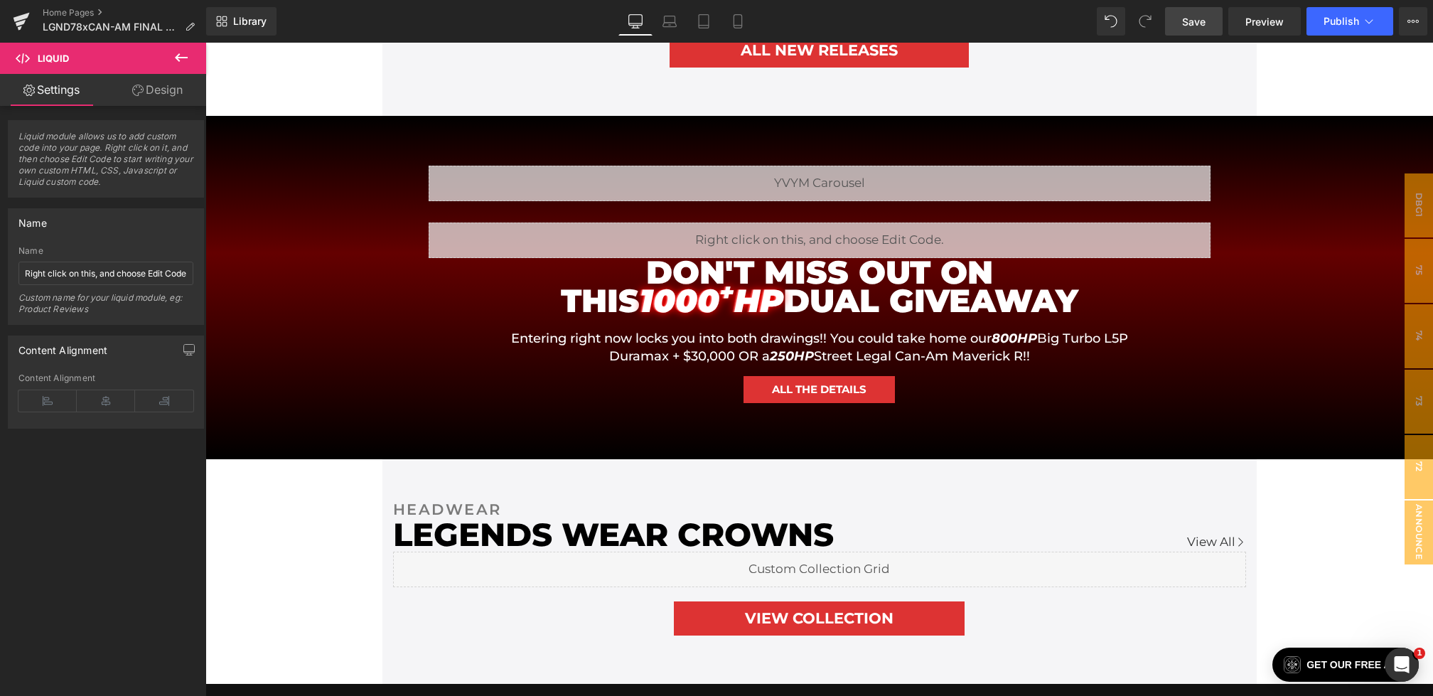
click at [1175, 20] on link "Save" at bounding box center [1194, 21] width 58 height 28
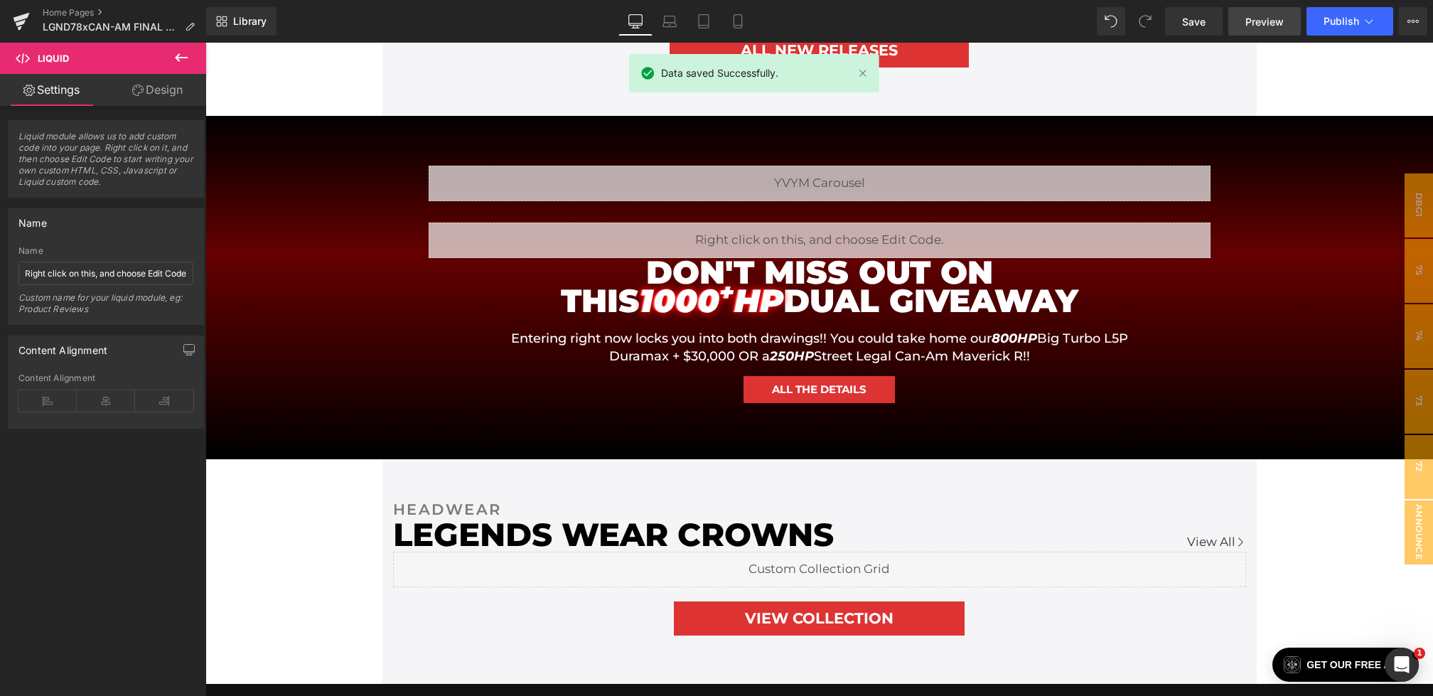
click at [1257, 22] on span "Preview" at bounding box center [1264, 21] width 38 height 15
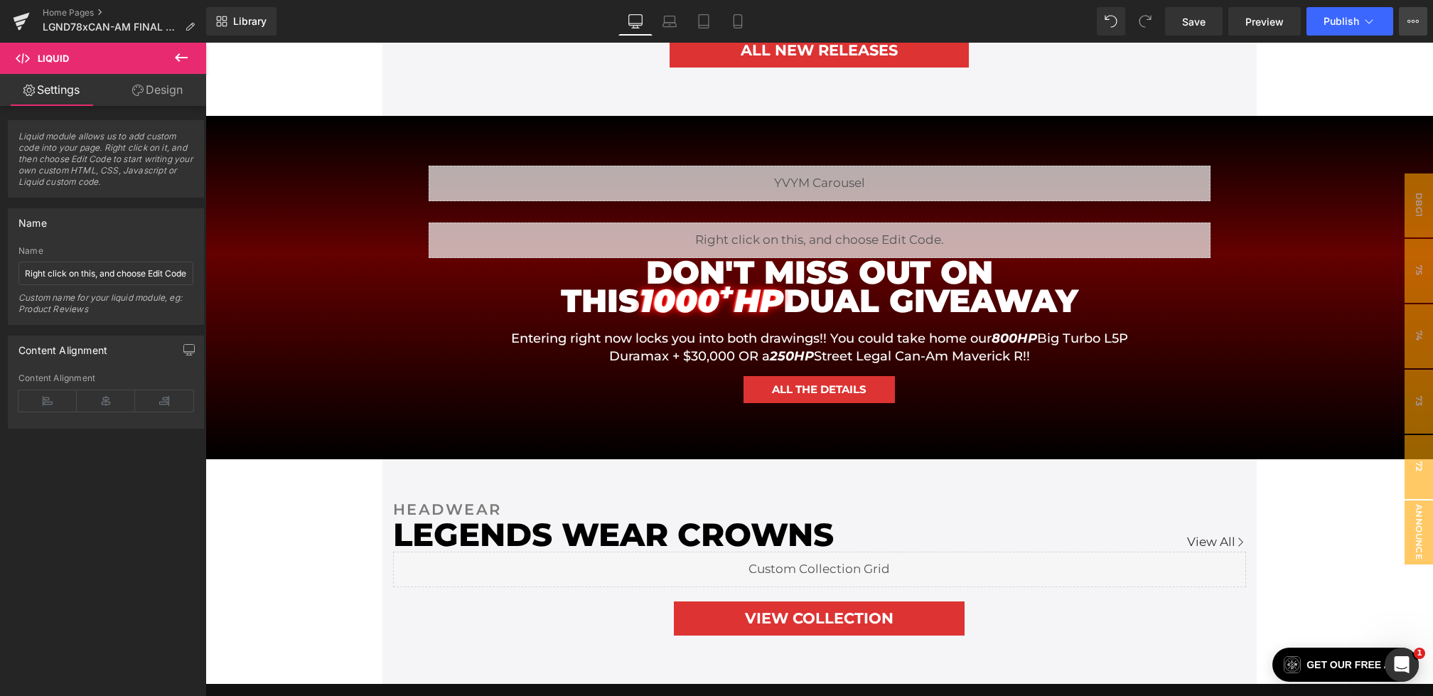
click at [1403, 22] on button "View Live Page View with current Template Save Template to Library Schedule Pub…" at bounding box center [1412, 21] width 28 height 28
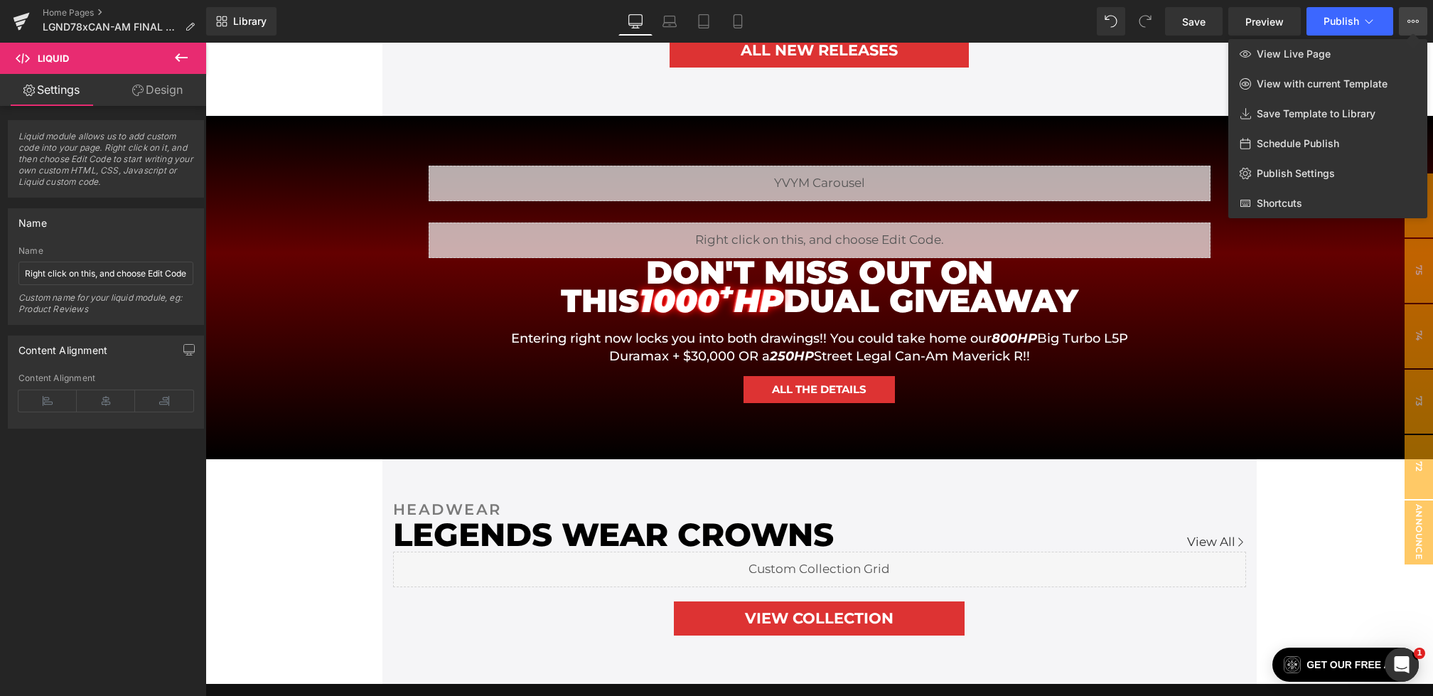
click at [1330, 144] on span "Schedule Publish" at bounding box center [1297, 143] width 82 height 13
select select
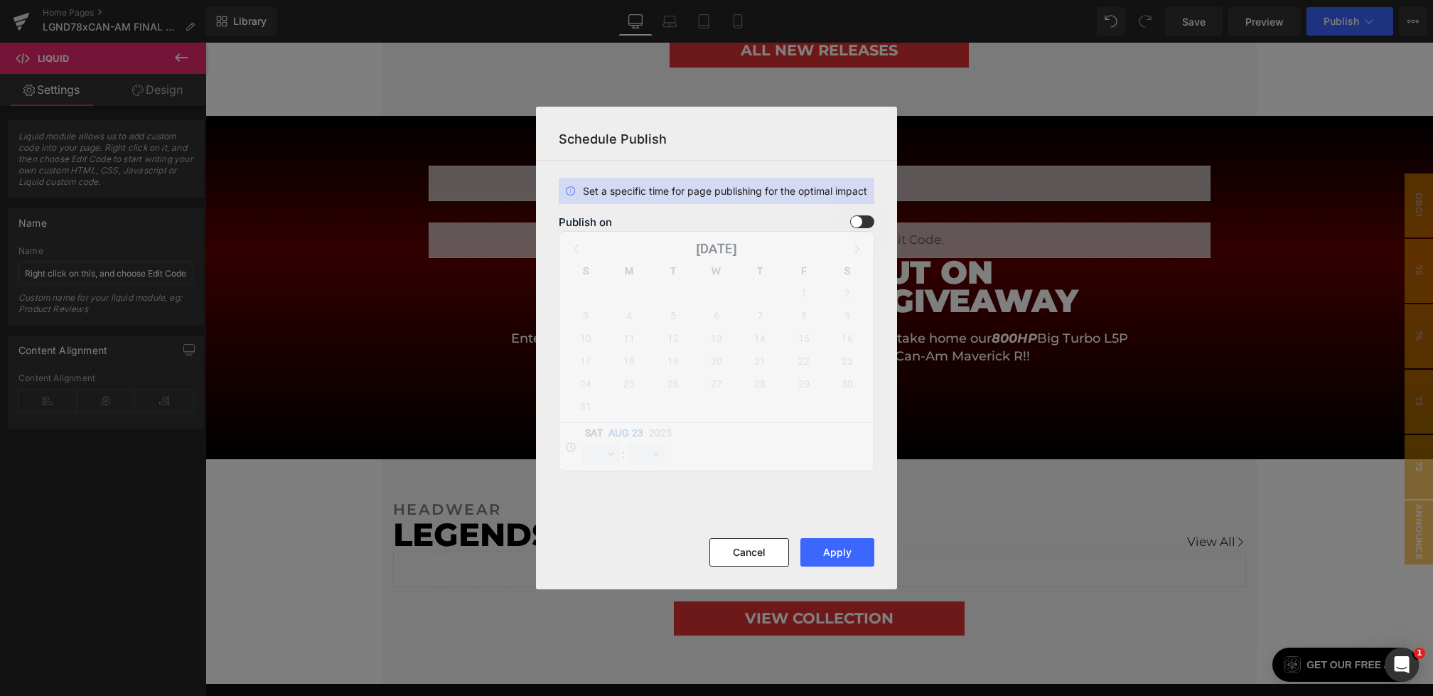
click at [0, 0] on div "Publish on August 2025 S M T W T F S 27 28 29 30 31 1 2 3 4 5 6 7 8 9 10 11 12 …" at bounding box center [0, 0] width 0 height 0
click at [0, 0] on span at bounding box center [0, 0] width 0 height 0
click at [0, 0] on input "checkbox" at bounding box center [0, 0] width 0 height 0
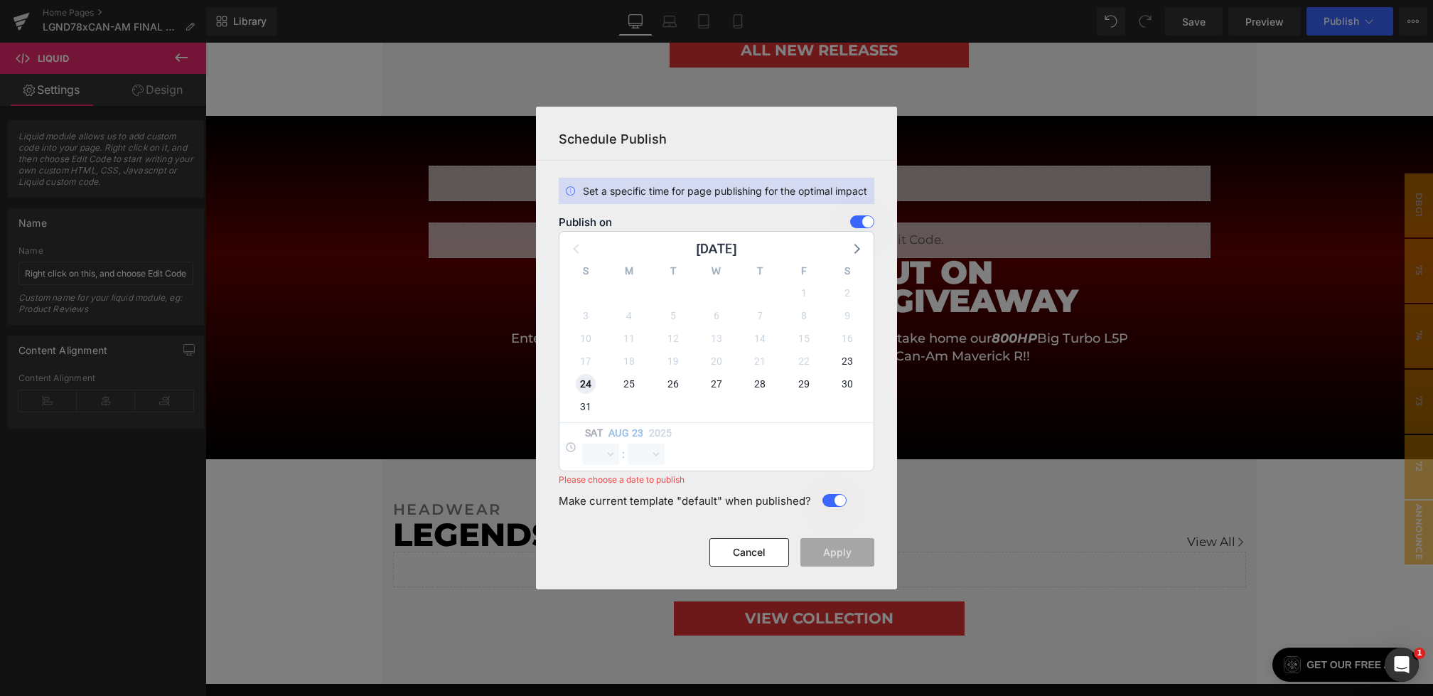
click at [0, 0] on span "24" at bounding box center [0, 0] width 0 height 0
click at [0, 0] on select "00 01 02 03 04 05 06 07 08 09 10 11 12 13 14 15 16 17 18 19 20 21 22 23" at bounding box center [0, 0] width 0 height 0
select select "0"
click at [0, 0] on select "00 01 02 03 04 05 06 07 08 09 10 11 12 13 14 15 16 17 18 19 20 21 22 23 24 25 2…" at bounding box center [0, 0] width 0 height 0
select select "0"
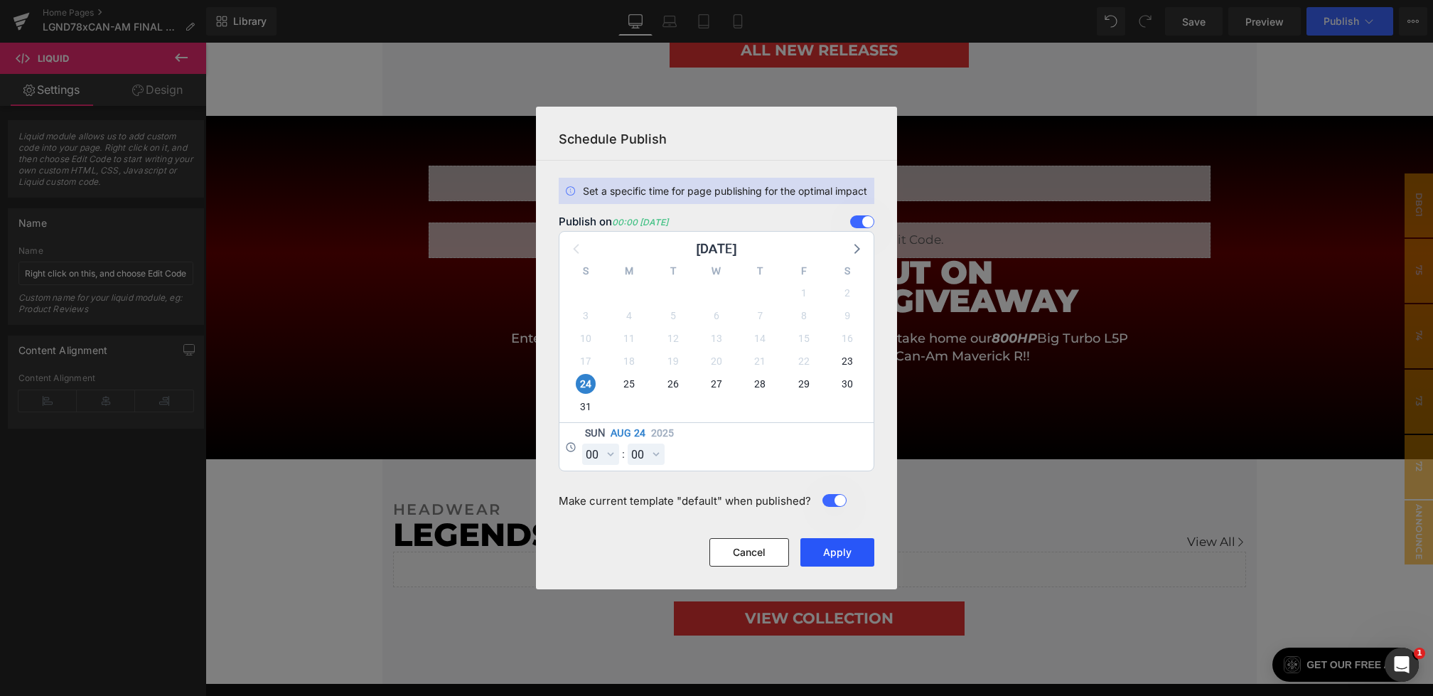
click at [0, 0] on button "Apply" at bounding box center [0, 0] width 0 height 0
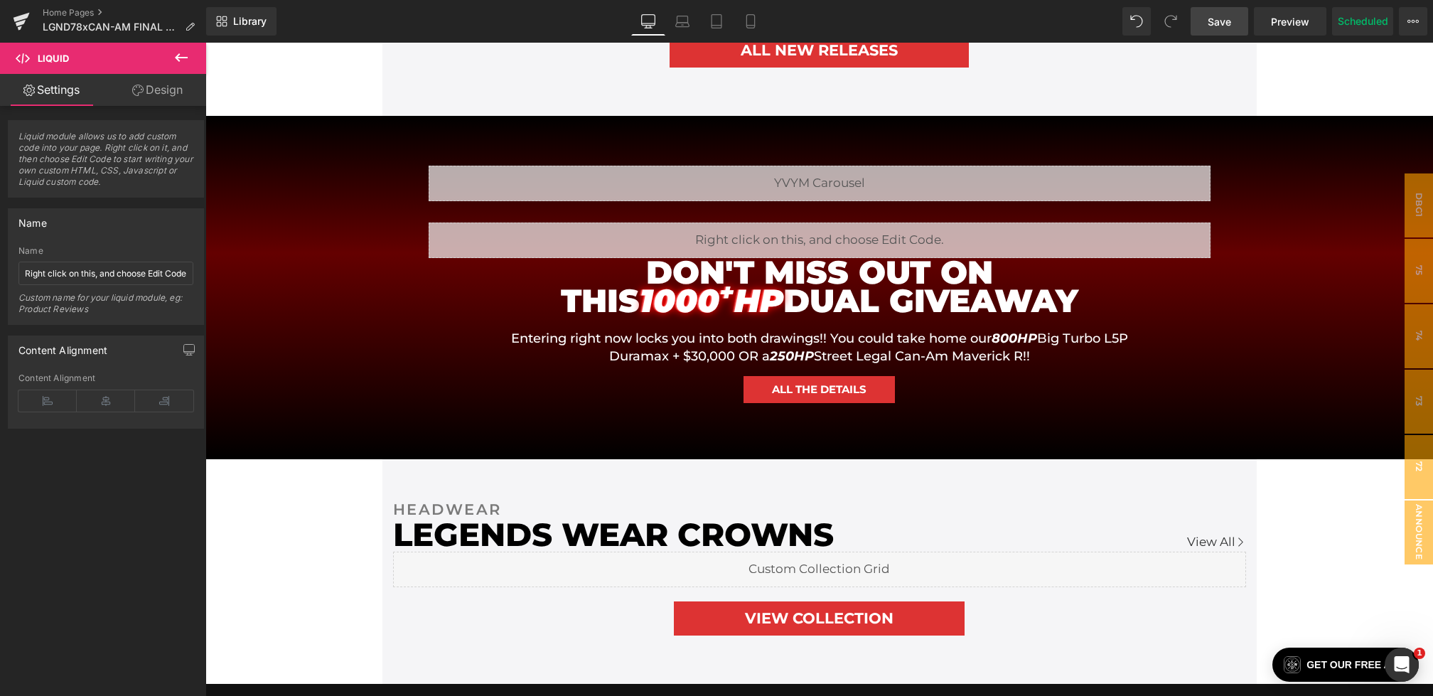
click at [1221, 16] on span "Save" at bounding box center [1218, 21] width 23 height 15
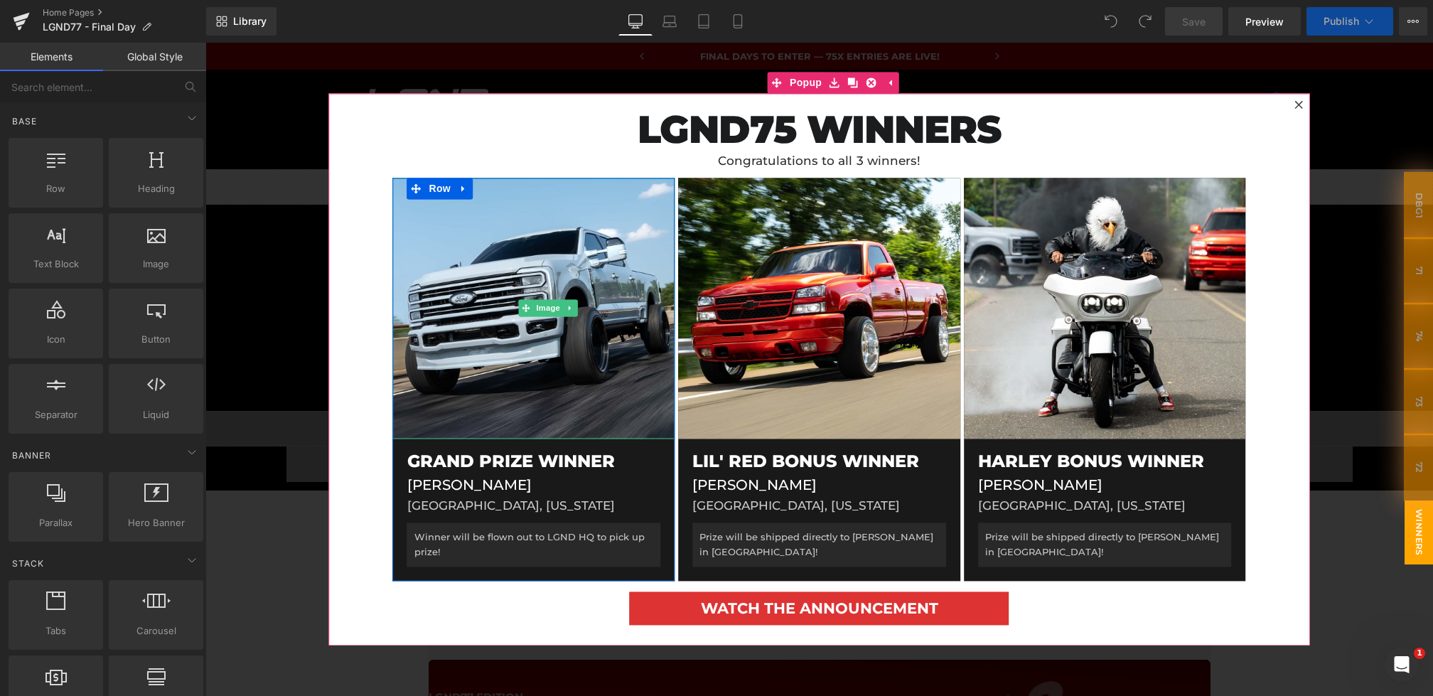
click at [274, 396] on div at bounding box center [818, 369] width 1227 height 653
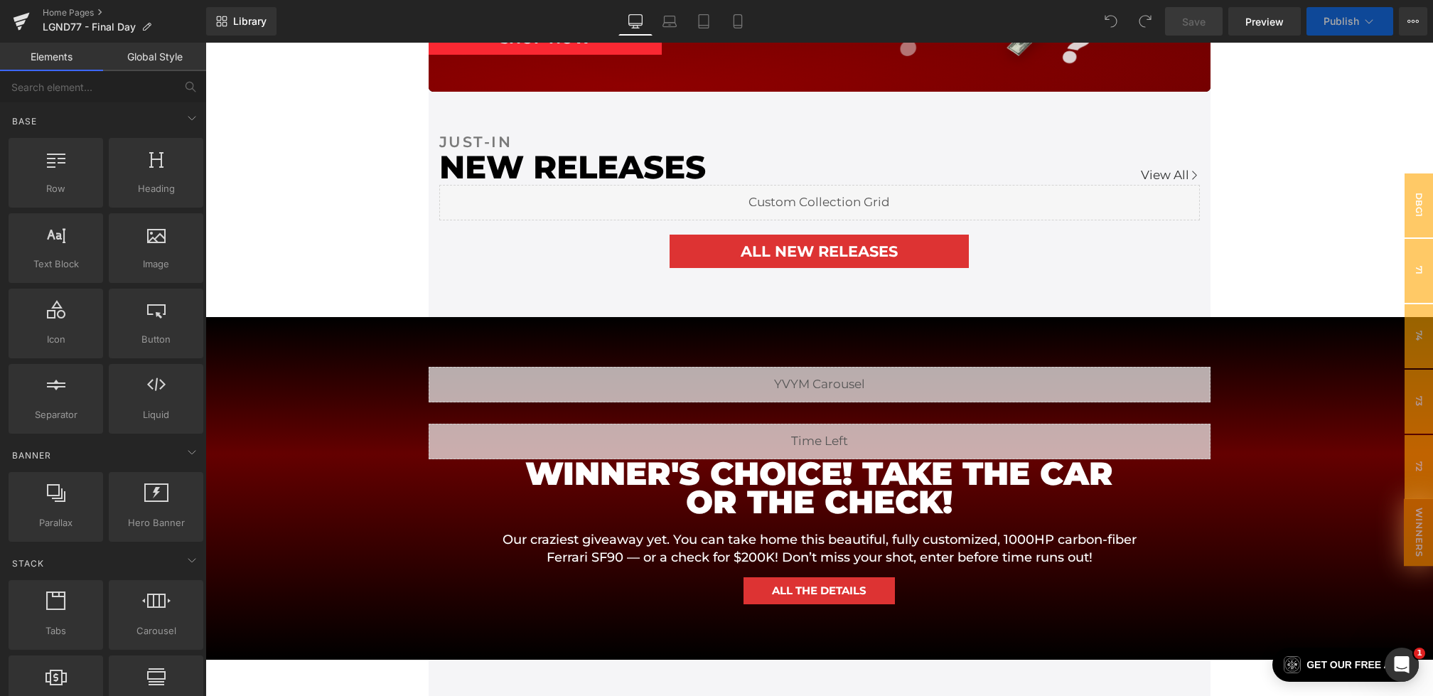
scroll to position [1168, 0]
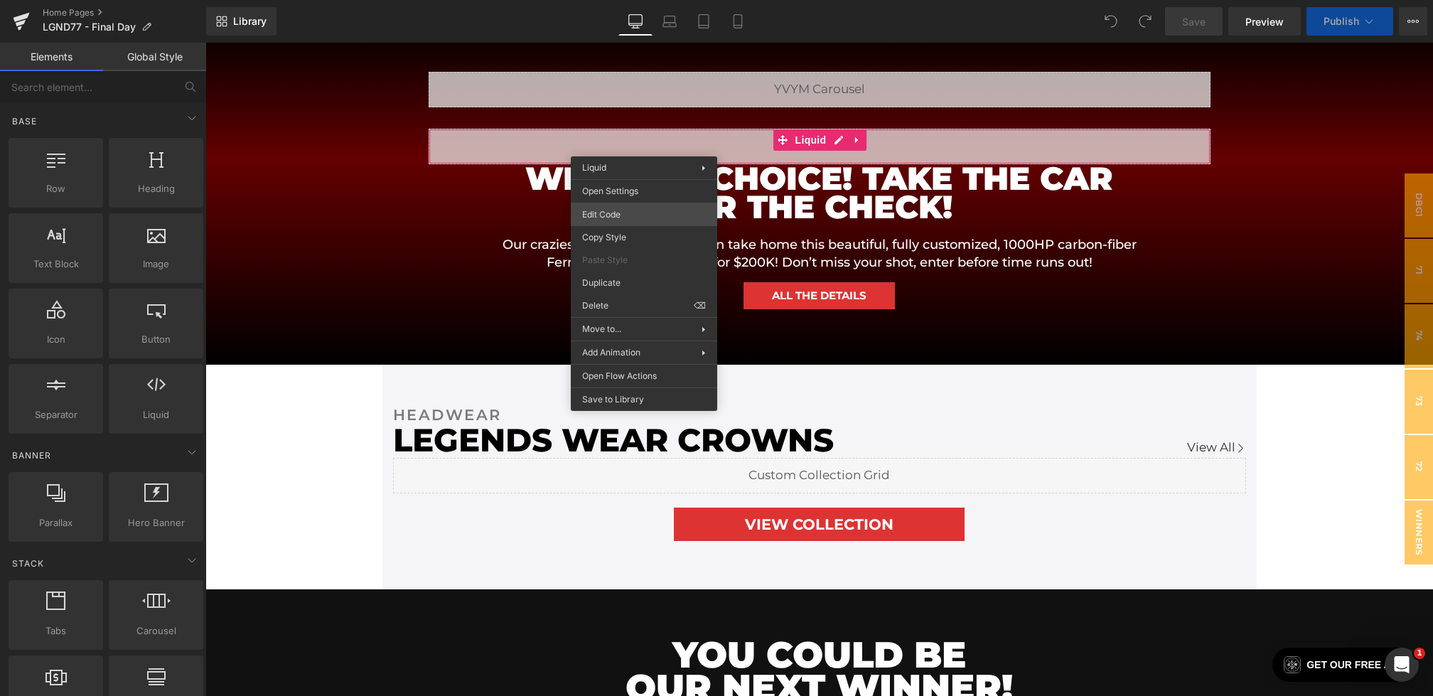
click at [605, 0] on div "You are previewing how the will restyle your page. You can not edit Elements in…" at bounding box center [716, 0] width 1433 height 0
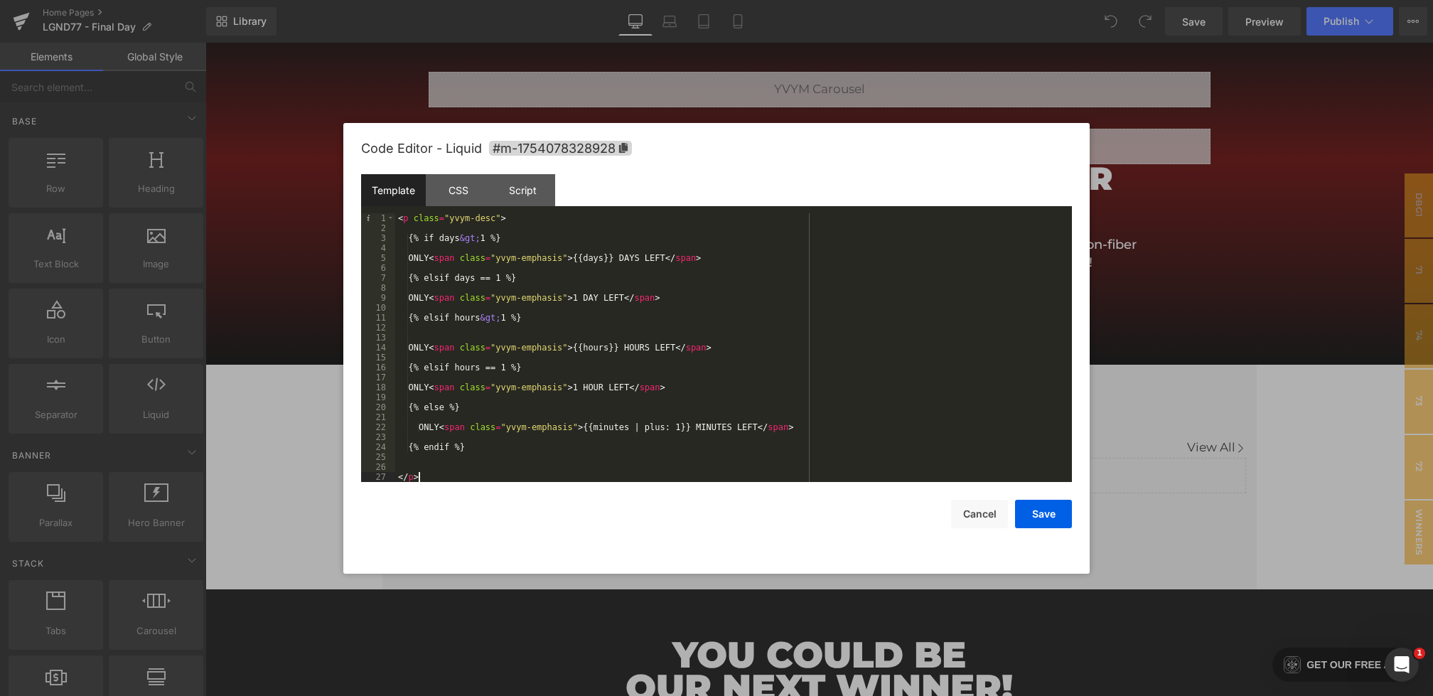
drag, startPoint x: 461, startPoint y: 480, endPoint x: 267, endPoint y: 145, distance: 387.5
click at [267, 145] on body "You are previewing how the will restyle your page. You can not edit Elements in…" at bounding box center [716, 348] width 1433 height 696
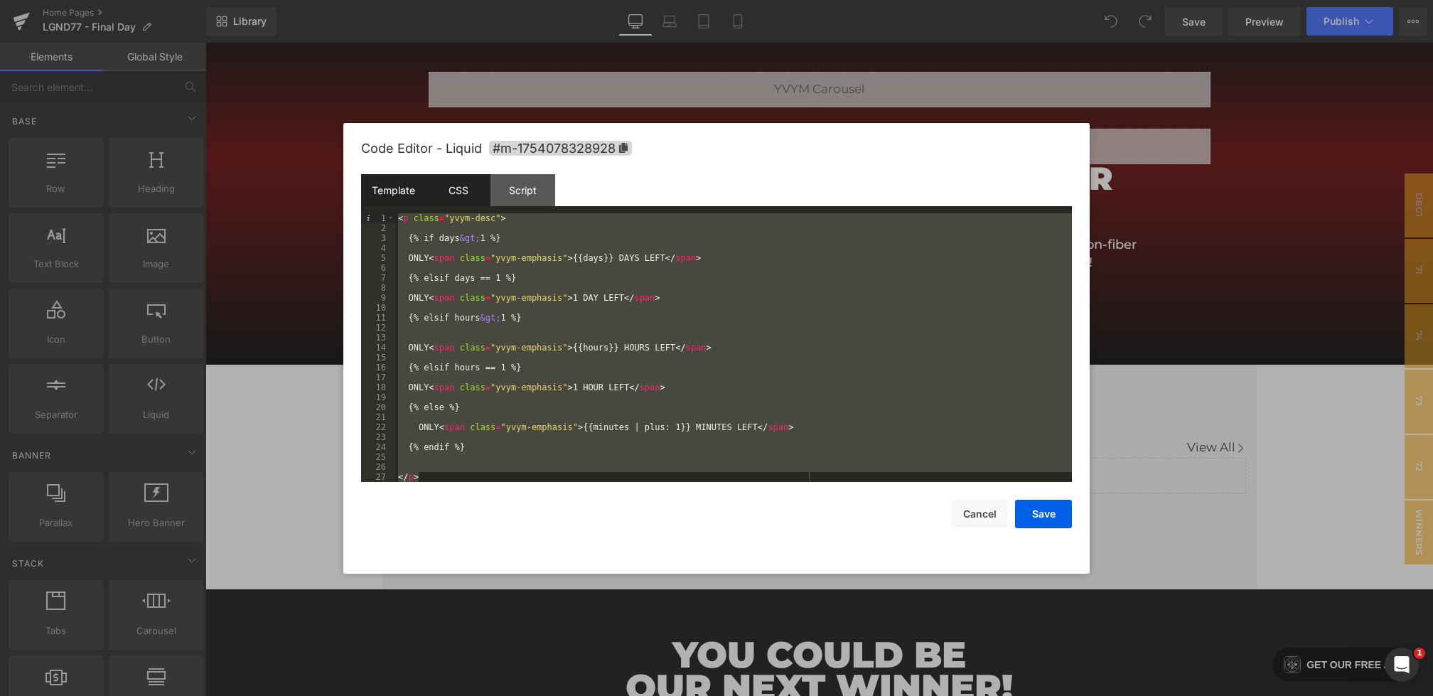
click at [0, 0] on div "CSS" at bounding box center [0, 0] width 0 height 0
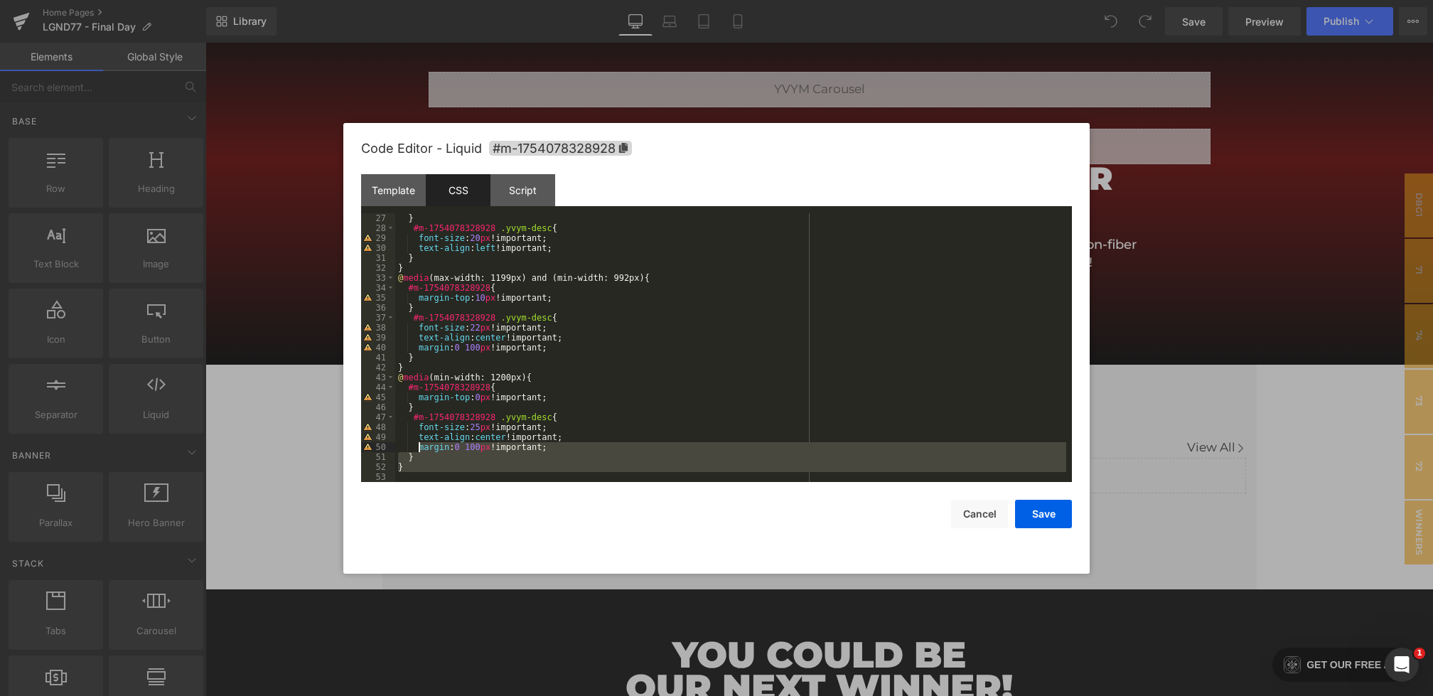
scroll to position [0, 0]
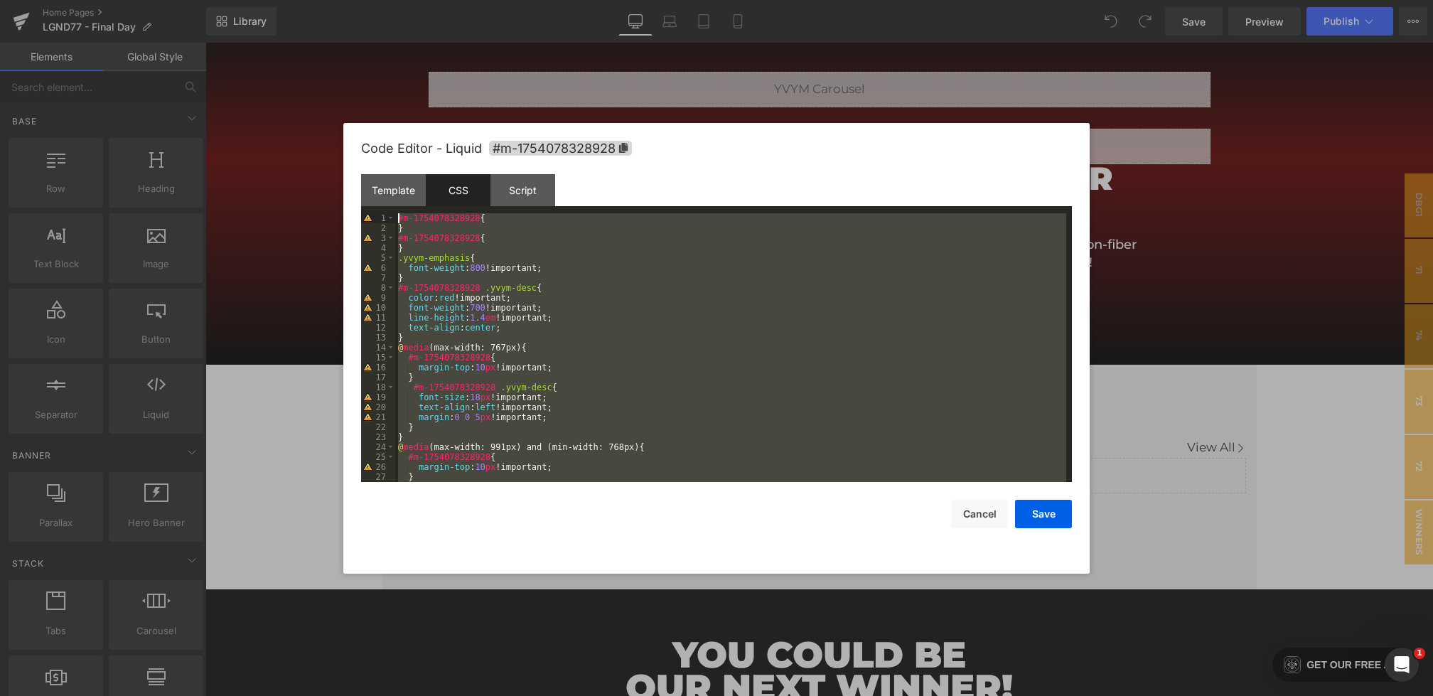
drag, startPoint x: 418, startPoint y: 473, endPoint x: 345, endPoint y: 63, distance: 415.7
click at [345, 63] on body "You are previewing how the will restyle your page. You can not edit Elements in…" at bounding box center [716, 348] width 1433 height 696
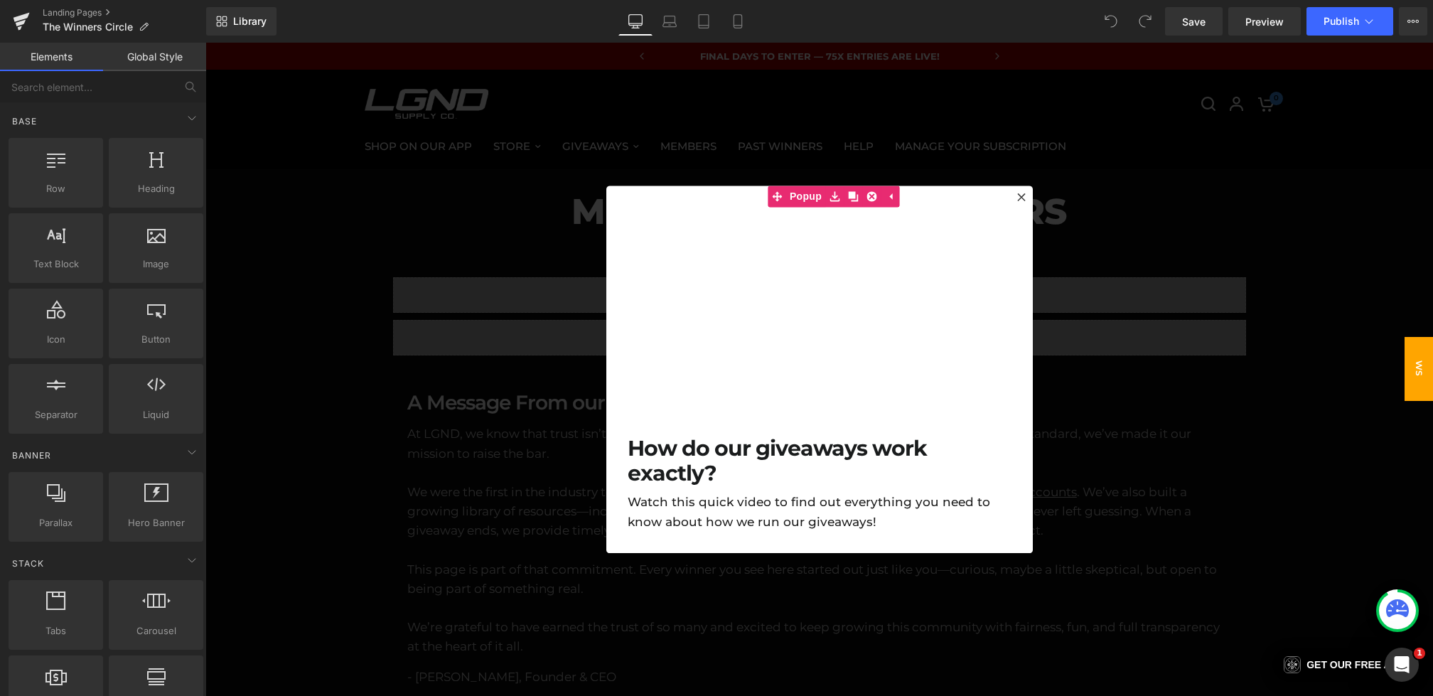
click at [459, 286] on div at bounding box center [818, 369] width 1227 height 653
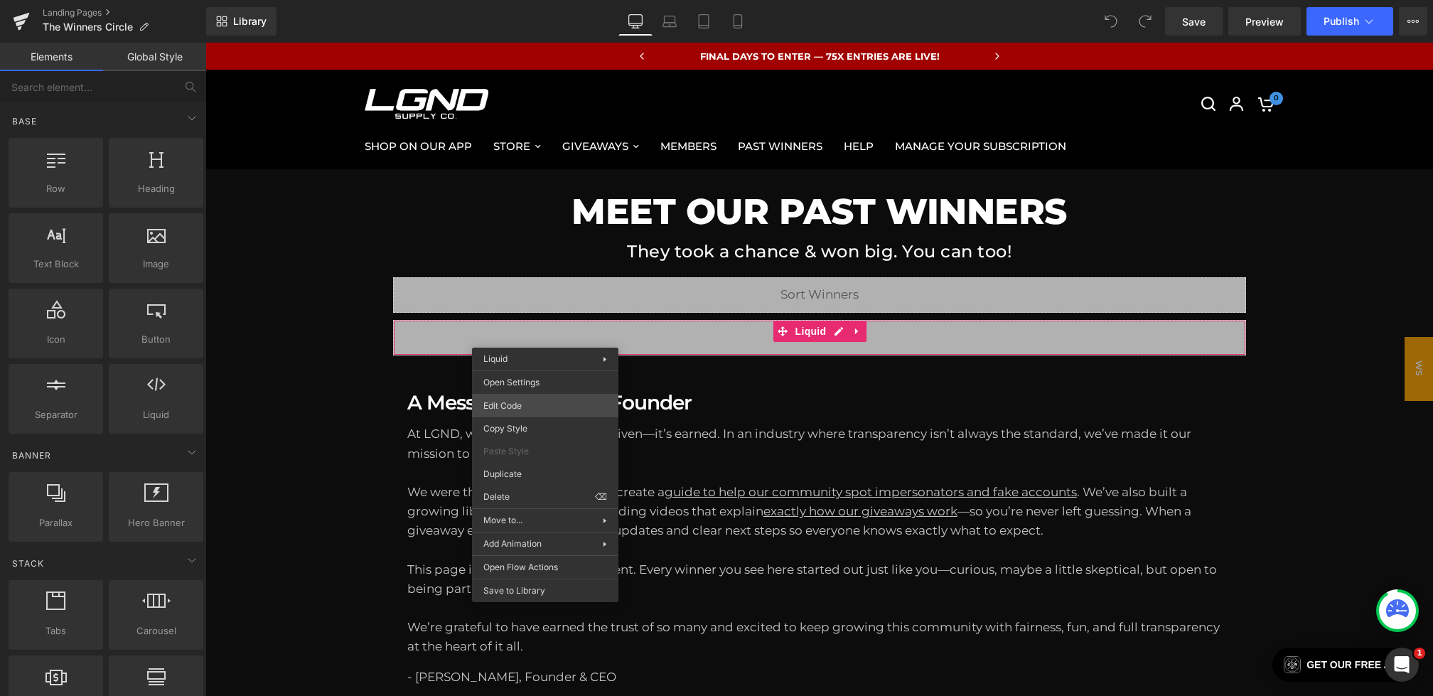
click at [506, 0] on div "You are previewing how the will restyle your page. You can not edit Elements in…" at bounding box center [716, 0] width 1433 height 0
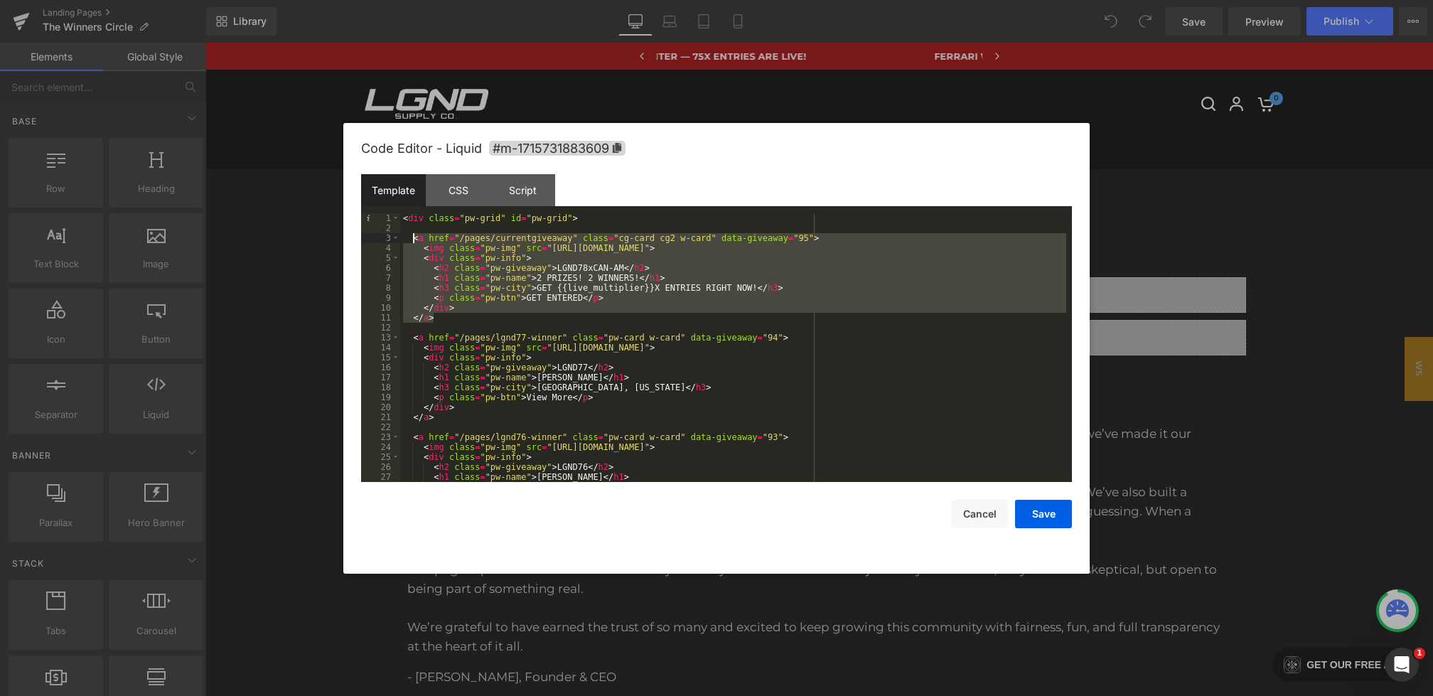
drag, startPoint x: 441, startPoint y: 315, endPoint x: 413, endPoint y: 239, distance: 80.9
click at [413, 239] on div "< div class = "pw-grid" id = "pw-grid" > < a href = "/pages/currentgiveaway" cl…" at bounding box center [733, 357] width 666 height 288
click at [611, 215] on div "< div class = "pw-grid" id = "pw-grid" > < a href = "/pages/currentgiveaway" cl…" at bounding box center [733, 357] width 666 height 288
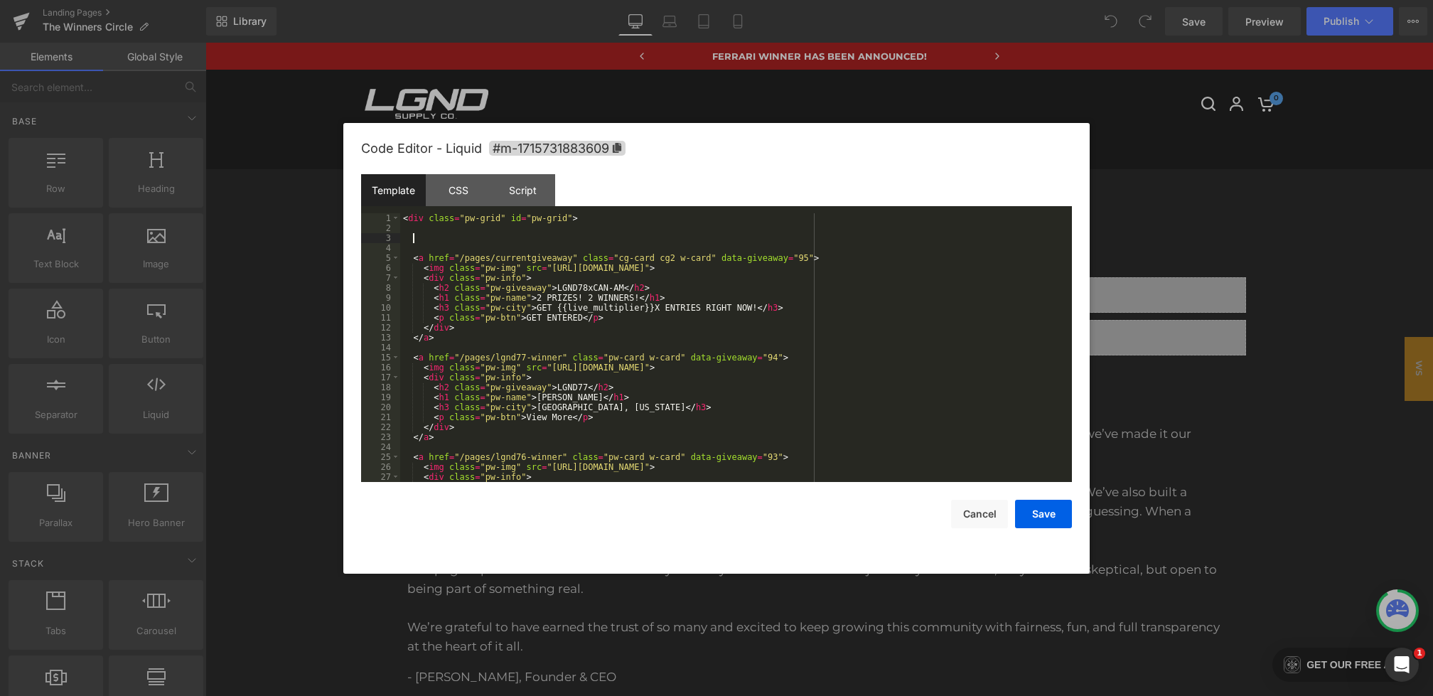
paste textarea
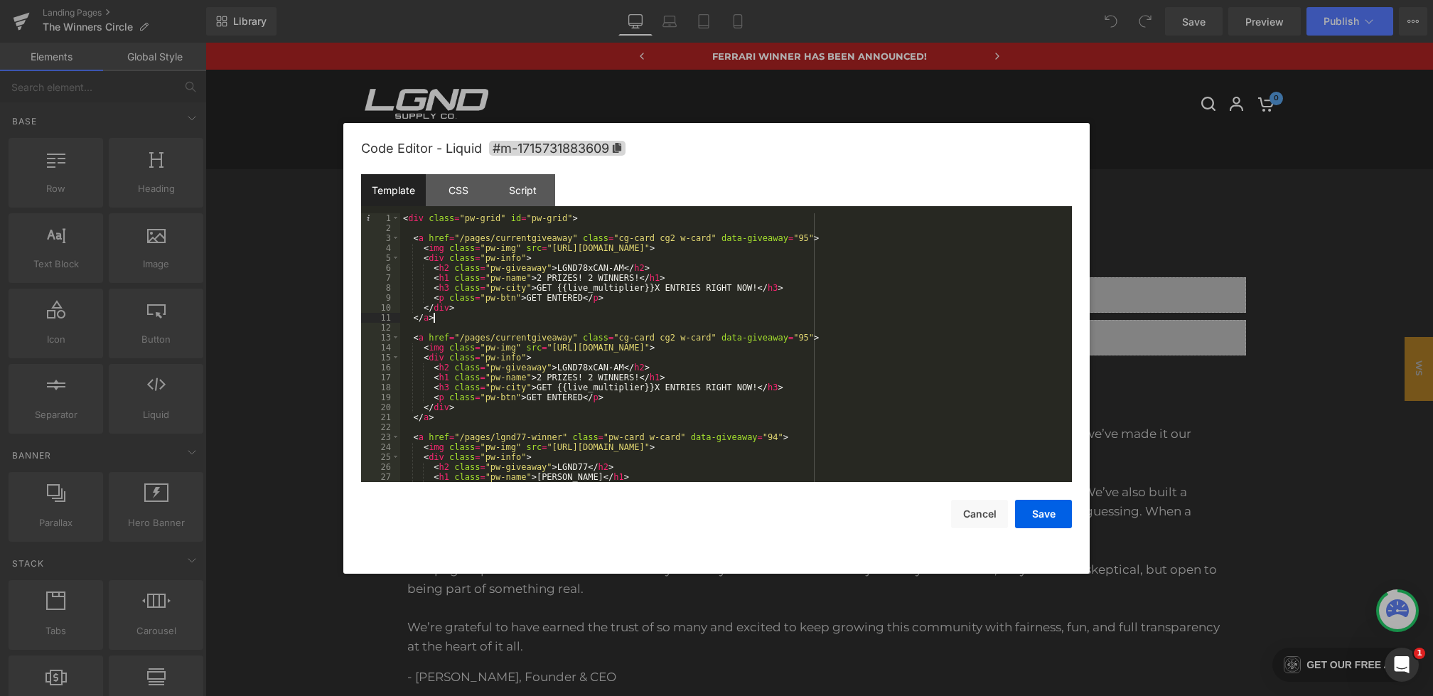
click at [627, 340] on div "< div class = "pw-grid" id = "pw-grid" > < a href = "/pages/currentgiveaway" cl…" at bounding box center [733, 357] width 666 height 288
click at [677, 337] on div "< div class = "pw-grid" id = "pw-grid" > < a href = "/pages/currentgiveaway" cl…" at bounding box center [733, 357] width 666 height 288
click at [809, 238] on div "< div class = "pw-grid" id = "pw-grid" > < a href = "/pages/currentgiveaway" cl…" at bounding box center [733, 357] width 666 height 288
drag, startPoint x: 634, startPoint y: 280, endPoint x: 535, endPoint y: 279, distance: 98.8
click at [535, 279] on div "< div class = "pw-grid" id = "pw-grid" > < a href = "/pages/currentgiveaway" cl…" at bounding box center [733, 357] width 666 height 288
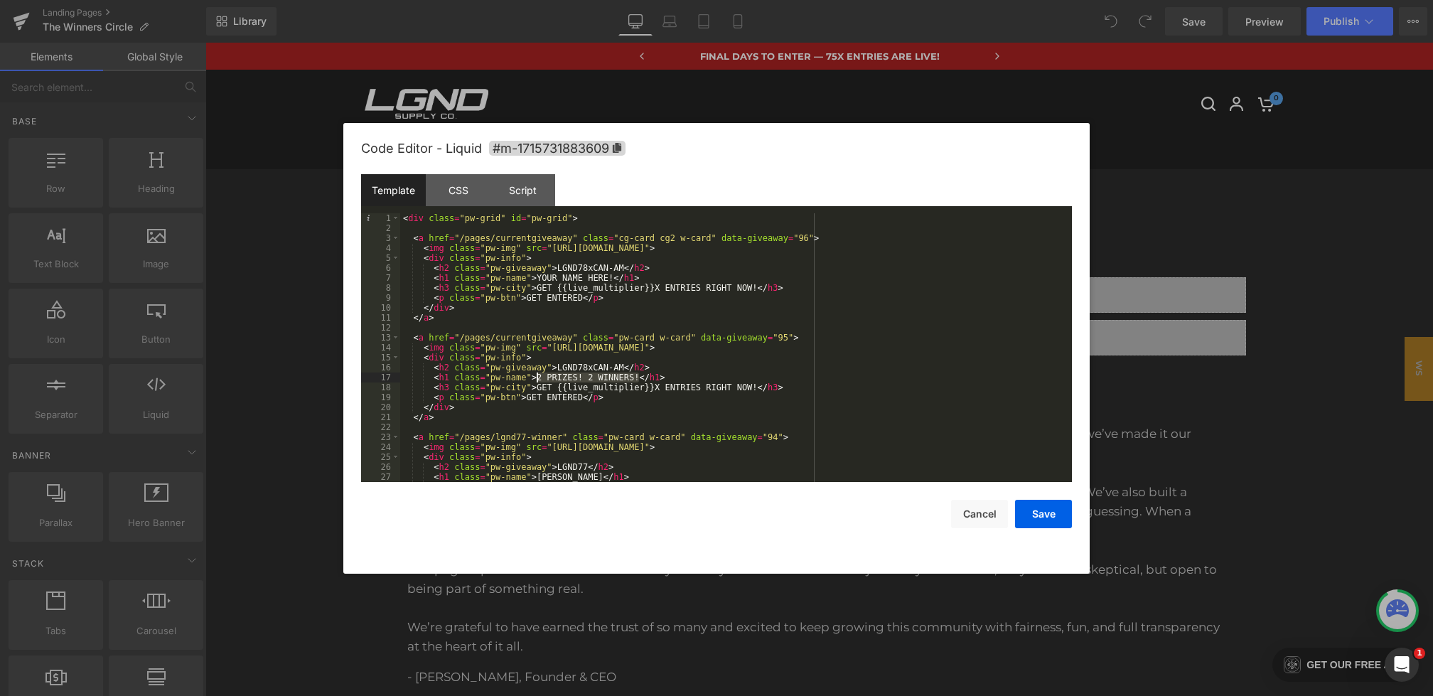
drag, startPoint x: 637, startPoint y: 379, endPoint x: 536, endPoint y: 378, distance: 100.9
click at [536, 378] on div "< div class = "pw-grid" id = "pw-grid" > < a href = "/pages/currentgiveaway" cl…" at bounding box center [733, 357] width 666 height 288
drag, startPoint x: 755, startPoint y: 388, endPoint x: 539, endPoint y: 389, distance: 216.0
click at [539, 389] on div "< div class = "pw-grid" id = "pw-grid" > < a href = "/pages/currentgiveaway" cl…" at bounding box center [733, 357] width 666 height 288
drag, startPoint x: 581, startPoint y: 396, endPoint x: 525, endPoint y: 396, distance: 56.1
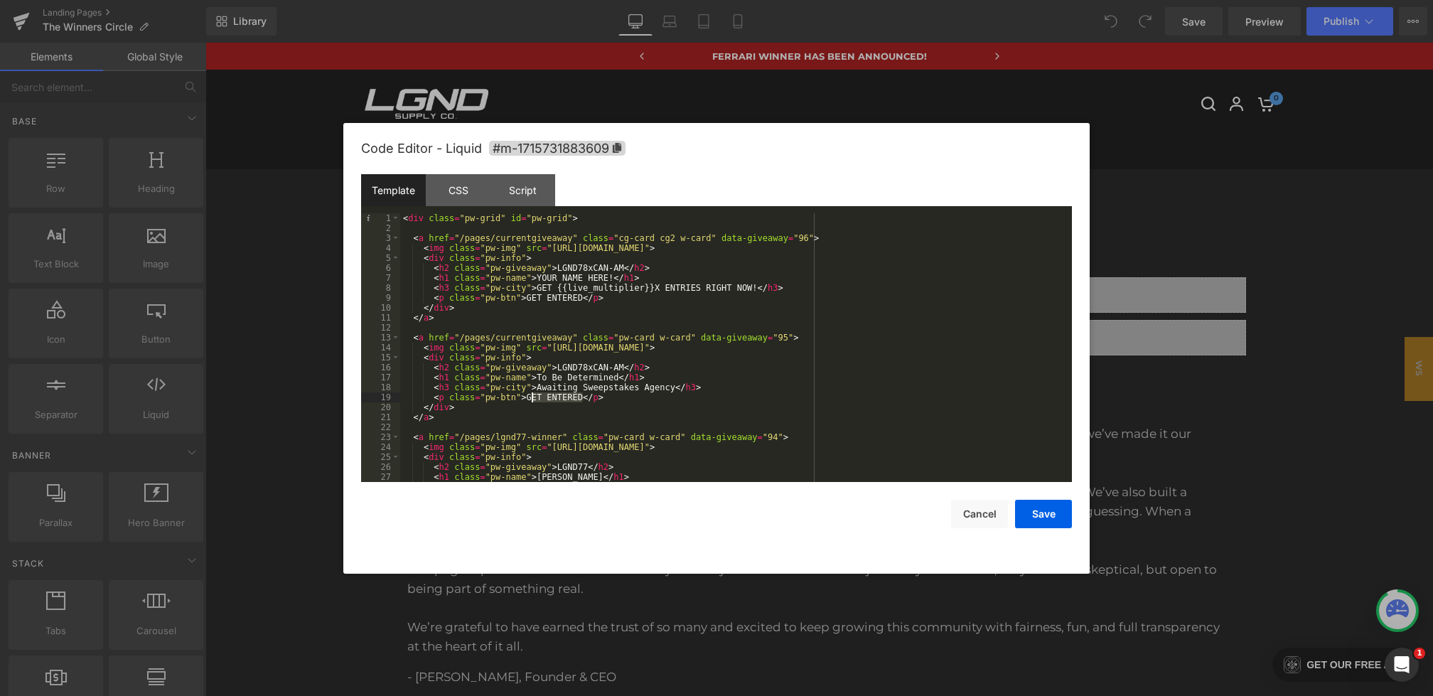
click at [525, 396] on div "< div class = "pw-grid" id = "pw-grid" > < a href = "/pages/currentgiveaway" cl…" at bounding box center [733, 357] width 666 height 288
drag, startPoint x: 571, startPoint y: 338, endPoint x: 504, endPoint y: 338, distance: 67.5
click at [504, 338] on div "< div class = "pw-grid" id = "pw-grid" > < a href = "/pages/currentgiveaway" cl…" at bounding box center [733, 357] width 666 height 288
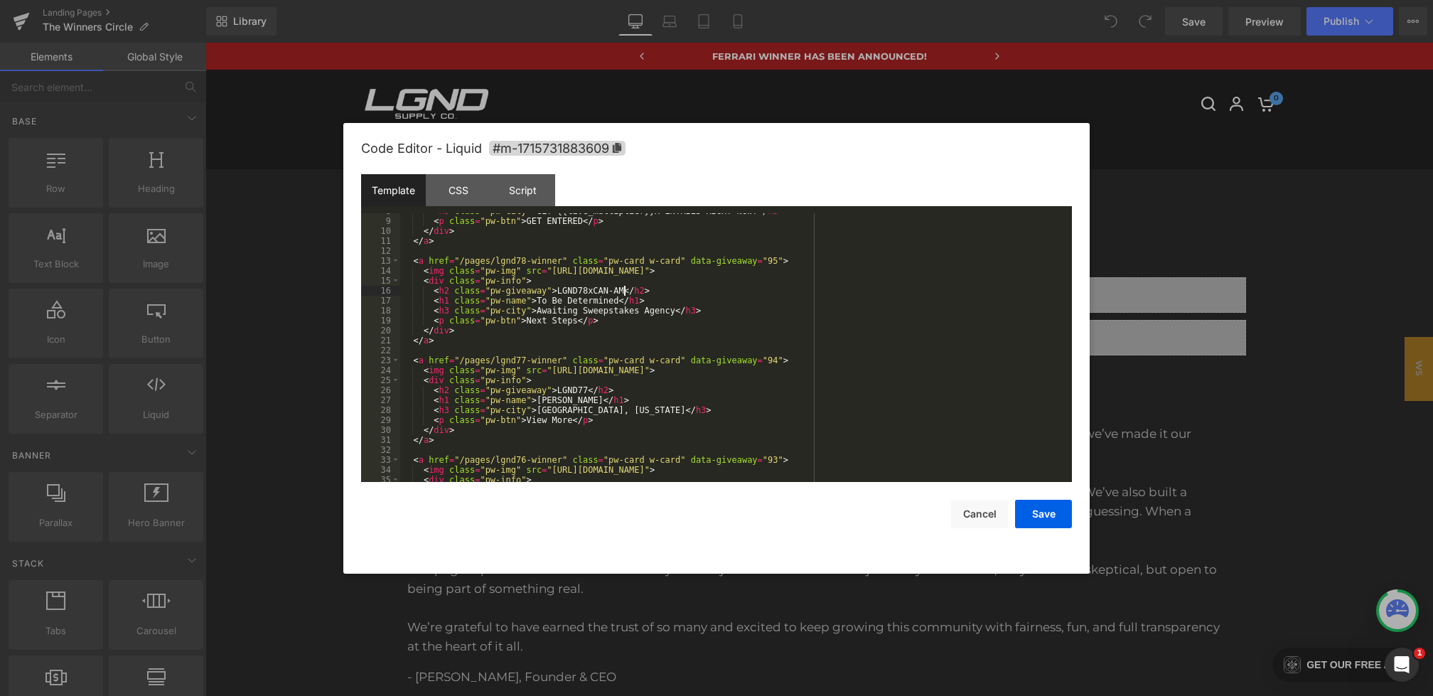
click at [623, 288] on div "< h3 class = "pw-city" > GET {{live_multiplier}}X ENTRIES RIGHT NOW! </ h3 > < …" at bounding box center [733, 350] width 666 height 288
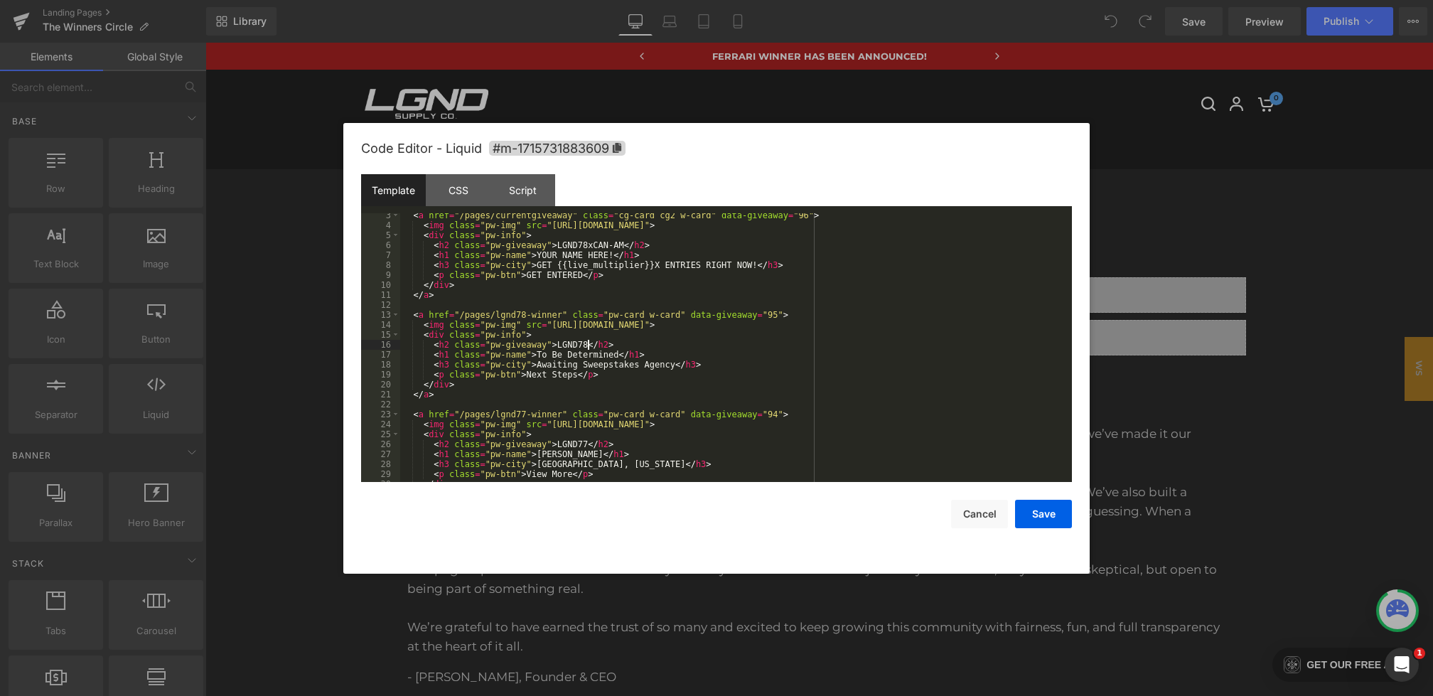
scroll to position [0, 0]
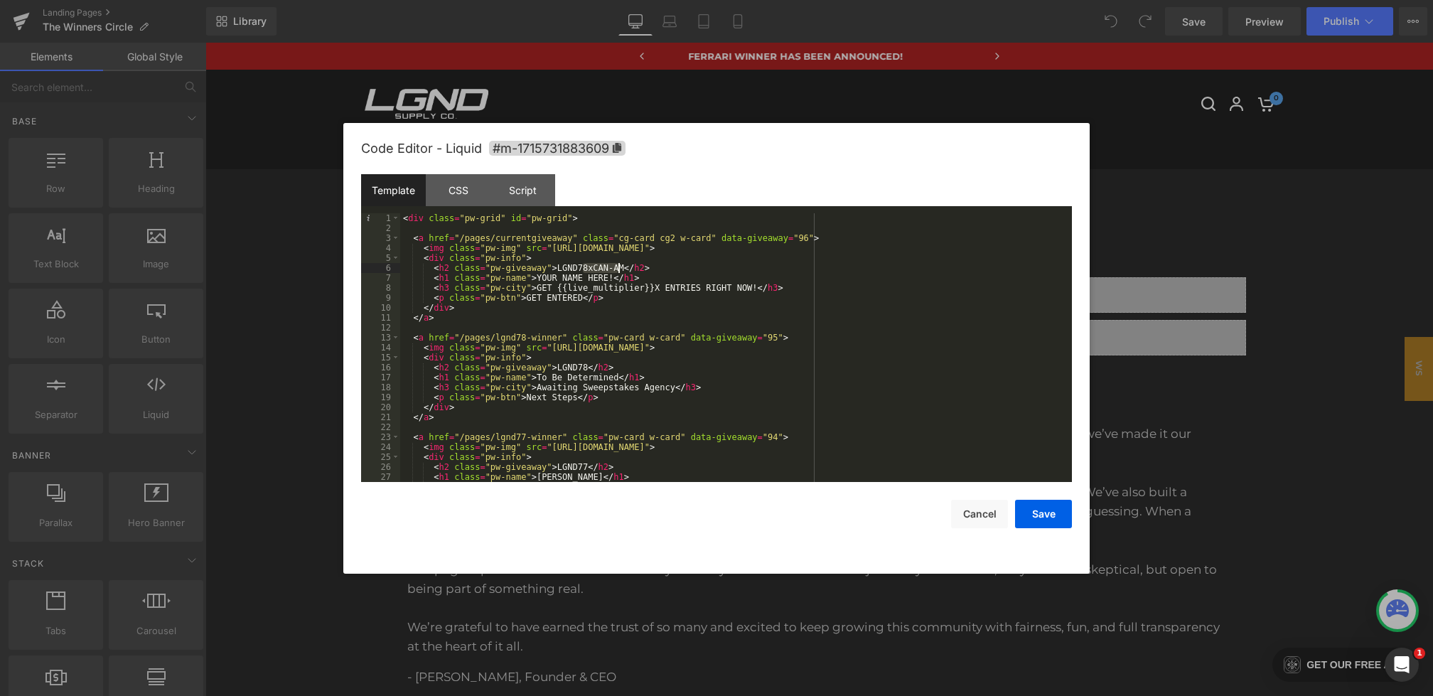
drag, startPoint x: 581, startPoint y: 266, endPoint x: 622, endPoint y: 269, distance: 41.4
click at [622, 269] on div "< div class = "pw-grid" id = "pw-grid" > < a href = "/pages/currentgiveaway" cl…" at bounding box center [733, 357] width 666 height 288
drag, startPoint x: 551, startPoint y: 249, endPoint x: 1003, endPoint y: 250, distance: 451.9
click at [1003, 250] on div "< div class = "pw-grid" id = "pw-grid" > < a href = "/pages/currentgiveaway" cl…" at bounding box center [733, 357] width 666 height 288
drag, startPoint x: 551, startPoint y: 349, endPoint x: 1003, endPoint y: 348, distance: 452.6
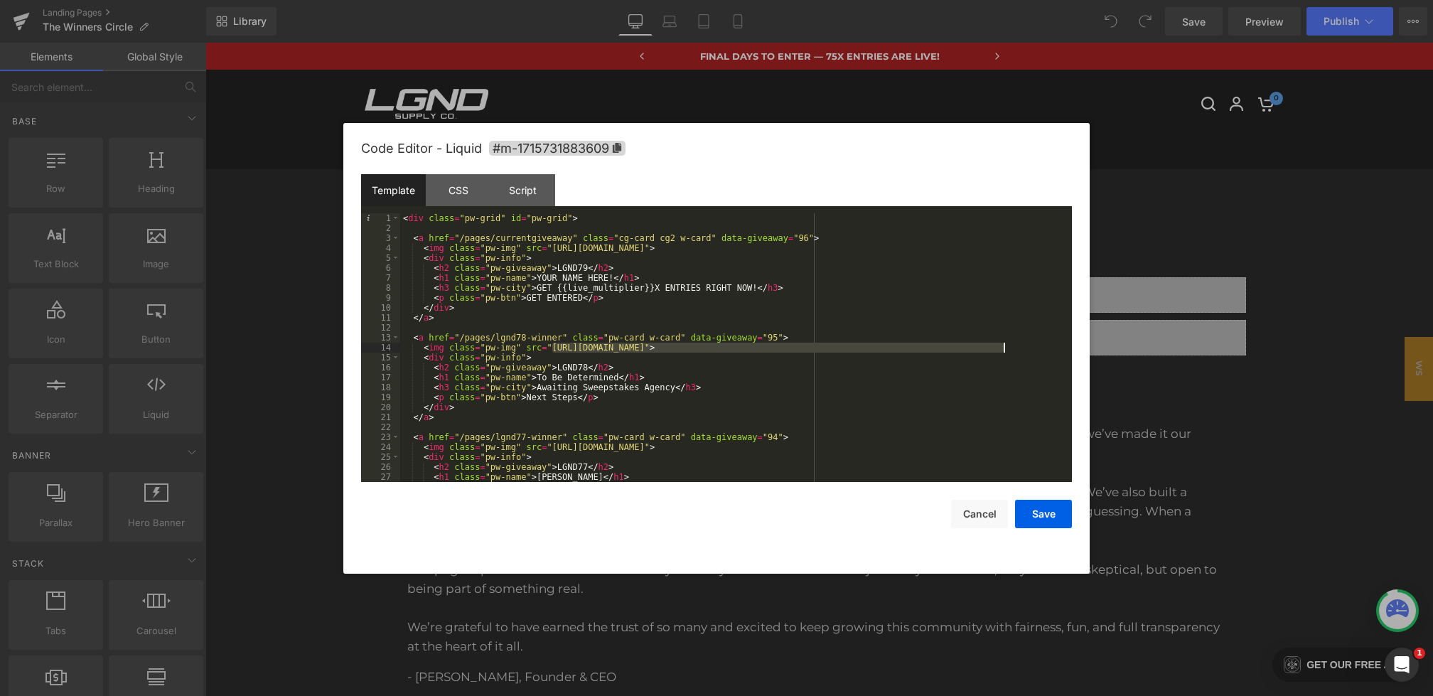
click at [1003, 348] on div "< div class = "pw-grid" id = "pw-grid" > < a href = "/pages/currentgiveaway" cl…" at bounding box center [733, 357] width 666 height 288
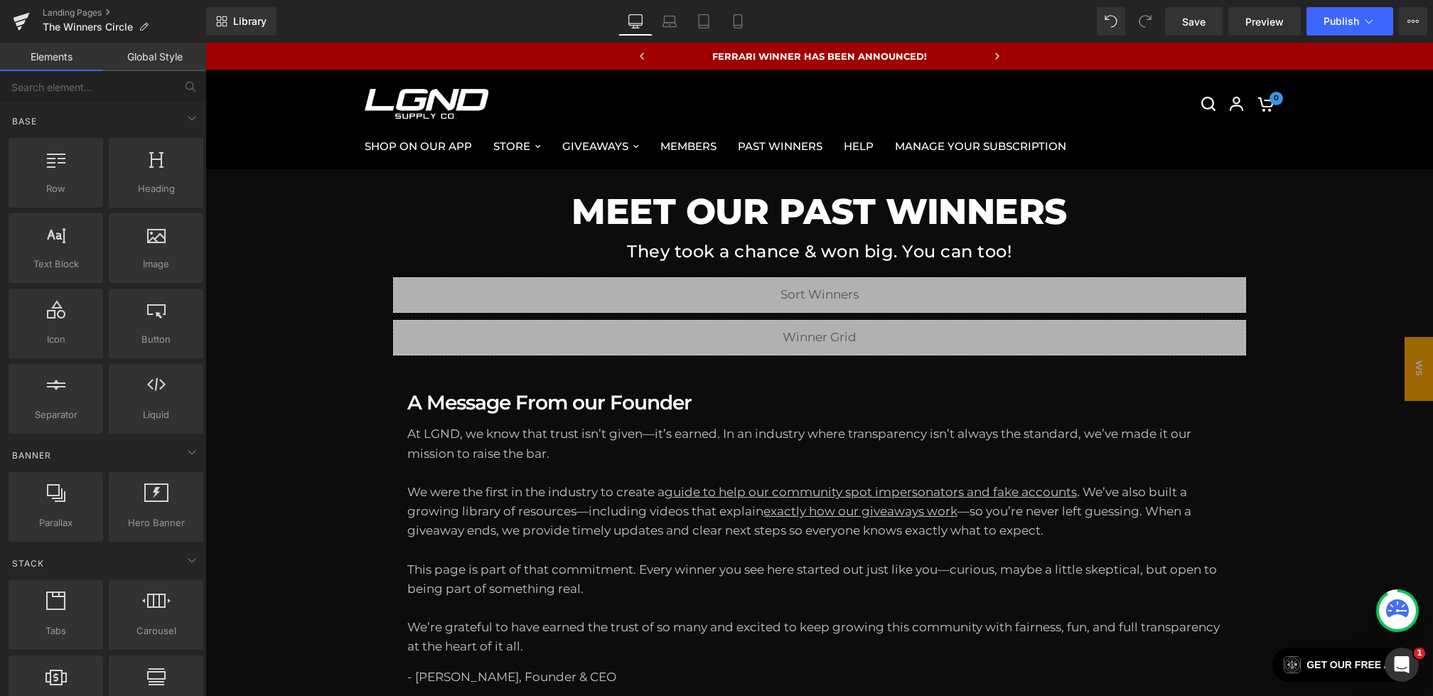
click at [1190, 2] on div "Library Desktop Desktop Laptop Tablet Mobile Save Preview Publish Scheduled Vie…" at bounding box center [819, 21] width 1226 height 43
click at [1190, 12] on link "Save" at bounding box center [1194, 21] width 58 height 28
click at [1265, 21] on span "Preview" at bounding box center [1264, 21] width 38 height 15
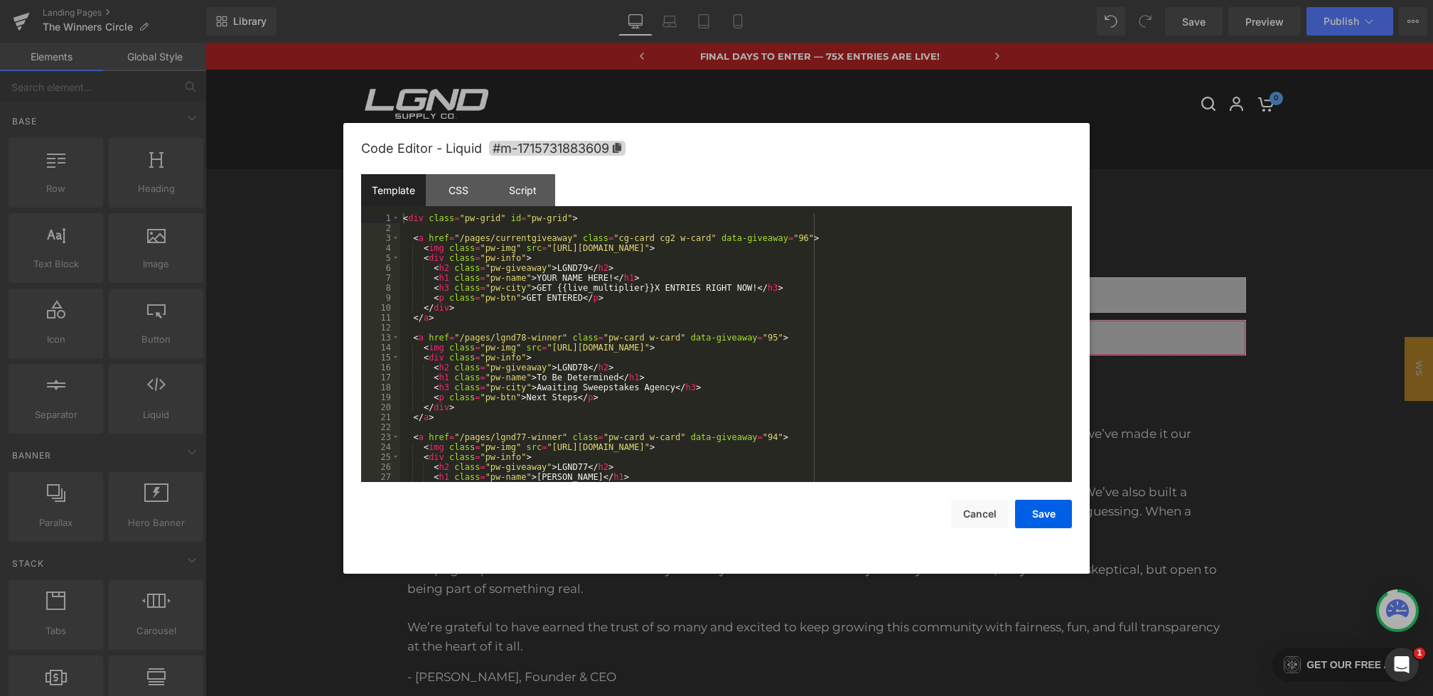
click at [582, 0] on div "You are previewing how the will restyle your page. You can not edit Elements in…" at bounding box center [716, 0] width 1433 height 0
click at [462, 197] on div "CSS" at bounding box center [458, 190] width 65 height 32
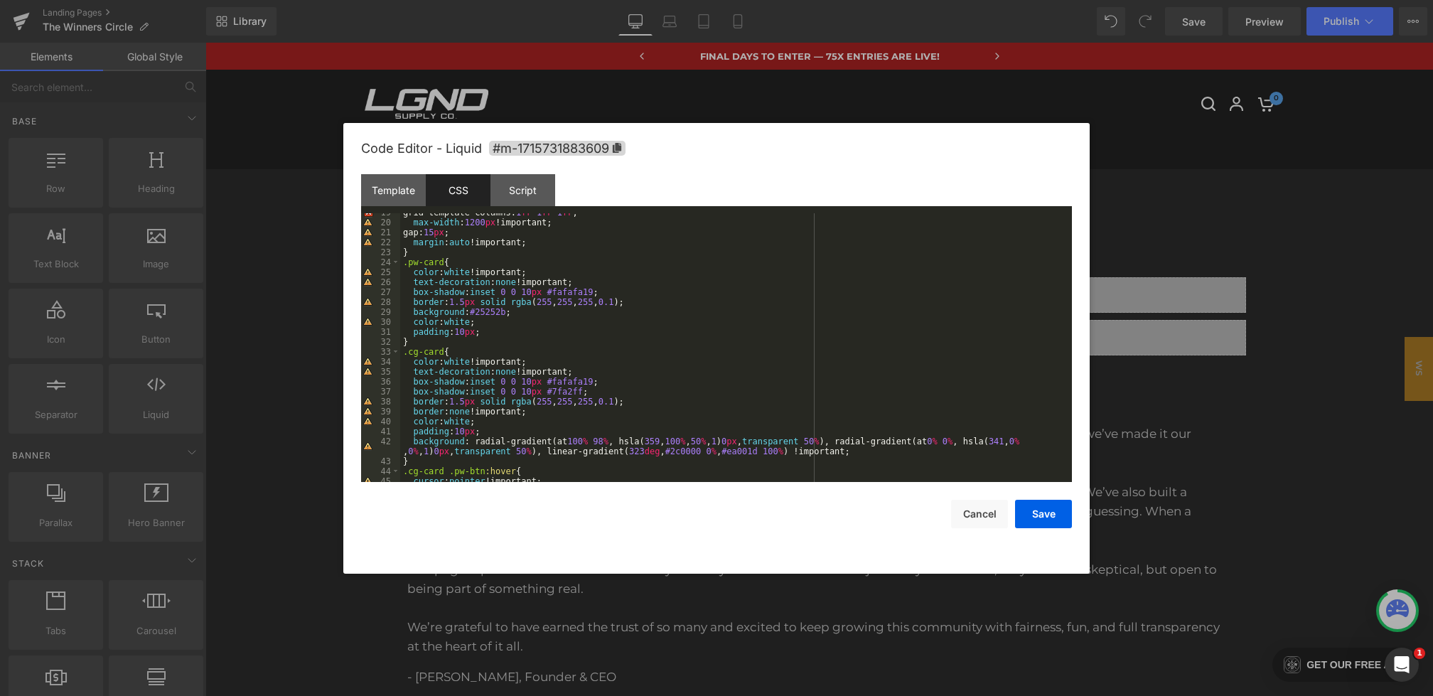
scroll to position [230, 0]
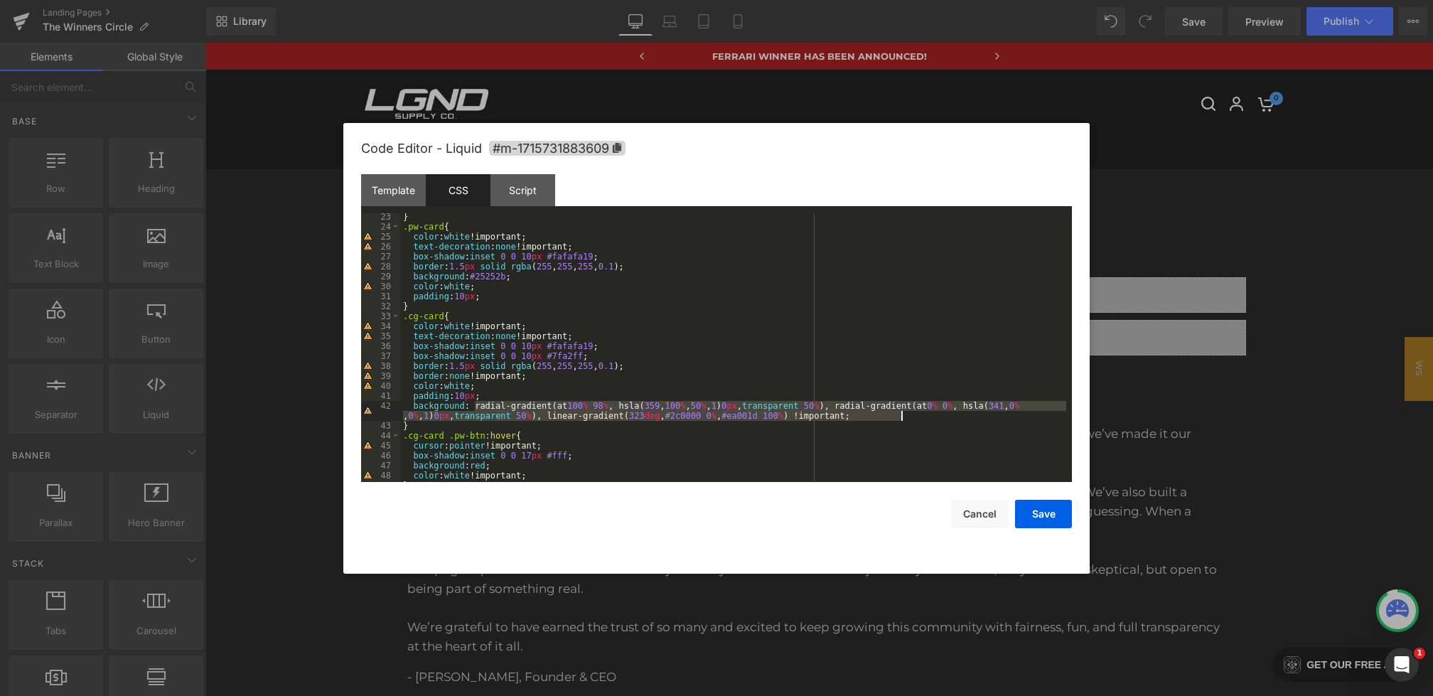
drag, startPoint x: 474, startPoint y: 406, endPoint x: 932, endPoint y: 418, distance: 458.5
click at [932, 418] on div "} .pw-card { color : white !important; text-decoration : none !important; box-s…" at bounding box center [733, 356] width 666 height 288
click at [505, 396] on div "} .pw-card { color : white !important; text-decoration : none !important; box-s…" at bounding box center [733, 356] width 666 height 288
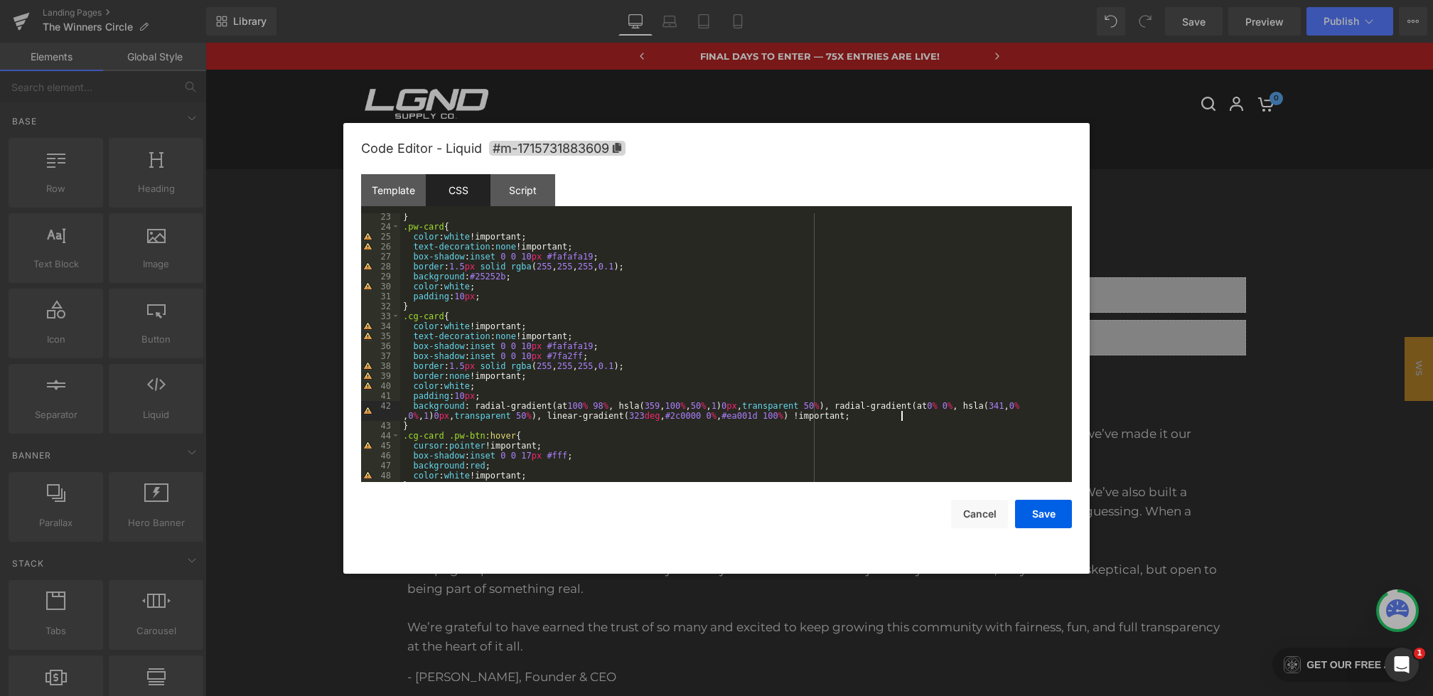
click at [933, 415] on div "} .pw-card { color : white !important; text-decoration : none !important; box-s…" at bounding box center [733, 356] width 666 height 288
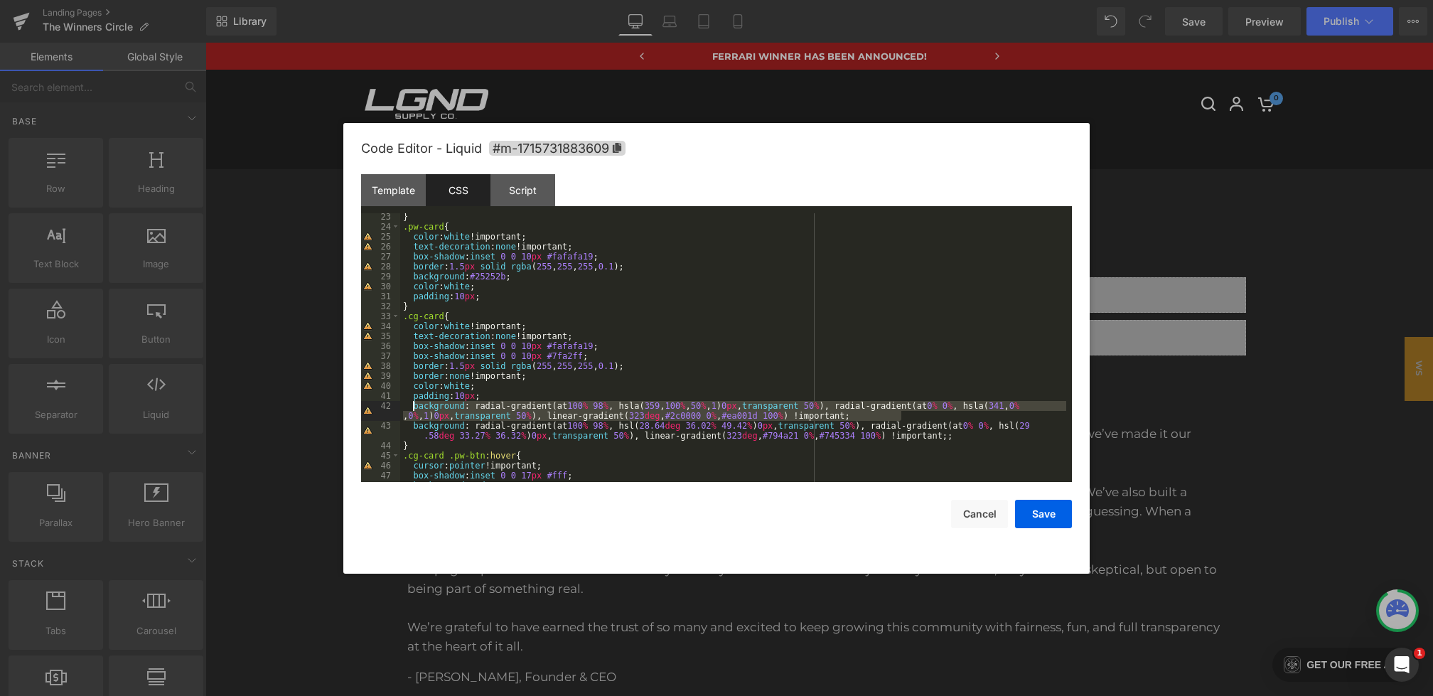
drag, startPoint x: 908, startPoint y: 419, endPoint x: 414, endPoint y: 409, distance: 494.0
click at [414, 409] on div "} .pw-card { color : white !important; text-decoration : none !important; box-s…" at bounding box center [733, 356] width 666 height 288
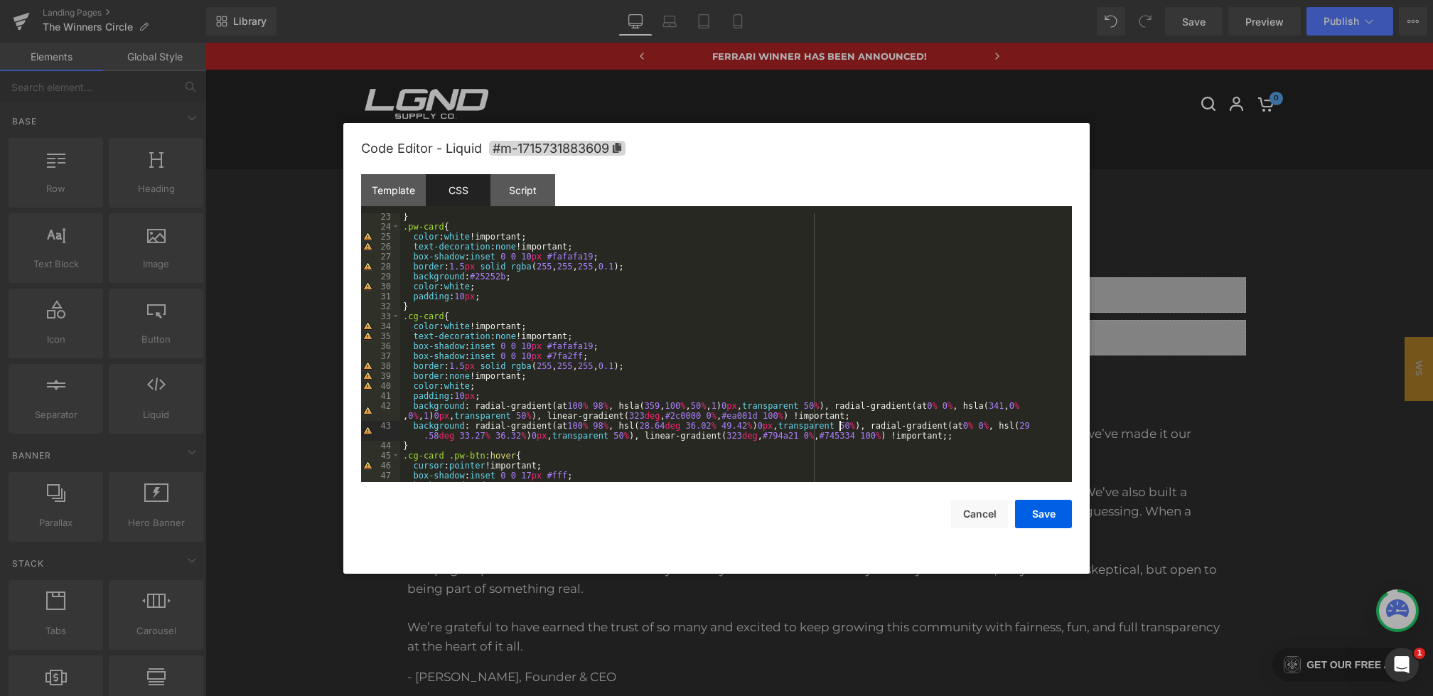
click at [840, 421] on div "} .pw-card { color : white !important; text-decoration : none !important; box-s…" at bounding box center [733, 356] width 666 height 288
drag, startPoint x: 845, startPoint y: 414, endPoint x: 896, endPoint y: 414, distance: 51.2
click at [896, 414] on div "} .pw-card { color : white !important; text-decoration : none !important; box-s…" at bounding box center [733, 356] width 666 height 288
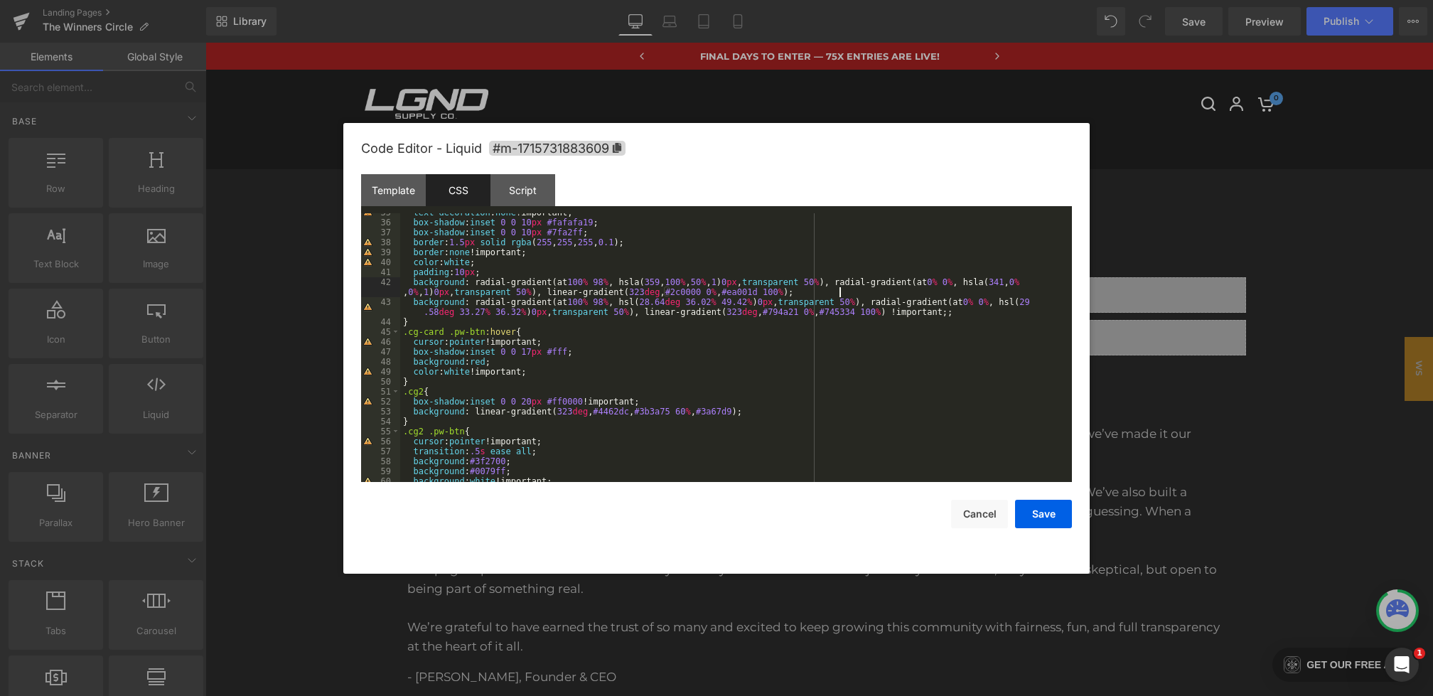
scroll to position [399, 0]
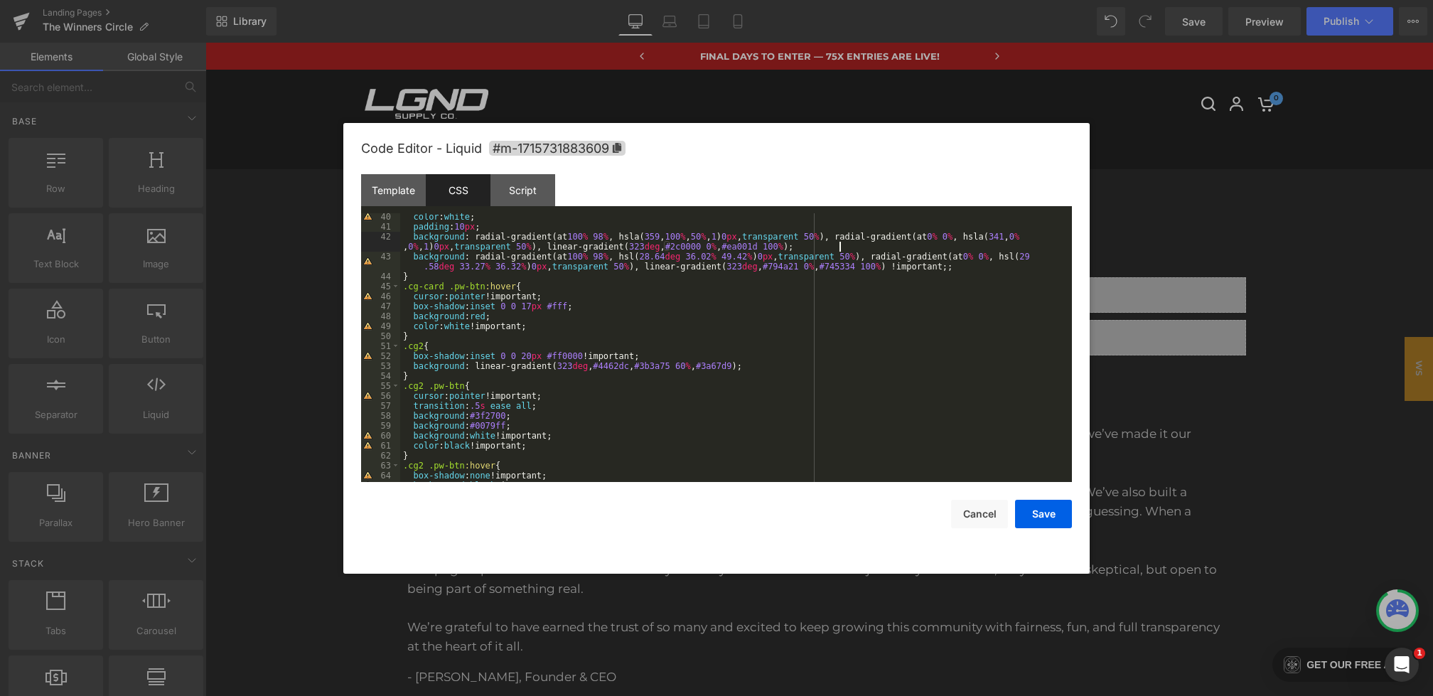
click at [683, 357] on div "color : white ; padding : 10 px ; background : radial-gradient(at 100 % 98 % , …" at bounding box center [733, 356] width 666 height 288
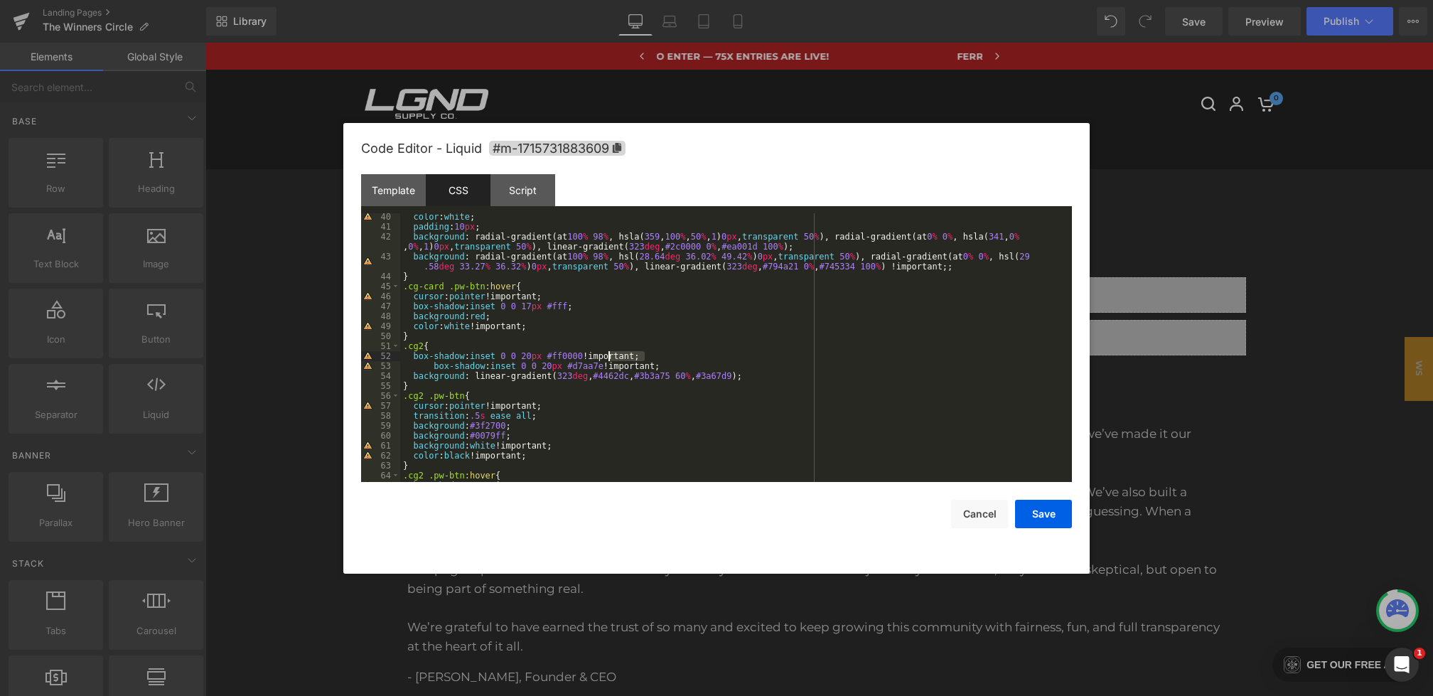
drag, startPoint x: 643, startPoint y: 356, endPoint x: 600, endPoint y: 356, distance: 42.6
click at [602, 356] on div "color : white ; padding : 10 px ; background : radial-gradient(at 100 % 98 % , …" at bounding box center [733, 356] width 666 height 288
click at [1040, 514] on button "Save" at bounding box center [1043, 514] width 57 height 28
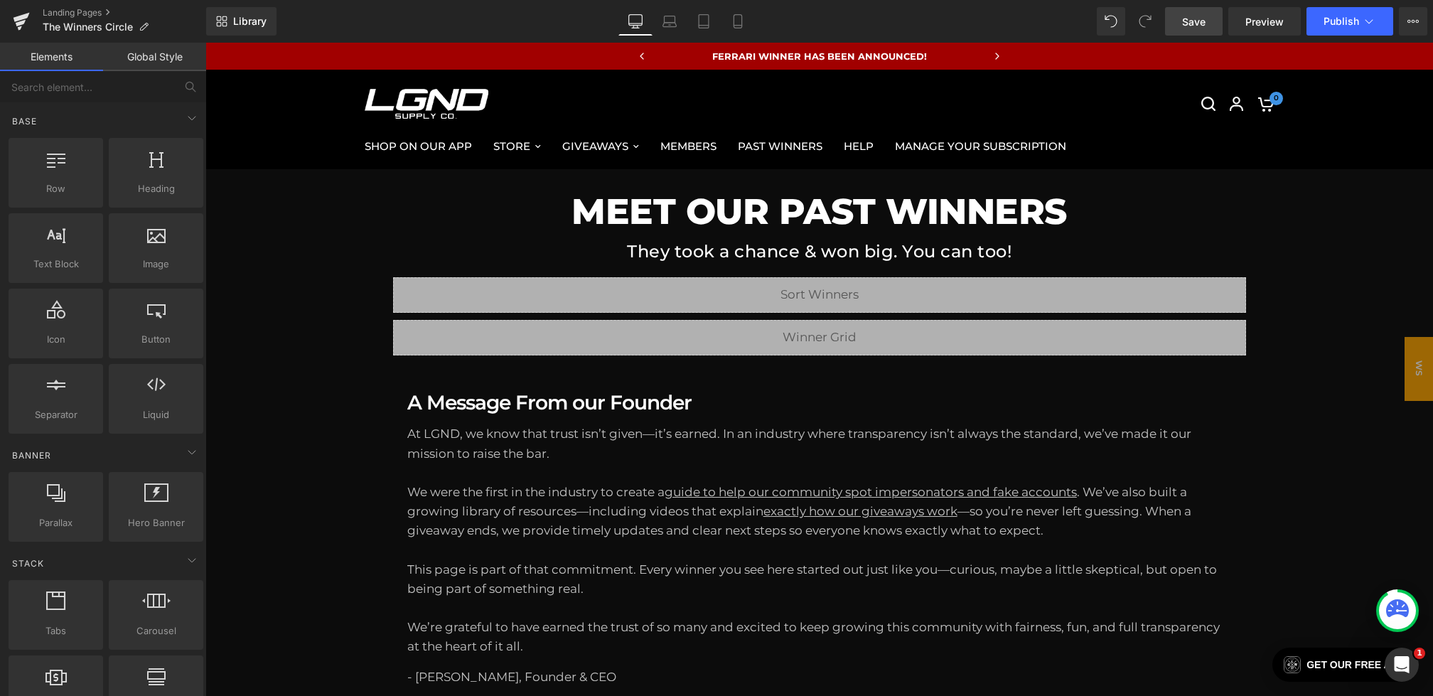
click at [1198, 24] on span "Save" at bounding box center [1193, 21] width 23 height 15
click at [1193, 28] on link "Save" at bounding box center [1194, 21] width 58 height 28
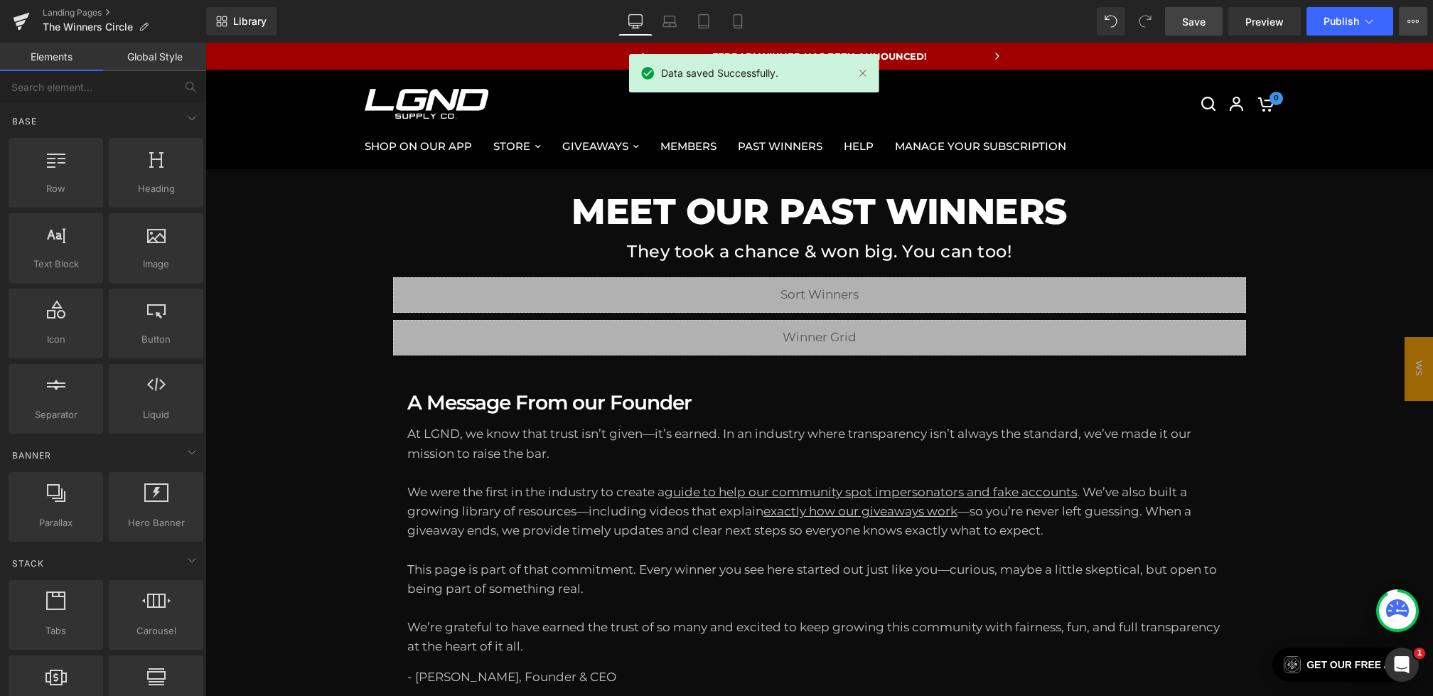
click at [1416, 26] on icon at bounding box center [1412, 21] width 11 height 11
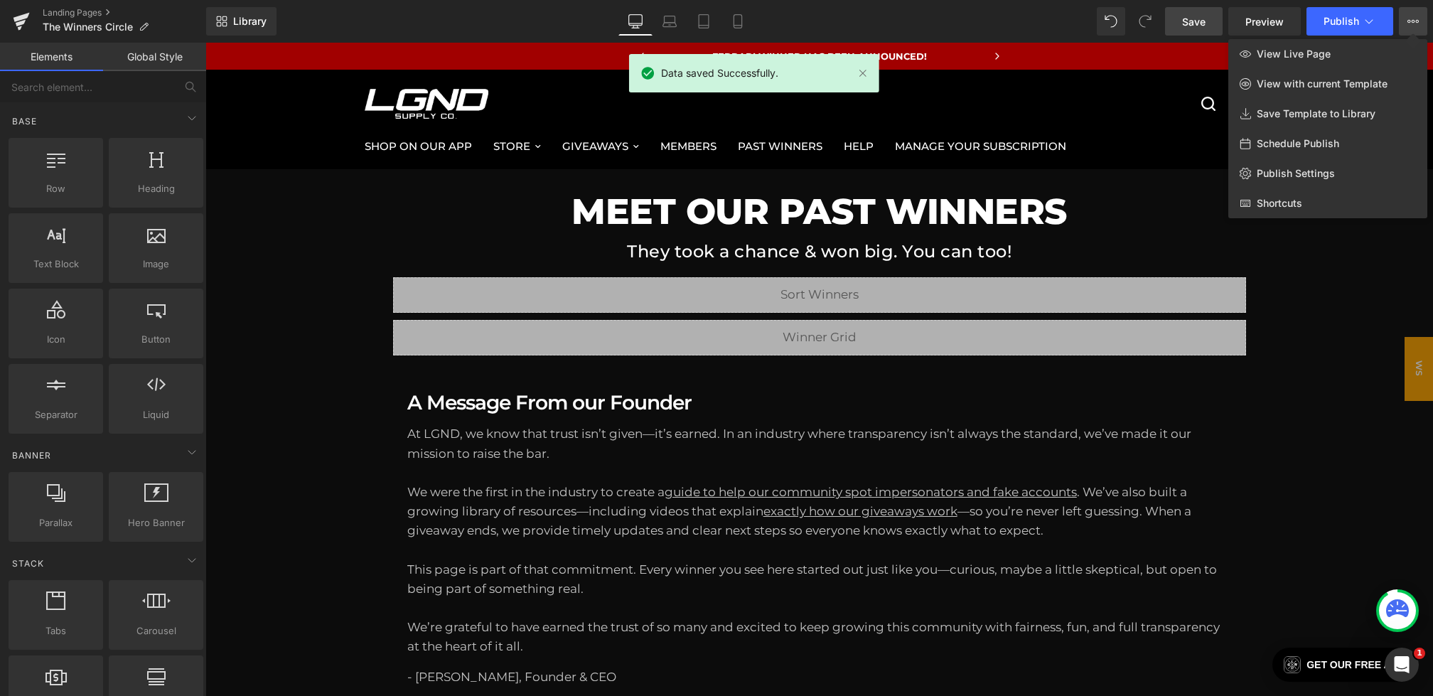
click at [1310, 134] on div "Schedule Publish" at bounding box center [1327, 144] width 199 height 30
select select
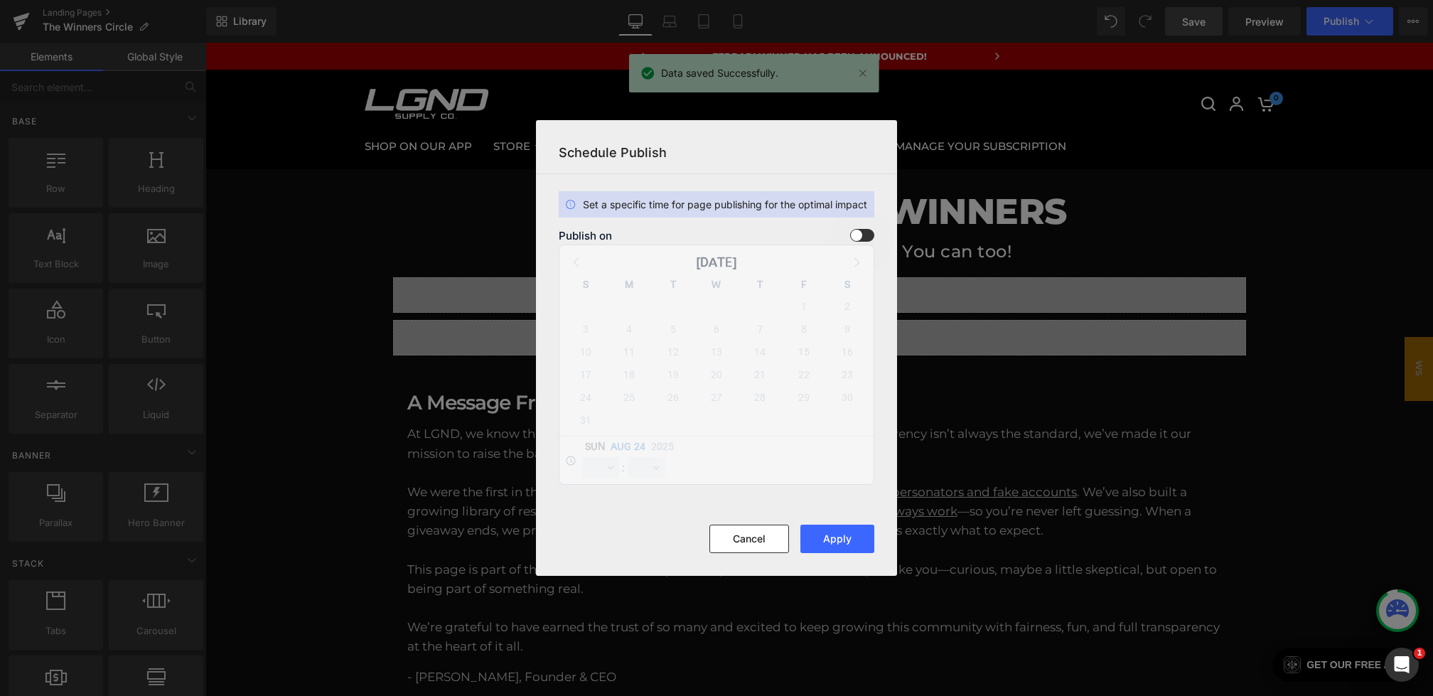
click at [862, 233] on span at bounding box center [862, 235] width 24 height 13
click at [0, 0] on input "checkbox" at bounding box center [0, 0] width 0 height 0
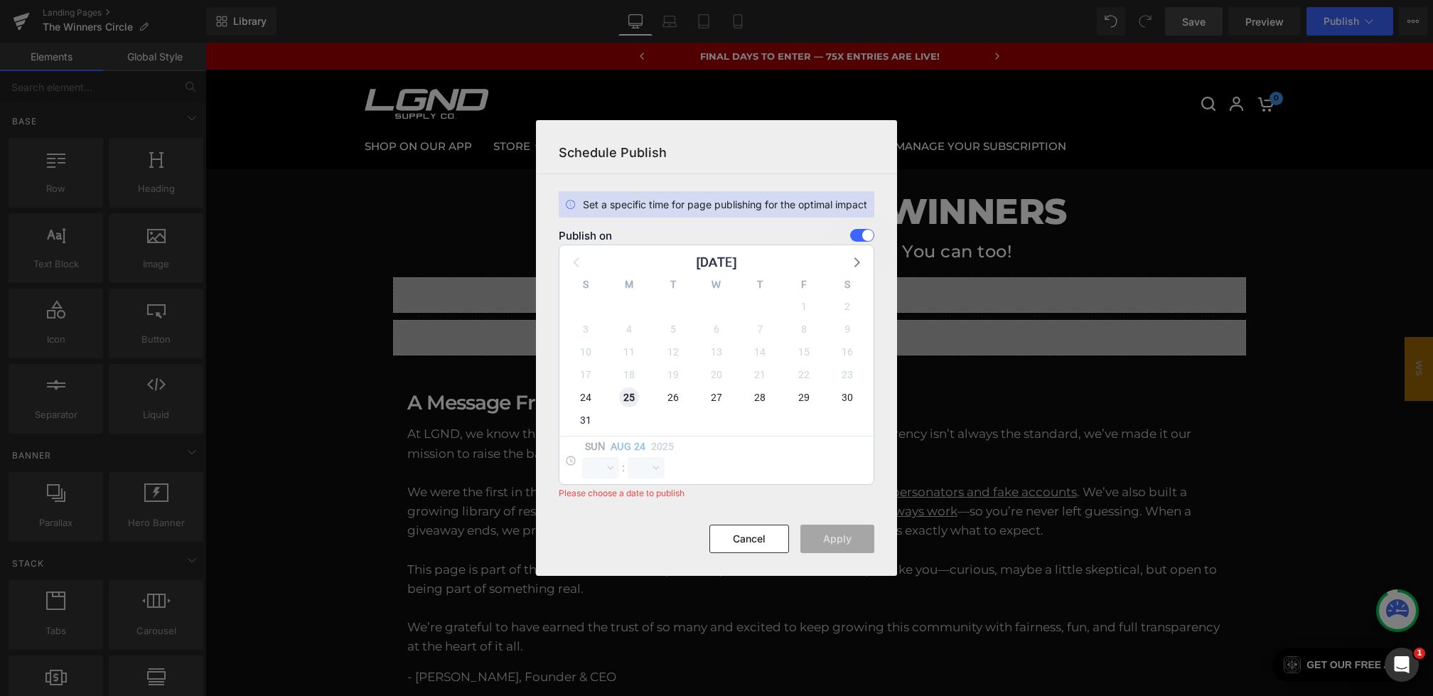
click at [628, 397] on span "25" at bounding box center [629, 397] width 20 height 20
select select "0"
click at [658, 466] on select "00 01 02 03 04 05 06 07 08 09 10 11 12 13 14 15 16 17 18 19 20 21 22 23 24 25 2…" at bounding box center [645, 467] width 37 height 21
select select "1"
click at [824, 542] on button "Apply" at bounding box center [837, 538] width 74 height 28
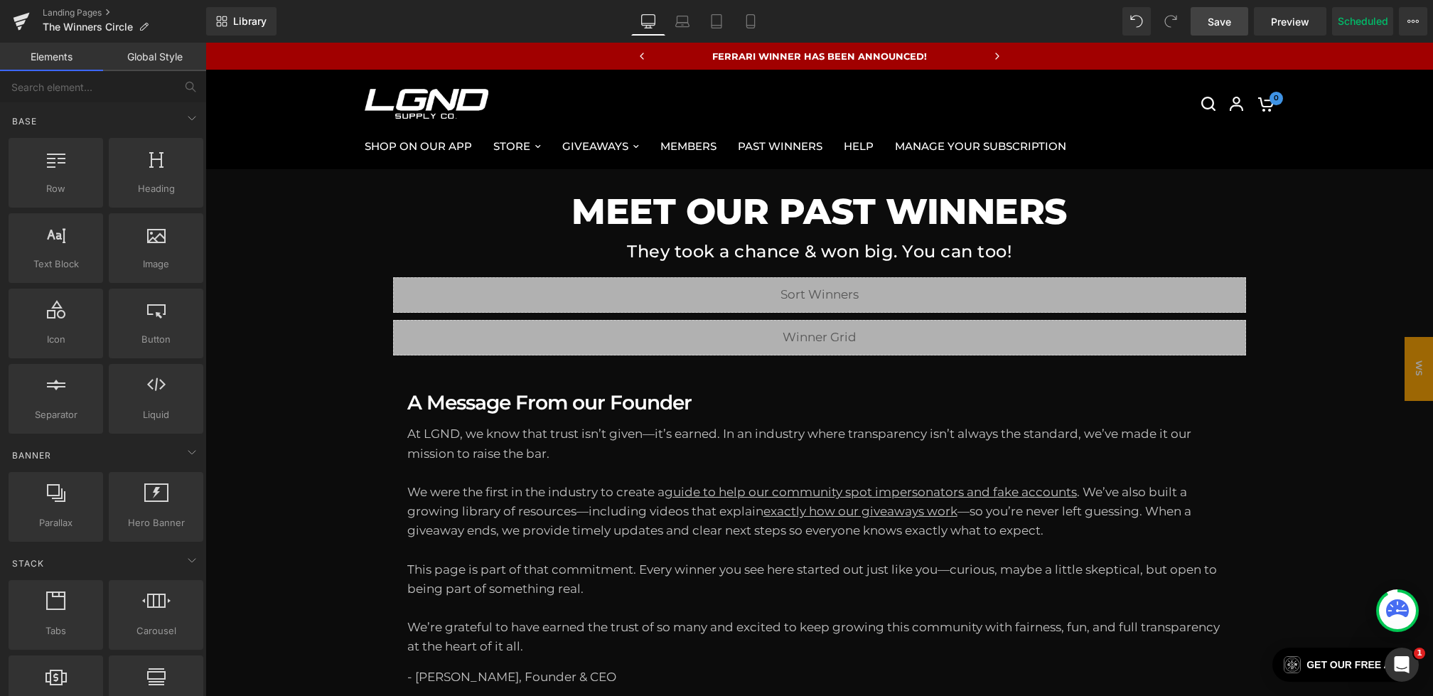
click at [1227, 23] on span "Save" at bounding box center [1218, 21] width 23 height 15
